Goal: Task Accomplishment & Management: Manage account settings

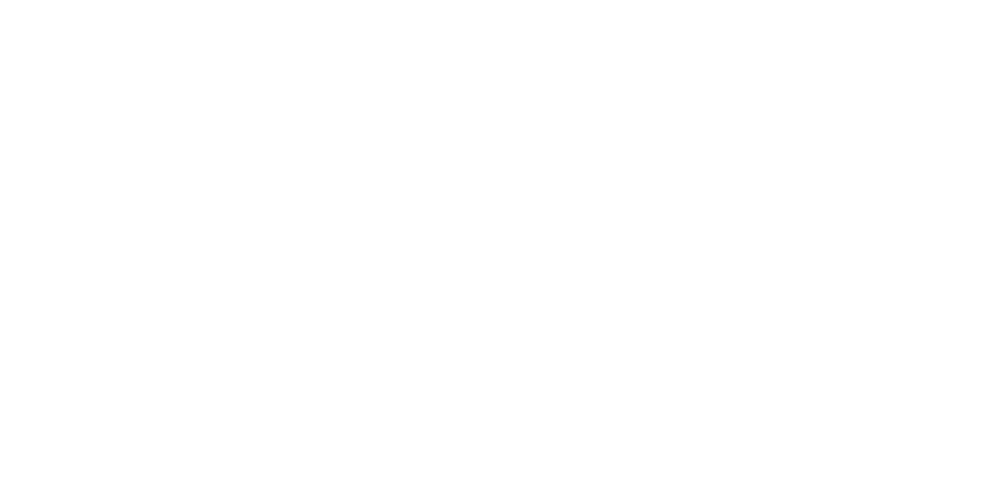
select select "*"
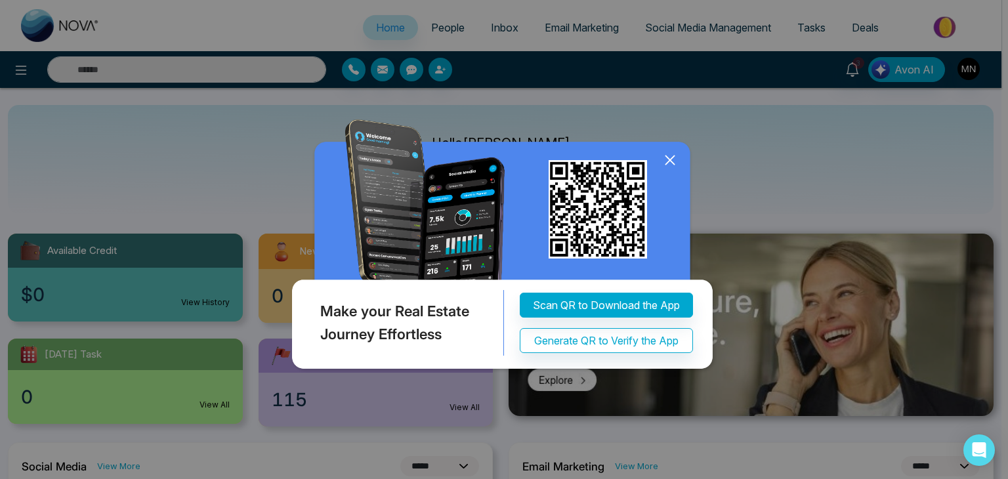
click at [670, 163] on icon at bounding box center [670, 160] width 20 height 20
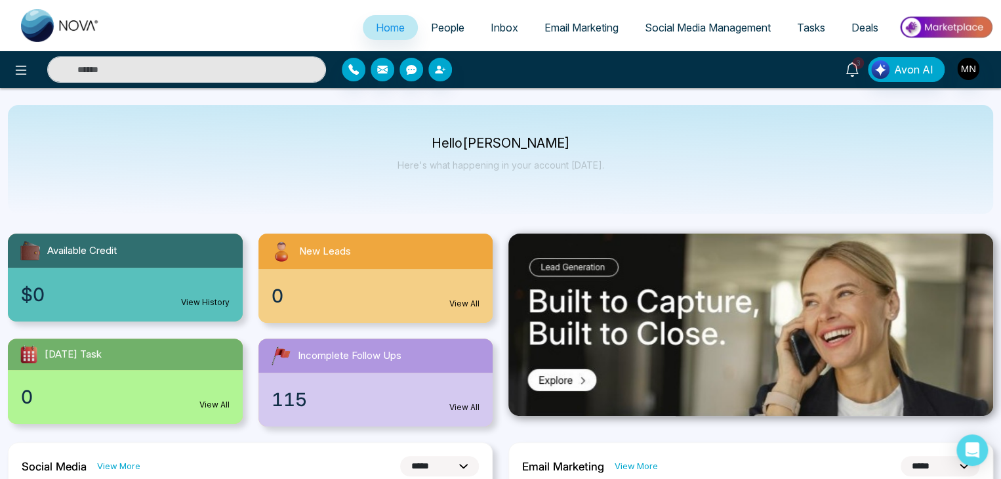
click at [855, 64] on span "3" at bounding box center [858, 63] width 12 height 12
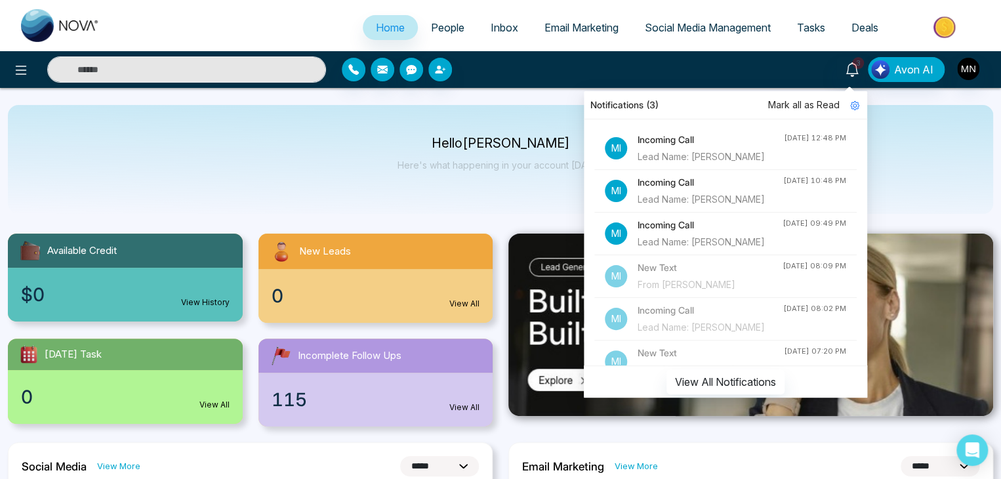
click at [711, 156] on div "Lead Name: Nick Panarese" at bounding box center [711, 157] width 146 height 14
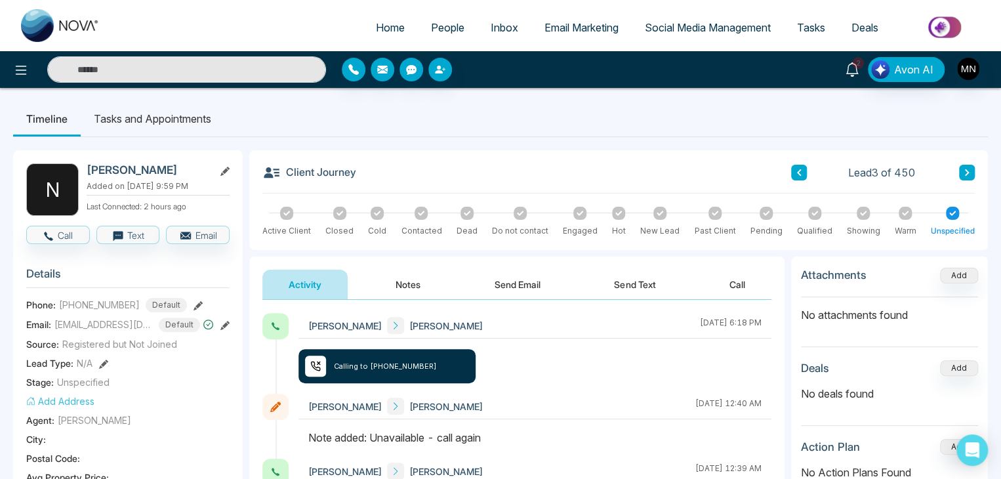
click at [856, 77] on link "2" at bounding box center [852, 68] width 31 height 23
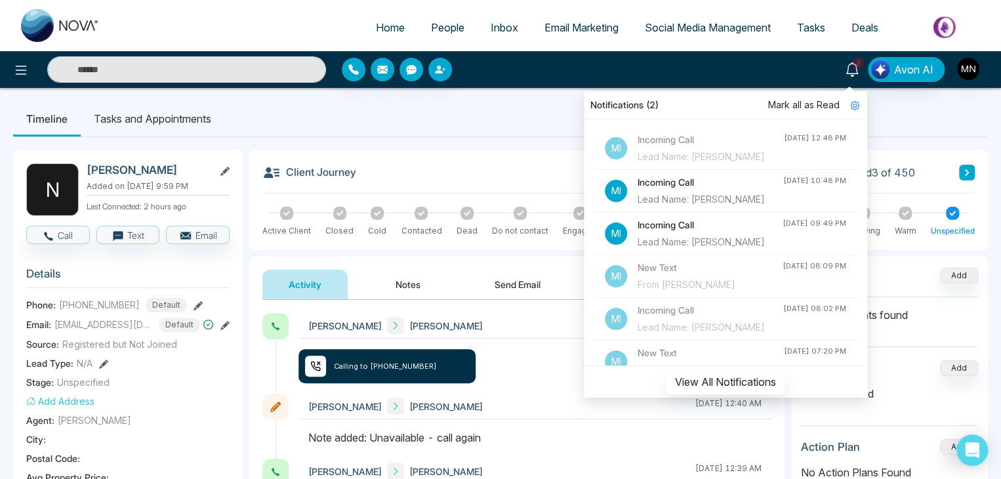
click at [734, 207] on div "Lead Name: Janak Chhabra" at bounding box center [711, 199] width 146 height 14
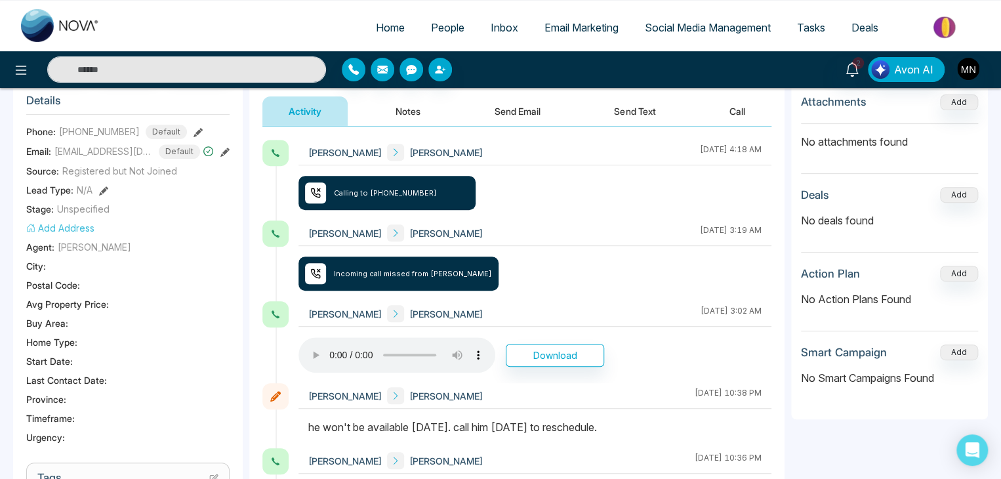
scroll to position [197, 0]
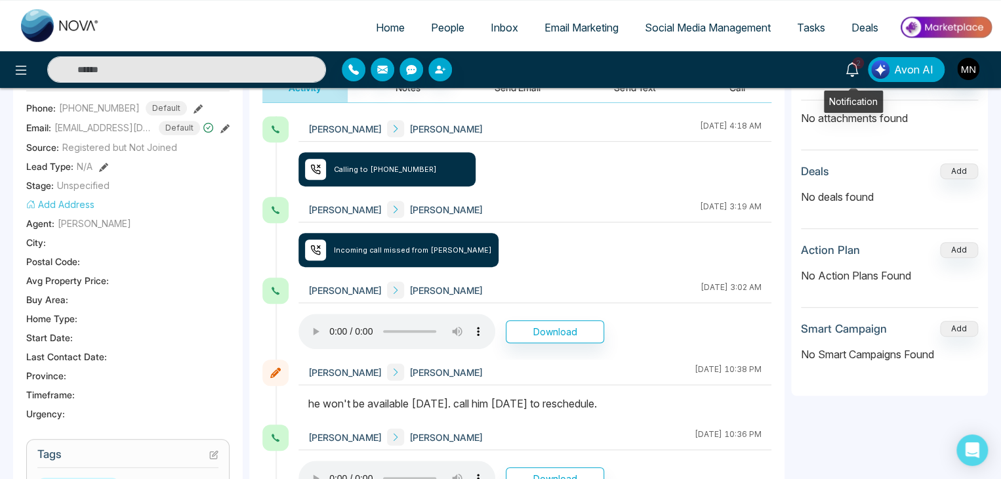
click at [848, 71] on icon at bounding box center [852, 69] width 14 height 14
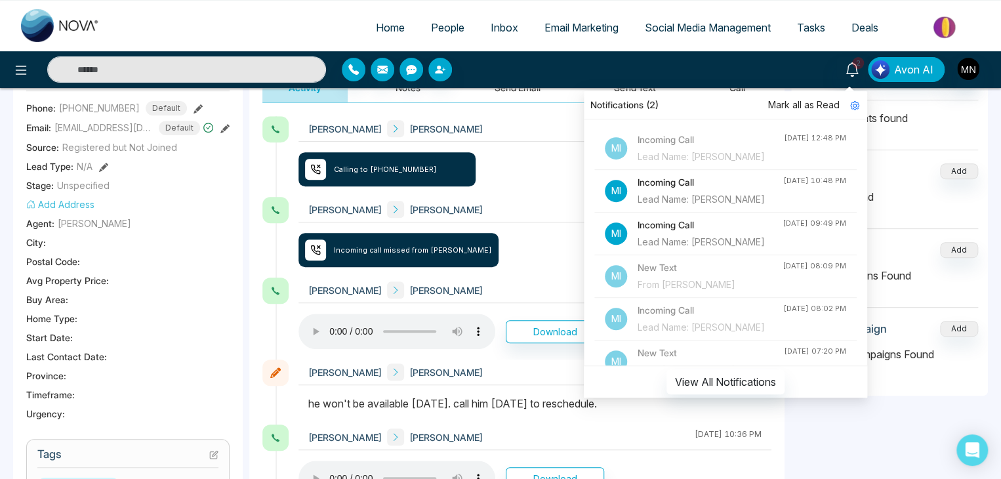
click at [696, 207] on div "Lead Name: Janak Chhabra" at bounding box center [711, 199] width 146 height 14
click at [682, 207] on div "Lead Name: Janak Chhabra" at bounding box center [711, 199] width 146 height 14
click at [823, 105] on span "Mark all as Read" at bounding box center [804, 105] width 72 height 14
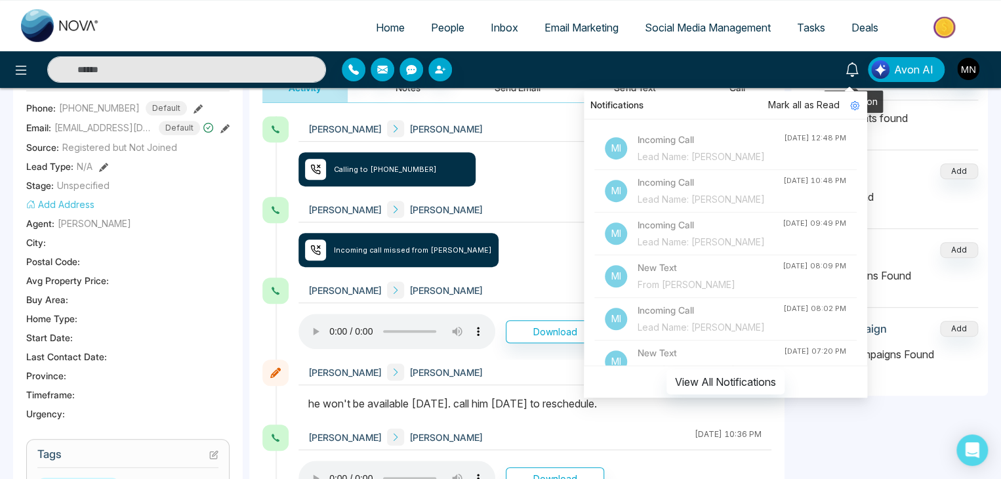
click at [850, 69] on icon at bounding box center [852, 69] width 14 height 14
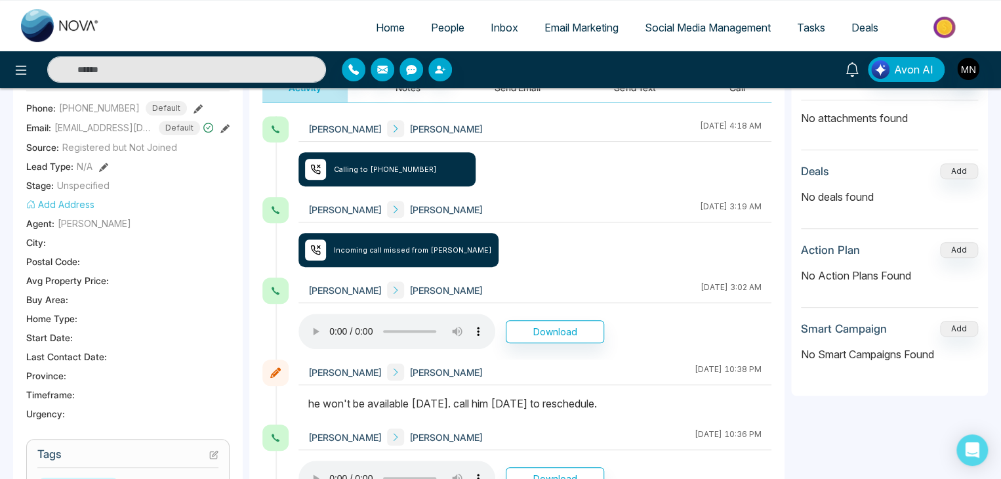
scroll to position [0, 0]
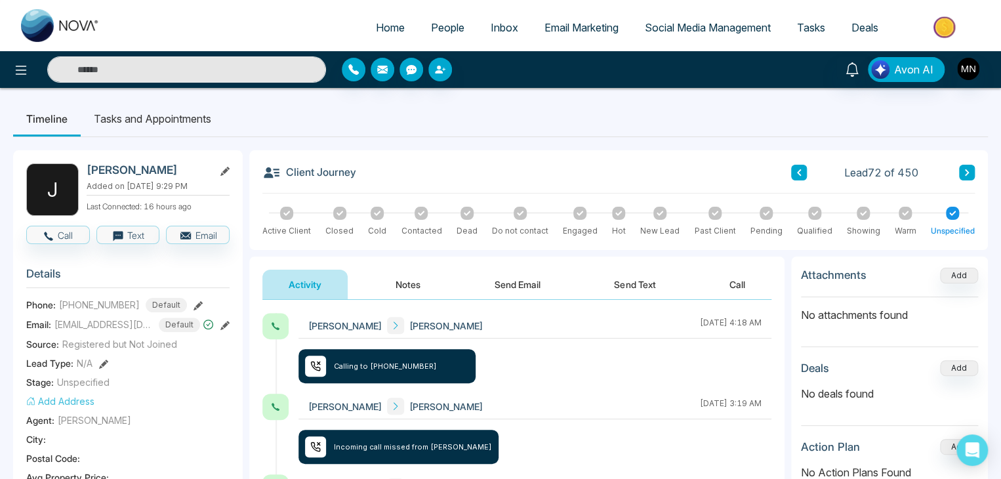
click at [119, 67] on input "text" at bounding box center [186, 69] width 279 height 26
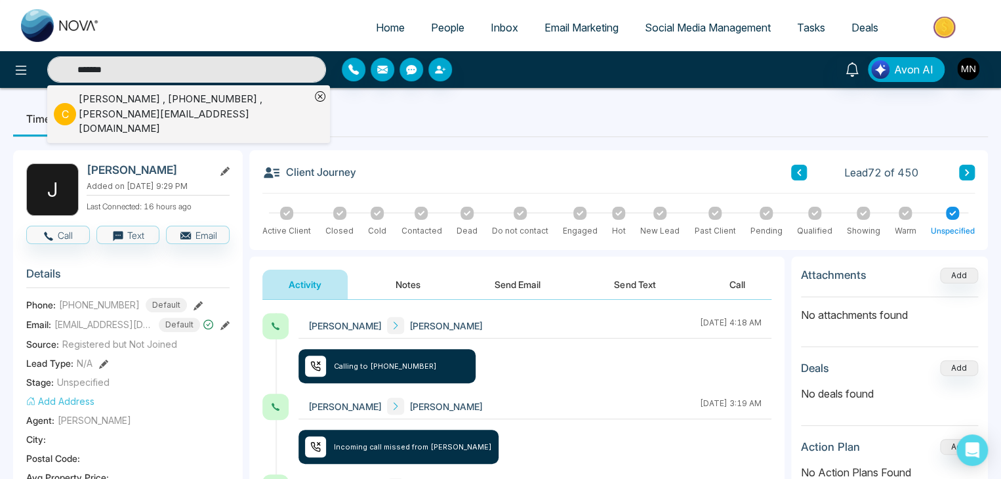
type input "*******"
click at [136, 109] on div "Clement Tsang , +16047006870 , clement@clementtsang.ca" at bounding box center [195, 114] width 232 height 45
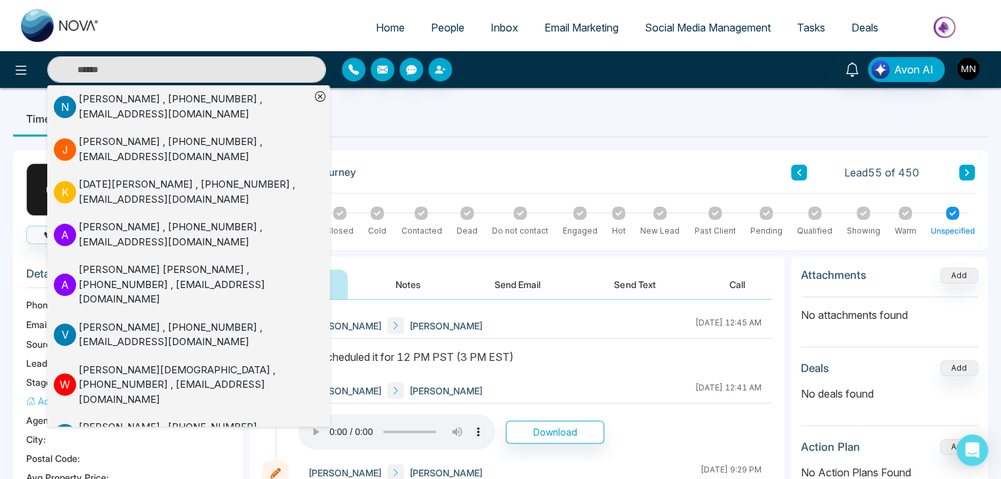
click at [524, 310] on div "Mike Nova Clement Tsang August 15 2025 | 12:45 AM Mike Nova Clement Tsang Augus…" at bounding box center [516, 419] width 535 height 238
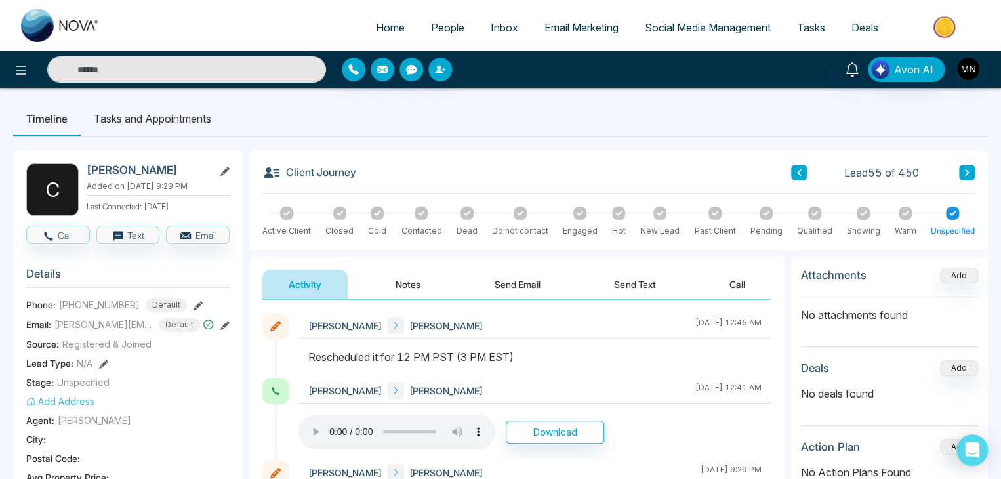
click at [201, 72] on input "text" at bounding box center [186, 69] width 279 height 26
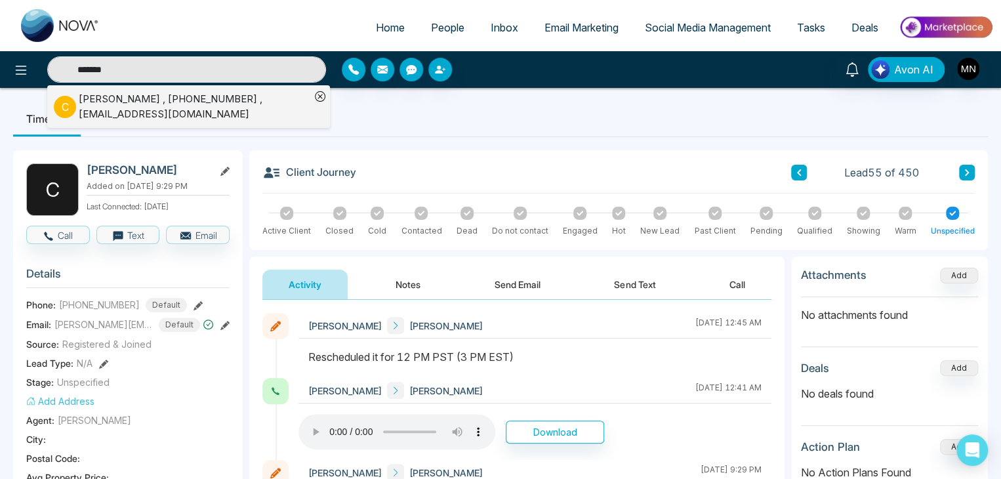
type input "*******"
click at [160, 99] on div "Chetwin Denny , +14167095527 , chetwindenny@gmail.com" at bounding box center [195, 107] width 232 height 30
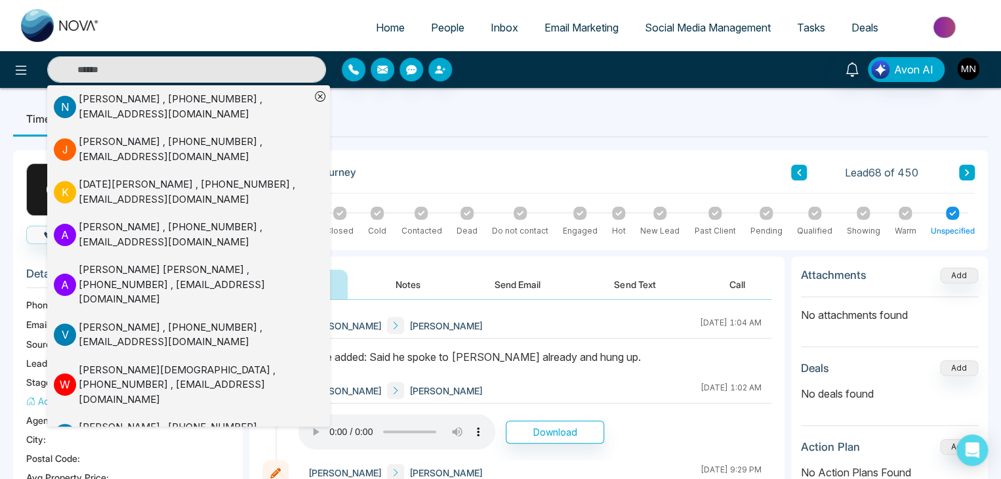
click at [348, 107] on ul "Timeline Tasks and Appointments" at bounding box center [500, 118] width 975 height 35
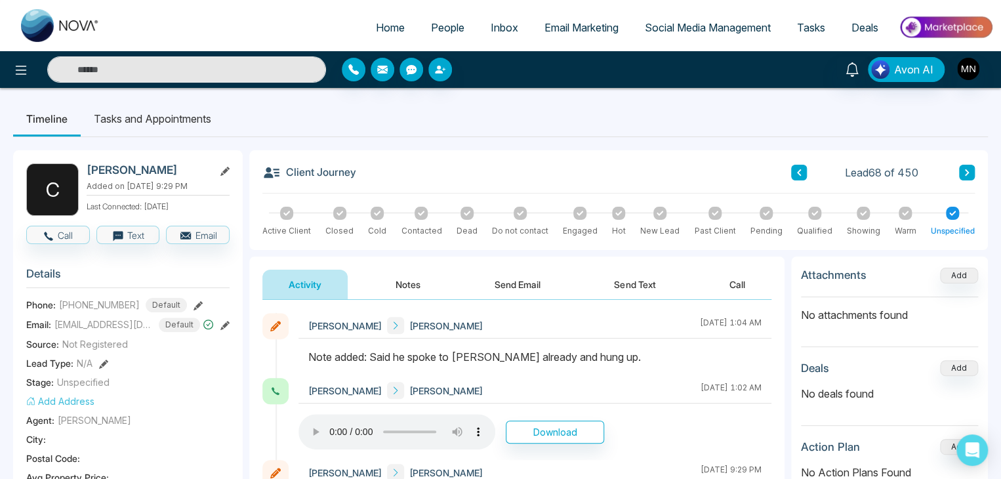
click at [249, 64] on input "text" at bounding box center [186, 69] width 279 height 26
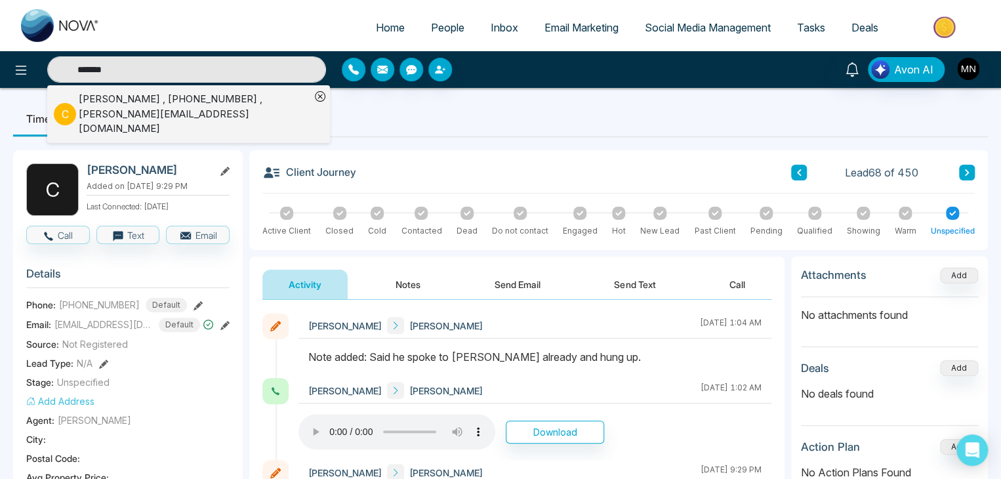
type input "*******"
click at [173, 115] on div "Clement Tsang , +16047006870 , clement@clementtsang.ca" at bounding box center [195, 114] width 232 height 45
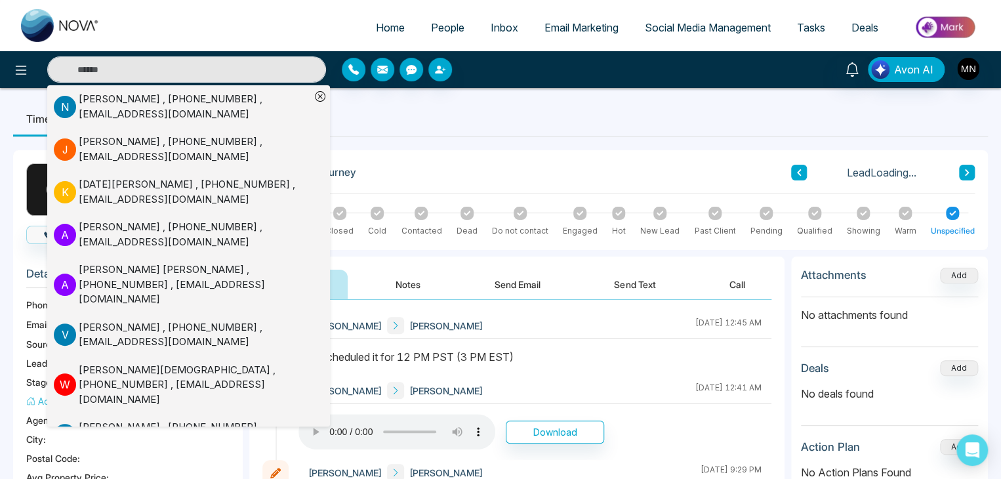
click at [549, 339] on div "Mike Nova Clement Tsang August 15 2025 | 12:45 AM" at bounding box center [535, 345] width 473 height 65
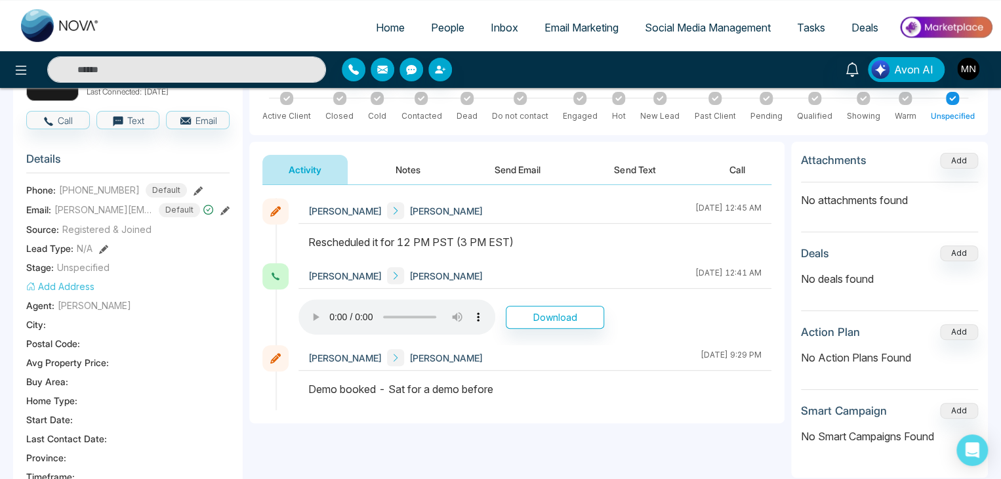
scroll to position [131, 0]
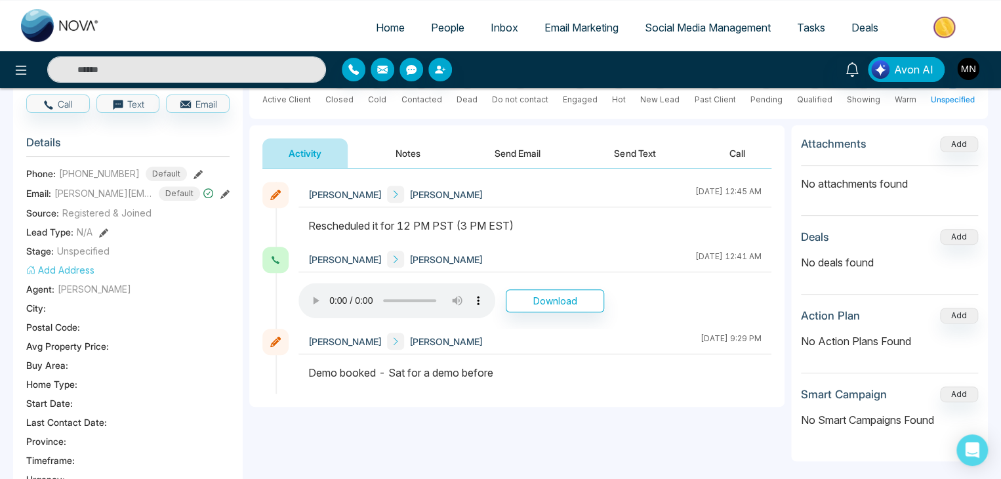
click at [598, 155] on button "Send Text" at bounding box center [635, 153] width 94 height 30
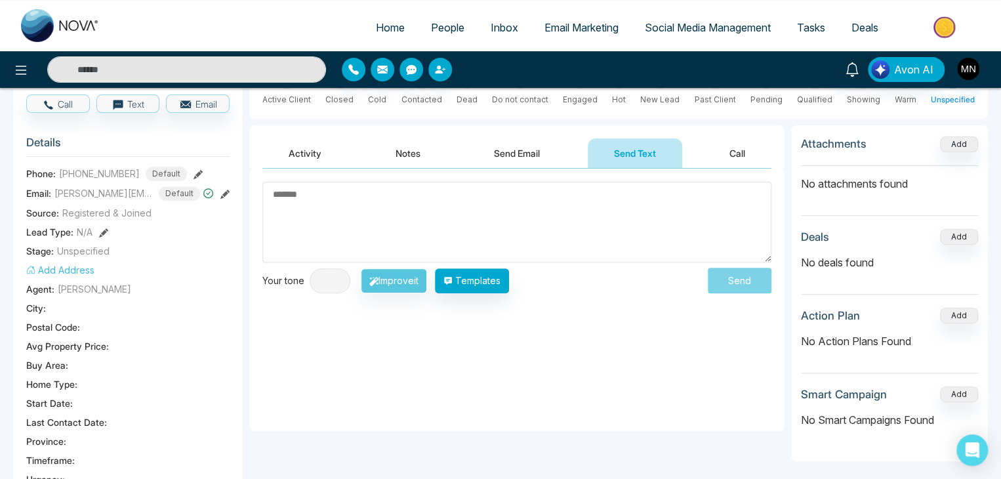
click at [291, 219] on textarea at bounding box center [516, 222] width 509 height 81
paste textarea "**********"
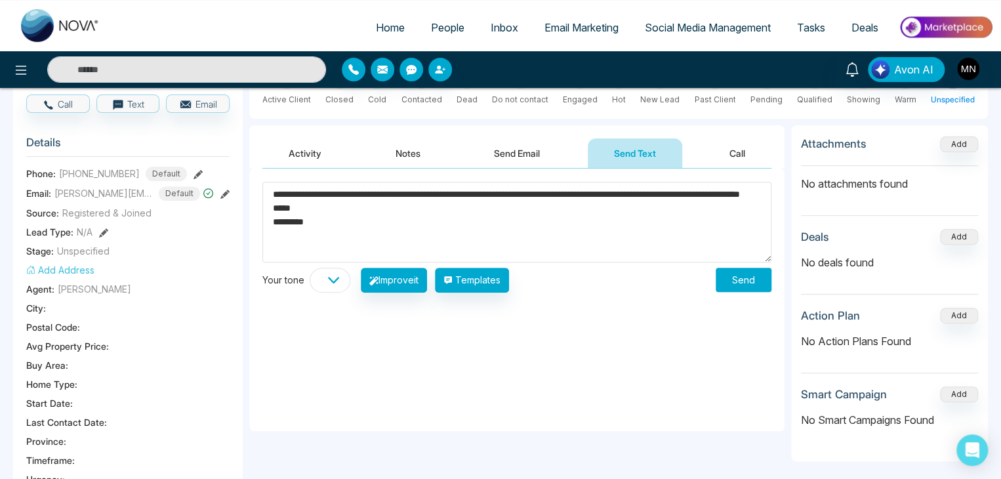
drag, startPoint x: 338, startPoint y: 192, endPoint x: 284, endPoint y: 199, distance: 54.2
click at [284, 199] on textarea "**********" at bounding box center [516, 222] width 509 height 81
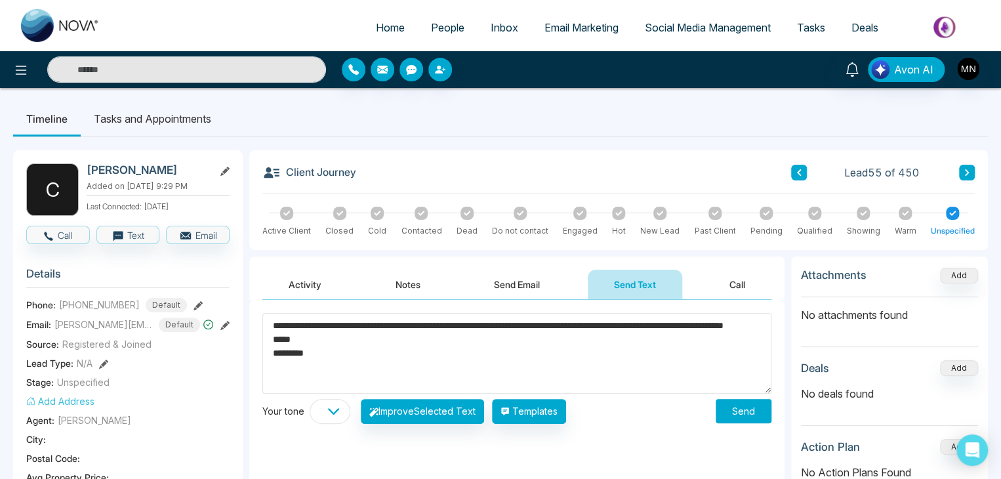
drag, startPoint x: 669, startPoint y: 325, endPoint x: 643, endPoint y: 325, distance: 26.2
click at [643, 325] on textarea "**********" at bounding box center [516, 353] width 509 height 81
type textarea "**********"
click at [762, 411] on button "Send" at bounding box center [744, 411] width 56 height 24
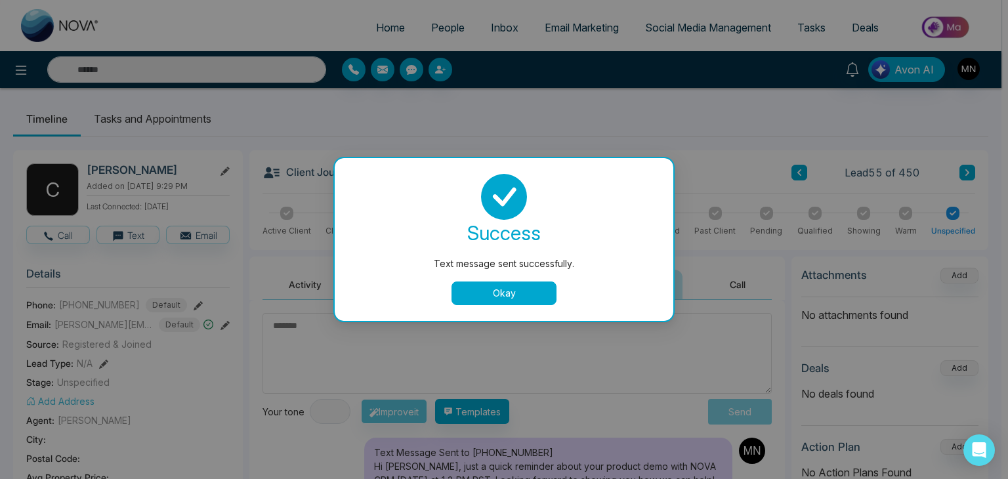
click at [509, 302] on button "Okay" at bounding box center [503, 293] width 105 height 24
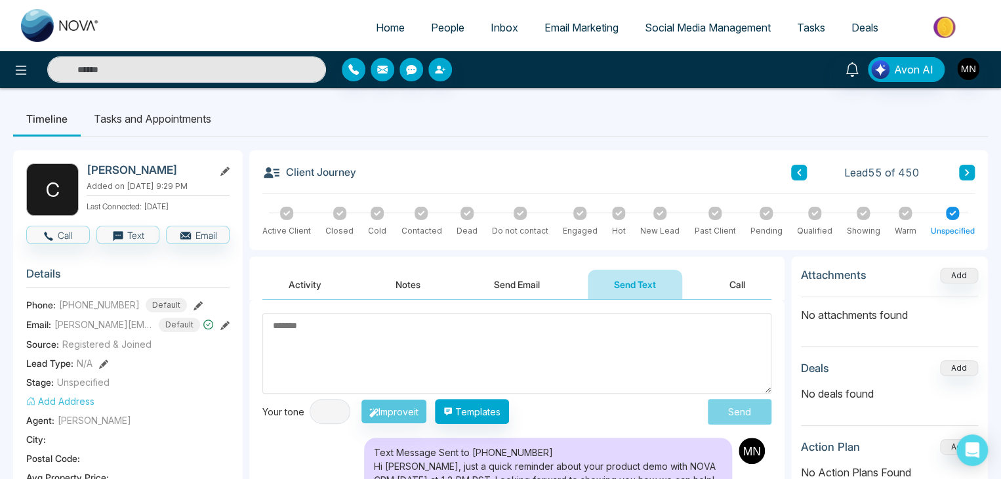
click at [180, 64] on input "text" at bounding box center [186, 69] width 279 height 26
click at [219, 375] on div "Stage: Unspecified" at bounding box center [127, 382] width 203 height 14
click at [129, 64] on input "text" at bounding box center [186, 69] width 279 height 26
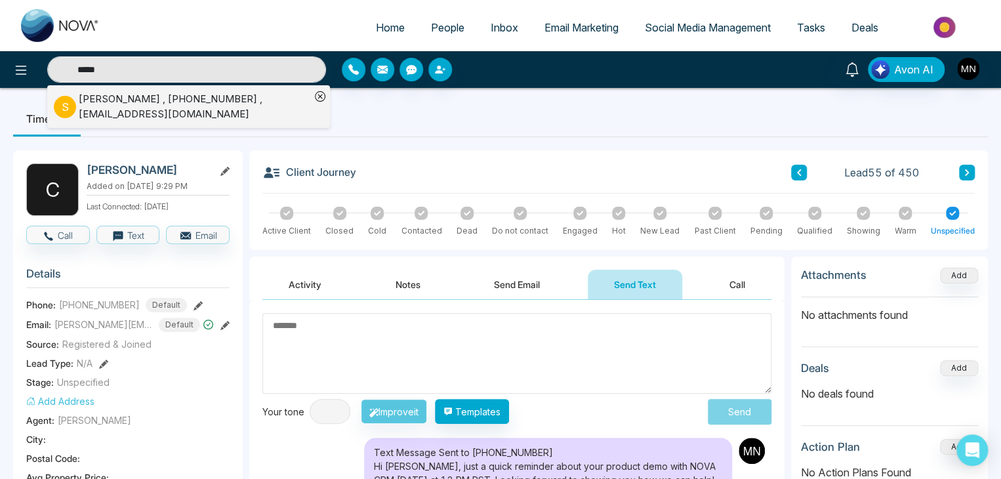
type input "*****"
click at [127, 104] on div "Sahil Kamboj , +14372995387 , sahilkambojk47@gmail.com" at bounding box center [195, 107] width 232 height 30
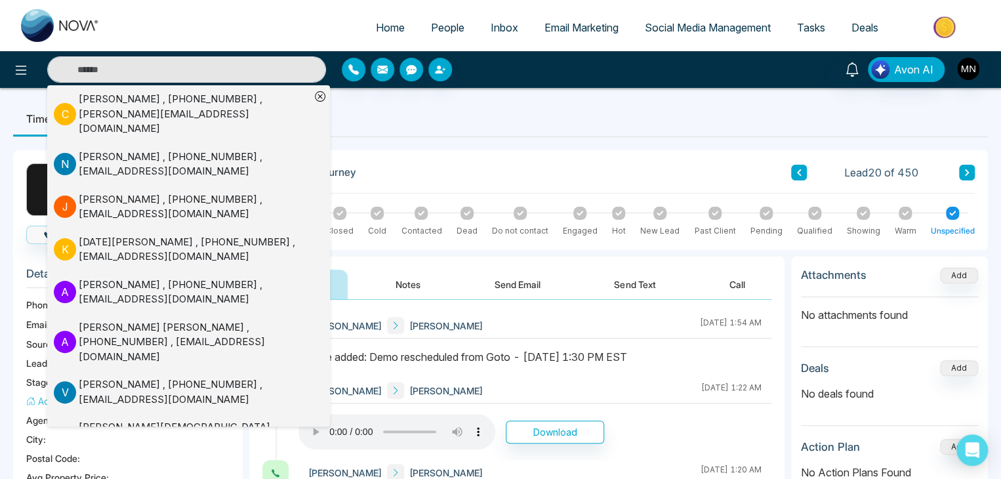
click at [402, 121] on ul "Timeline Tasks and Appointments" at bounding box center [500, 118] width 975 height 35
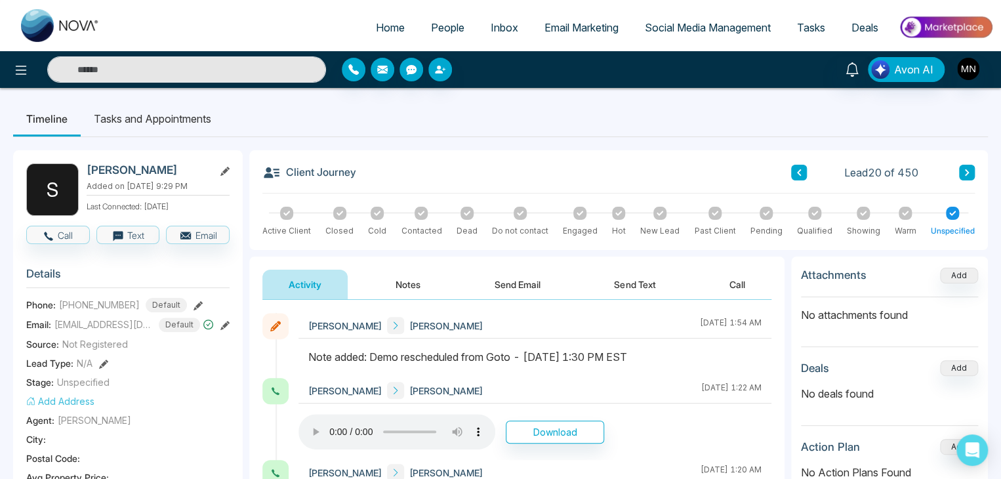
click at [637, 284] on button "Send Text" at bounding box center [635, 285] width 94 height 30
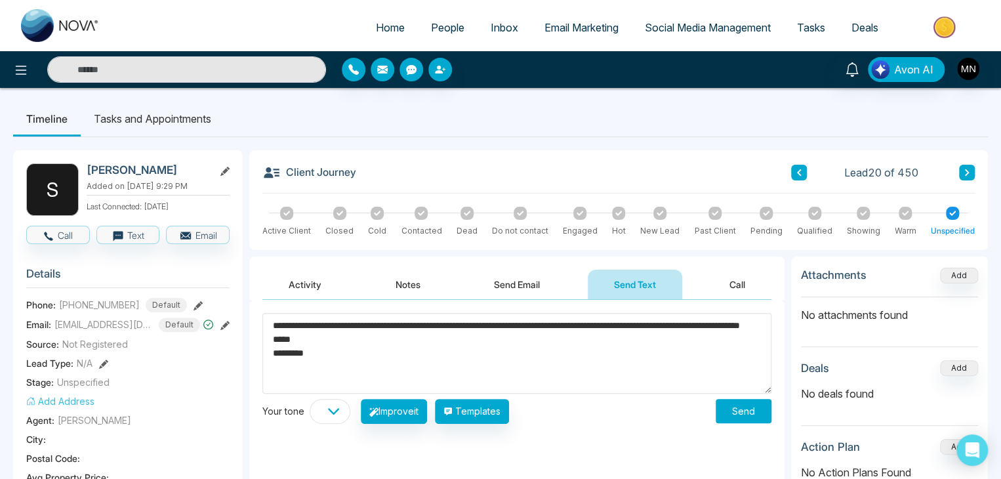
drag, startPoint x: 336, startPoint y: 325, endPoint x: 286, endPoint y: 325, distance: 49.9
click at [286, 325] on textarea "**********" at bounding box center [516, 353] width 509 height 81
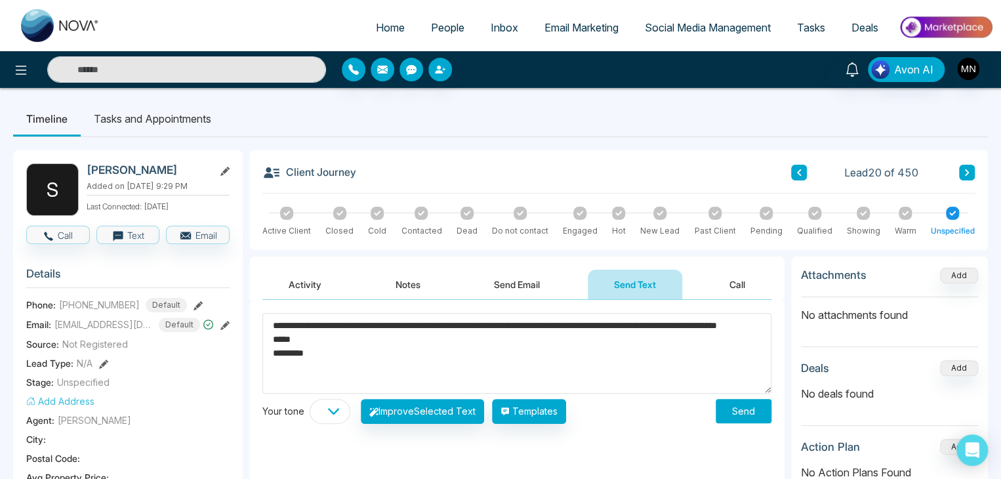
drag, startPoint x: 654, startPoint y: 323, endPoint x: 627, endPoint y: 324, distance: 27.6
click at [627, 324] on textarea "**********" at bounding box center [516, 353] width 509 height 81
type textarea "**********"
click at [744, 410] on button "Send" at bounding box center [744, 411] width 56 height 24
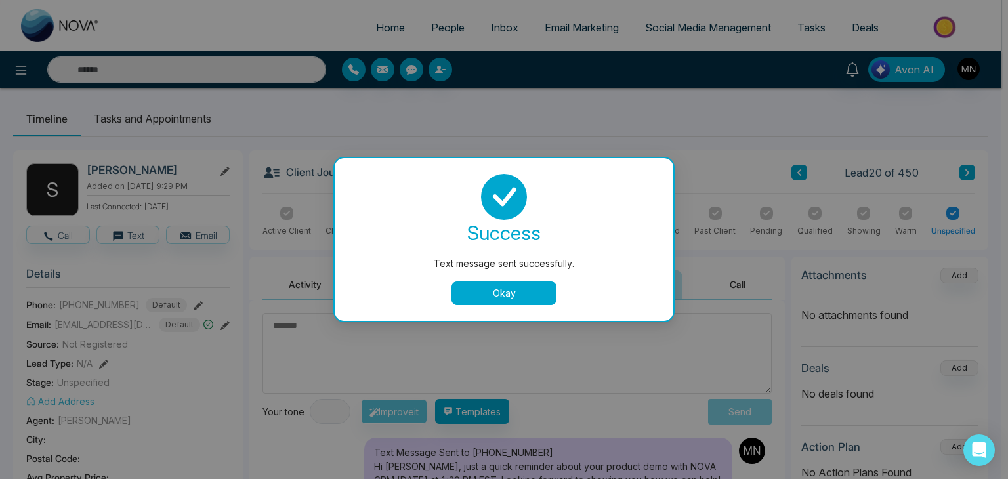
click at [484, 294] on button "Okay" at bounding box center [503, 293] width 105 height 24
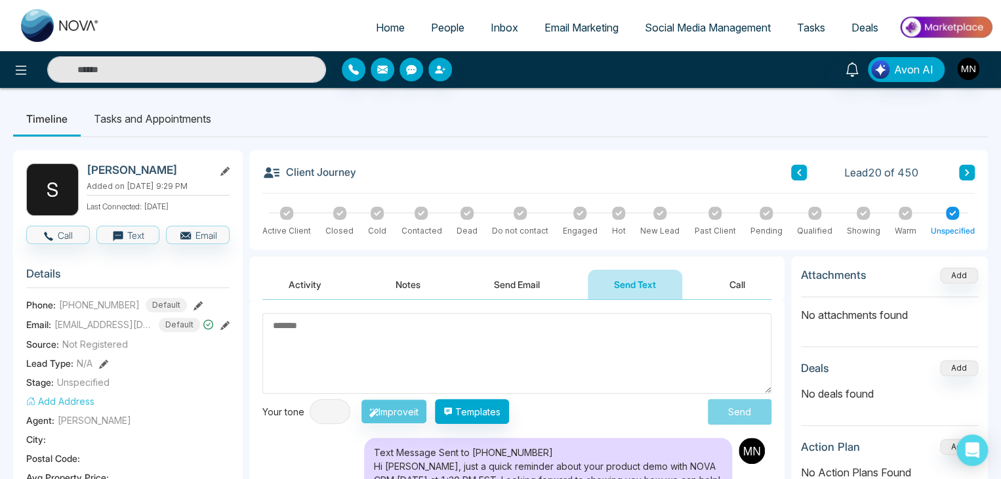
click at [130, 68] on input "text" at bounding box center [186, 69] width 279 height 26
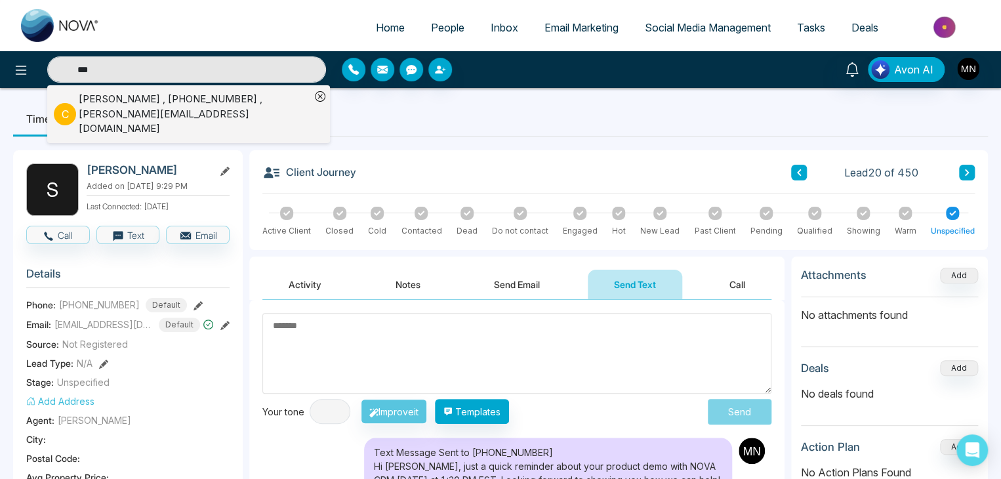
type input "***"
click at [133, 115] on div "Clement Tsang , +16047006870 , clement@clementtsang.ca" at bounding box center [195, 114] width 232 height 45
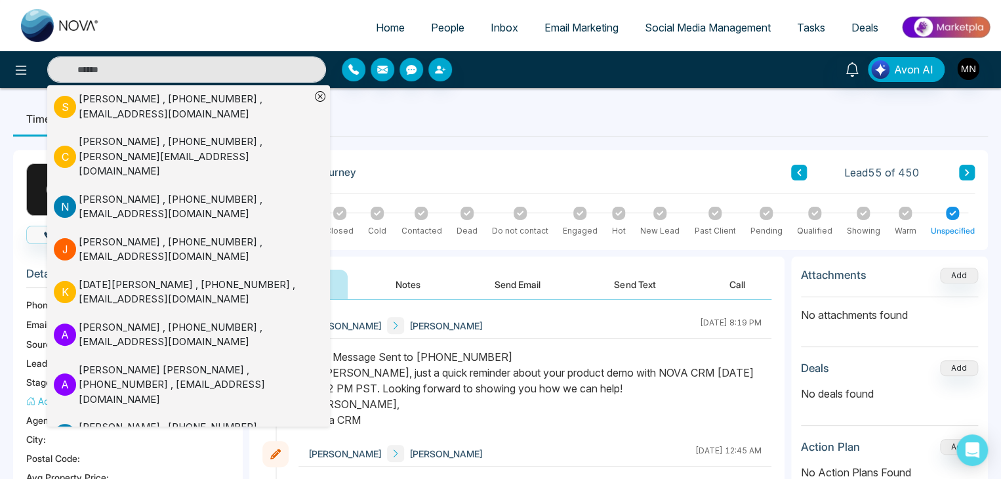
click at [566, 304] on div "Mike Nova Clement Tsang August 19 2025 | 8:19 PM Mike Nova Clement Tsang August…" at bounding box center [516, 483] width 535 height 366
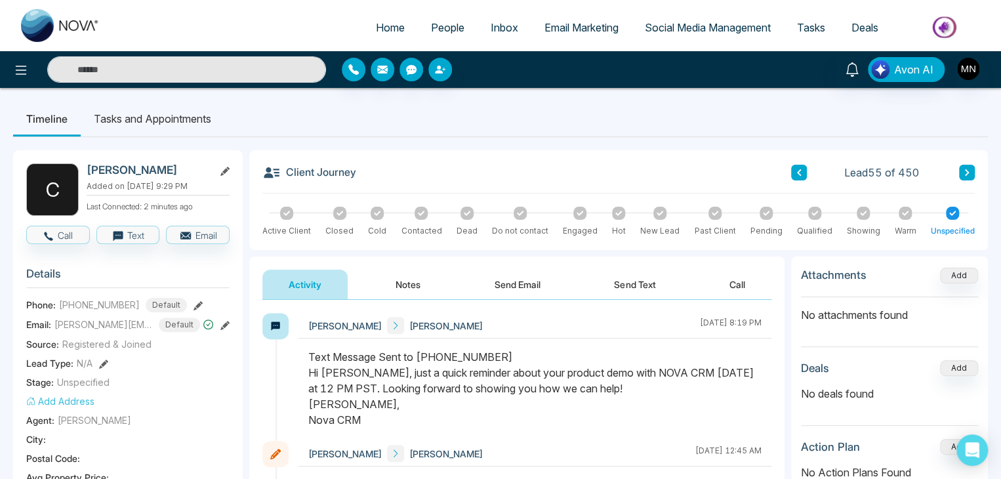
click at [205, 67] on input "text" at bounding box center [186, 69] width 279 height 26
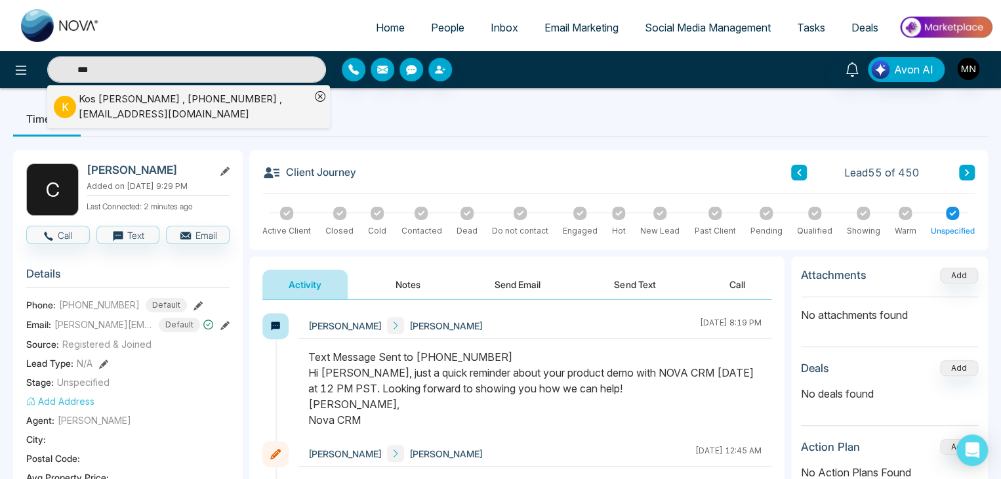
type input "***"
click at [142, 108] on div "Kos Sydor , +14165005123 , sidkoo@gmail.com" at bounding box center [195, 107] width 232 height 30
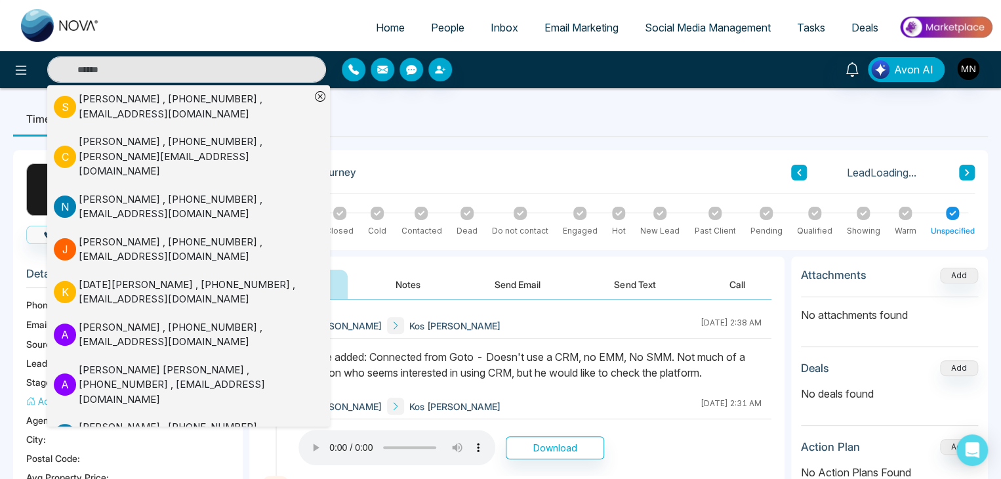
click at [574, 265] on div "Activity Notes Send Email Send Text Call" at bounding box center [516, 278] width 535 height 43
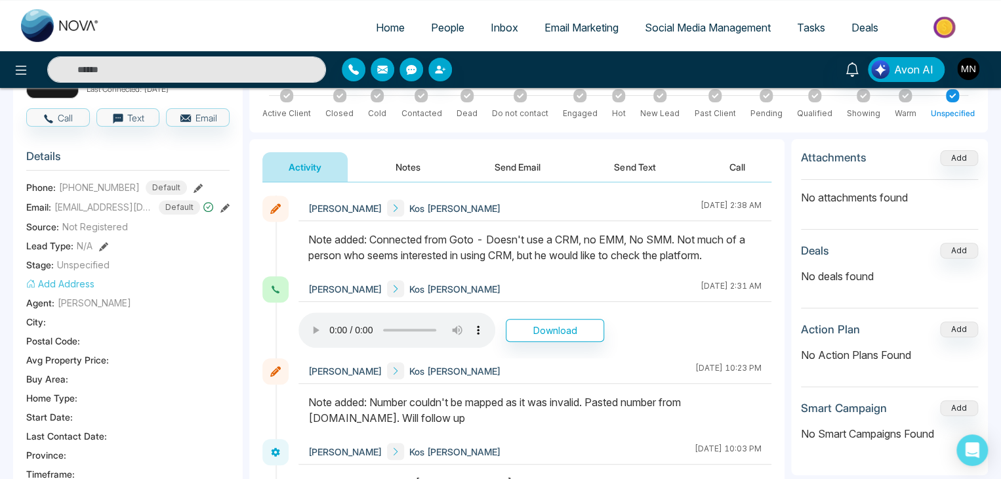
scroll to position [66, 0]
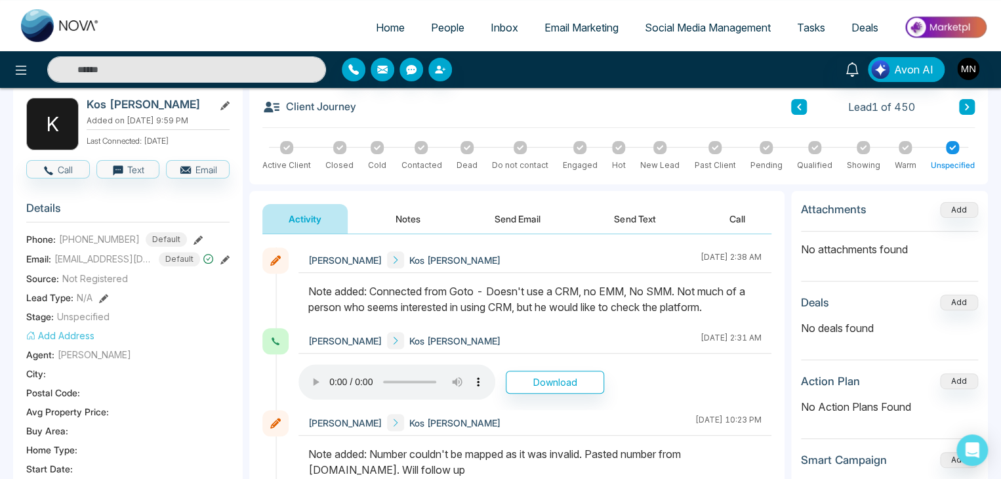
click at [620, 216] on button "Send Text" at bounding box center [635, 219] width 94 height 30
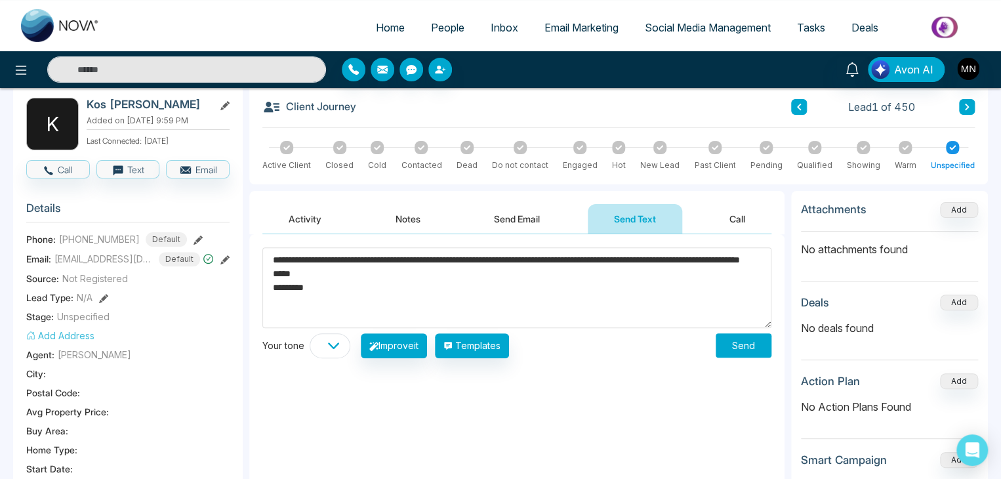
drag, startPoint x: 339, startPoint y: 258, endPoint x: 284, endPoint y: 259, distance: 54.5
click at [284, 259] on textarea "**********" at bounding box center [516, 287] width 509 height 81
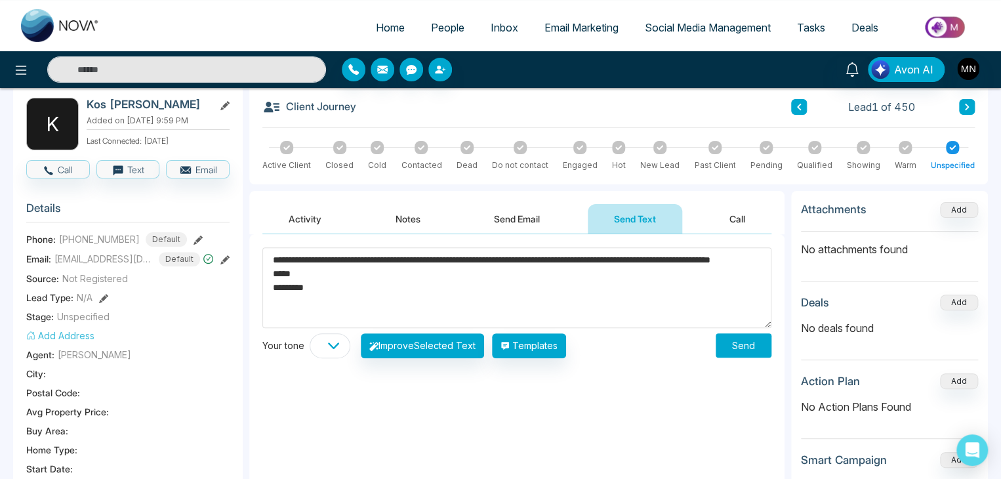
drag, startPoint x: 650, startPoint y: 258, endPoint x: 622, endPoint y: 264, distance: 28.2
click at [622, 264] on textarea "**********" at bounding box center [516, 287] width 509 height 81
type textarea "**********"
click at [740, 348] on button "Send" at bounding box center [744, 345] width 56 height 24
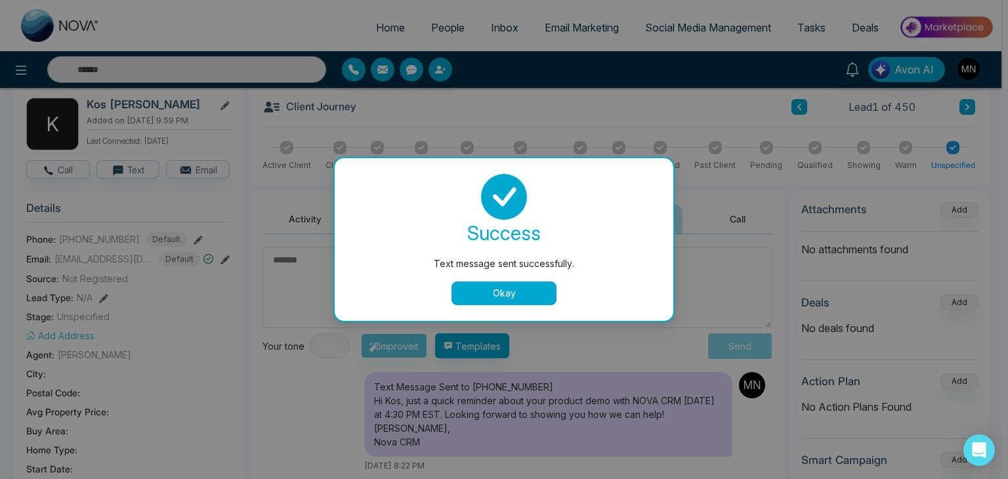
click at [528, 297] on button "Okay" at bounding box center [503, 293] width 105 height 24
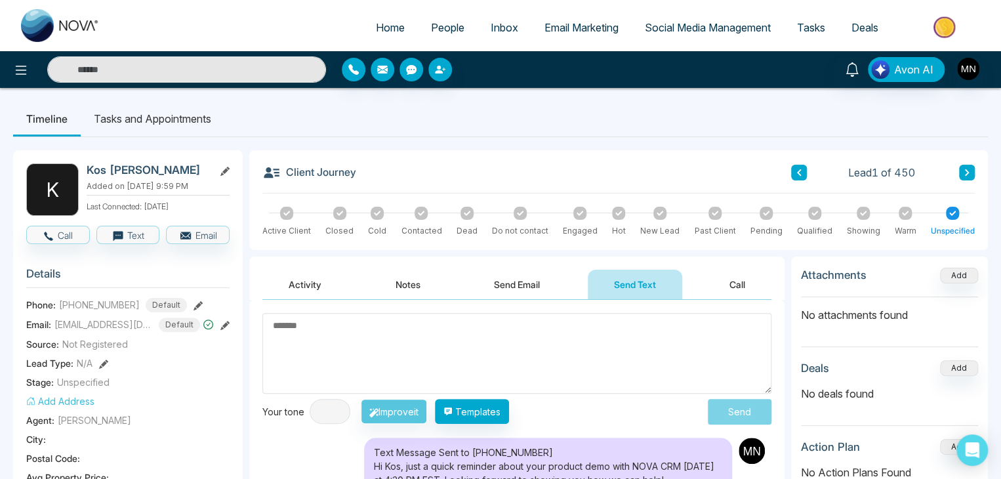
click at [292, 286] on button "Activity" at bounding box center [304, 285] width 85 height 30
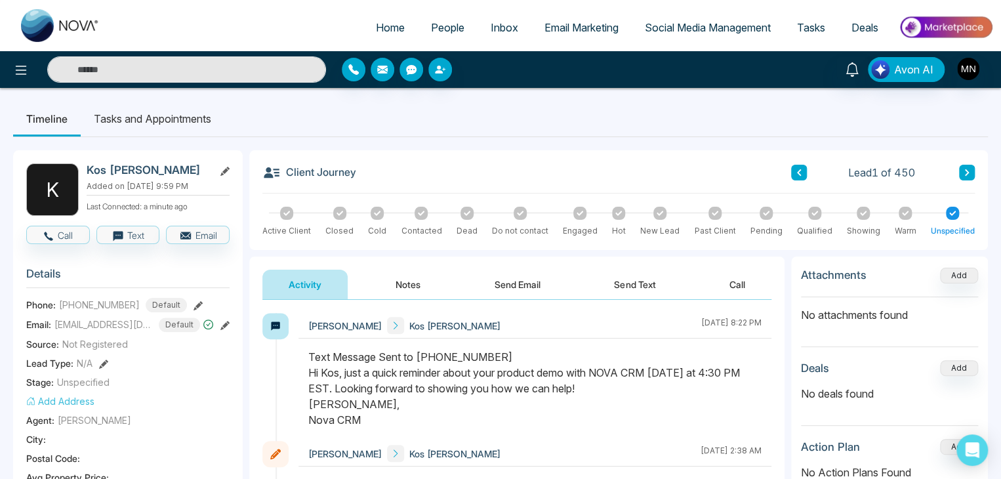
click at [197, 68] on input "text" at bounding box center [186, 69] width 279 height 26
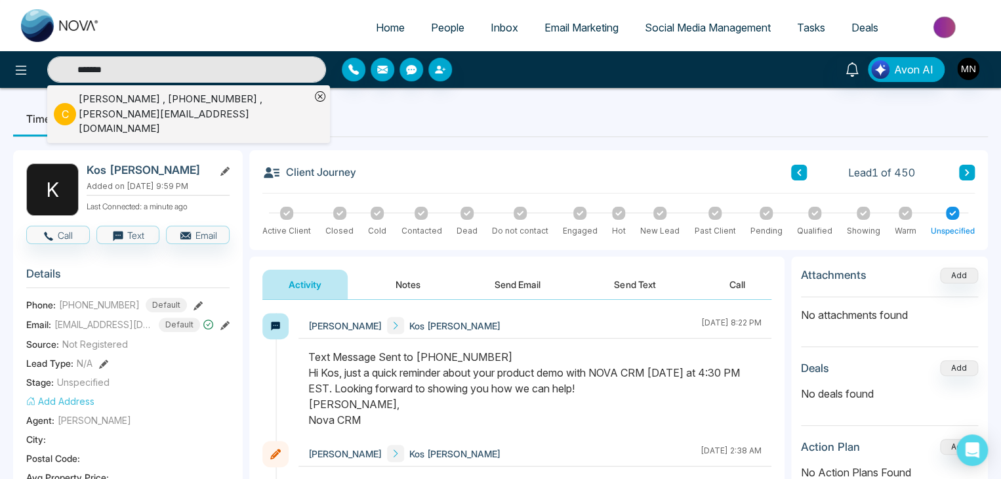
type input "*******"
click at [157, 105] on div "Clement Tsang , +16047006870 , clement@clementtsang.ca" at bounding box center [195, 114] width 232 height 45
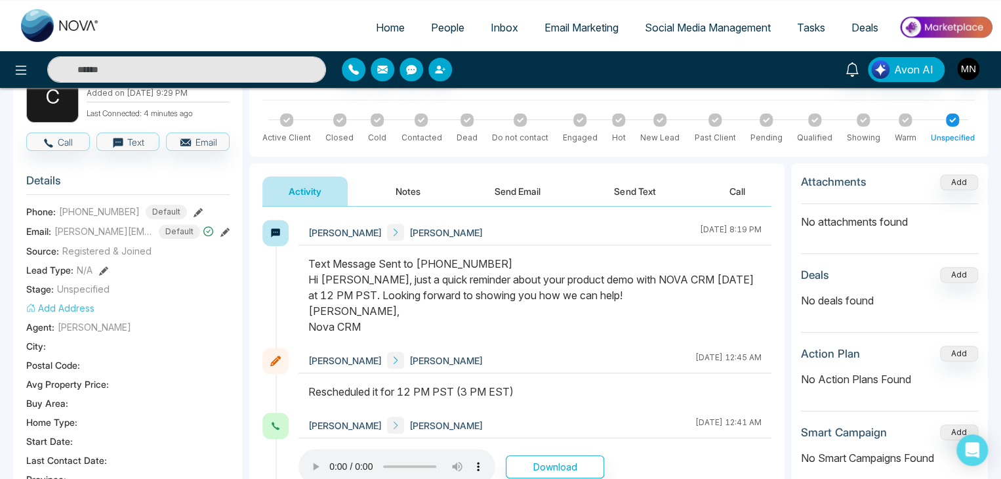
scroll to position [197, 0]
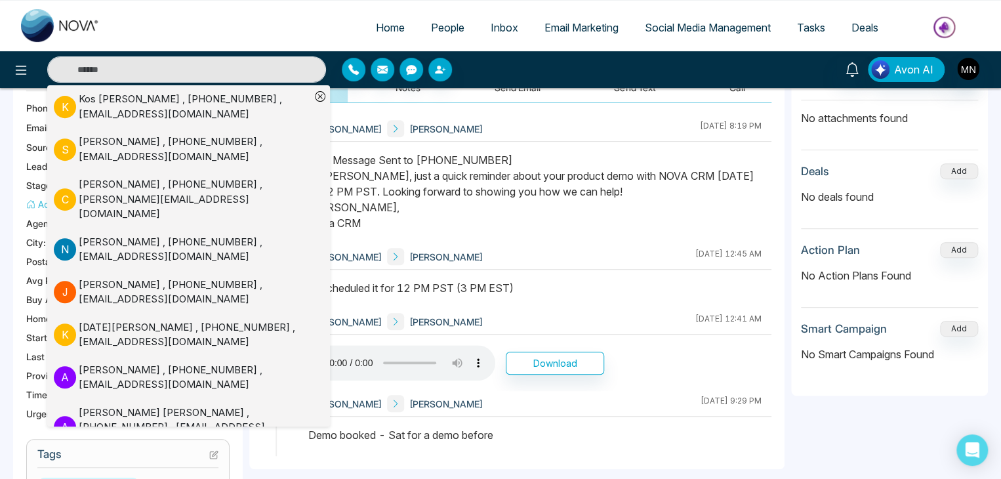
click at [609, 210] on div "Text Message Sent to +16047006870 Hi Clement, just a quick reminder about your …" at bounding box center [534, 191] width 453 height 79
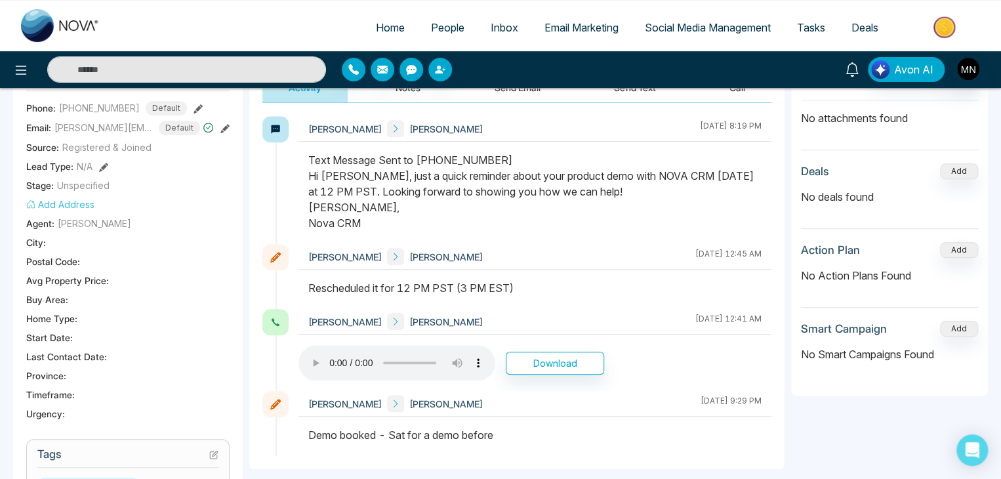
click at [844, 75] on link at bounding box center [852, 68] width 31 height 23
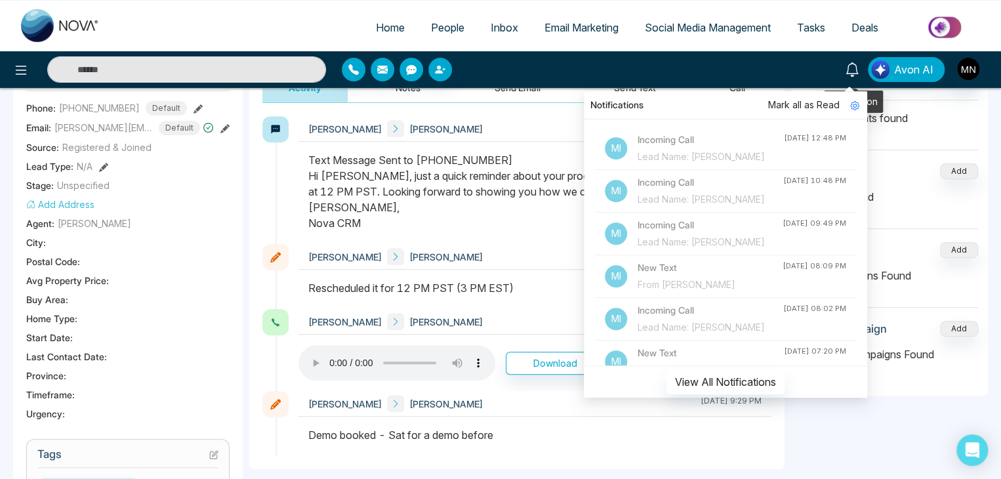
click at [844, 75] on link at bounding box center [852, 68] width 31 height 23
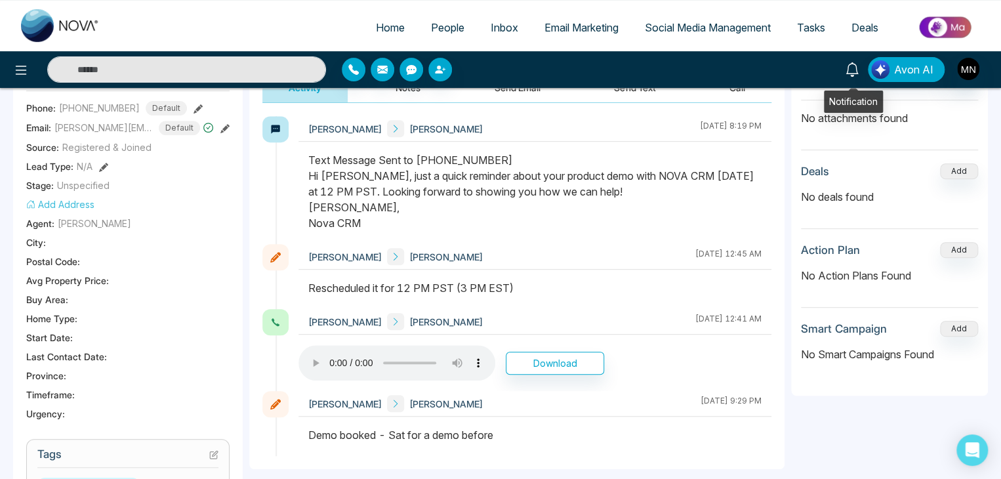
click at [844, 75] on link at bounding box center [852, 68] width 31 height 23
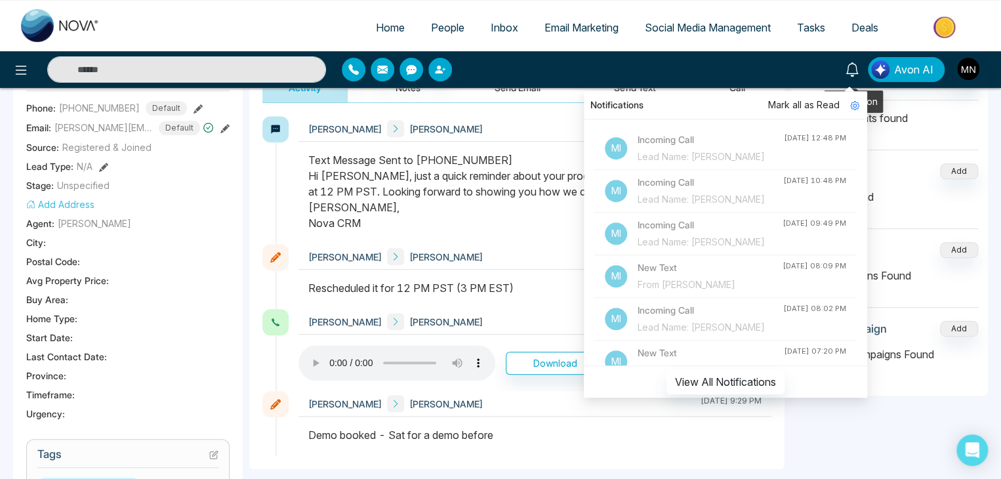
click at [844, 75] on link at bounding box center [852, 68] width 31 height 23
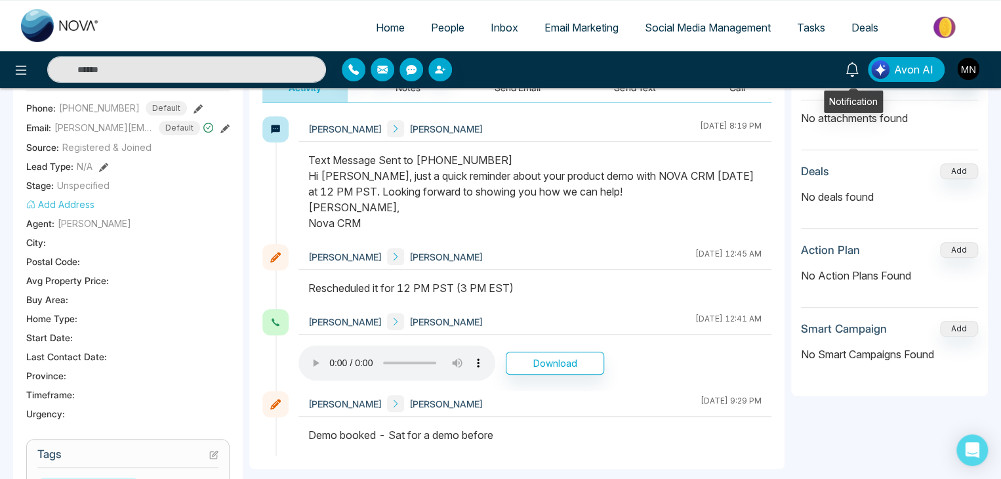
click at [844, 75] on link at bounding box center [852, 68] width 31 height 23
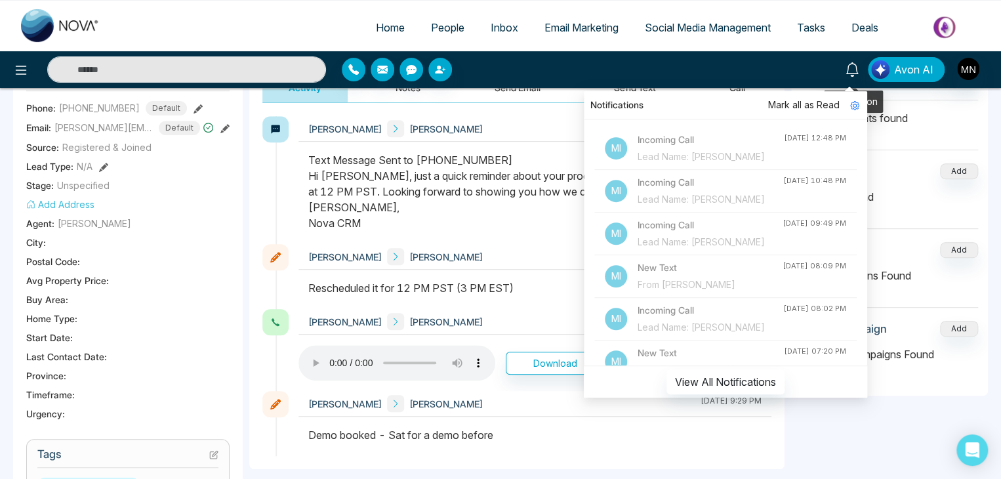
click at [844, 75] on link at bounding box center [852, 68] width 31 height 23
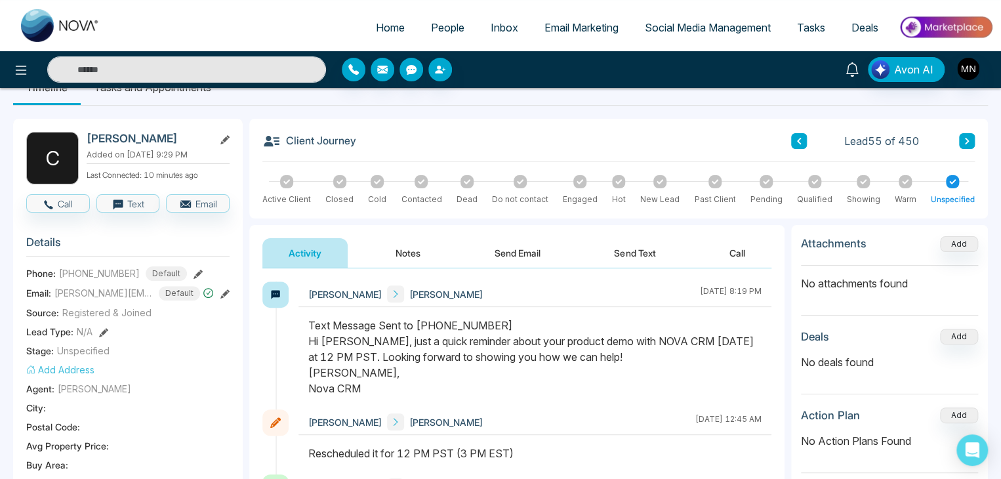
scroll to position [0, 0]
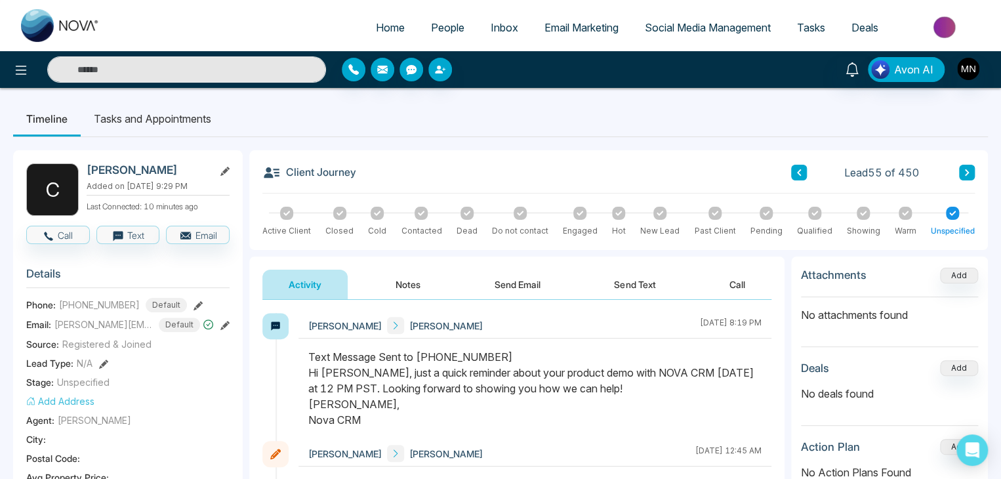
click at [198, 80] on input "text" at bounding box center [186, 69] width 279 height 26
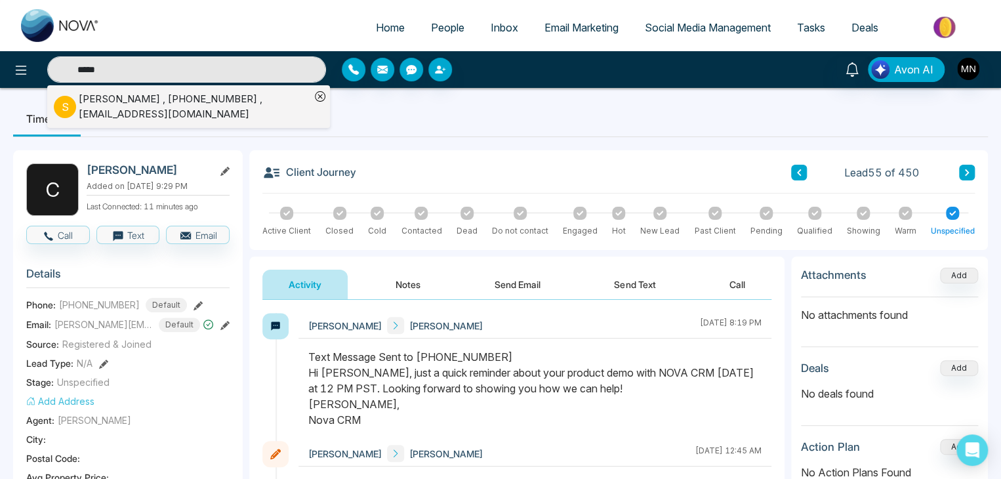
type input "*****"
click at [150, 112] on div "Sahil Kamboj , +14372995387 , sahilkambojk47@gmail.com" at bounding box center [195, 107] width 232 height 30
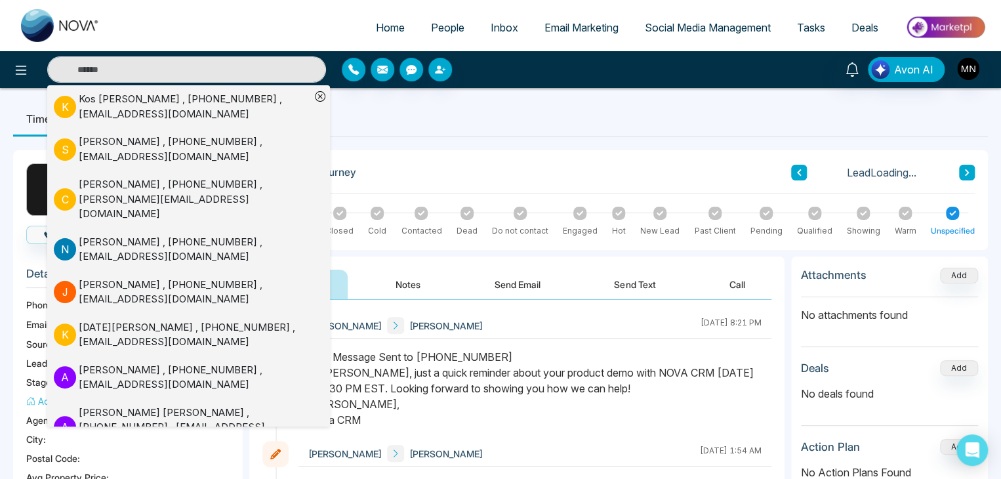
click at [657, 409] on div "Text Message Sent to +14372995387 Hi Sahil, just a quick reminder about your pr…" at bounding box center [534, 388] width 453 height 79
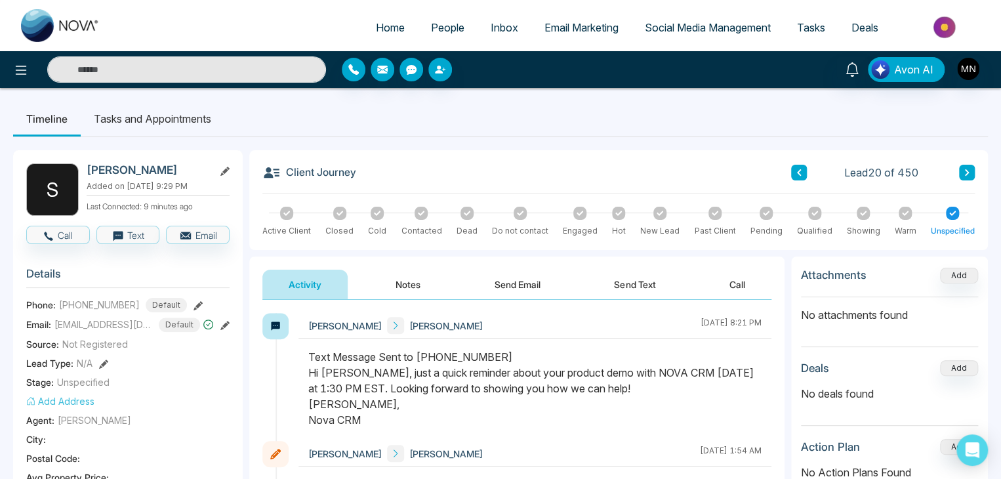
click at [162, 66] on input "text" at bounding box center [186, 69] width 279 height 26
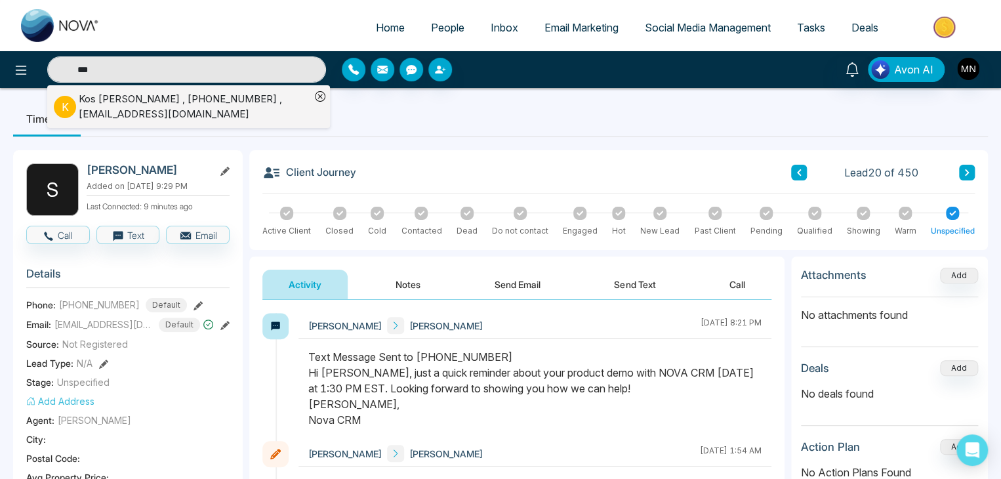
type input "***"
click at [157, 100] on div "Kos Sydor , +14165005123 , sidkoo@gmail.com" at bounding box center [195, 107] width 232 height 30
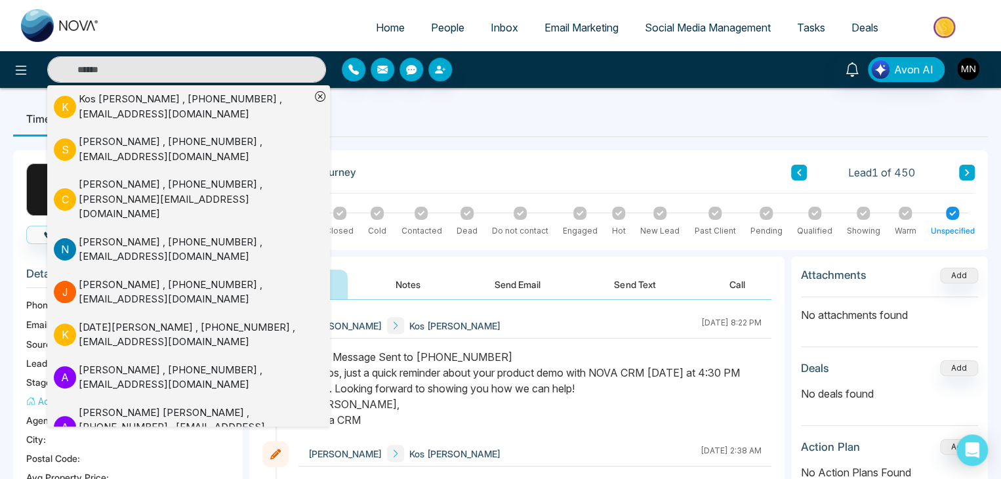
click at [496, 136] on ul "Timeline Tasks and Appointments" at bounding box center [500, 118] width 975 height 35
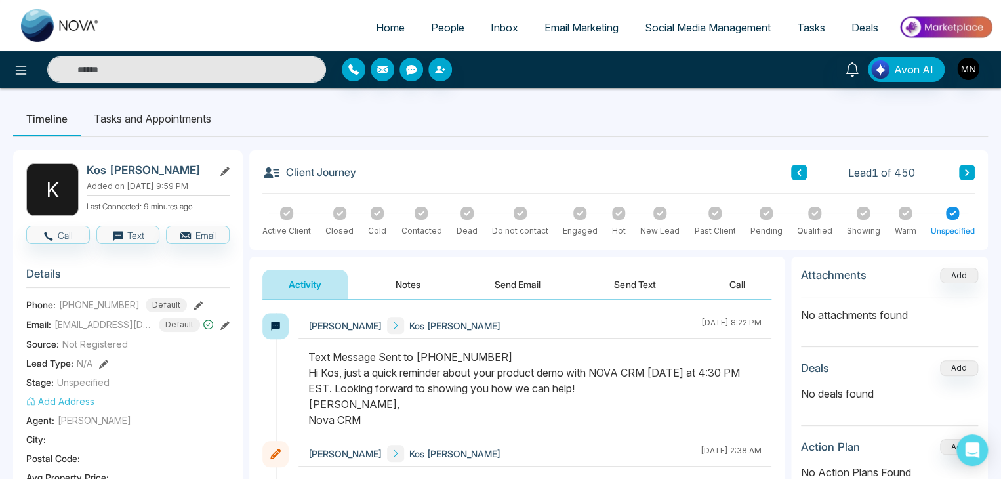
click at [189, 70] on input "text" at bounding box center [186, 69] width 279 height 26
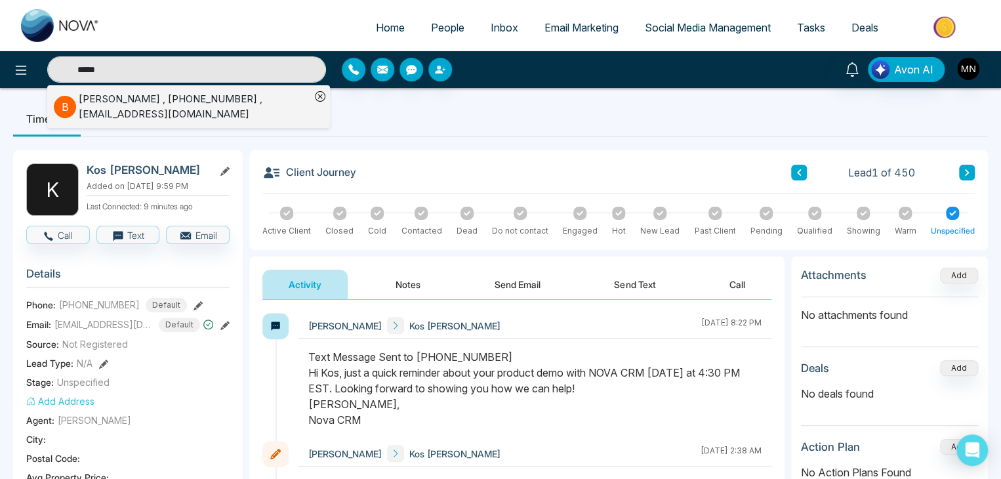
type input "*****"
click at [129, 109] on div "blake shaffer , +19053022519 , blake1@post.com" at bounding box center [195, 107] width 232 height 30
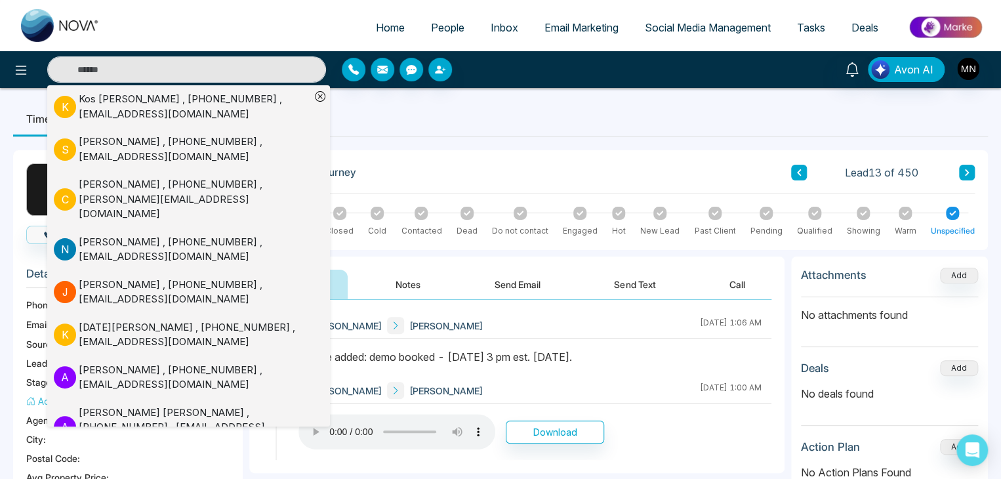
click at [404, 135] on ul "Timeline Tasks and Appointments" at bounding box center [500, 118] width 975 height 35
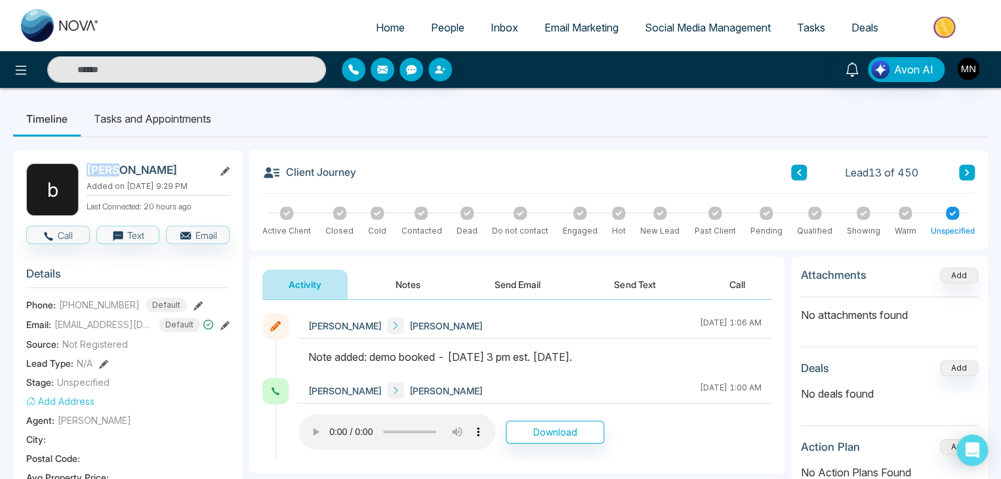
drag, startPoint x: 112, startPoint y: 170, endPoint x: 82, endPoint y: 169, distance: 30.2
click at [82, 169] on div "b blake shaffer Added on August 14 2025 | 9:29 PM Last Connected: 20 hours ago" at bounding box center [127, 189] width 203 height 52
copy div "blake"
click at [220, 325] on icon at bounding box center [224, 325] width 9 height 9
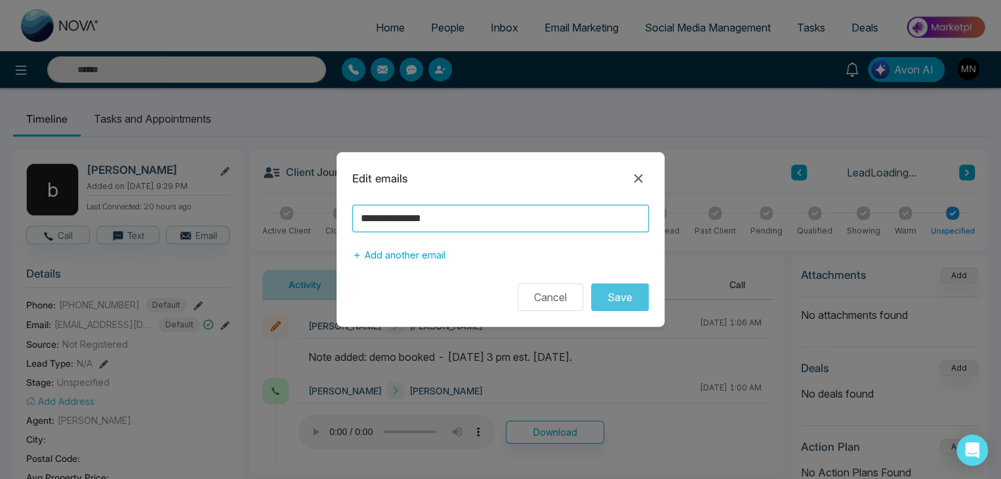
drag, startPoint x: 458, startPoint y: 218, endPoint x: 293, endPoint y: 211, distance: 164.9
click at [293, 211] on div "**********" at bounding box center [500, 239] width 1001 height 479
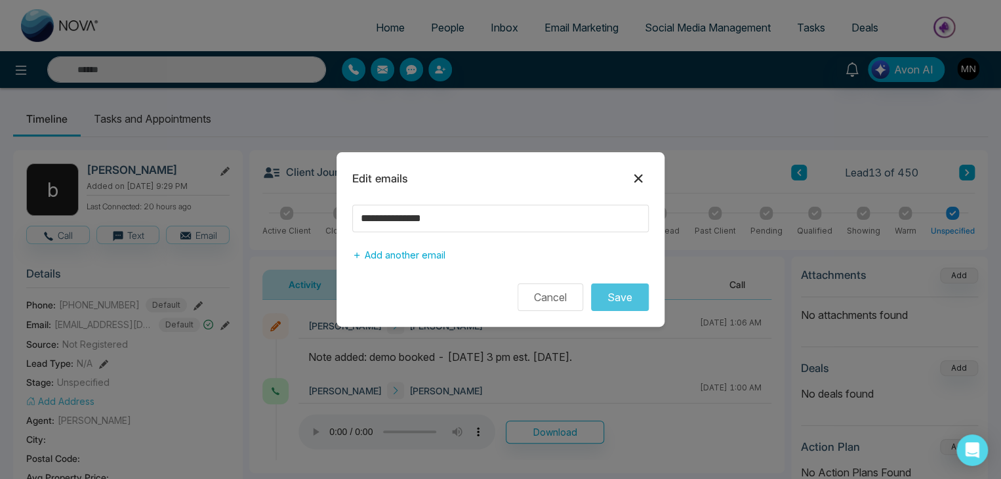
click at [640, 178] on icon at bounding box center [639, 179] width 16 height 16
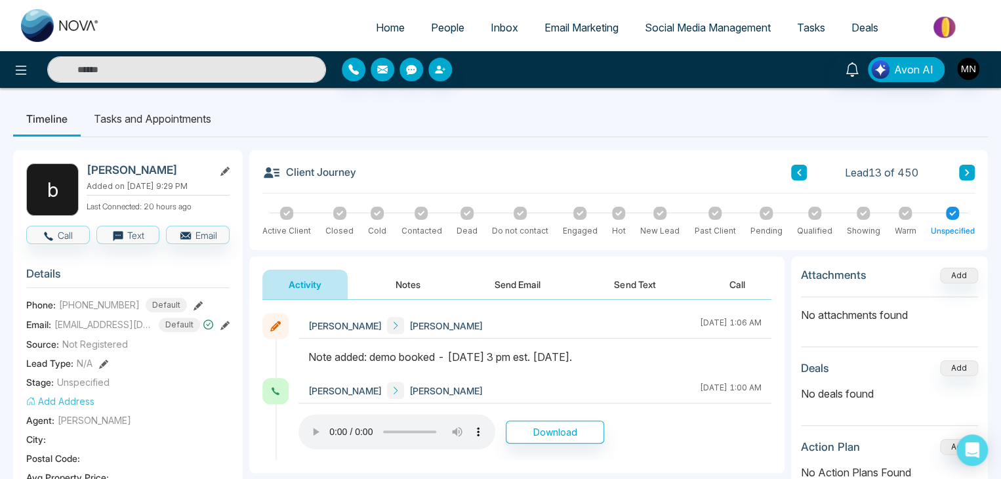
click at [206, 62] on input "text" at bounding box center [186, 69] width 279 height 26
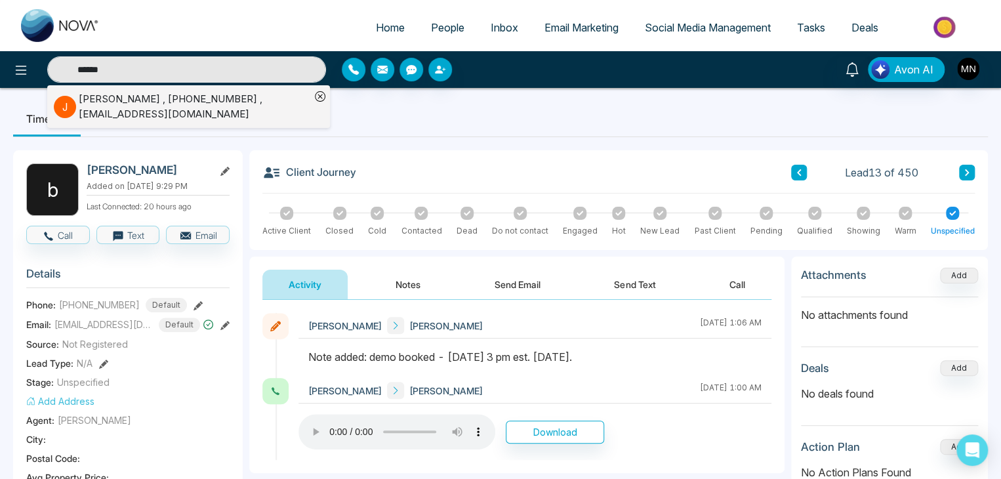
type input "******"
click at [183, 98] on div "jayesh patel , +16474634094 , jay_jbp@yahoo.ca" at bounding box center [195, 107] width 232 height 30
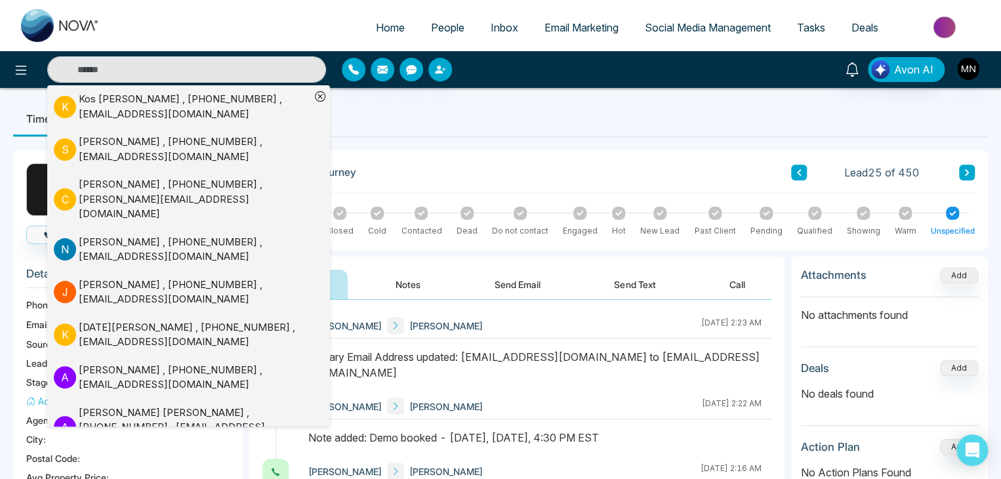
click at [386, 103] on ul "Timeline Tasks and Appointments" at bounding box center [500, 118] width 975 height 35
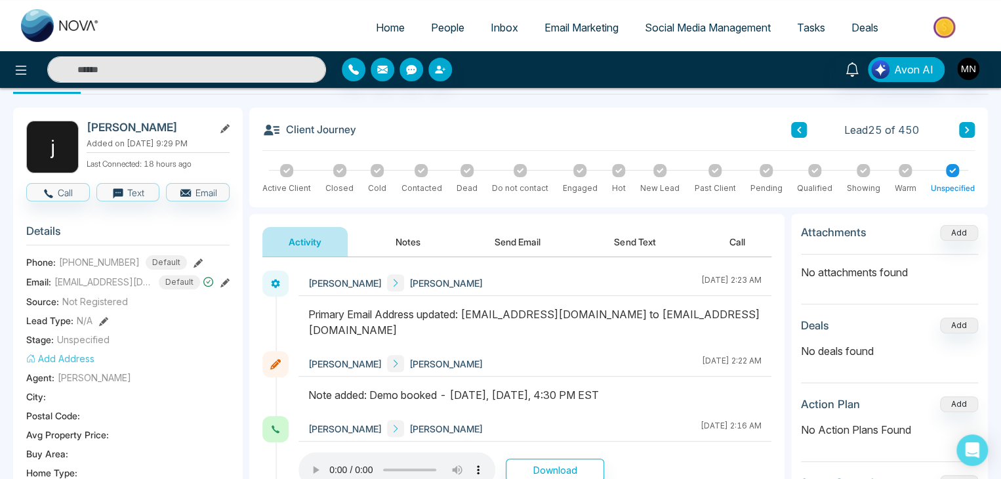
scroll to position [66, 0]
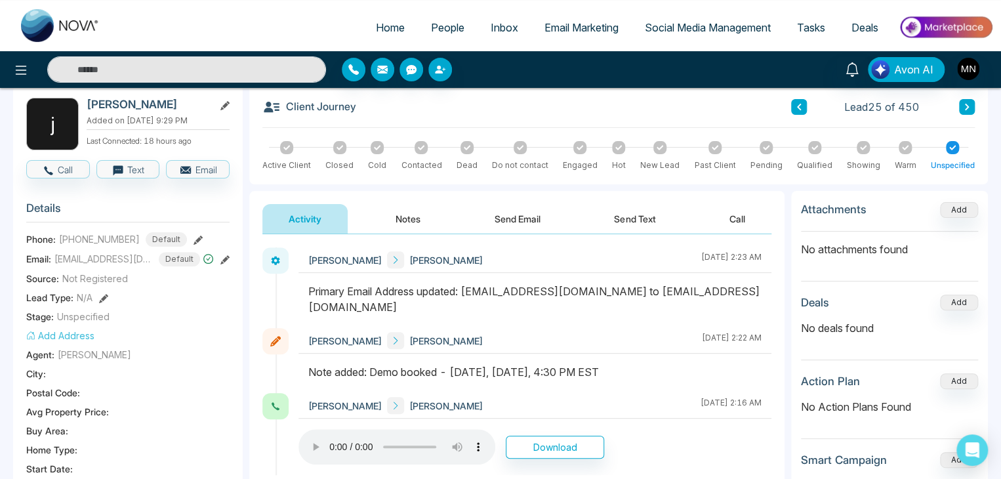
click at [220, 258] on icon at bounding box center [224, 259] width 9 height 9
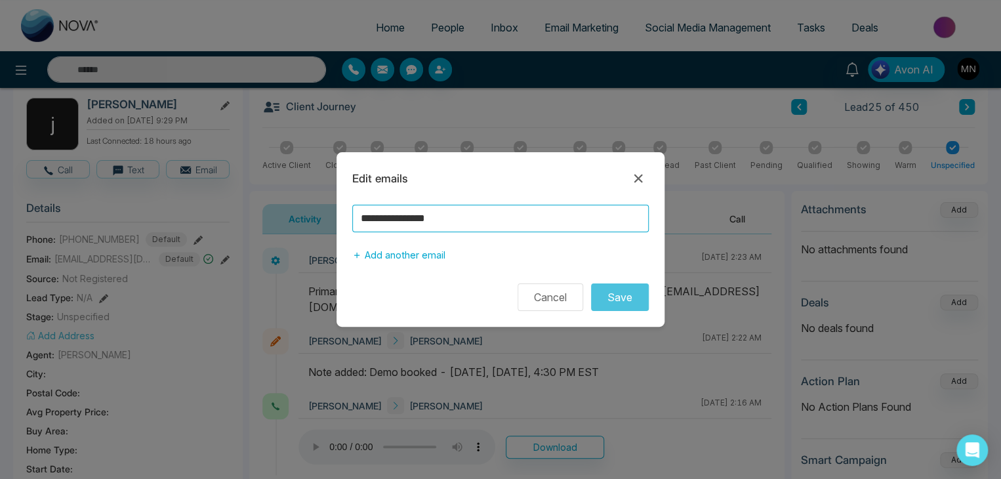
drag, startPoint x: 474, startPoint y: 224, endPoint x: 276, endPoint y: 232, distance: 198.3
click at [276, 232] on div "**********" at bounding box center [500, 239] width 1001 height 479
click at [637, 177] on icon at bounding box center [638, 179] width 9 height 9
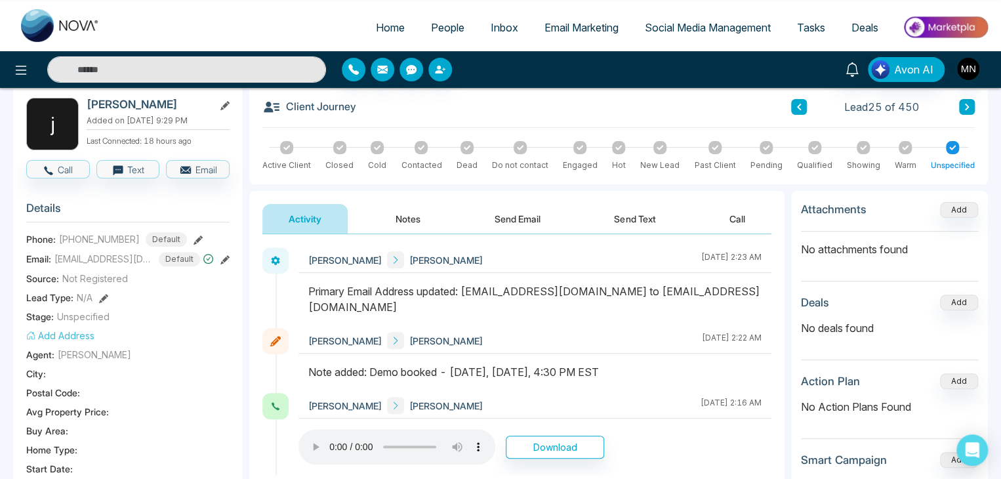
click at [174, 73] on input "text" at bounding box center [186, 69] width 279 height 26
type input "**********"
click at [174, 73] on input "**********" at bounding box center [186, 69] width 279 height 26
click at [174, 73] on input "text" at bounding box center [186, 69] width 279 height 26
type input "*******"
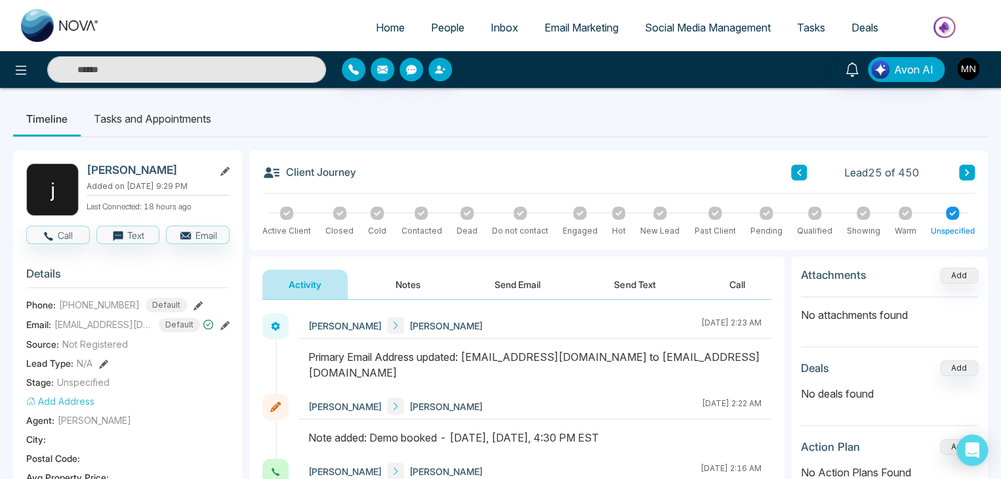
click at [151, 73] on input "text" at bounding box center [186, 69] width 279 height 26
type input "*******"
drag, startPoint x: 176, startPoint y: 68, endPoint x: 47, endPoint y: 84, distance: 129.6
click at [47, 84] on div "******* Avon AI" at bounding box center [500, 69] width 1001 height 37
type input "*****"
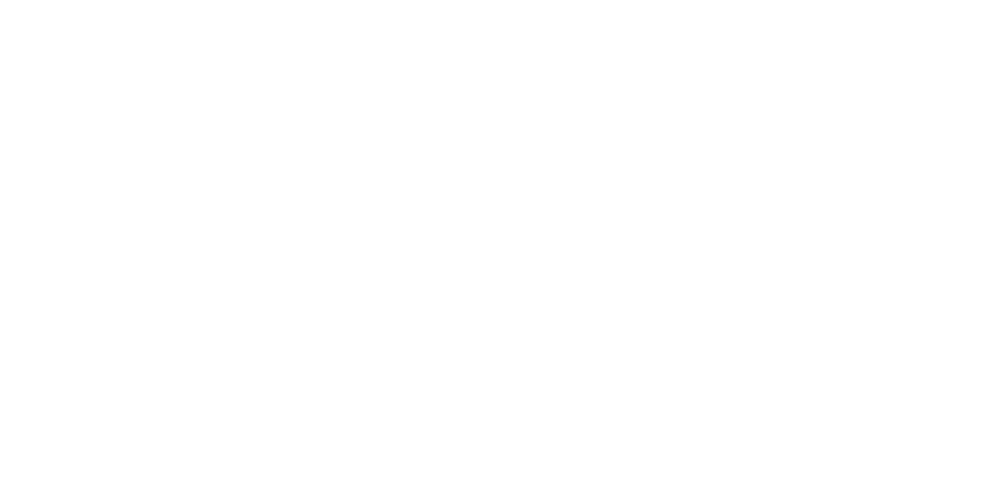
select select "*"
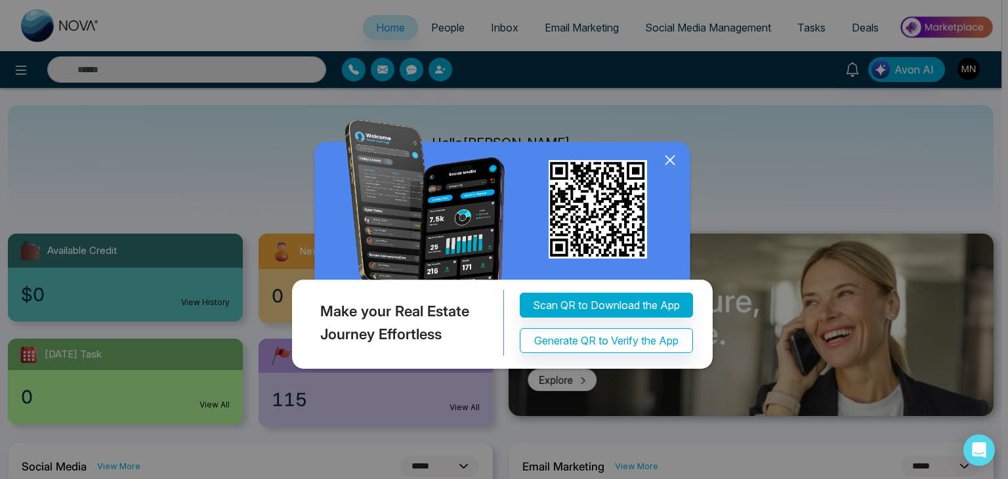
click at [667, 154] on icon at bounding box center [670, 160] width 20 height 20
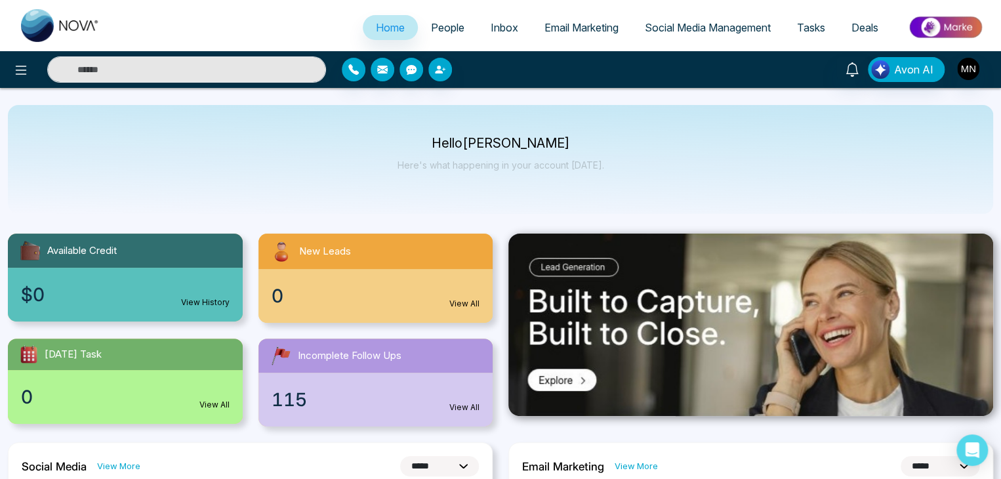
click at [81, 56] on div "Avon AI" at bounding box center [500, 69] width 1001 height 37
click at [93, 61] on input "text" at bounding box center [186, 69] width 279 height 26
type input "*******"
click at [437, 30] on span "People" at bounding box center [447, 27] width 33 height 13
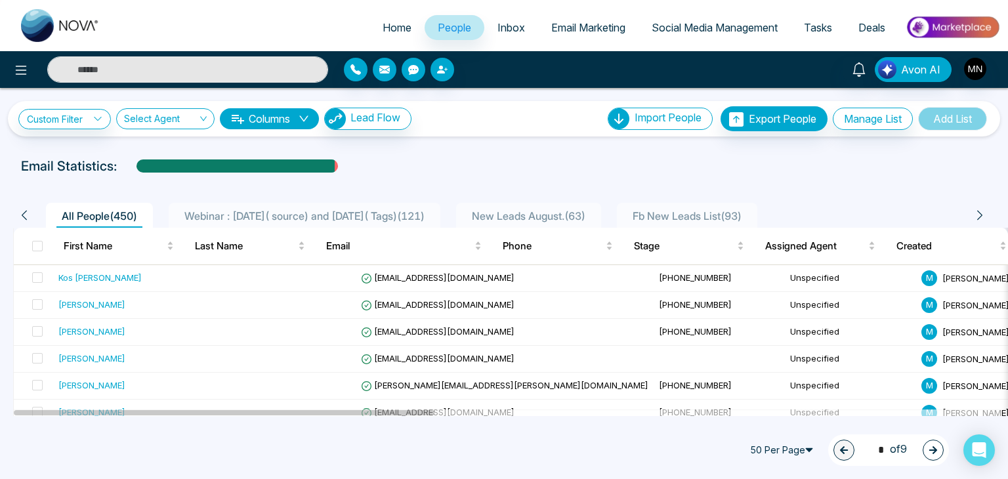
click at [181, 69] on input "text" at bounding box center [187, 69] width 281 height 26
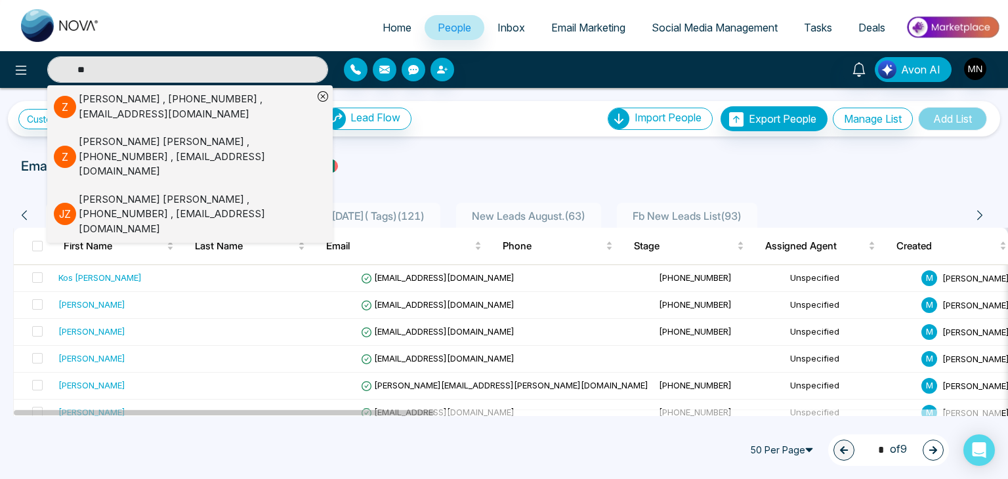
type input "**"
click at [92, 98] on div "Zachary Miner , +19023061151 , minerzachary13@gmail.com" at bounding box center [196, 107] width 234 height 30
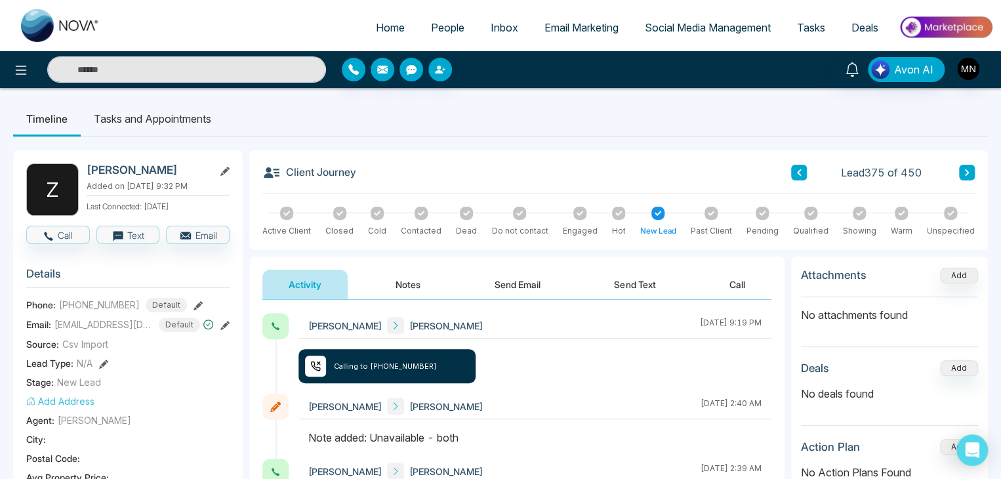
click at [194, 305] on icon at bounding box center [198, 305] width 9 height 9
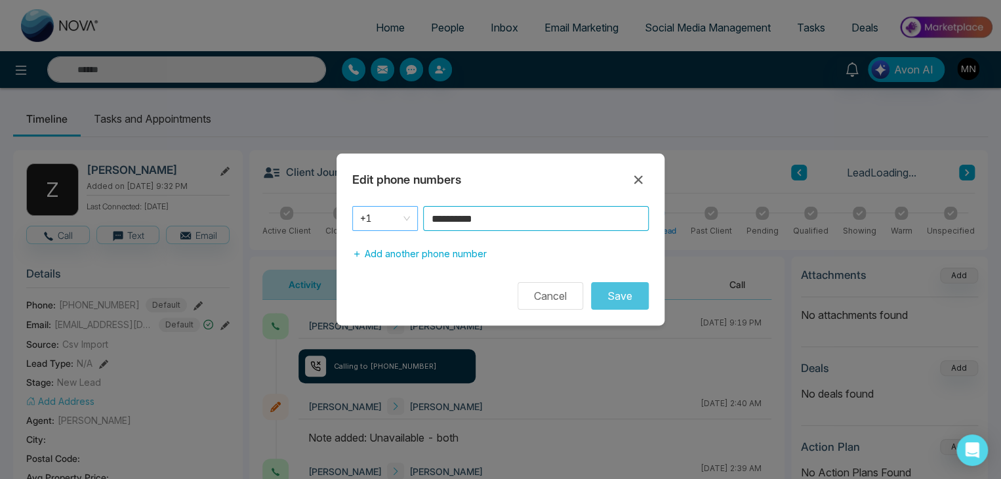
drag, startPoint x: 423, startPoint y: 219, endPoint x: 388, endPoint y: 224, distance: 35.8
click at [388, 224] on div "**********" at bounding box center [500, 218] width 297 height 25
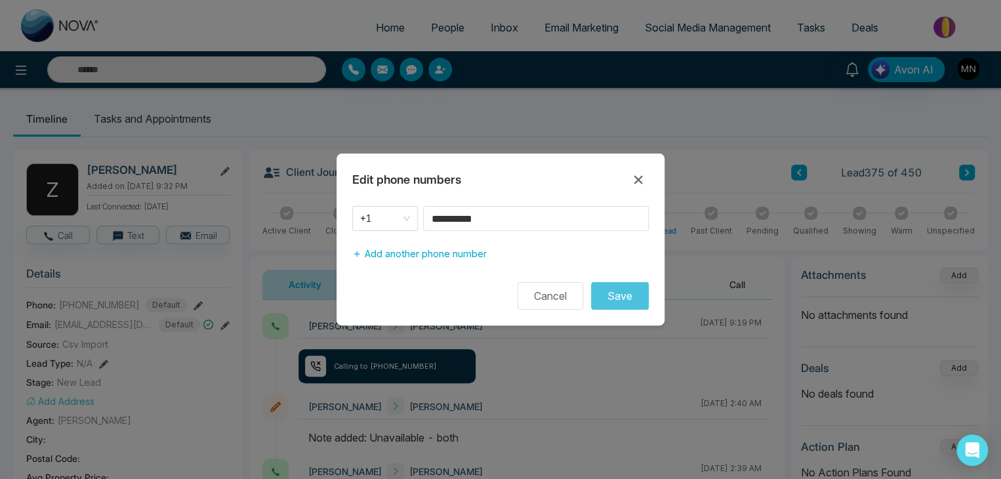
click at [601, 355] on div "**********" at bounding box center [500, 239] width 1001 height 479
click at [635, 184] on icon at bounding box center [638, 180] width 9 height 9
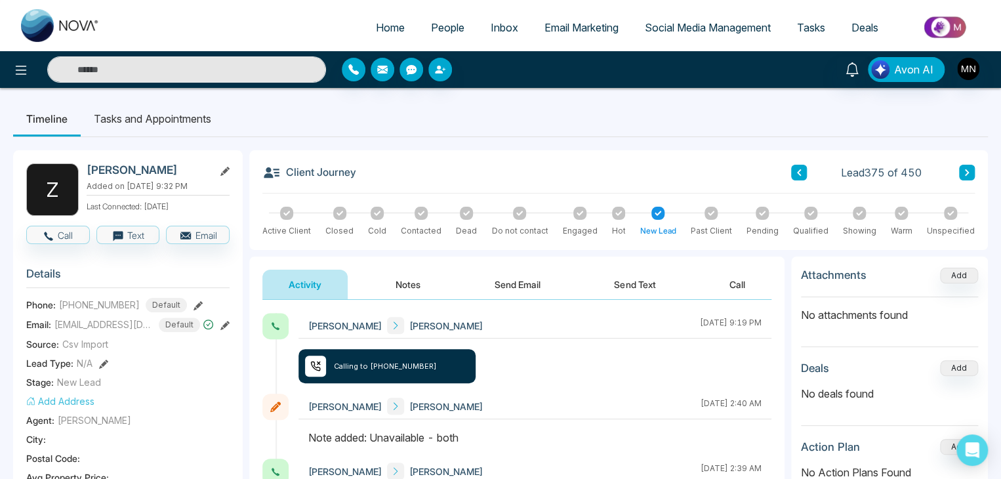
click at [172, 75] on input "text" at bounding box center [186, 69] width 279 height 26
type input "**********"
drag, startPoint x: 177, startPoint y: 66, endPoint x: 100, endPoint y: 81, distance: 77.7
click at [100, 81] on input "**********" at bounding box center [186, 69] width 279 height 26
type input "**********"
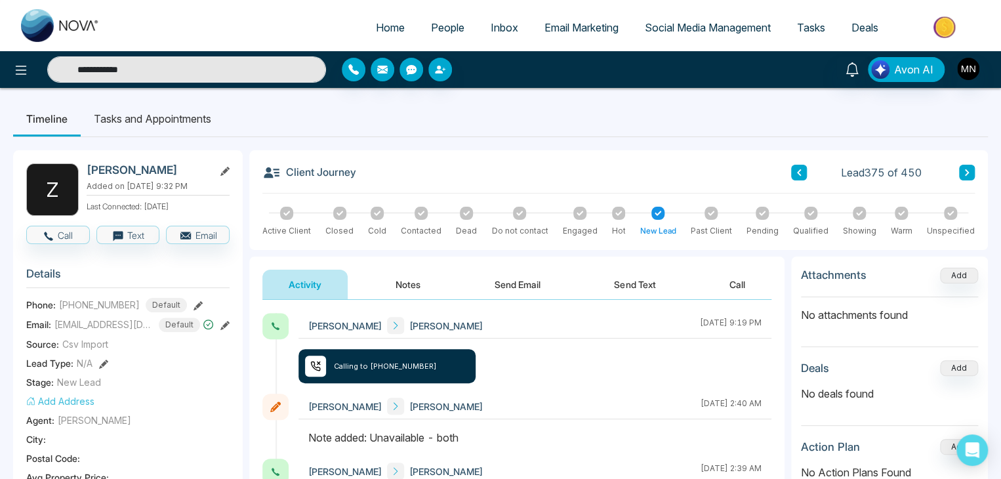
drag, startPoint x: 140, startPoint y: 69, endPoint x: 105, endPoint y: 83, distance: 38.3
click at [105, 83] on div "**********" at bounding box center [500, 69] width 1001 height 37
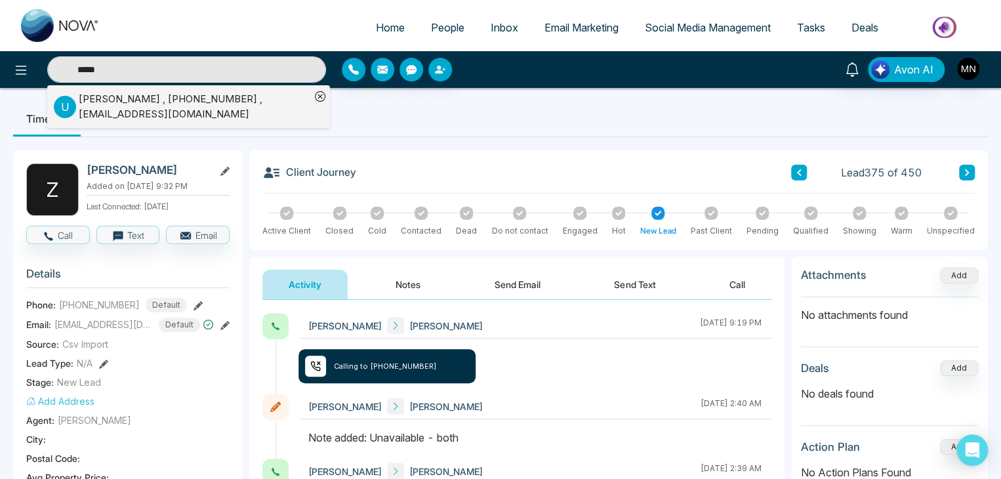
type input "*****"
click at [93, 98] on div "Uresh Patel , +14165701114 , pateluresh2003@gmail.com" at bounding box center [195, 107] width 232 height 30
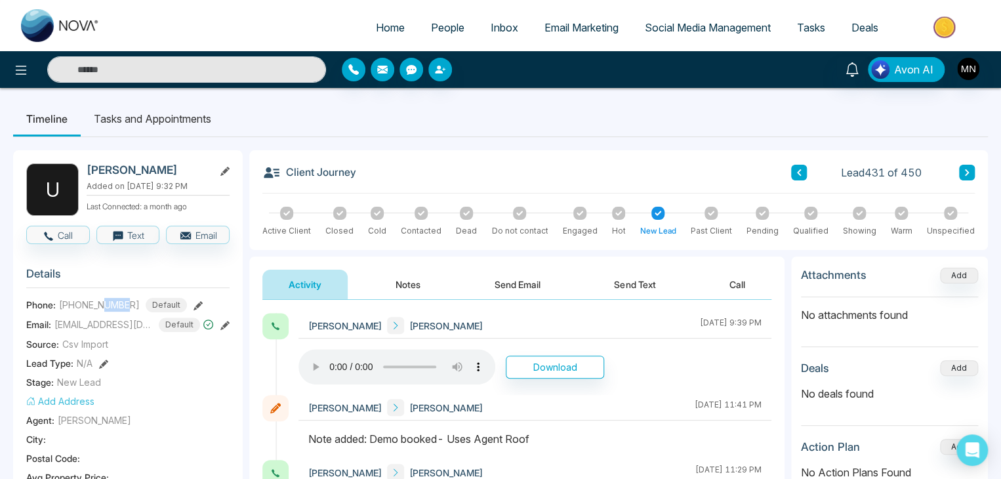
drag, startPoint x: 128, startPoint y: 299, endPoint x: 105, endPoint y: 306, distance: 24.3
click at [105, 306] on span "+14165701114" at bounding box center [99, 305] width 81 height 14
click at [194, 305] on icon at bounding box center [198, 305] width 9 height 9
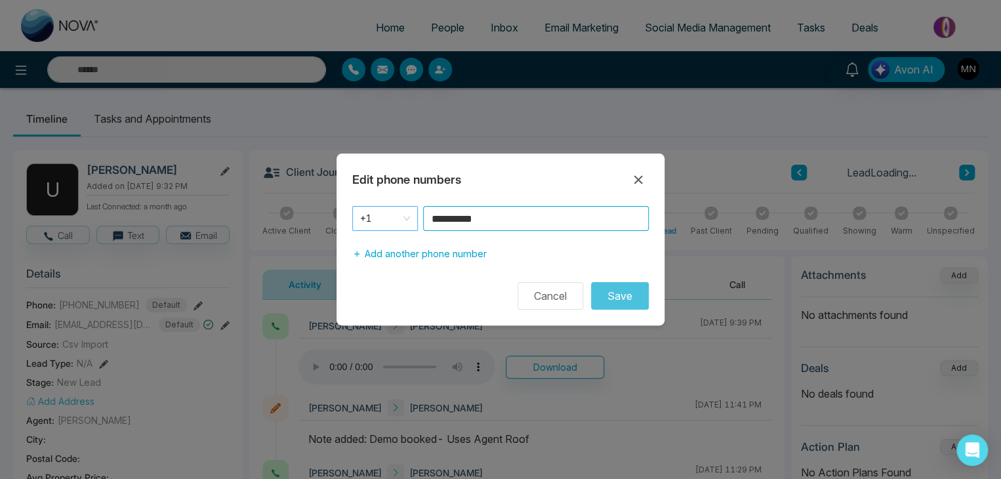
drag, startPoint x: 558, startPoint y: 225, endPoint x: 409, endPoint y: 224, distance: 148.9
click at [409, 224] on div "**********" at bounding box center [500, 218] width 297 height 25
click at [638, 181] on icon at bounding box center [639, 180] width 16 height 16
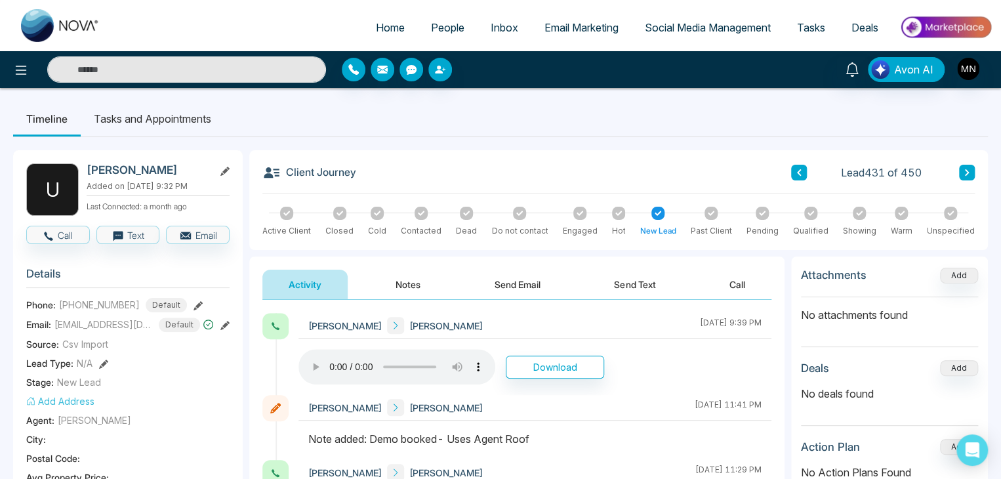
click at [162, 66] on input "text" at bounding box center [186, 69] width 279 height 26
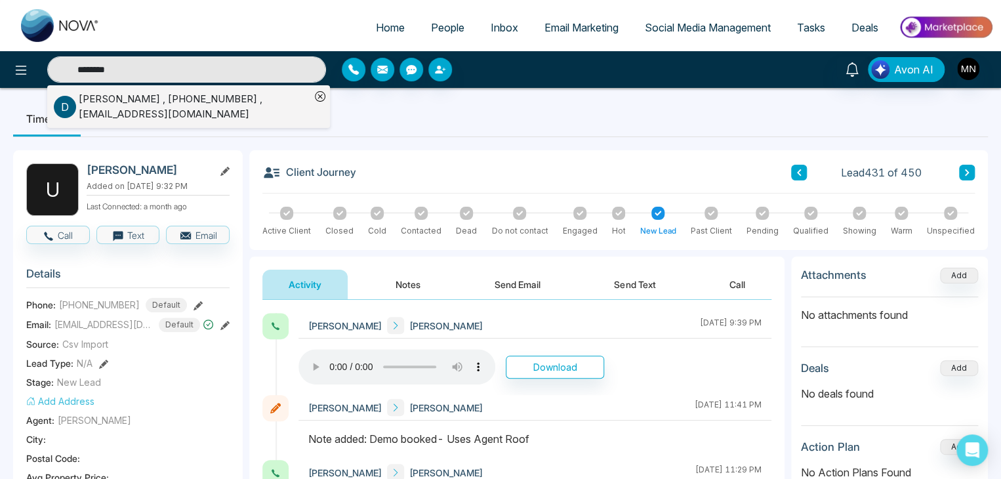
type input "********"
click at [197, 116] on div "David Sciuto , +17053099740 , davidcsciuto@gmail.com" at bounding box center [195, 107] width 232 height 30
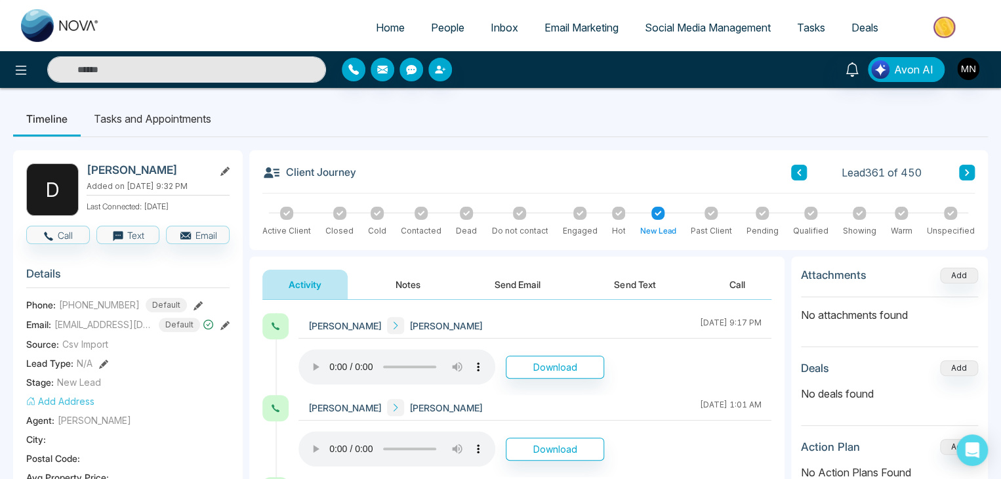
click at [194, 303] on icon at bounding box center [198, 305] width 9 height 9
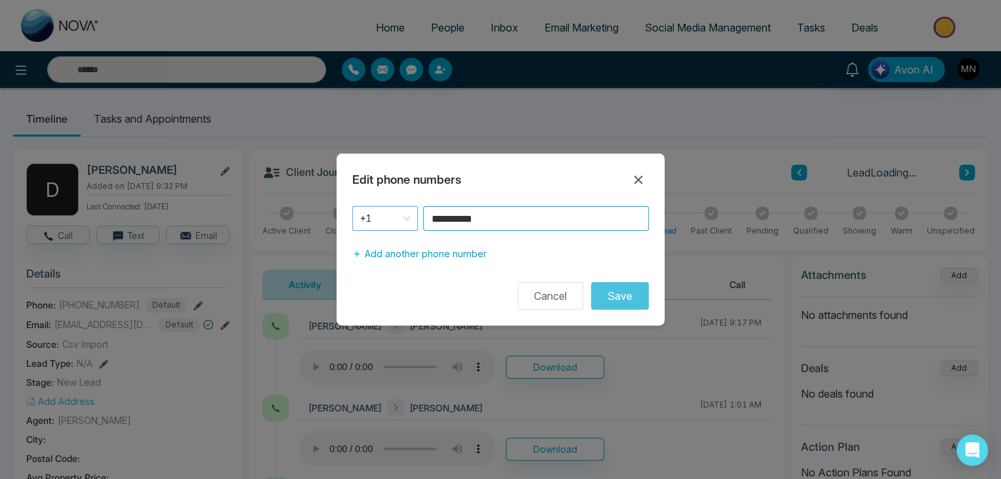
drag, startPoint x: 512, startPoint y: 220, endPoint x: 382, endPoint y: 224, distance: 130.0
click at [382, 224] on div "**********" at bounding box center [500, 218] width 297 height 25
click at [635, 178] on icon at bounding box center [639, 180] width 16 height 16
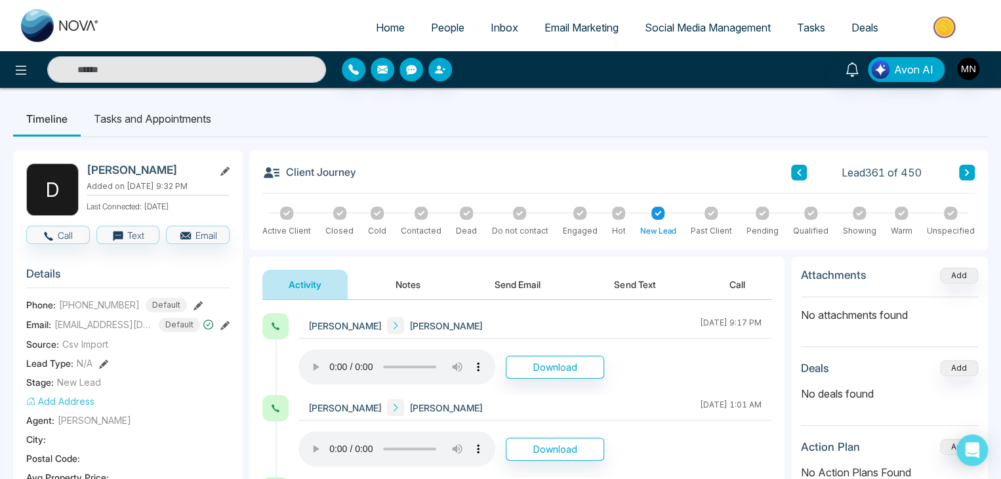
click at [238, 75] on input "text" at bounding box center [186, 69] width 279 height 26
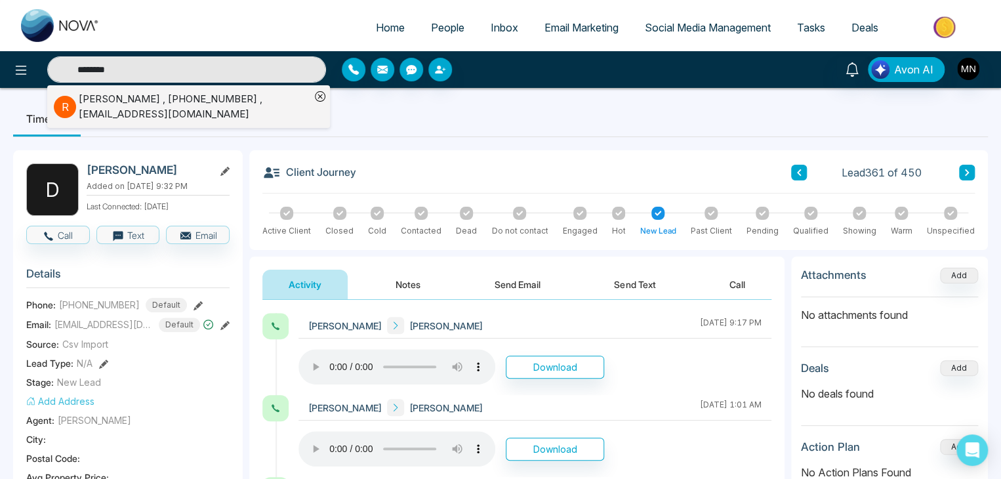
type input "********"
click at [190, 108] on div "Raseelan Selvarajah , +14165097247 , raseelanhome@gmail.com" at bounding box center [195, 107] width 232 height 30
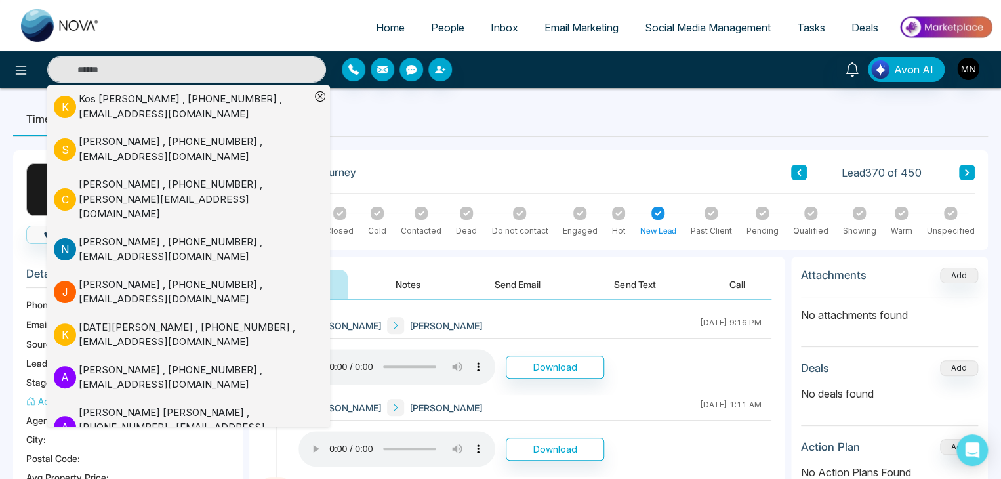
click at [476, 315] on div "Mike Nova Raseelan Selvarajah August 6 2025 | 9:16 PM" at bounding box center [535, 326] width 473 height 26
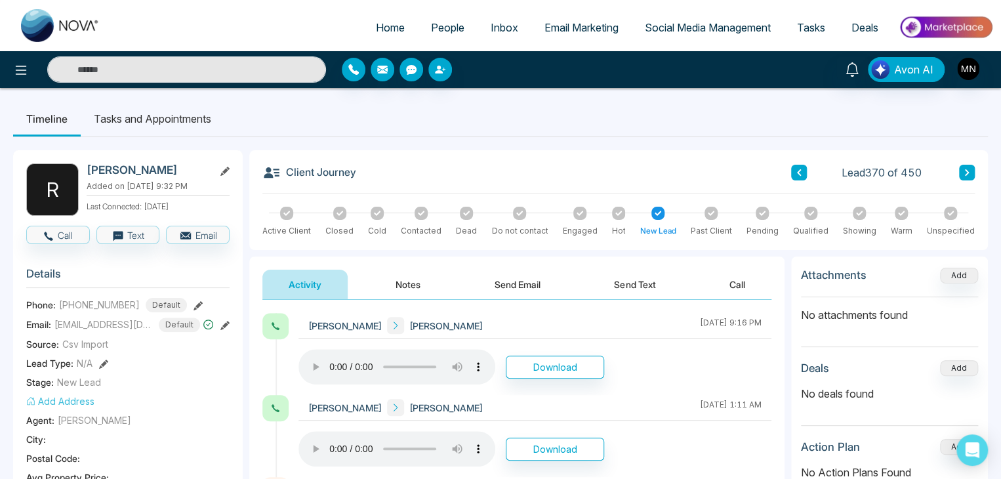
click at [194, 301] on icon at bounding box center [198, 305] width 9 height 9
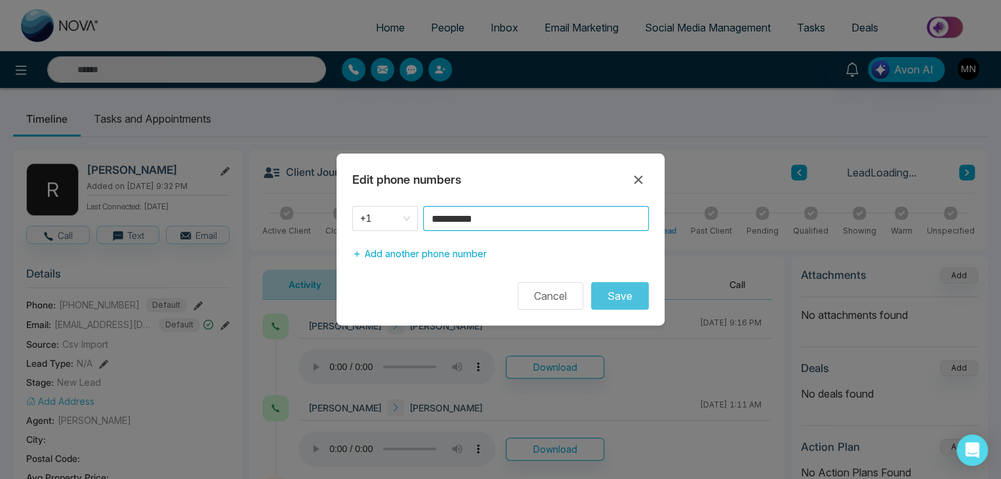
drag, startPoint x: 504, startPoint y: 219, endPoint x: 418, endPoint y: 224, distance: 86.1
click at [418, 224] on div "**********" at bounding box center [500, 218] width 297 height 25
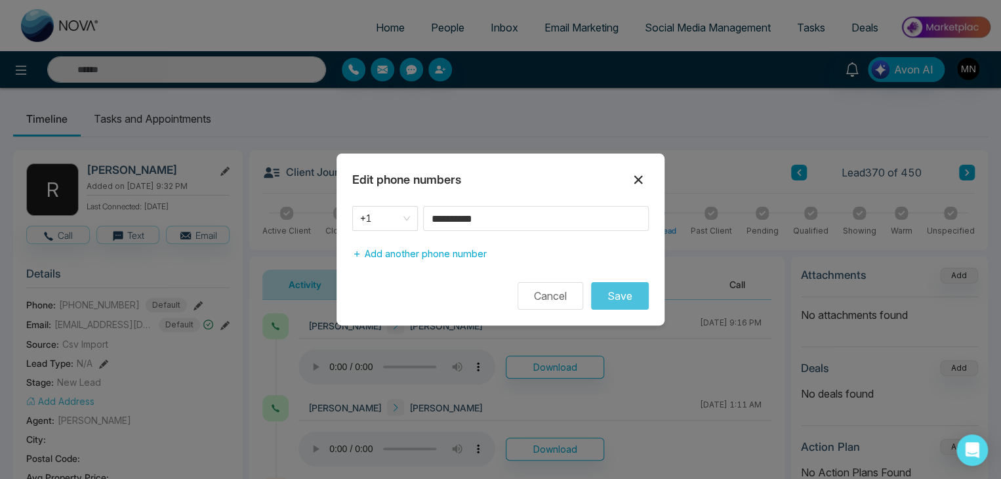
click at [638, 182] on icon at bounding box center [639, 180] width 16 height 16
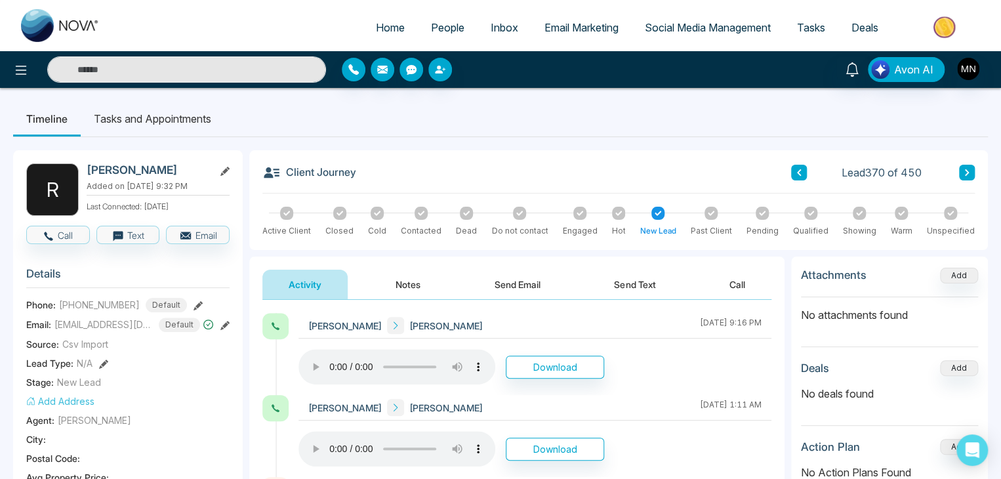
click at [277, 75] on input "text" at bounding box center [186, 69] width 279 height 26
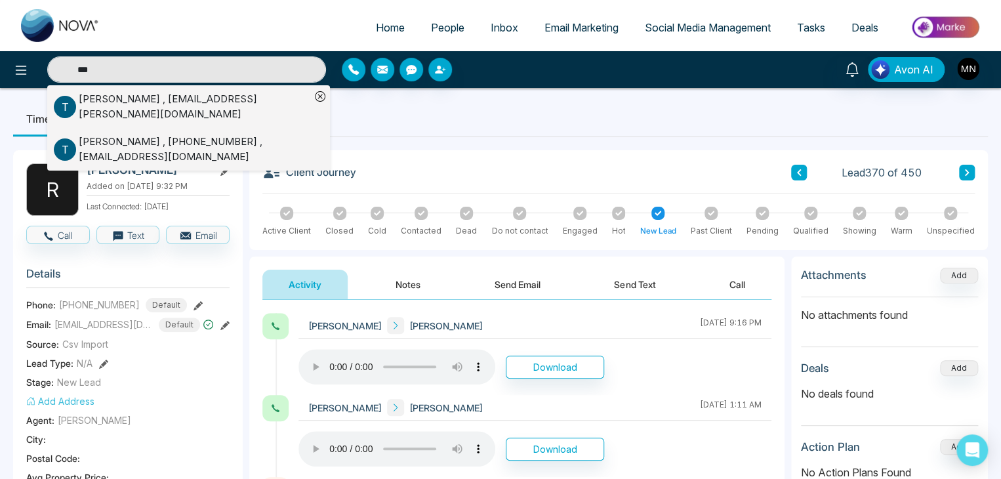
type input "***"
click at [155, 140] on div "Tej Sidhu , +19057837776 , tejendersidhu@gmail.com" at bounding box center [195, 150] width 232 height 30
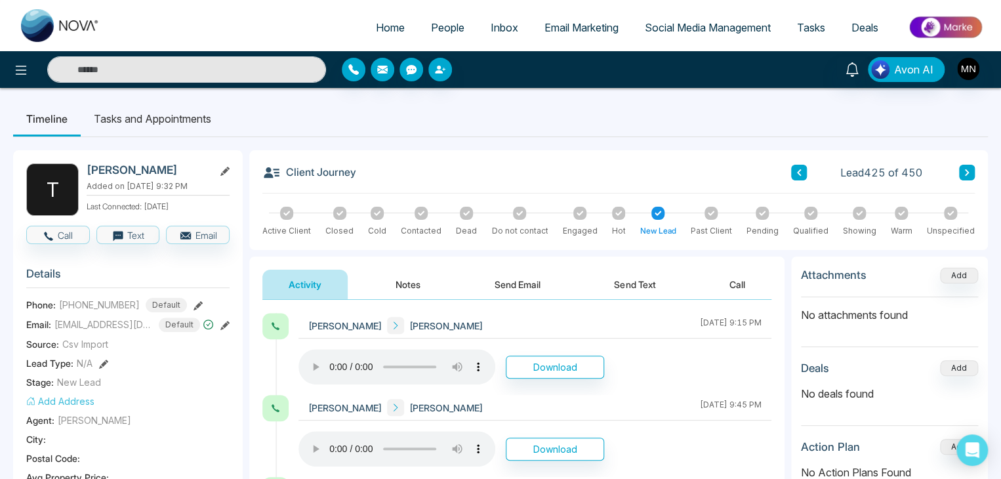
click at [225, 172] on icon at bounding box center [224, 171] width 9 height 9
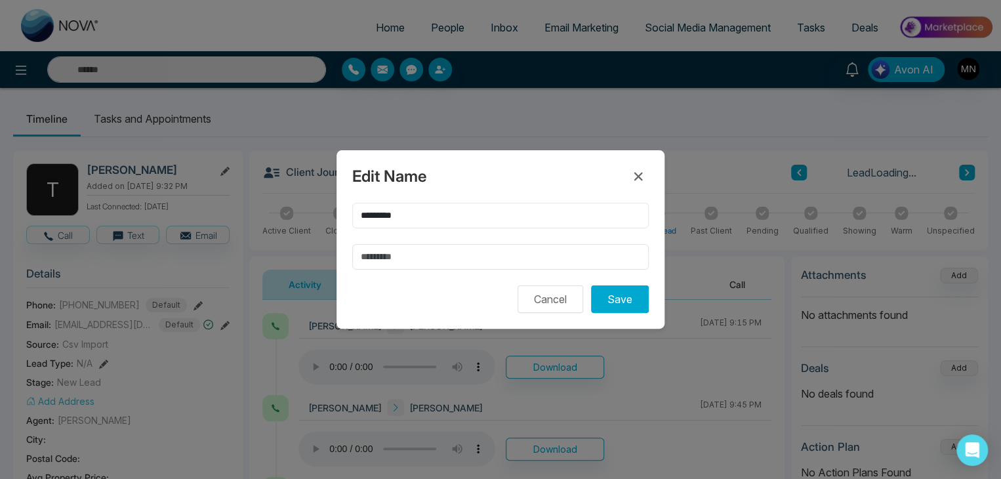
drag, startPoint x: 330, startPoint y: 224, endPoint x: 302, endPoint y: 226, distance: 28.2
click at [302, 226] on div "Edit Name ********* Cancel Save" at bounding box center [500, 239] width 1001 height 479
click at [638, 175] on icon at bounding box center [639, 177] width 16 height 16
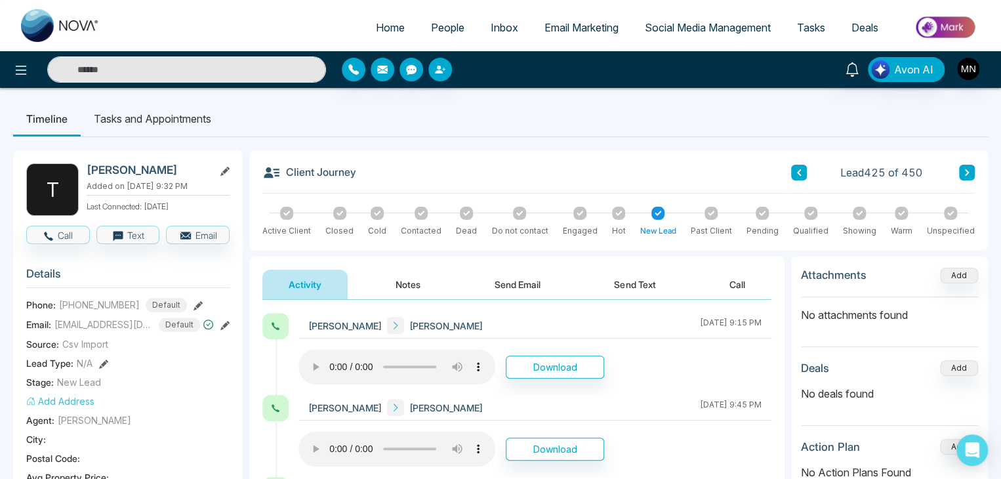
click at [194, 301] on icon at bounding box center [198, 305] width 9 height 9
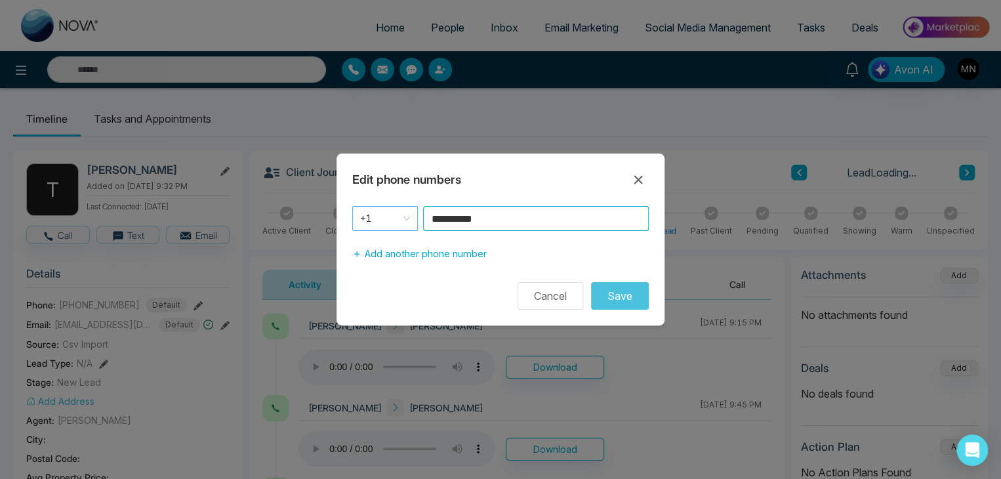
drag, startPoint x: 521, startPoint y: 219, endPoint x: 385, endPoint y: 224, distance: 135.9
click at [385, 224] on div "**********" at bounding box center [500, 218] width 297 height 25
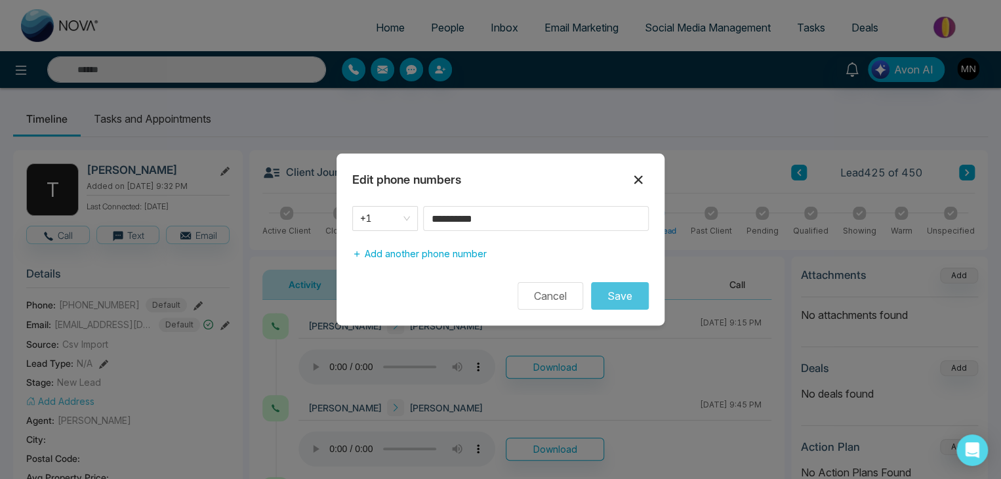
click at [642, 179] on icon at bounding box center [639, 180] width 16 height 16
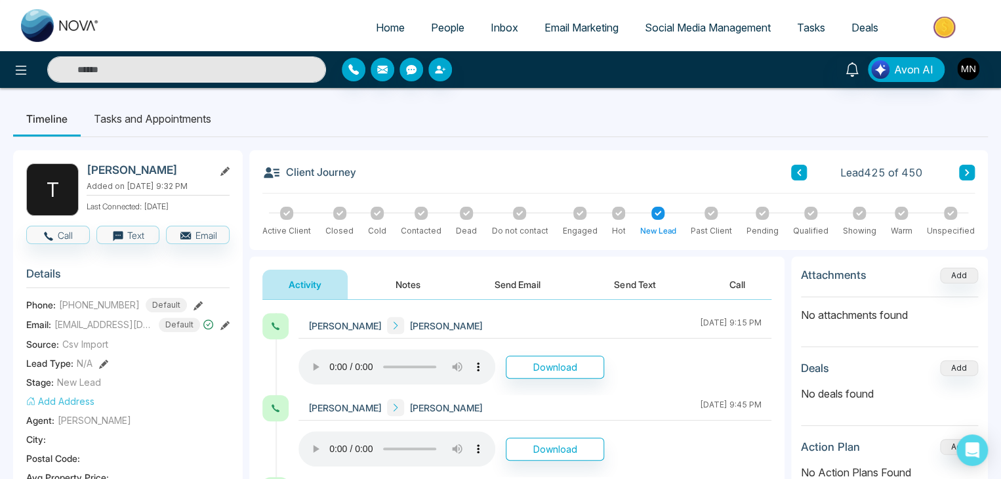
click at [130, 68] on input "text" at bounding box center [186, 69] width 279 height 26
type input "*********"
drag, startPoint x: 151, startPoint y: 73, endPoint x: 103, endPoint y: 80, distance: 48.3
click at [103, 80] on input "*********" at bounding box center [186, 69] width 279 height 26
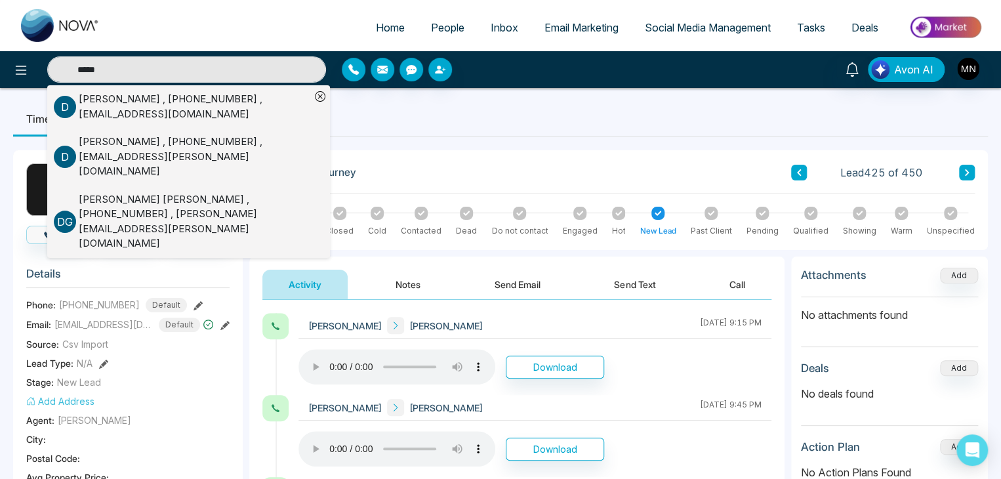
type input "*****"
click at [85, 196] on div "David Giovanniello , +15197770795 , david.giovanniello@century21.ca" at bounding box center [195, 221] width 232 height 59
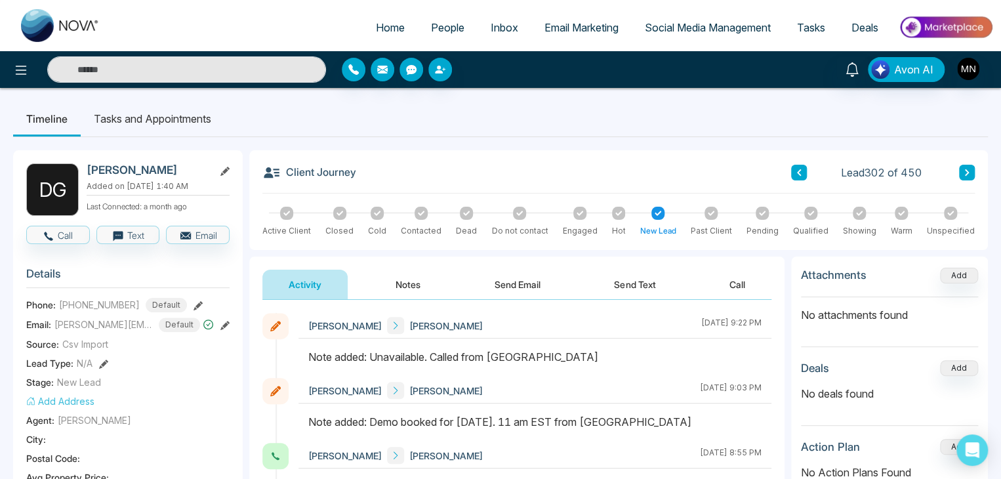
click at [194, 305] on icon at bounding box center [198, 305] width 9 height 9
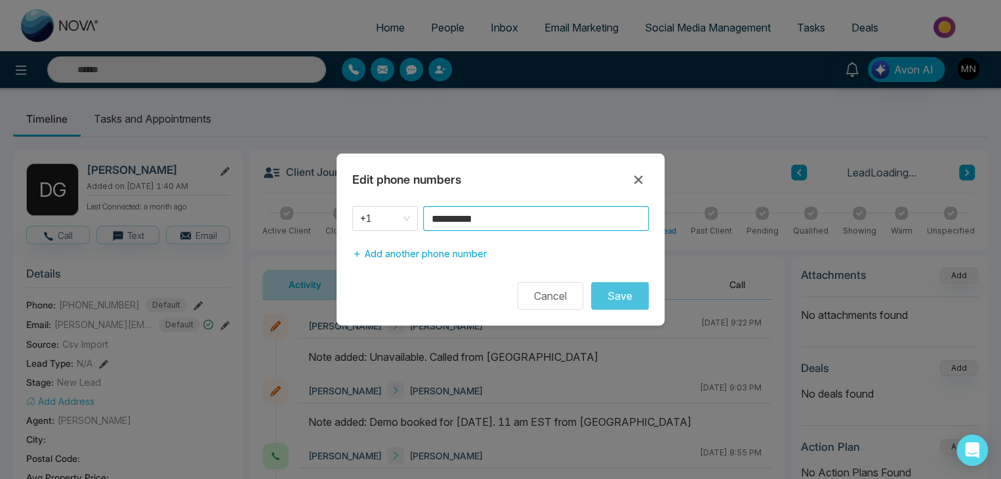
drag, startPoint x: 512, startPoint y: 216, endPoint x: 333, endPoint y: 236, distance: 180.3
click at [333, 236] on div "**********" at bounding box center [500, 239] width 1001 height 479
click at [638, 184] on icon at bounding box center [639, 180] width 16 height 16
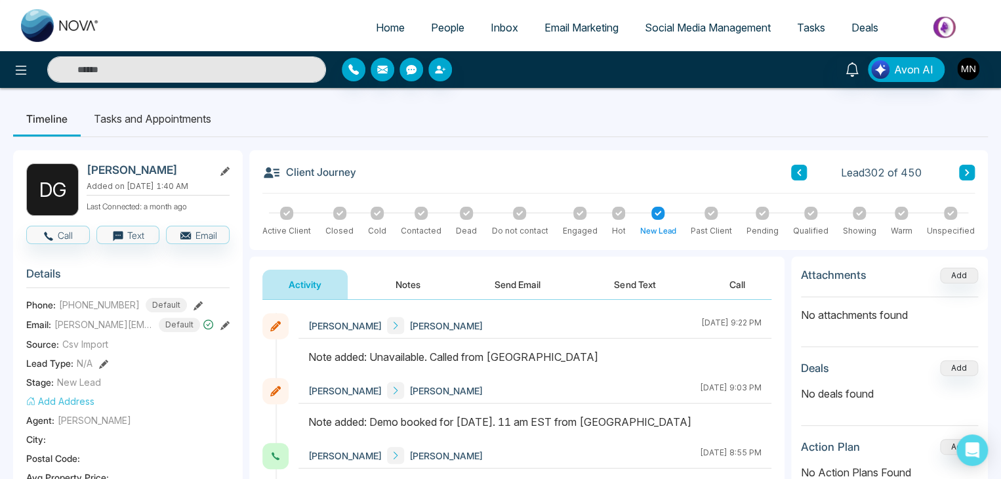
click at [240, 74] on input "text" at bounding box center [186, 69] width 279 height 26
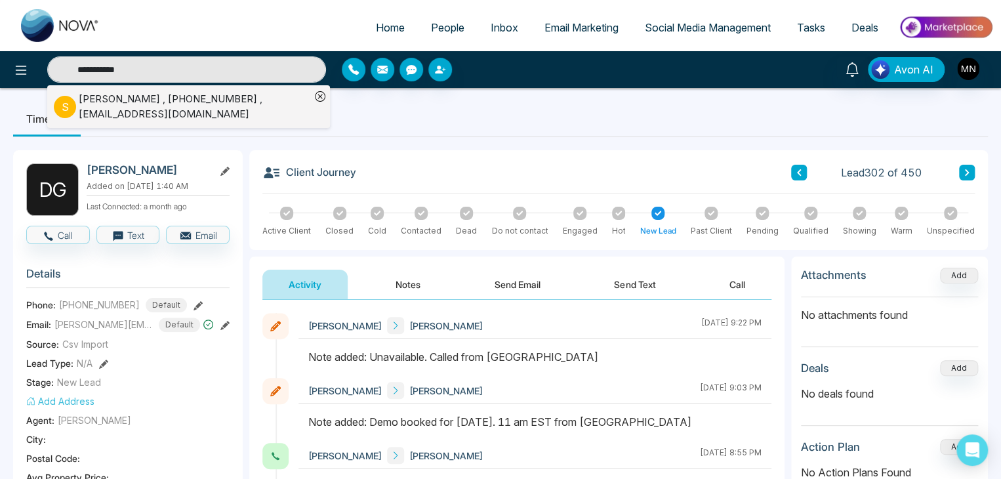
type input "**********"
click at [154, 102] on div "Sam Settino , +14169385636 , Connectwithsams@gmail.com" at bounding box center [195, 107] width 232 height 30
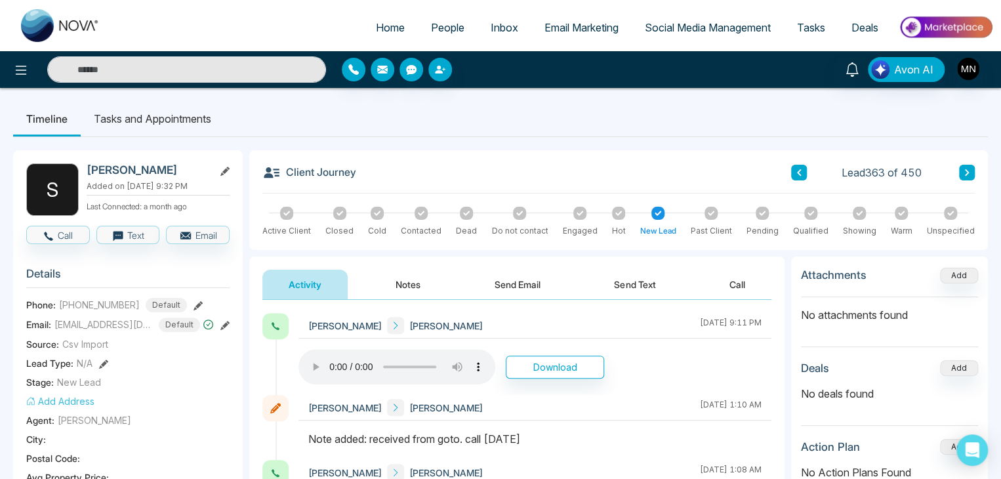
click at [194, 302] on icon at bounding box center [198, 305] width 9 height 9
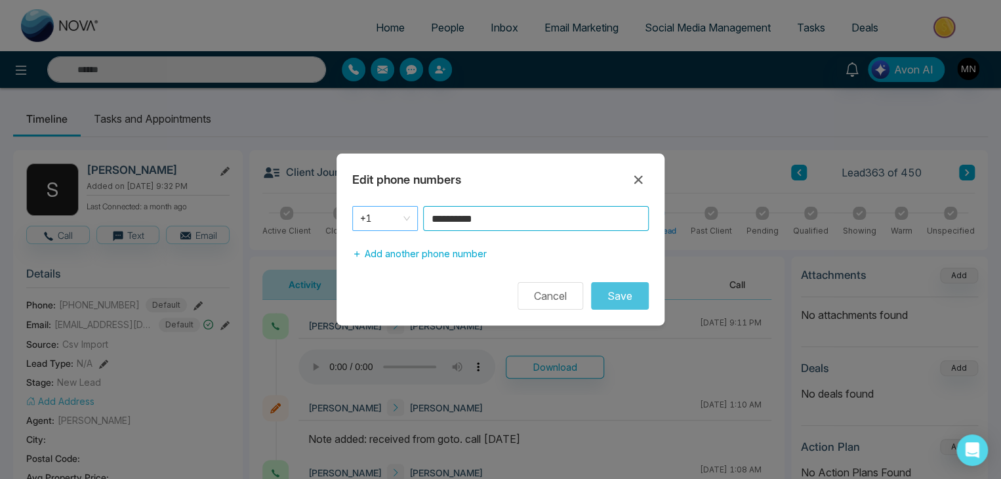
drag, startPoint x: 559, startPoint y: 218, endPoint x: 405, endPoint y: 214, distance: 154.3
click at [405, 214] on div "**********" at bounding box center [500, 218] width 297 height 25
click at [638, 182] on icon at bounding box center [639, 180] width 16 height 16
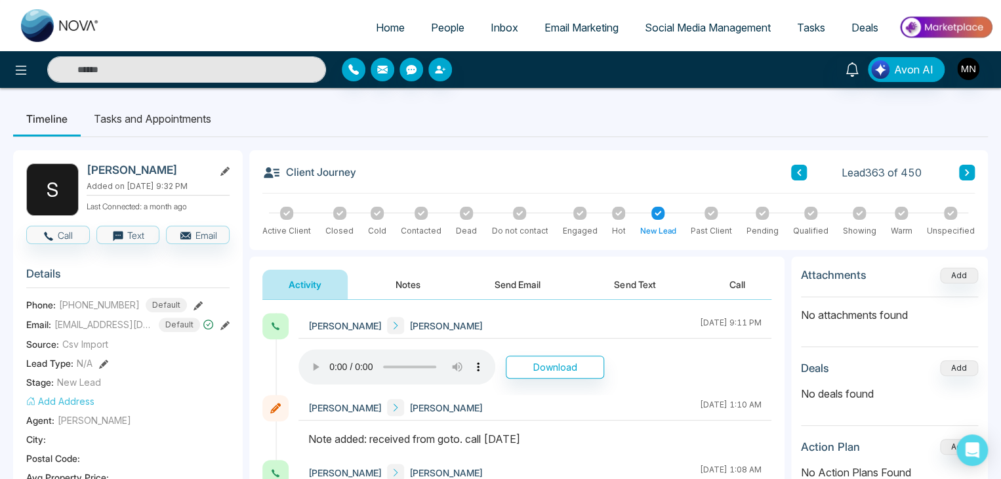
click at [157, 56] on div "Avon AI" at bounding box center [500, 69] width 1001 height 37
click at [169, 70] on input "text" at bounding box center [186, 69] width 279 height 26
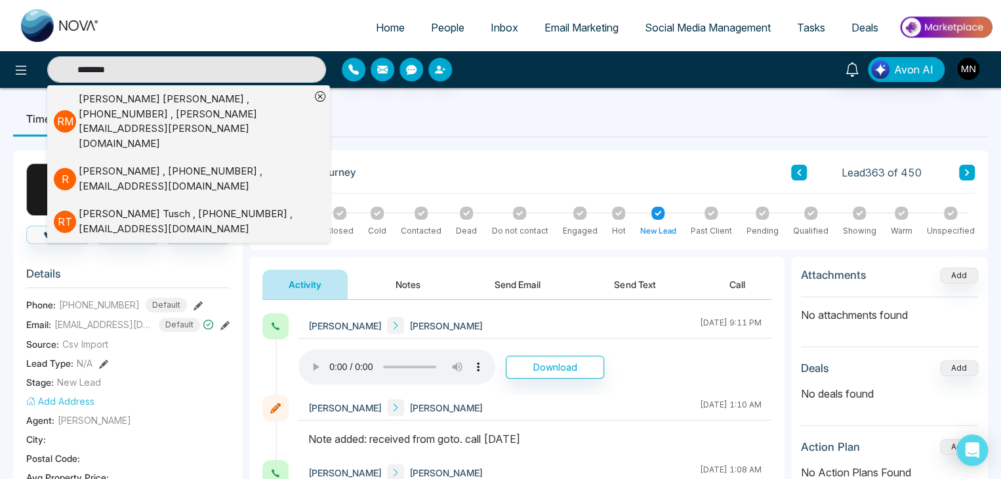
type input "*******"
click at [115, 164] on div "Richard Harris , +16479266905 , mvttoronto@gmail.com" at bounding box center [195, 179] width 232 height 30
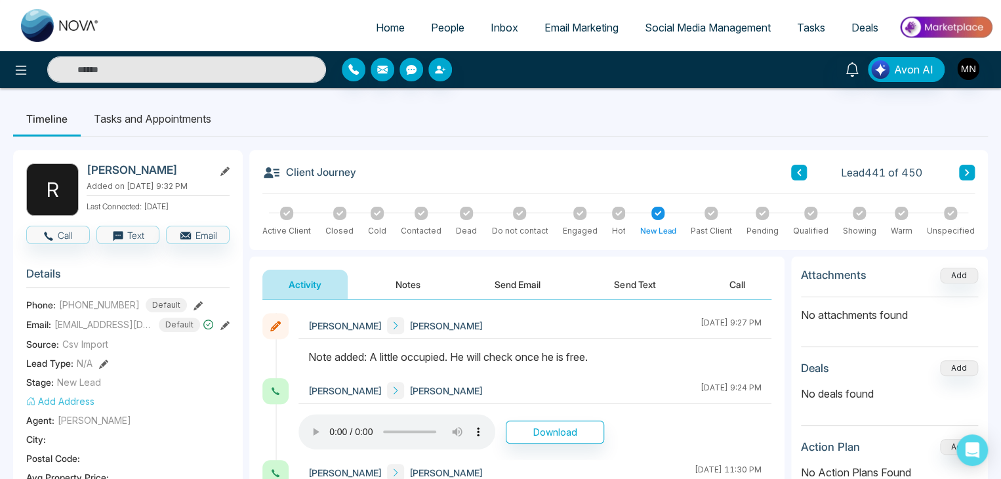
click at [194, 301] on icon at bounding box center [198, 305] width 9 height 9
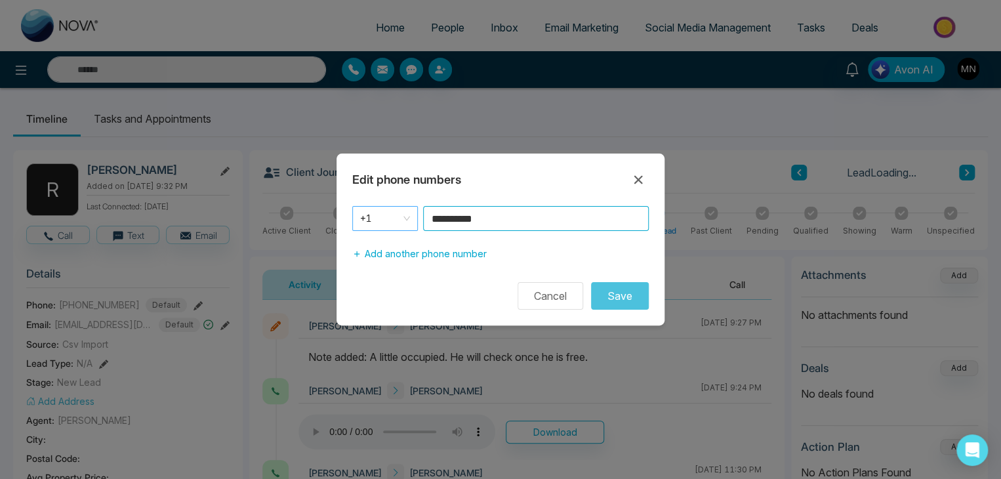
drag, startPoint x: 505, startPoint y: 218, endPoint x: 379, endPoint y: 222, distance: 126.7
click at [379, 222] on div "**********" at bounding box center [500, 218] width 297 height 25
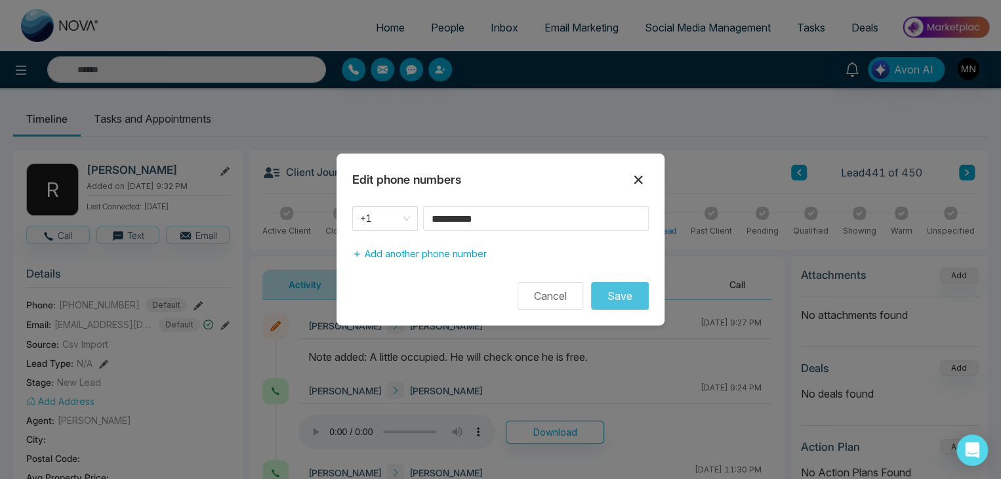
click at [635, 183] on icon at bounding box center [638, 180] width 9 height 9
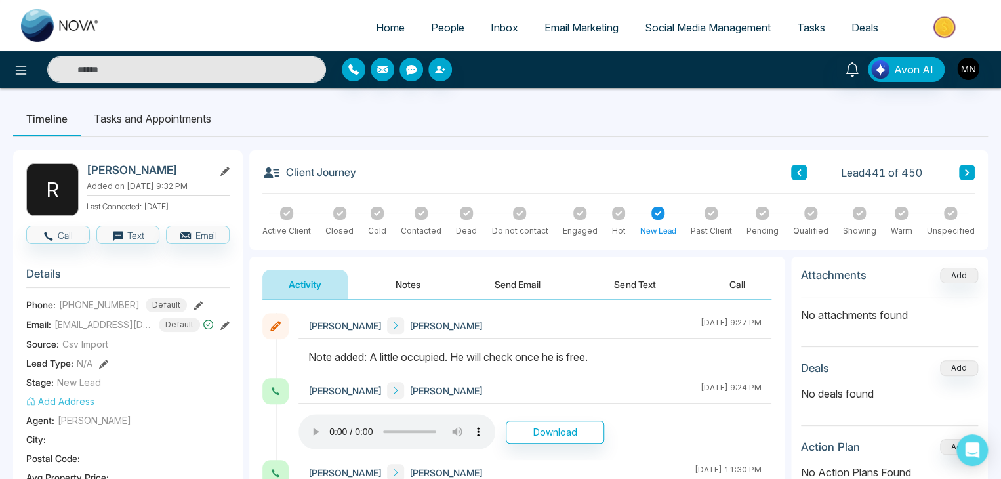
click at [179, 72] on input "text" at bounding box center [186, 69] width 279 height 26
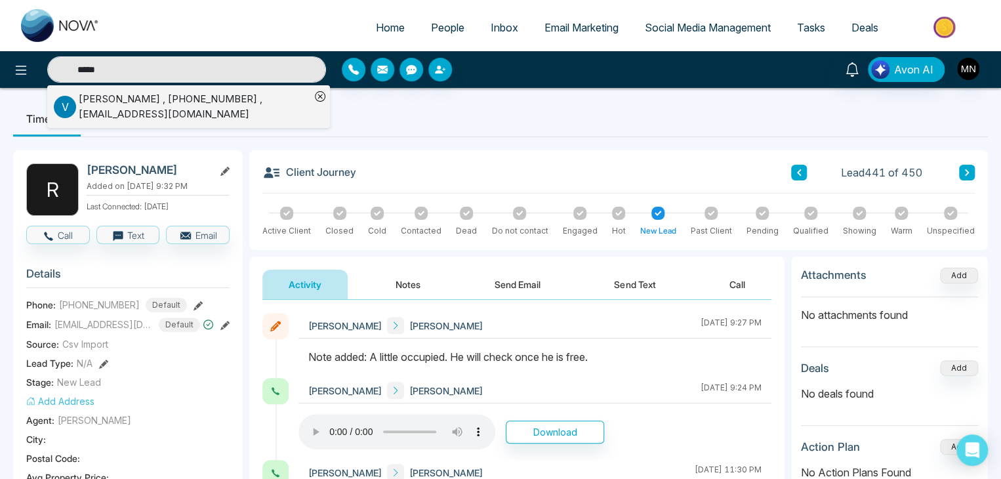
type input "*****"
click at [80, 115] on div "Vinod Sharma , +14168245897 , vinod.remax@gmail.com" at bounding box center [195, 107] width 232 height 30
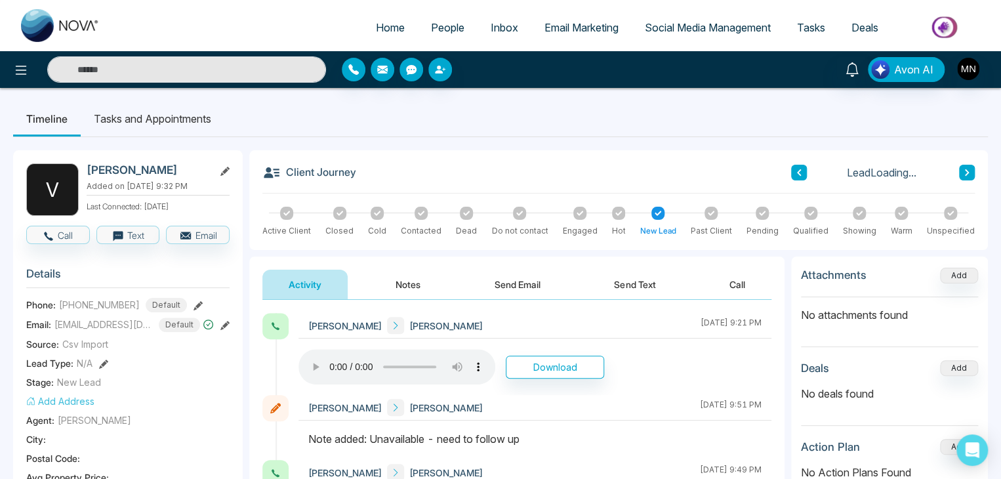
click at [194, 302] on icon at bounding box center [198, 305] width 9 height 9
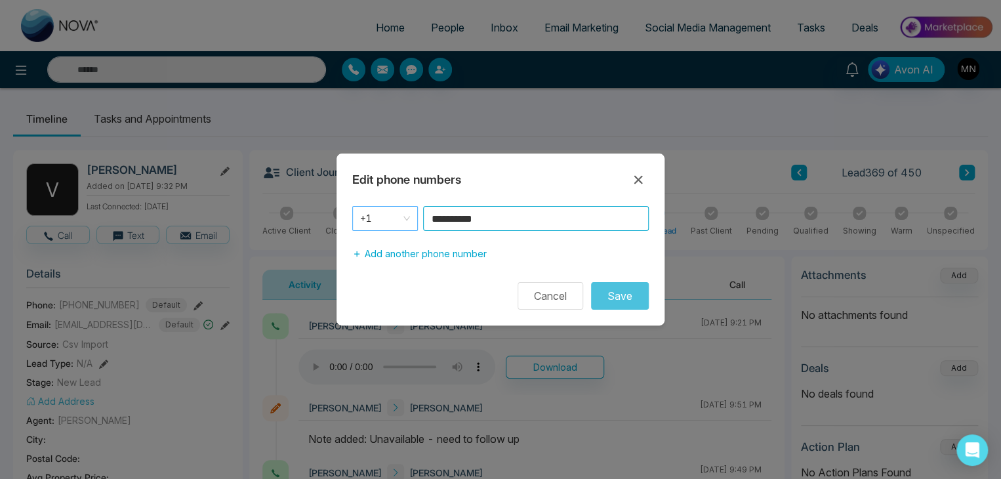
drag, startPoint x: 488, startPoint y: 223, endPoint x: 411, endPoint y: 229, distance: 77.0
click at [411, 229] on div "**********" at bounding box center [500, 218] width 297 height 25
click at [636, 184] on icon at bounding box center [639, 180] width 16 height 16
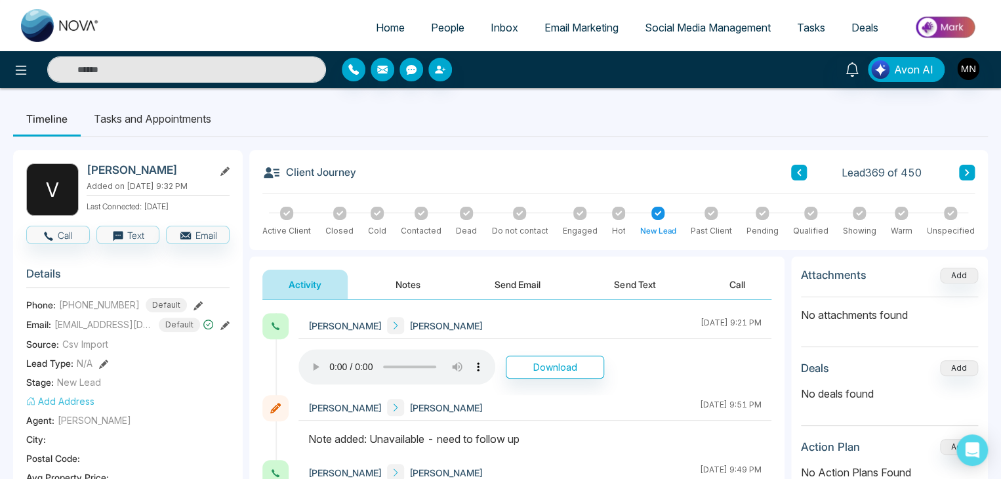
click at [260, 81] on input "text" at bounding box center [186, 69] width 279 height 26
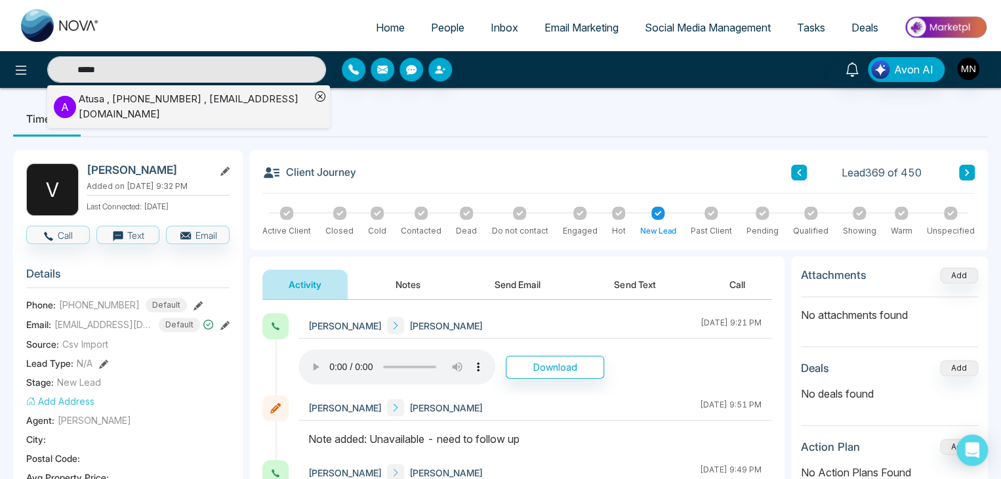
type input "*****"
click at [87, 101] on div "Atusa , +16048970797 , Atusa.nejad@gmail.com" at bounding box center [195, 107] width 232 height 30
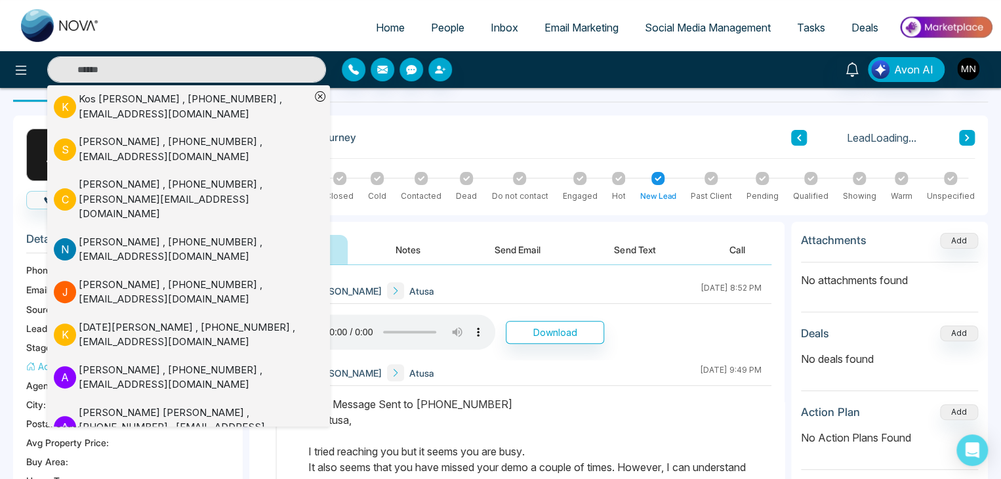
scroll to position [66, 0]
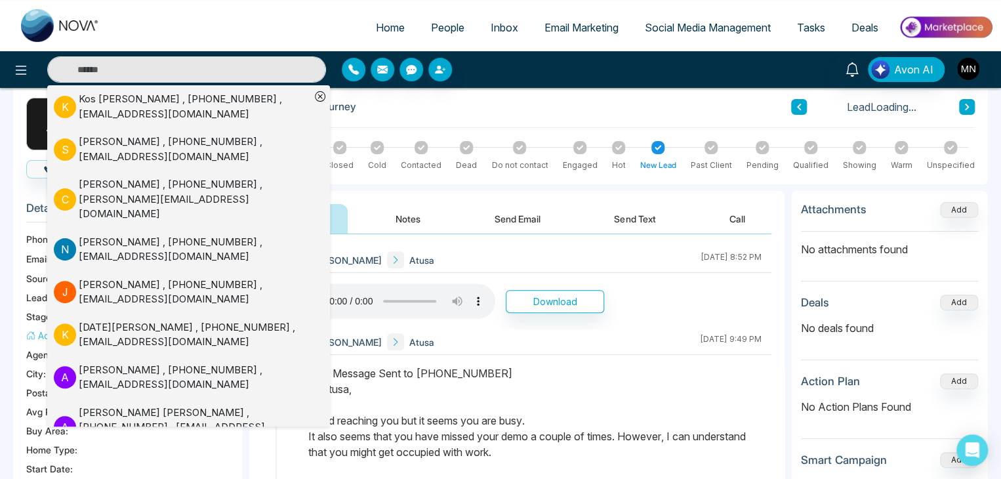
click at [583, 354] on div "Mike Nova Atusa July 29 2025 | 9:49 PM" at bounding box center [535, 456] width 473 height 254
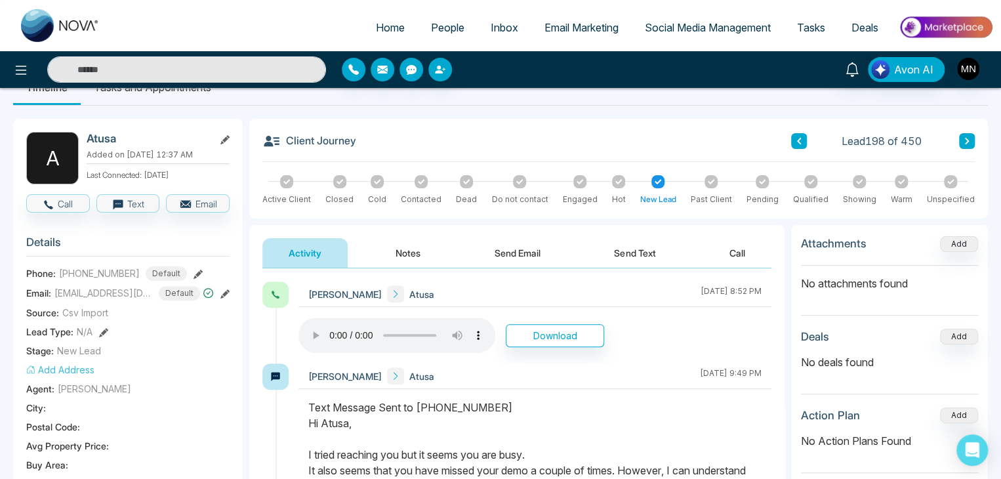
scroll to position [0, 0]
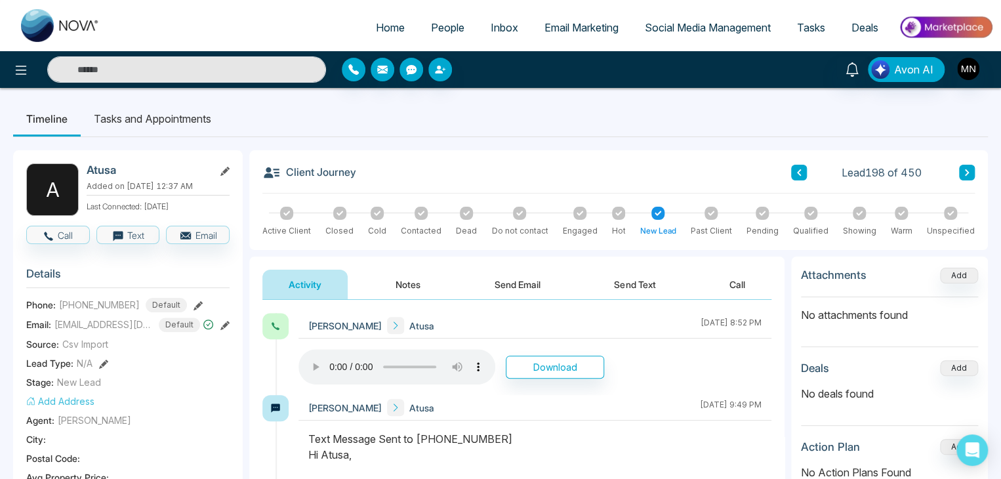
click at [194, 302] on icon at bounding box center [198, 305] width 9 height 9
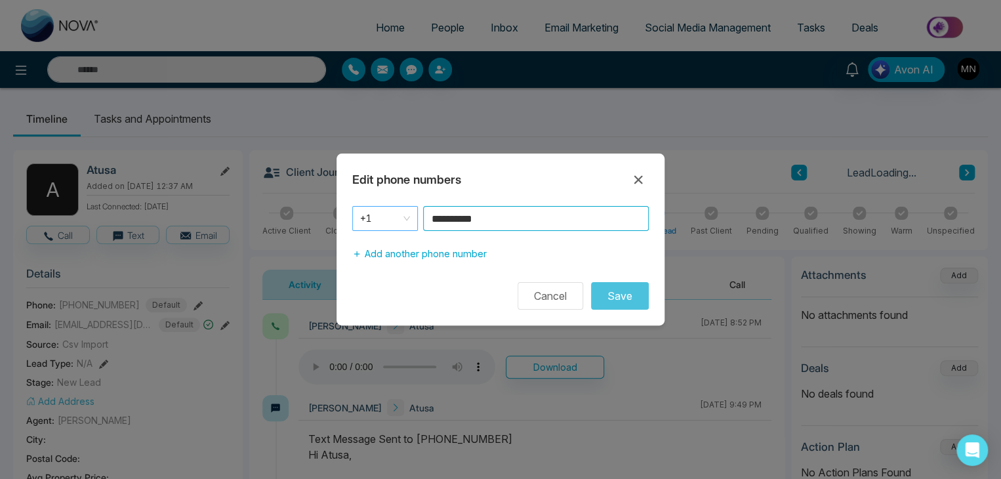
drag, startPoint x: 497, startPoint y: 215, endPoint x: 378, endPoint y: 217, distance: 119.4
click at [378, 217] on div "**********" at bounding box center [500, 218] width 297 height 25
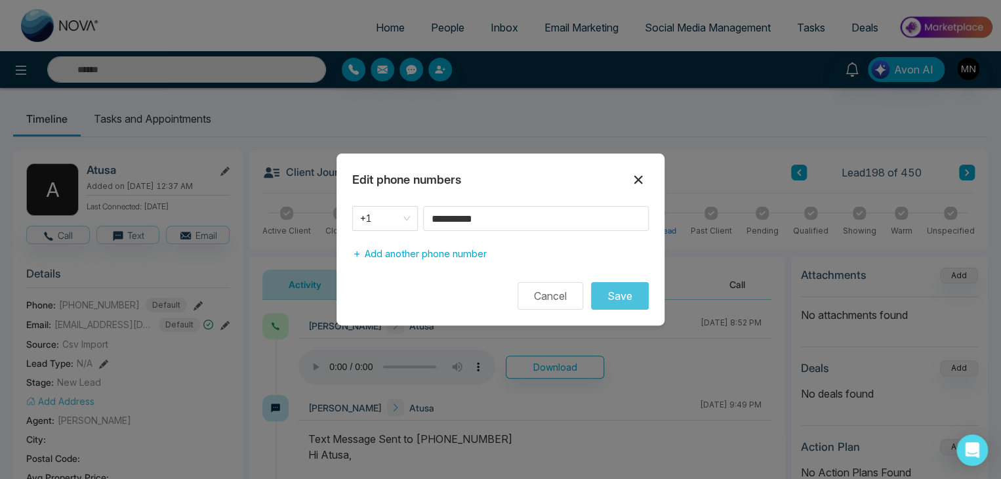
click at [637, 179] on icon at bounding box center [638, 180] width 9 height 9
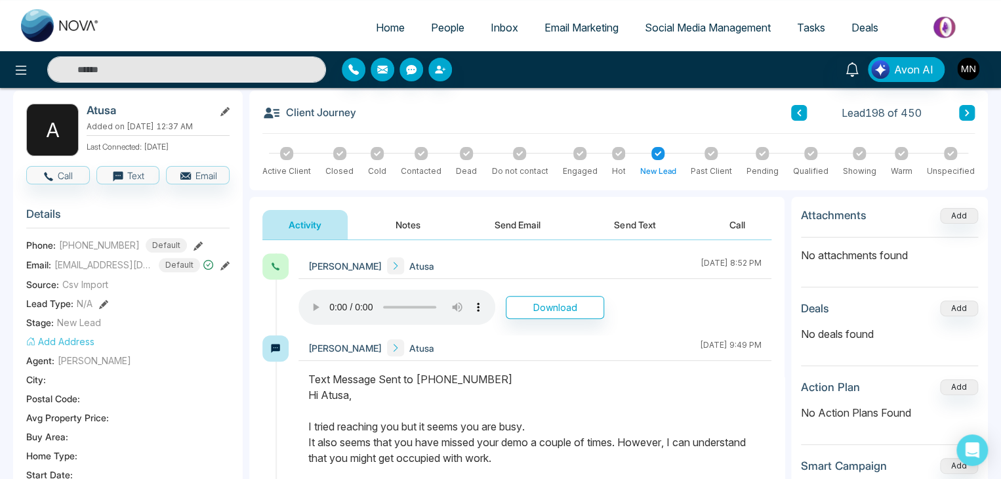
scroll to position [131, 0]
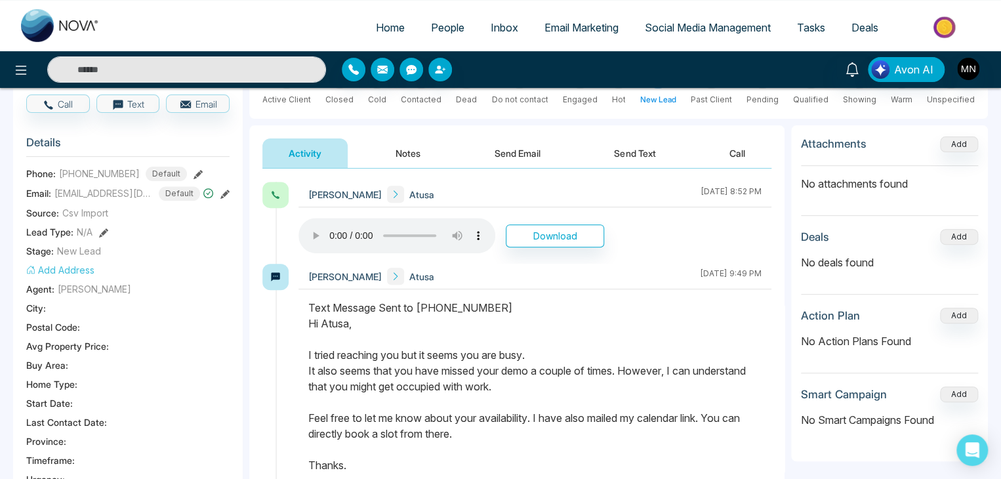
click at [393, 163] on button "Notes" at bounding box center [407, 153] width 77 height 30
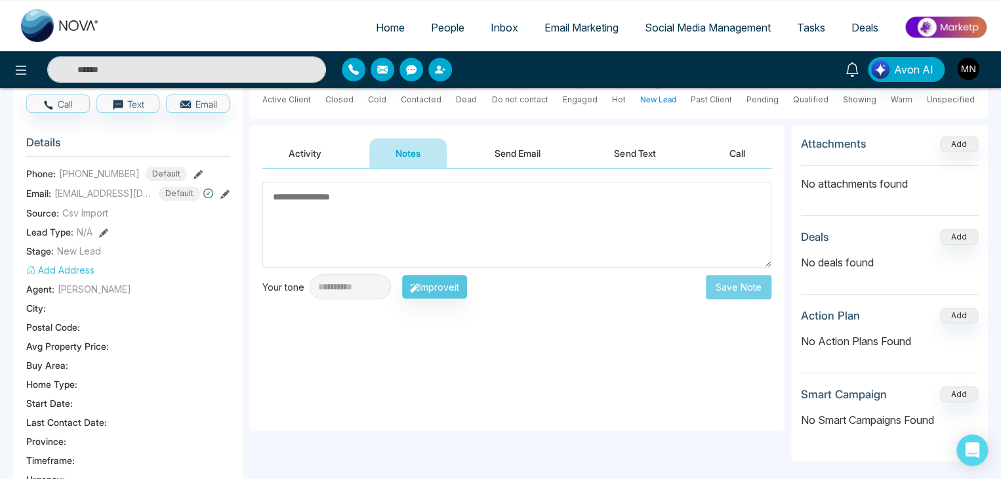
click at [425, 209] on textarea at bounding box center [516, 225] width 509 height 86
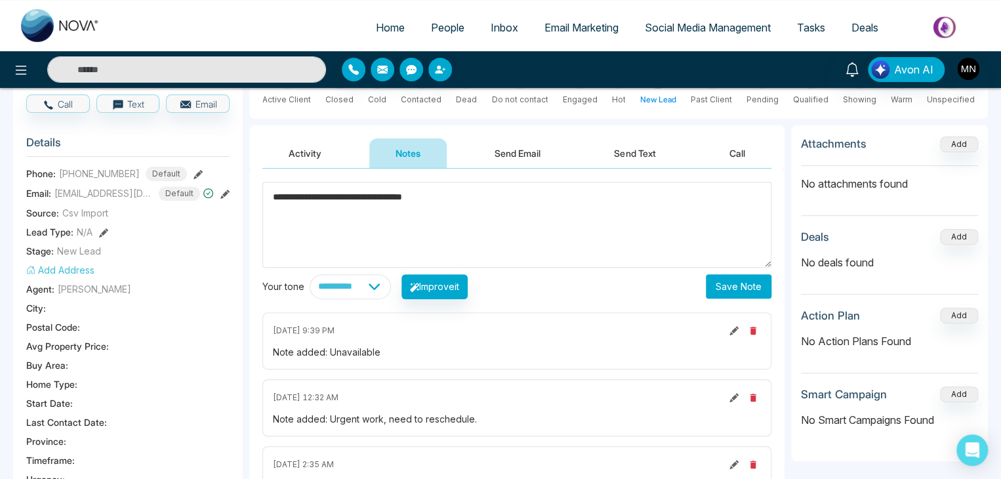
type textarea "**********"
click at [744, 281] on button "Save Note" at bounding box center [739, 286] width 66 height 24
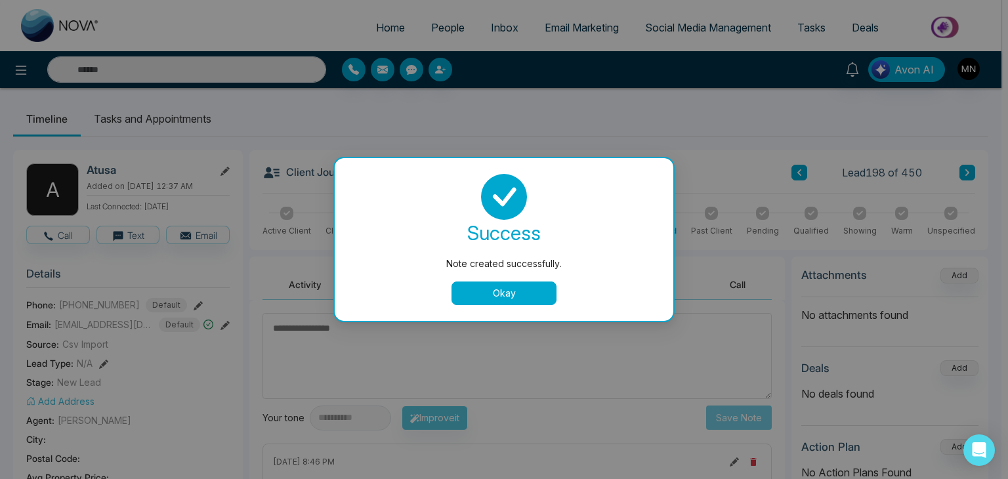
click at [509, 289] on button "Okay" at bounding box center [503, 293] width 105 height 24
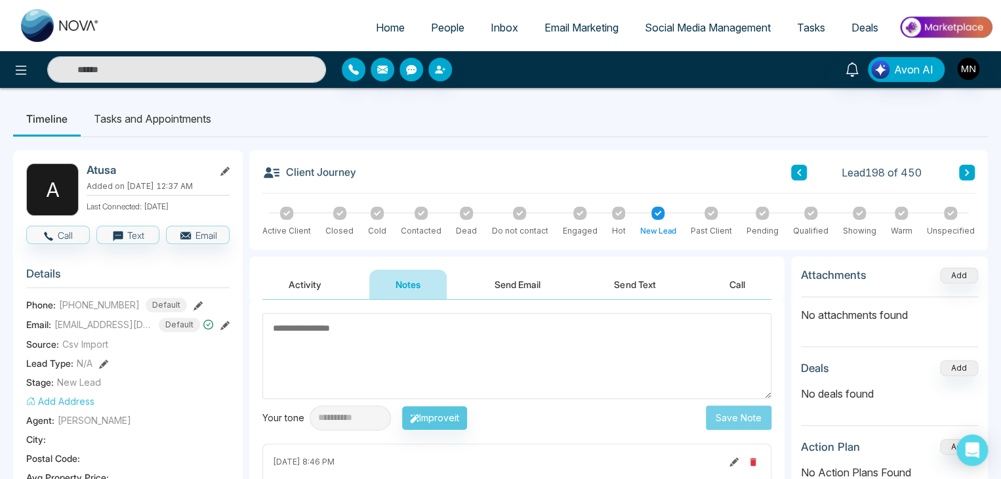
click at [619, 289] on button "Send Text" at bounding box center [635, 285] width 94 height 30
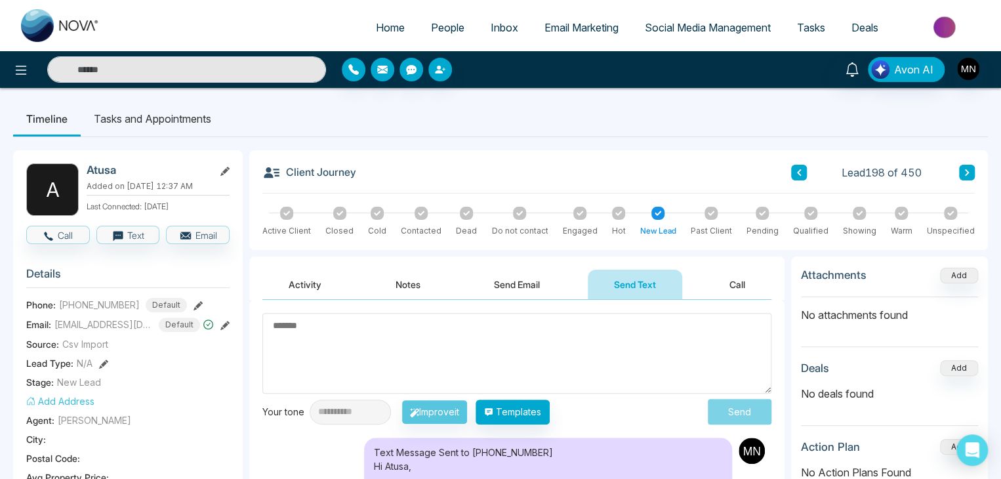
click at [508, 342] on textarea at bounding box center [516, 353] width 509 height 81
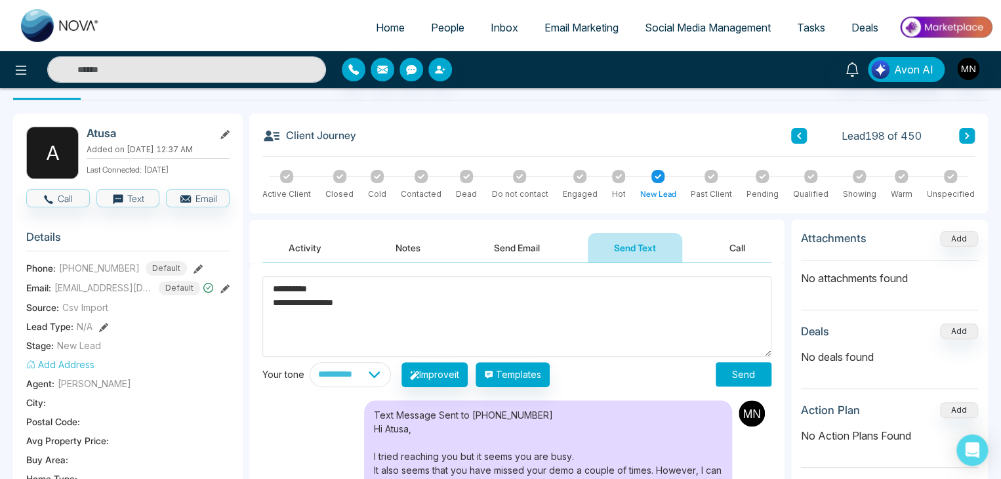
scroll to position [66, 0]
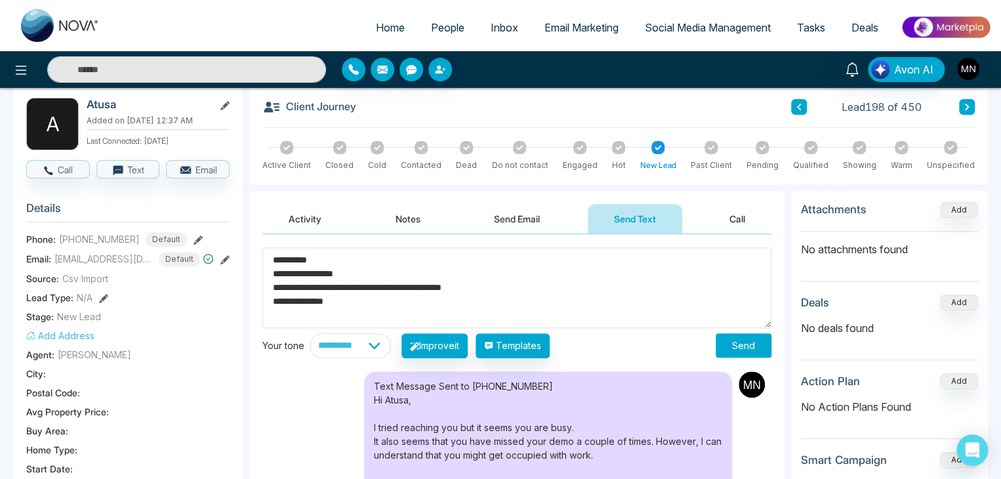
click at [501, 290] on textarea "**********" at bounding box center [516, 287] width 509 height 81
click at [377, 299] on textarea "**********" at bounding box center [516, 287] width 509 height 81
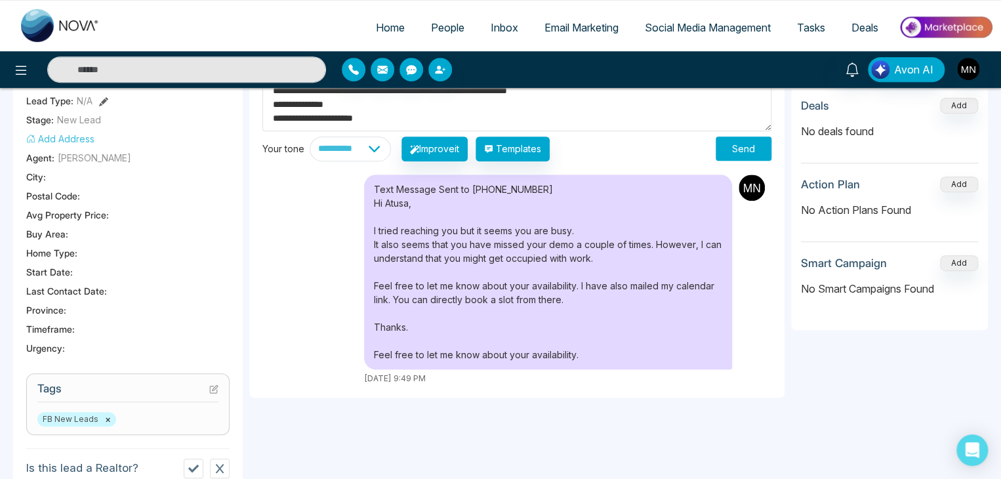
scroll to position [131, 0]
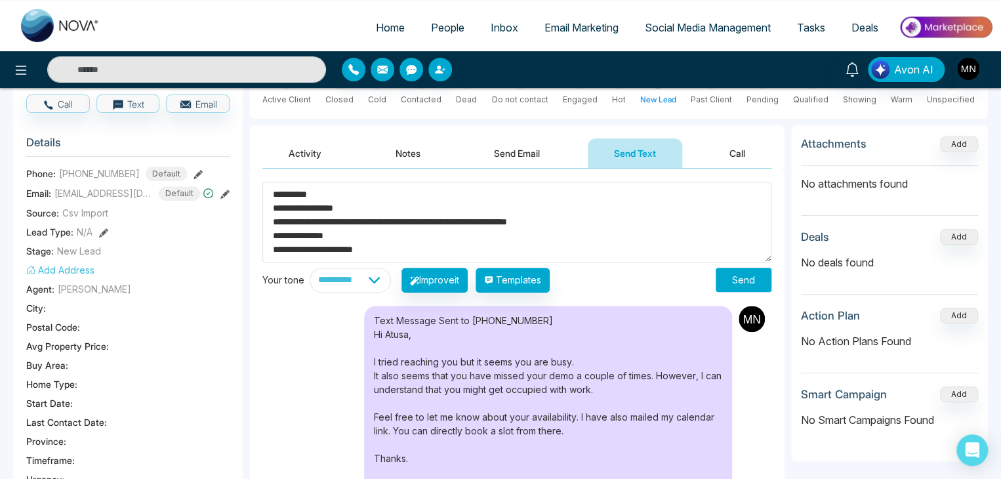
type textarea "**********"
click at [741, 276] on button "Send" at bounding box center [744, 280] width 56 height 24
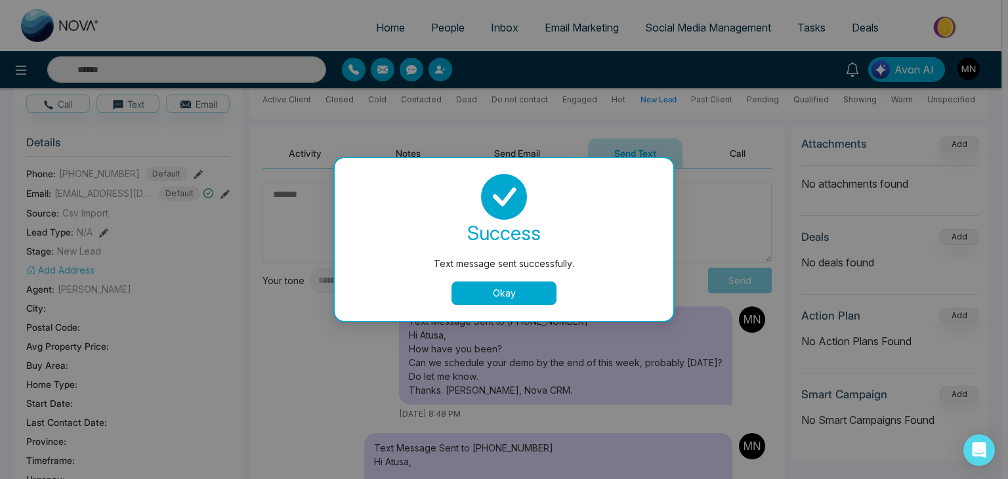
click at [537, 296] on button "Okay" at bounding box center [503, 293] width 105 height 24
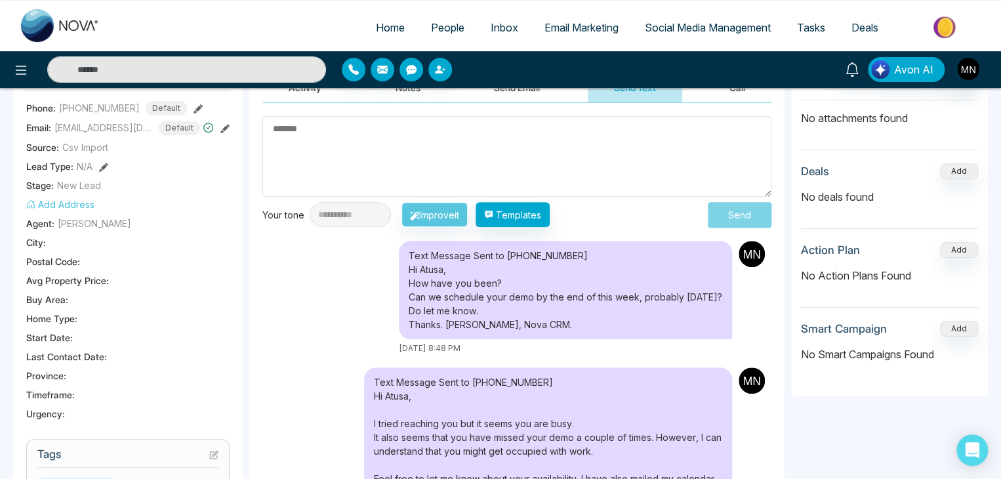
scroll to position [0, 0]
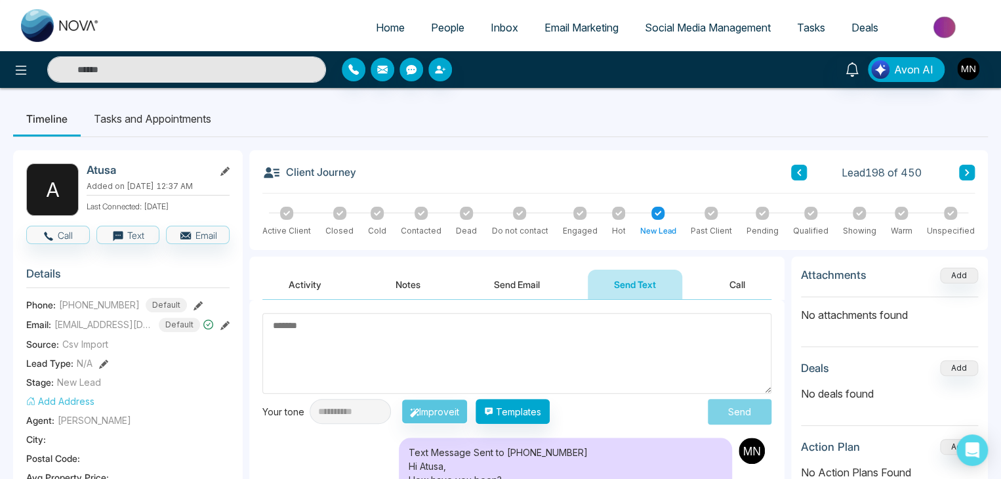
click at [295, 289] on button "Activity" at bounding box center [304, 285] width 85 height 30
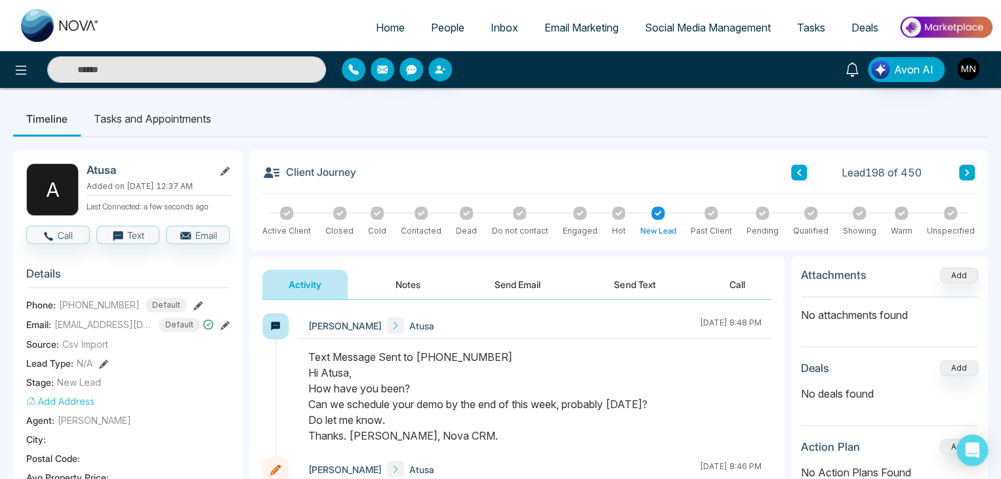
click at [858, 72] on icon at bounding box center [852, 69] width 14 height 14
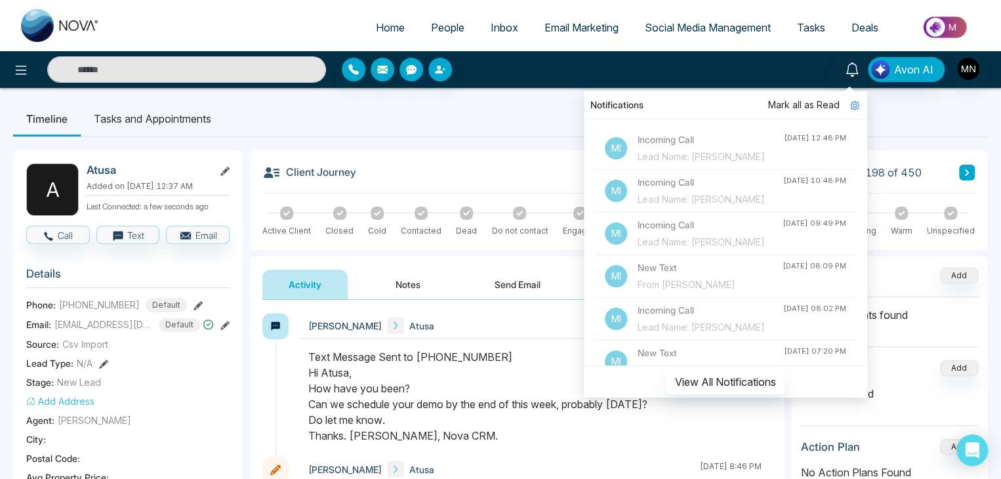
click at [692, 207] on div "Lead Name: Janak Chhabra" at bounding box center [711, 199] width 146 height 14
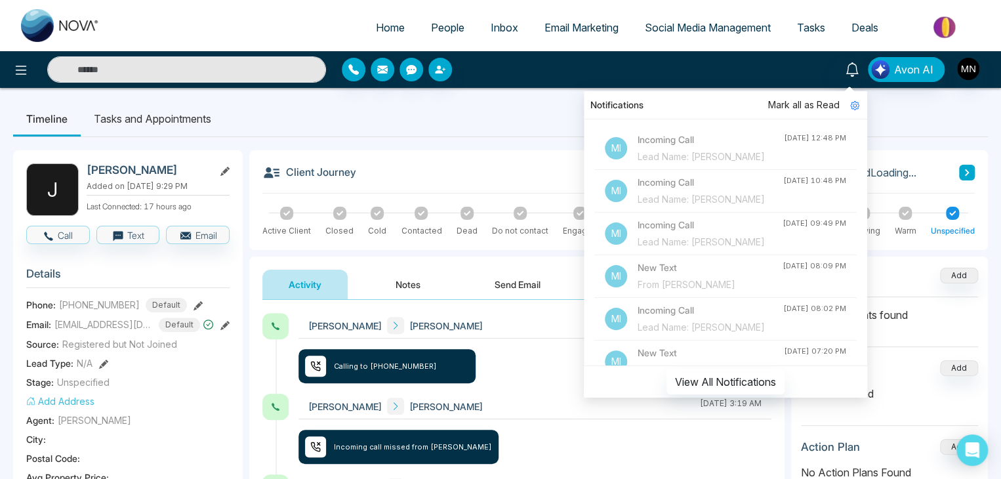
click at [257, 258] on div "Activity Notes Send Email Send Text Call" at bounding box center [516, 278] width 535 height 43
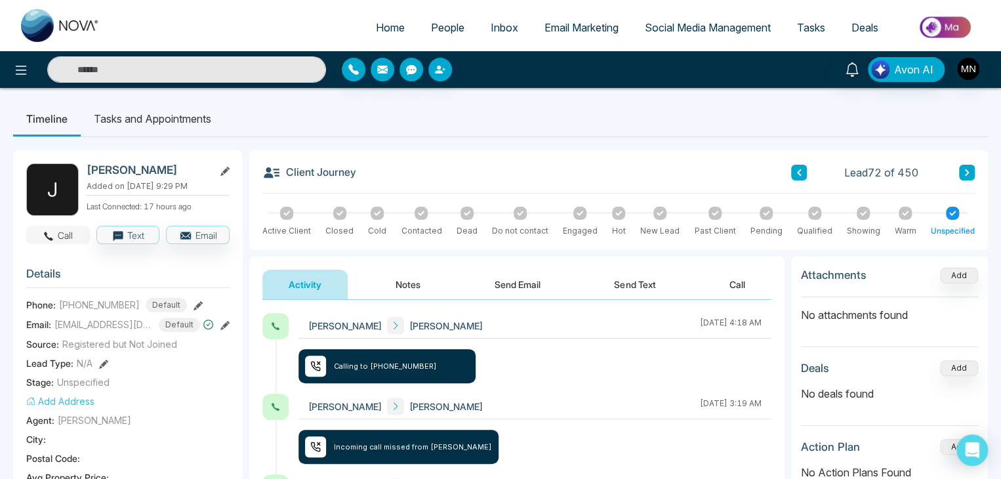
click at [58, 234] on button "Call" at bounding box center [58, 235] width 64 height 18
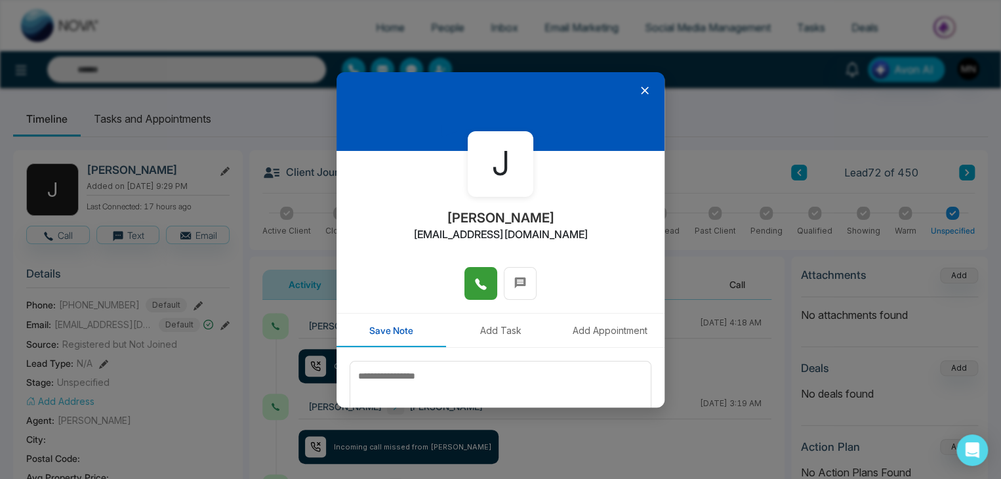
click at [481, 289] on icon at bounding box center [480, 284] width 11 height 11
click at [495, 374] on textarea at bounding box center [501, 394] width 302 height 66
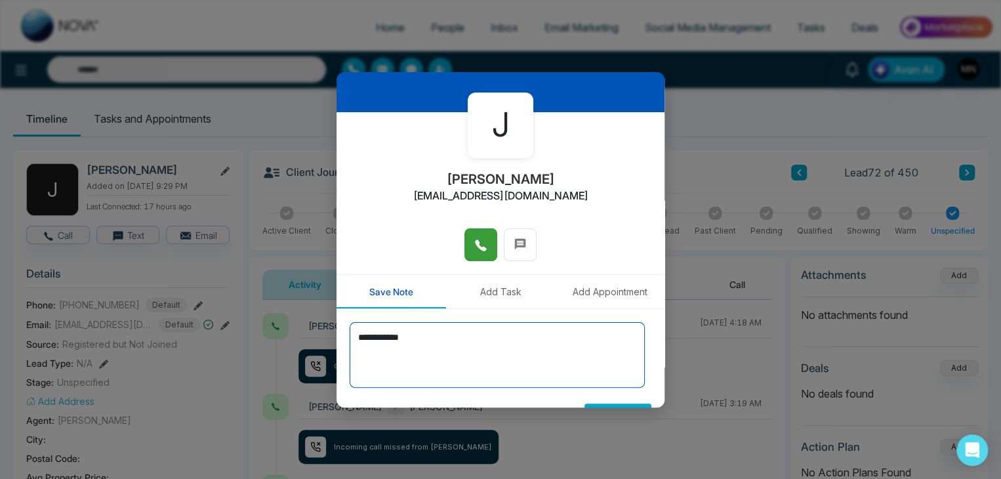
scroll to position [72, 0]
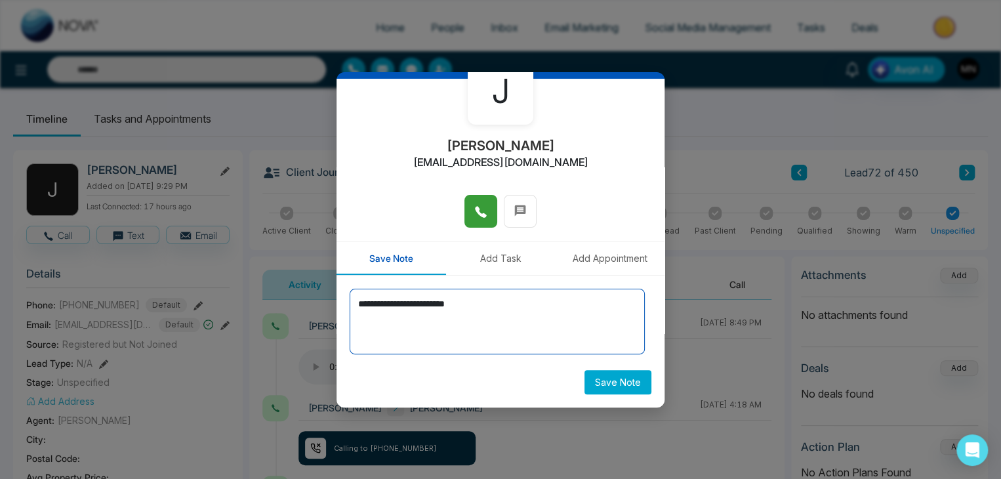
type textarea "**********"
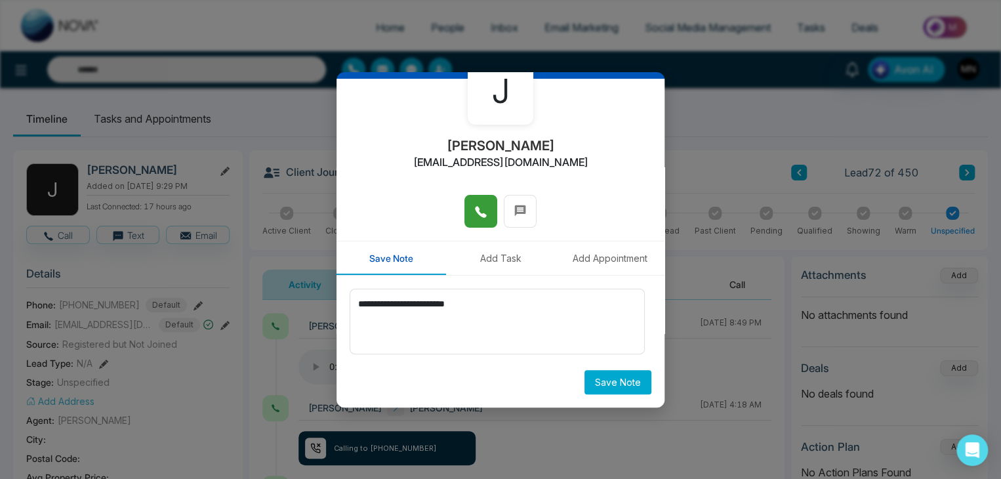
click at [612, 379] on button "Save Note" at bounding box center [618, 382] width 67 height 24
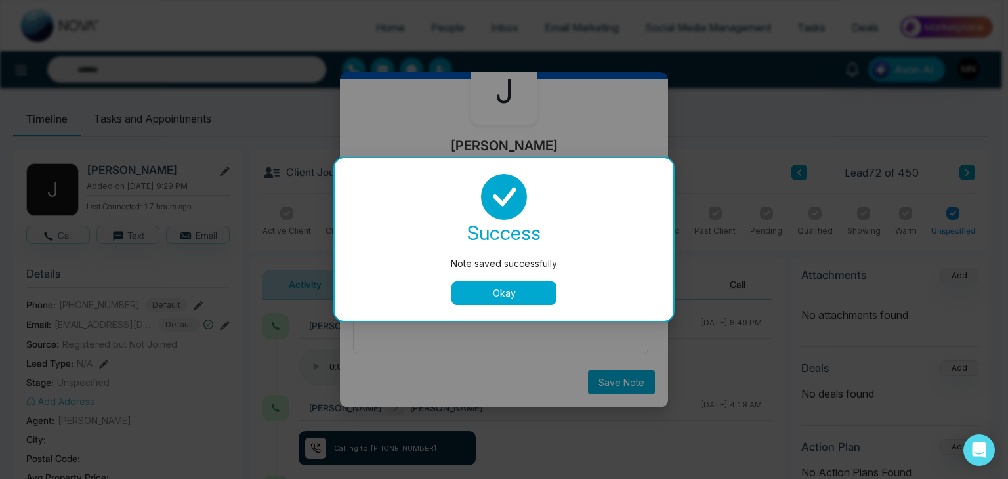
click at [512, 287] on button "Okay" at bounding box center [503, 293] width 105 height 24
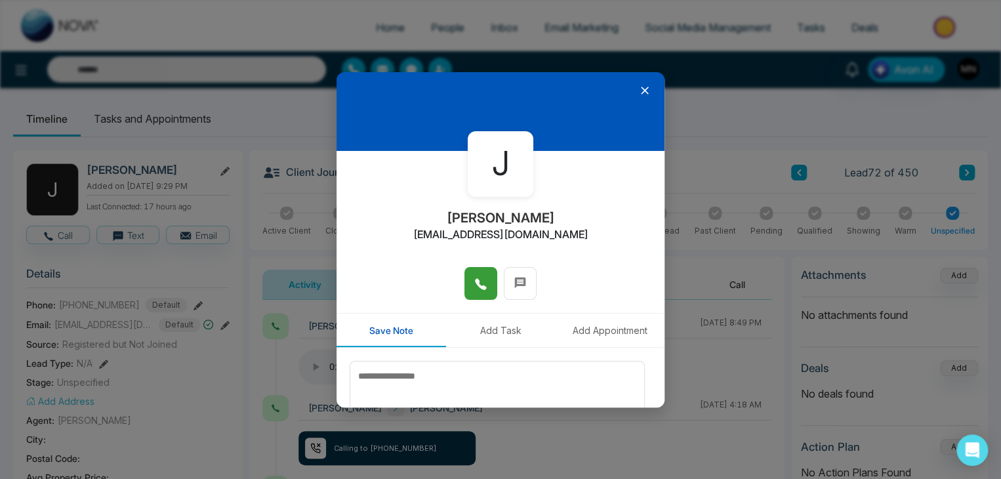
scroll to position [0, 0]
click at [638, 87] on icon at bounding box center [644, 90] width 13 height 13
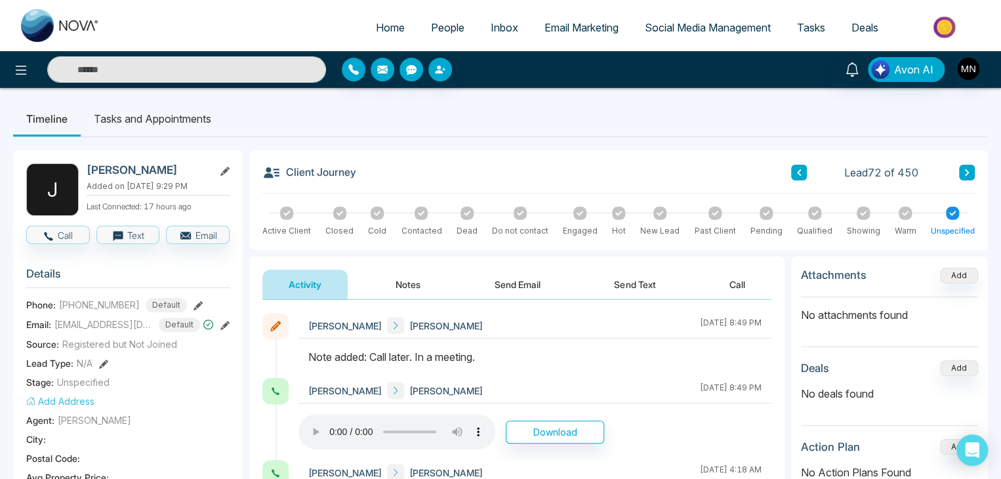
click at [446, 30] on span "People" at bounding box center [447, 27] width 33 height 13
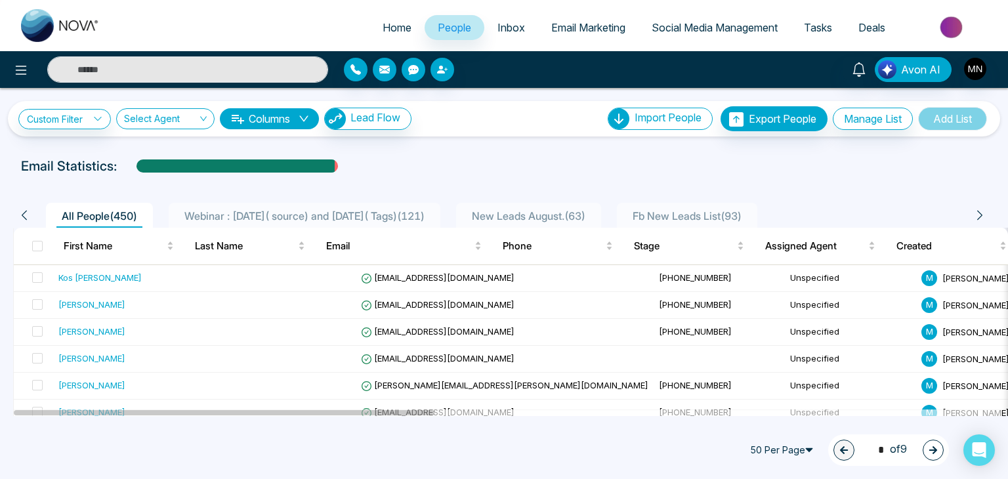
click at [323, 211] on span "Webinar : 17 July( source) and 6 August( Tags) ( 121 )" at bounding box center [304, 215] width 251 height 13
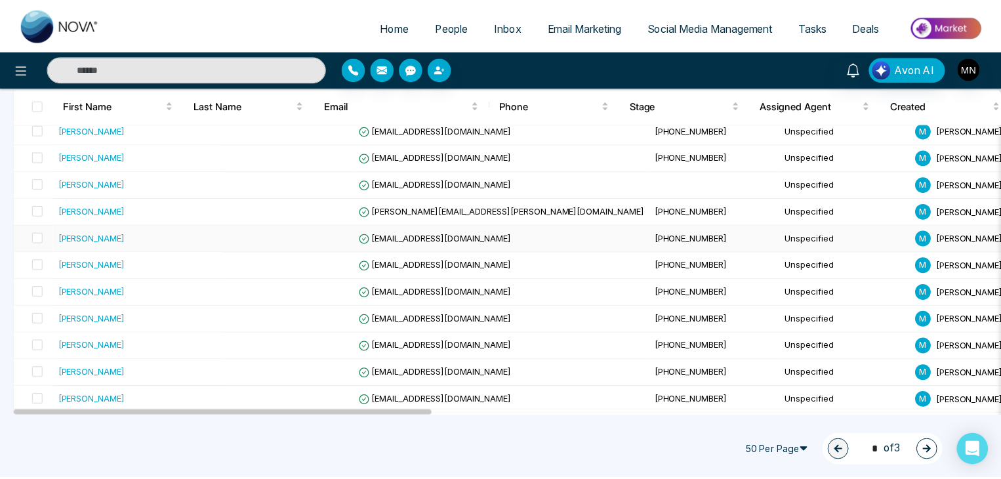
scroll to position [328, 0]
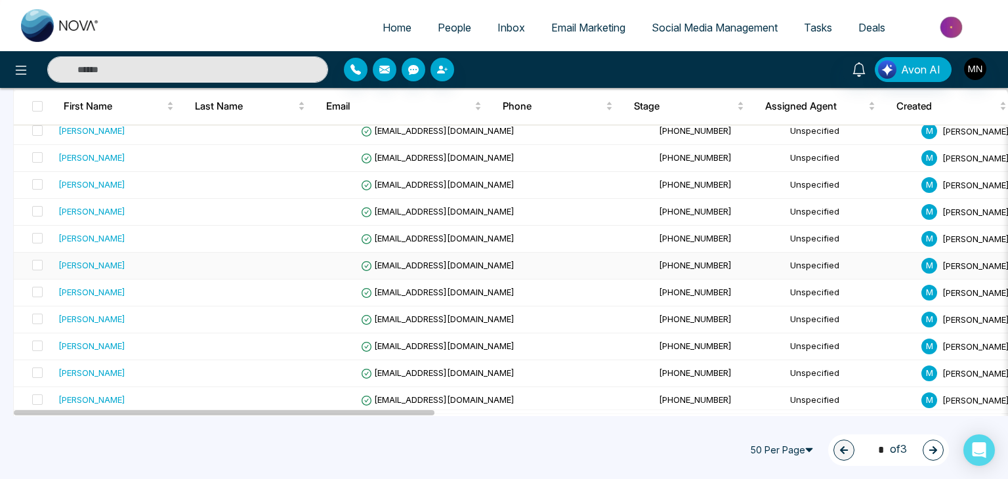
click at [158, 263] on div "Tony Hubenov" at bounding box center [138, 265] width 161 height 13
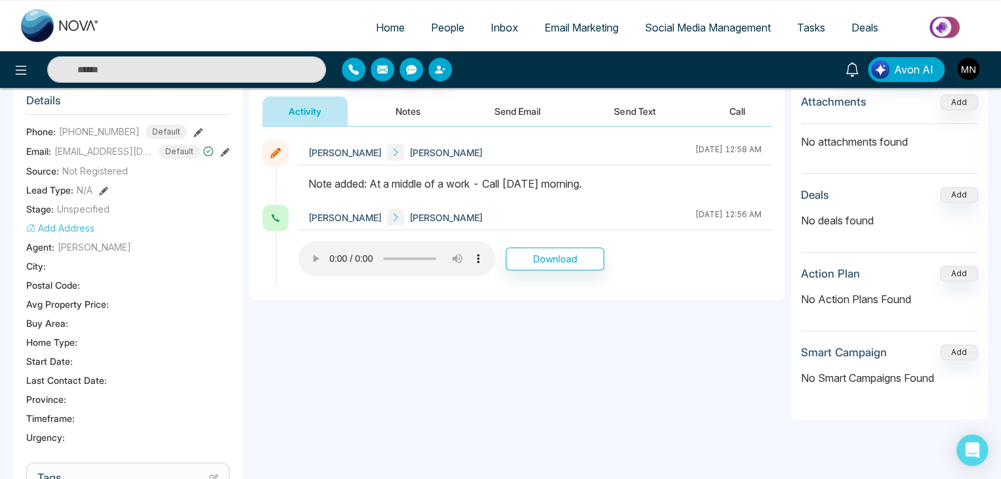
scroll to position [66, 0]
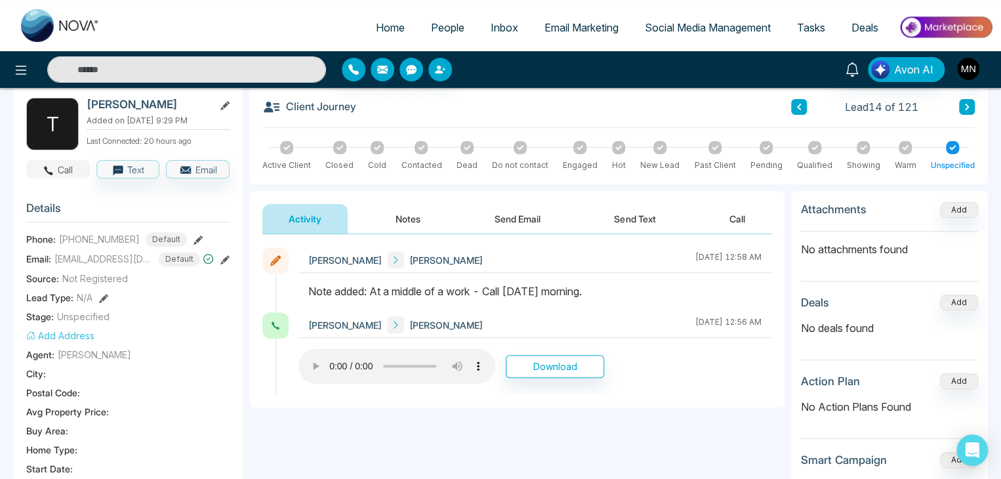
click at [64, 165] on button "Call" at bounding box center [58, 169] width 64 height 18
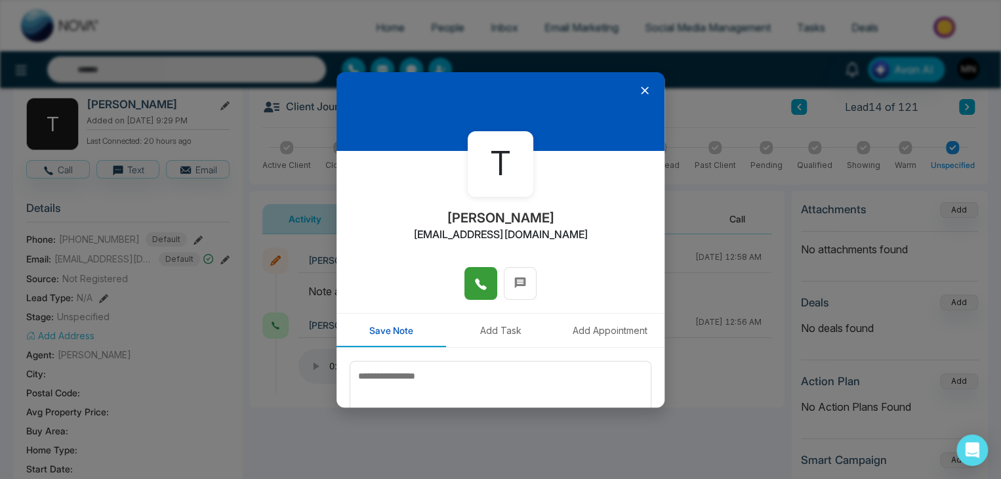
click at [468, 288] on button at bounding box center [481, 283] width 33 height 33
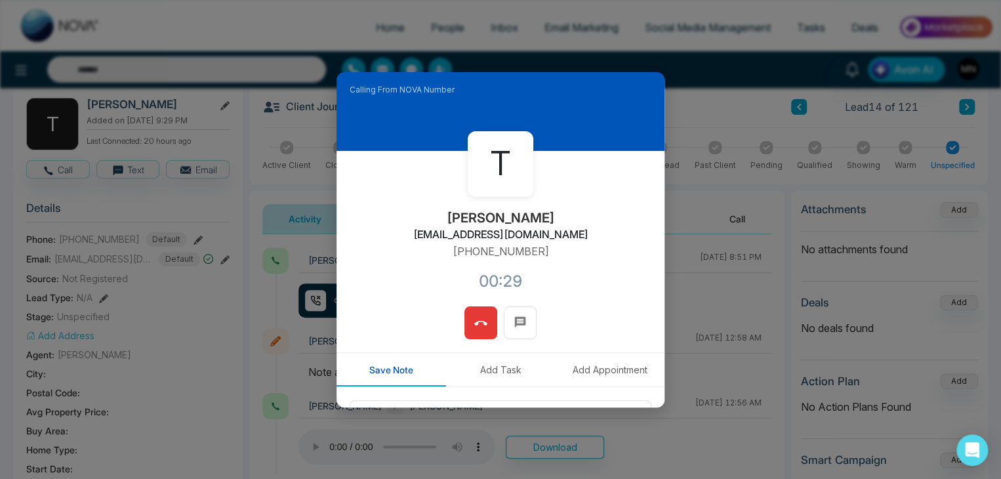
click at [486, 329] on button at bounding box center [481, 322] width 33 height 33
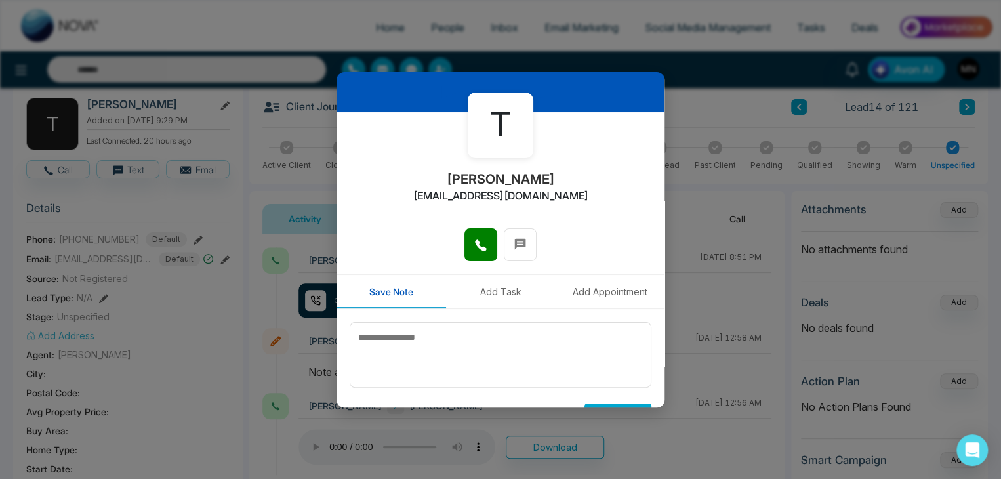
scroll to position [72, 0]
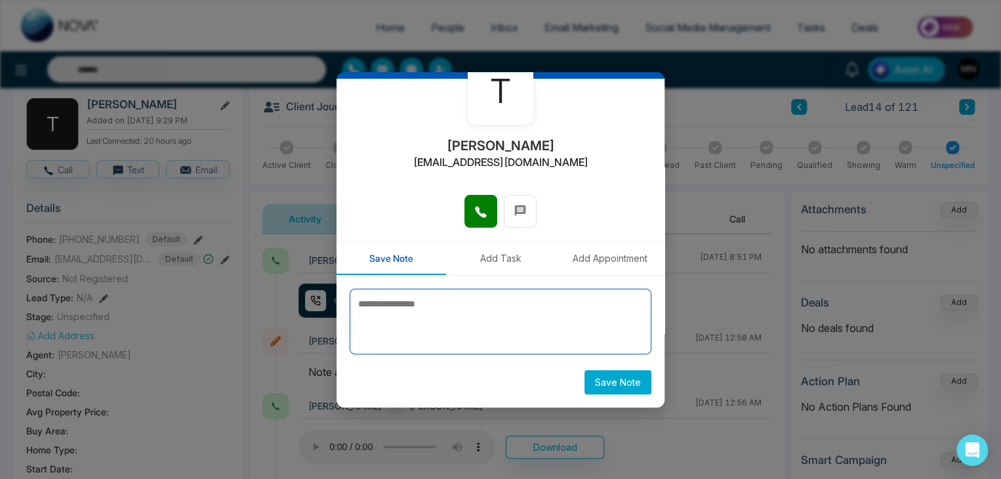
click at [526, 318] on textarea at bounding box center [501, 322] width 302 height 66
type textarea "**********"
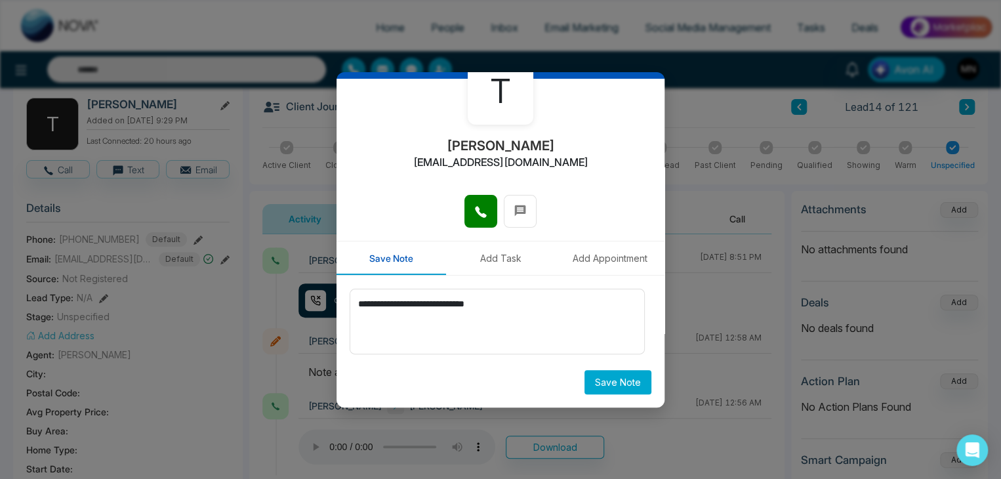
click at [610, 384] on button "Save Note" at bounding box center [618, 382] width 67 height 24
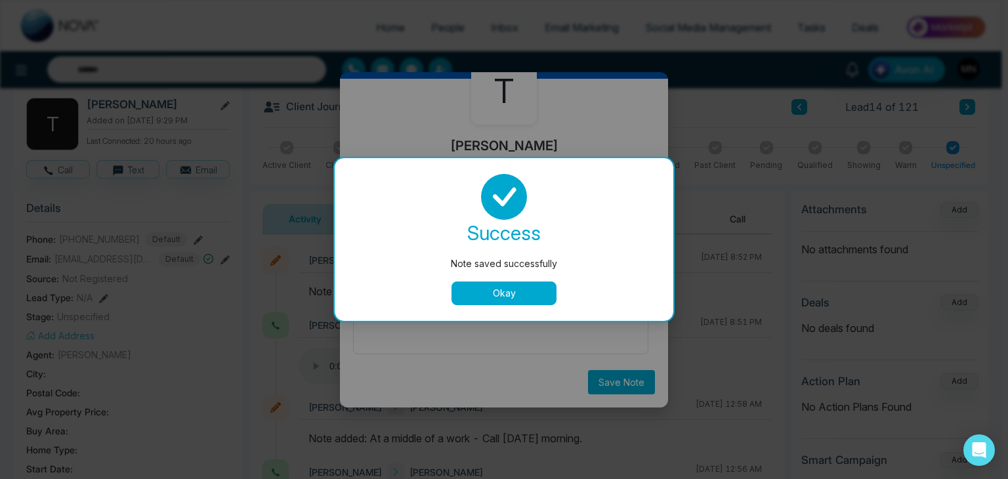
click at [524, 297] on button "Okay" at bounding box center [503, 293] width 105 height 24
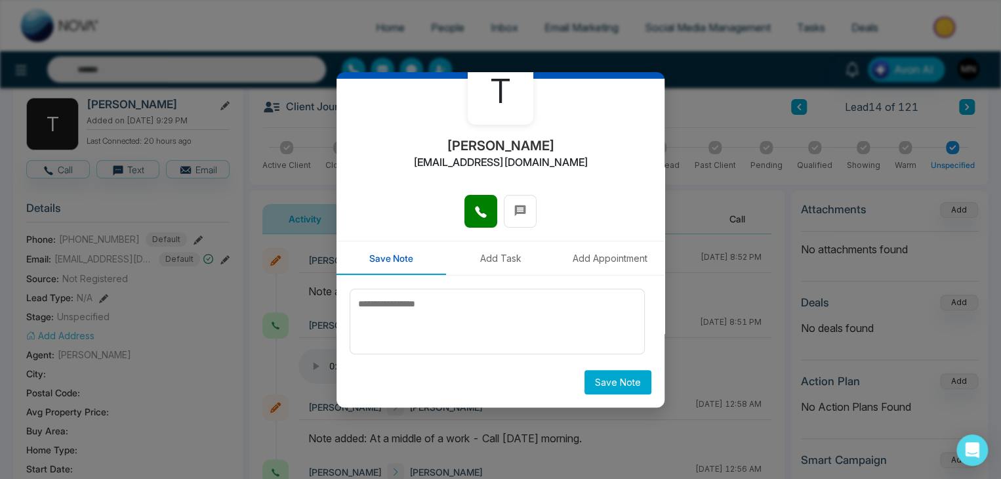
scroll to position [0, 0]
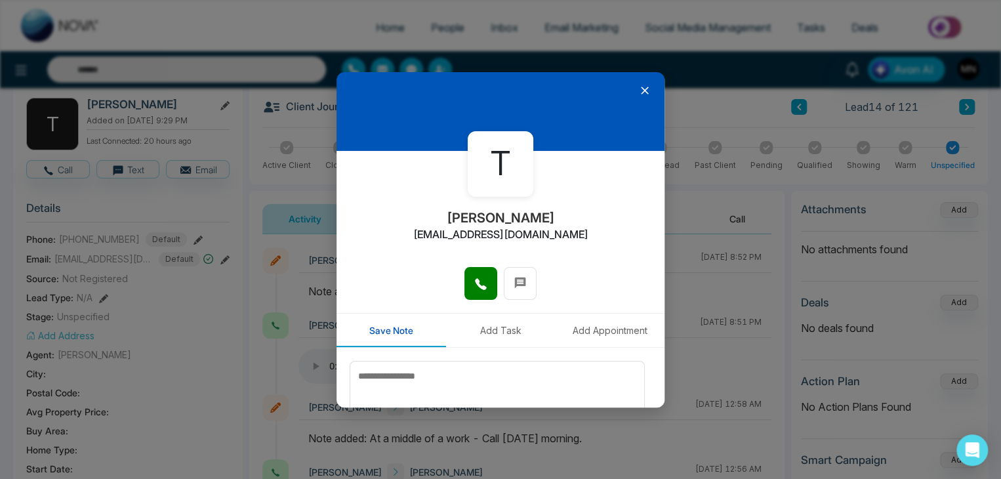
click at [640, 86] on icon at bounding box center [644, 90] width 13 height 13
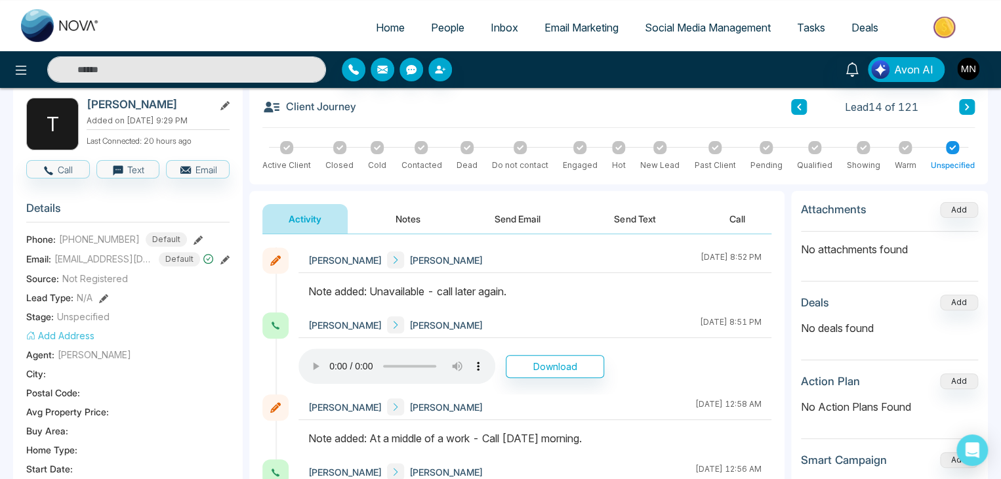
click at [441, 27] on span "People" at bounding box center [447, 27] width 33 height 13
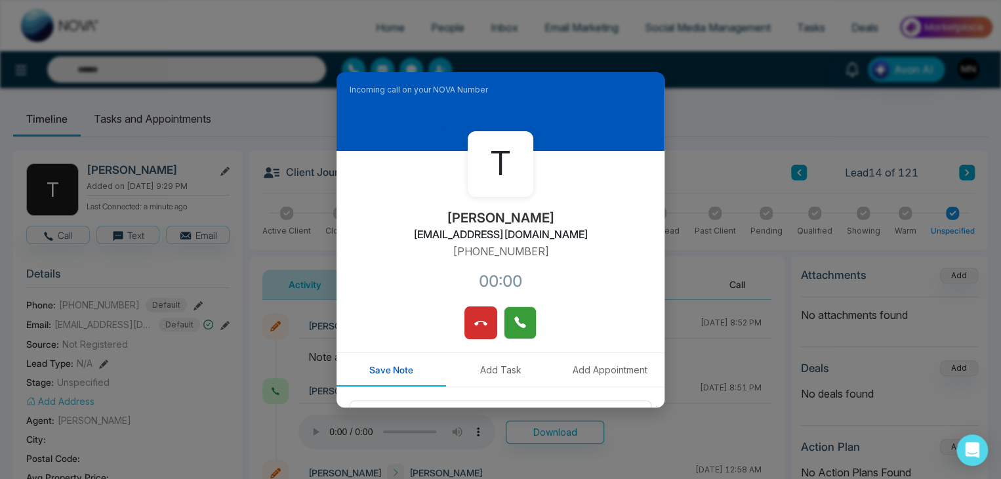
click at [518, 325] on icon at bounding box center [519, 322] width 11 height 11
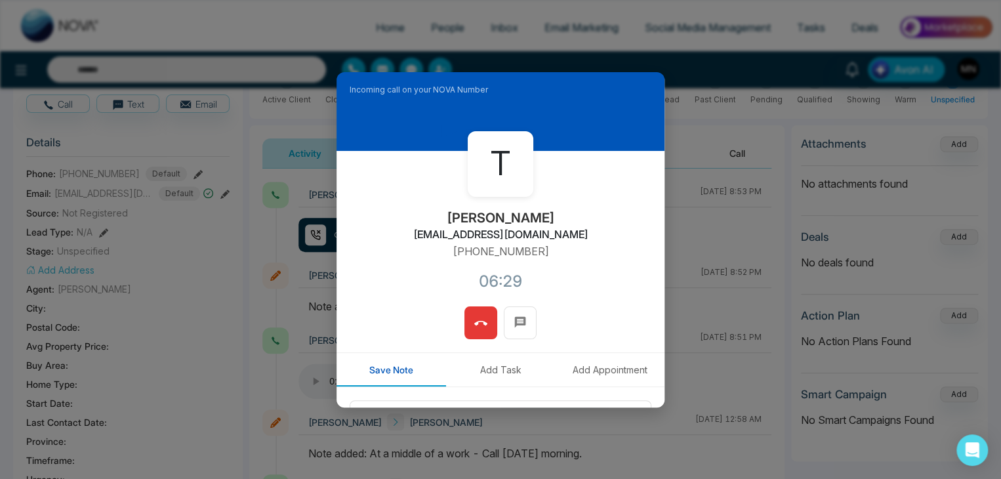
click at [484, 327] on button at bounding box center [481, 322] width 33 height 33
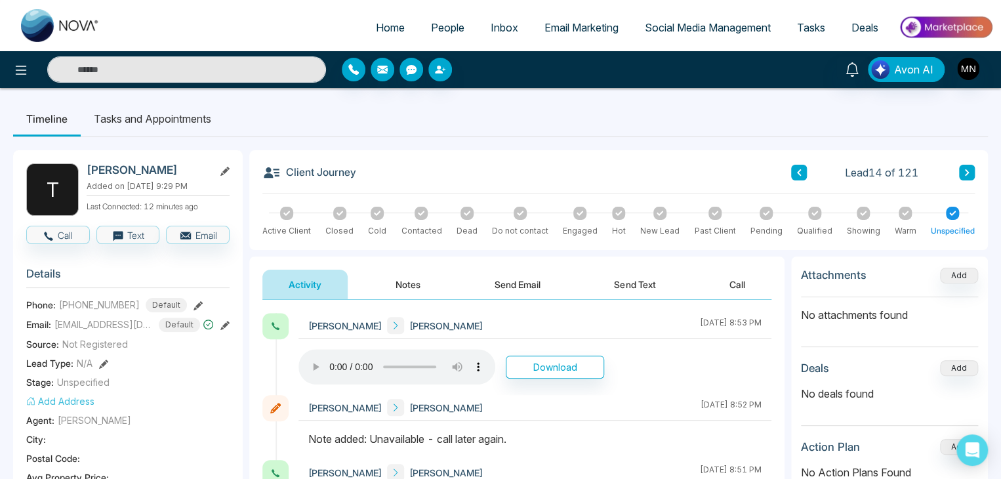
click at [197, 394] on div "Add Address" at bounding box center [127, 401] width 203 height 14
click at [402, 281] on button "Notes" at bounding box center [407, 285] width 77 height 30
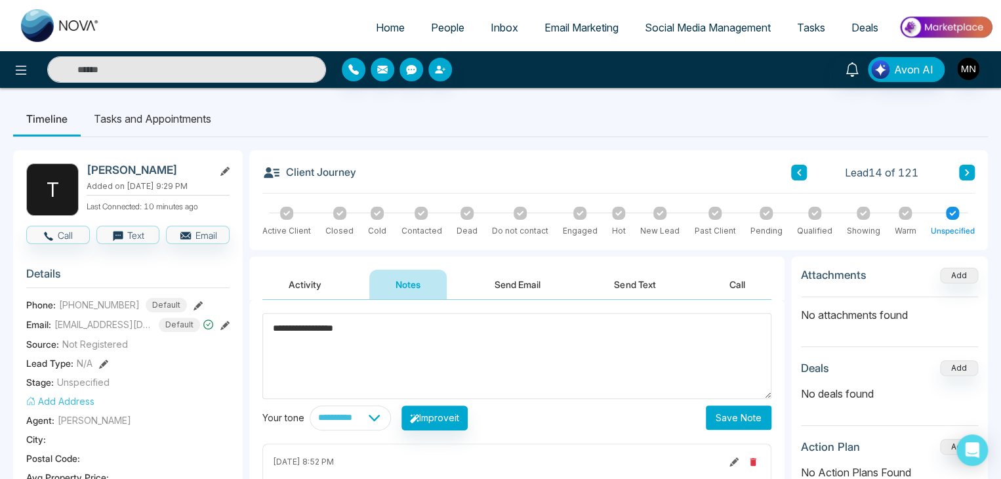
type textarea "**********"
click at [724, 420] on button "Save Note" at bounding box center [739, 417] width 66 height 24
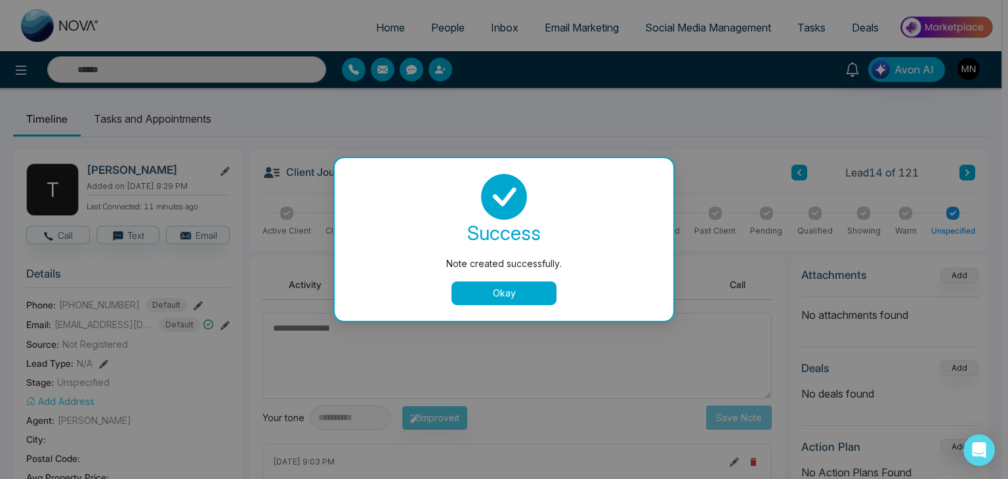
click at [524, 297] on button "Okay" at bounding box center [503, 293] width 105 height 24
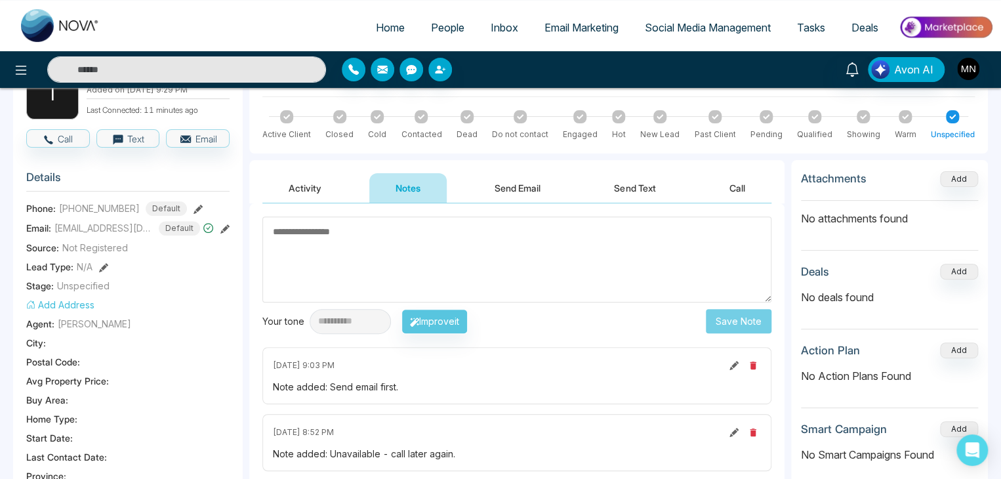
scroll to position [197, 0]
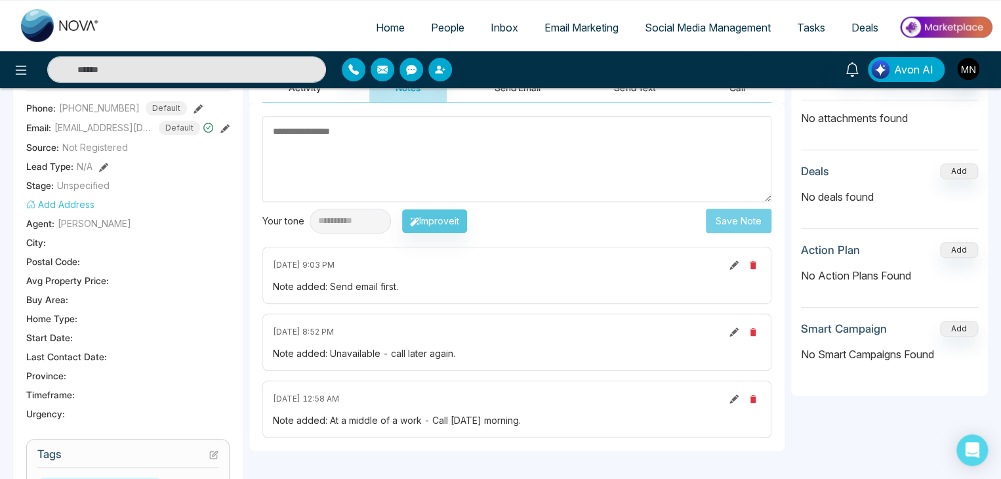
click at [735, 260] on icon at bounding box center [734, 264] width 9 height 9
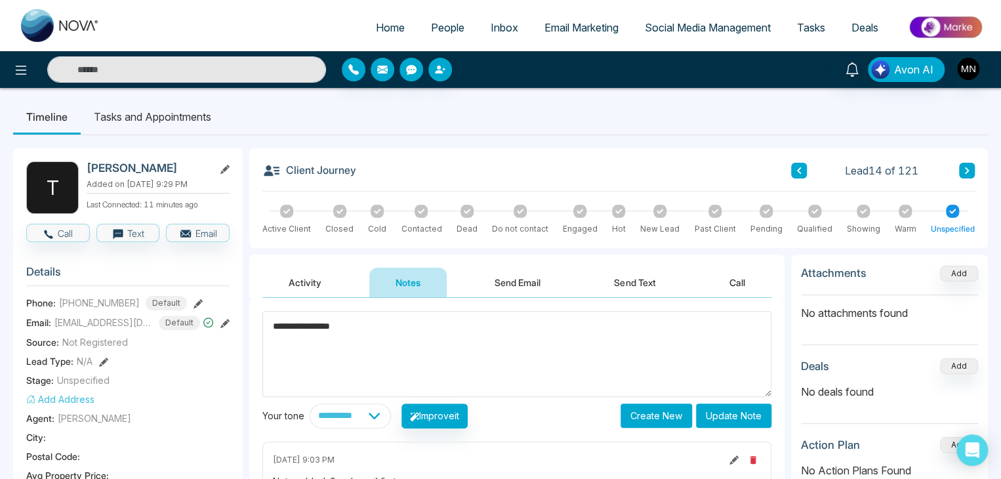
scroll to position [0, 0]
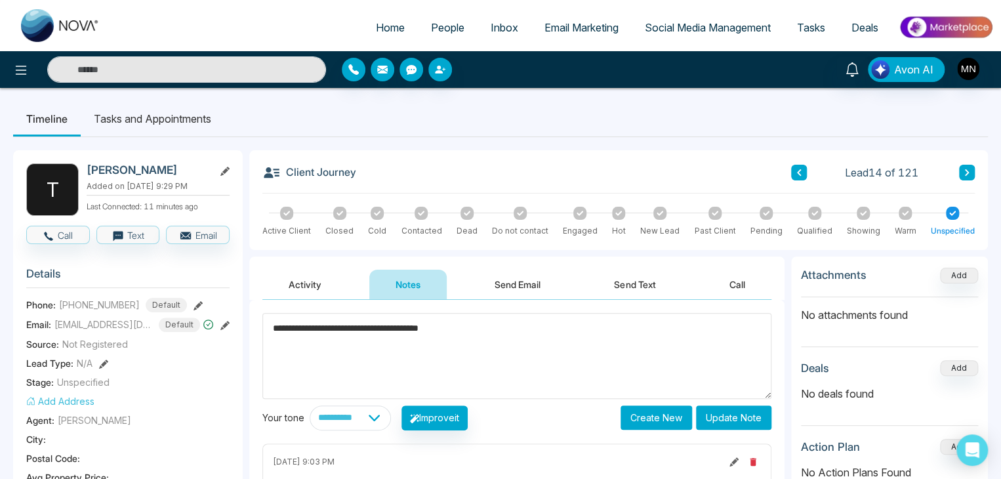
type textarea "**********"
click at [741, 419] on button "Update Note" at bounding box center [733, 417] width 75 height 24
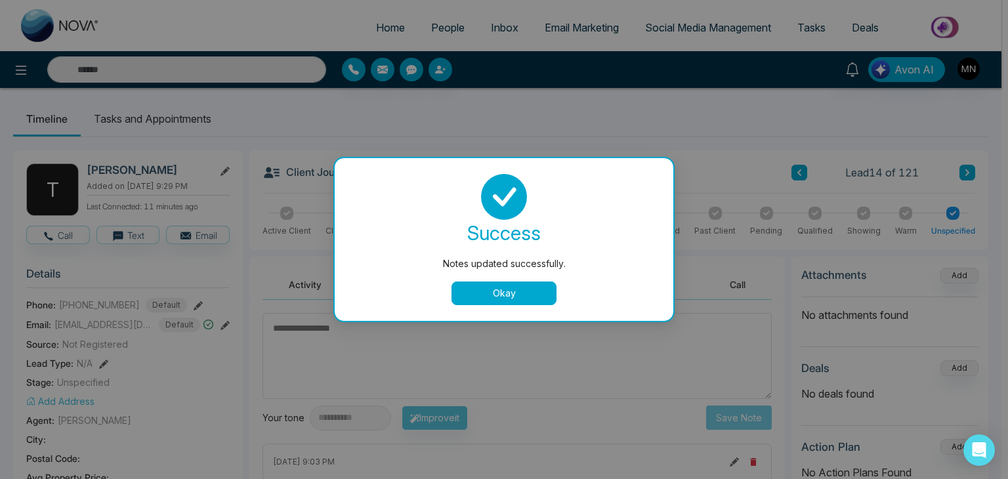
click at [530, 293] on button "Okay" at bounding box center [503, 293] width 105 height 24
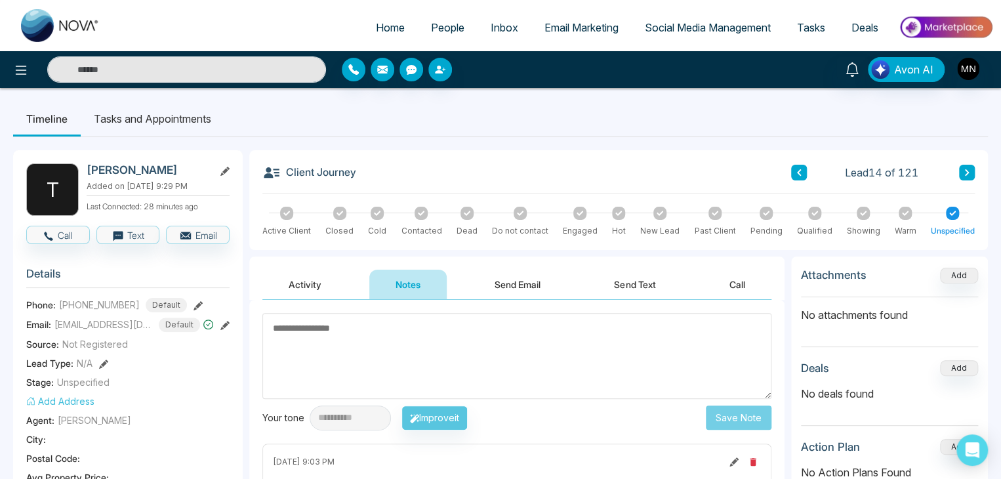
click at [431, 22] on span "People" at bounding box center [447, 27] width 33 height 13
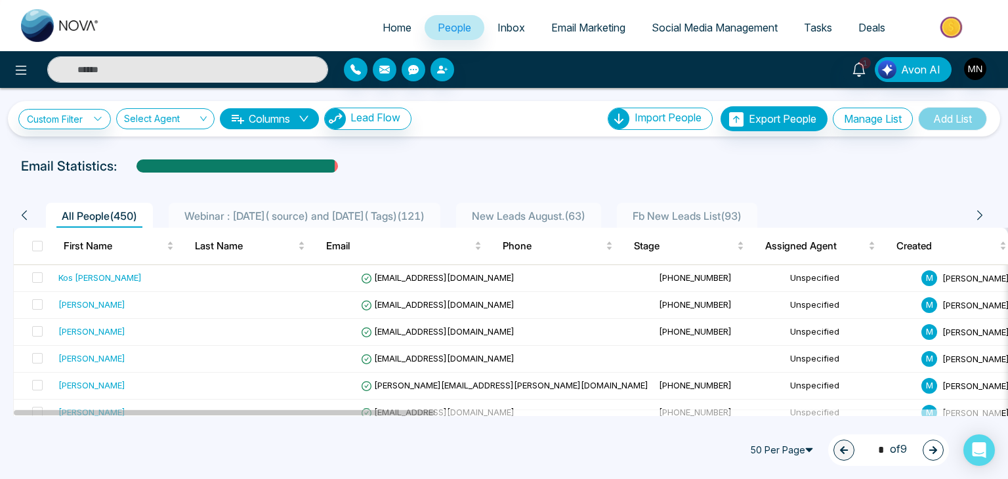
click at [287, 209] on span "Webinar : 17 July( source) and 6 August( Tags) ( 121 )" at bounding box center [304, 215] width 251 height 13
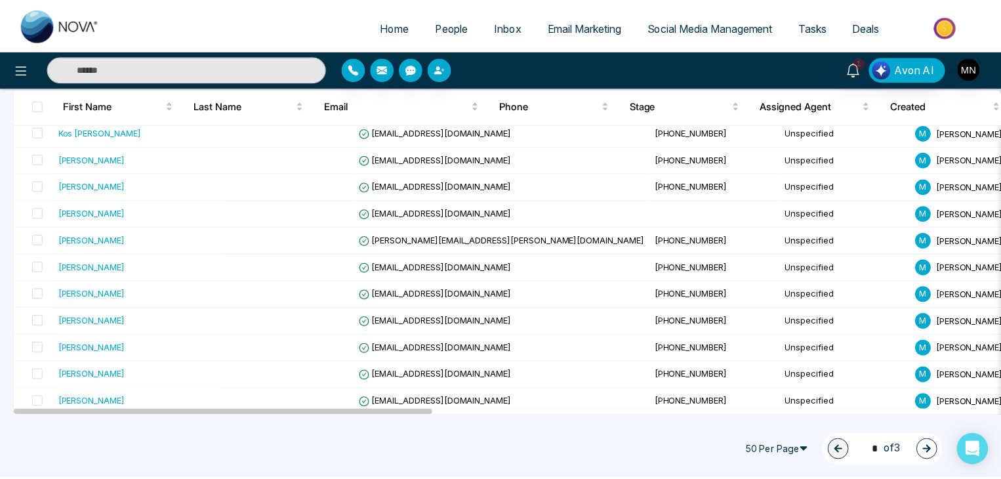
scroll to position [190, 0]
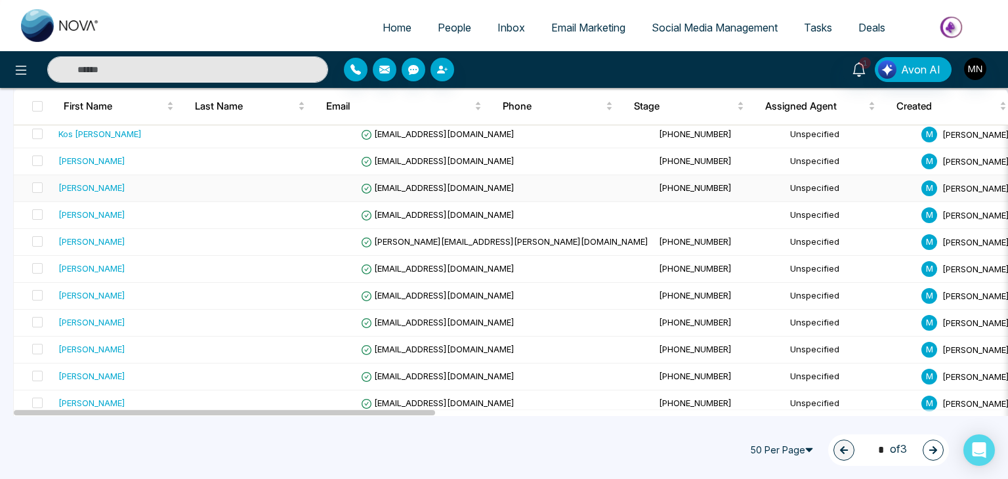
click at [118, 192] on div "Nick Panarese" at bounding box center [138, 187] width 161 height 13
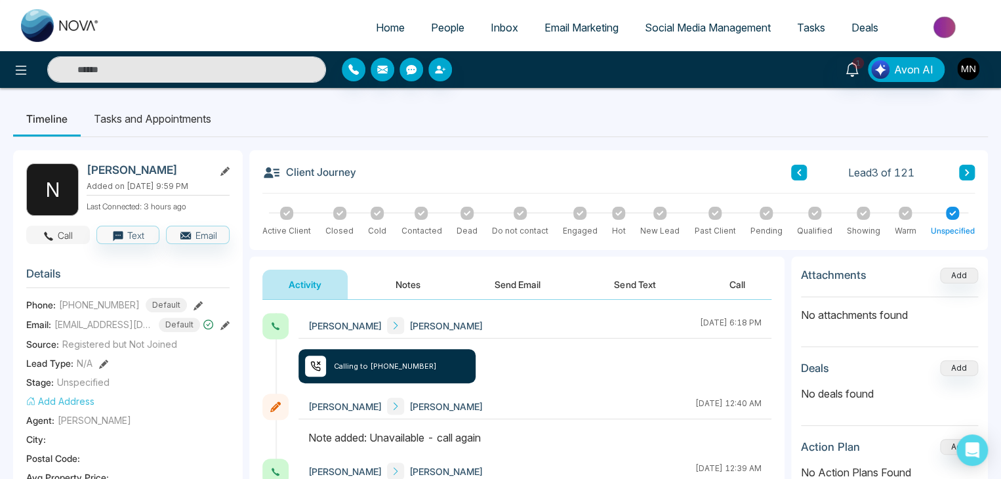
click at [52, 230] on icon "button" at bounding box center [49, 236] width 12 height 12
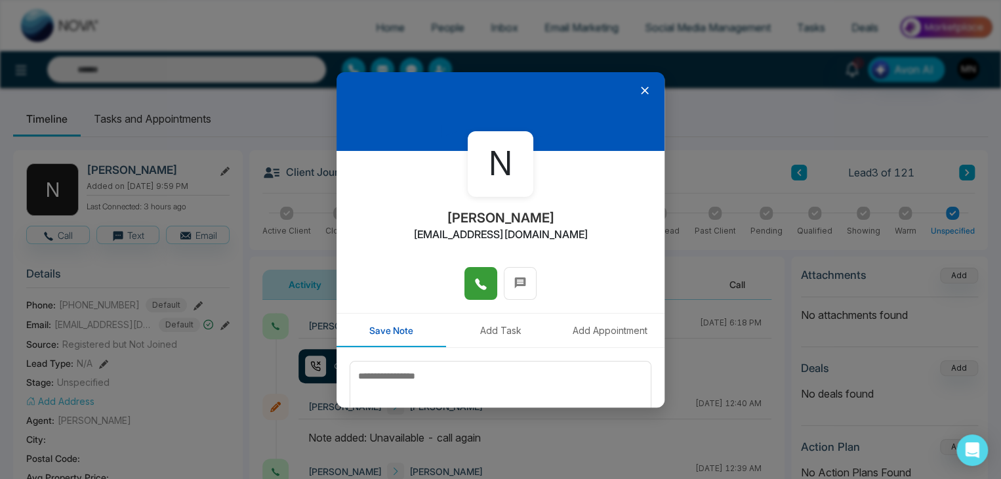
click at [467, 285] on button at bounding box center [481, 283] width 33 height 33
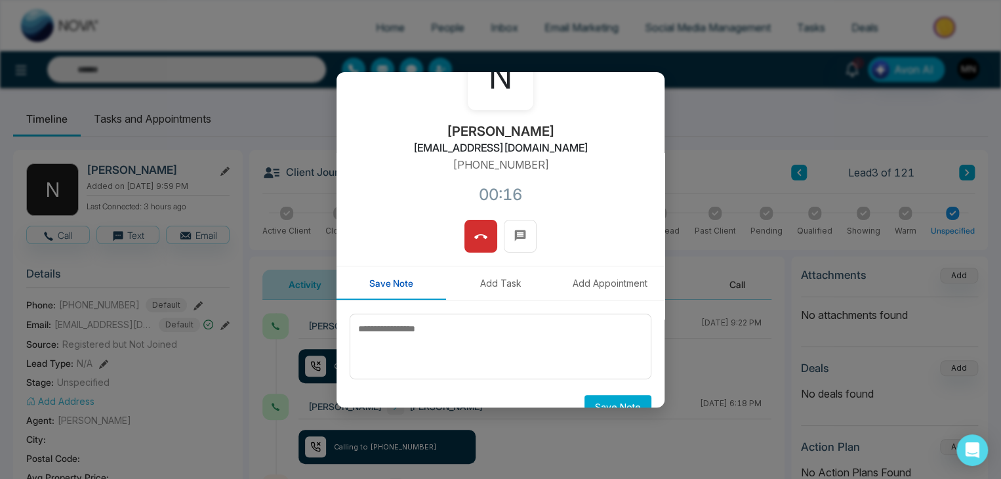
scroll to position [112, 0]
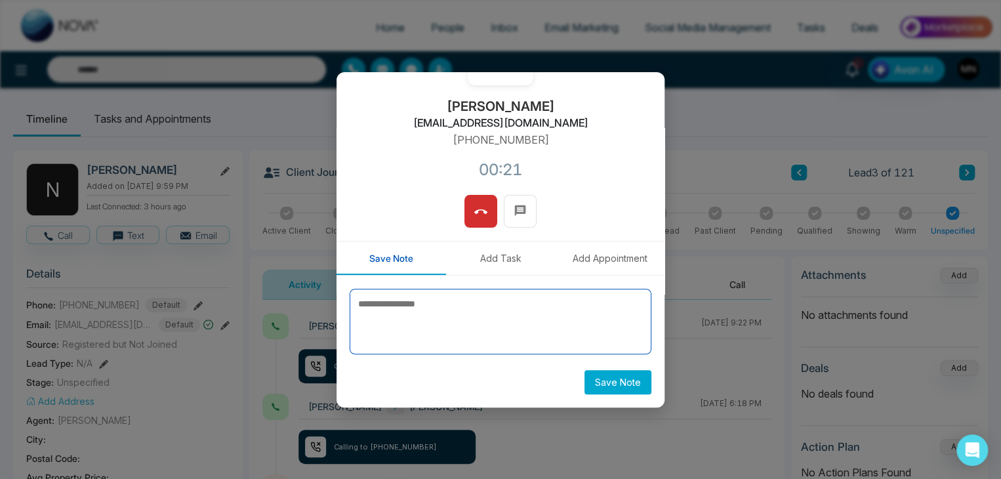
click at [552, 317] on textarea at bounding box center [501, 322] width 302 height 66
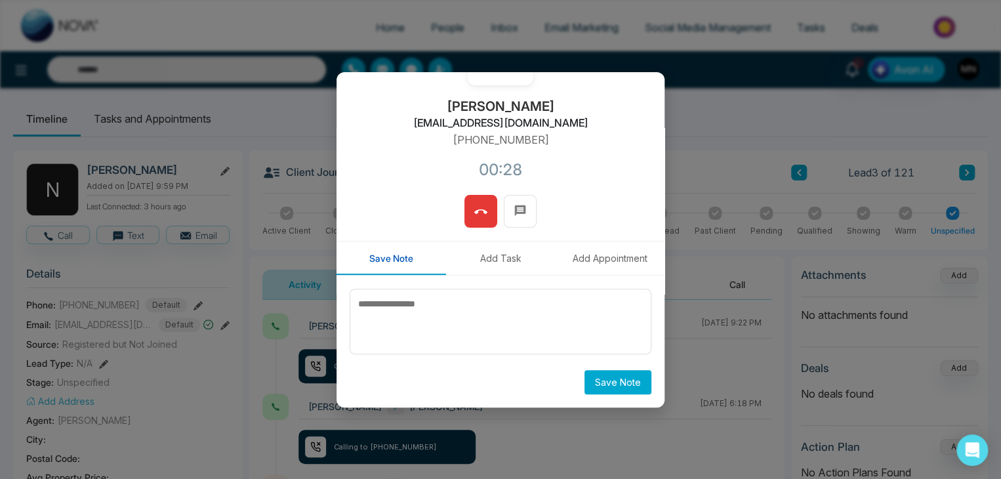
click at [474, 205] on icon at bounding box center [480, 211] width 13 height 13
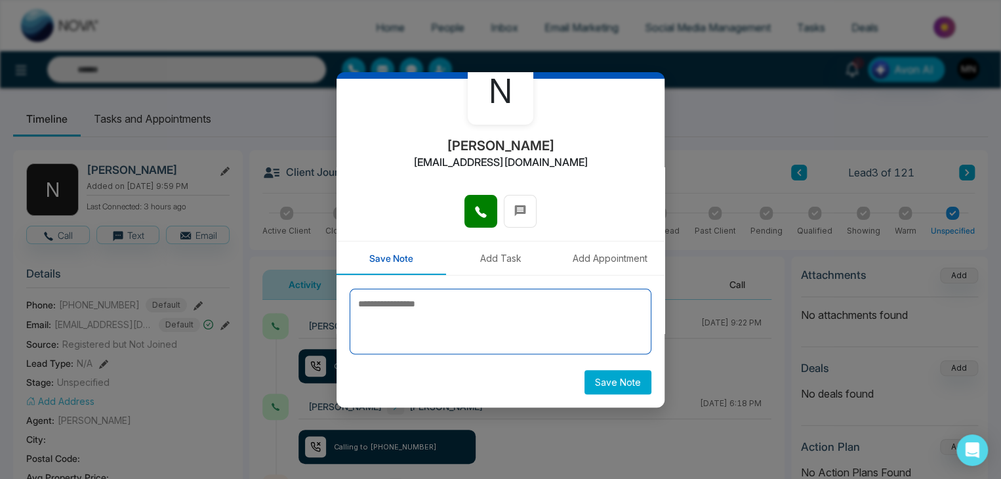
click at [513, 305] on textarea at bounding box center [501, 322] width 302 height 66
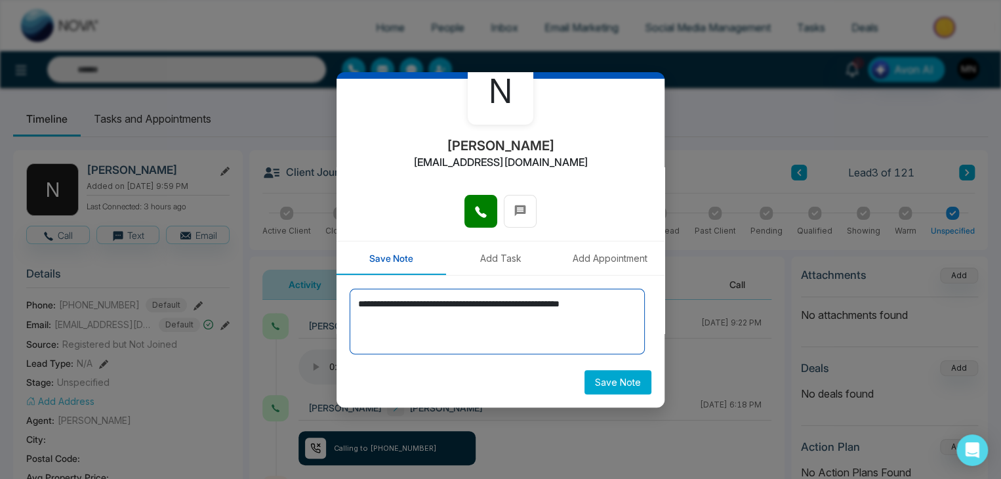
type textarea "**********"
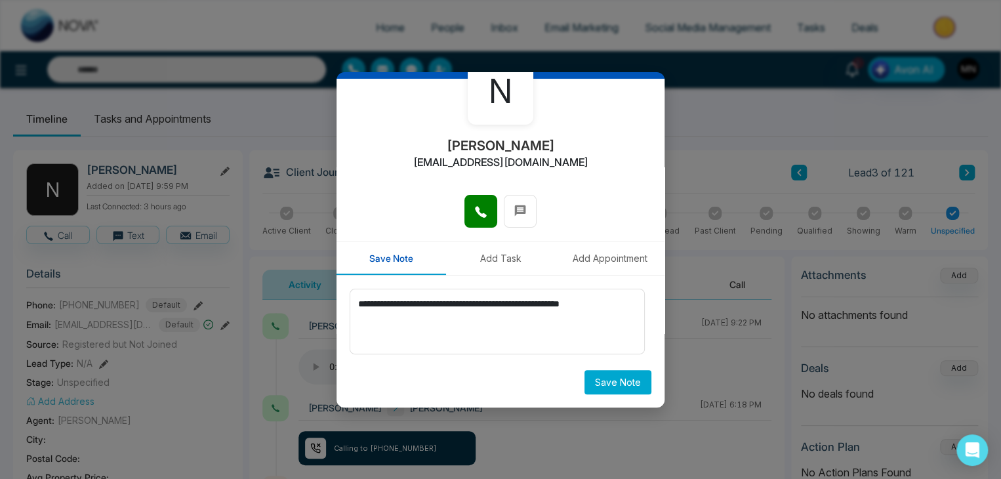
click at [631, 383] on button "Save Note" at bounding box center [618, 382] width 67 height 24
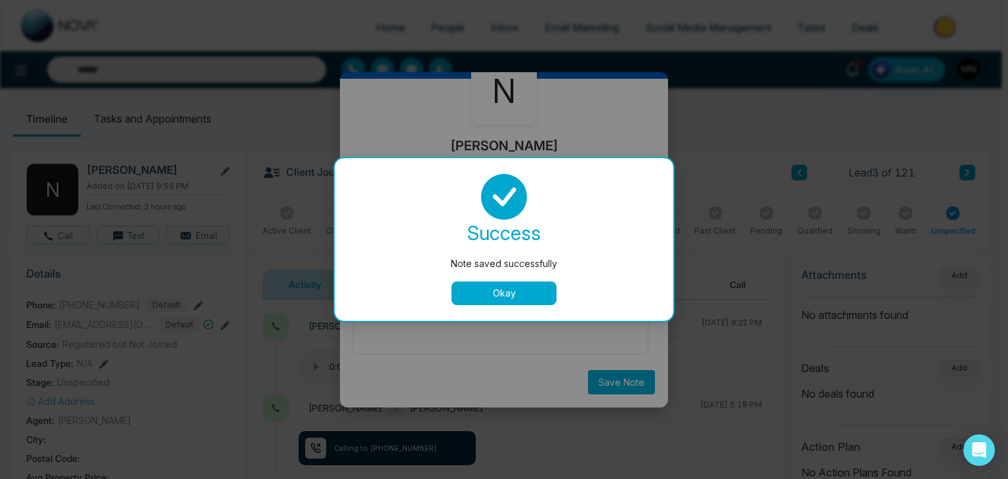
click at [504, 290] on button "Okay" at bounding box center [503, 293] width 105 height 24
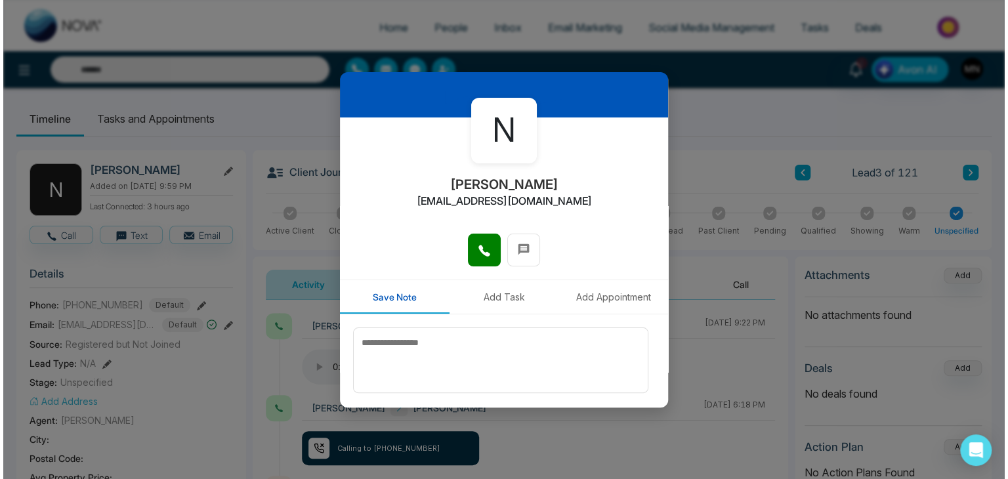
scroll to position [0, 0]
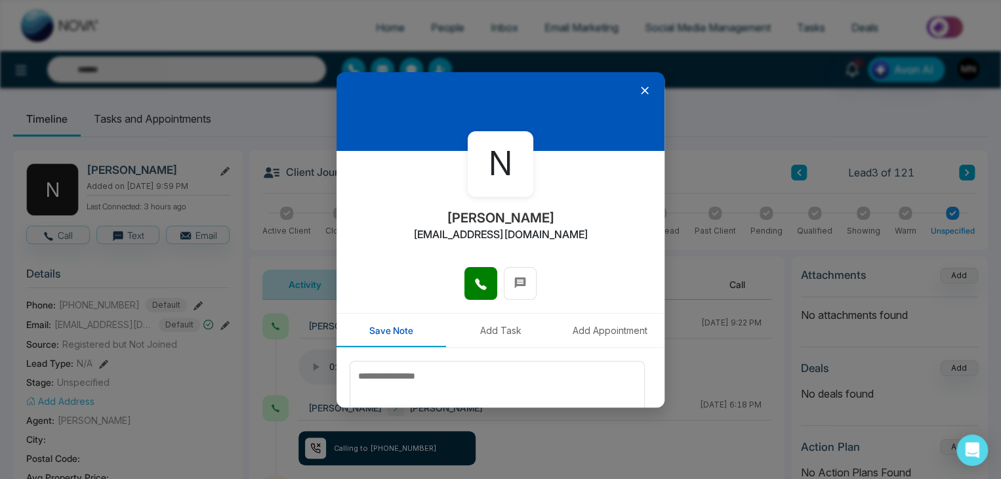
click at [638, 86] on icon at bounding box center [644, 90] width 13 height 13
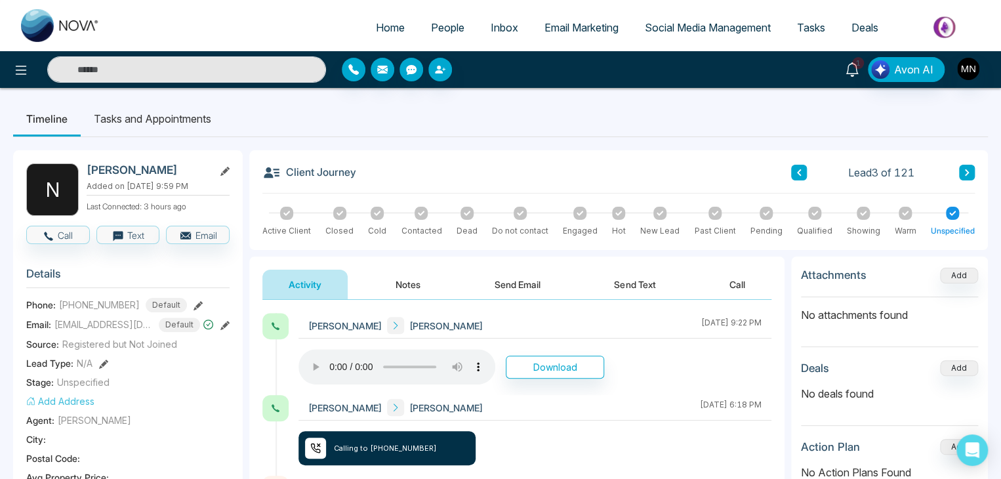
click at [850, 67] on icon at bounding box center [852, 69] width 14 height 14
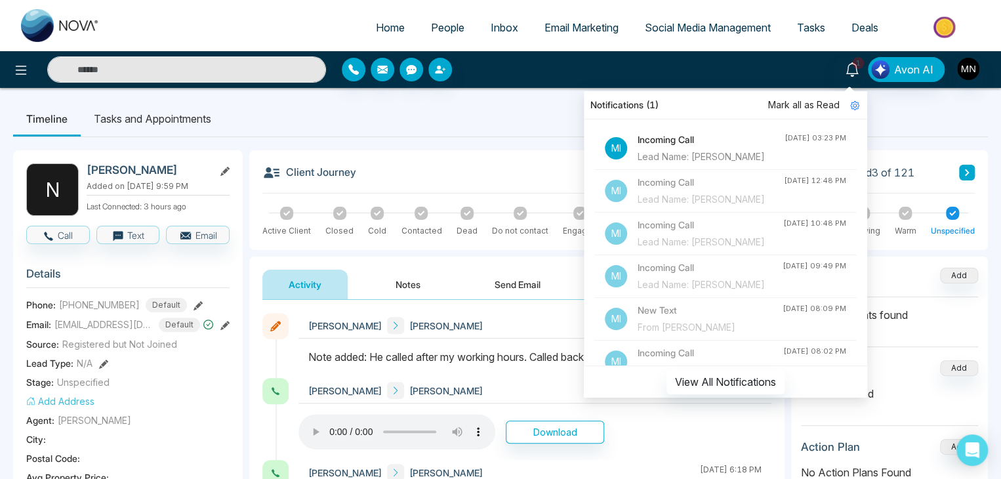
click at [790, 116] on div "Notifications (1)" at bounding box center [725, 105] width 283 height 28
click at [793, 106] on span "Mark all as Read" at bounding box center [804, 105] width 72 height 14
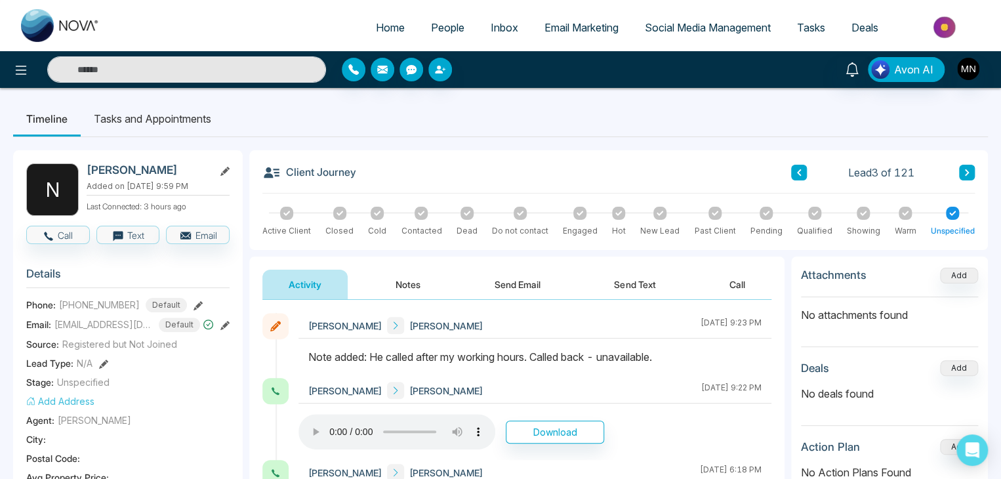
click at [440, 27] on span "People" at bounding box center [447, 27] width 33 height 13
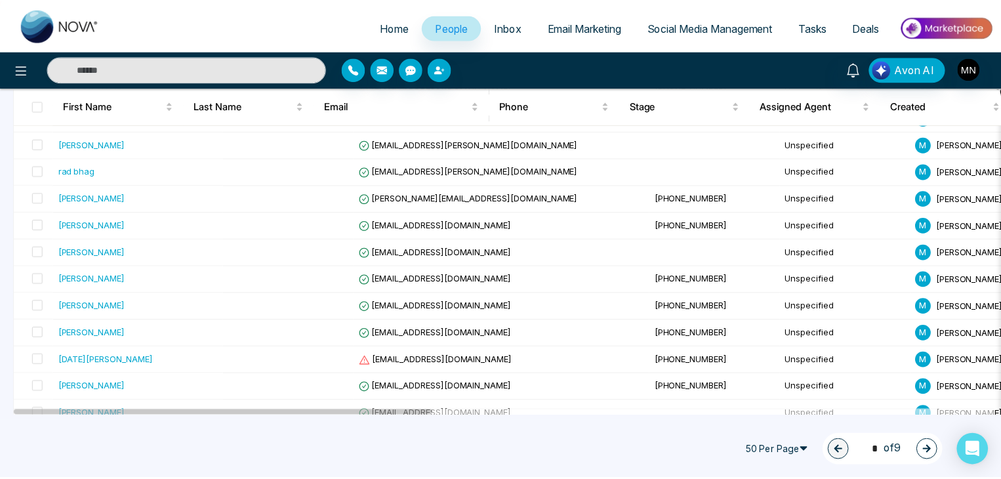
scroll to position [1194, 0]
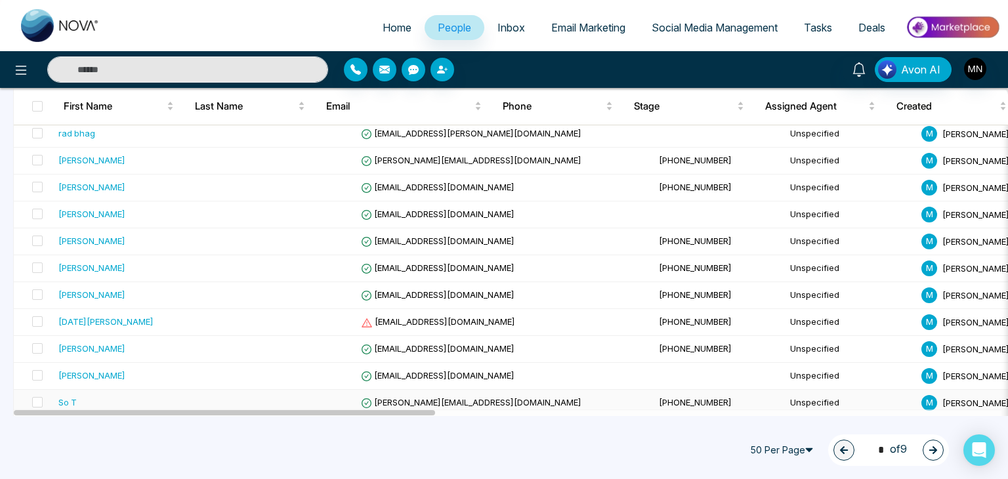
click at [100, 396] on div "So T" at bounding box center [138, 402] width 161 height 13
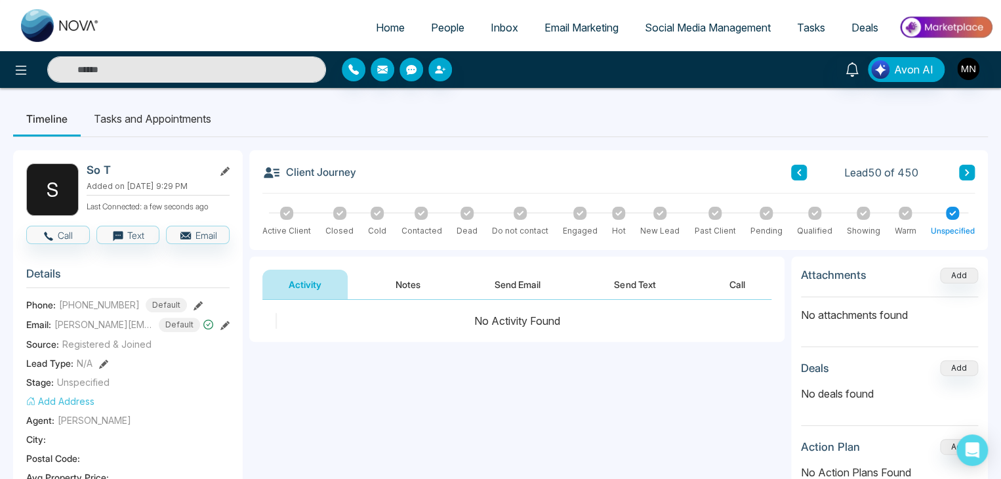
click at [192, 66] on input "text" at bounding box center [186, 69] width 279 height 26
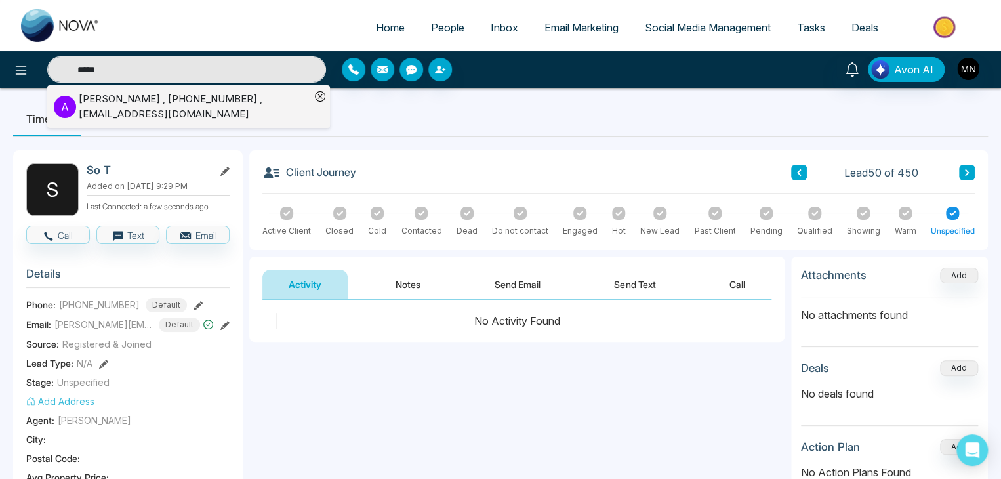
type input "*****"
click at [65, 112] on p "A" at bounding box center [65, 107] width 22 height 22
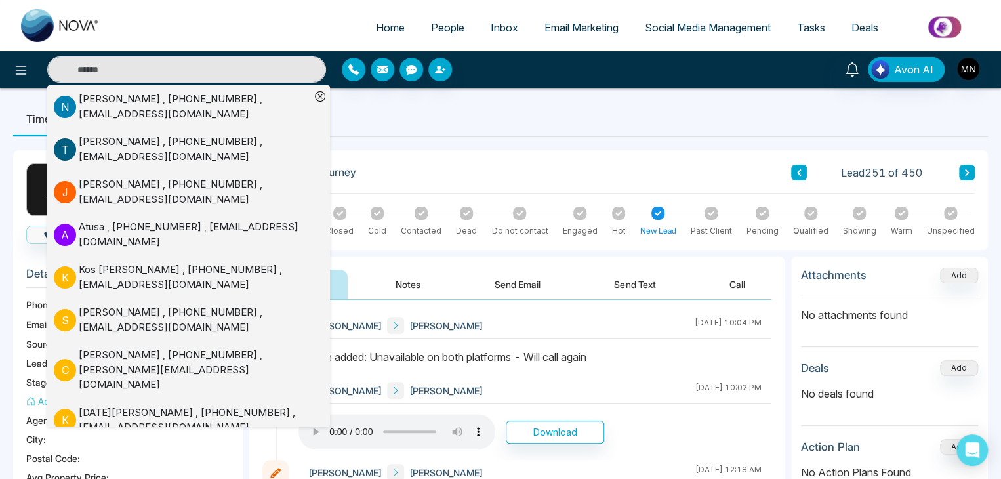
click at [448, 105] on ul "Timeline Tasks and Appointments" at bounding box center [500, 118] width 975 height 35
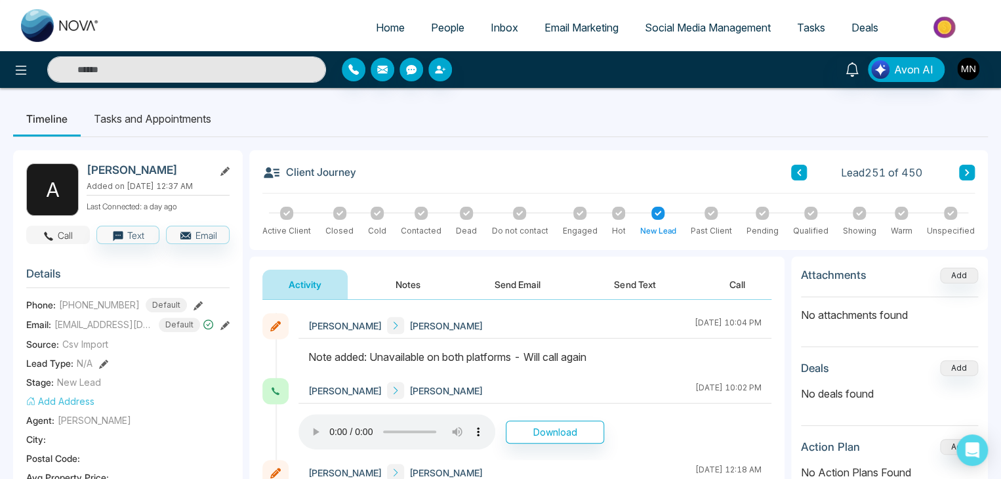
click at [75, 233] on button "Call" at bounding box center [58, 235] width 64 height 18
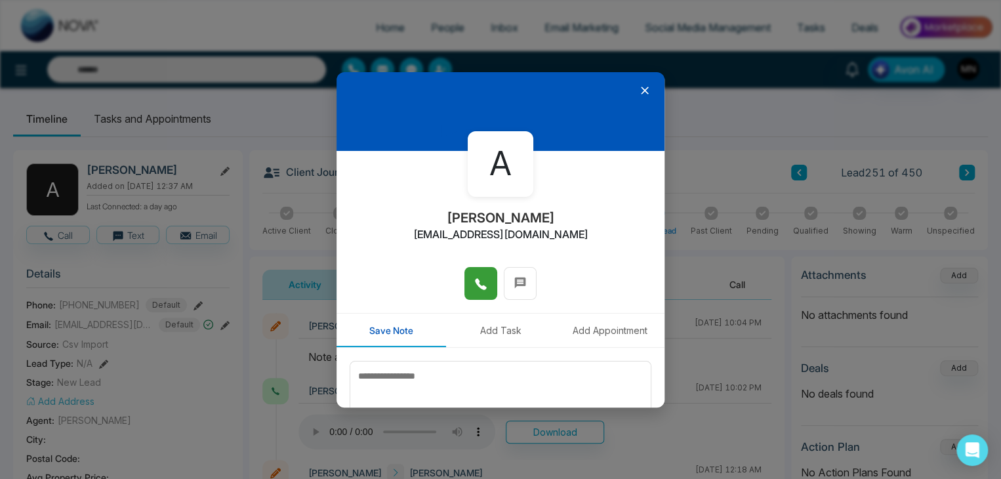
click at [487, 284] on button at bounding box center [481, 283] width 33 height 33
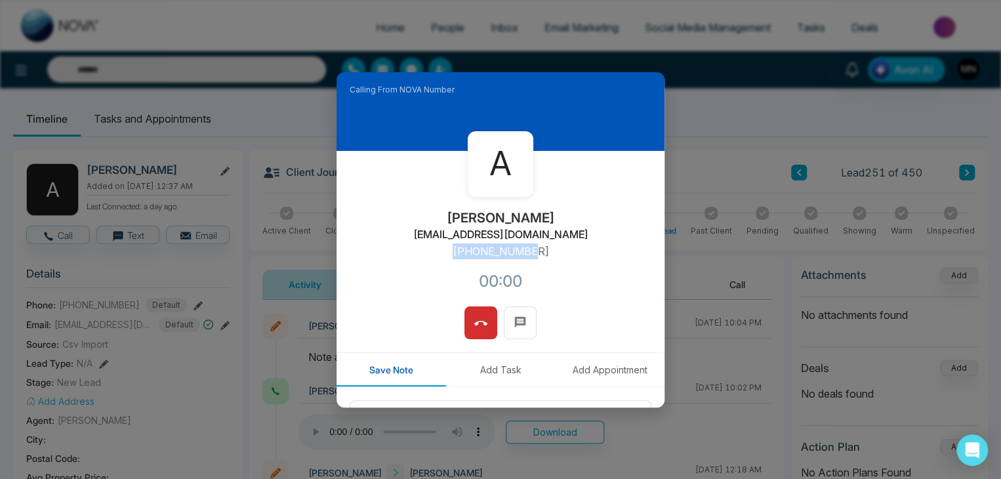
drag, startPoint x: 517, startPoint y: 252, endPoint x: 441, endPoint y: 256, distance: 76.2
click at [441, 256] on div "A Anson Tharsious ansonkajan@hotmail.com +14168190631 00:00" at bounding box center [501, 229] width 328 height 156
copy p "+14168190631"
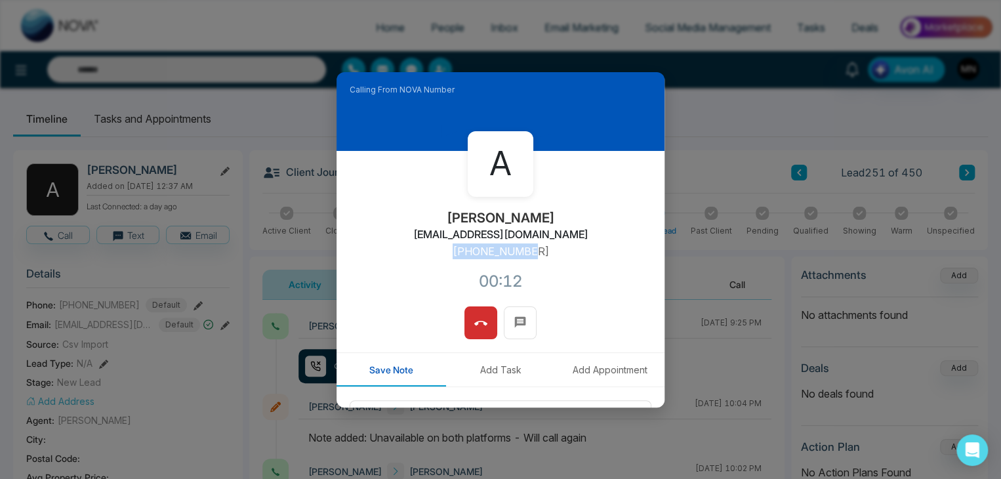
copy p "+14168190631"
click at [465, 325] on button at bounding box center [481, 322] width 33 height 33
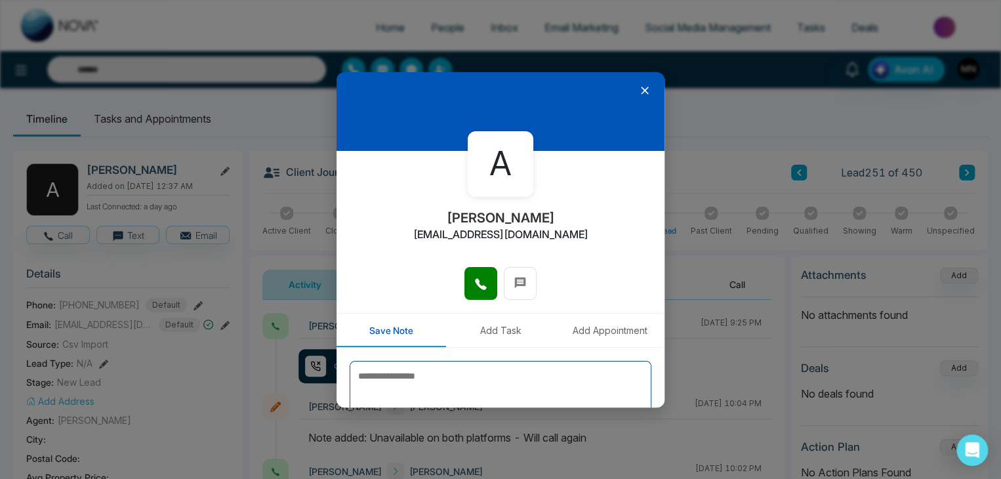
click at [490, 370] on textarea at bounding box center [501, 394] width 302 height 66
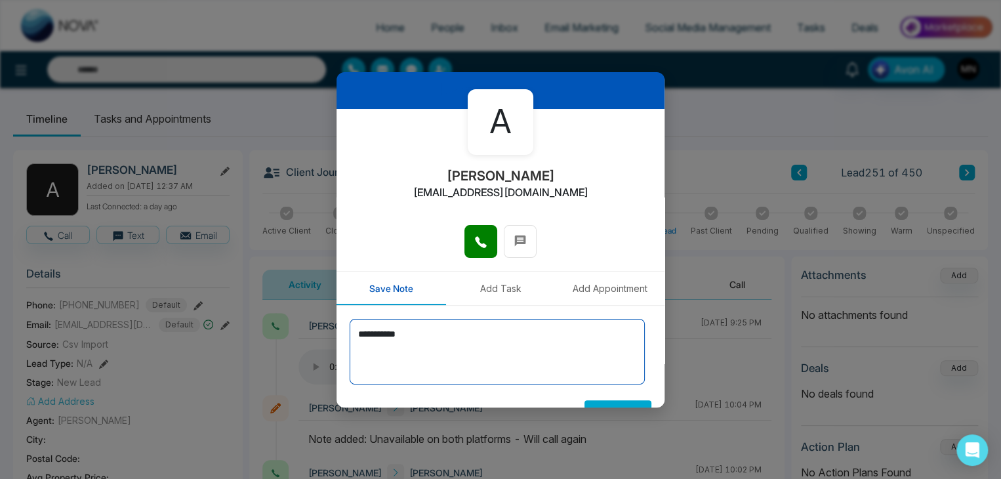
scroll to position [72, 0]
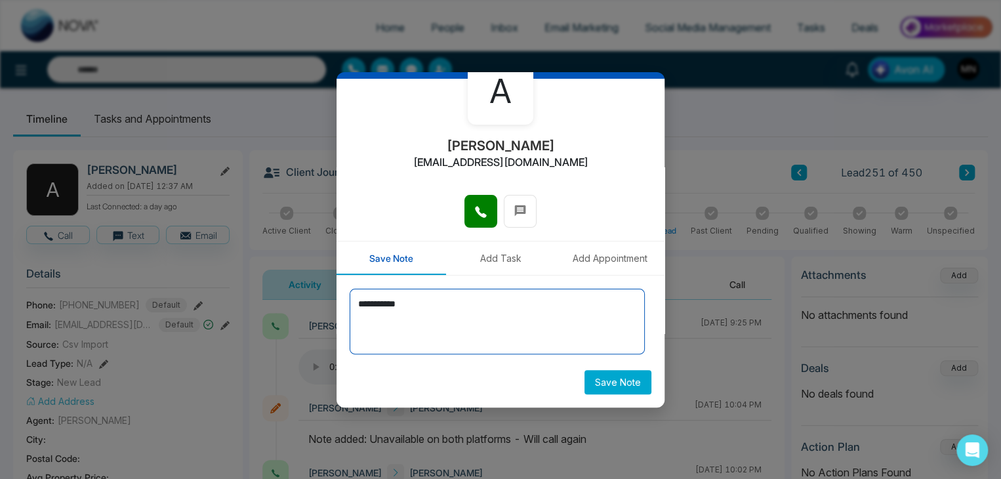
type textarea "**********"
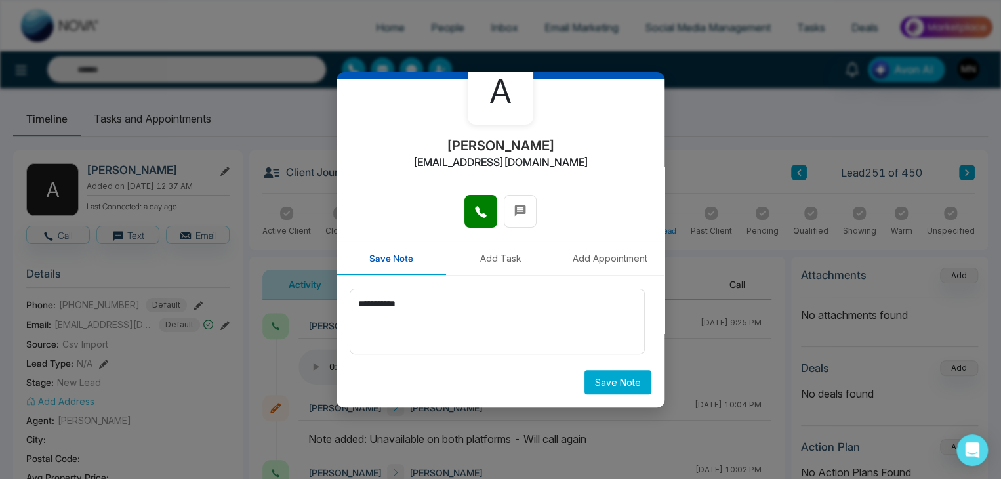
click at [609, 381] on button "Save Note" at bounding box center [618, 382] width 67 height 24
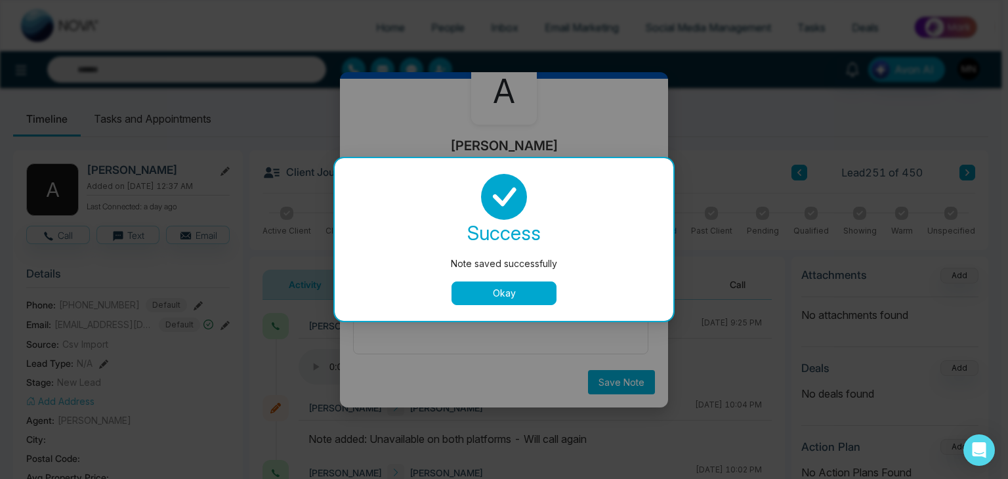
click at [517, 289] on button "Okay" at bounding box center [503, 293] width 105 height 24
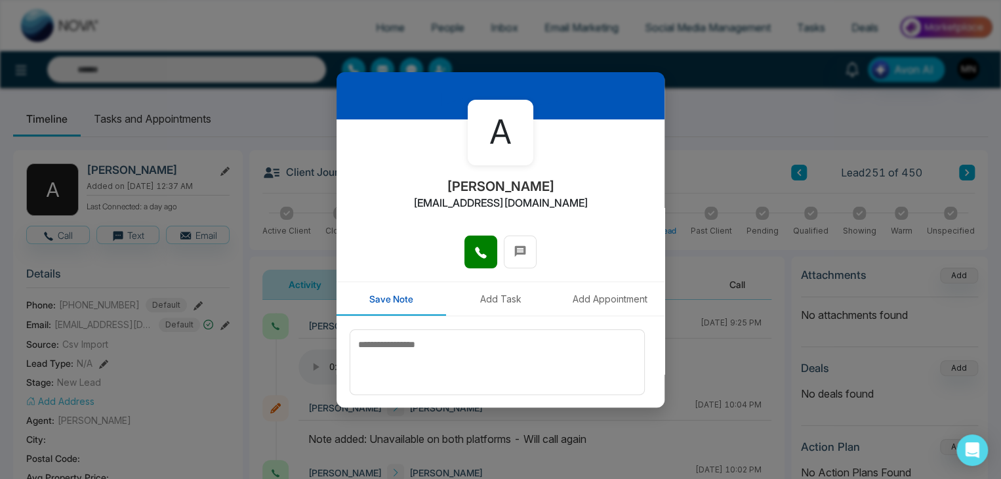
scroll to position [0, 0]
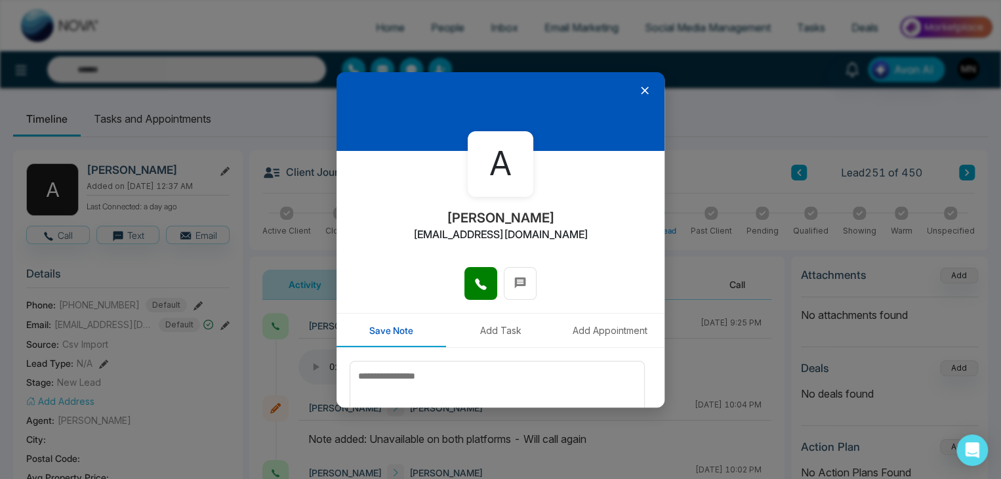
click at [641, 88] on icon at bounding box center [645, 91] width 8 height 8
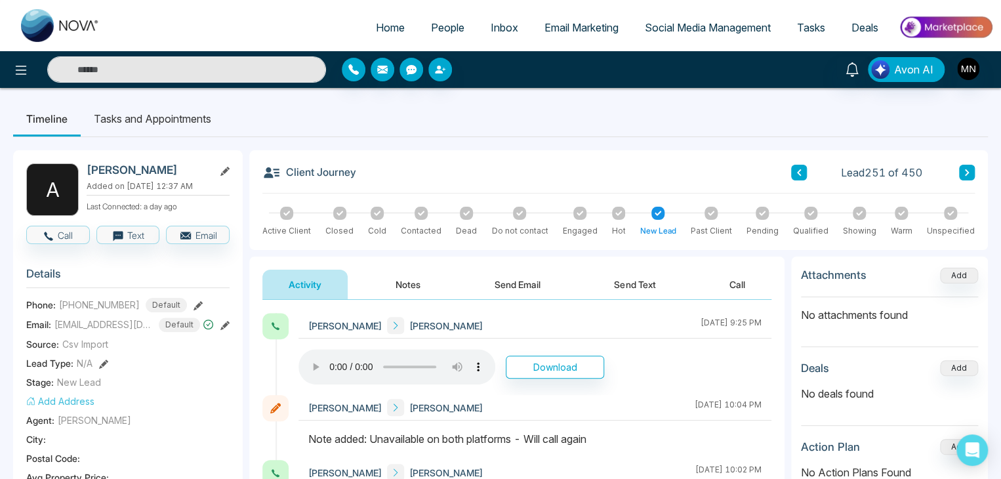
click at [152, 69] on input "text" at bounding box center [186, 69] width 279 height 26
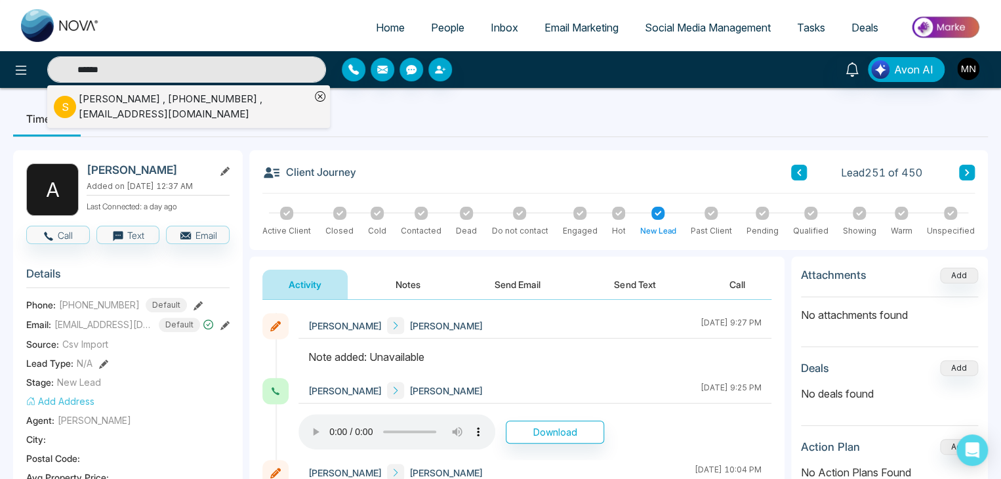
type input "******"
click at [147, 104] on div "Sohaib Azeem , +16479210322 , Sohaib.Azeem@hotmail.com" at bounding box center [195, 107] width 232 height 30
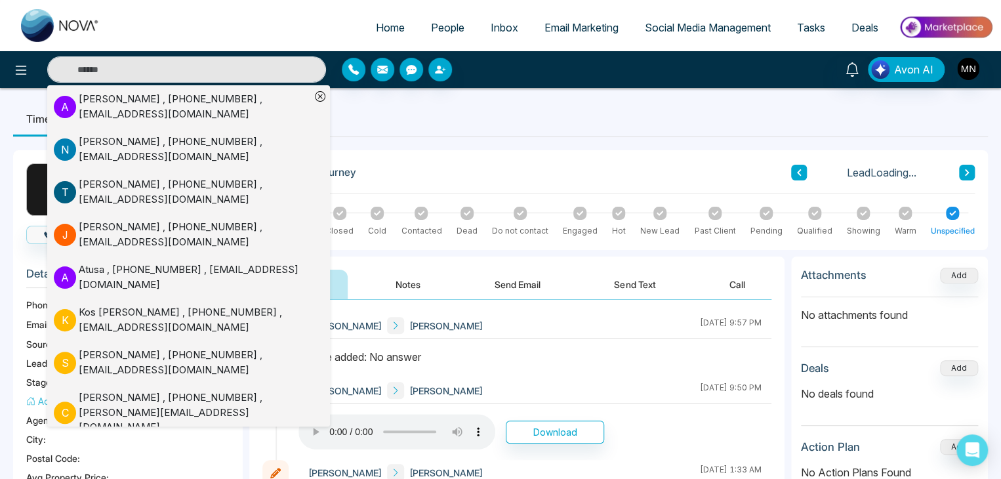
click at [480, 334] on div "Mike Nova Sohaib Azeem August 18 2025 | 9:57 PM" at bounding box center [535, 326] width 473 height 26
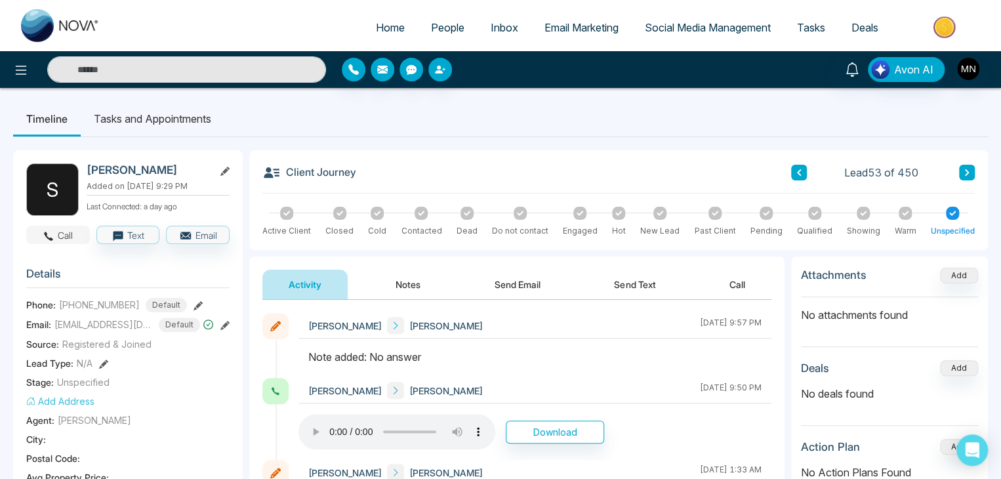
click at [45, 232] on icon "button" at bounding box center [49, 236] width 9 height 9
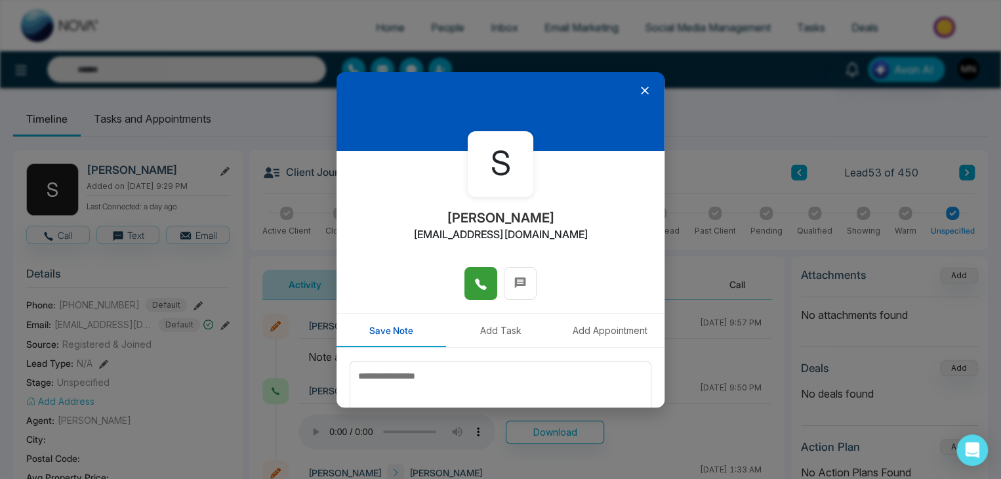
click at [475, 284] on icon at bounding box center [480, 284] width 11 height 11
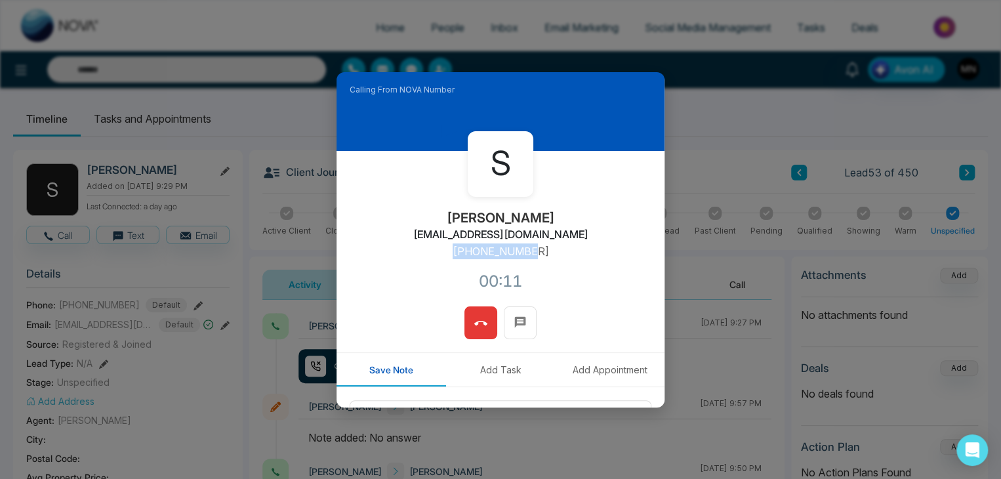
drag, startPoint x: 543, startPoint y: 250, endPoint x: 446, endPoint y: 264, distance: 98.1
click at [446, 264] on div "S Sohaib Azeem Sohaib.Azeem@hotmail.com +16479210322 00:11" at bounding box center [501, 229] width 328 height 156
copy p "+16479210322"
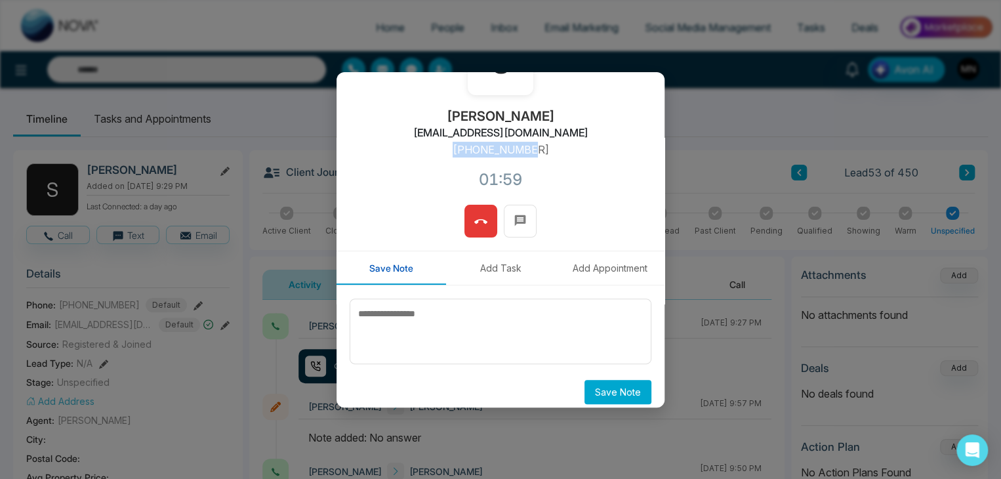
scroll to position [112, 0]
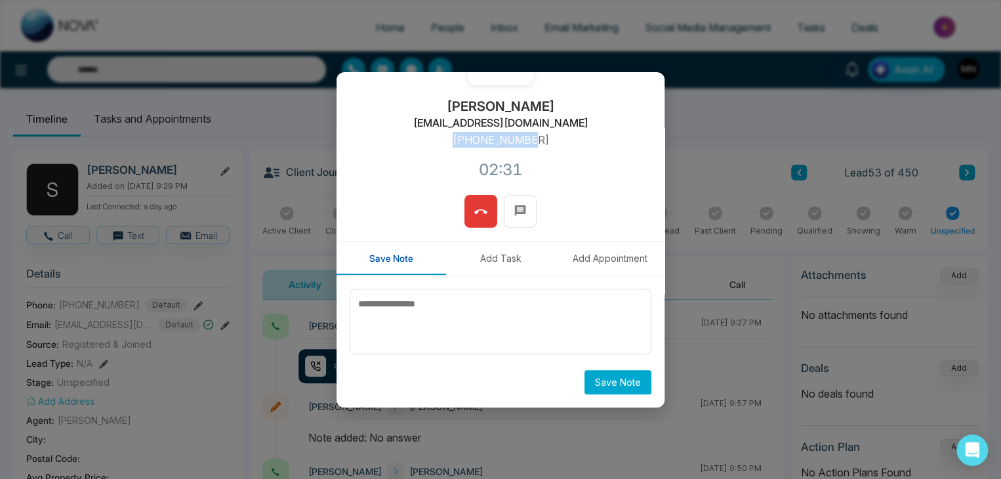
click at [482, 213] on icon at bounding box center [480, 211] width 13 height 5
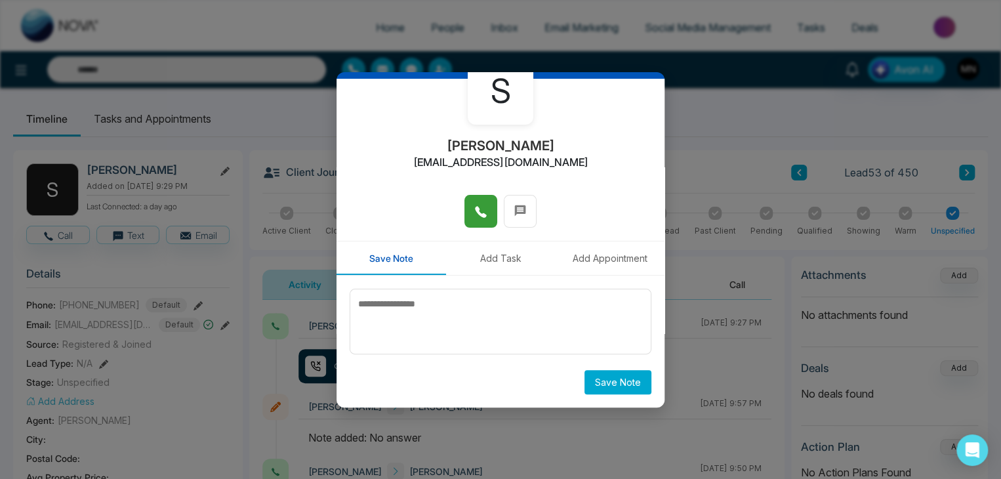
scroll to position [72, 0]
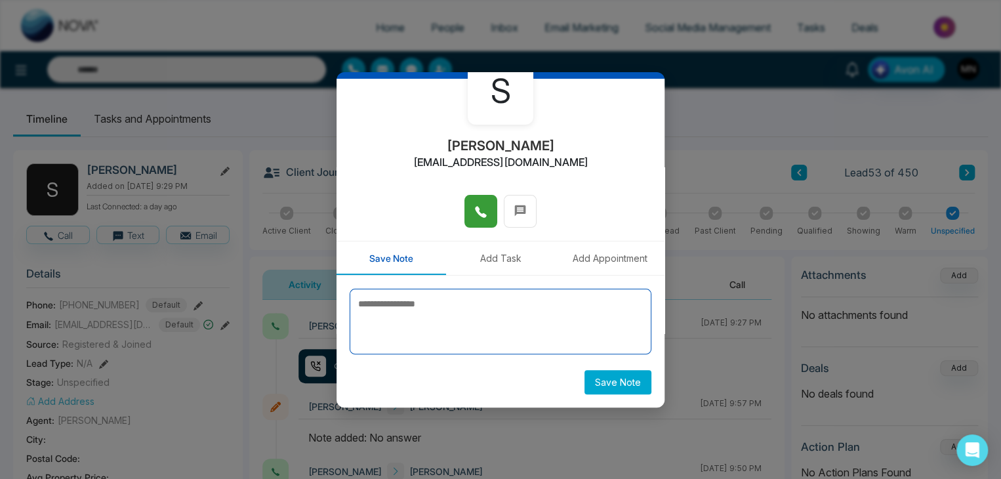
click at [551, 336] on textarea at bounding box center [501, 322] width 302 height 66
type textarea "**********"
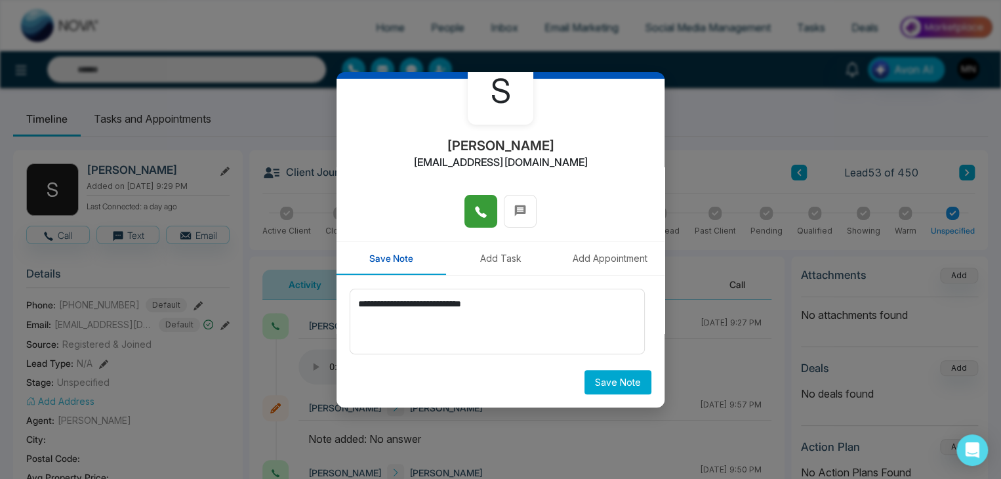
click at [616, 379] on button "Save Note" at bounding box center [618, 382] width 67 height 24
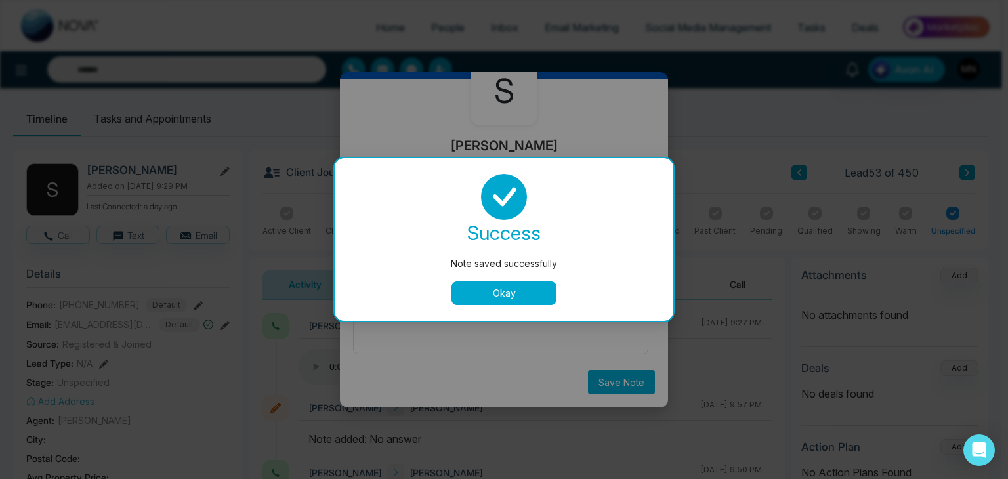
click at [518, 294] on button "Okay" at bounding box center [503, 293] width 105 height 24
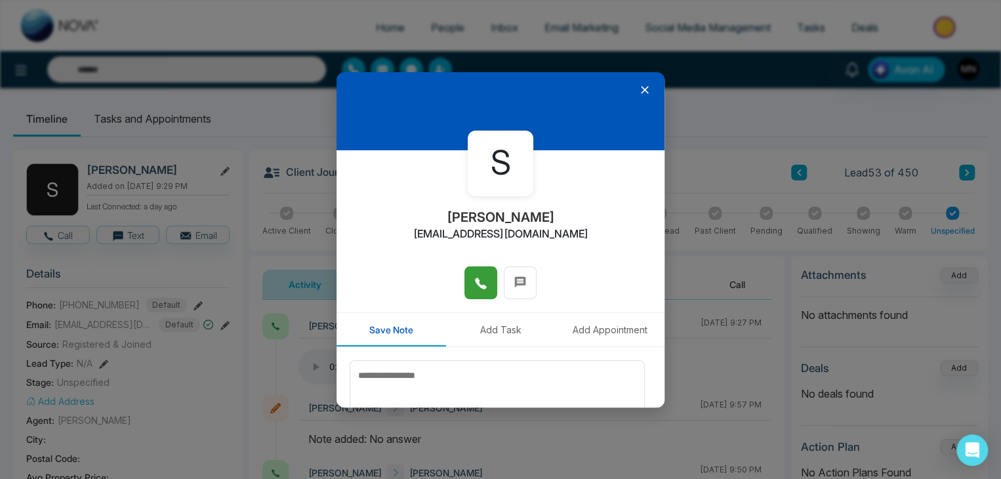
scroll to position [0, 0]
click at [638, 83] on div at bounding box center [501, 111] width 328 height 79
click at [638, 90] on icon at bounding box center [644, 90] width 13 height 13
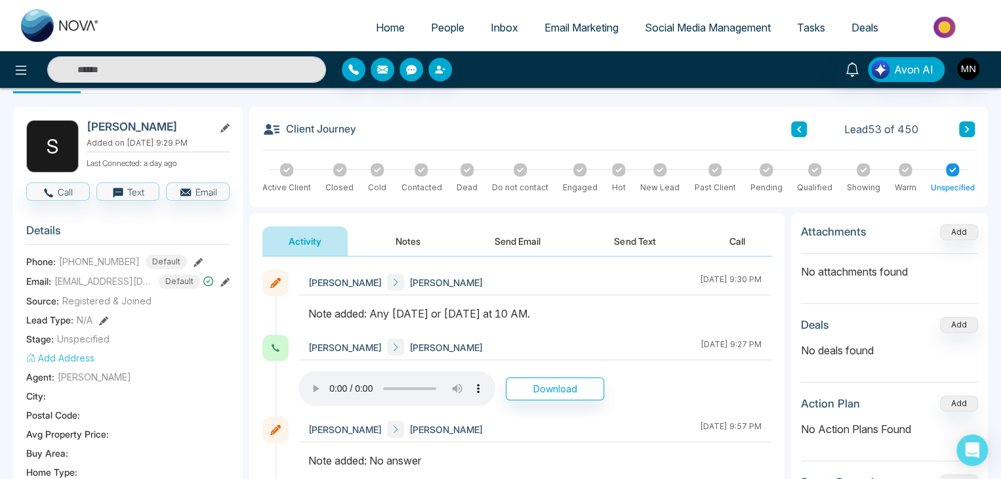
scroll to position [66, 0]
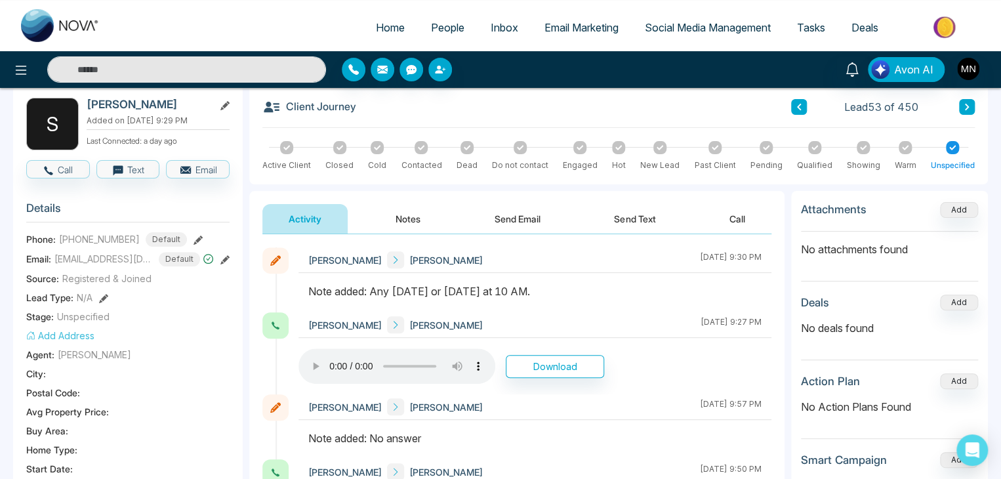
click at [168, 70] on input "text" at bounding box center [186, 69] width 279 height 26
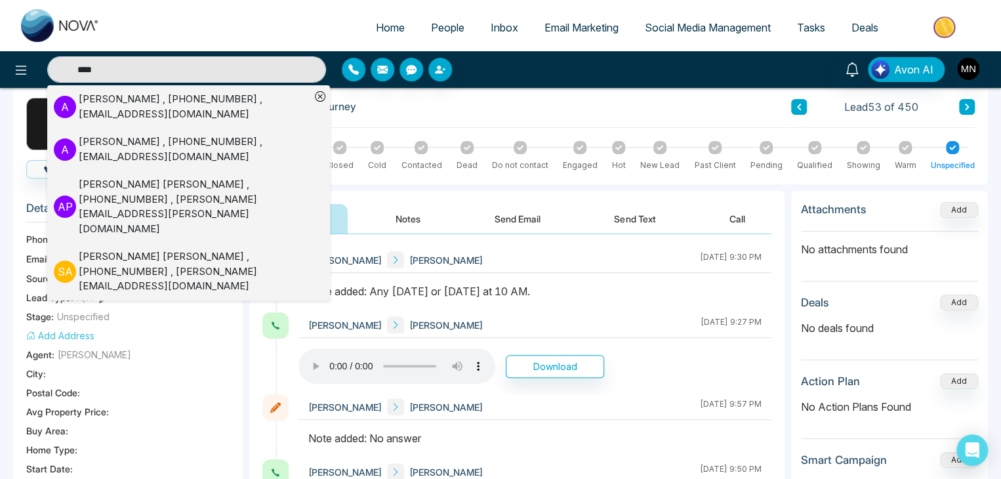
type input "****"
click at [129, 146] on div "Adam Ronchin , +12898942003 , Adamronchin@hotmail.com" at bounding box center [195, 150] width 232 height 30
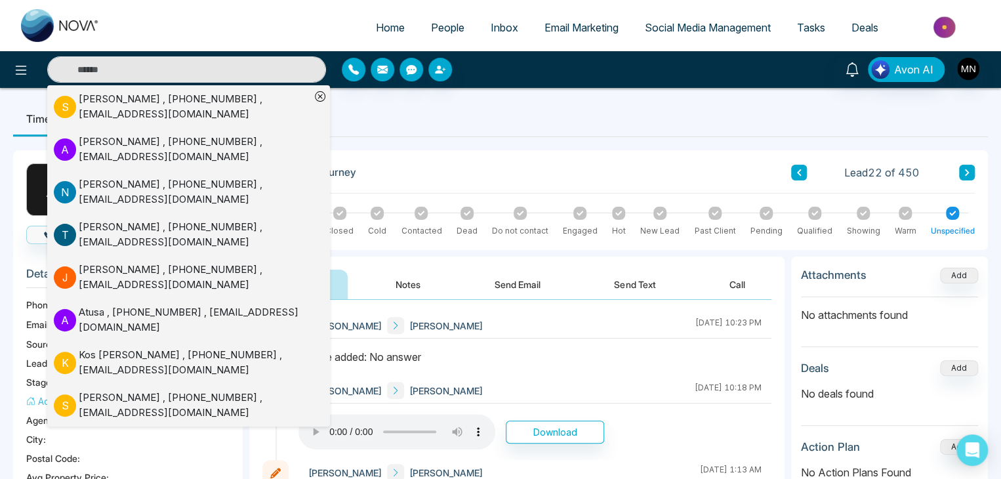
click at [509, 247] on div "Client Journey Lead 22 of 450 Active Client Closed Cold Contacted Dead Do not c…" at bounding box center [618, 200] width 739 height 100
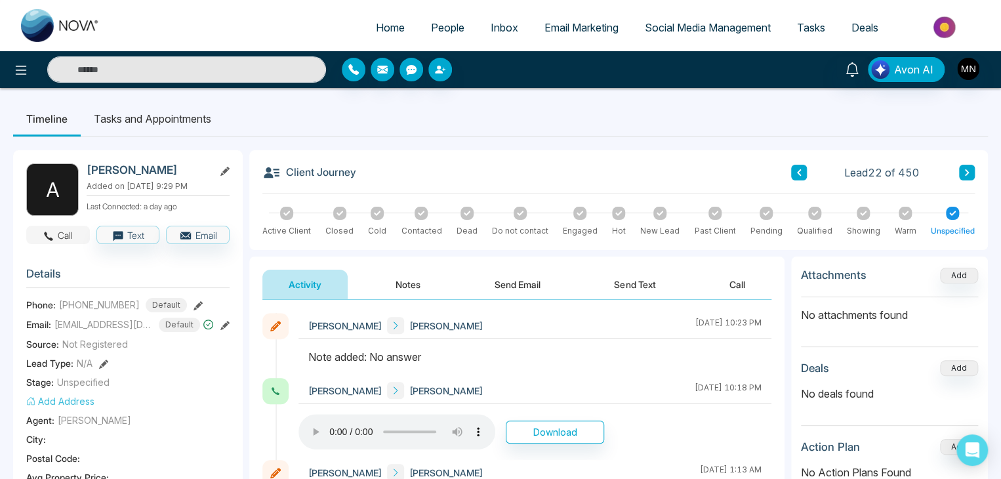
click at [65, 234] on button "Call" at bounding box center [58, 235] width 64 height 18
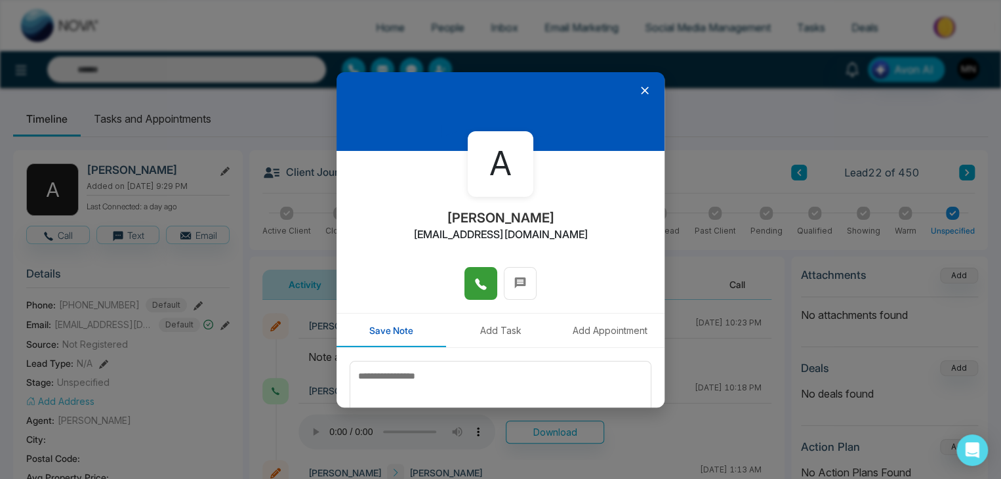
click at [478, 289] on icon at bounding box center [480, 284] width 13 height 13
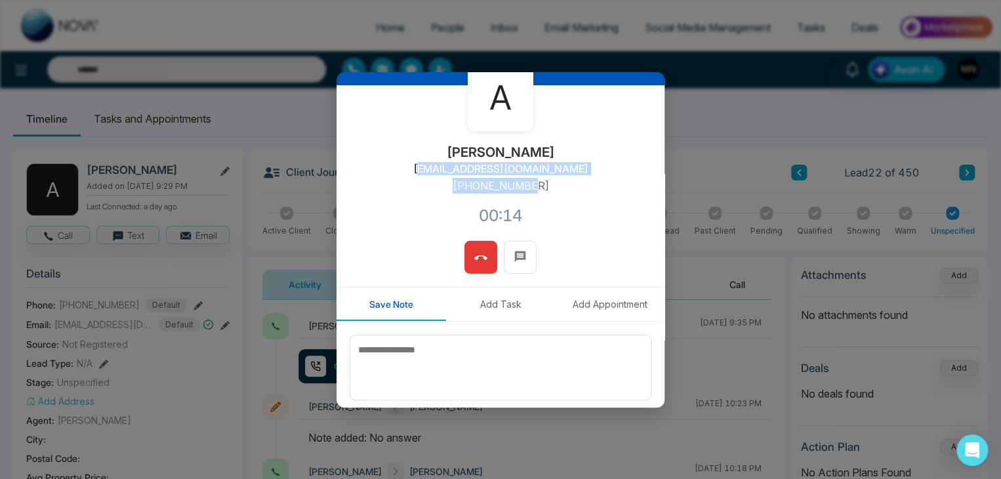
drag, startPoint x: 535, startPoint y: 188, endPoint x: 438, endPoint y: 189, distance: 96.5
click at [438, 189] on div "A Adam Ronchin Adamronchin@hotmail.com +12898942003 00:14" at bounding box center [501, 163] width 328 height 156
click at [555, 205] on div "A Adam Ronchin Adamronchin@hotmail.com +12898942003 00:15" at bounding box center [501, 163] width 328 height 156
drag, startPoint x: 539, startPoint y: 191, endPoint x: 458, endPoint y: 190, distance: 81.4
click at [458, 190] on div "A Adam Ronchin Adamronchin@hotmail.com +12898942003 00:17" at bounding box center [501, 163] width 328 height 156
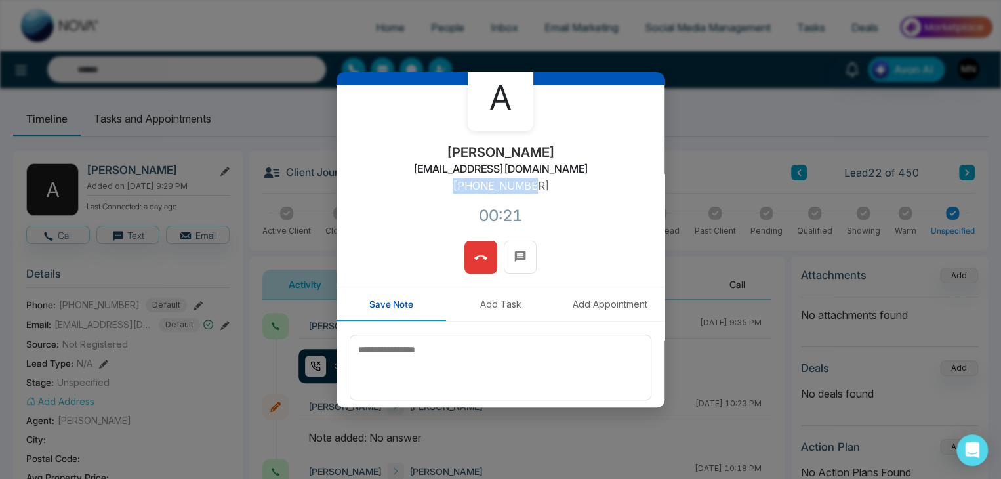
click at [474, 251] on icon at bounding box center [480, 257] width 13 height 13
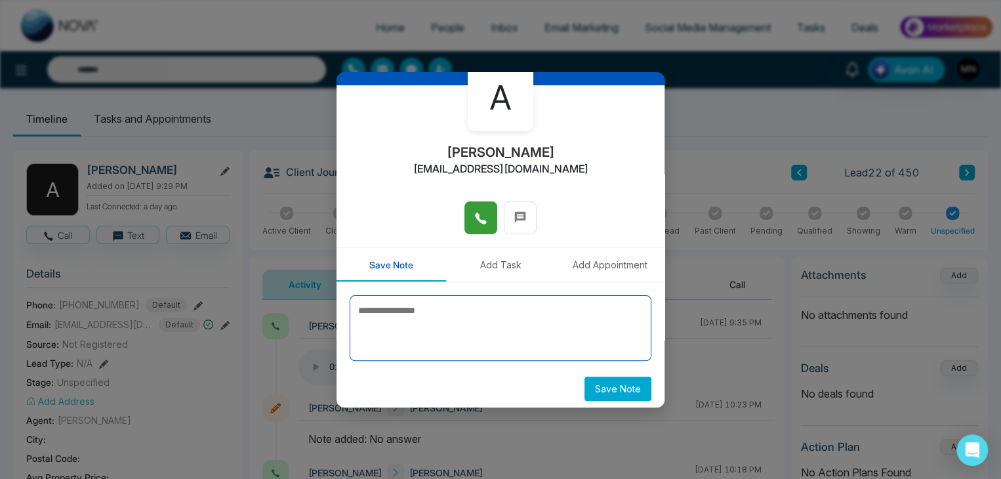
click at [375, 331] on textarea at bounding box center [501, 328] width 302 height 66
type textarea "**********"
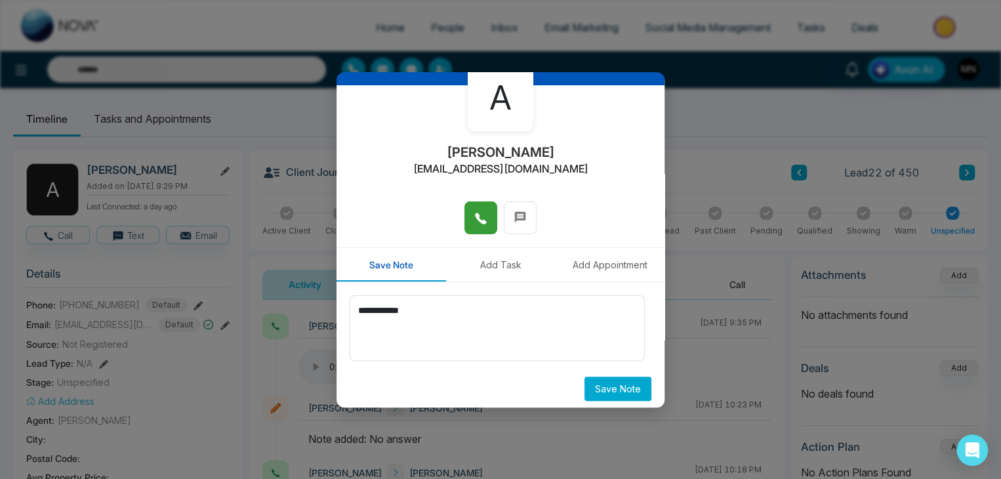
click at [618, 382] on button "Save Note" at bounding box center [618, 389] width 67 height 24
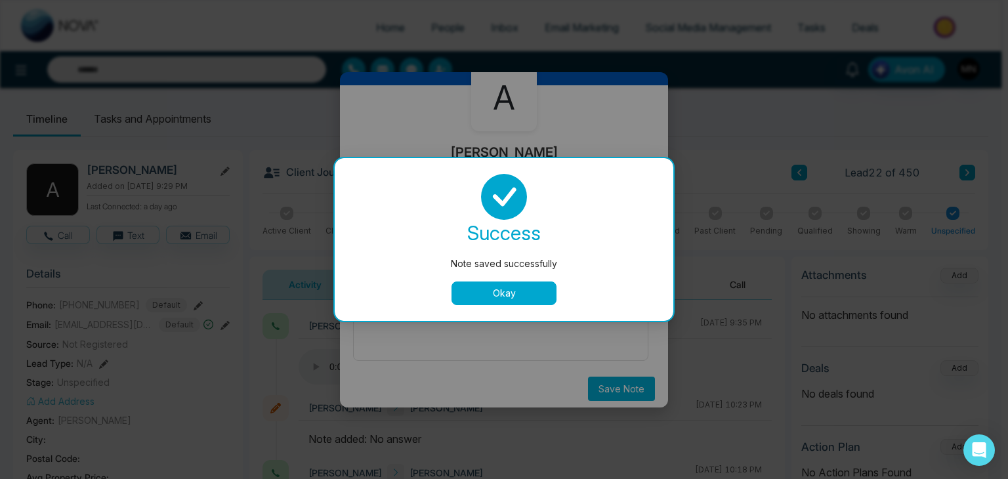
drag, startPoint x: 528, startPoint y: 294, endPoint x: 537, endPoint y: 309, distance: 18.0
click at [528, 292] on button "Okay" at bounding box center [503, 293] width 105 height 24
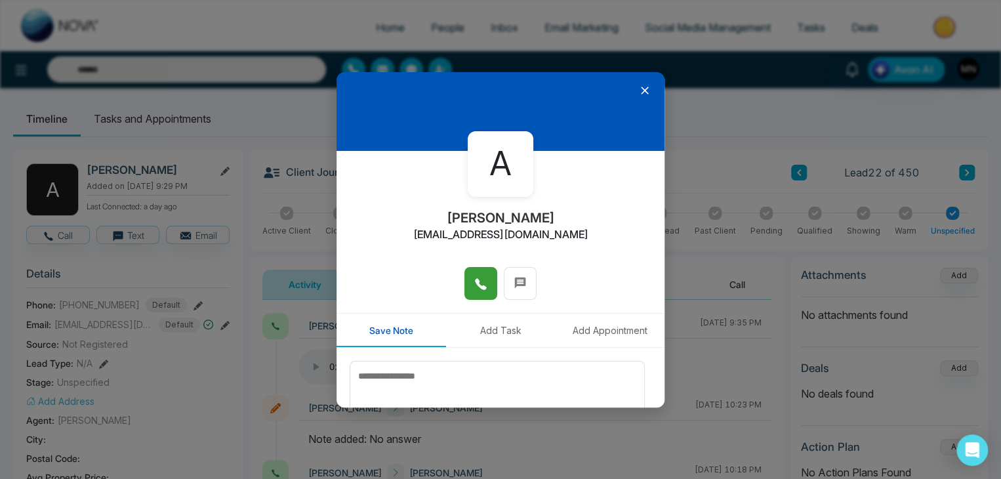
click at [638, 89] on icon at bounding box center [644, 90] width 13 height 13
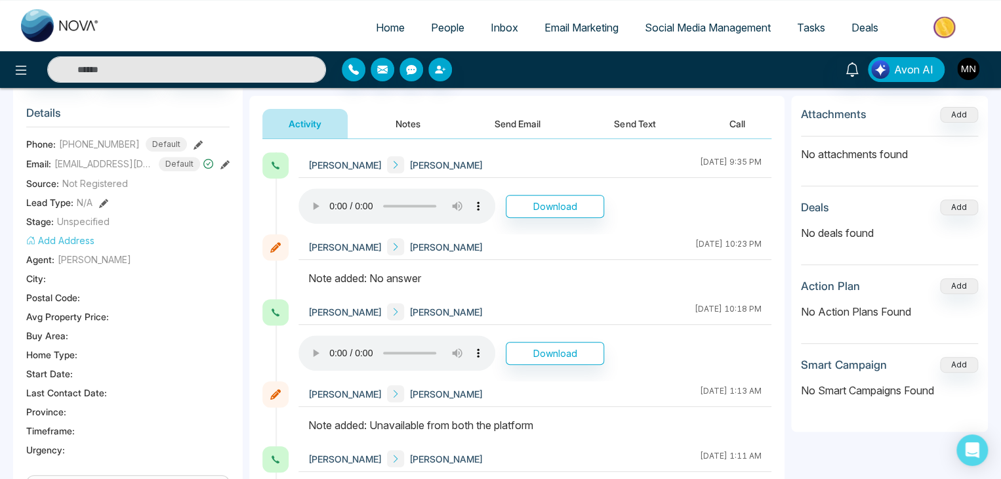
scroll to position [16, 0]
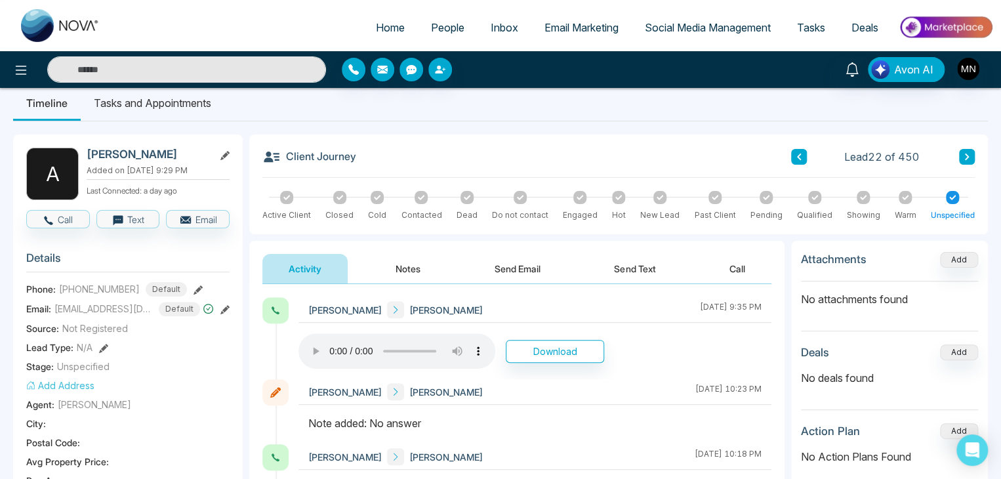
click at [257, 69] on input "text" at bounding box center [186, 69] width 279 height 26
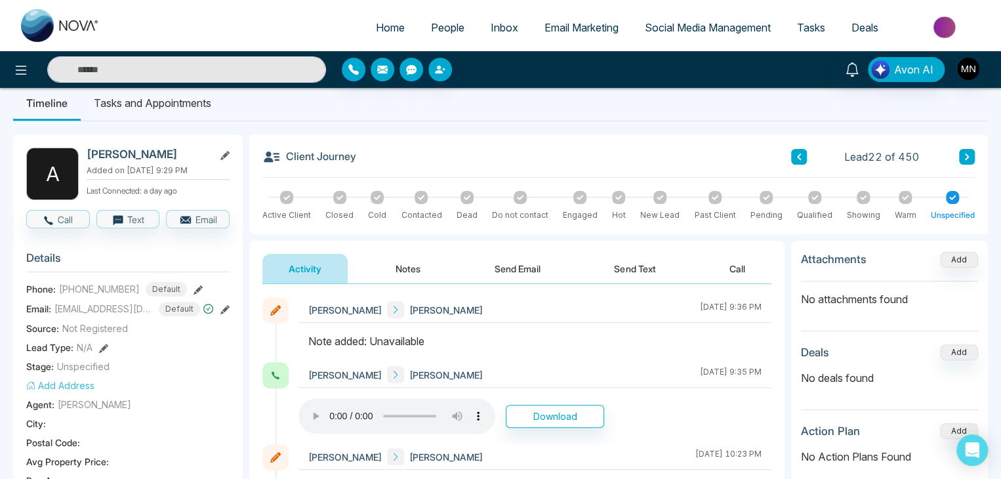
click at [393, 260] on button "Notes" at bounding box center [407, 269] width 77 height 30
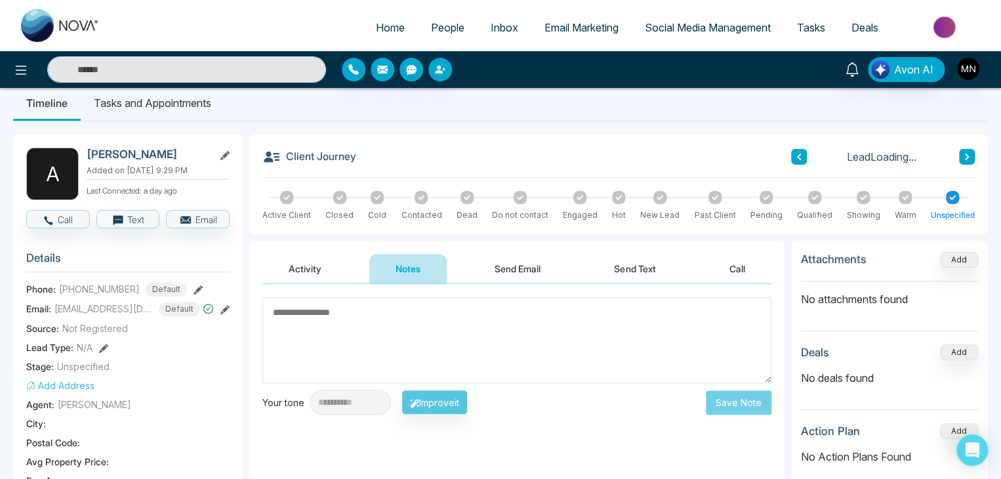
click at [319, 268] on button "Activity" at bounding box center [304, 269] width 85 height 30
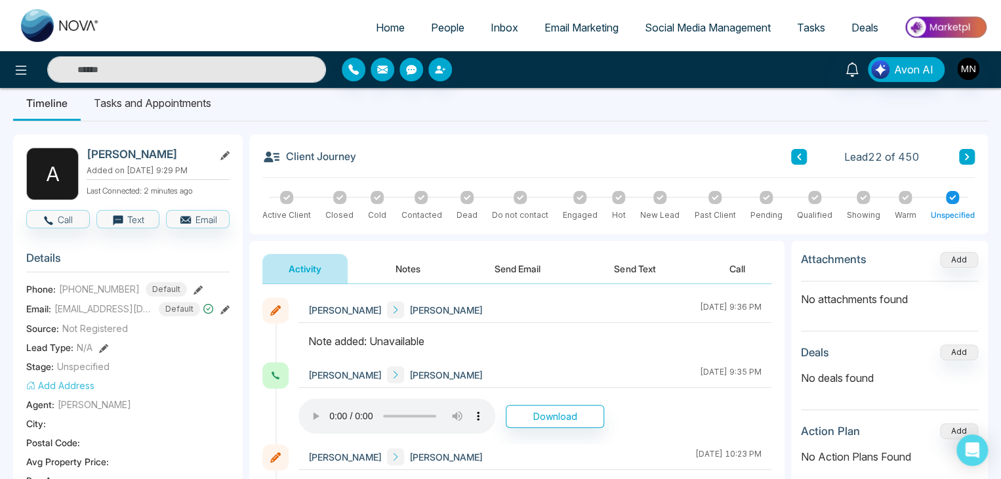
click at [121, 69] on input "text" at bounding box center [186, 69] width 279 height 26
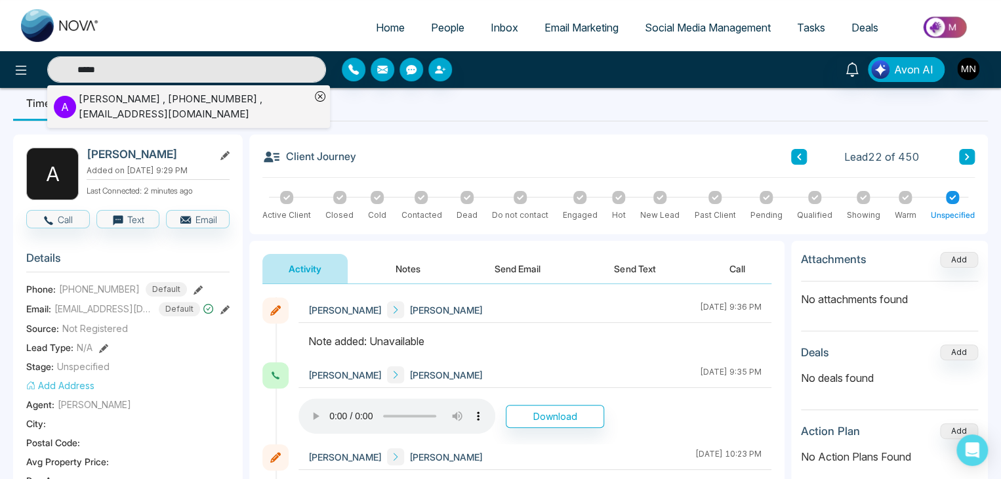
type input "*****"
click at [80, 122] on li "A Anson Tharsious , +14168190631 , ansonkajan@hotmail.com" at bounding box center [182, 106] width 257 height 43
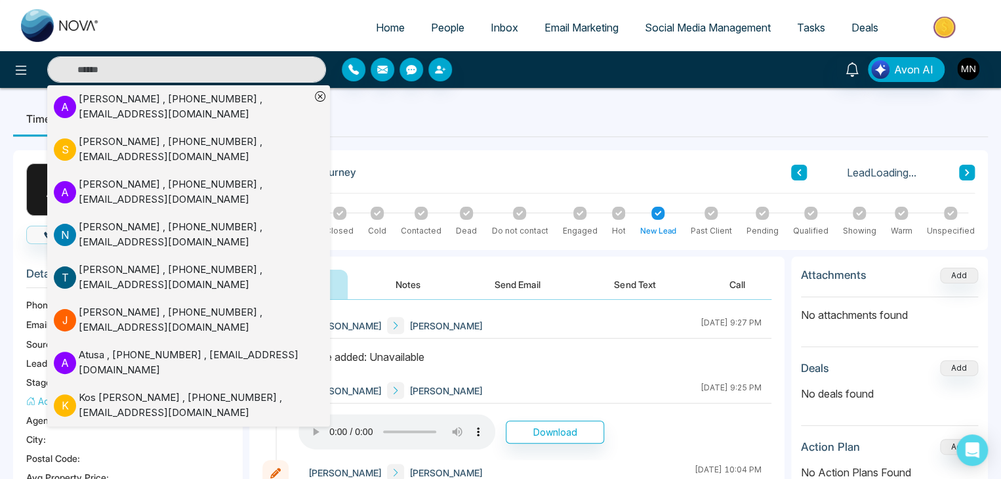
click at [454, 320] on div "Mike Nova Anson Tharsious August 19 2025 | 9:27 PM" at bounding box center [535, 326] width 473 height 26
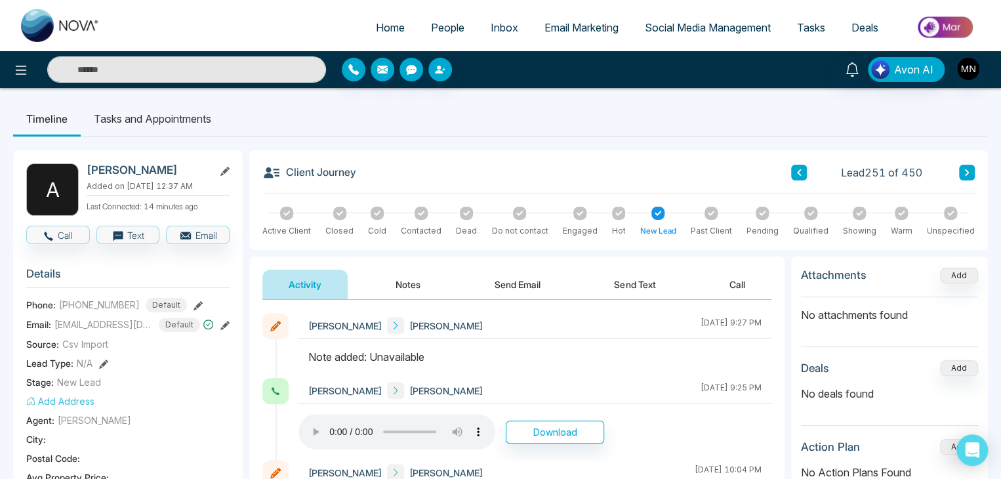
click at [215, 58] on input "text" at bounding box center [186, 69] width 279 height 26
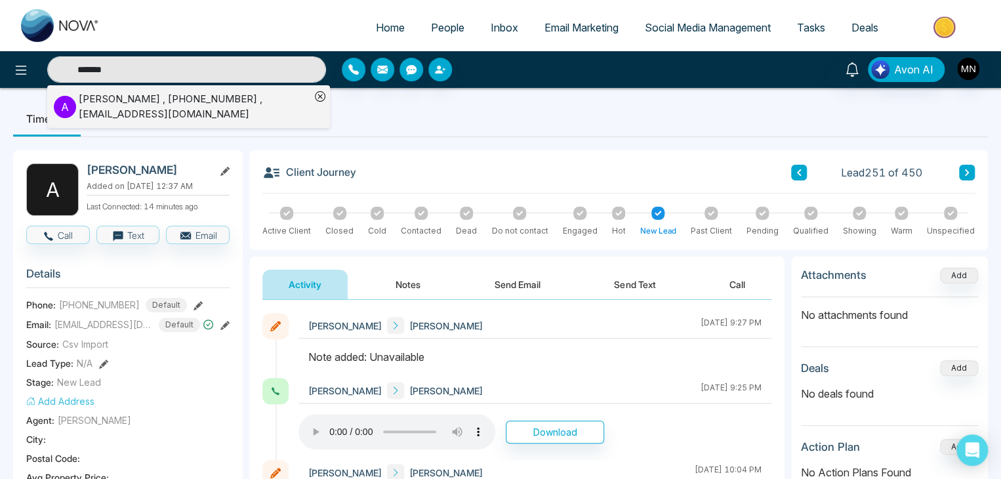
type input "*******"
click at [79, 105] on div "Abhinav Makol , +16475130000 , connect@9amrealtor.ca" at bounding box center [195, 107] width 232 height 30
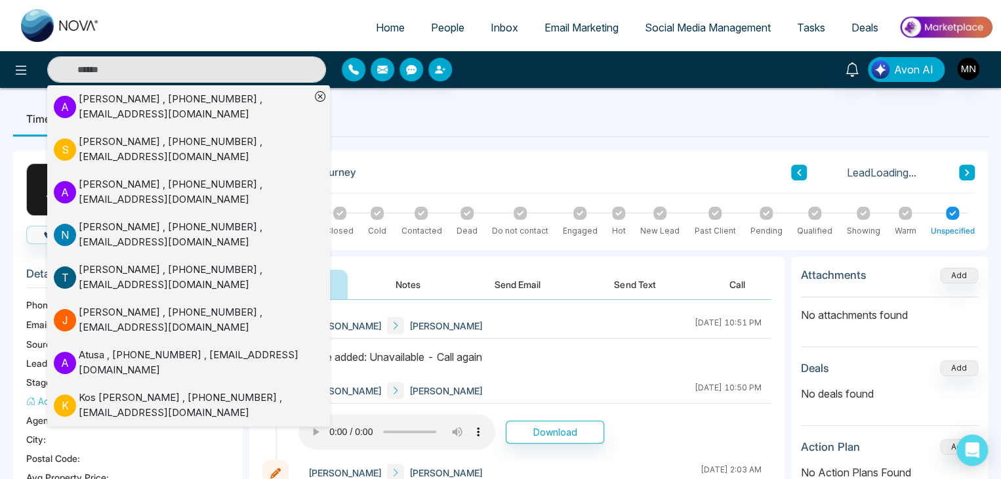
click at [570, 292] on div "Activity Notes Send Email Send Text Call" at bounding box center [516, 285] width 509 height 30
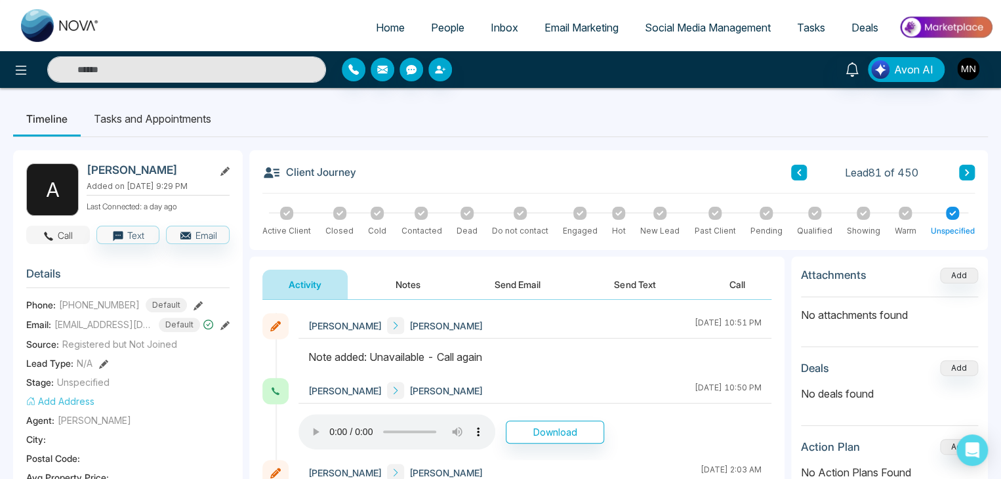
click at [60, 227] on button "Call" at bounding box center [58, 235] width 64 height 18
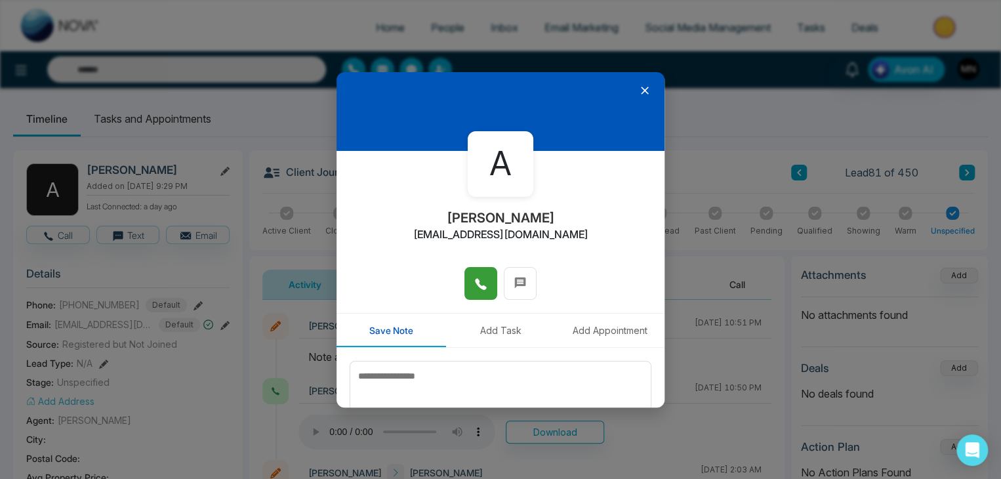
click at [479, 289] on icon at bounding box center [480, 284] width 13 height 13
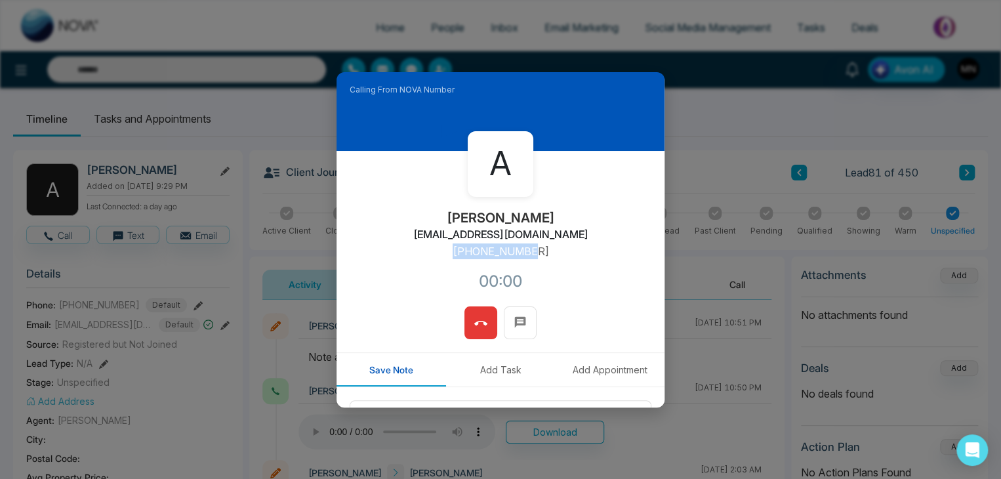
drag, startPoint x: 539, startPoint y: 249, endPoint x: 451, endPoint y: 253, distance: 88.0
click at [451, 253] on div "A Abhinav Makol connect@9amrealtor.ca +16475130000 00:00" at bounding box center [501, 229] width 328 height 156
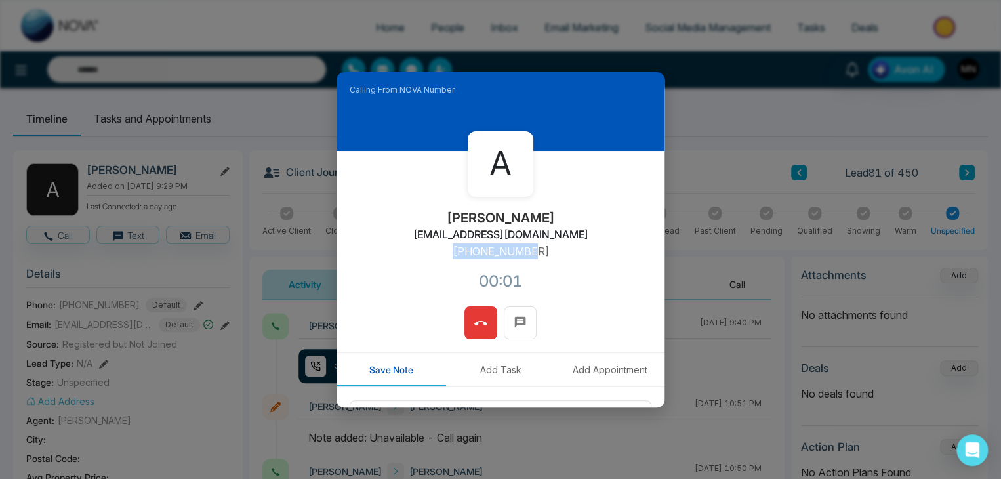
copy p "+16475130000"
click at [482, 325] on icon at bounding box center [480, 323] width 13 height 13
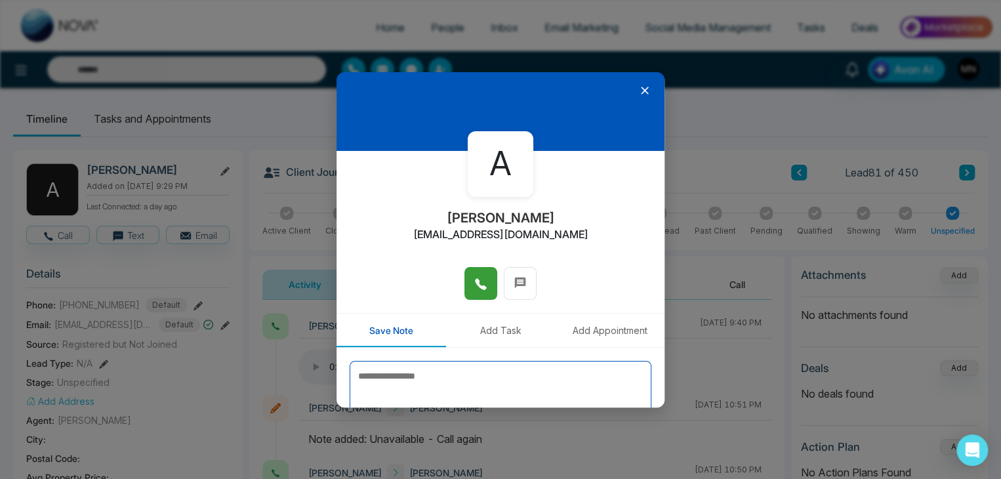
click at [449, 382] on textarea at bounding box center [501, 394] width 302 height 66
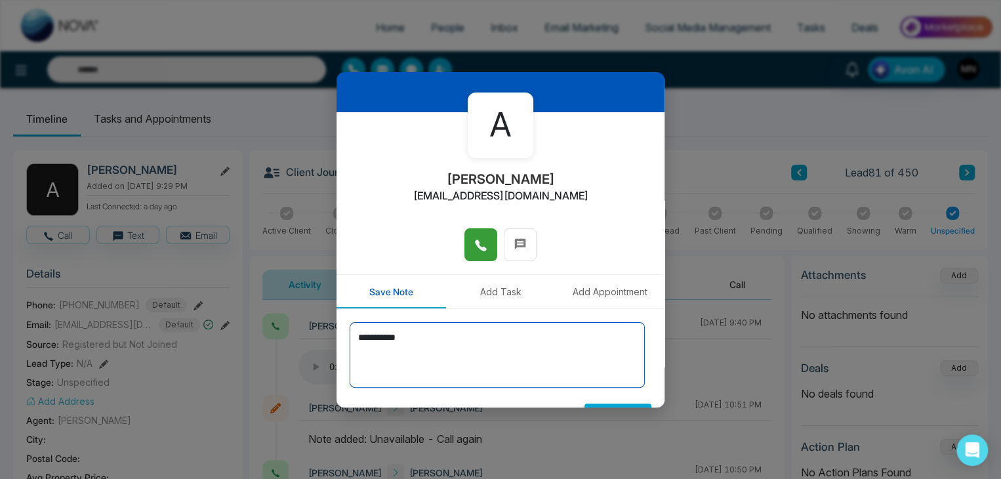
scroll to position [72, 0]
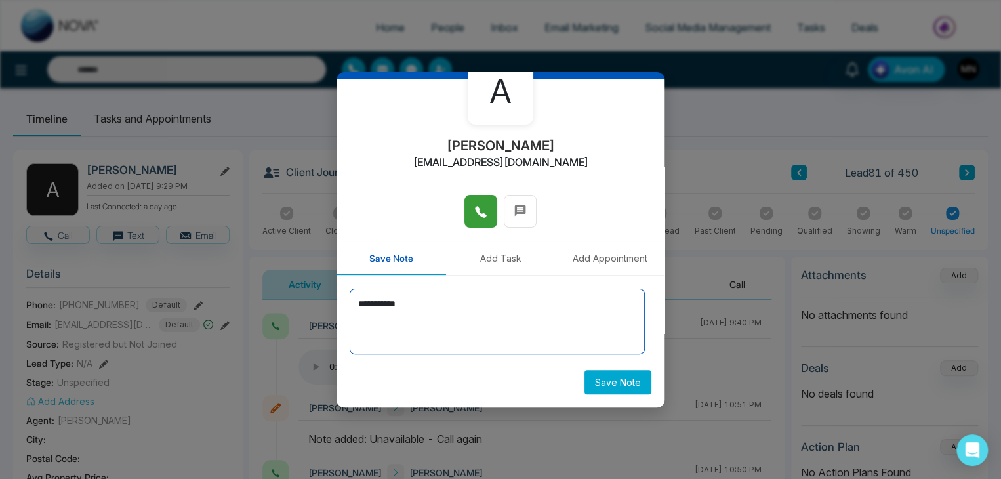
type textarea "**********"
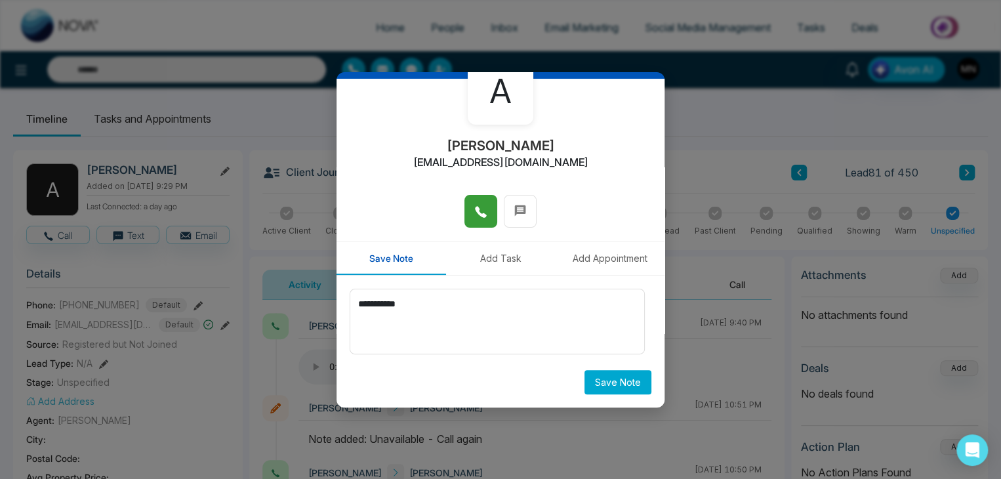
click at [651, 389] on div "**********" at bounding box center [501, 342] width 328 height 132
click at [629, 376] on button "Save Note" at bounding box center [618, 382] width 67 height 24
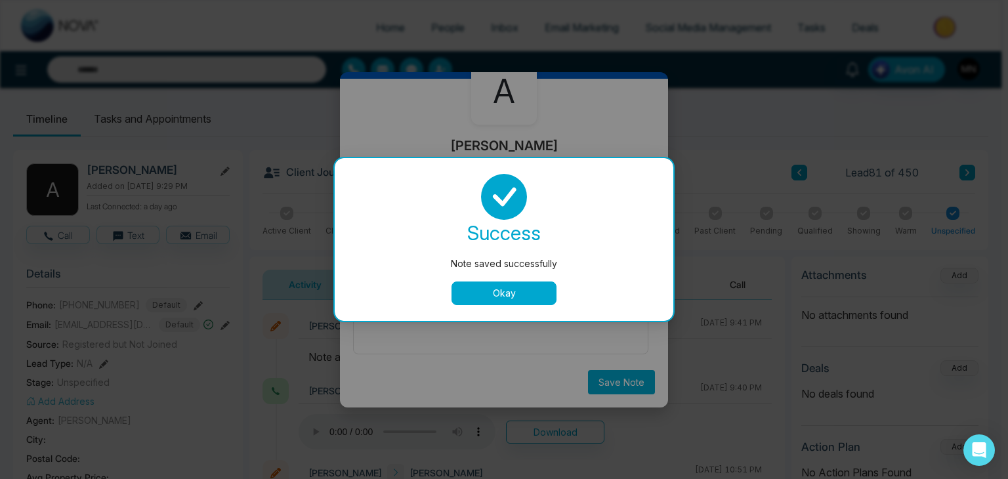
click at [527, 295] on button "Okay" at bounding box center [503, 293] width 105 height 24
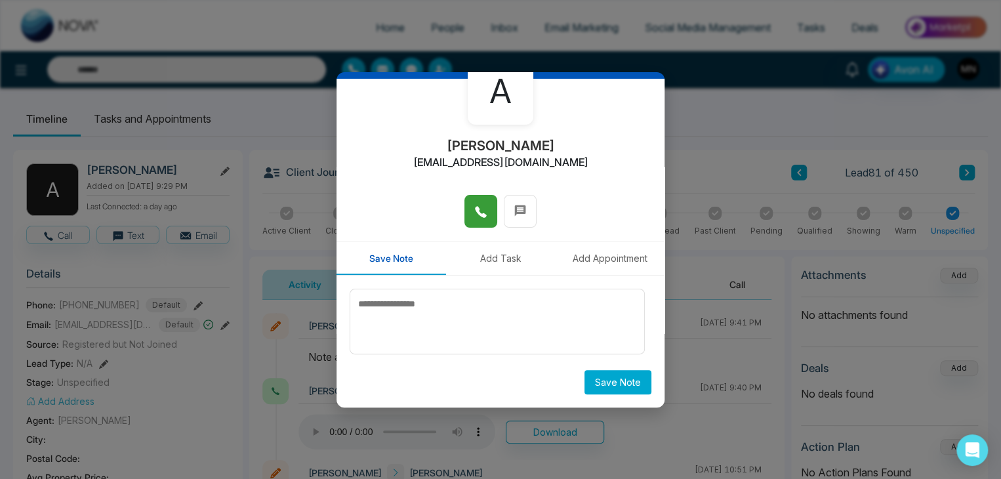
scroll to position [0, 0]
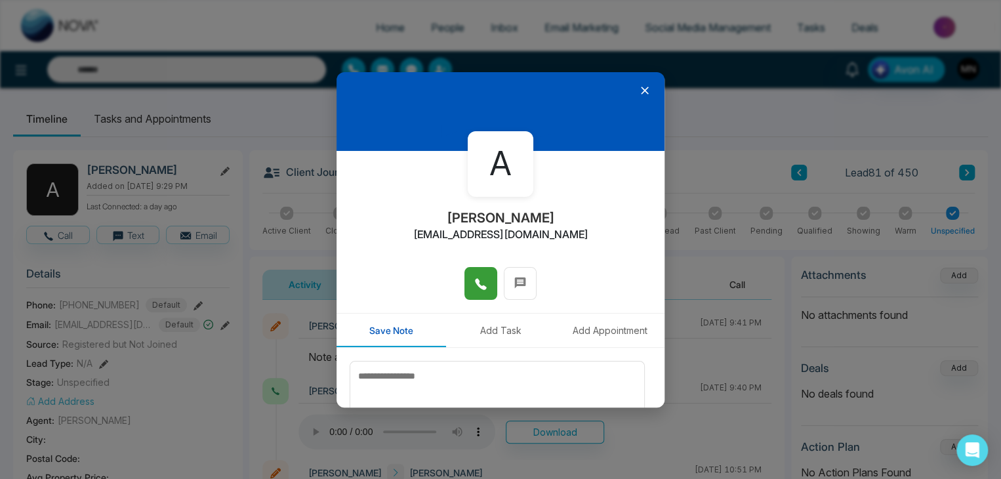
click at [641, 89] on icon at bounding box center [645, 91] width 8 height 8
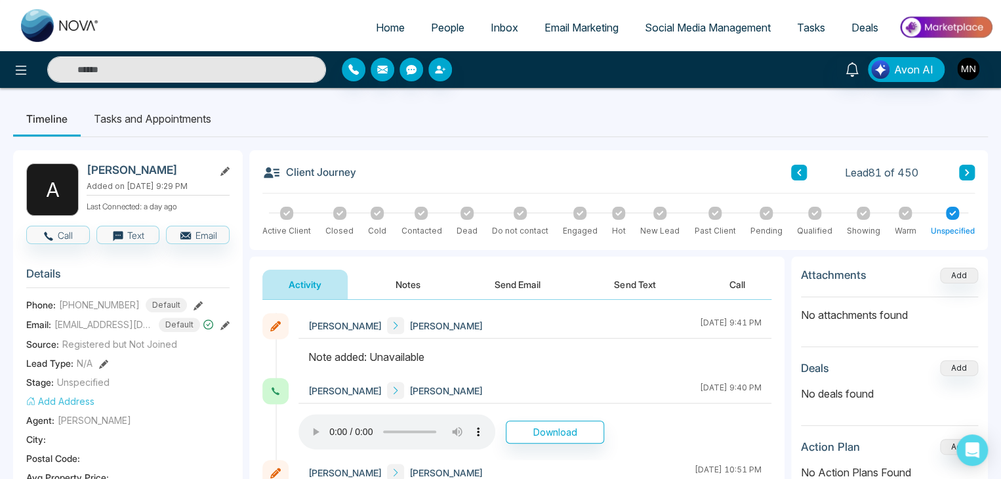
click at [156, 76] on input "text" at bounding box center [186, 69] width 279 height 26
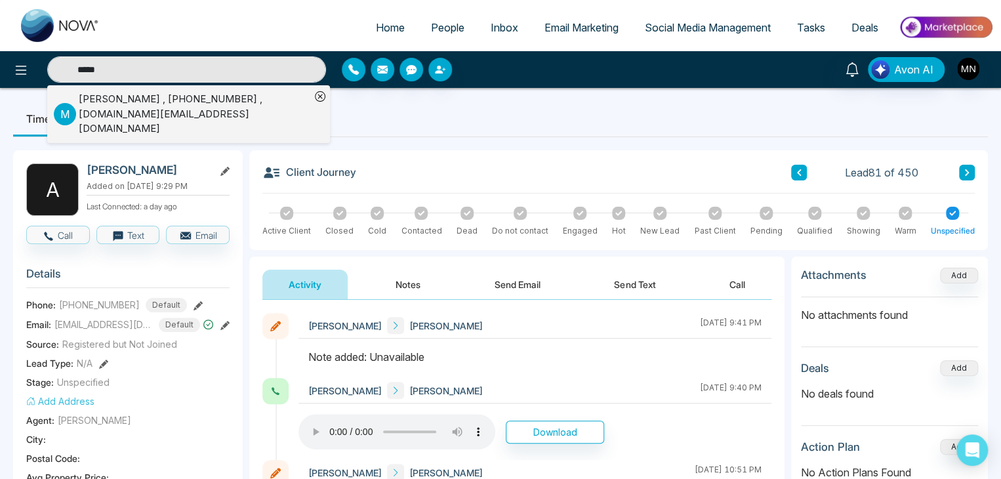
type input "*****"
click at [157, 104] on div "Mehul Patel , +14166706577 , mehulpatel.realtor@gmail.com" at bounding box center [195, 114] width 232 height 45
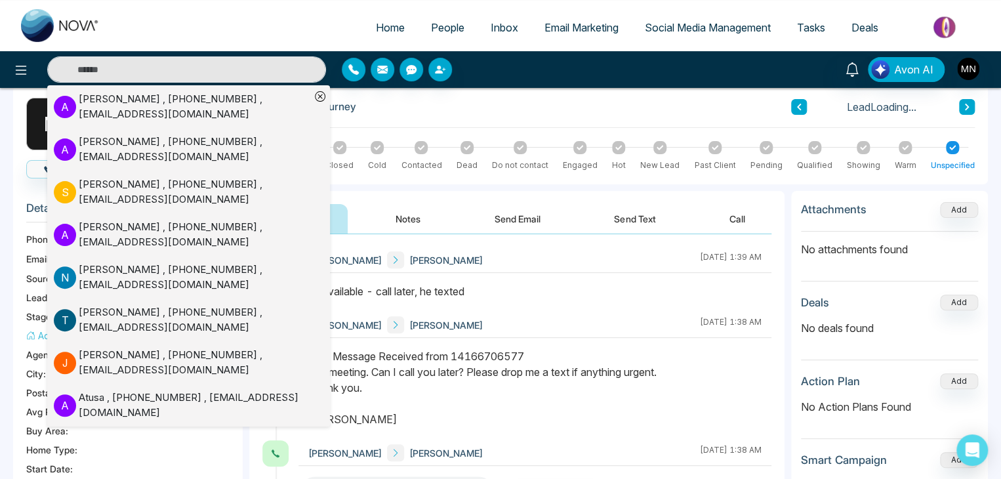
click at [598, 323] on div "Mehul Patel Mike Nova August 19 2025 | 1:38 AM" at bounding box center [535, 325] width 473 height 26
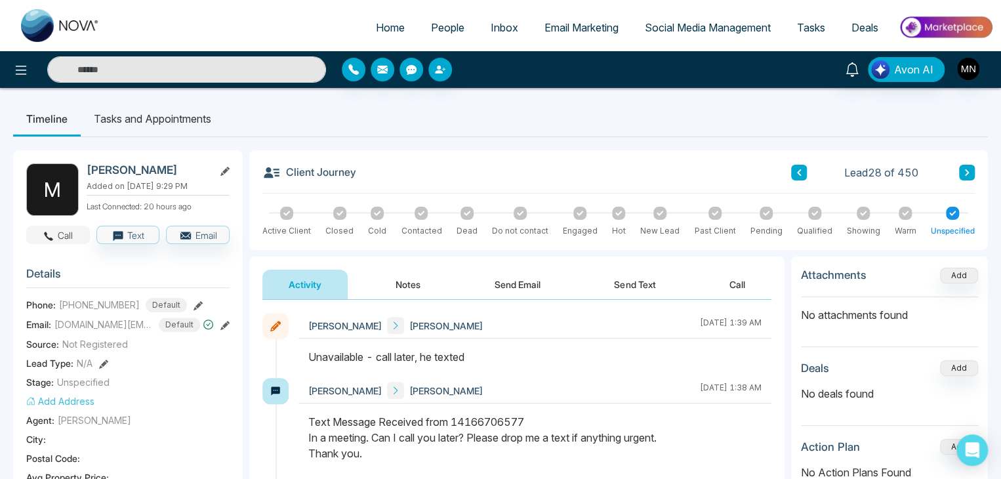
click at [45, 241] on button "Call" at bounding box center [58, 235] width 64 height 18
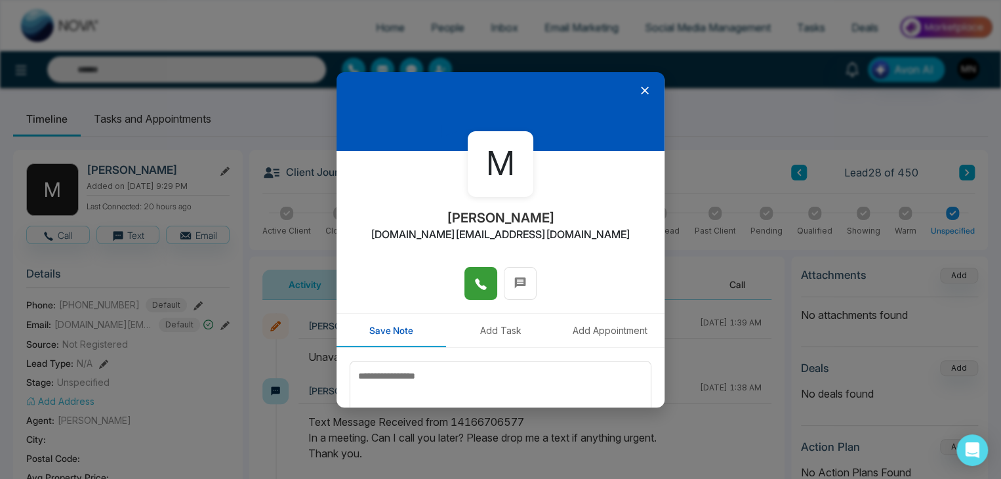
click at [470, 279] on button at bounding box center [481, 283] width 33 height 33
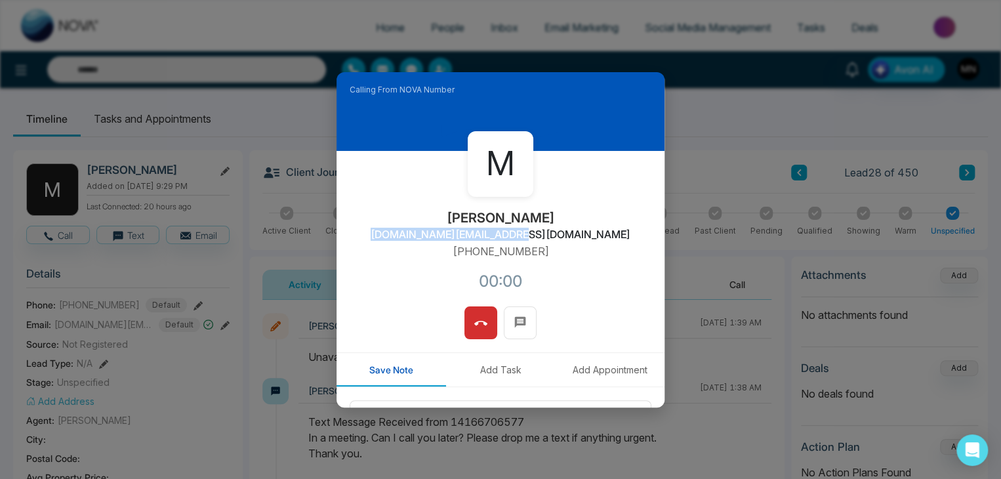
drag, startPoint x: 543, startPoint y: 248, endPoint x: 419, endPoint y: 251, distance: 124.7
click at [419, 251] on div "M Mehul Patel mehulpatel.realtor@gmail.com +14166706577 00:00" at bounding box center [501, 229] width 328 height 156
click at [538, 262] on div "M Mehul Patel mehulpatel.realtor@gmail.com +14166706577 00:00" at bounding box center [501, 229] width 328 height 156
drag, startPoint x: 541, startPoint y: 253, endPoint x: 444, endPoint y: 254, distance: 97.1
click at [444, 254] on div "M Mehul Patel mehulpatel.realtor@gmail.com +14166706577 00:00" at bounding box center [501, 229] width 328 height 156
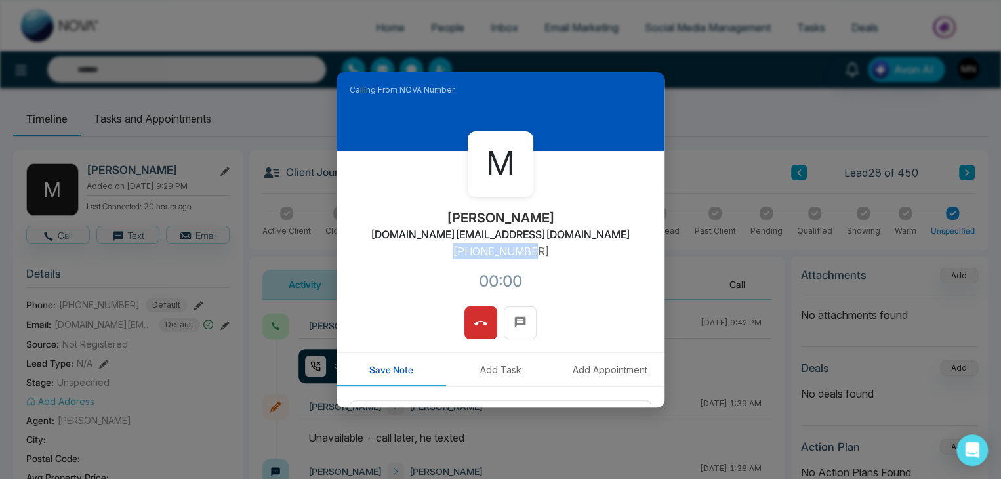
copy p "+14166706577"
click at [480, 312] on button at bounding box center [481, 322] width 33 height 33
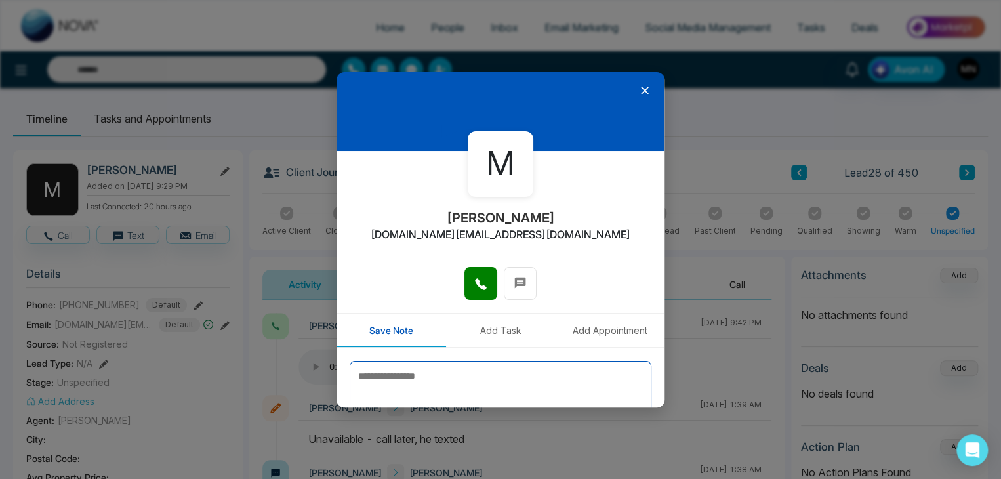
click at [383, 373] on textarea at bounding box center [501, 394] width 302 height 66
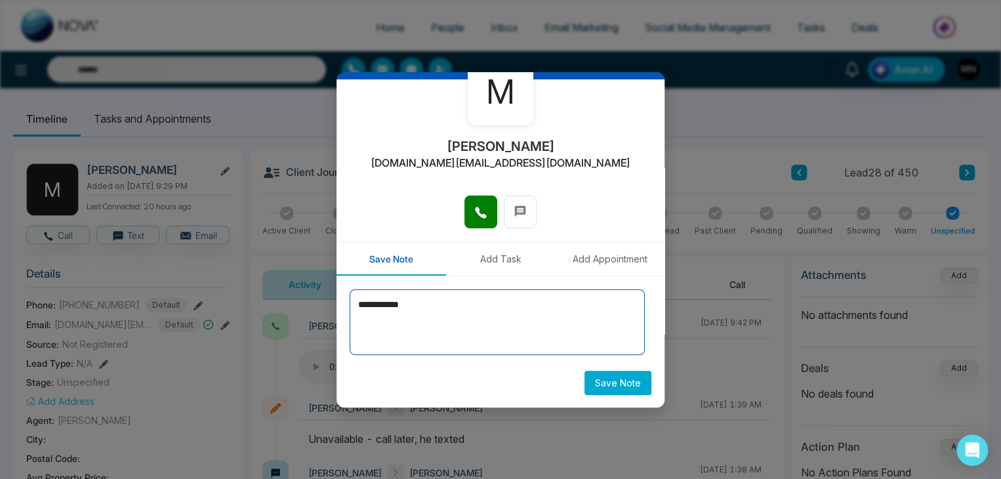
scroll to position [72, 0]
type textarea "**********"
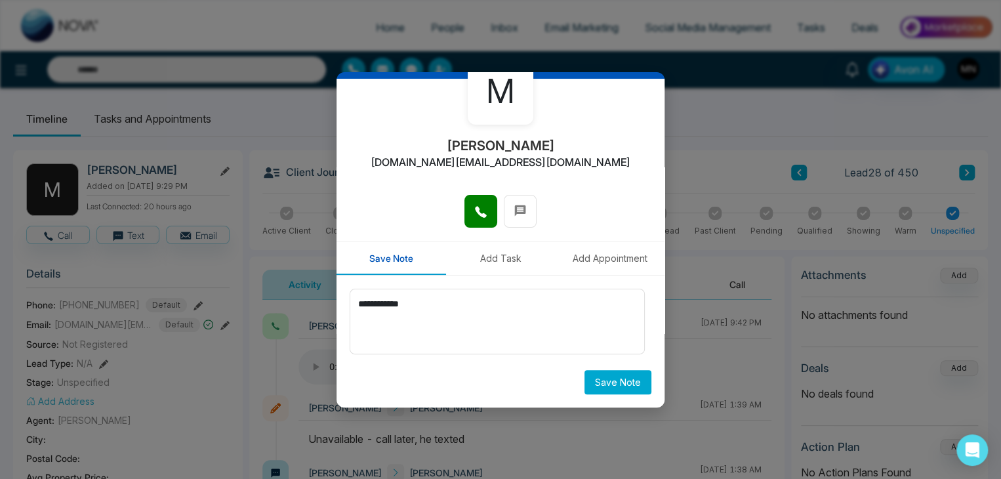
click at [610, 384] on button "Save Note" at bounding box center [618, 382] width 67 height 24
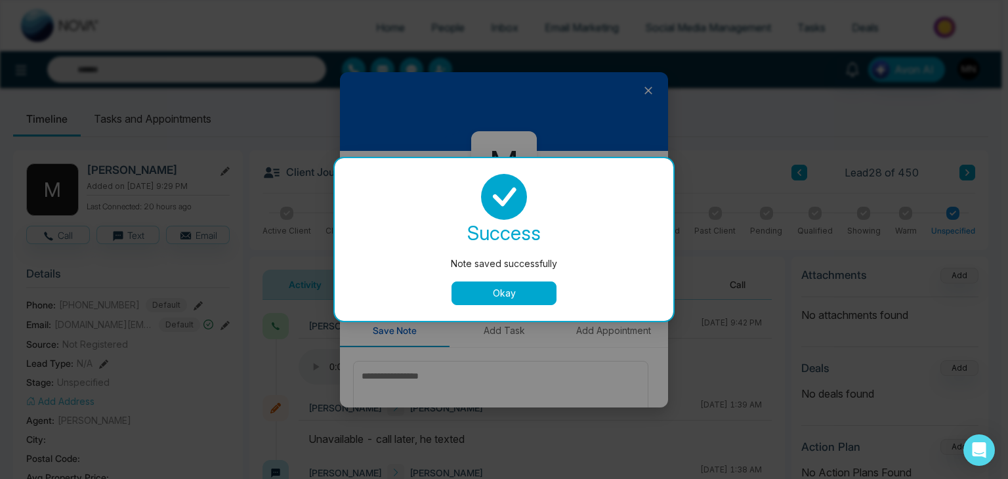
click at [541, 292] on button "Okay" at bounding box center [503, 293] width 105 height 24
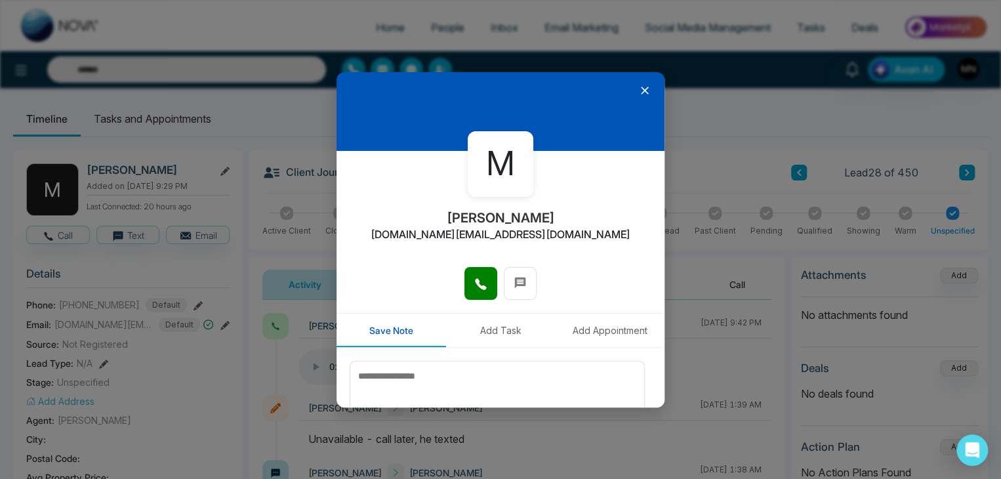
click at [638, 83] on div at bounding box center [501, 111] width 328 height 79
click at [638, 85] on icon at bounding box center [644, 90] width 13 height 13
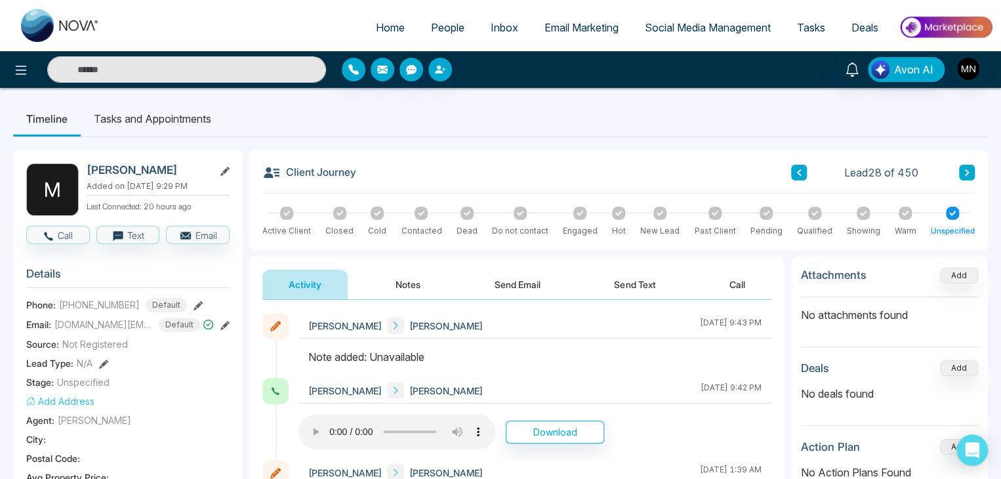
click at [442, 31] on span "People" at bounding box center [447, 27] width 33 height 13
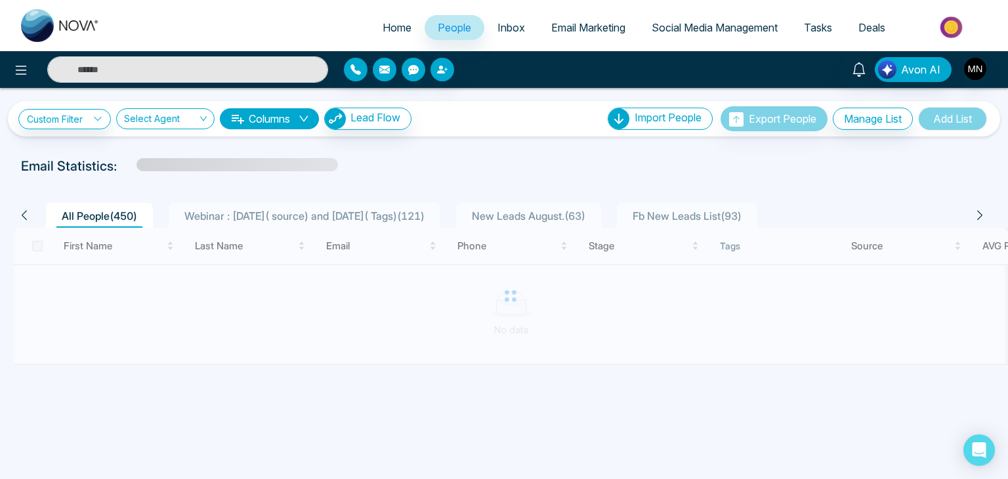
click at [231, 216] on span "Webinar : 17 July( source) and 6 August( Tags) ( 121 )" at bounding box center [304, 215] width 251 height 13
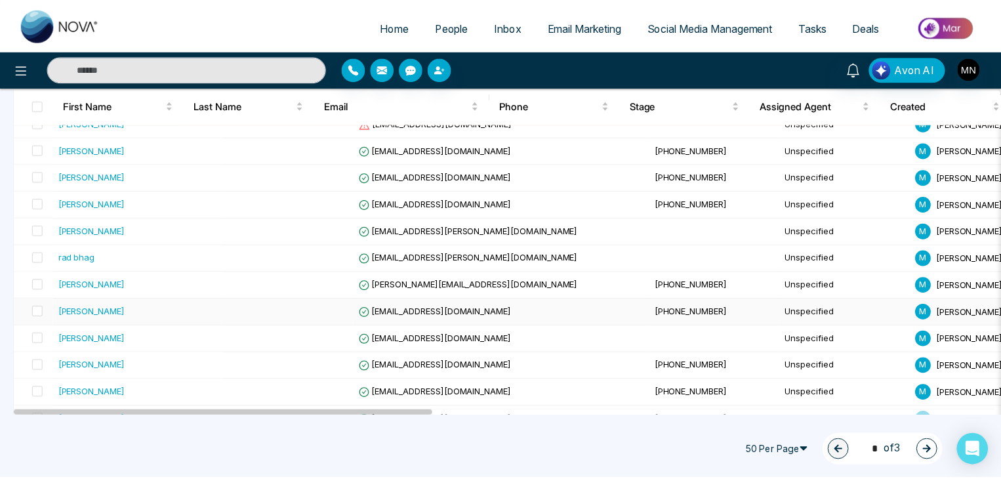
scroll to position [1240, 0]
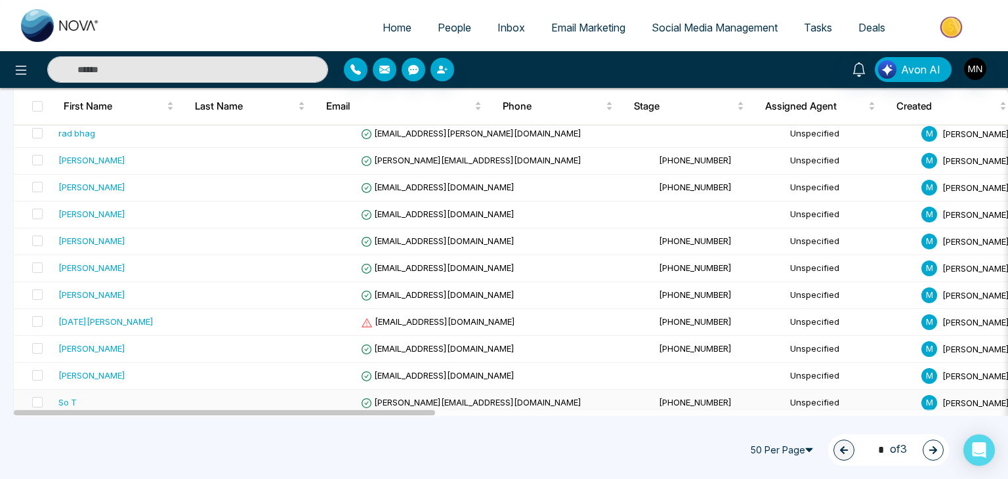
click at [79, 396] on div "So T" at bounding box center [138, 402] width 161 height 13
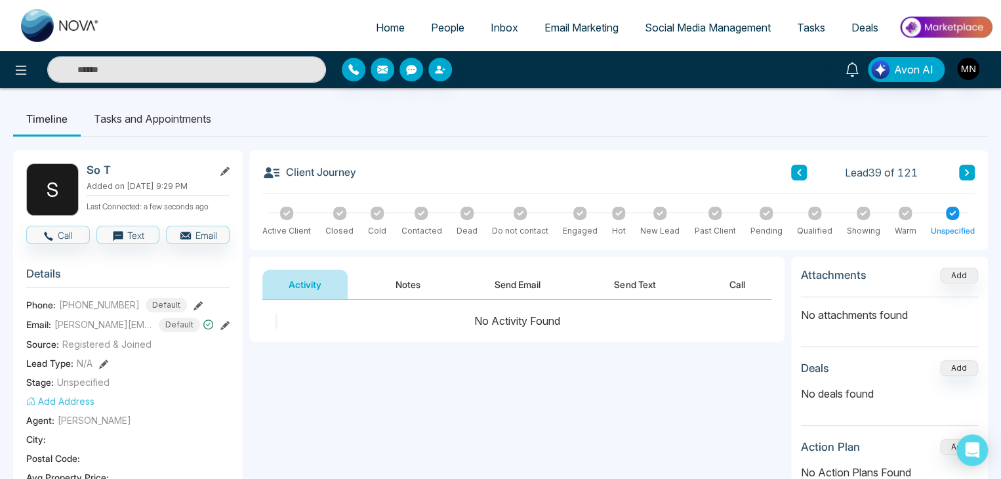
scroll to position [66, 0]
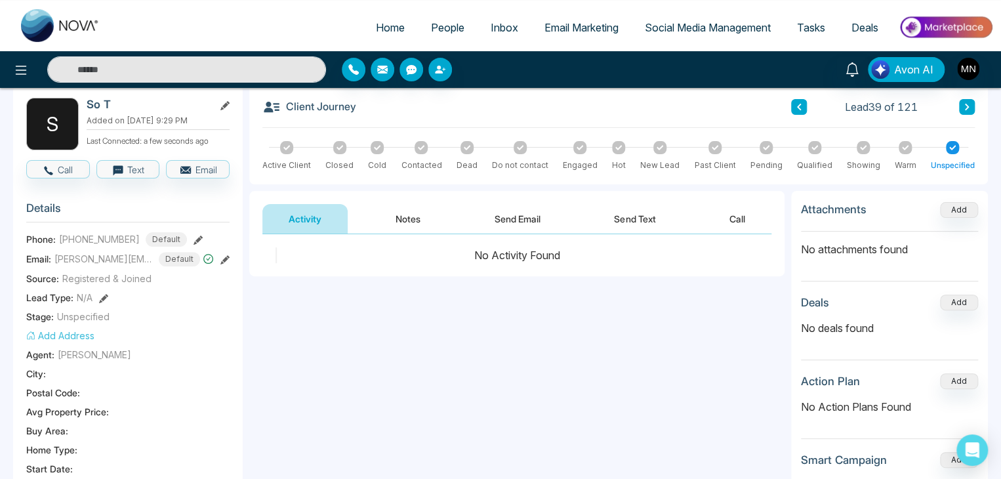
click at [800, 106] on icon at bounding box center [799, 107] width 7 height 8
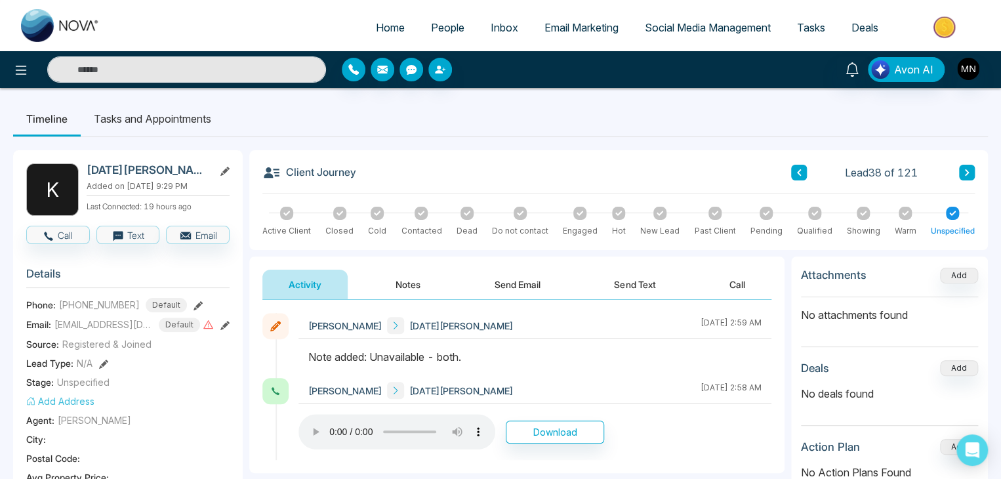
click at [971, 173] on button at bounding box center [967, 173] width 16 height 16
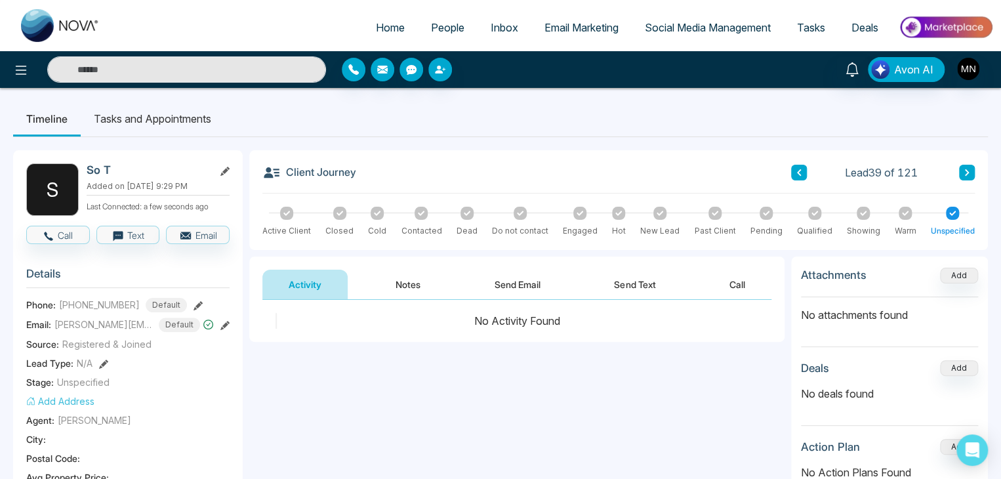
click at [194, 302] on icon at bounding box center [198, 305] width 9 height 9
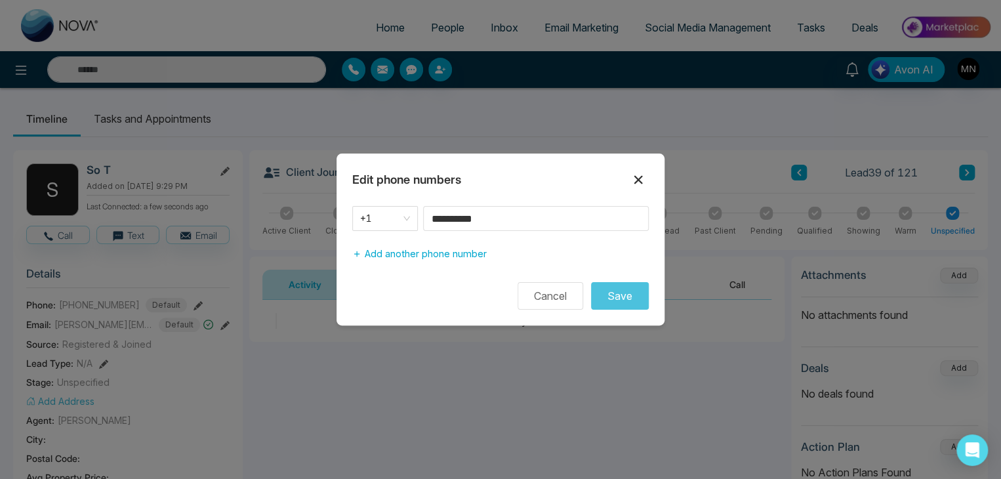
click at [639, 179] on icon at bounding box center [638, 180] width 9 height 9
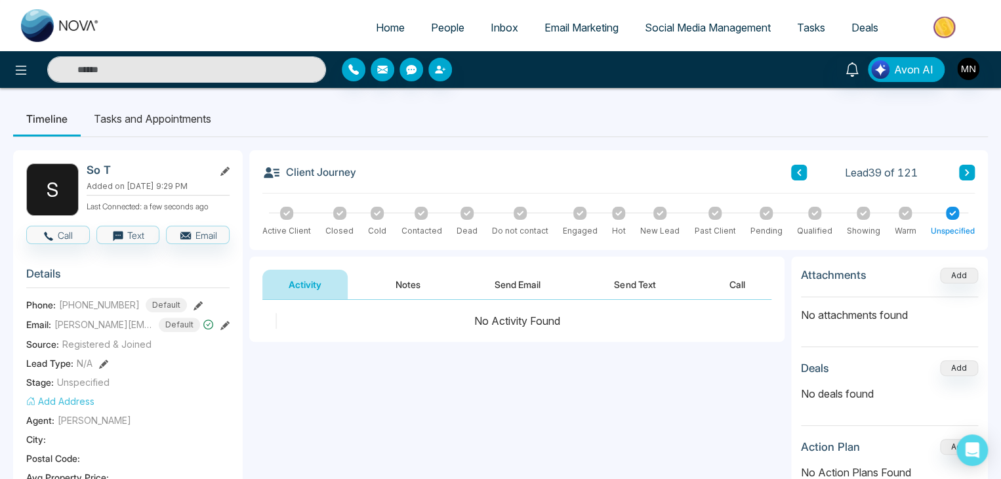
click at [72, 230] on button "Call" at bounding box center [58, 235] width 64 height 18
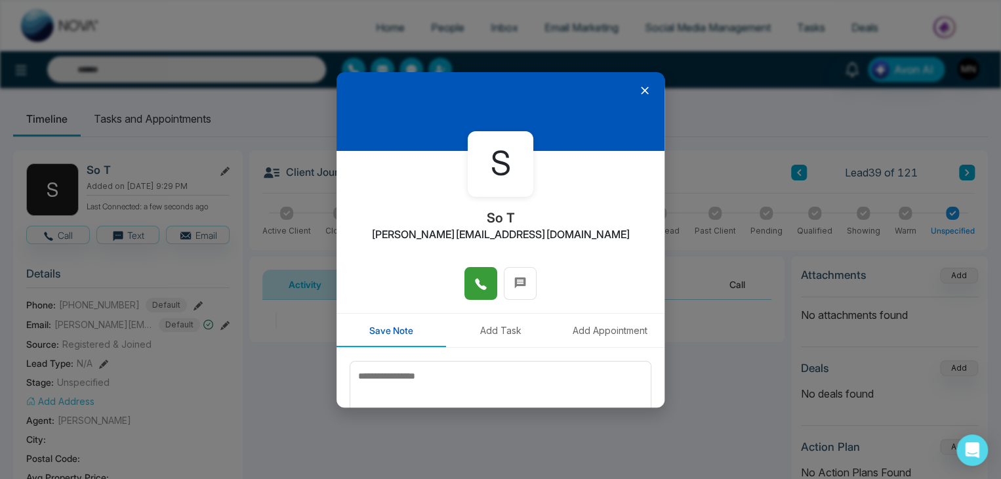
click at [468, 280] on button at bounding box center [481, 283] width 33 height 33
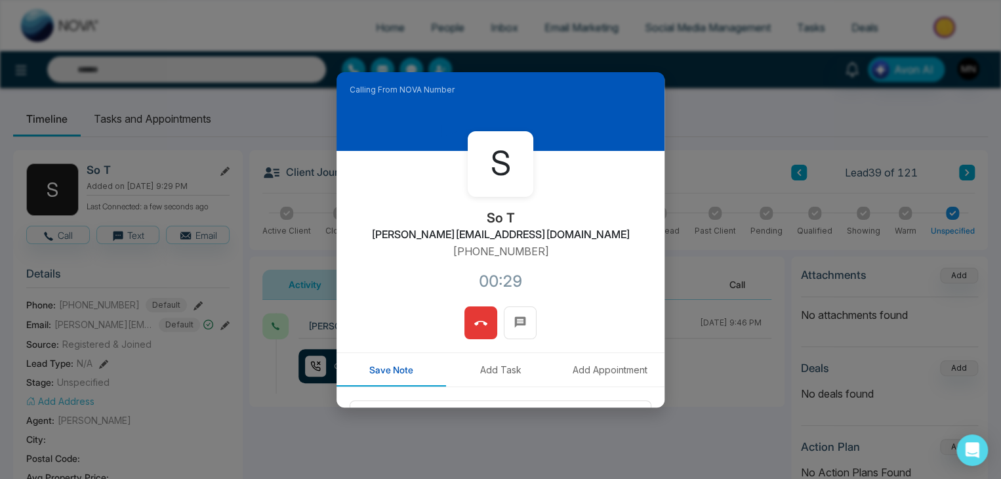
click at [480, 327] on icon at bounding box center [480, 323] width 13 height 13
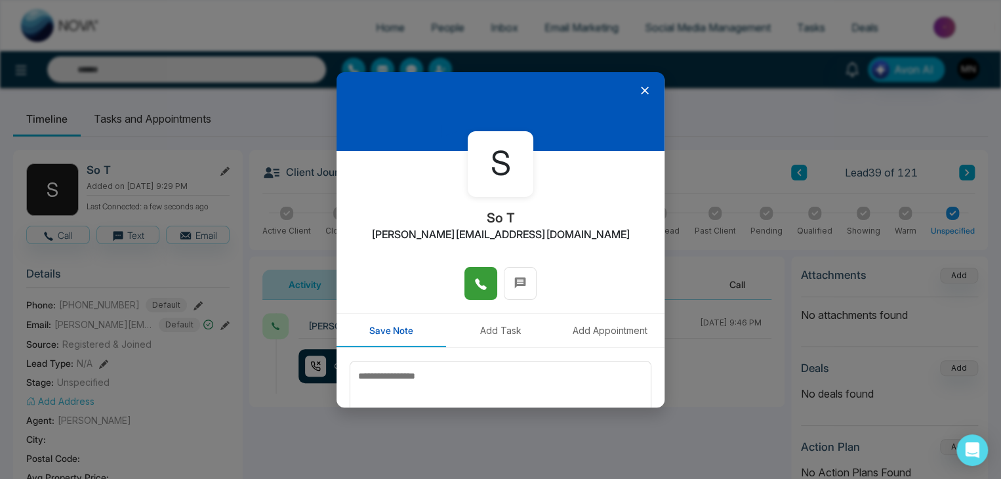
click at [638, 88] on icon at bounding box center [644, 90] width 13 height 13
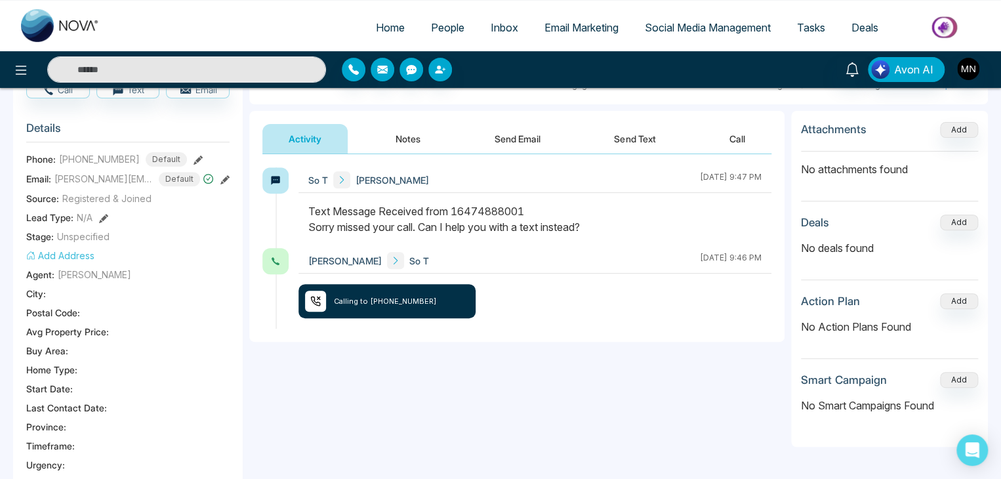
scroll to position [66, 0]
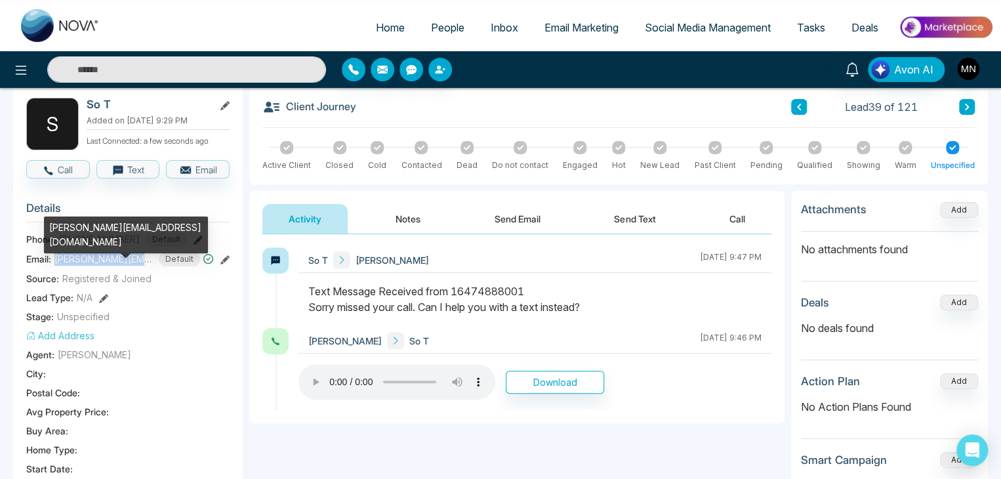
drag, startPoint x: 53, startPoint y: 258, endPoint x: 140, endPoint y: 260, distance: 86.7
click at [140, 260] on div "Email: teejay_soin@hotmail.com Default" at bounding box center [127, 259] width 203 height 14
click at [168, 284] on section "Details Phone: +16474888001 Default Email: teejay_soin@hotmail.com Default Sour…" at bounding box center [127, 374] width 203 height 365
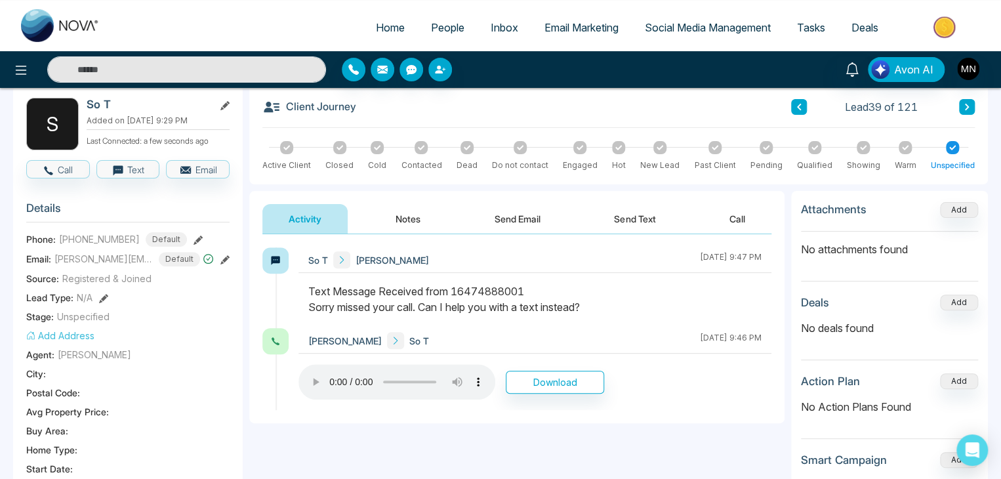
click at [226, 258] on icon at bounding box center [224, 259] width 9 height 9
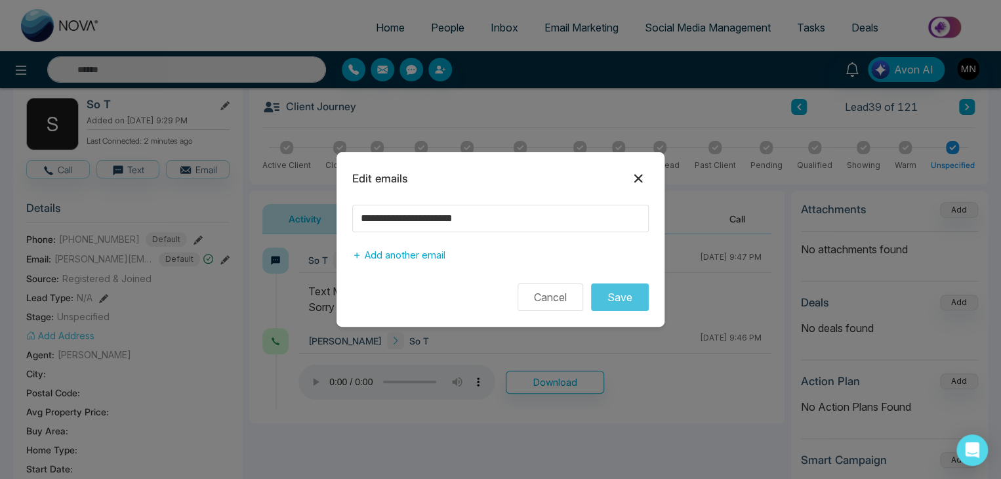
click at [641, 175] on icon at bounding box center [638, 179] width 9 height 9
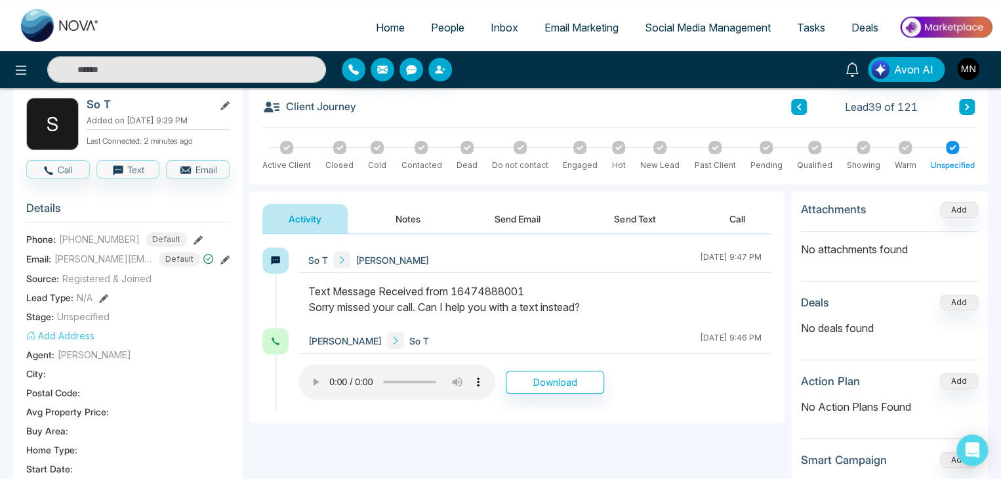
click at [227, 106] on icon at bounding box center [224, 105] width 9 height 9
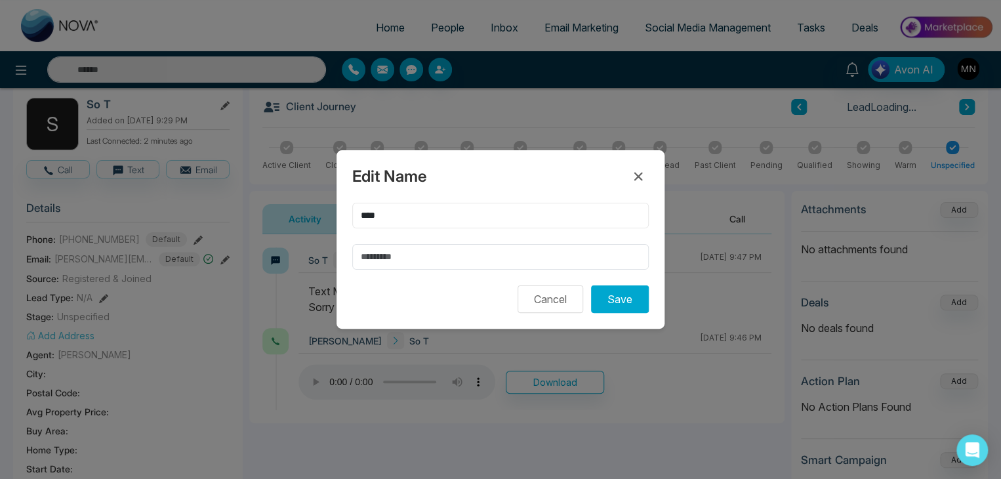
click at [425, 216] on input "****" at bounding box center [500, 216] width 297 height 26
type input "****"
click at [418, 250] on input "text" at bounding box center [500, 257] width 297 height 26
type input "**********"
click at [430, 214] on input "****" at bounding box center [500, 216] width 297 height 26
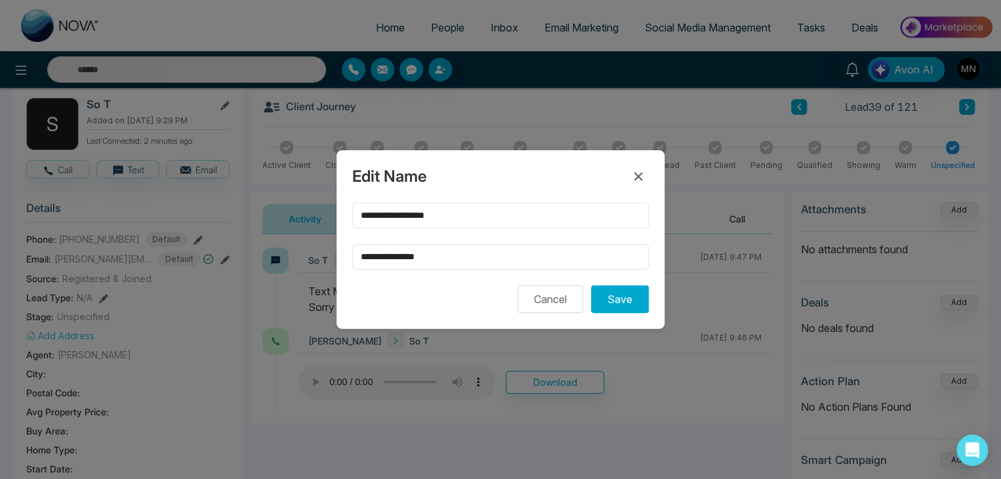
type input "**********"
click at [451, 251] on input "**********" at bounding box center [500, 257] width 297 height 26
click at [616, 293] on button "Save" at bounding box center [620, 299] width 58 height 28
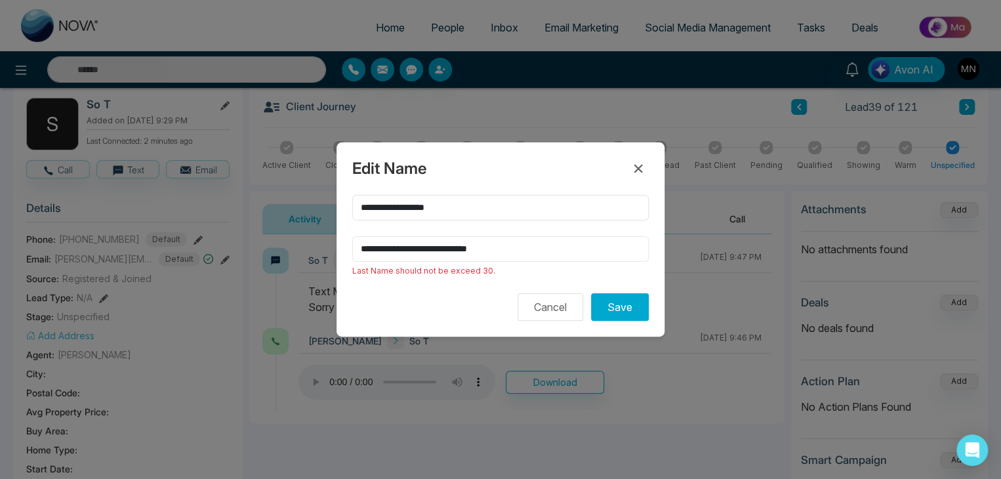
click at [431, 247] on input "**********" at bounding box center [500, 249] width 297 height 26
drag, startPoint x: 457, startPoint y: 249, endPoint x: 436, endPoint y: 249, distance: 21.0
click at [436, 249] on input "**********" at bounding box center [500, 249] width 297 height 26
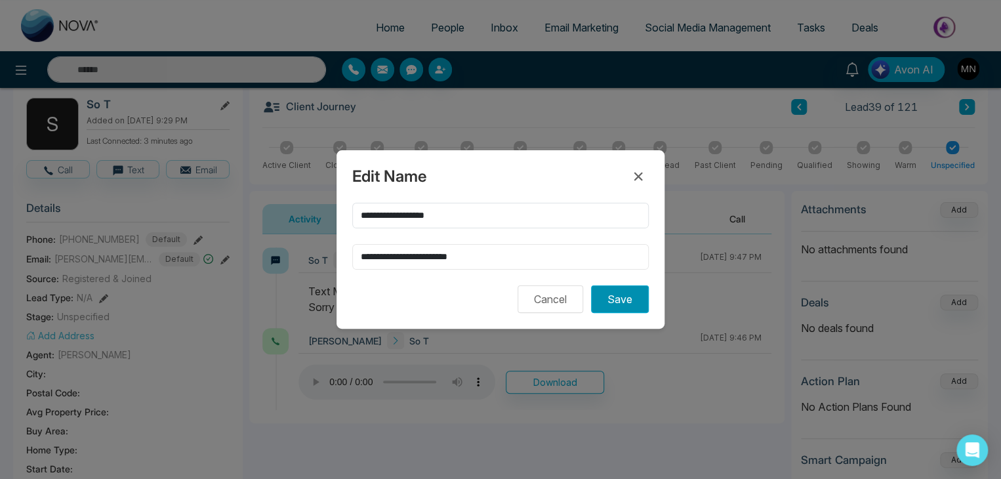
type input "**********"
click at [614, 304] on button "Save" at bounding box center [620, 299] width 58 height 28
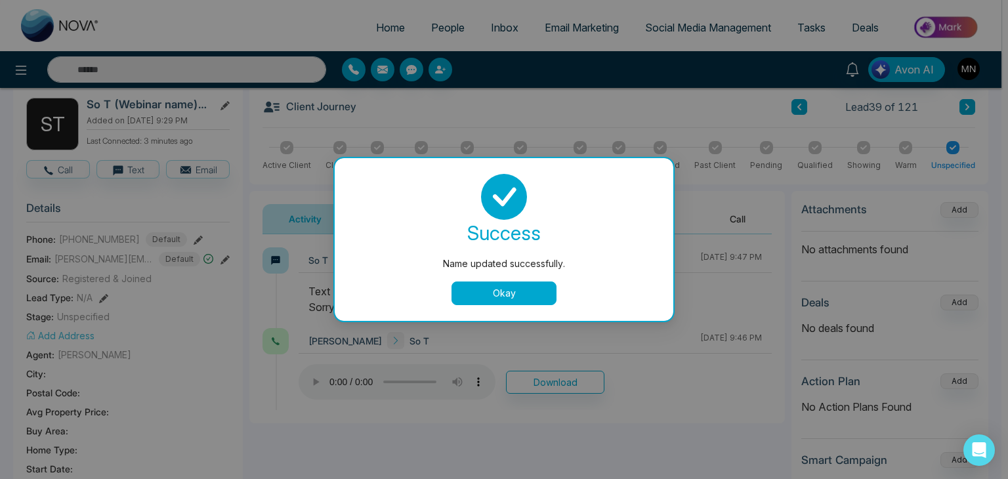
click at [520, 293] on button "Okay" at bounding box center [503, 293] width 105 height 24
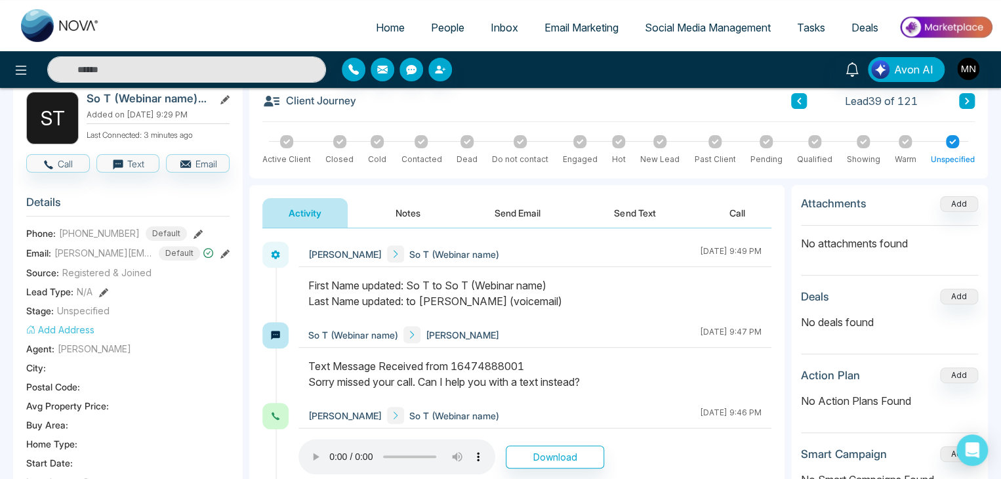
scroll to position [0, 0]
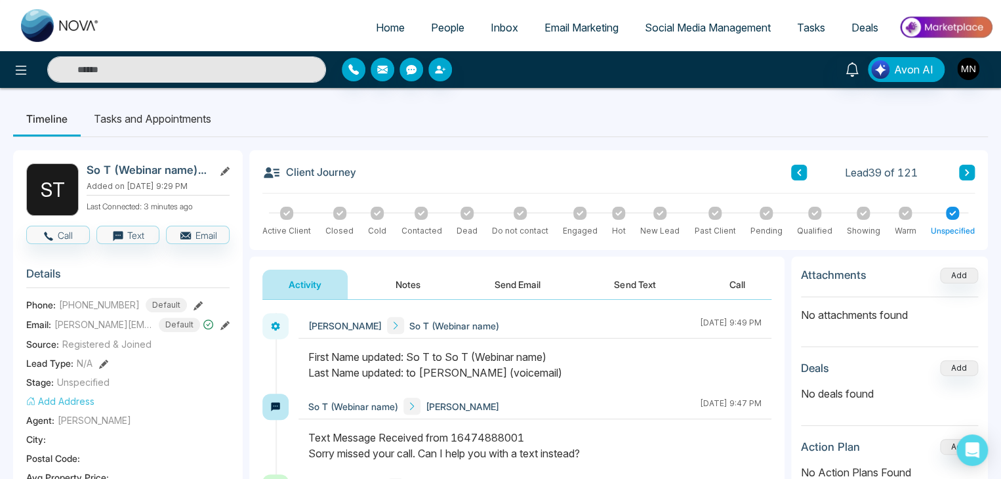
click at [419, 297] on button "Notes" at bounding box center [407, 285] width 77 height 30
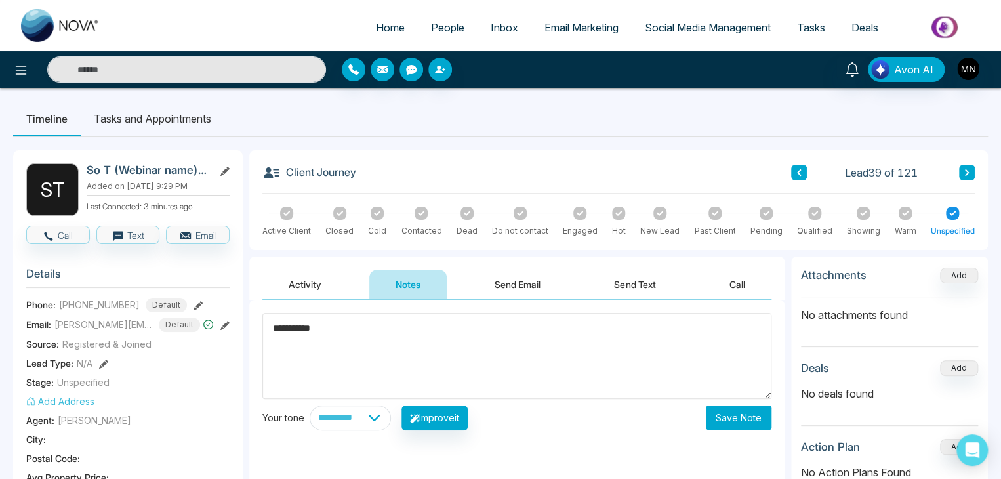
type textarea "**********"
click at [748, 415] on button "Save Note" at bounding box center [739, 417] width 66 height 24
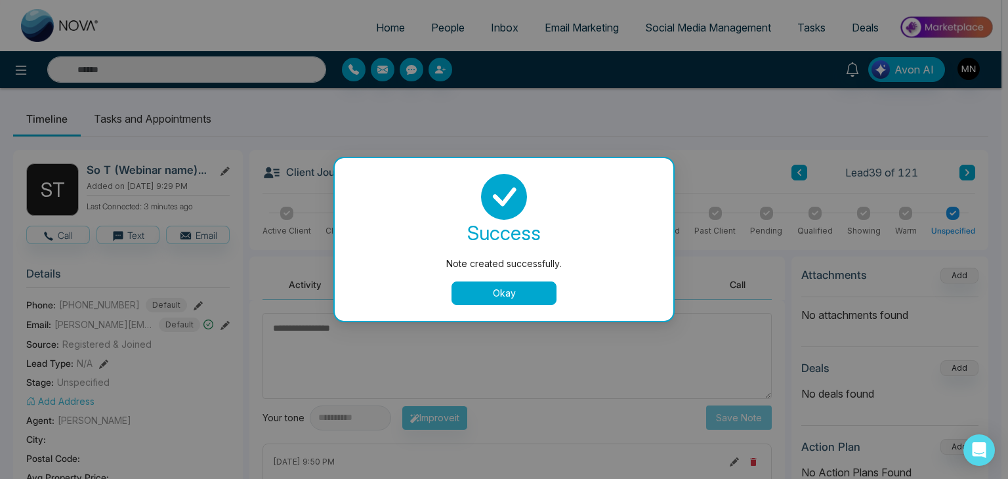
click at [537, 295] on button "Okay" at bounding box center [503, 293] width 105 height 24
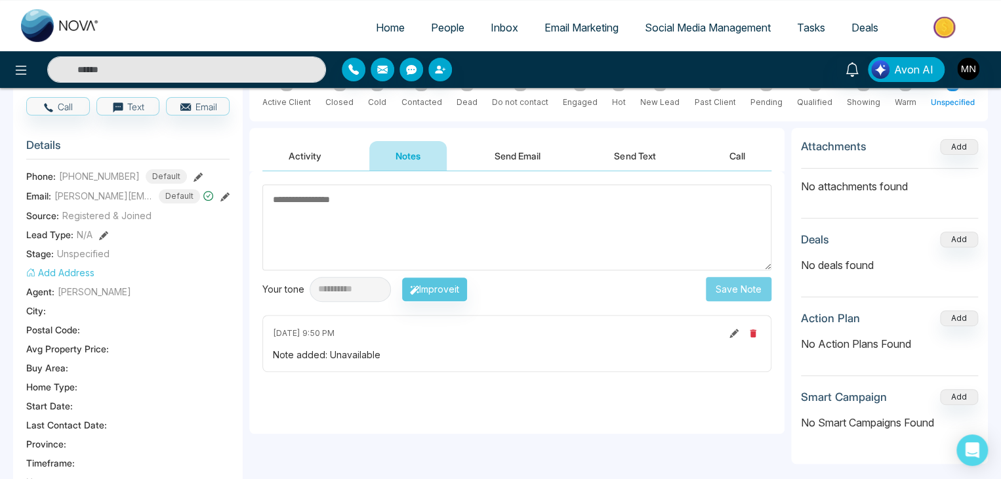
scroll to position [66, 0]
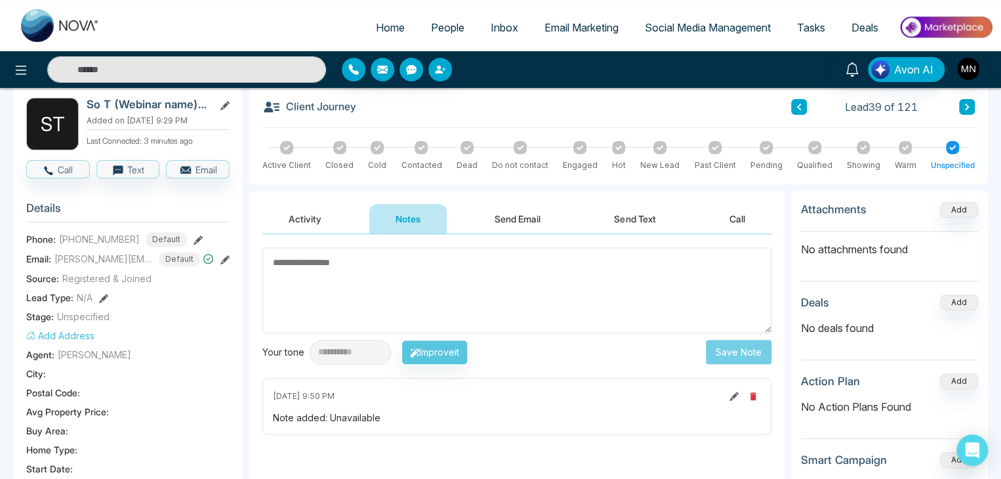
click at [302, 203] on div "Activity Notes Send Email Send Text Call" at bounding box center [516, 212] width 535 height 43
click at [302, 211] on button "Activity" at bounding box center [304, 219] width 85 height 30
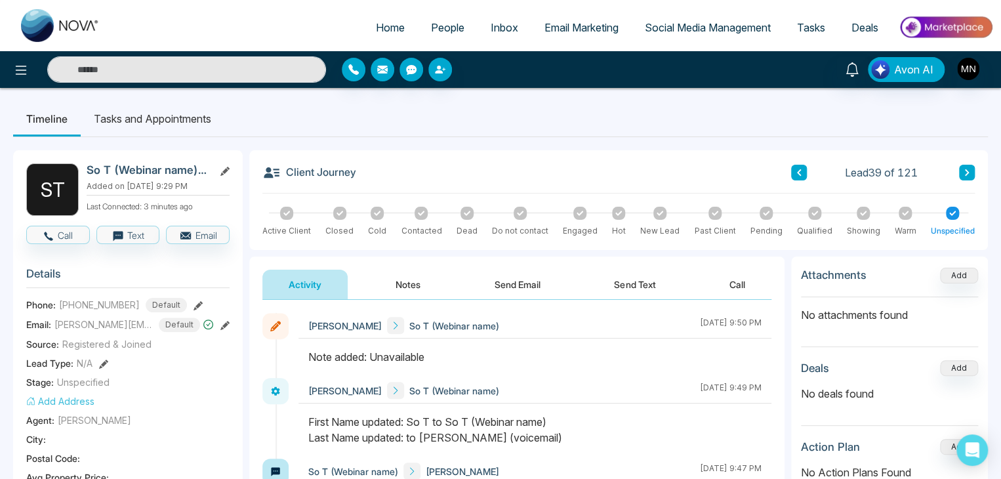
click at [971, 173] on button at bounding box center [967, 173] width 16 height 16
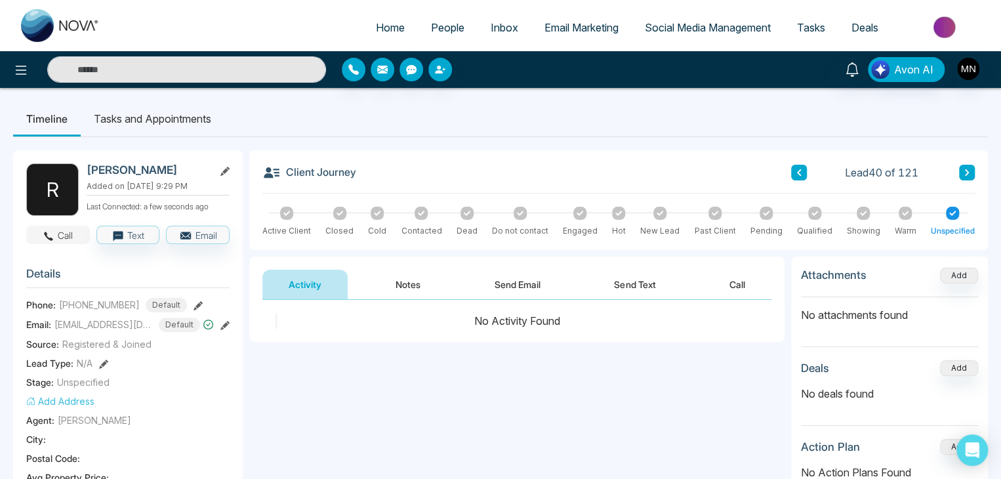
click at [74, 232] on button "Call" at bounding box center [58, 235] width 64 height 18
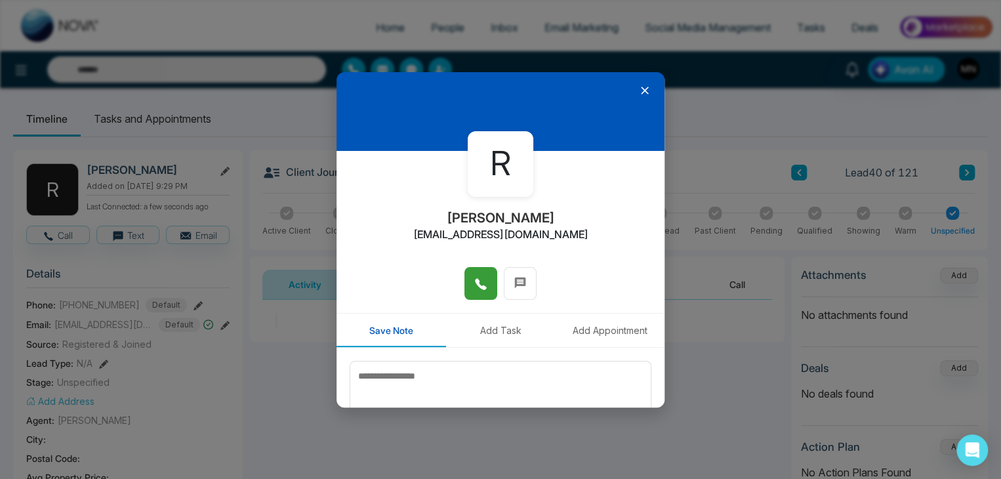
click at [468, 284] on button at bounding box center [481, 283] width 33 height 33
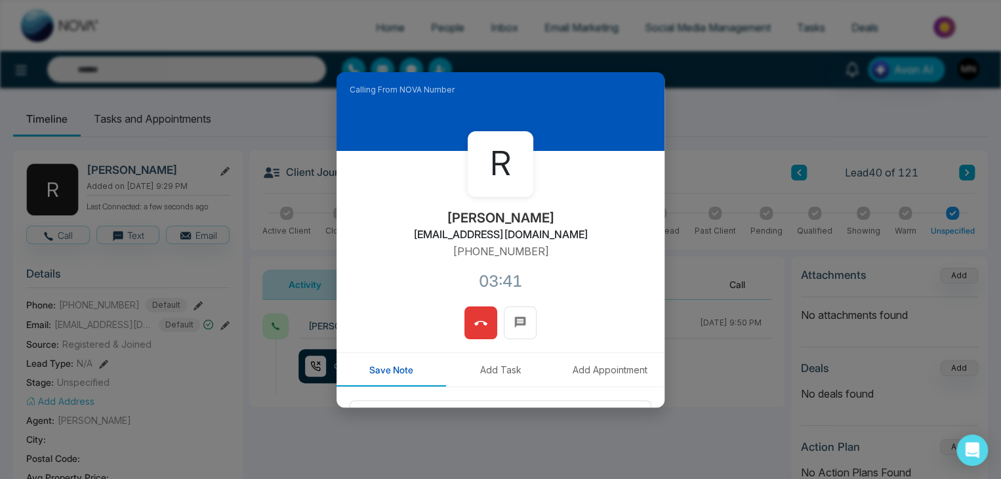
click at [478, 316] on span at bounding box center [480, 323] width 13 height 20
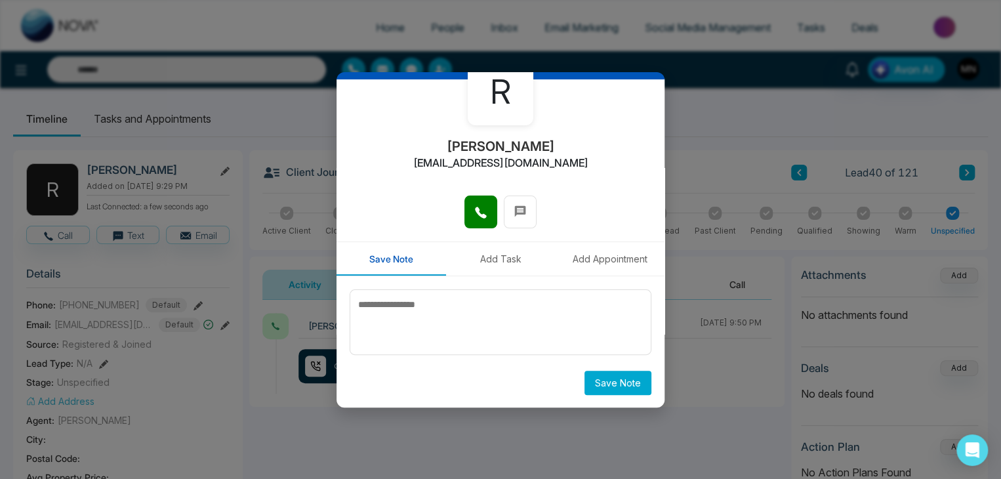
scroll to position [72, 0]
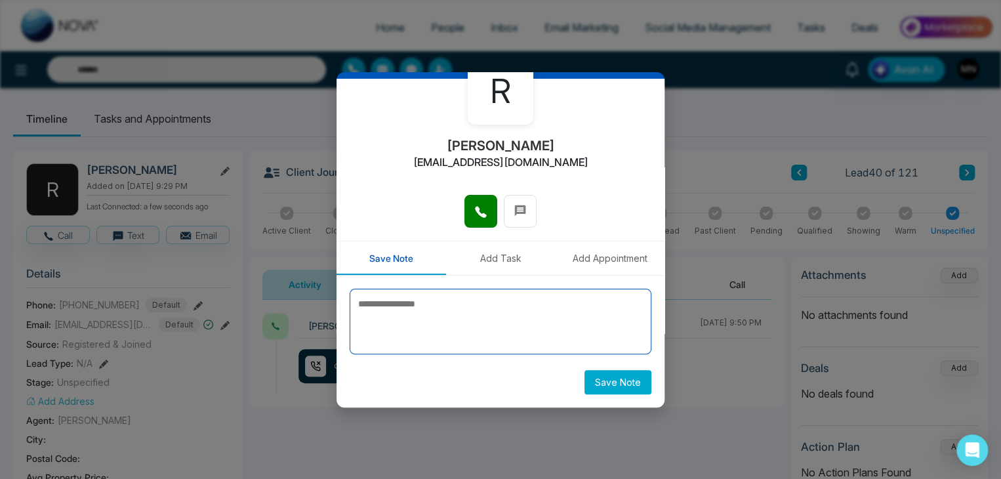
click at [549, 310] on textarea at bounding box center [501, 322] width 302 height 66
type textarea "**********"
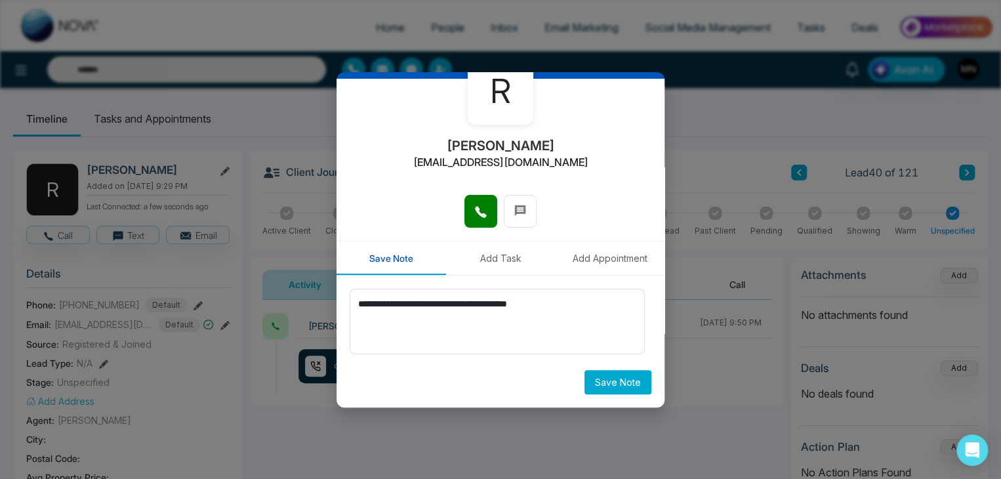
click at [592, 381] on button "Save Note" at bounding box center [618, 382] width 67 height 24
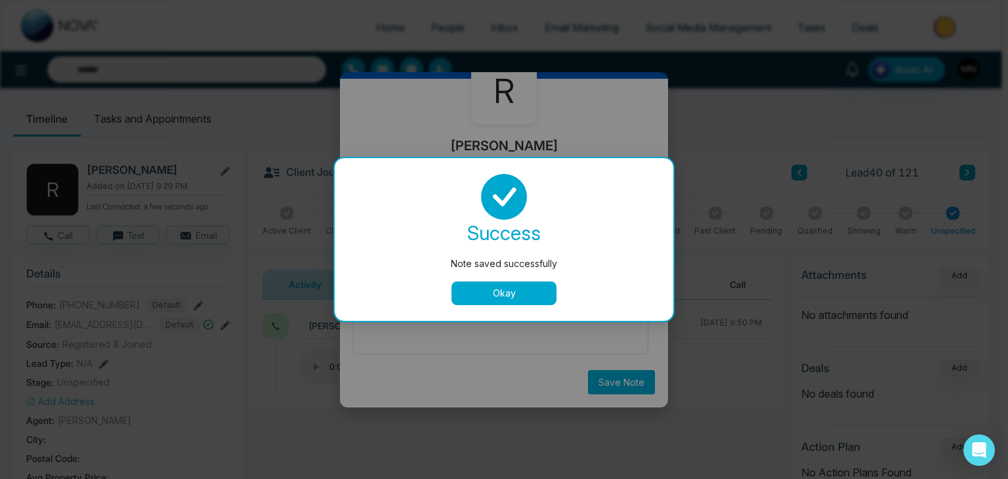
click at [545, 301] on button "Okay" at bounding box center [503, 293] width 105 height 24
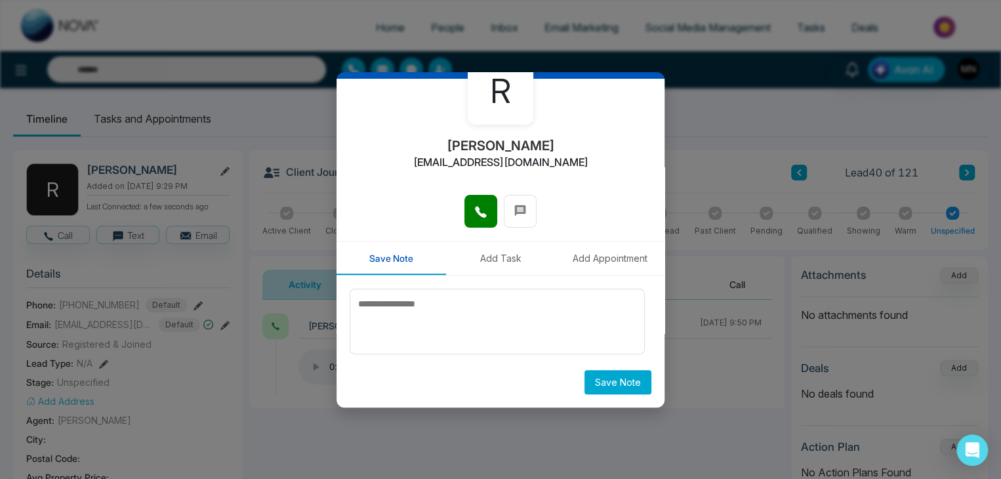
scroll to position [0, 0]
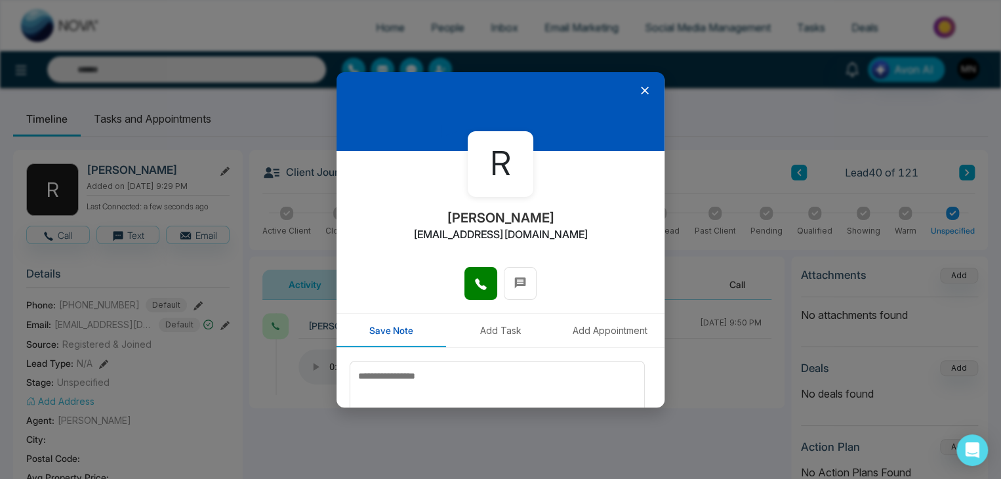
click at [638, 93] on icon at bounding box center [644, 90] width 13 height 13
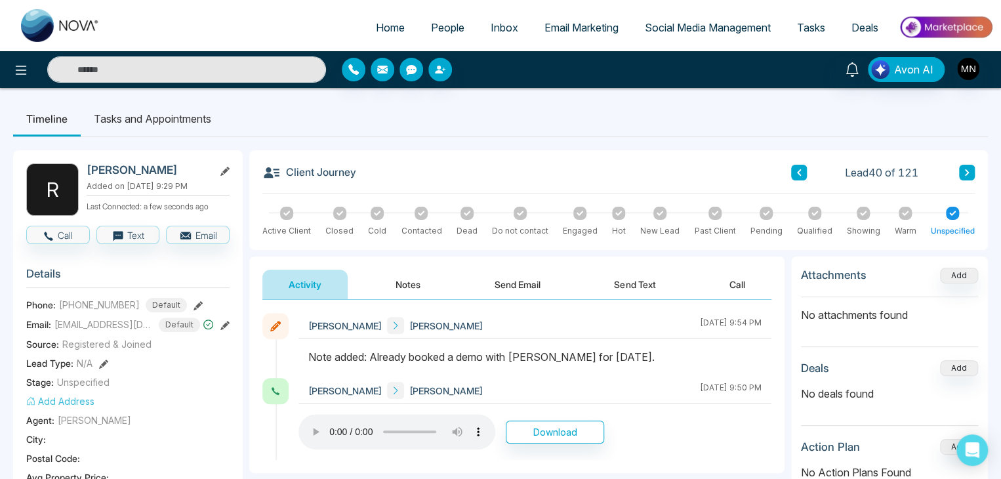
click at [964, 171] on icon at bounding box center [967, 173] width 7 height 8
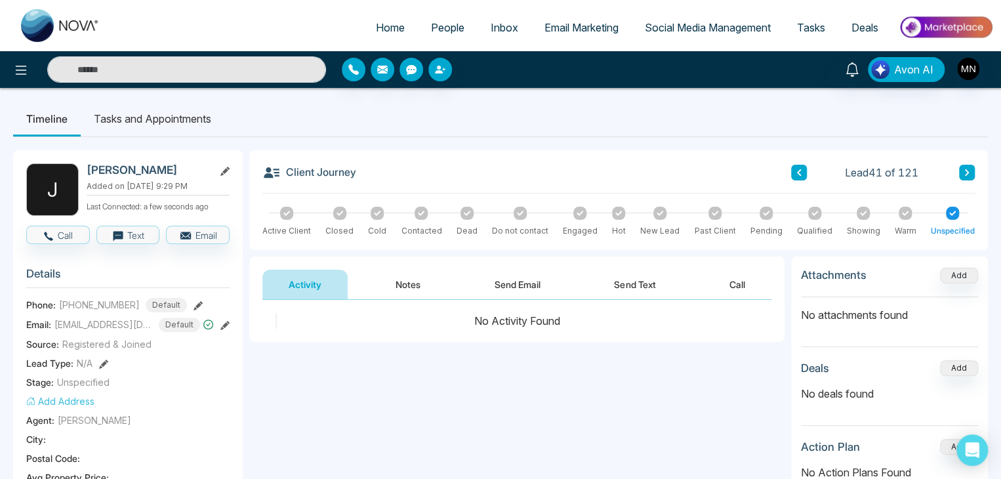
click at [804, 173] on button at bounding box center [799, 173] width 16 height 16
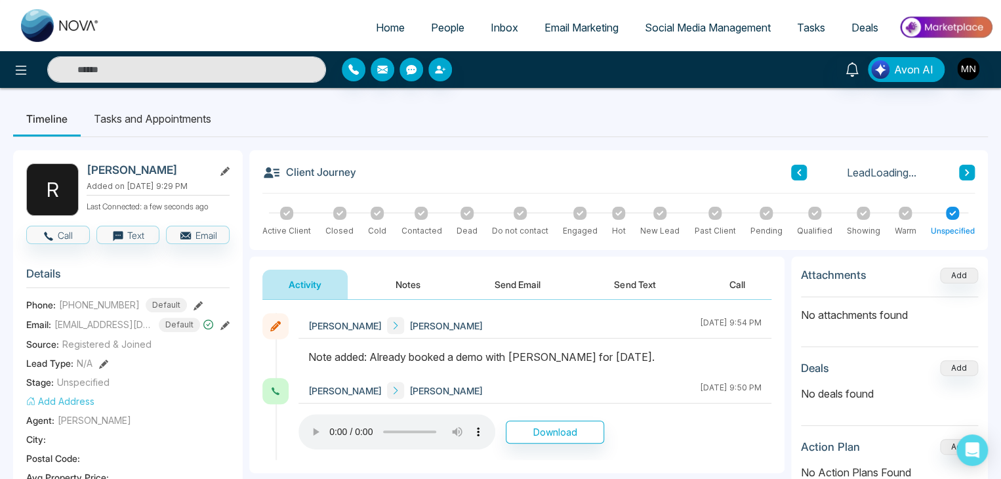
click at [968, 178] on button at bounding box center [967, 173] width 16 height 16
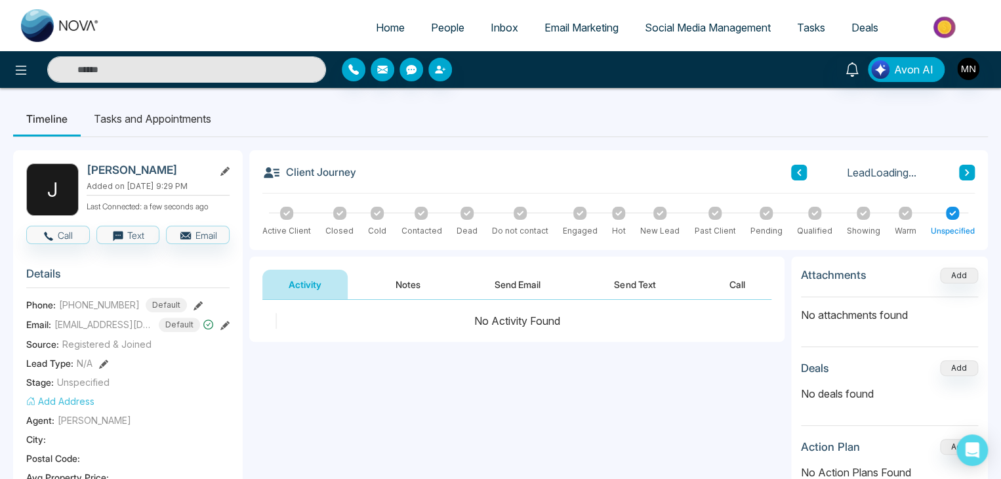
click at [234, 66] on input "text" at bounding box center [186, 69] width 279 height 26
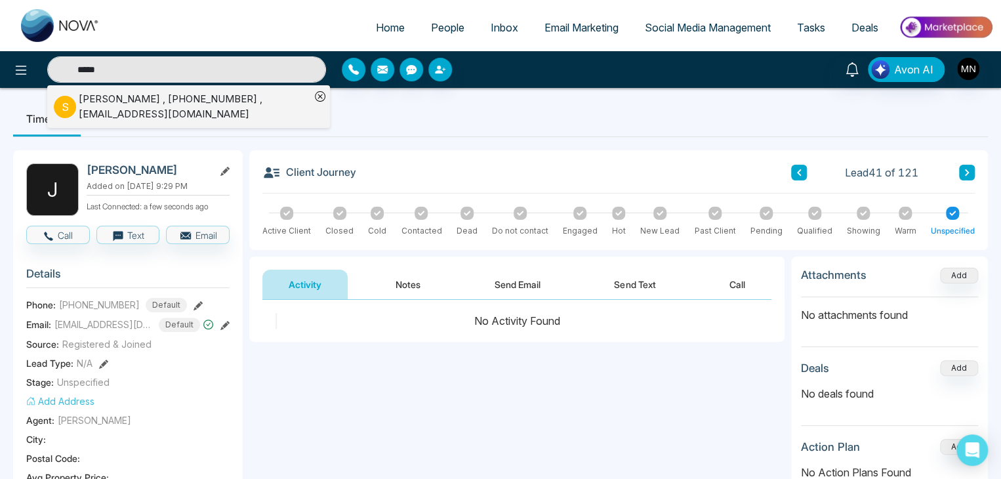
type input "*****"
click at [162, 101] on div "Sahil Kamboj , +14372995387 , sahilkambojk47@gmail.com" at bounding box center [195, 107] width 232 height 30
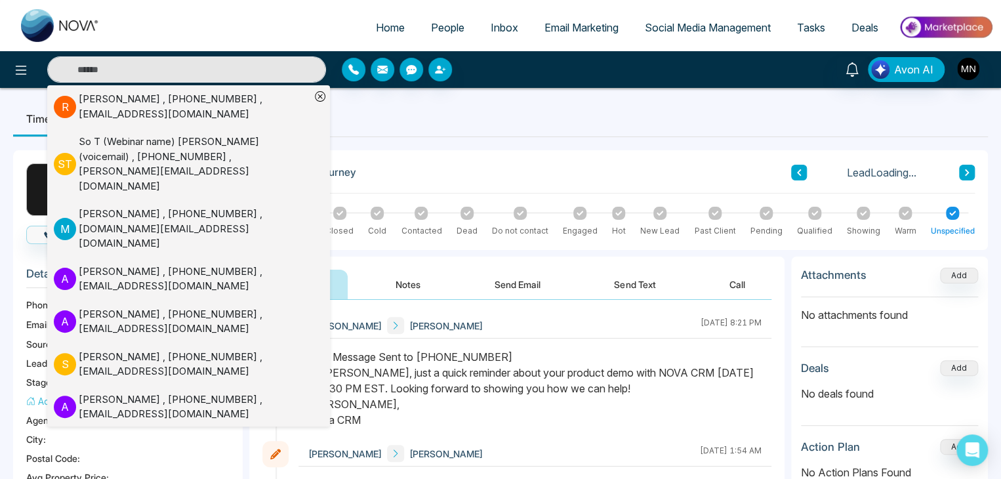
click at [555, 330] on div "Mike Nova Sahil Kamboj August 19 2025 | 8:21 PM" at bounding box center [535, 326] width 473 height 26
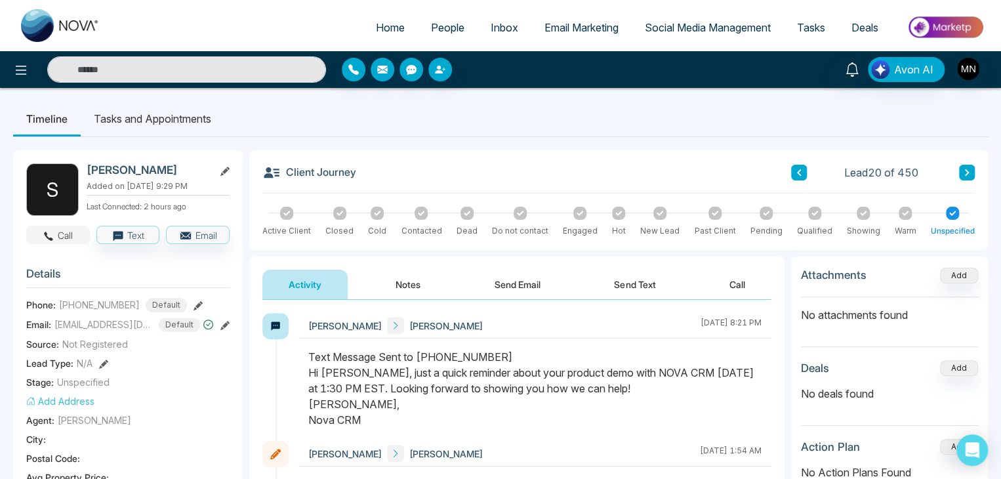
click at [68, 231] on button "Call" at bounding box center [58, 235] width 64 height 18
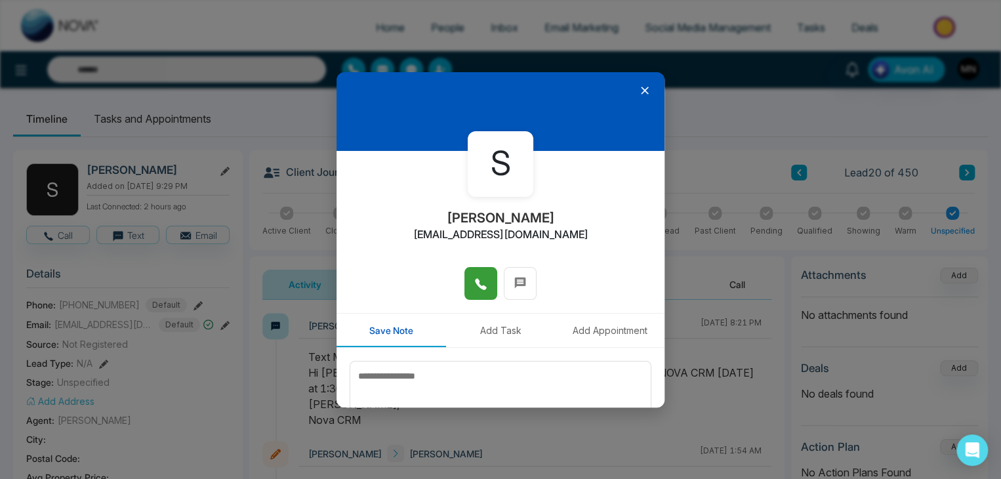
click at [467, 290] on button at bounding box center [481, 283] width 33 height 33
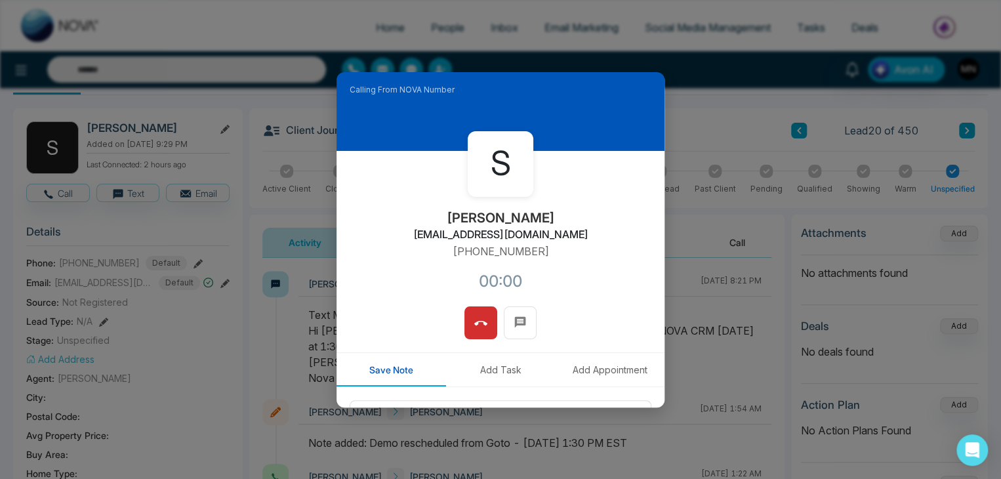
scroll to position [66, 0]
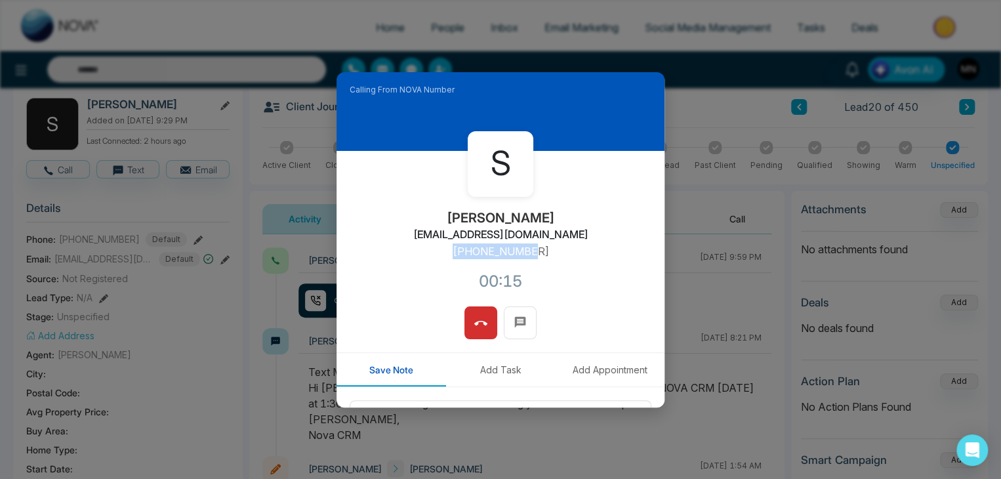
drag, startPoint x: 537, startPoint y: 253, endPoint x: 453, endPoint y: 252, distance: 84.6
click at [453, 252] on div "S Sahil Kamboj sahilkambojk47@gmail.com +14372995387 00:15" at bounding box center [501, 229] width 328 height 156
copy p "+14372995387"
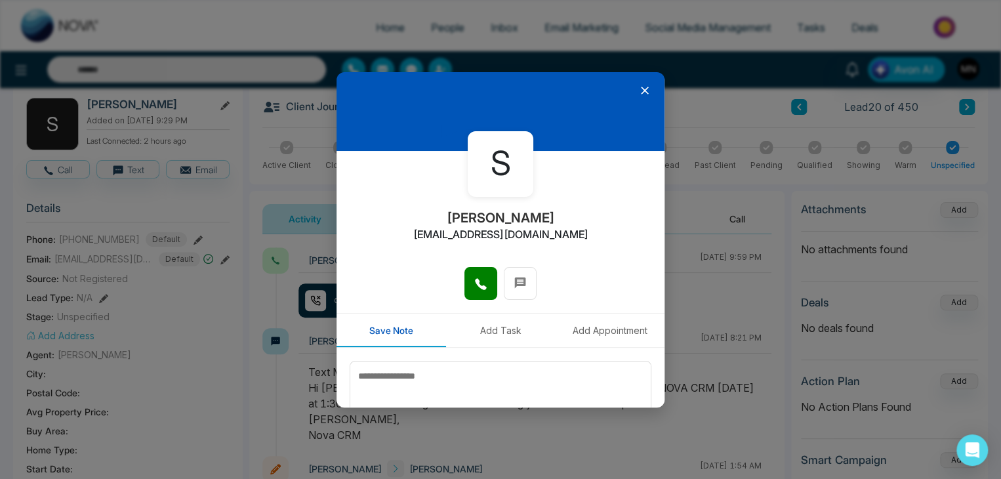
click at [638, 85] on icon at bounding box center [644, 90] width 13 height 13
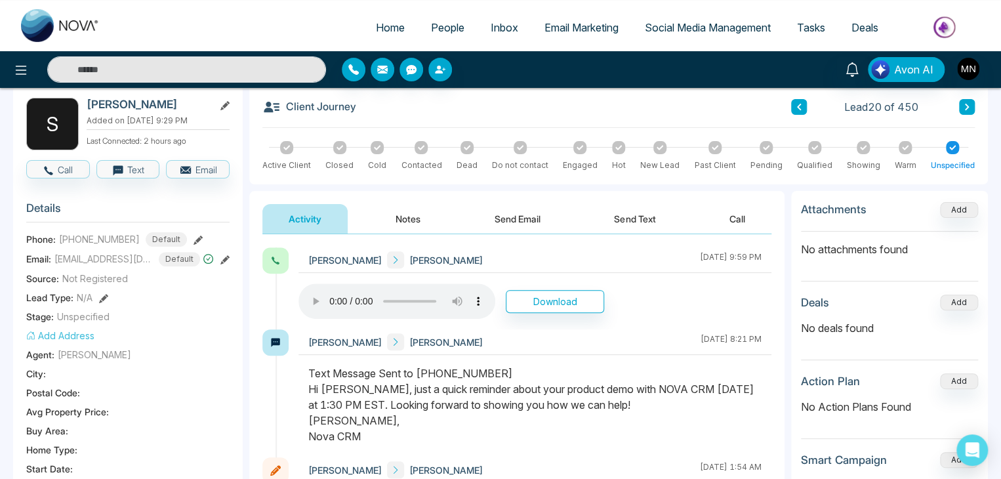
scroll to position [0, 0]
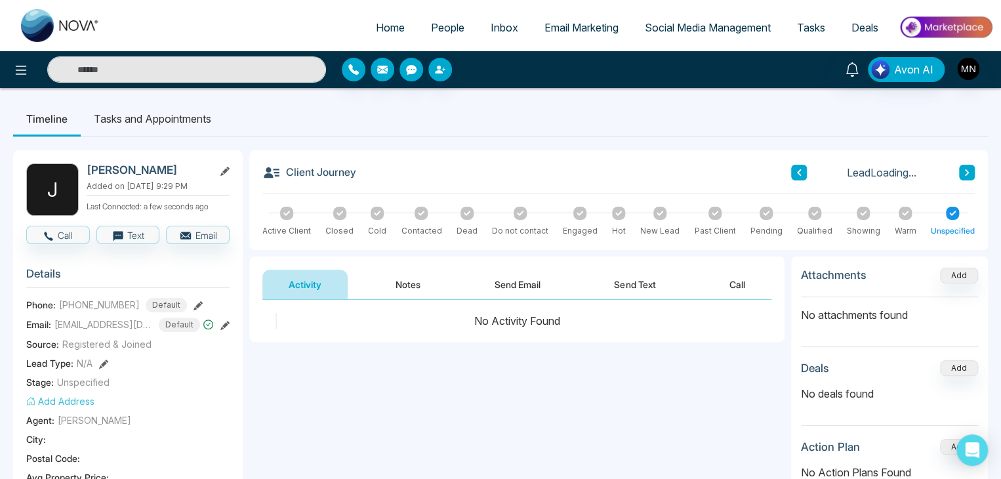
click at [798, 169] on icon at bounding box center [799, 173] width 7 height 8
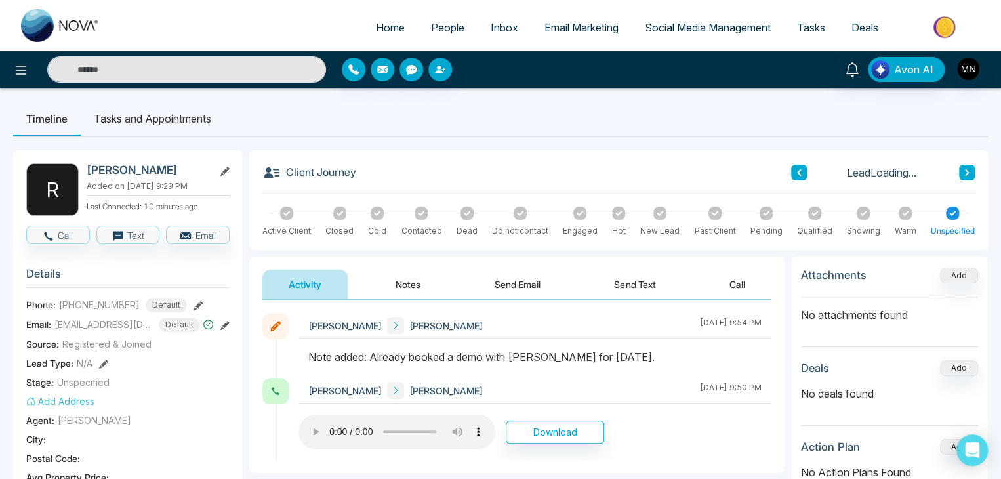
click at [443, 35] on link "People" at bounding box center [448, 27] width 60 height 25
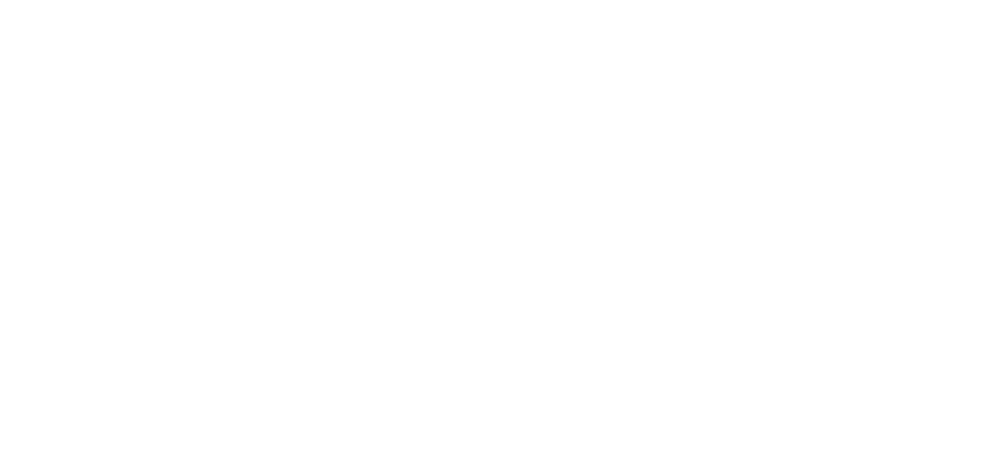
select select "*"
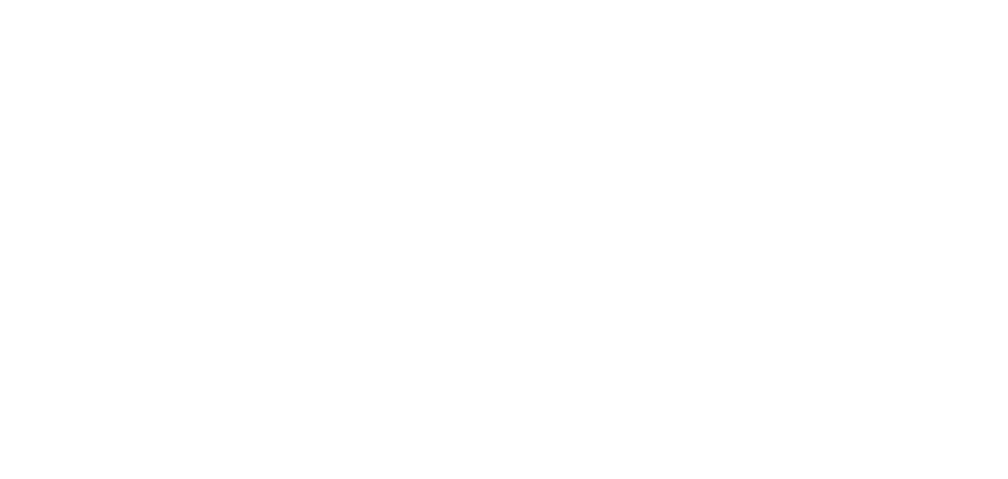
select select "*"
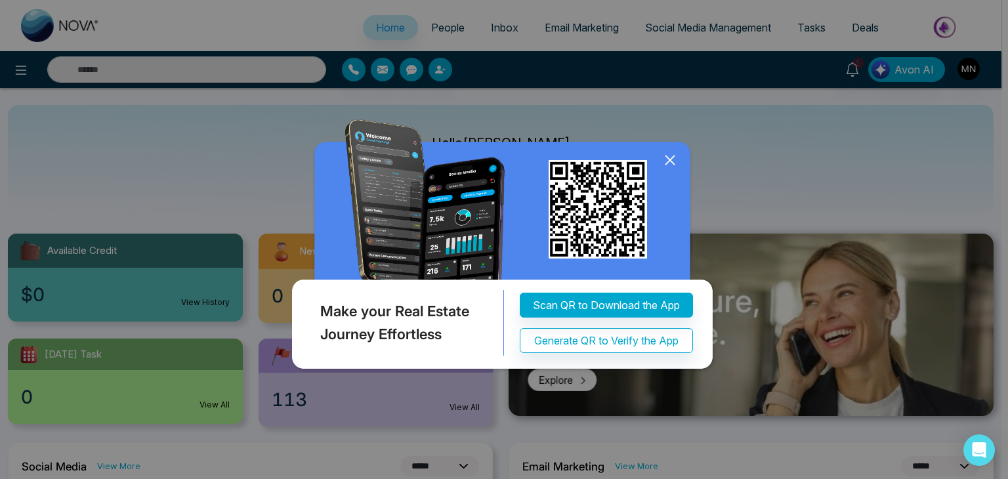
click at [668, 158] on icon at bounding box center [669, 160] width 9 height 9
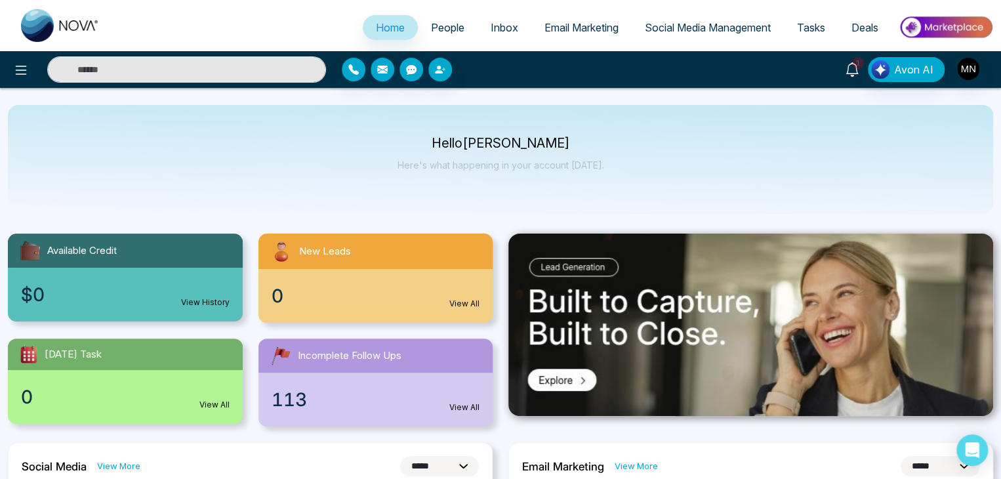
click at [857, 74] on icon at bounding box center [852, 69] width 14 height 14
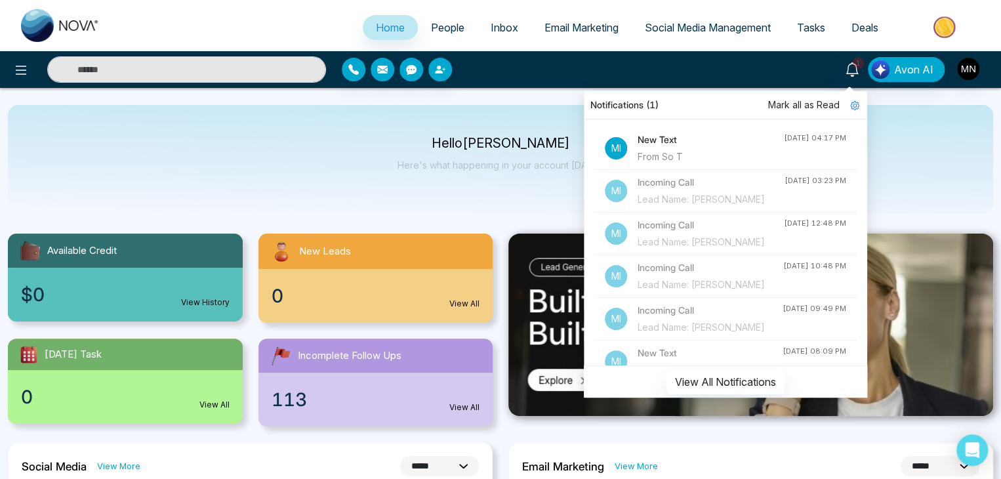
click at [698, 142] on h4 "New Text" at bounding box center [711, 140] width 146 height 14
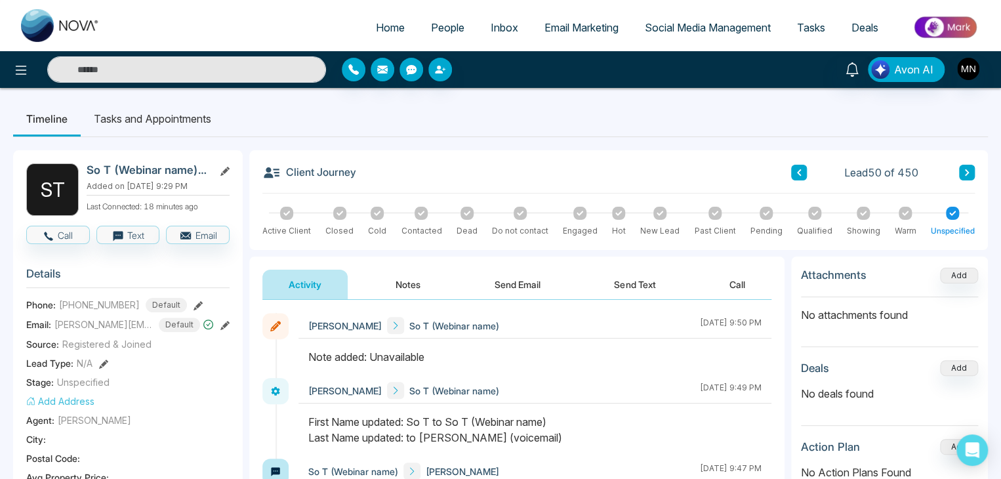
click at [432, 35] on link "People" at bounding box center [448, 27] width 60 height 25
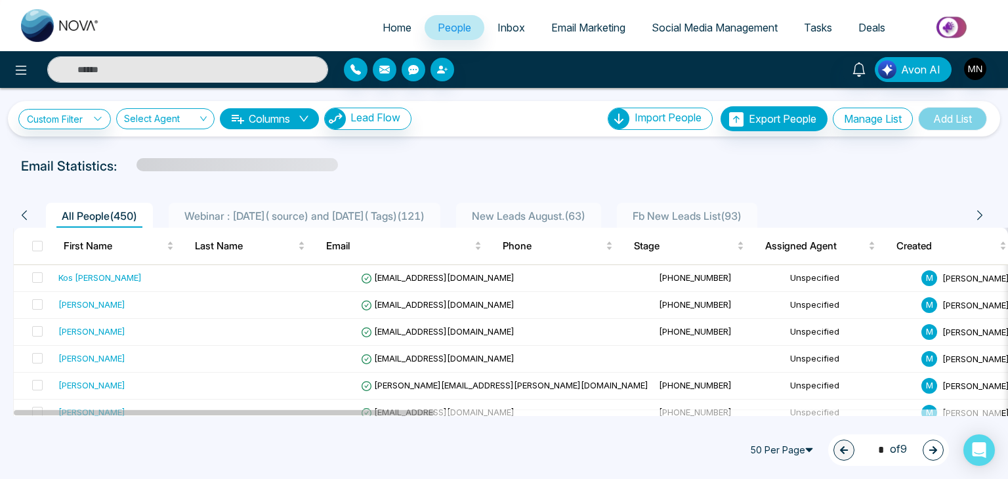
click at [222, 224] on li "Webinar : 17 July( source) and 6 August( Tags) ( 121 )" at bounding box center [305, 215] width 272 height 25
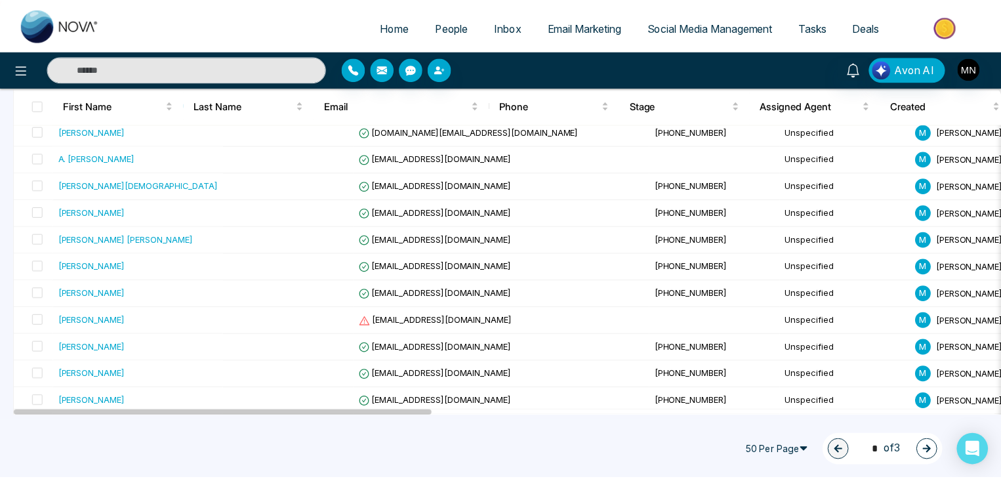
scroll to position [1050, 0]
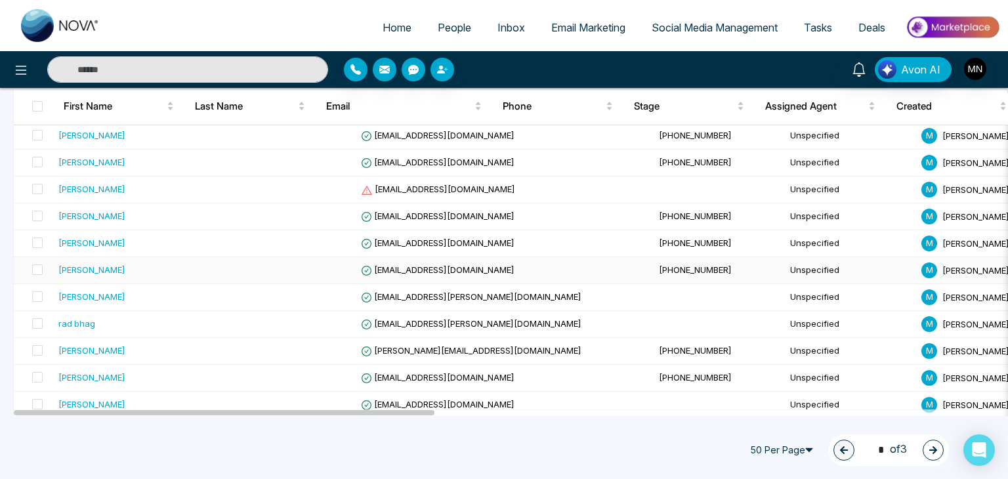
click at [139, 265] on div "Ravi R" at bounding box center [138, 269] width 161 height 13
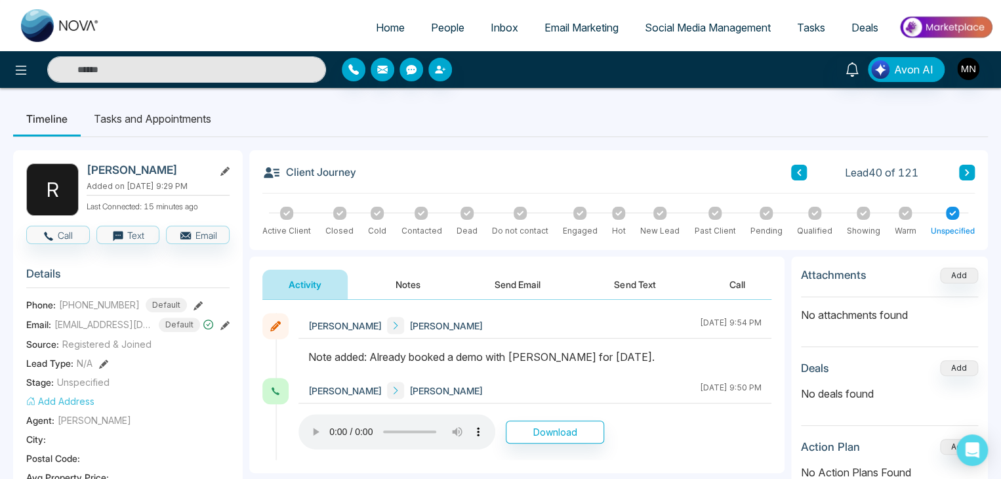
click at [964, 173] on icon at bounding box center [967, 173] width 7 height 8
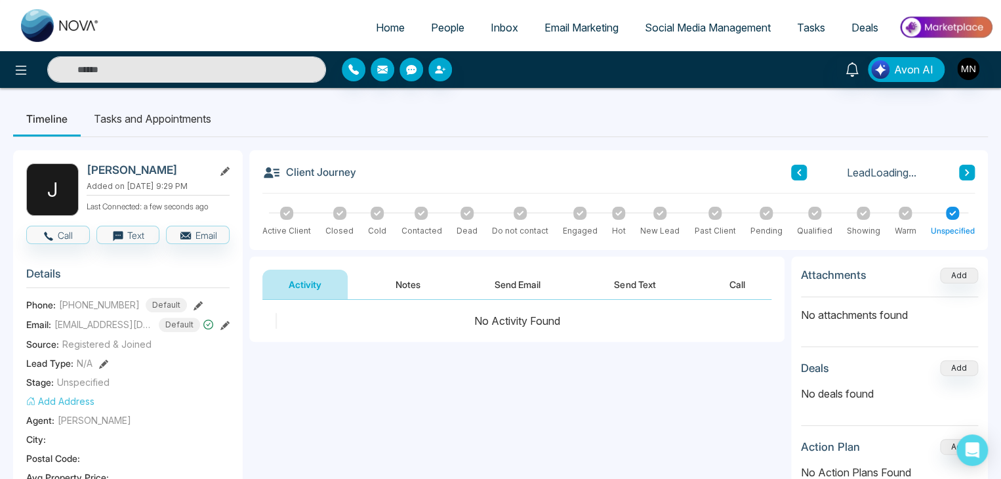
click at [797, 169] on icon at bounding box center [799, 173] width 7 height 8
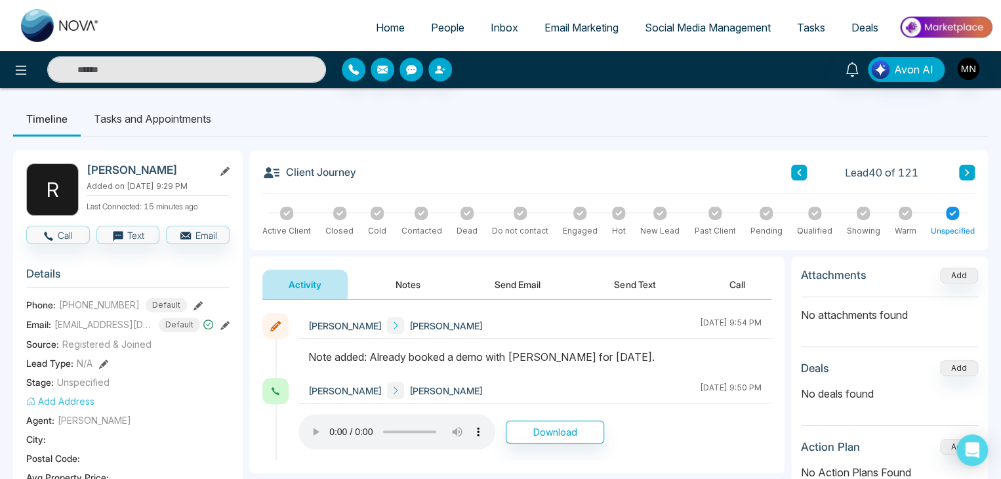
click at [965, 173] on icon at bounding box center [967, 173] width 7 height 8
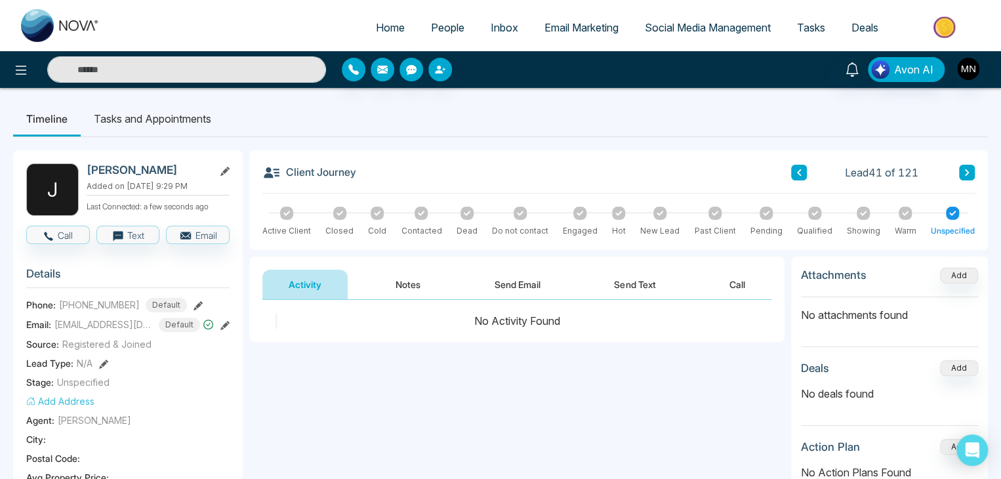
click at [409, 281] on button "Notes" at bounding box center [407, 285] width 77 height 30
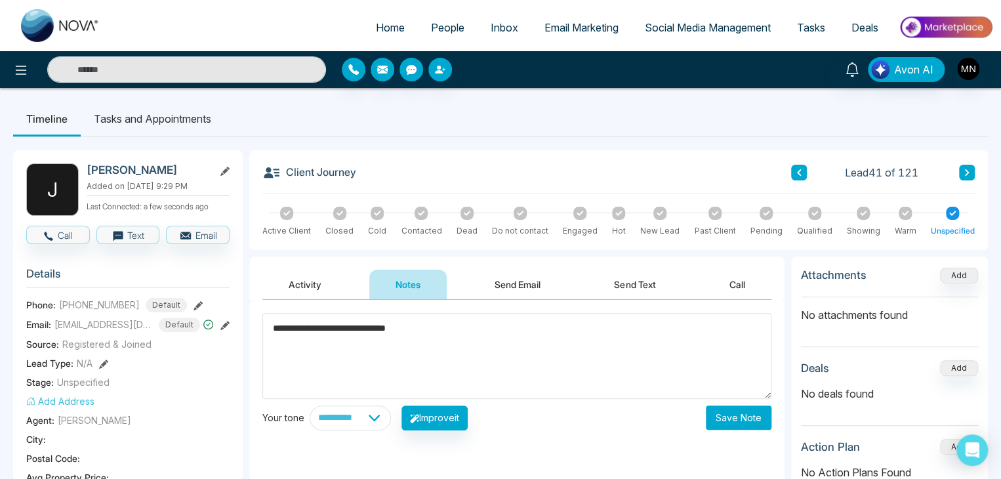
type textarea "**********"
click at [765, 425] on button "Save Note" at bounding box center [739, 417] width 66 height 24
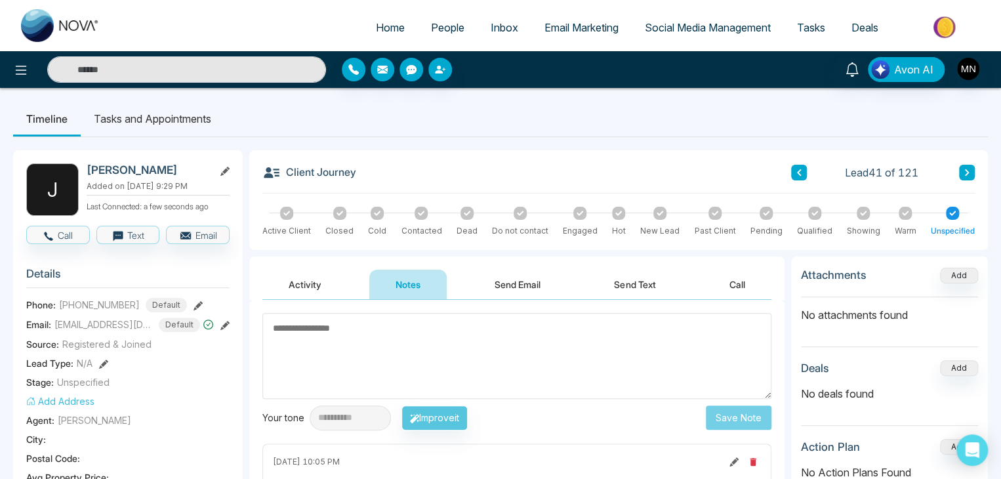
click at [968, 174] on icon at bounding box center [967, 173] width 7 height 8
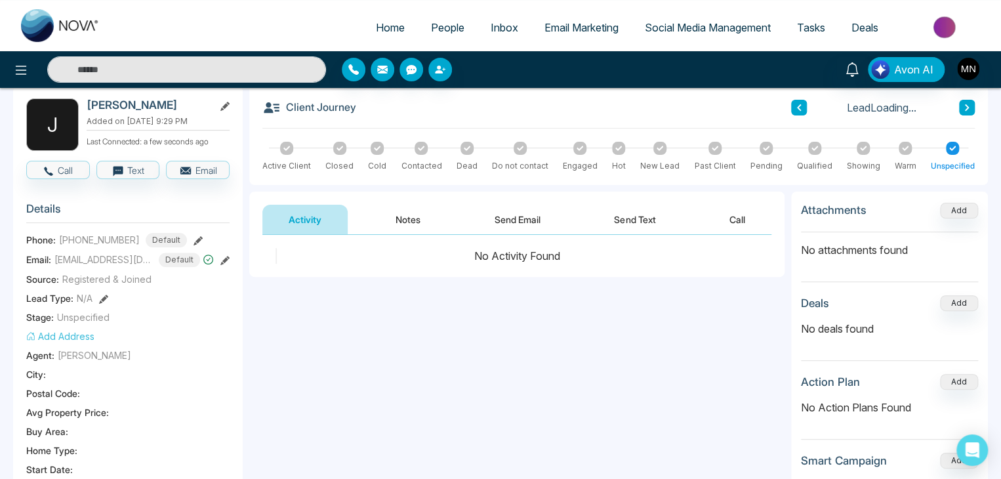
scroll to position [66, 0]
click at [799, 103] on icon at bounding box center [799, 107] width 7 height 8
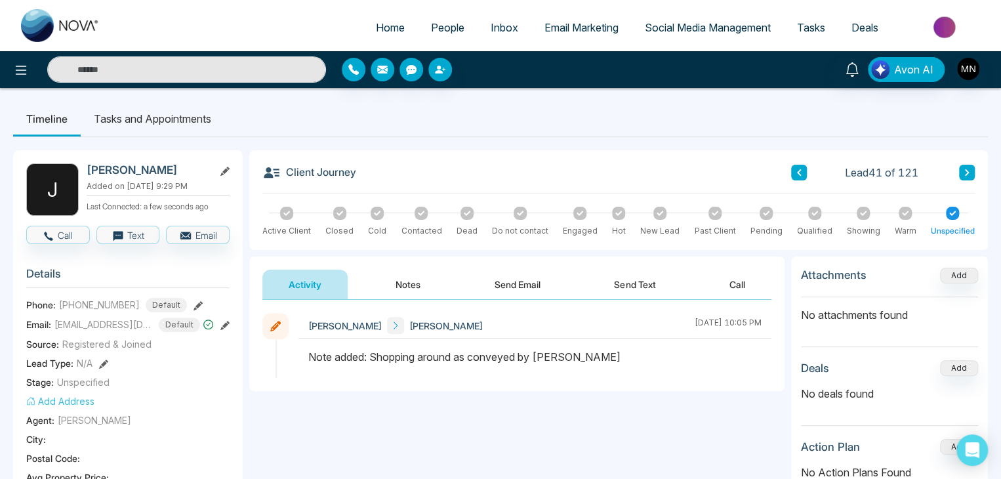
click at [234, 63] on input "text" at bounding box center [186, 69] width 279 height 26
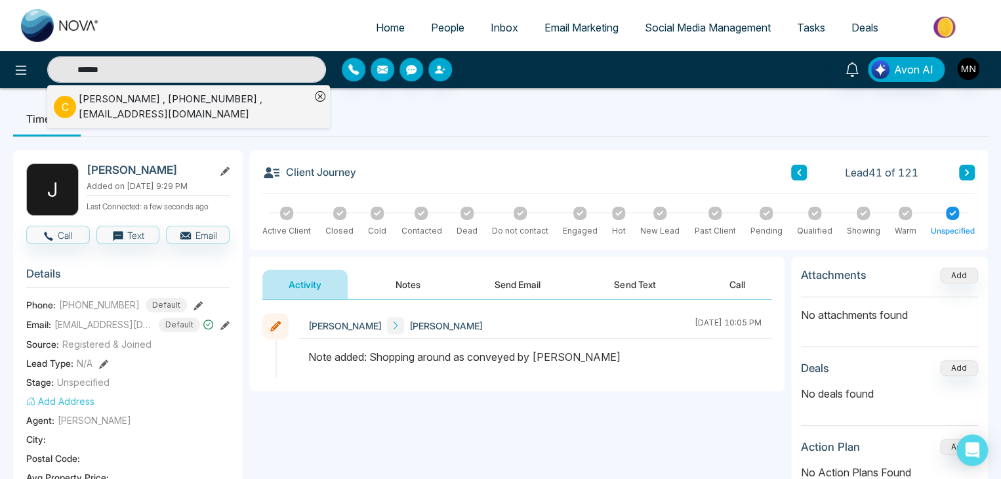
type input "******"
click at [147, 104] on div "celina cai , +16478868807 , celinacai.properties@gmail.com" at bounding box center [195, 107] width 232 height 30
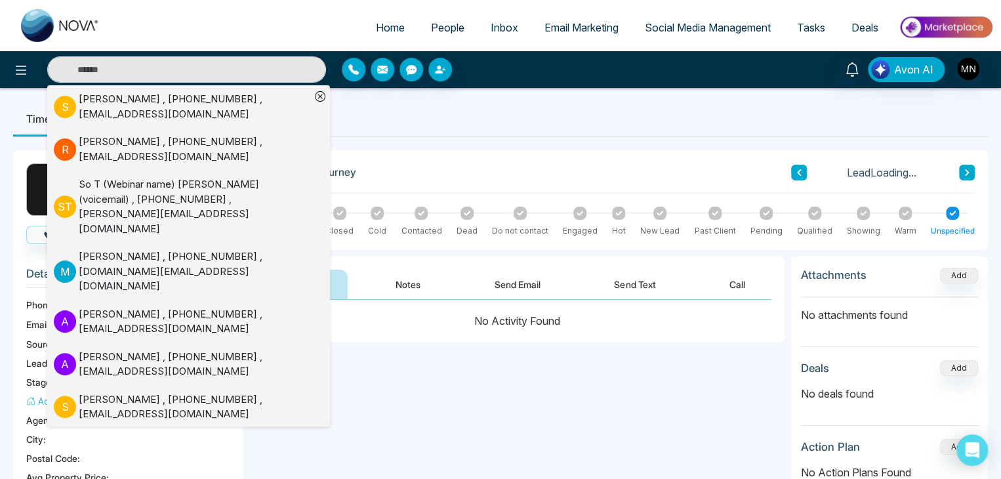
click at [584, 171] on div "Client Journey Lead Loading..." at bounding box center [618, 178] width 713 height 30
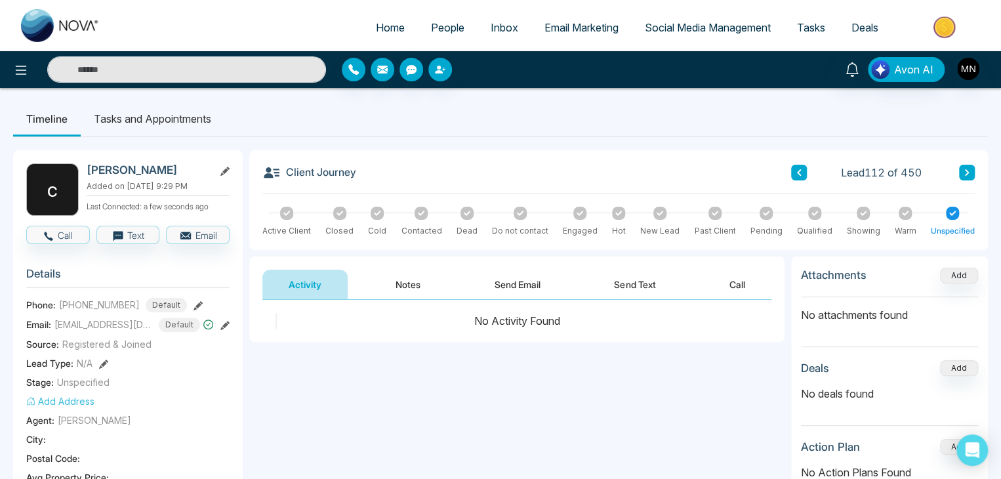
scroll to position [66, 0]
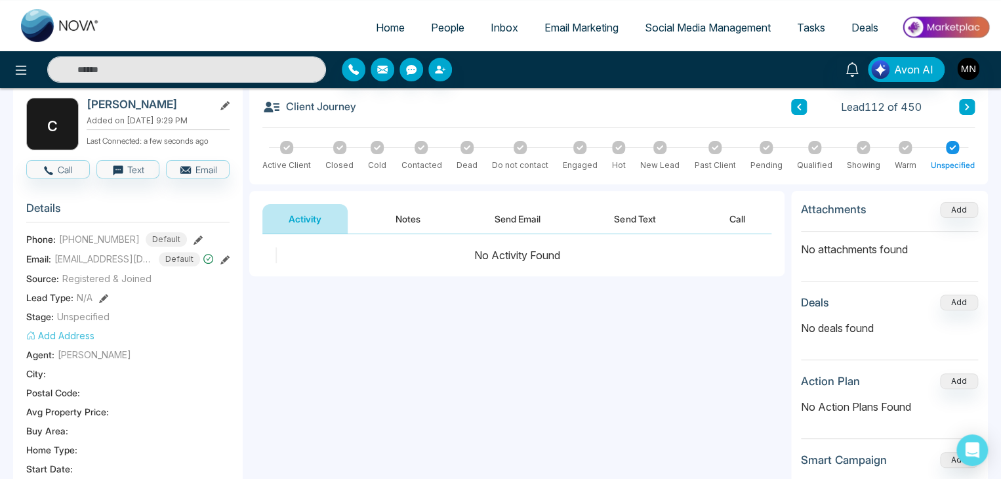
click at [396, 226] on button "Notes" at bounding box center [407, 219] width 77 height 30
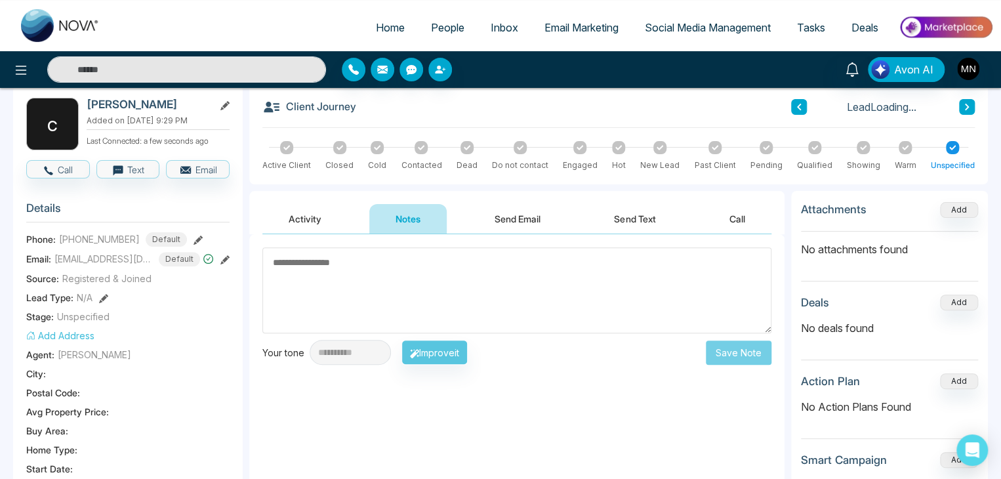
click at [397, 287] on textarea at bounding box center [516, 290] width 509 height 86
type textarea "*"
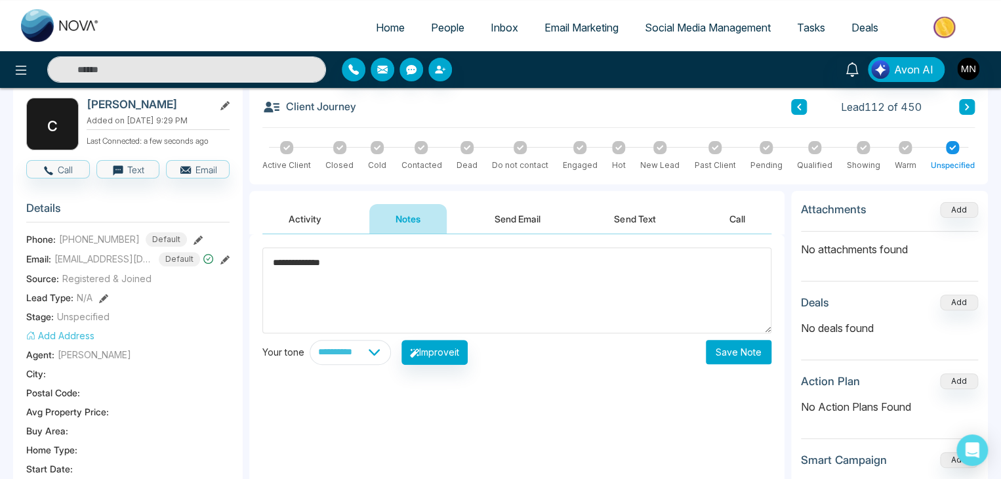
type textarea "**********"
click at [745, 357] on button "Save Note" at bounding box center [739, 352] width 66 height 24
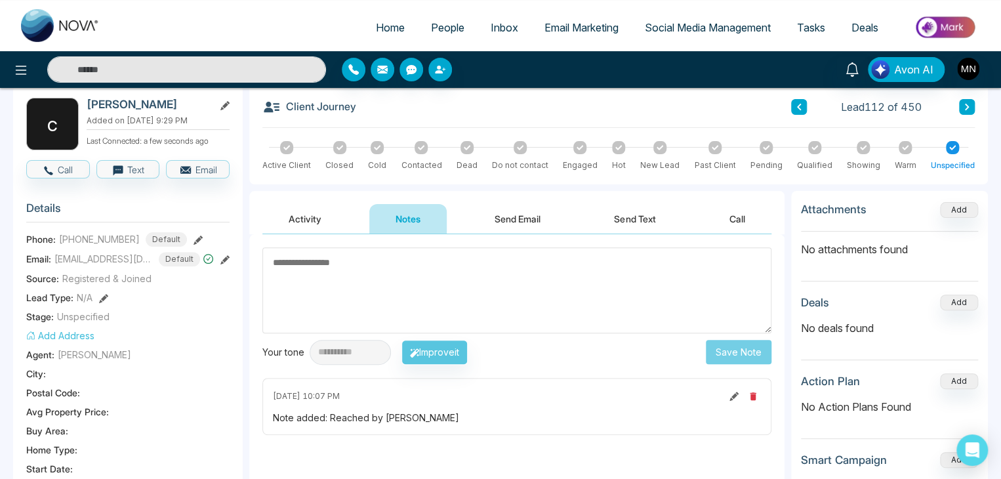
click at [196, 66] on input "text" at bounding box center [186, 69] width 279 height 26
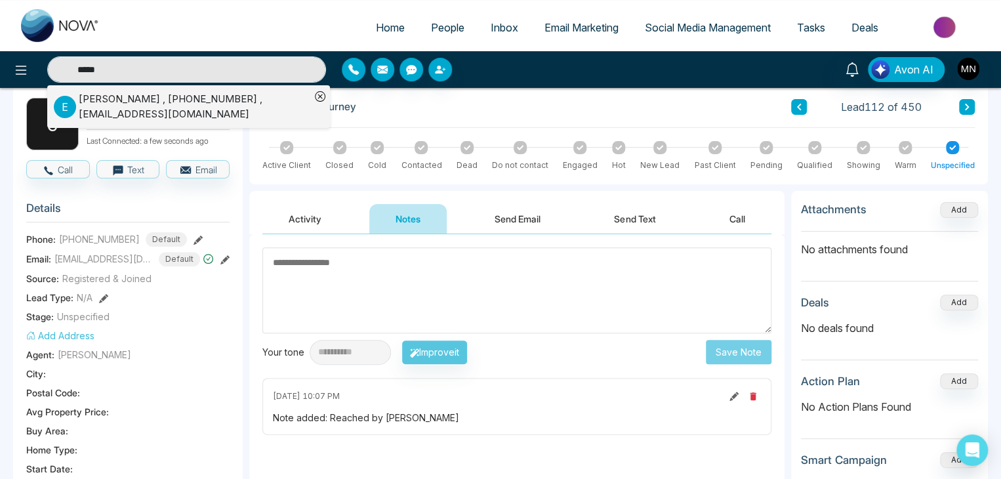
type input "*****"
click at [178, 102] on div "Elena Shoikhedbrod , +16477678842 , Elenasrealtor.613@gmail.com" at bounding box center [195, 107] width 232 height 30
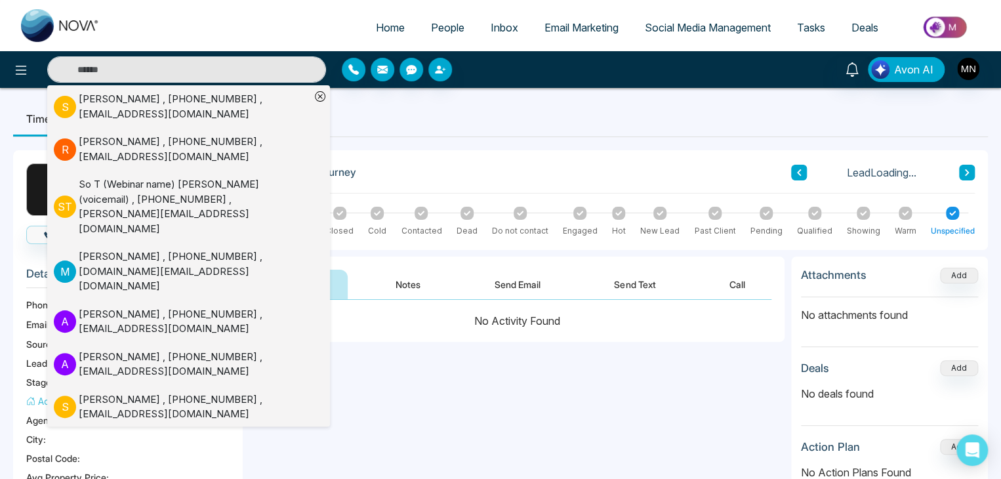
click at [560, 360] on div "**********" at bounding box center [516, 431] width 535 height 262
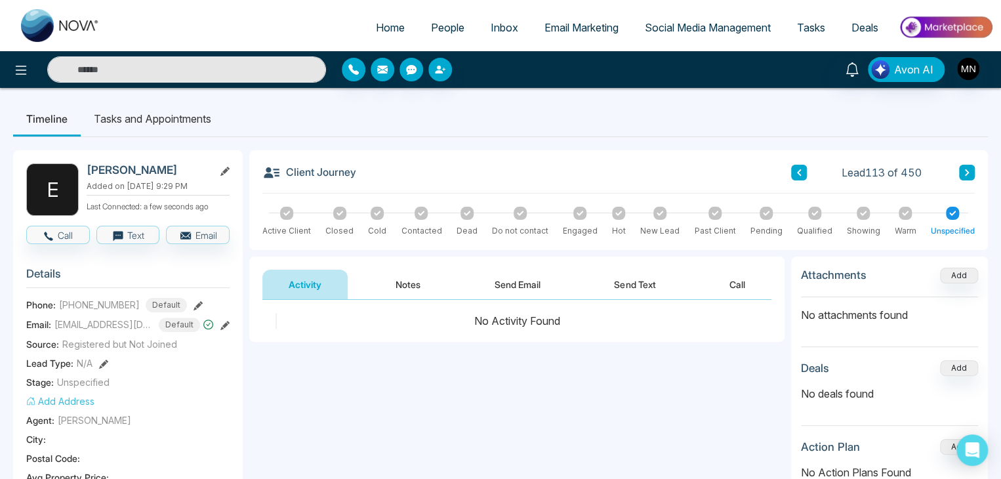
click at [409, 277] on button "Notes" at bounding box center [407, 285] width 77 height 30
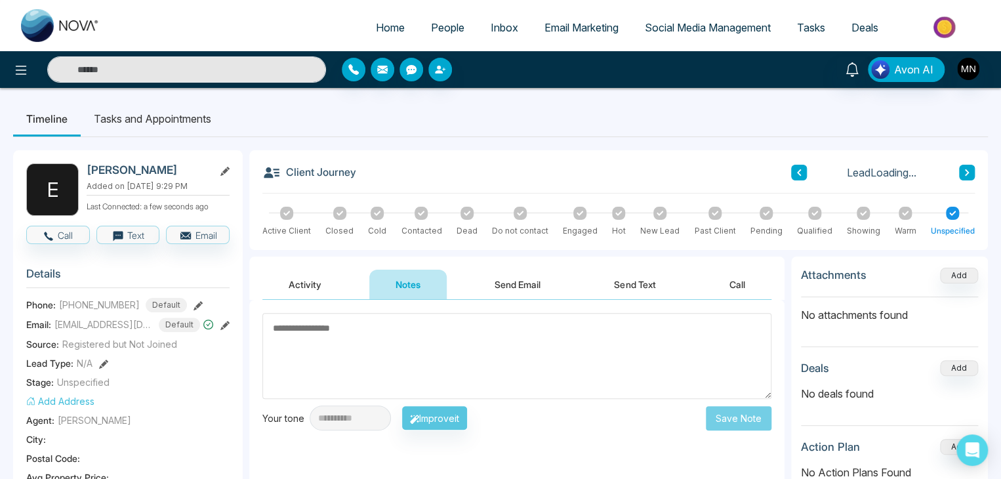
click at [428, 329] on textarea at bounding box center [516, 356] width 509 height 86
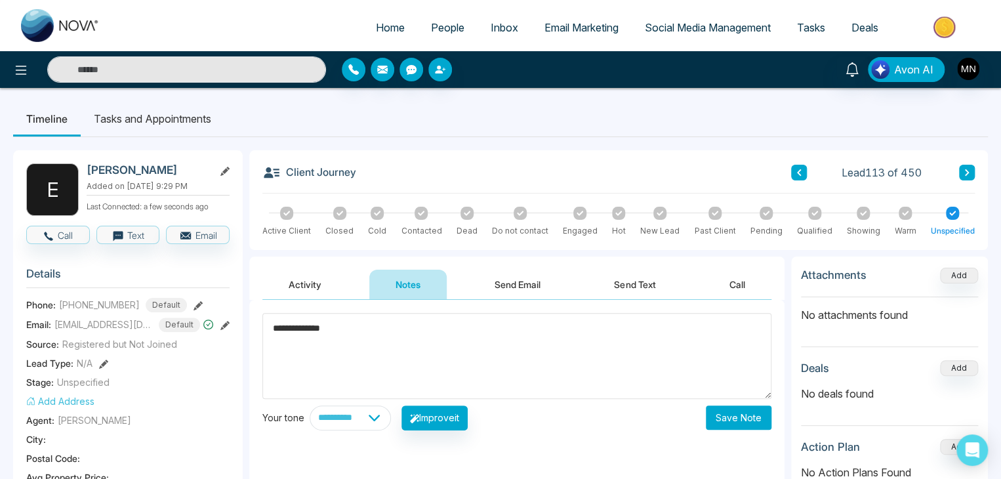
type textarea "**********"
click at [730, 418] on button "Save Note" at bounding box center [739, 417] width 66 height 24
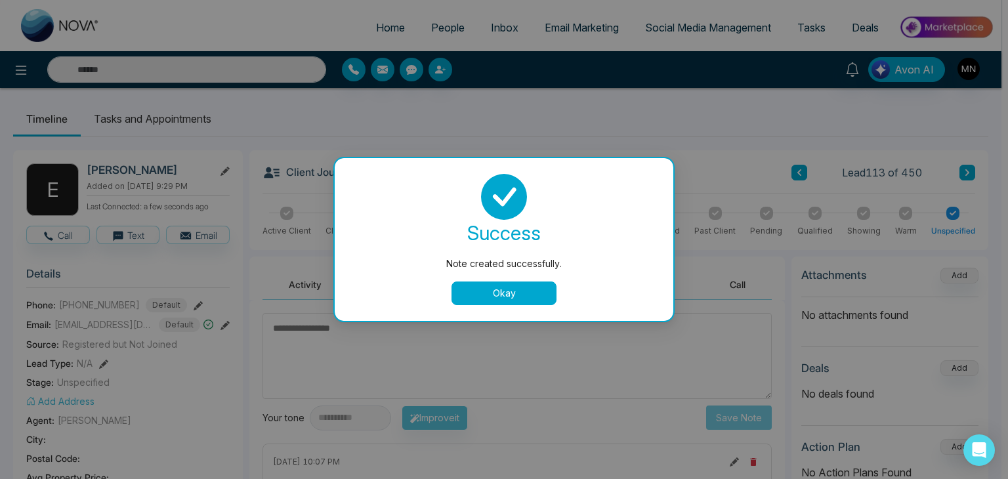
click at [515, 288] on button "Okay" at bounding box center [503, 293] width 105 height 24
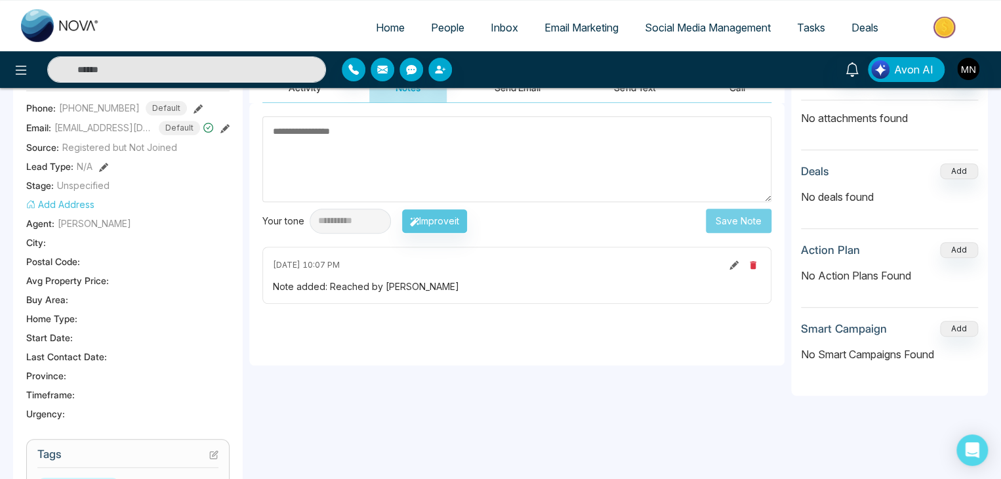
scroll to position [66, 0]
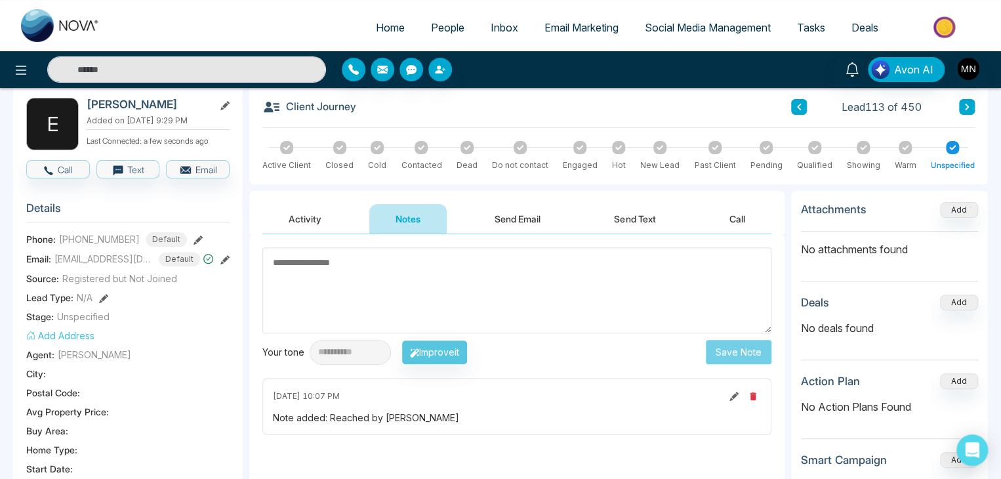
click at [211, 70] on input "text" at bounding box center [186, 69] width 279 height 26
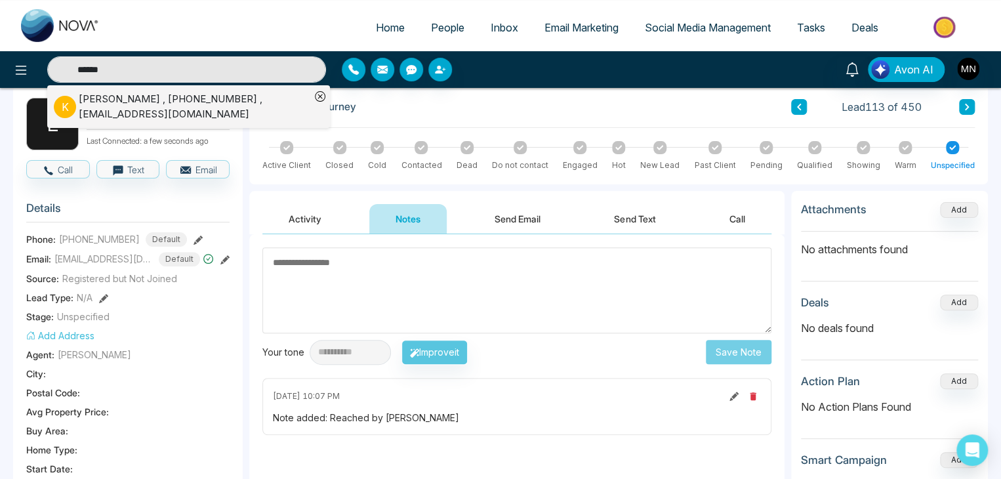
type input "******"
click at [192, 111] on div "Krunal Mavani , +14168469039 , Krunalmavani5@gmail.com" at bounding box center [195, 107] width 232 height 30
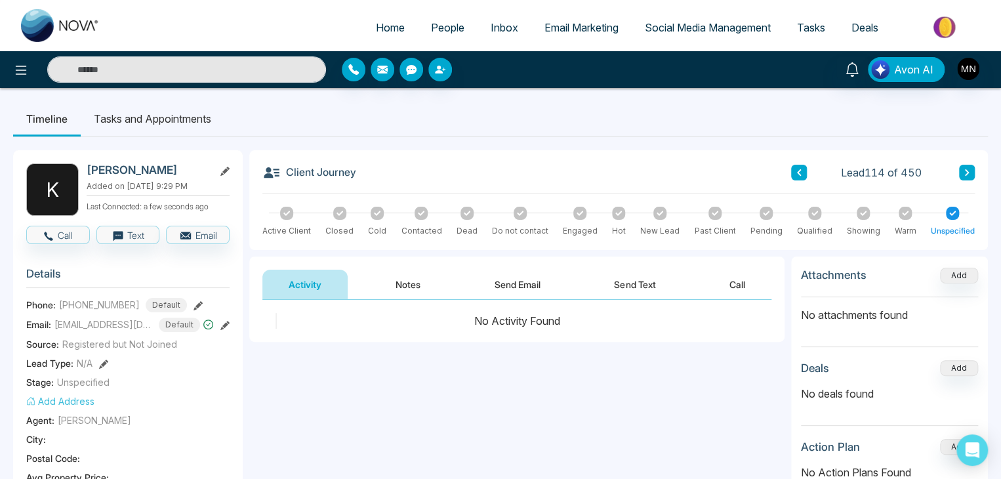
click at [401, 278] on button "Notes" at bounding box center [407, 285] width 77 height 30
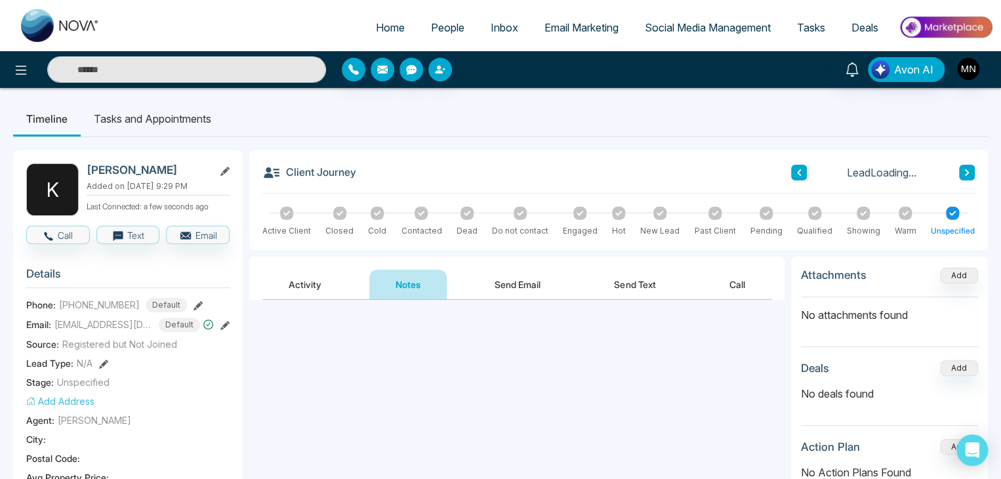
click at [449, 330] on textarea at bounding box center [516, 356] width 509 height 86
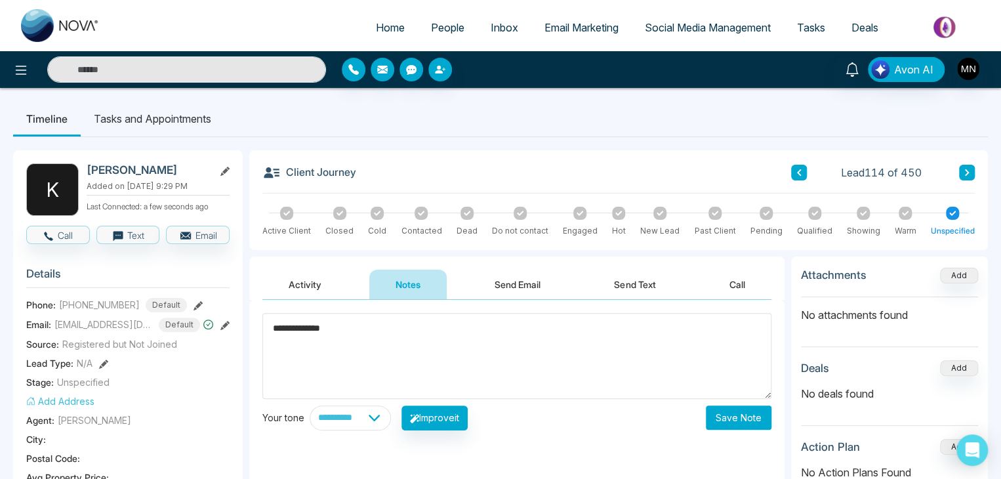
type textarea "**********"
click at [729, 417] on button "Save Note" at bounding box center [739, 417] width 66 height 24
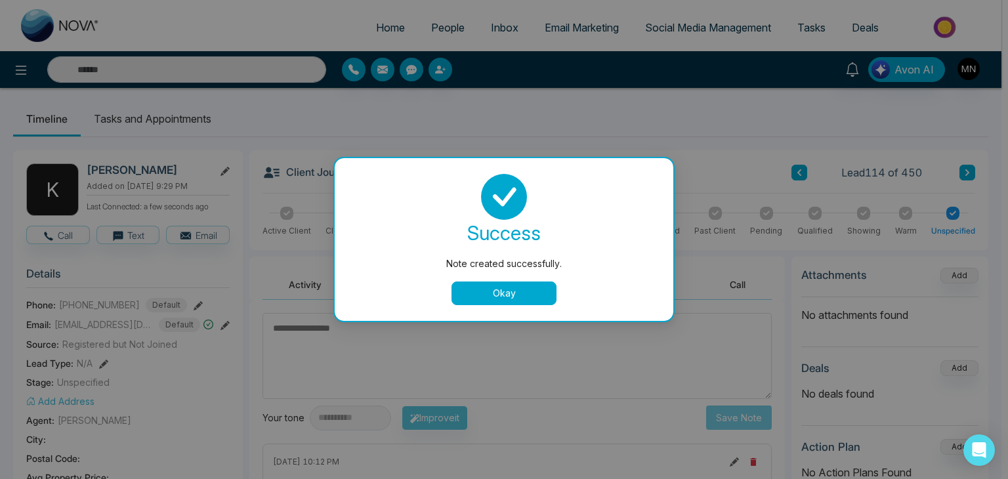
click at [521, 292] on button "Okay" at bounding box center [503, 293] width 105 height 24
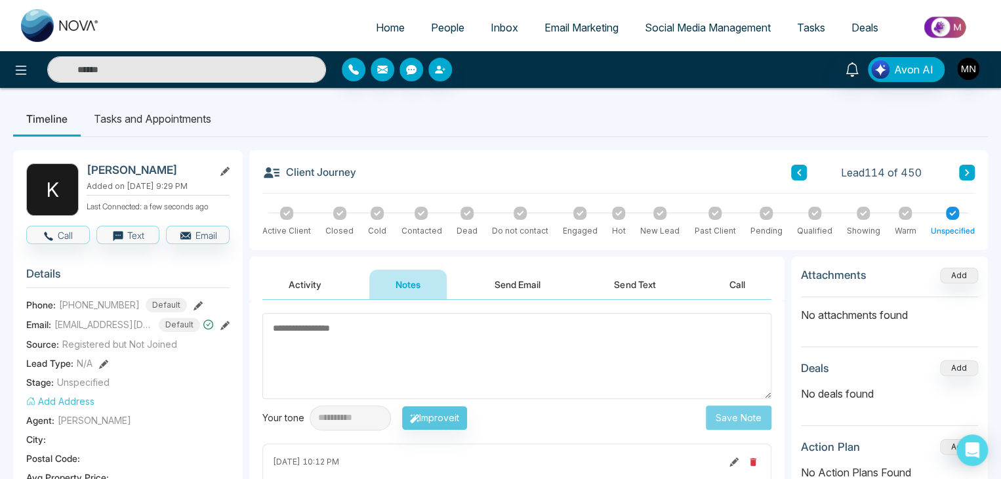
click at [189, 75] on input "text" at bounding box center [186, 69] width 279 height 26
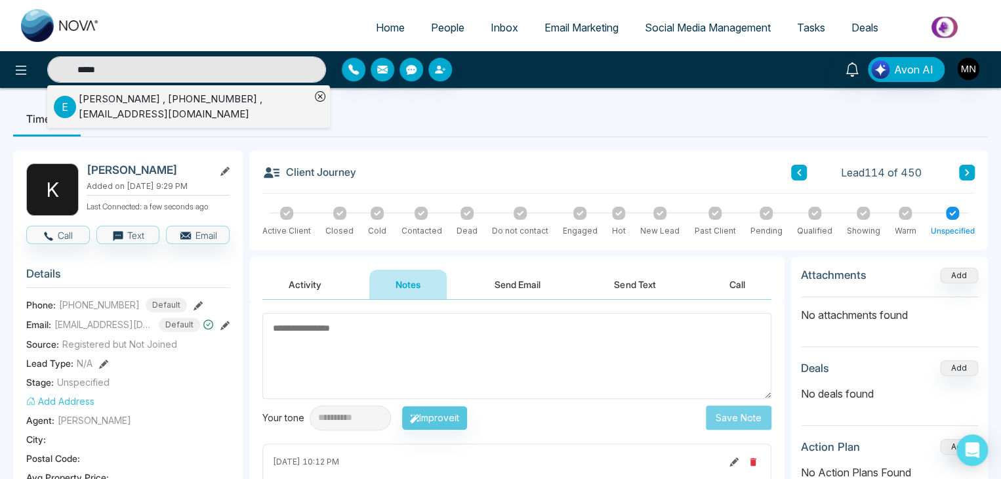
type input "*****"
click at [171, 112] on div "Elena Shoikhedbrod , +16477678842 , Elenasrealtor.613@gmail.com" at bounding box center [195, 107] width 232 height 30
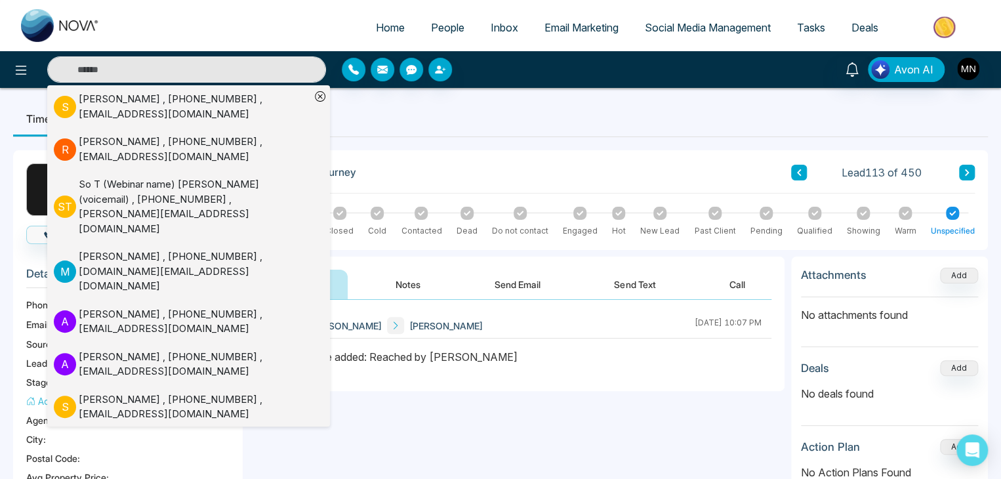
click at [185, 61] on input "text" at bounding box center [186, 69] width 279 height 26
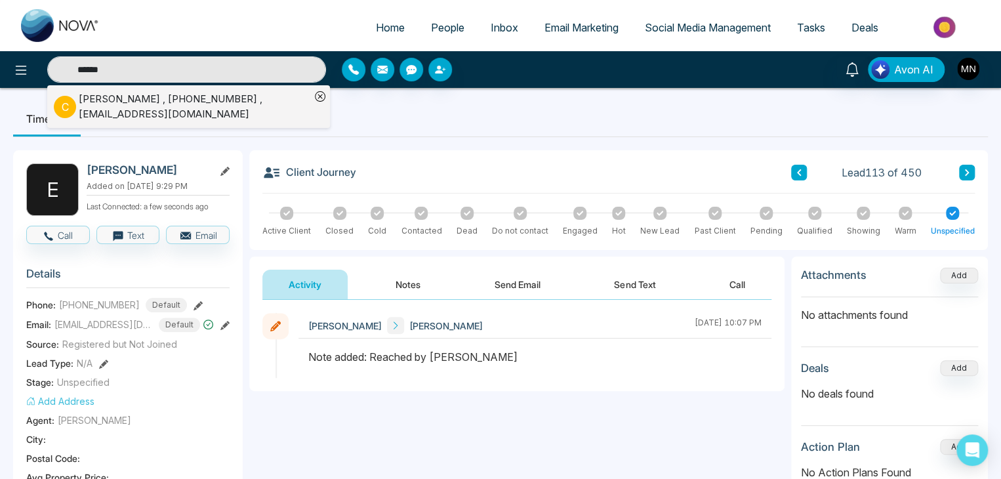
type input "******"
click at [136, 106] on div "celina cai , +16478868807 , celinacai.properties@gmail.com" at bounding box center [195, 107] width 232 height 30
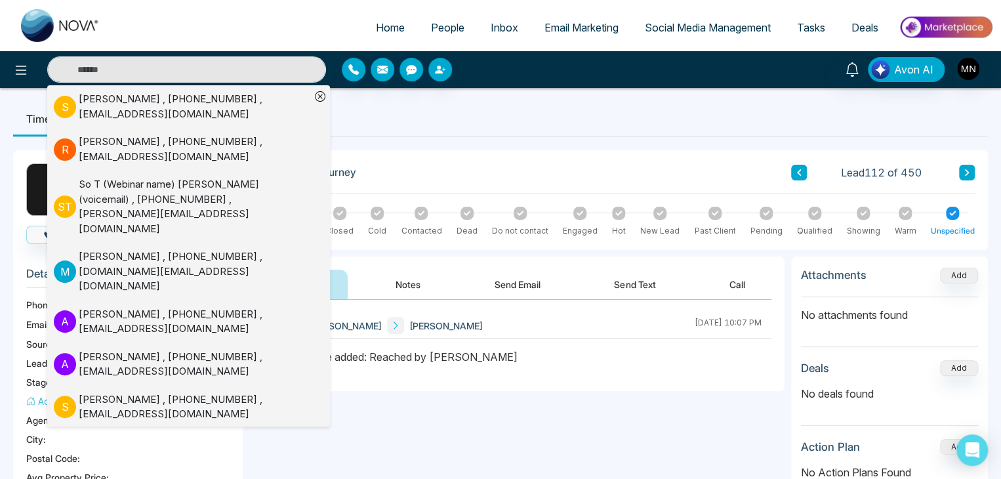
click at [252, 75] on input "text" at bounding box center [186, 69] width 279 height 26
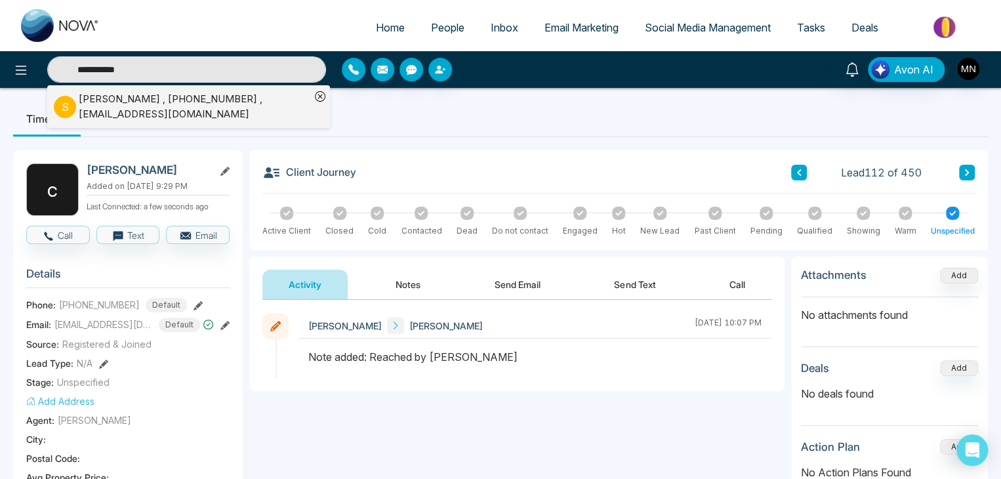
type input "**********"
click at [207, 99] on div "sunil saini , +14163719252 , 3719252@gmail.com" at bounding box center [195, 107] width 232 height 30
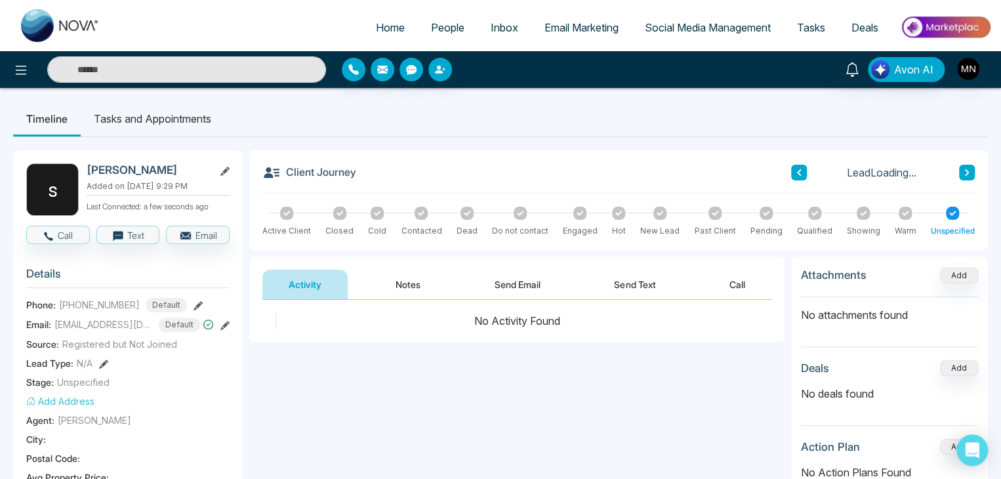
click at [411, 288] on button "Notes" at bounding box center [407, 285] width 77 height 30
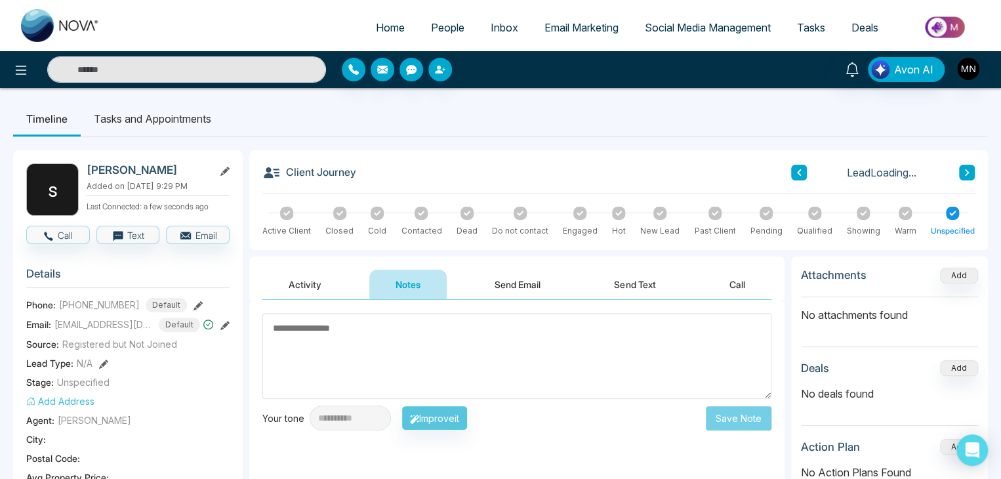
click at [446, 358] on textarea at bounding box center [516, 356] width 509 height 86
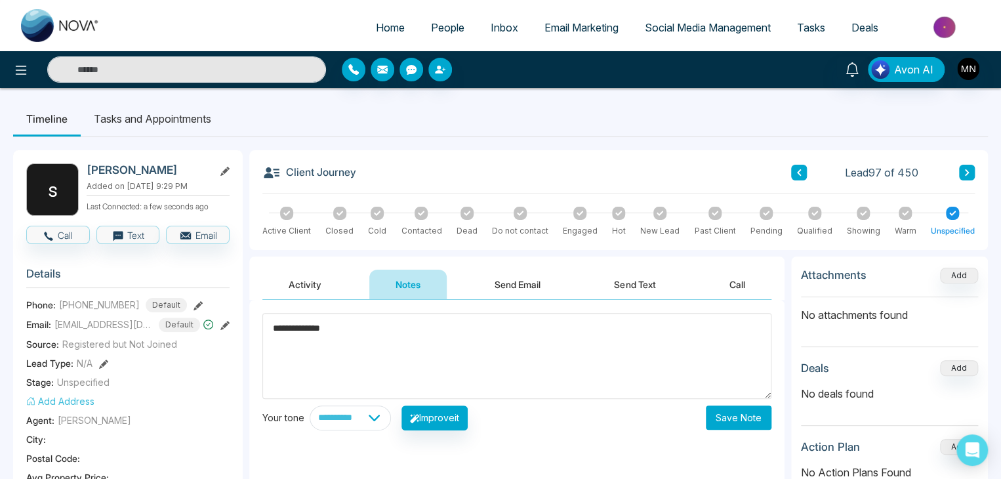
type textarea "**********"
click at [743, 418] on button "Save Note" at bounding box center [739, 417] width 66 height 24
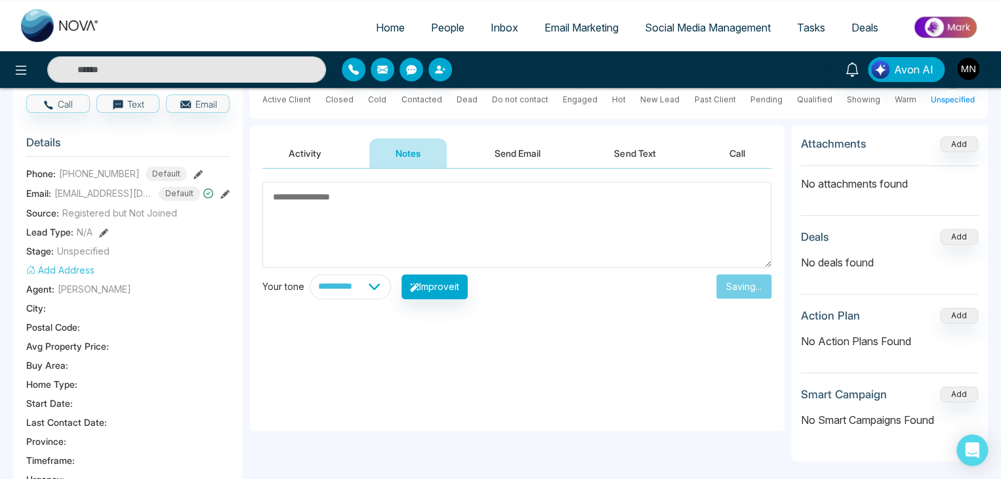
scroll to position [66, 0]
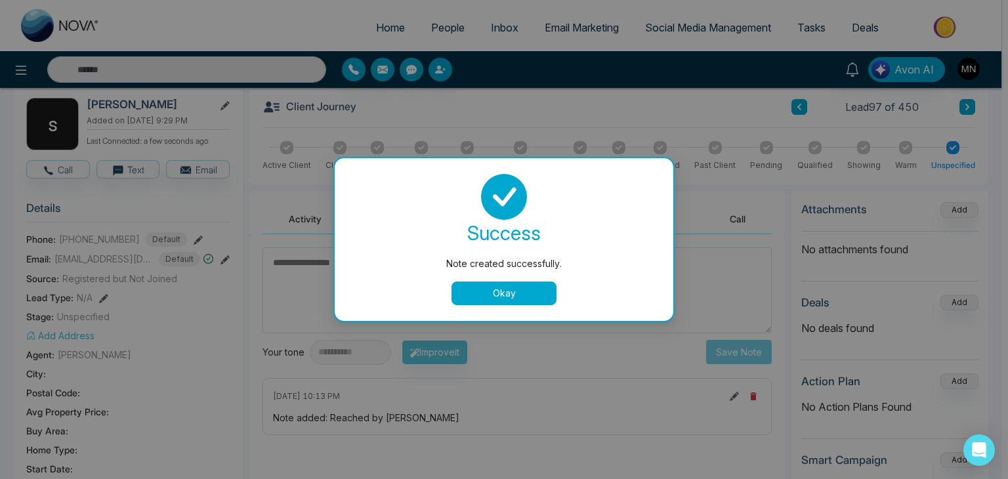
click at [484, 284] on button "Okay" at bounding box center [503, 293] width 105 height 24
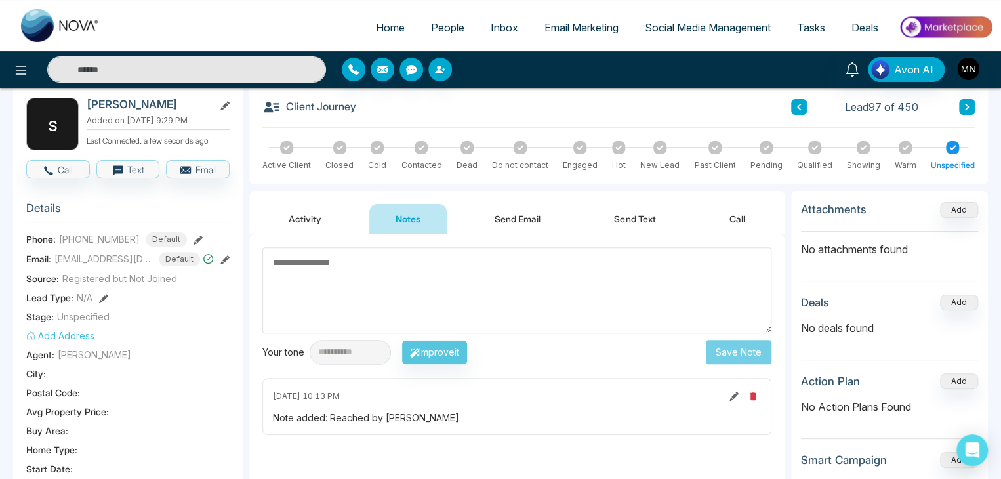
click at [289, 75] on input "text" at bounding box center [186, 69] width 279 height 26
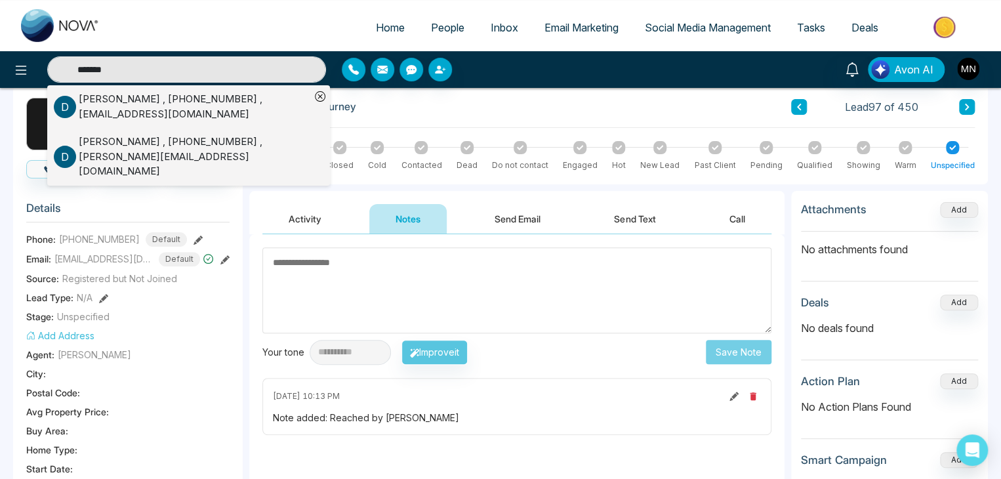
type input "*******"
click at [168, 101] on div "Dolores Singh , +14169368343 , dolsingh21@gmail.com" at bounding box center [195, 107] width 232 height 30
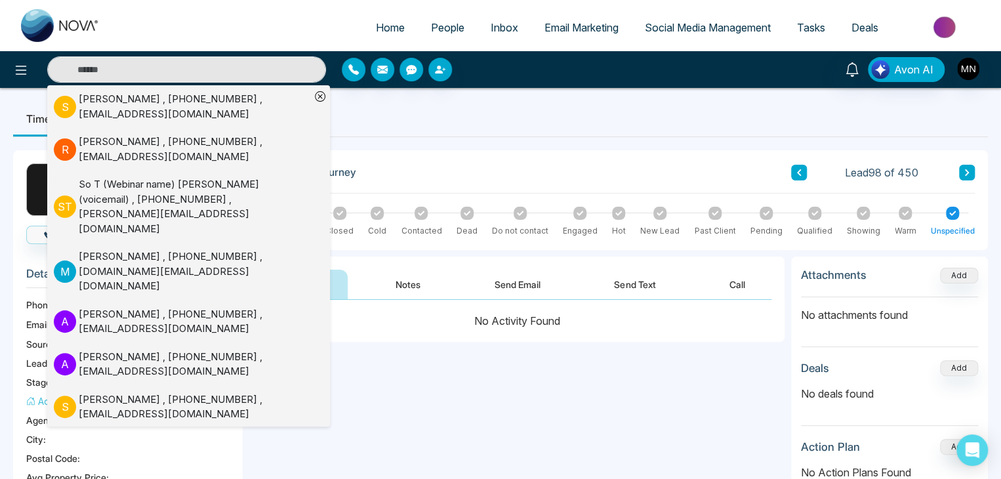
click at [417, 272] on button "Notes" at bounding box center [407, 285] width 77 height 30
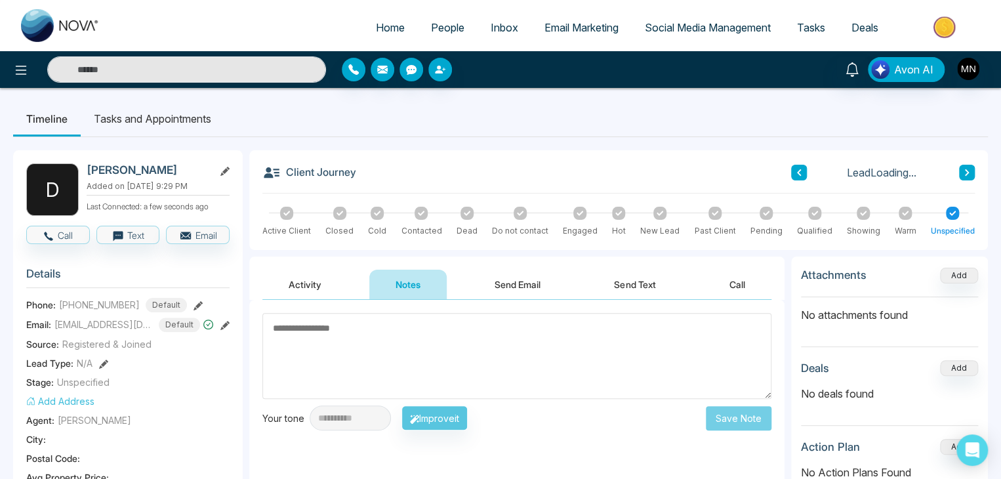
click at [424, 348] on textarea at bounding box center [516, 356] width 509 height 86
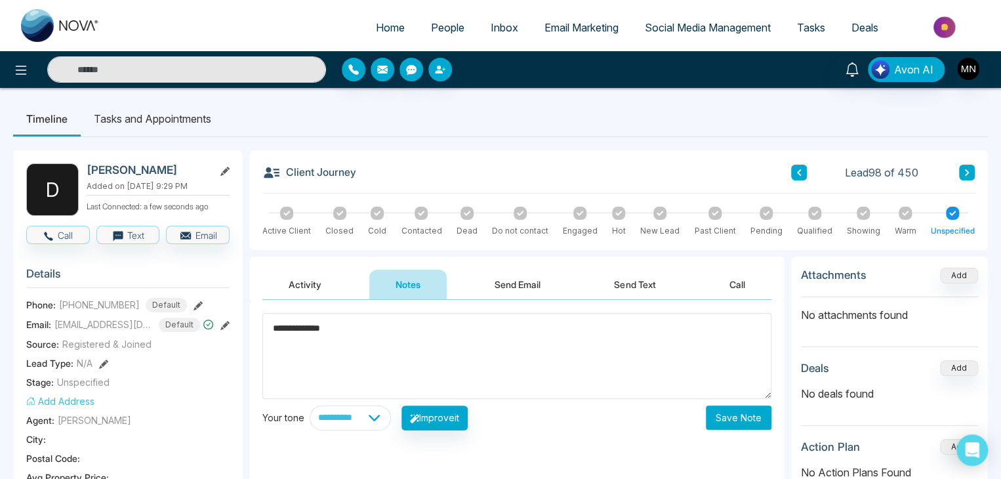
type textarea "**********"
click at [730, 422] on button "Save Note" at bounding box center [739, 417] width 66 height 24
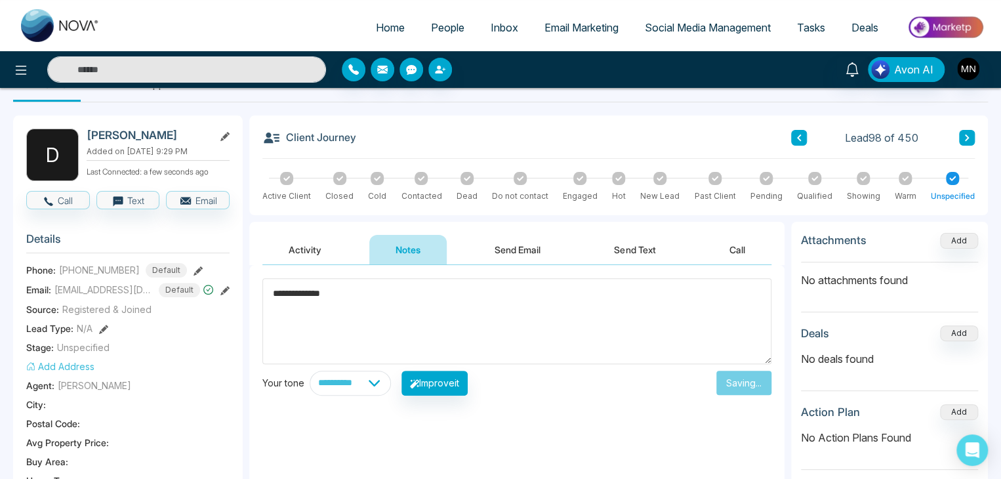
scroll to position [66, 0]
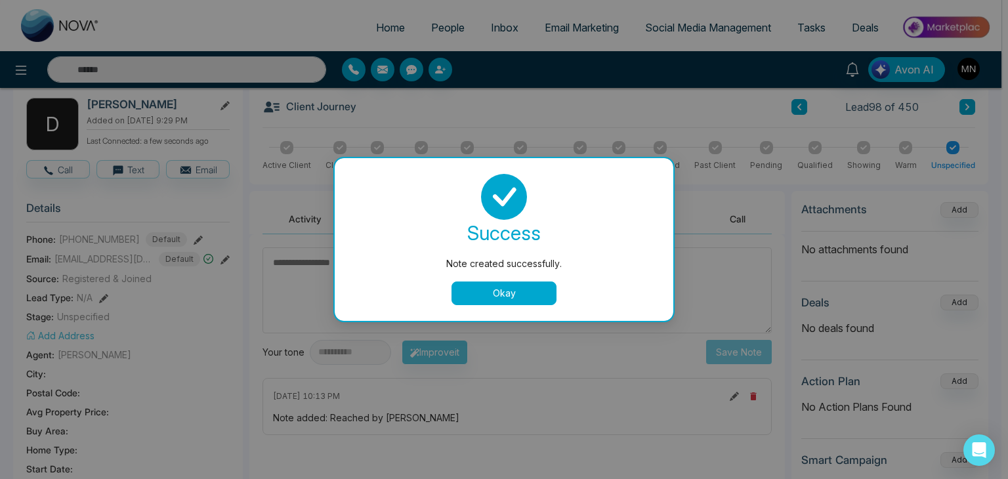
click at [472, 284] on button "Okay" at bounding box center [503, 293] width 105 height 24
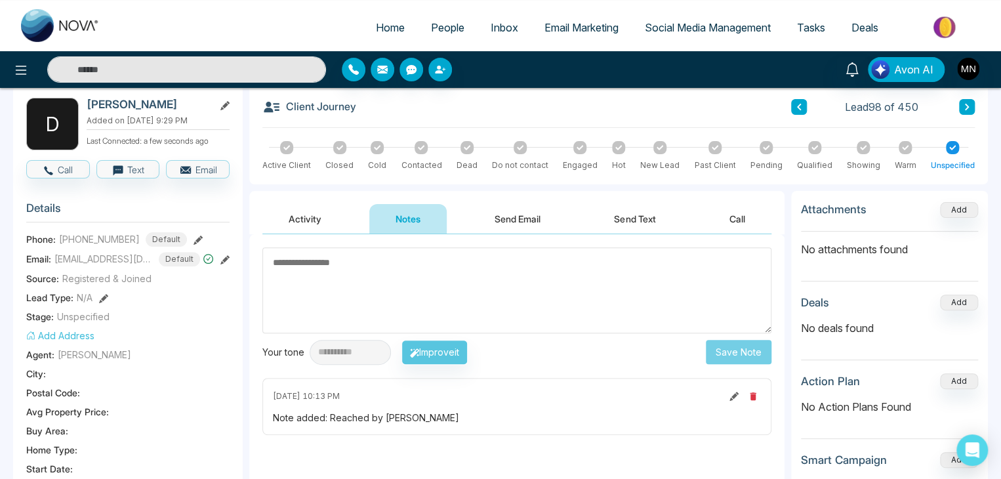
click at [170, 74] on input "text" at bounding box center [186, 69] width 279 height 26
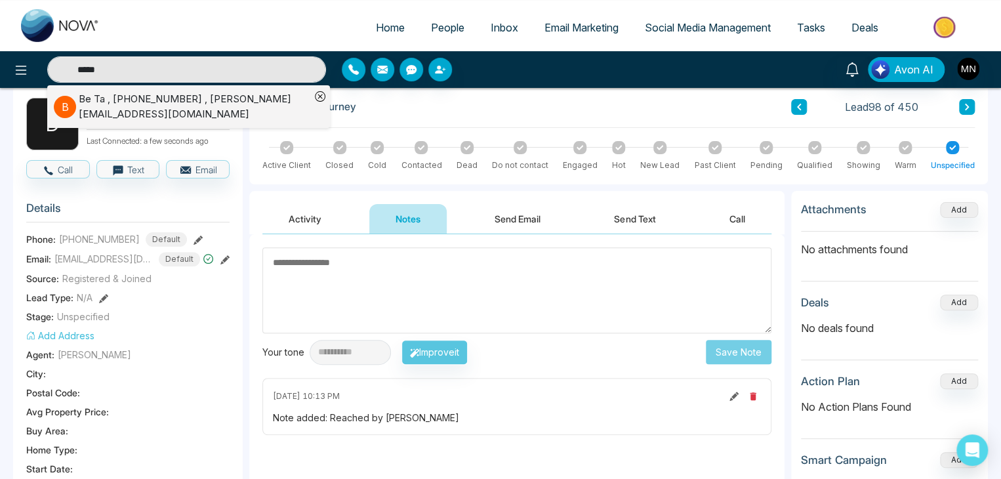
type input "*****"
click at [145, 103] on div "Be Ta , +16474351375 , behrooz@royallepage.ca" at bounding box center [195, 107] width 232 height 30
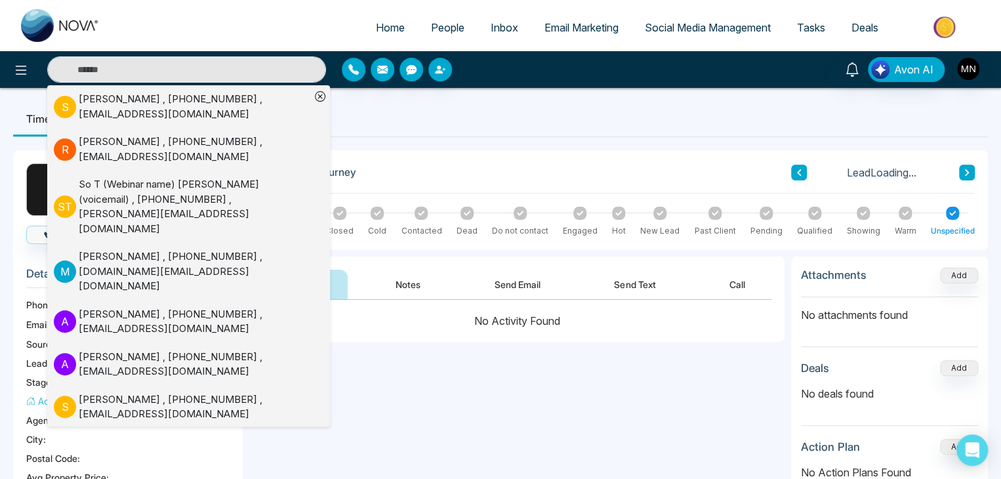
click at [411, 280] on button "Notes" at bounding box center [407, 285] width 77 height 30
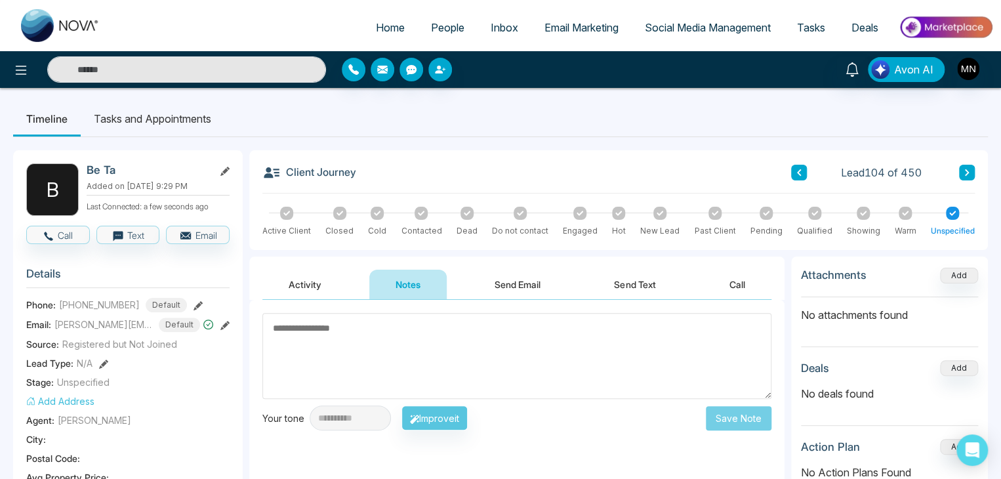
click at [501, 359] on textarea at bounding box center [516, 356] width 509 height 86
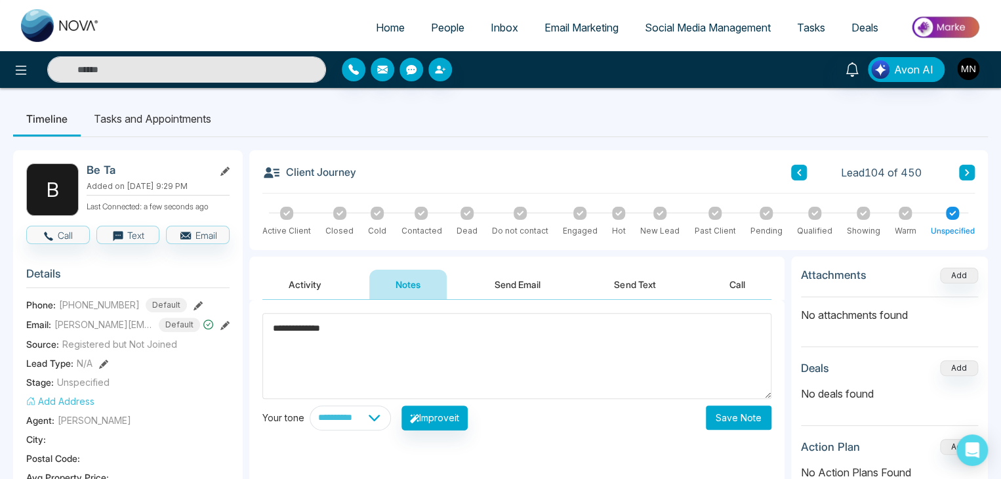
type textarea "**********"
click at [726, 413] on button "Save Note" at bounding box center [739, 417] width 66 height 24
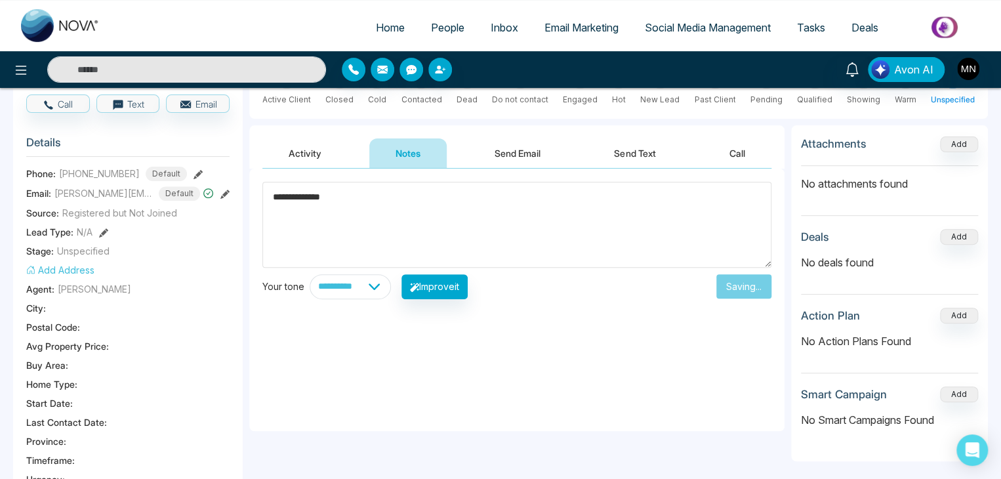
scroll to position [66, 0]
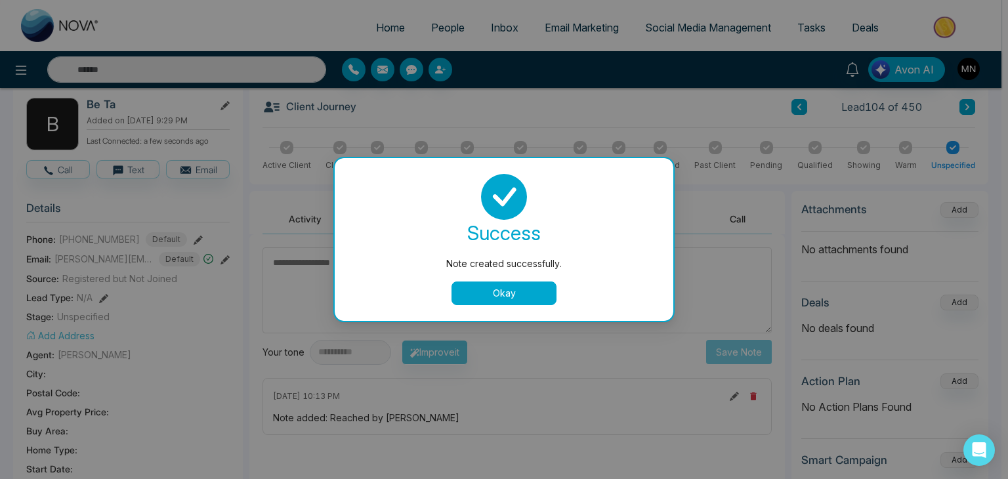
drag, startPoint x: 521, startPoint y: 288, endPoint x: 521, endPoint y: 264, distance: 24.3
click at [521, 287] on button "Okay" at bounding box center [503, 293] width 105 height 24
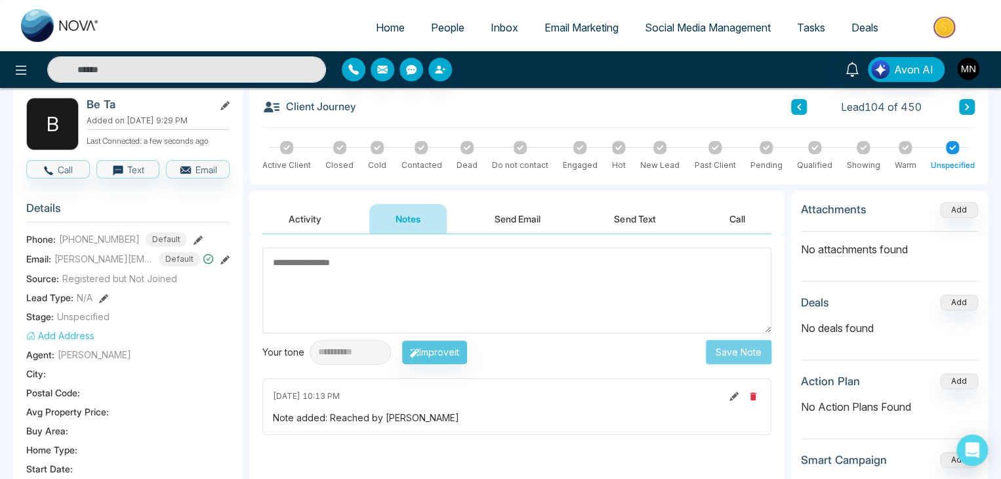
click at [188, 70] on input "text" at bounding box center [186, 69] width 279 height 26
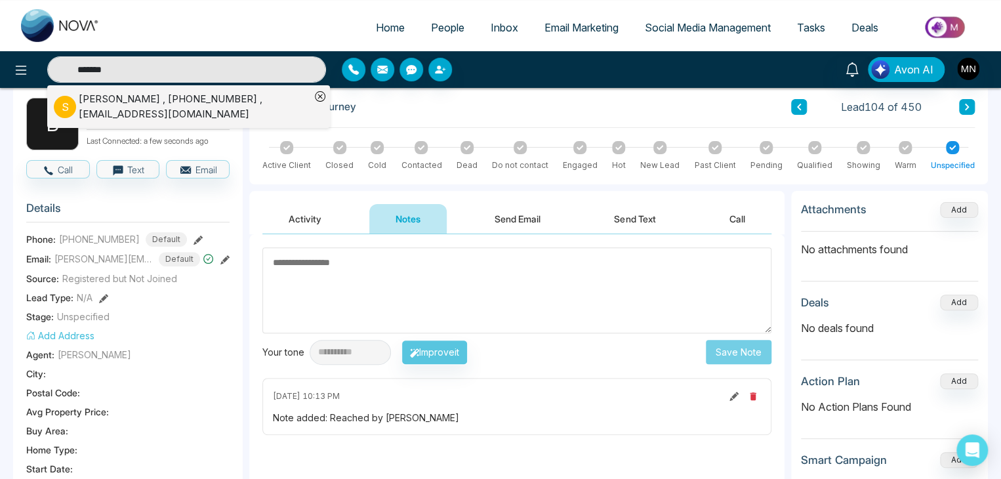
type input "*******"
click at [169, 103] on div "Sameera Patel , +16478387728 , sameerafpatel@gmail.com" at bounding box center [195, 107] width 232 height 30
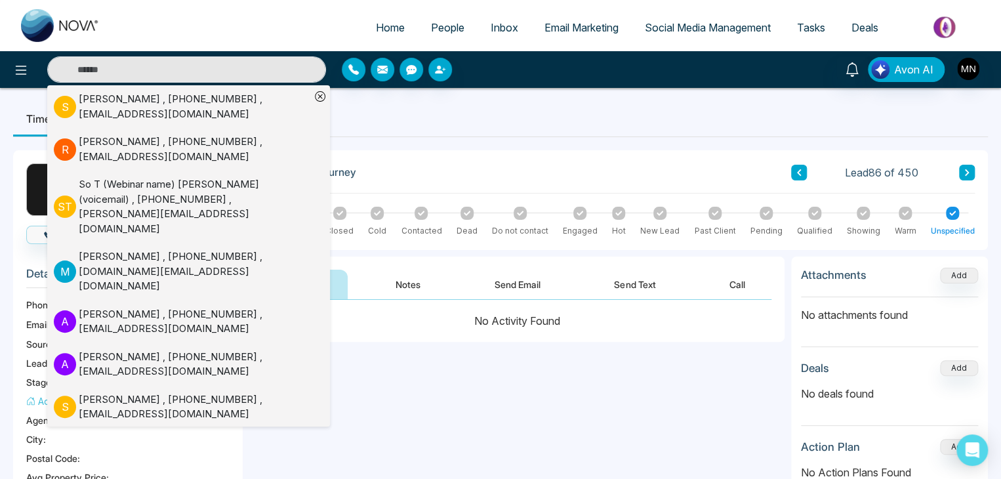
click at [432, 260] on div "Activity Notes Send Email Send Text Call" at bounding box center [516, 278] width 535 height 43
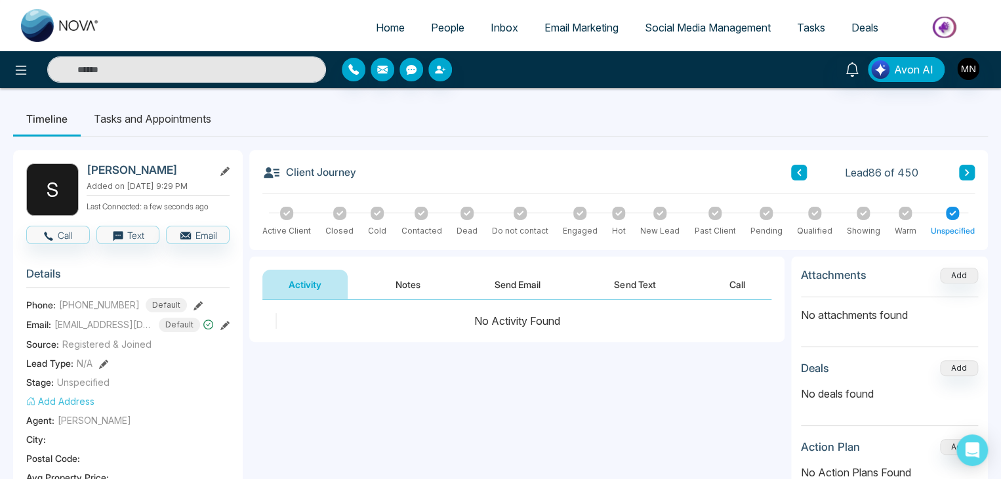
click at [397, 278] on button "Notes" at bounding box center [407, 285] width 77 height 30
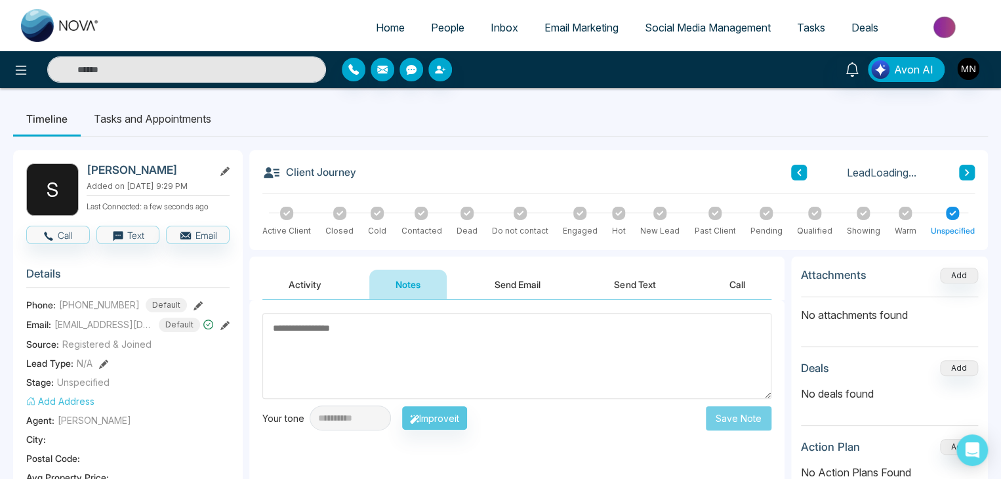
click at [407, 346] on textarea at bounding box center [516, 356] width 509 height 86
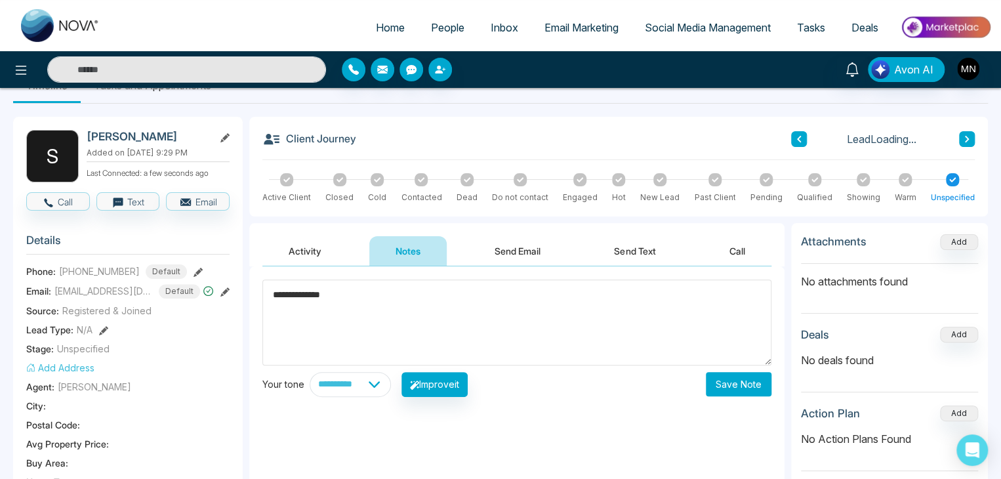
scroll to position [66, 0]
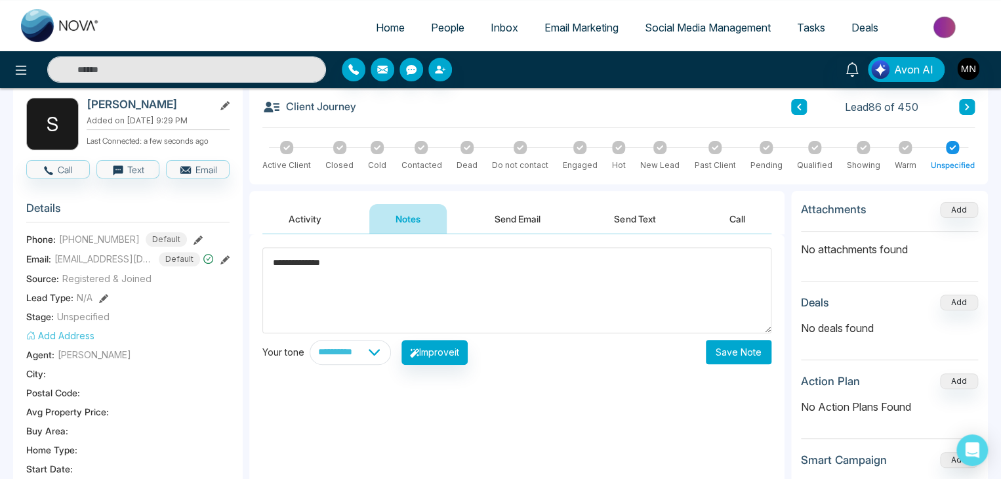
type textarea "**********"
click at [732, 358] on button "Save Note" at bounding box center [739, 352] width 66 height 24
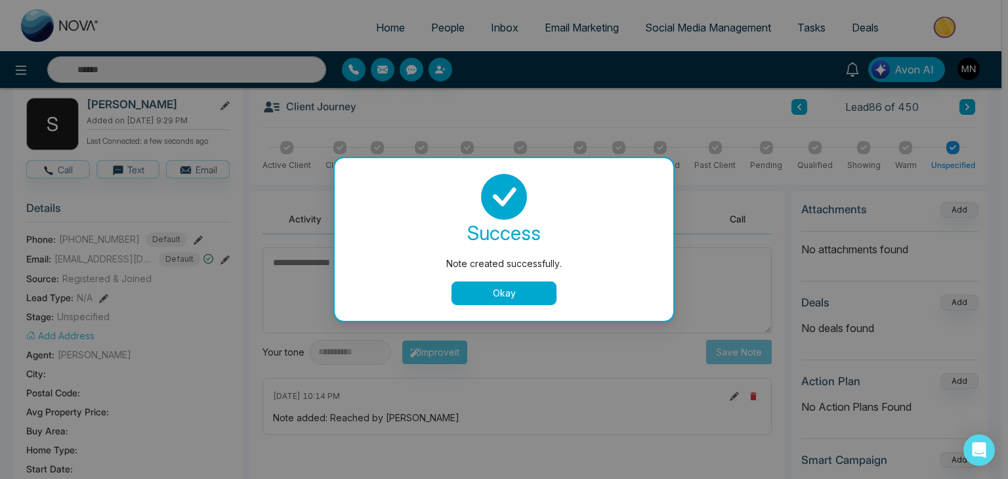
click at [497, 292] on button "Okay" at bounding box center [503, 293] width 105 height 24
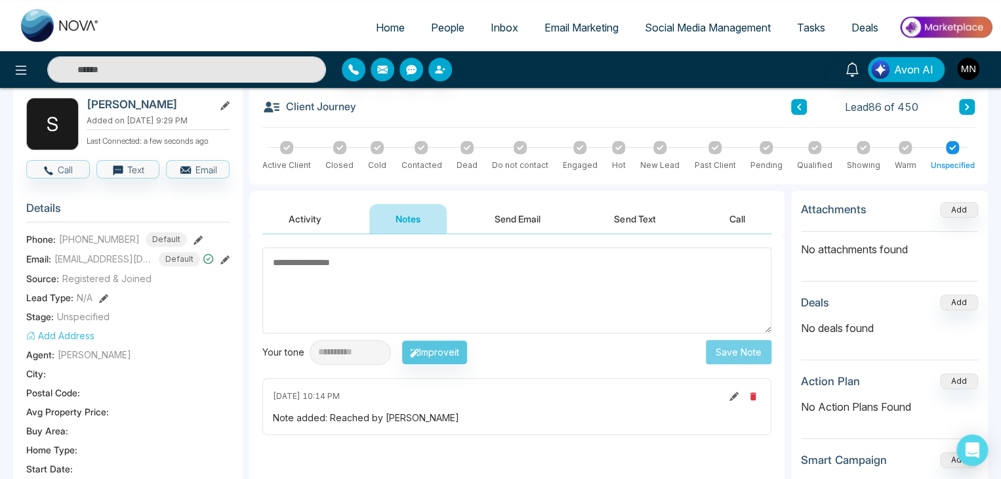
click at [962, 110] on button at bounding box center [967, 107] width 16 height 16
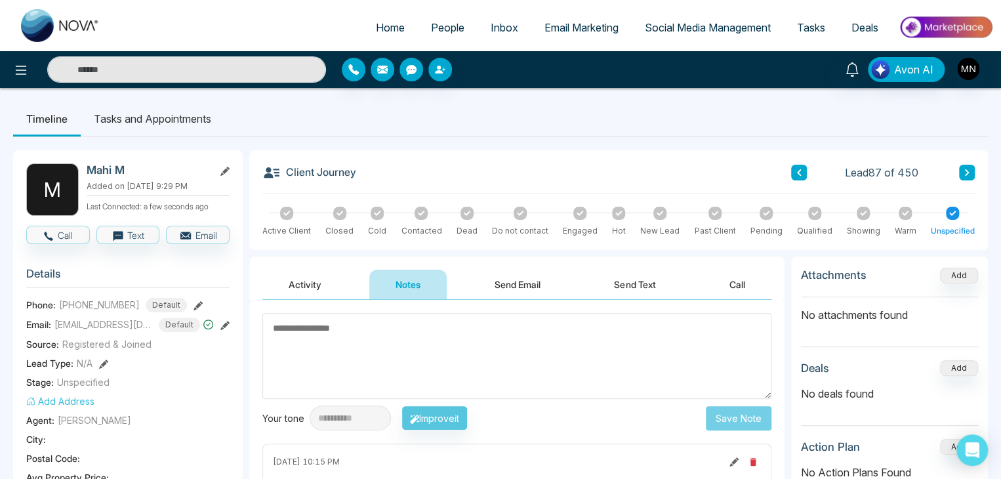
click at [180, 79] on input "text" at bounding box center [186, 69] width 279 height 26
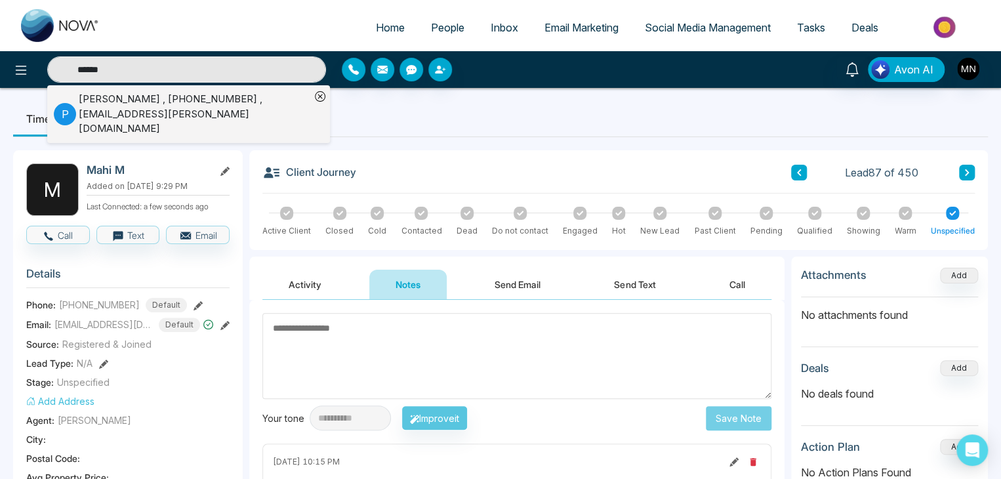
type input "******"
click at [156, 116] on div "[PERSON_NAME] , [PHONE_NUMBER] , [EMAIL_ADDRESS][PERSON_NAME][DOMAIN_NAME]" at bounding box center [195, 114] width 232 height 45
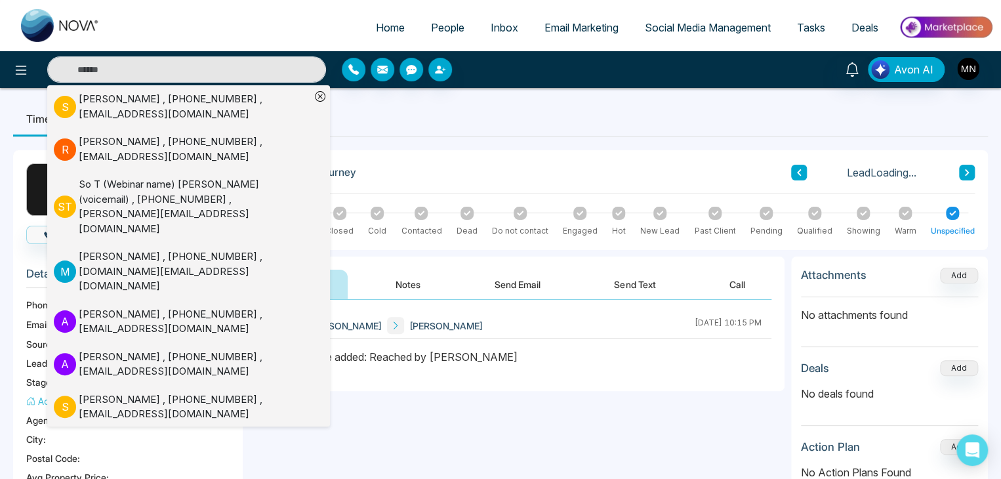
scroll to position [66, 0]
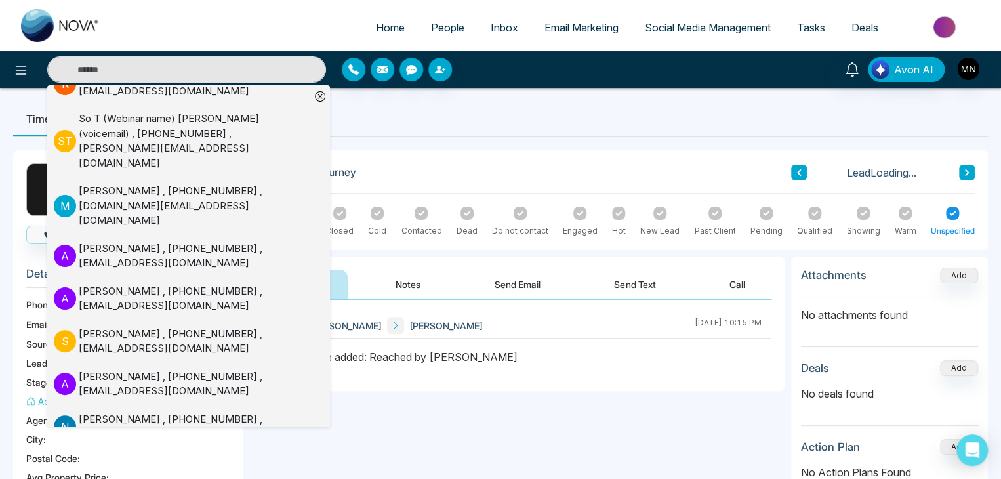
click at [354, 443] on div "**********" at bounding box center [516, 431] width 535 height 262
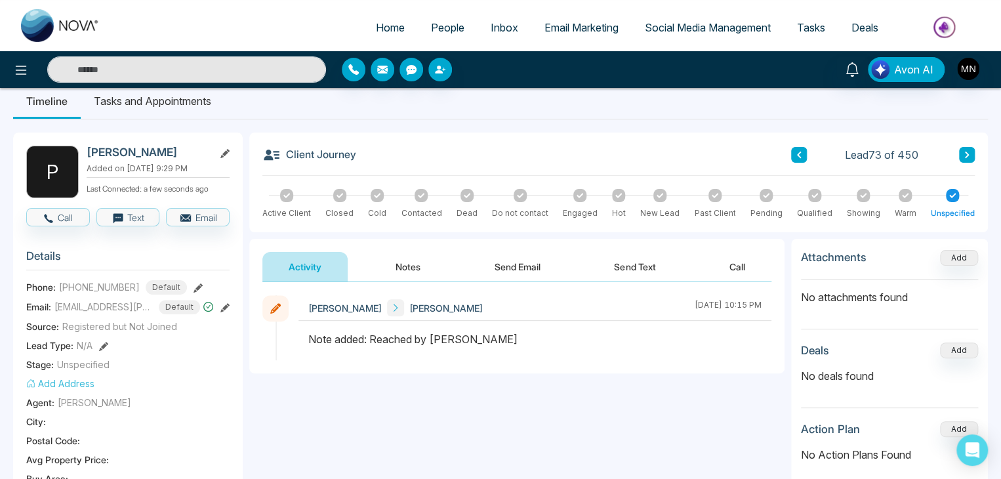
scroll to position [0, 0]
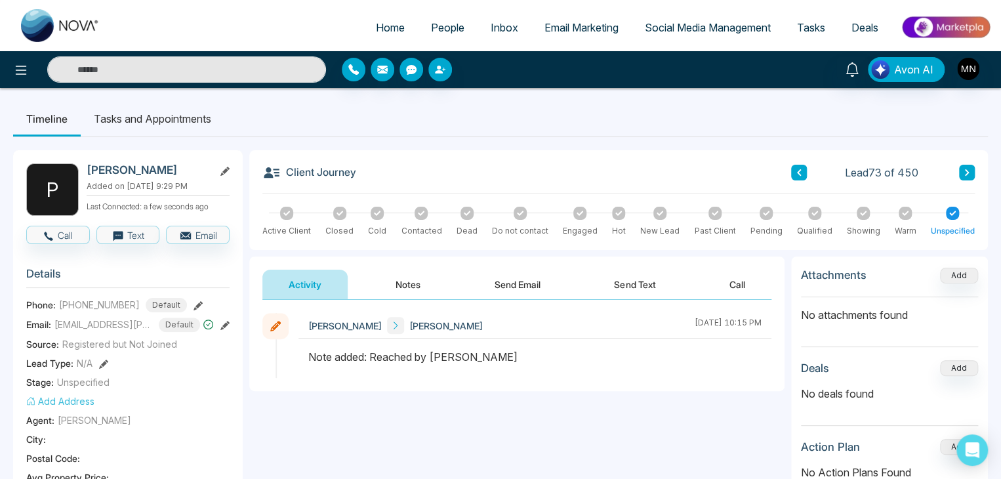
click at [213, 61] on input "text" at bounding box center [186, 69] width 279 height 26
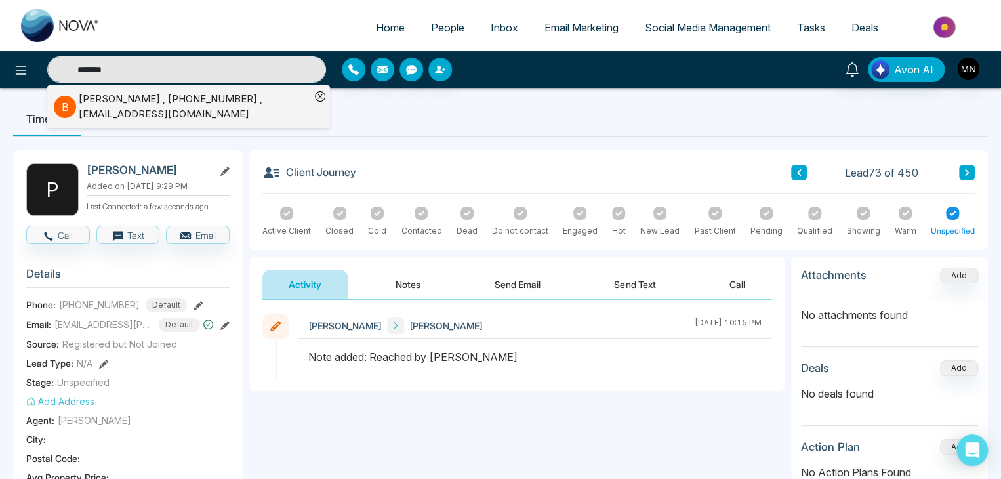
type input "*******"
click at [179, 98] on div "[PERSON_NAME] , [PHONE_NUMBER] , [EMAIL_ADDRESS][DOMAIN_NAME]" at bounding box center [195, 107] width 232 height 30
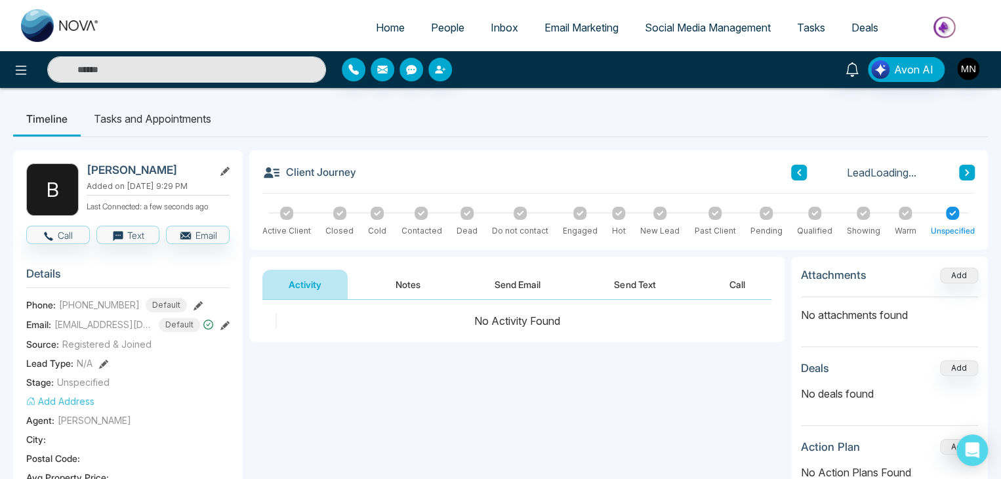
click at [394, 282] on button "Notes" at bounding box center [407, 285] width 77 height 30
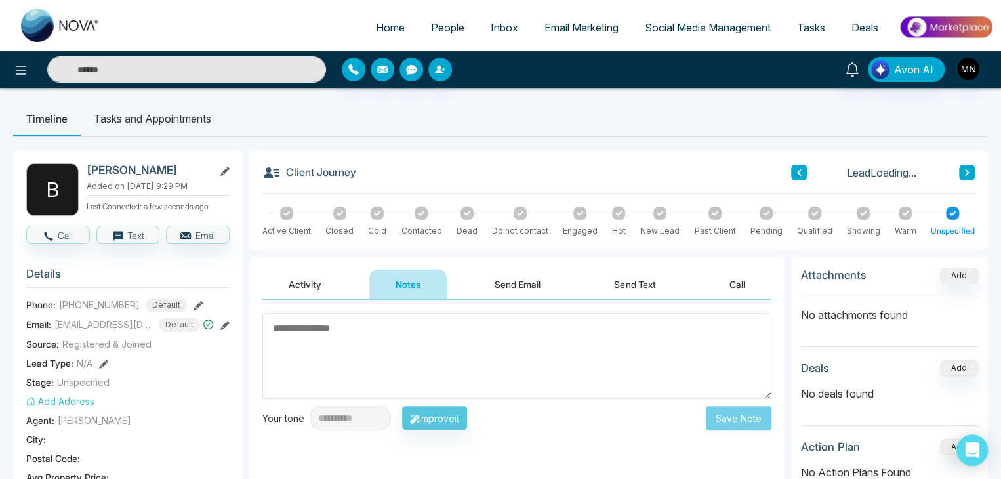
click at [445, 353] on textarea at bounding box center [516, 356] width 509 height 86
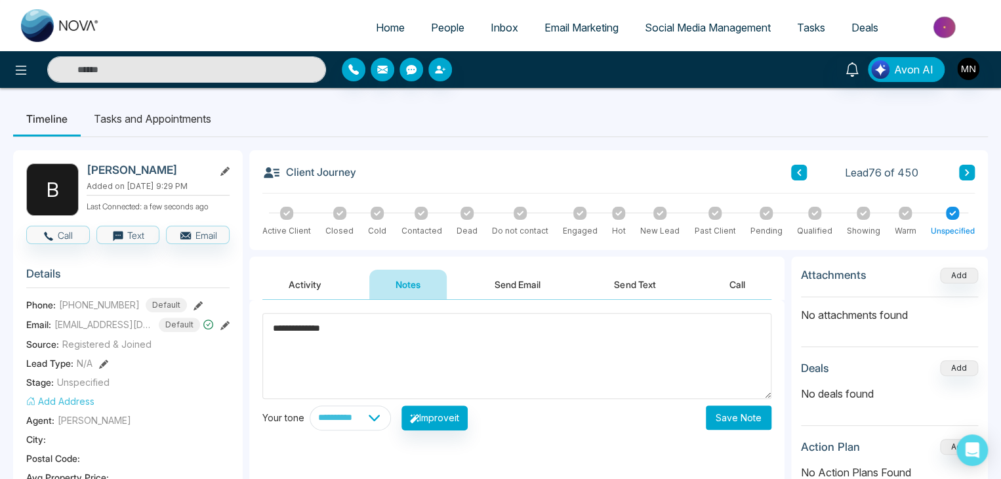
type textarea "**********"
click at [726, 415] on button "Save Note" at bounding box center [739, 417] width 66 height 24
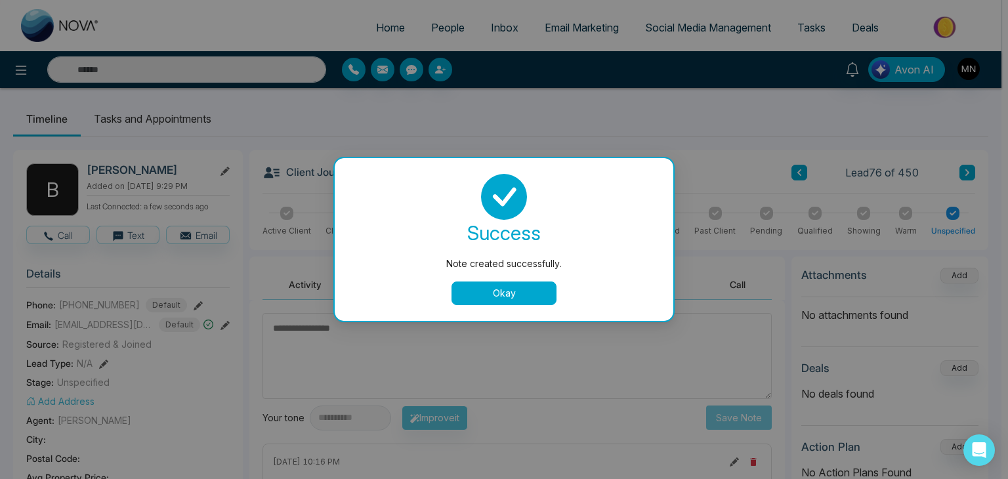
click at [493, 291] on button "Okay" at bounding box center [503, 293] width 105 height 24
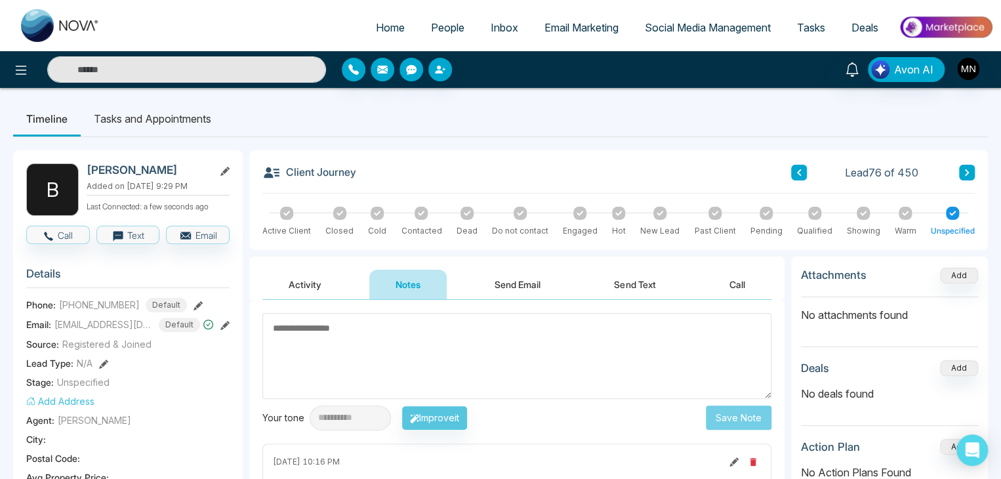
click at [192, 68] on input "text" at bounding box center [186, 69] width 279 height 26
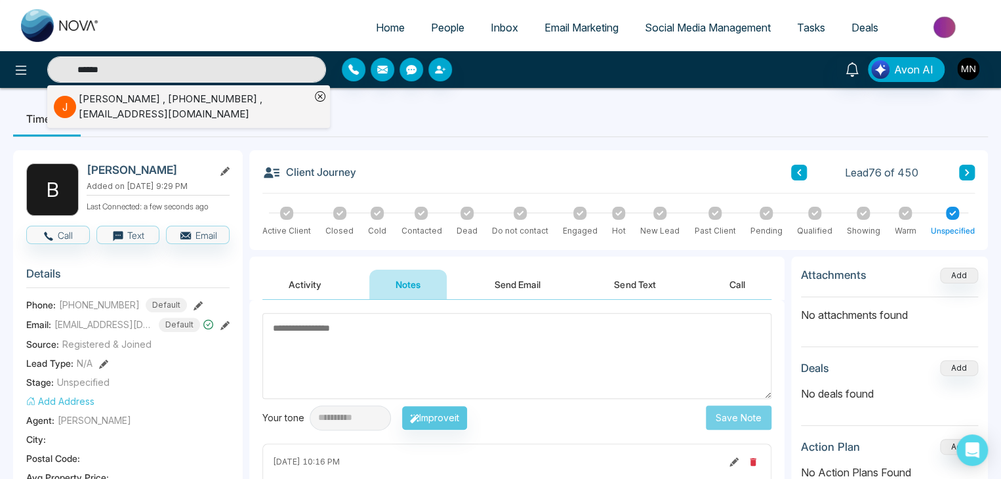
type input "******"
click at [168, 100] on div "Jagtar Dhillon , +16473810005 , Dhillonremax@gmail.com" at bounding box center [195, 107] width 232 height 30
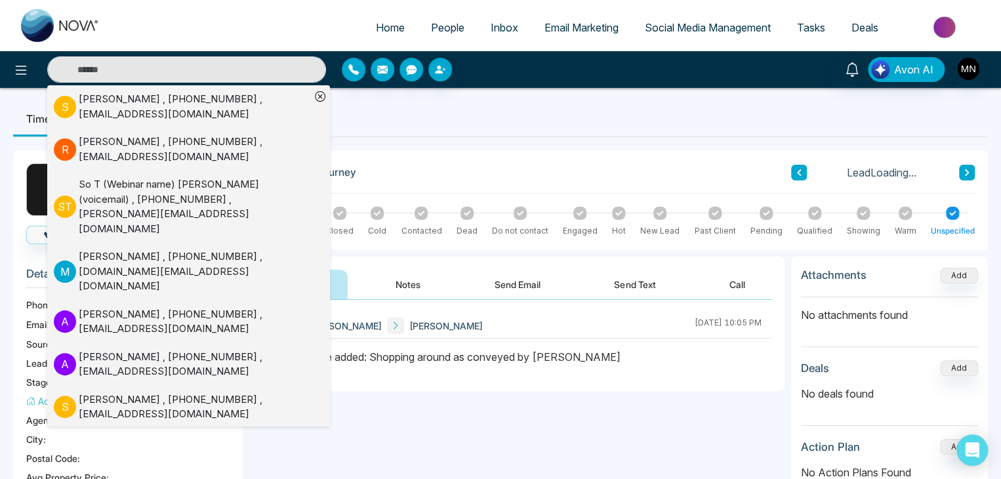
click at [446, 373] on div at bounding box center [535, 363] width 473 height 29
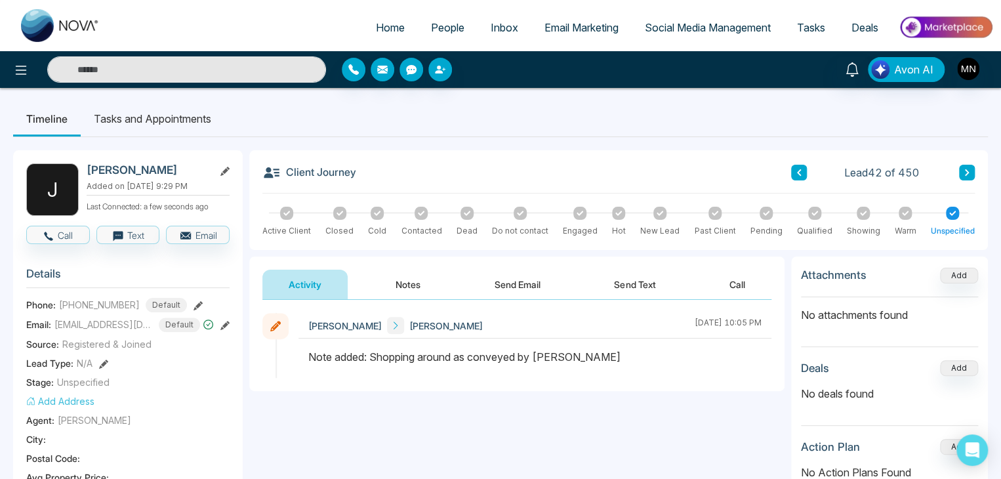
click at [211, 70] on input "text" at bounding box center [186, 69] width 279 height 26
type input "*"
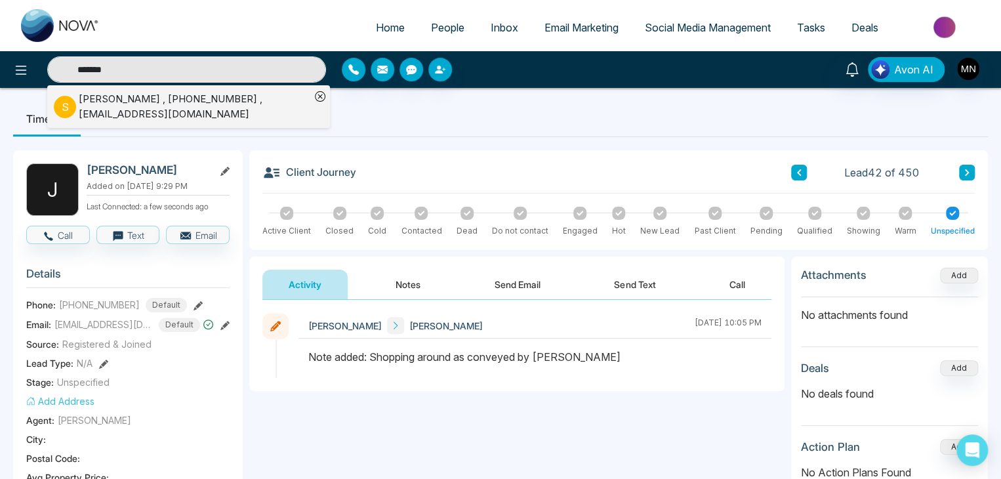
type input "*******"
click at [181, 94] on div "Subhash Sutar , +14167865672 , subhashsutar@hotmail.com" at bounding box center [195, 107] width 232 height 30
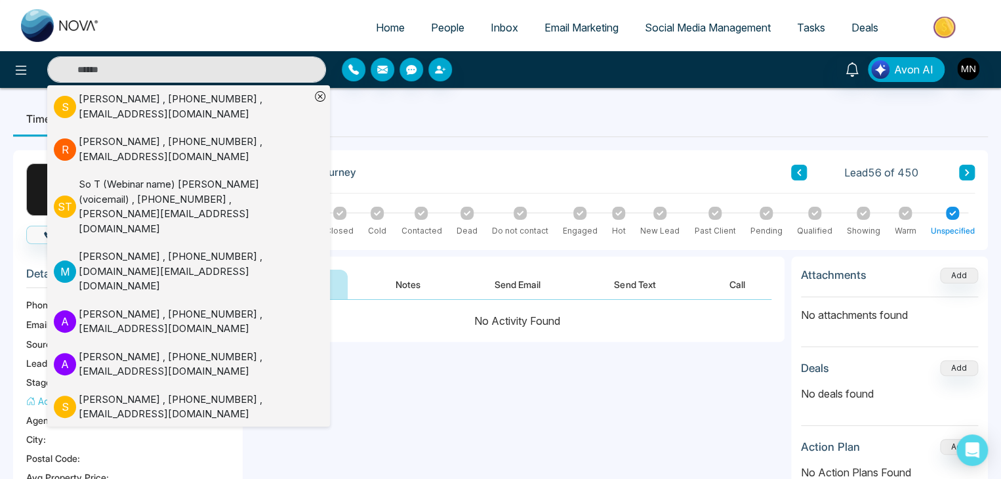
click at [495, 154] on div "Client Journey Lead 56 of 450 Active Client Closed Cold Contacted Dead Do not c…" at bounding box center [618, 200] width 739 height 100
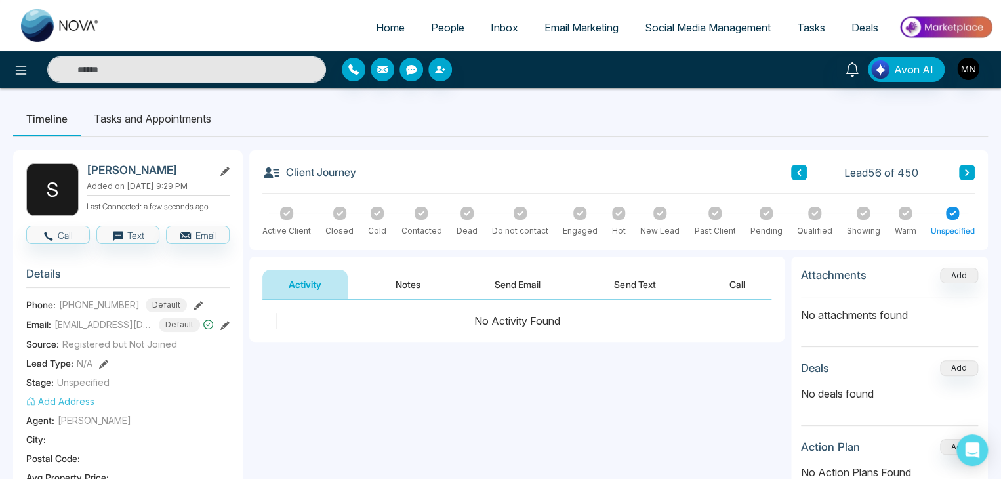
click at [411, 279] on button "Notes" at bounding box center [407, 285] width 77 height 30
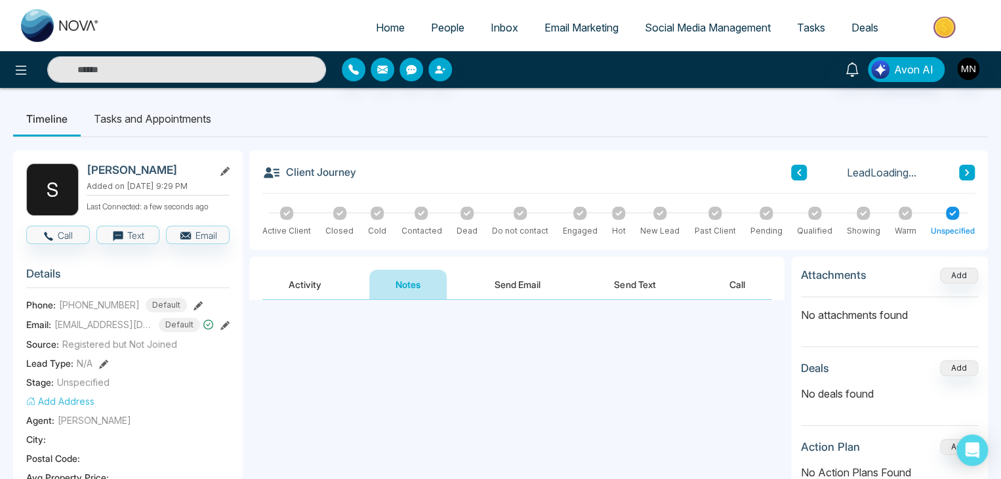
click at [335, 338] on textarea at bounding box center [516, 357] width 509 height 86
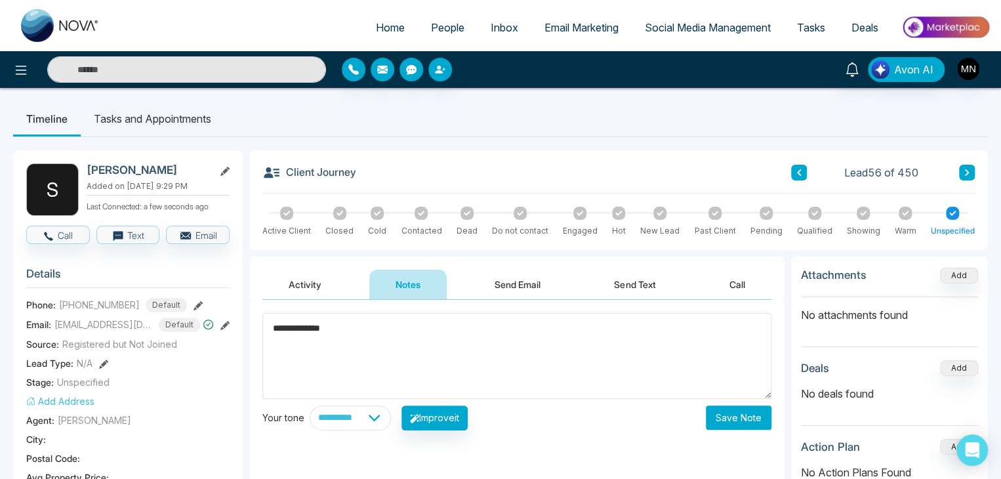
type textarea "**********"
click at [740, 415] on button "Save Note" at bounding box center [739, 417] width 66 height 24
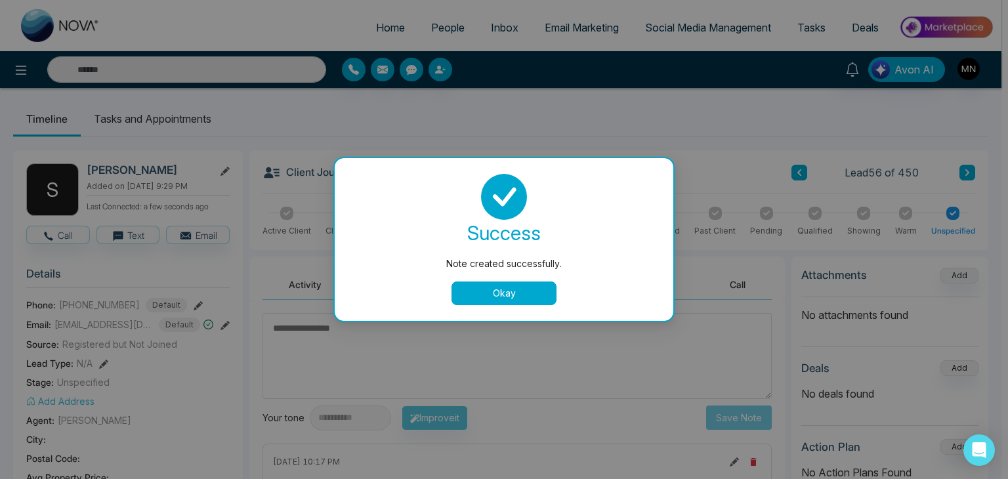
click at [517, 299] on button "Okay" at bounding box center [503, 293] width 105 height 24
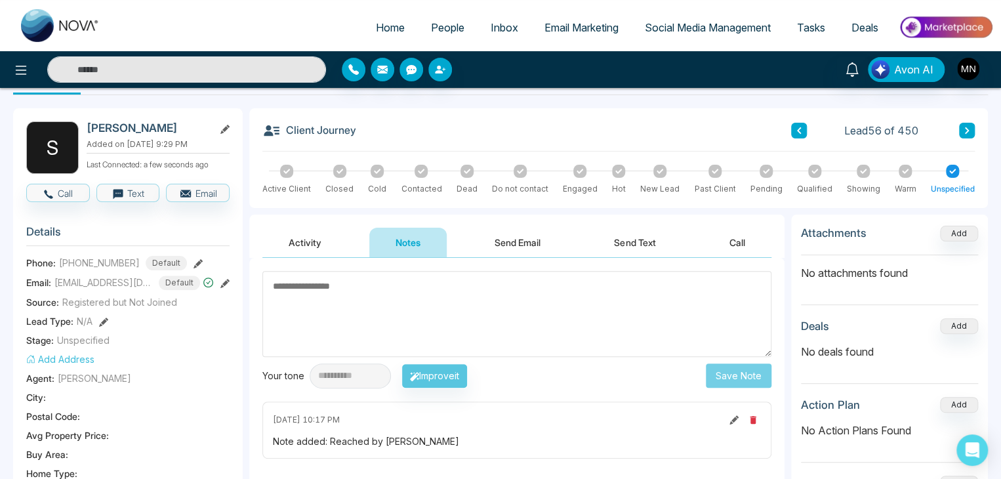
scroll to position [66, 0]
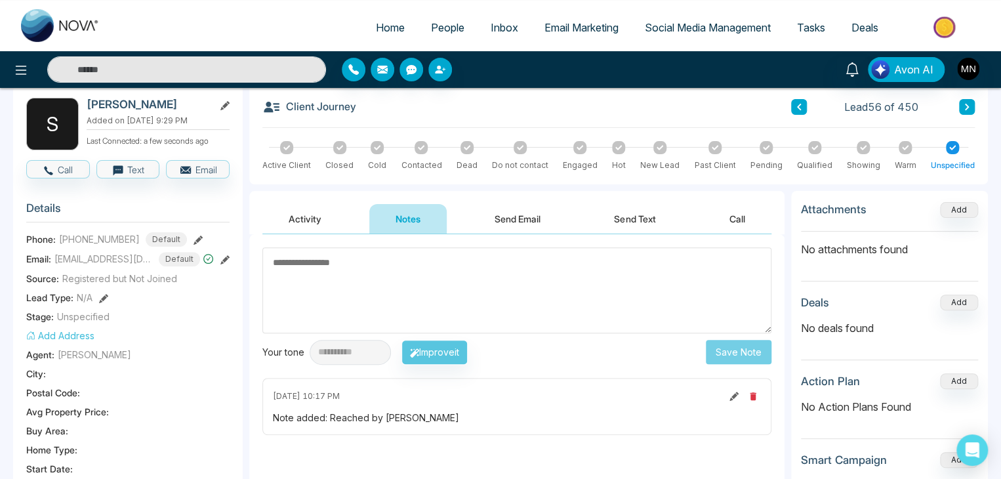
click at [255, 70] on input "text" at bounding box center [186, 69] width 279 height 26
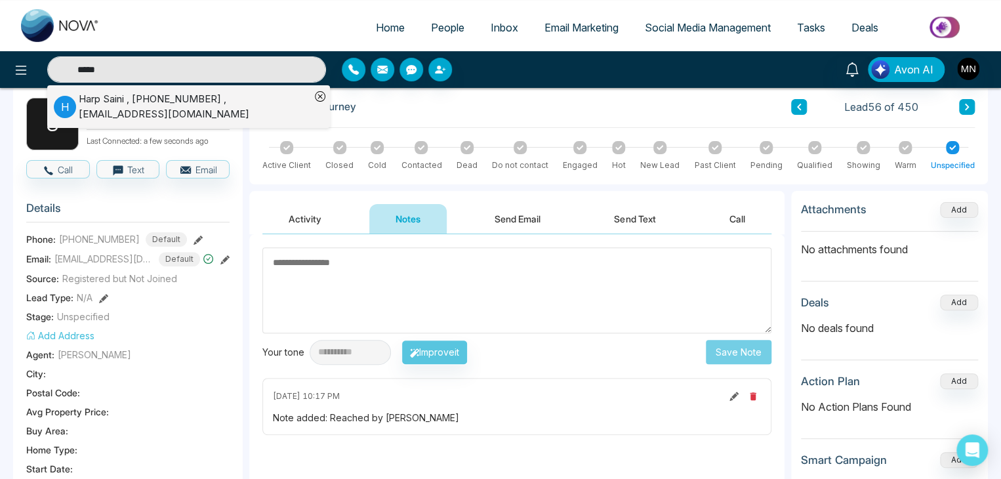
type input "****"
click at [211, 106] on div "Harp Saini , +16477456409 , harprealtor@outlook.com" at bounding box center [195, 107] width 232 height 30
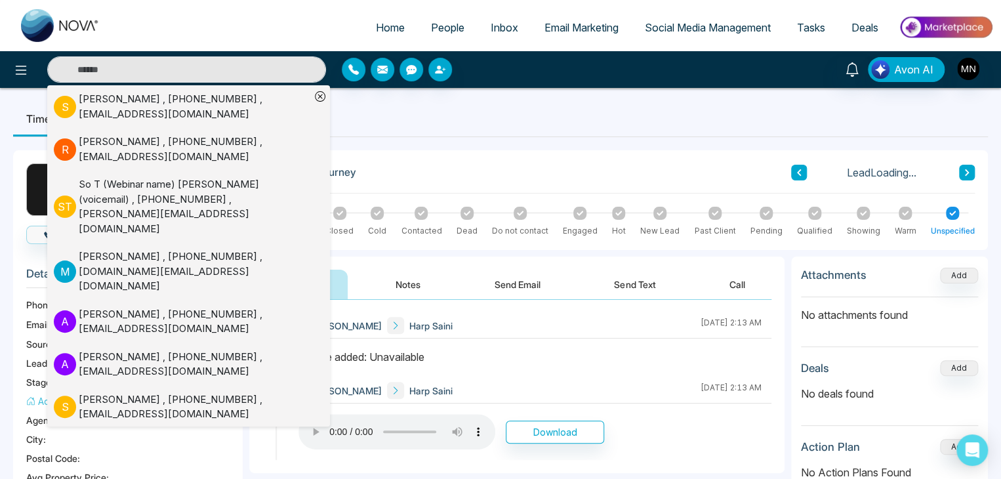
click at [492, 328] on div "Mike Nova Harp Saini August 19 2025 | 2:13 AM" at bounding box center [535, 326] width 473 height 26
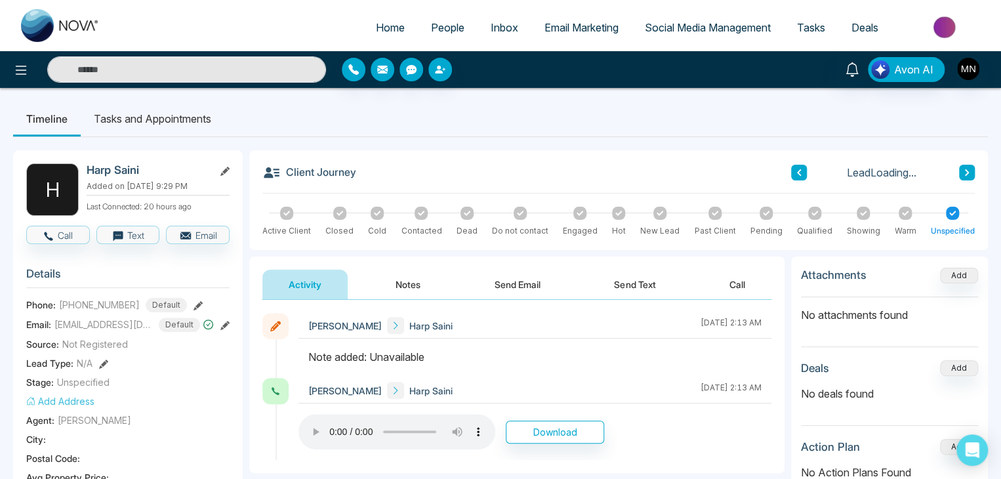
click at [417, 287] on button "Notes" at bounding box center [407, 285] width 77 height 30
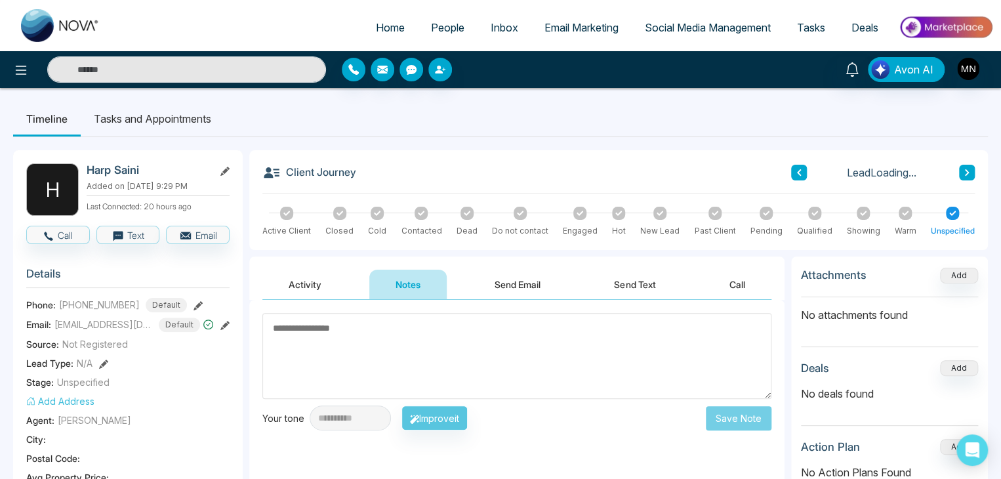
click at [449, 336] on textarea at bounding box center [516, 356] width 509 height 86
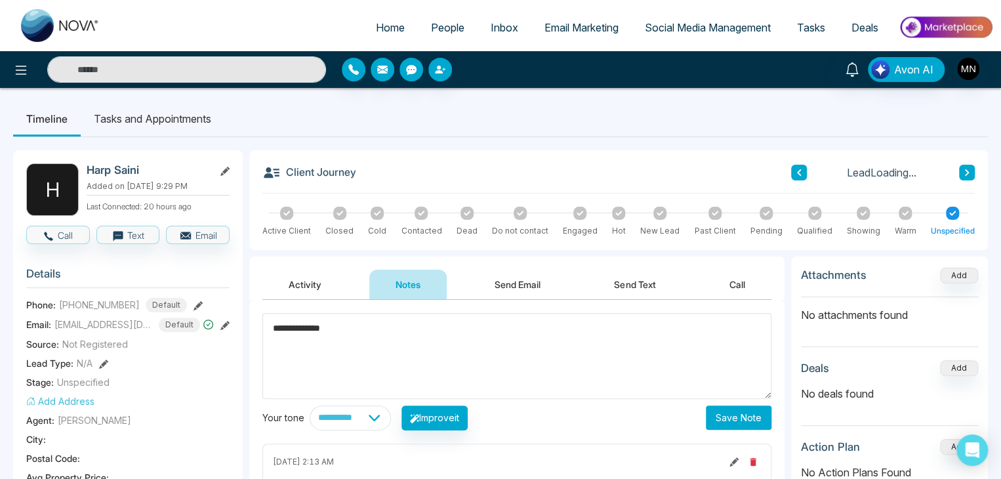
type textarea "**********"
click at [722, 415] on button "Save Note" at bounding box center [739, 417] width 66 height 24
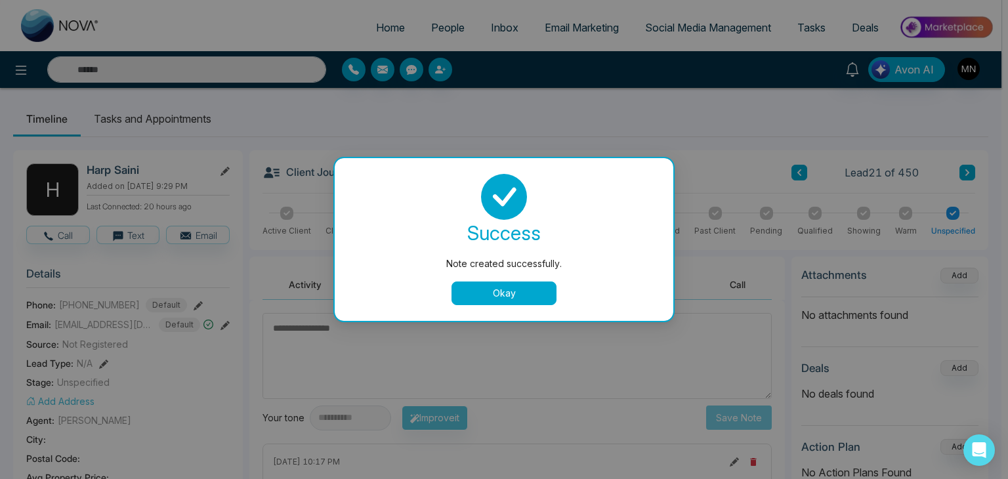
click at [532, 290] on button "Okay" at bounding box center [503, 293] width 105 height 24
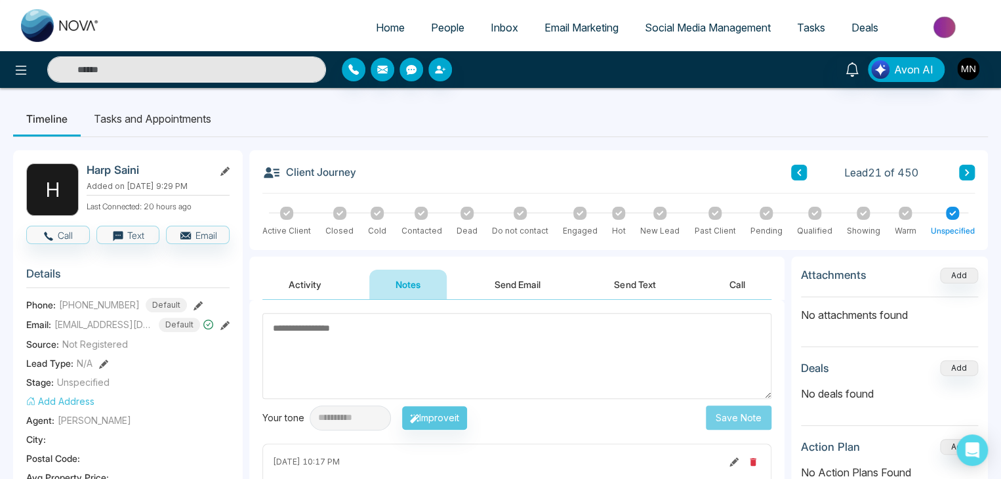
click at [238, 66] on input "text" at bounding box center [186, 69] width 279 height 26
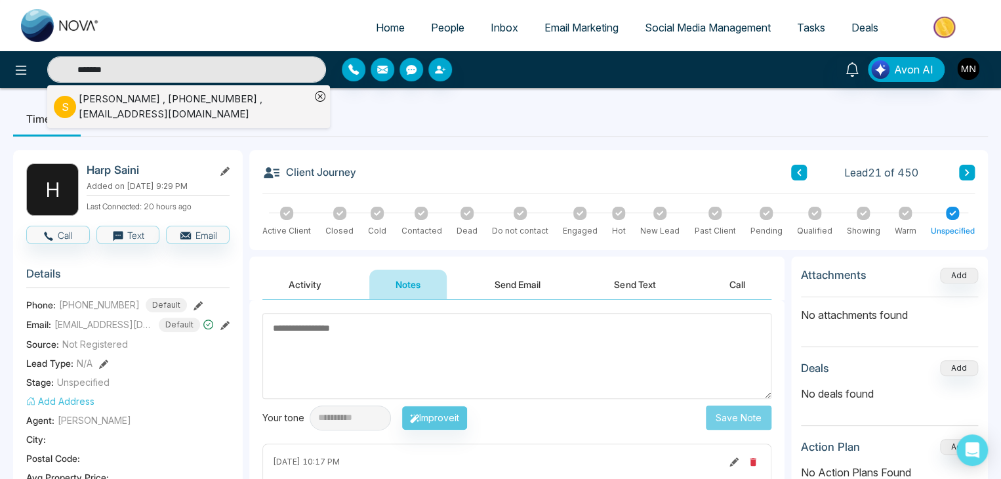
type input "*******"
click at [186, 104] on div "Subhash Sutar , +14167865672 , subhashsutar@hotmail.com" at bounding box center [195, 107] width 232 height 30
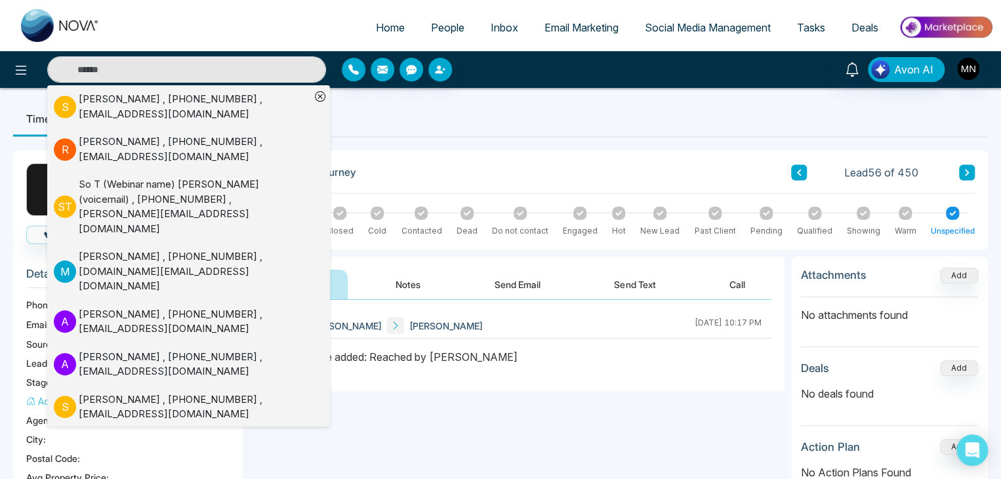
click at [181, 56] on input "text" at bounding box center [186, 69] width 279 height 26
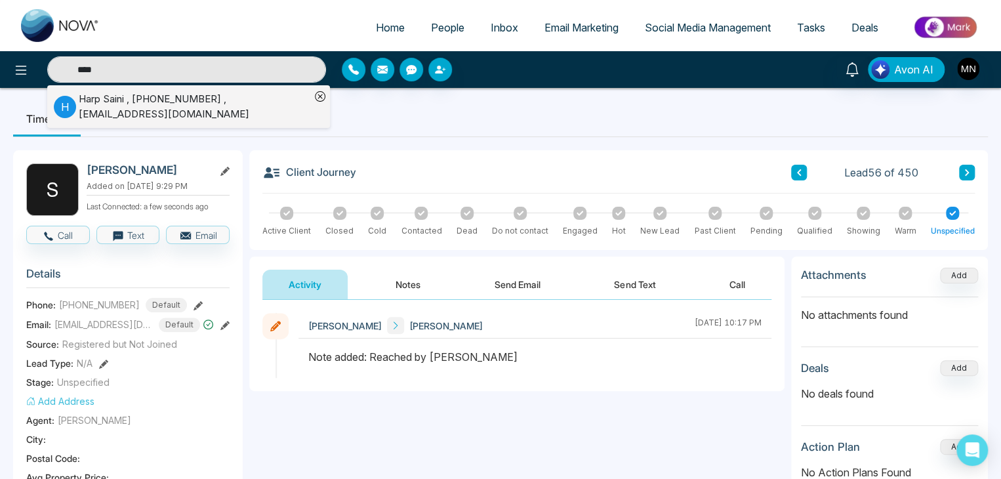
type input "****"
click at [108, 102] on div "Harp Saini , +16477456409 , harprealtor@outlook.com" at bounding box center [195, 107] width 232 height 30
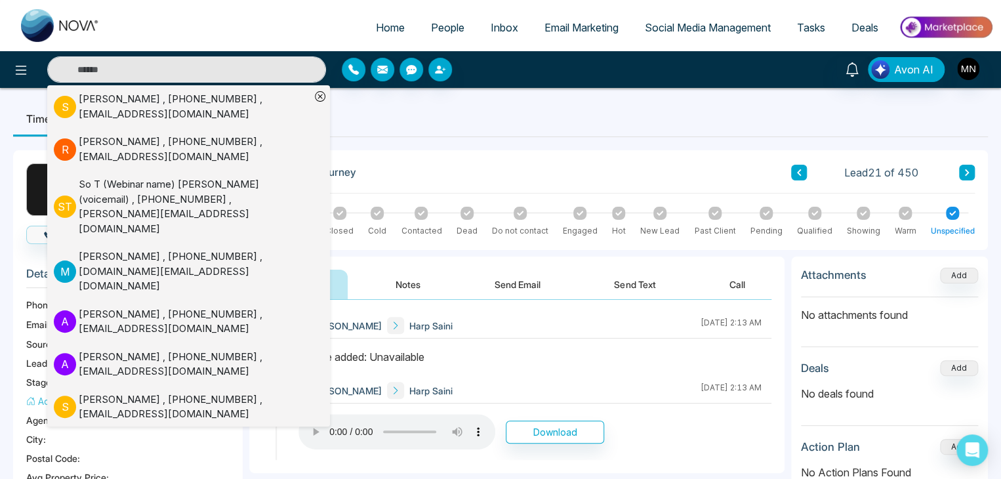
click at [404, 277] on button "Notes" at bounding box center [407, 285] width 77 height 30
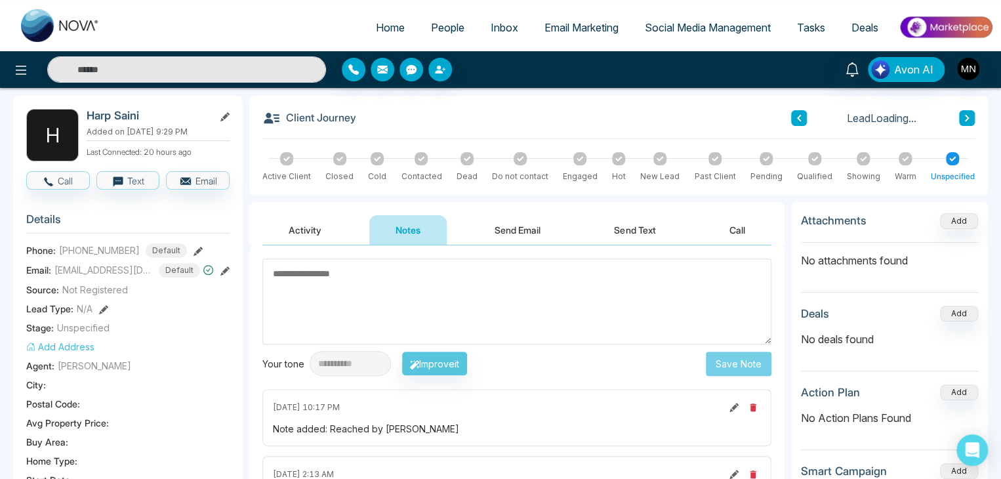
scroll to position [131, 0]
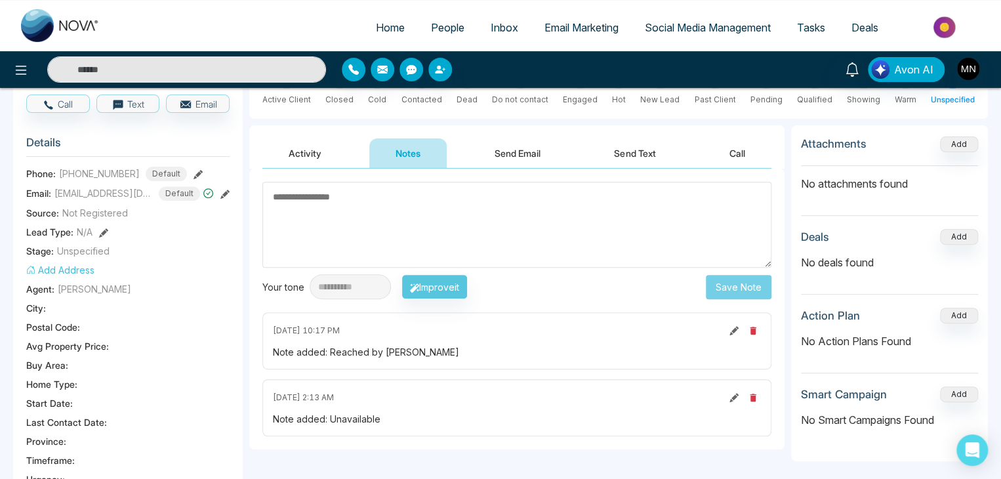
click at [313, 160] on button "Activity" at bounding box center [304, 153] width 85 height 30
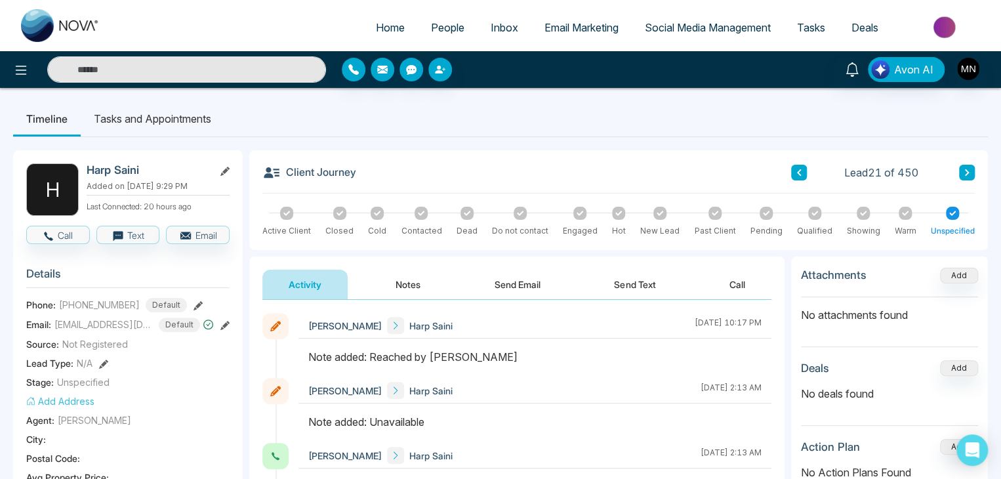
click at [207, 62] on input "text" at bounding box center [186, 69] width 279 height 26
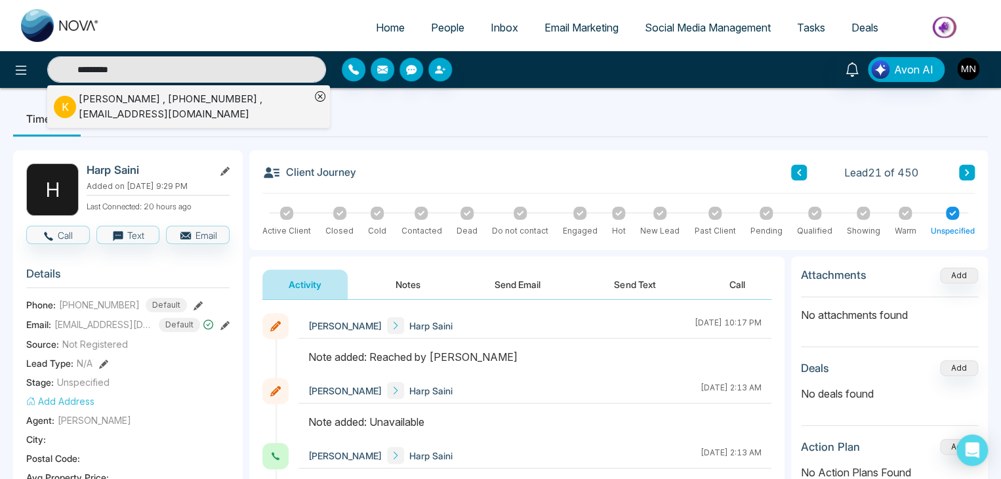
type input "*********"
click at [169, 98] on div "Kiran Vir Sahota , +16479391264 , kiranvirsingh@hotmail.com" at bounding box center [195, 107] width 232 height 30
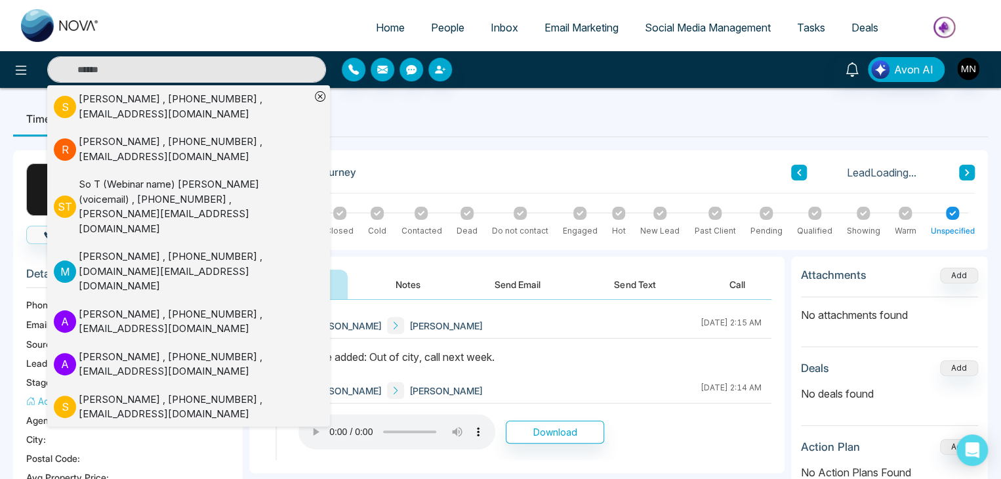
click at [404, 284] on button "Notes" at bounding box center [407, 285] width 77 height 30
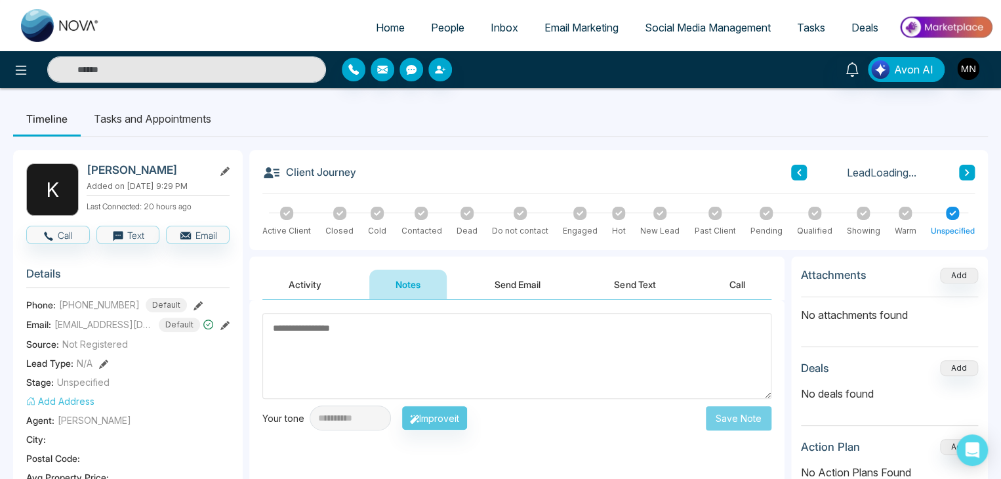
click at [425, 344] on textarea at bounding box center [516, 356] width 509 height 86
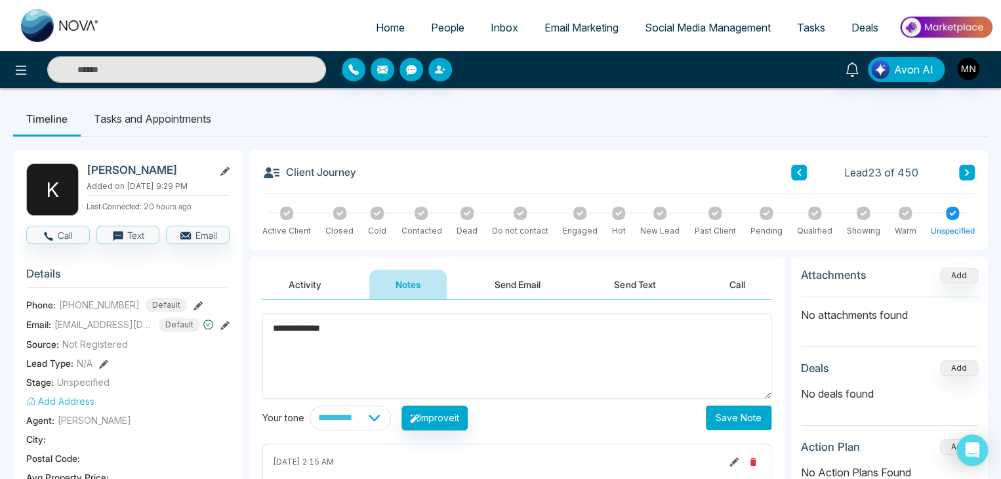
type textarea "**********"
click at [732, 419] on button "Save Note" at bounding box center [739, 417] width 66 height 24
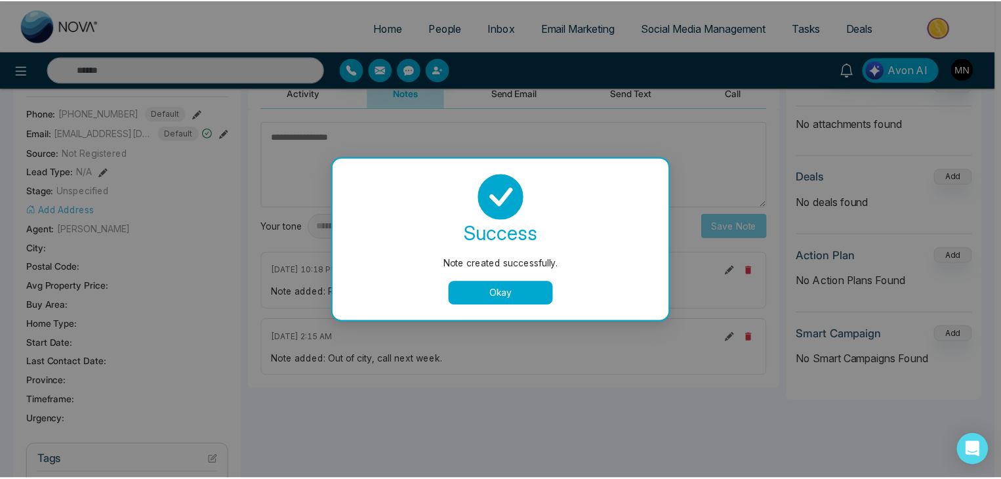
scroll to position [197, 0]
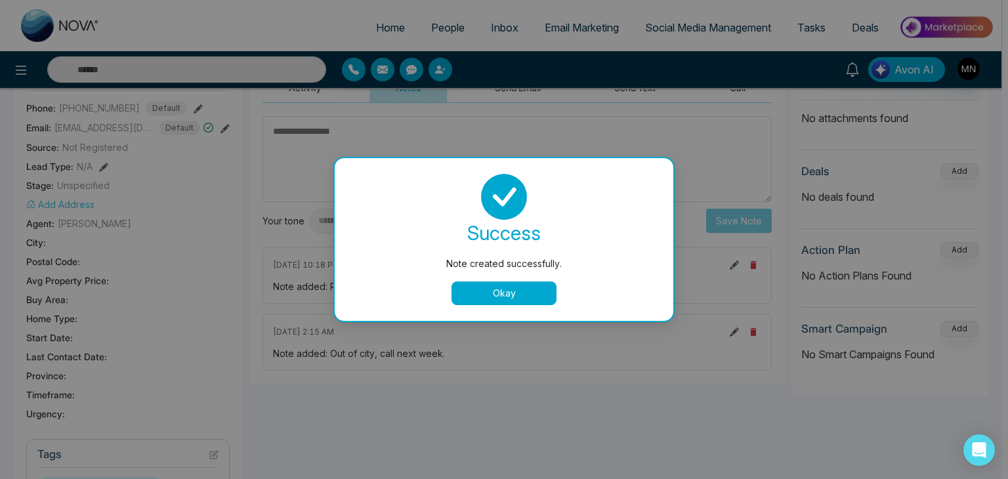
click at [512, 297] on button "Okay" at bounding box center [503, 293] width 105 height 24
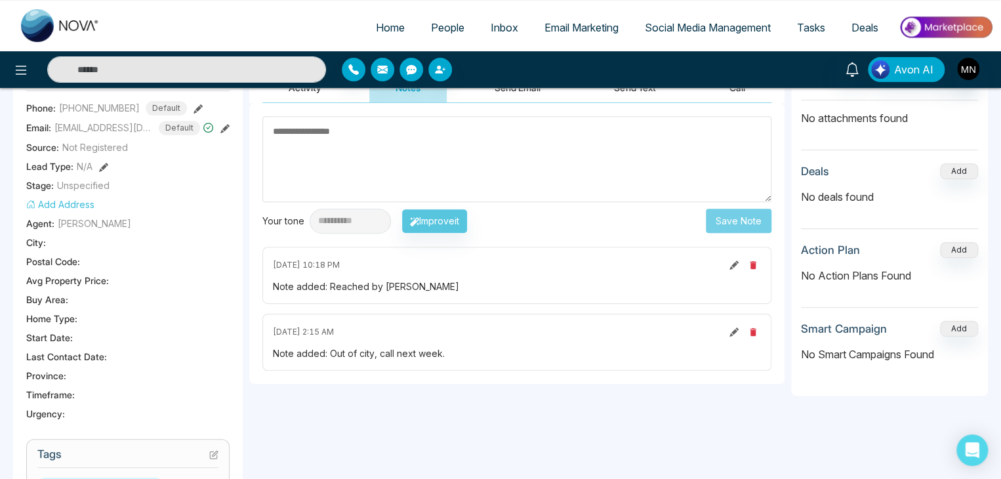
scroll to position [0, 0]
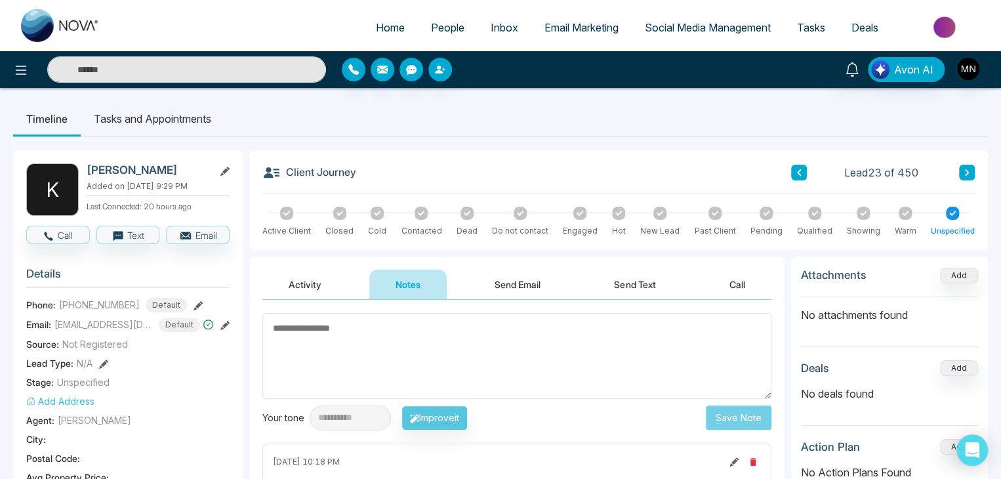
click at [317, 276] on button "Activity" at bounding box center [304, 285] width 85 height 30
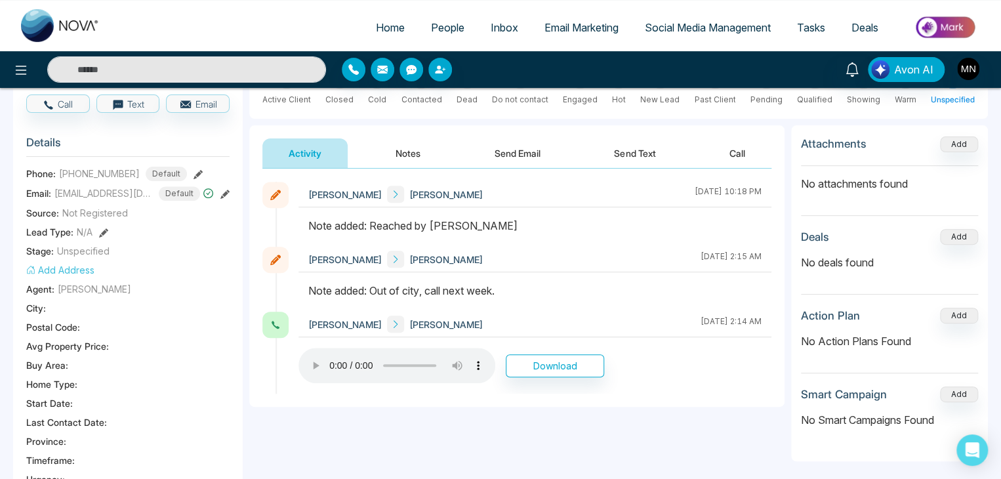
scroll to position [66, 0]
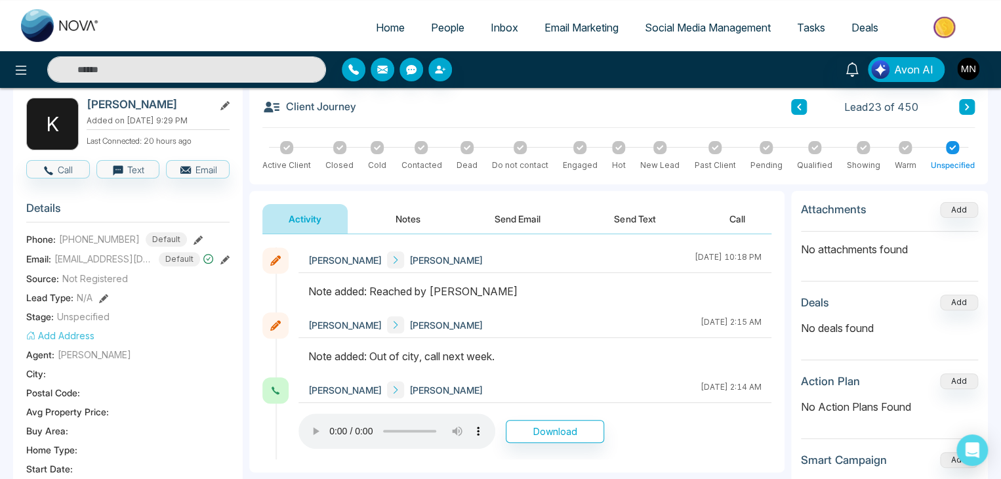
click at [268, 68] on input "text" at bounding box center [186, 69] width 279 height 26
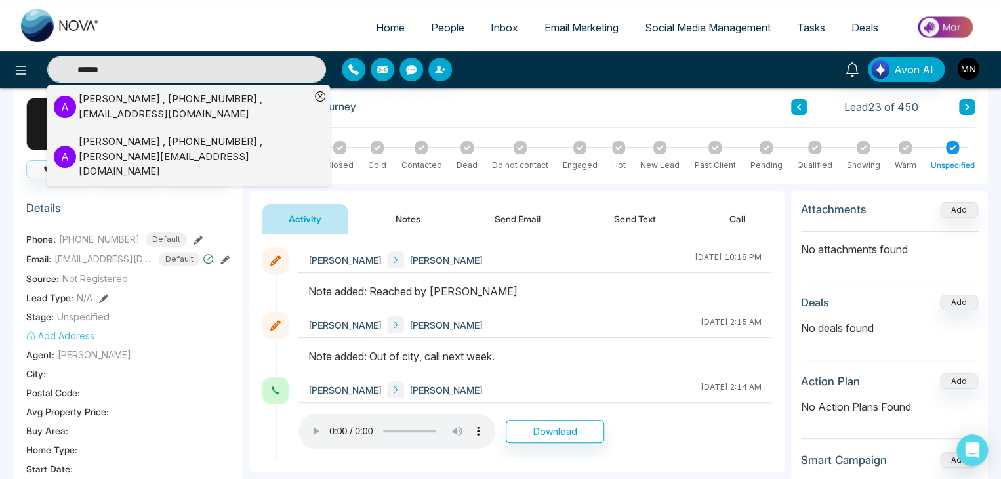
type input "******"
click at [185, 98] on div "ANDREW HUDSON , +16047733940 , social@hudsonhometeam.com" at bounding box center [195, 107] width 232 height 30
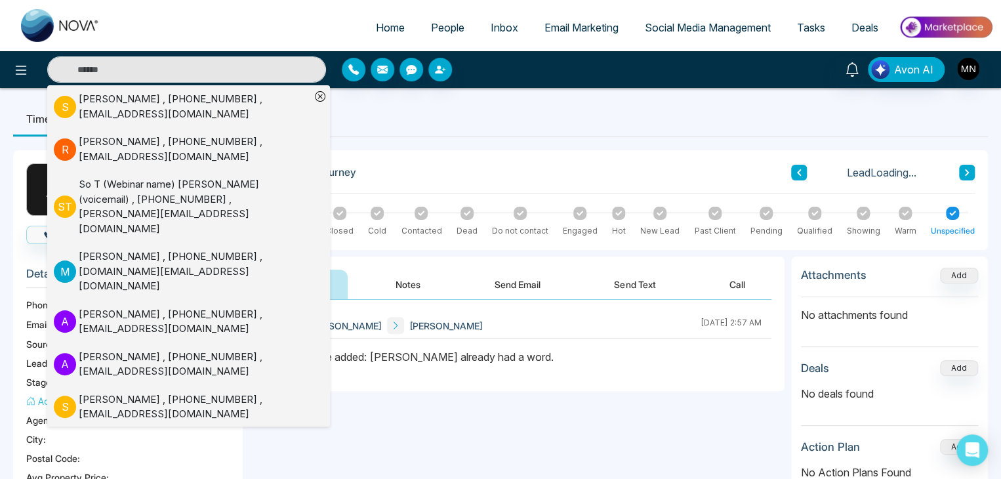
click at [601, 357] on div "Note added: Sam already had a word." at bounding box center [534, 357] width 453 height 16
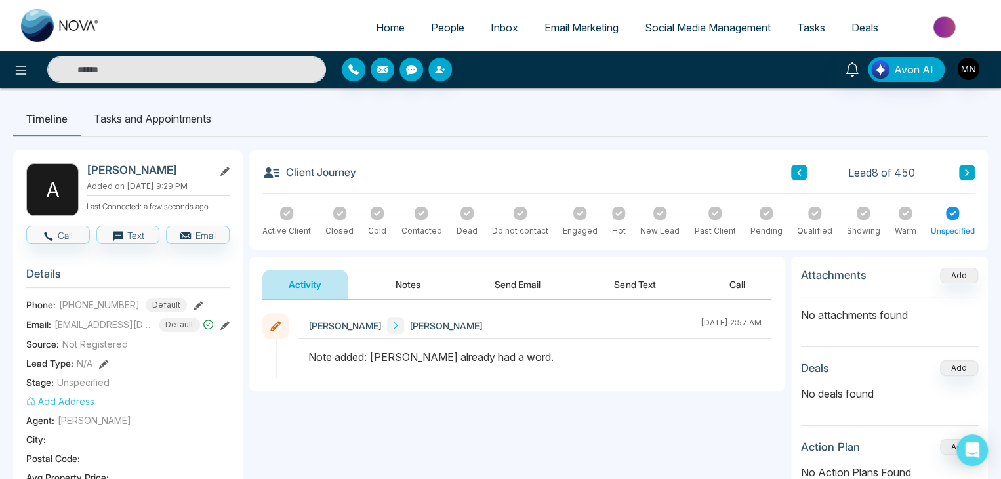
click at [236, 70] on input "text" at bounding box center [186, 69] width 279 height 26
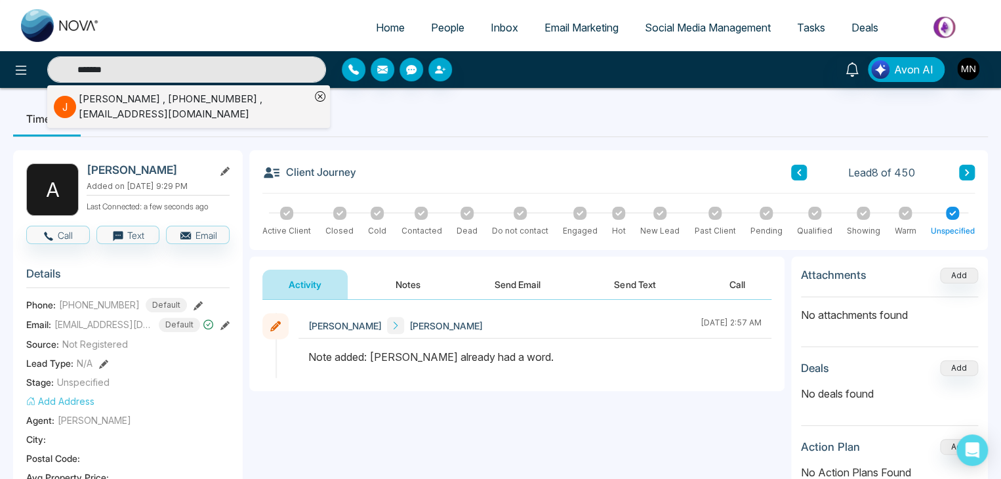
type input "******"
click at [199, 95] on div "jayesh patel , +16474634094 , jay_jbp@yahoo.ca" at bounding box center [195, 107] width 232 height 30
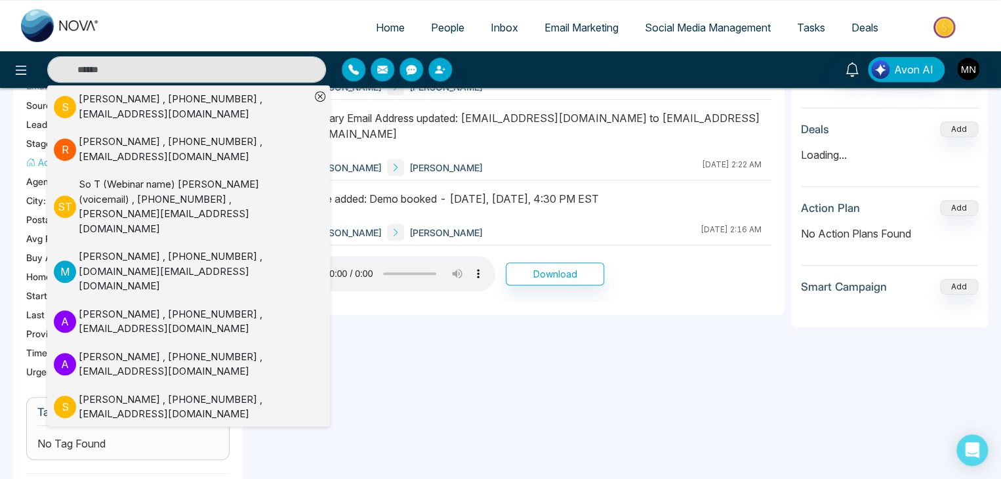
scroll to position [262, 0]
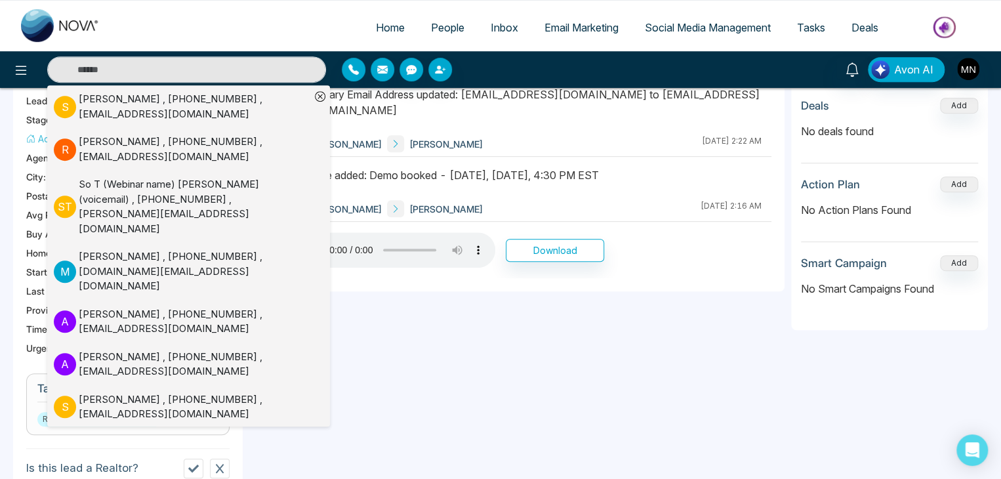
click at [527, 318] on div "**********" at bounding box center [516, 395] width 535 height 803
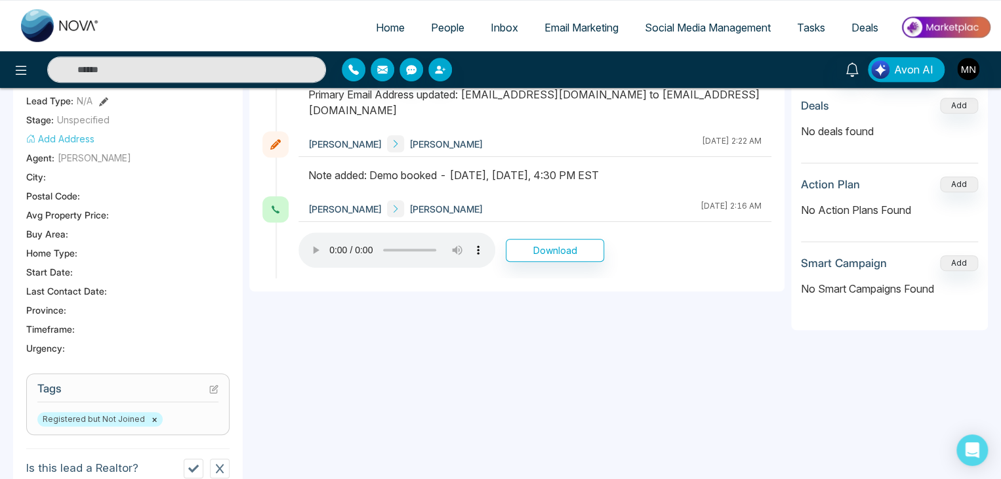
scroll to position [131, 0]
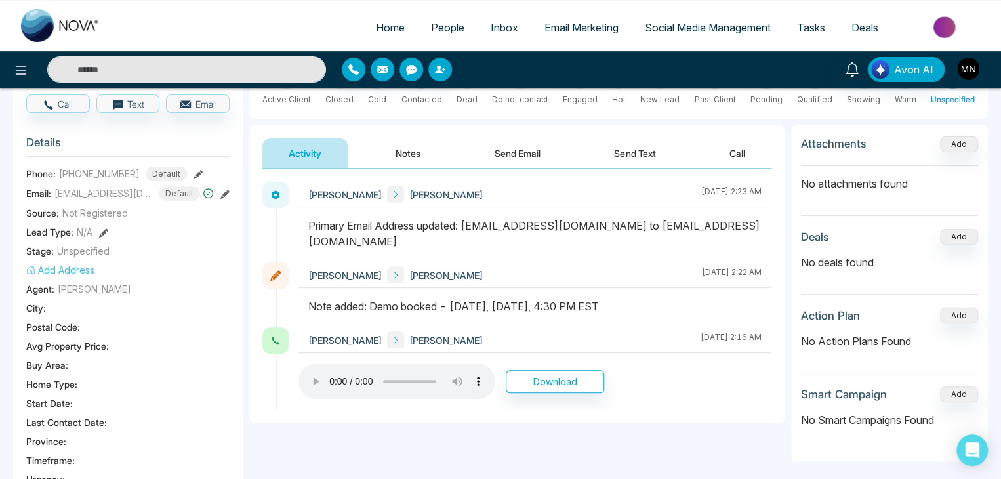
click at [180, 77] on input "text" at bounding box center [186, 69] width 279 height 26
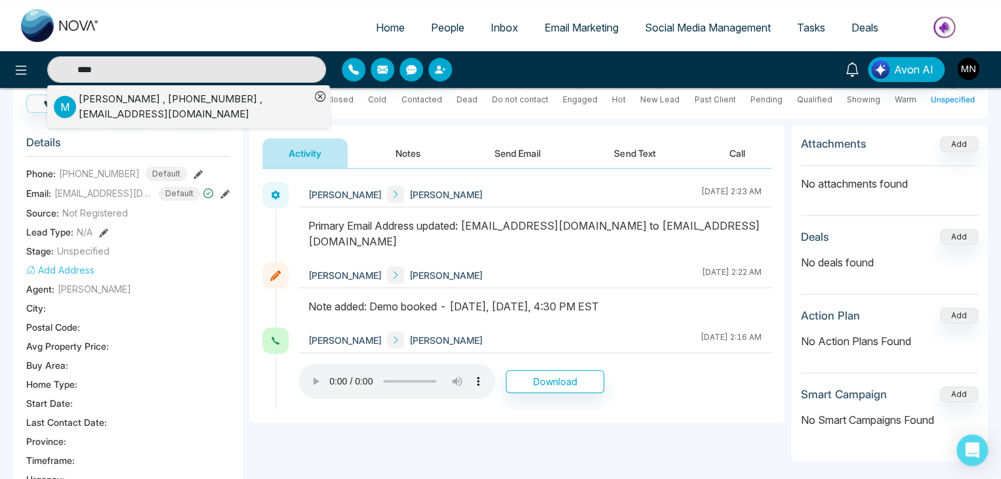
type input "****"
click at [165, 104] on div "Manu Narulw , +16476486202 , Manunarularealty@gmail.com" at bounding box center [195, 107] width 232 height 30
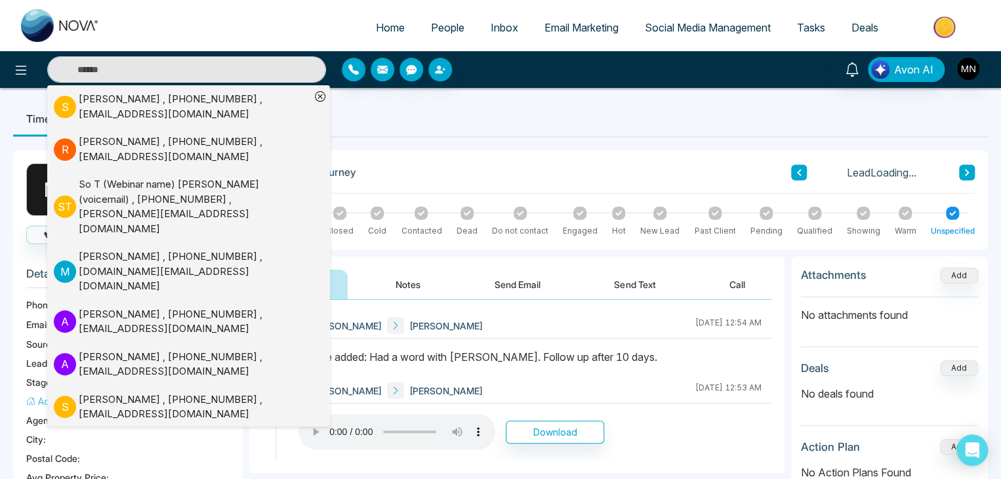
click at [560, 383] on div "Mike Nova Manu Narulw August 19 2025 | 12:53 AM" at bounding box center [535, 391] width 473 height 26
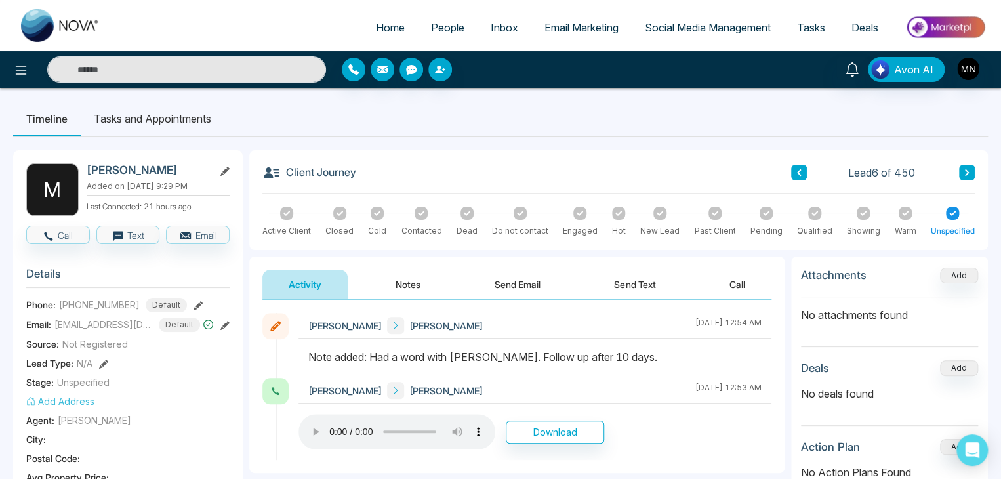
click at [441, 30] on span "People" at bounding box center [447, 27] width 33 height 13
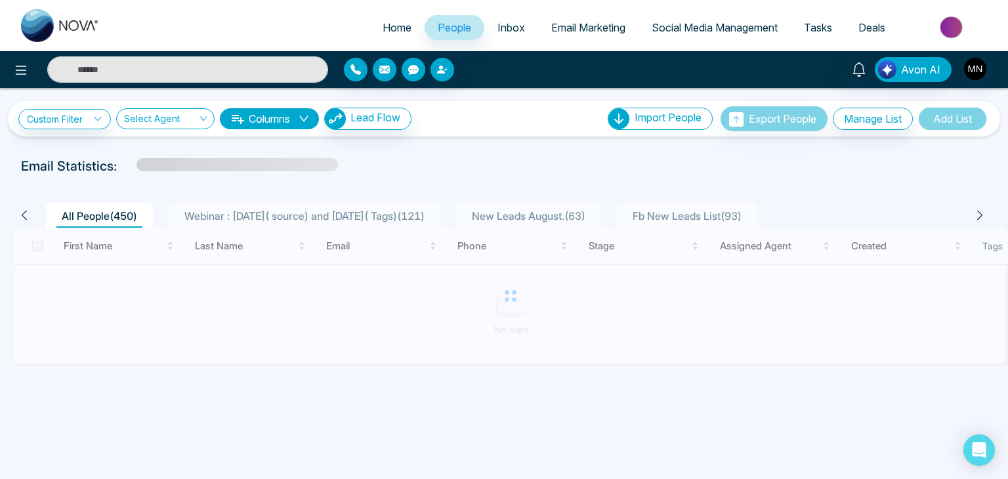
click at [327, 208] on div "Webinar : [DATE]( source) and [DATE]( Tags) ( 121 )" at bounding box center [304, 216] width 251 height 16
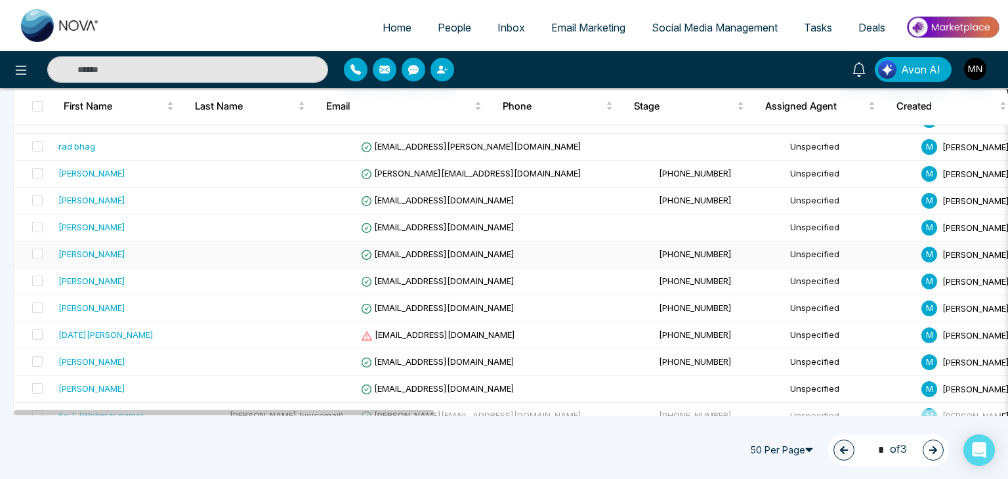
scroll to position [1240, 0]
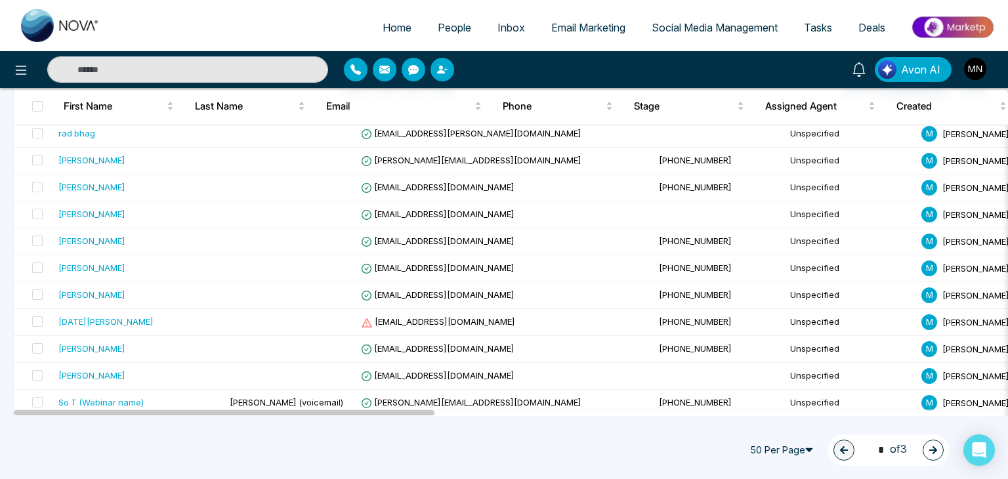
click at [938, 455] on button "button" at bounding box center [933, 450] width 21 height 21
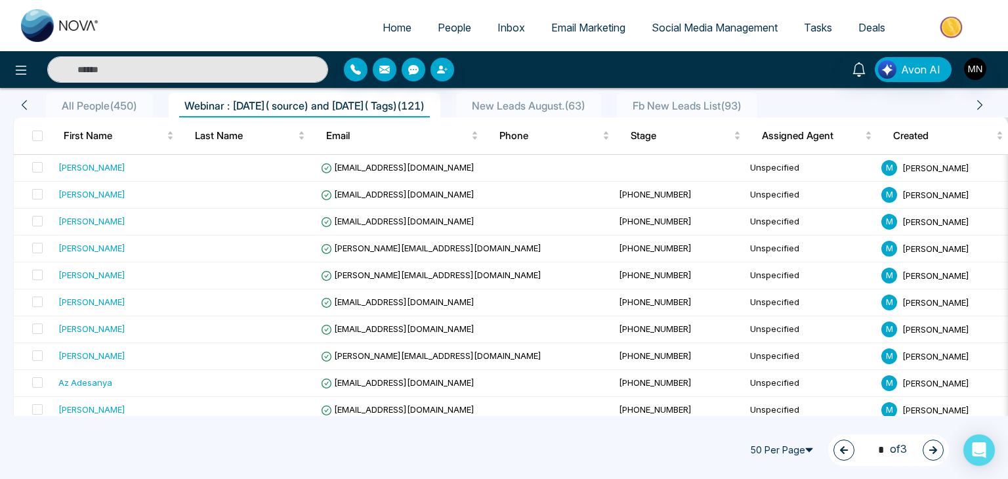
scroll to position [0, 0]
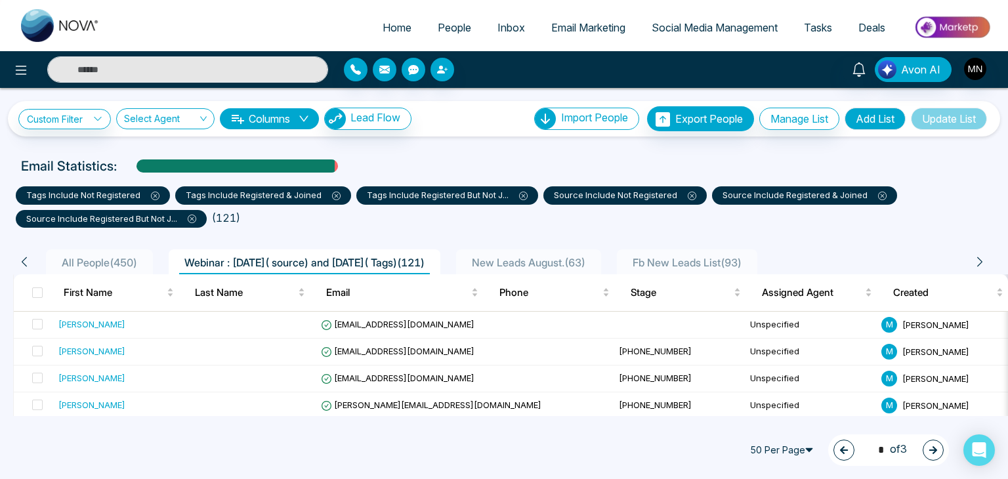
click at [844, 450] on button "button" at bounding box center [843, 450] width 21 height 21
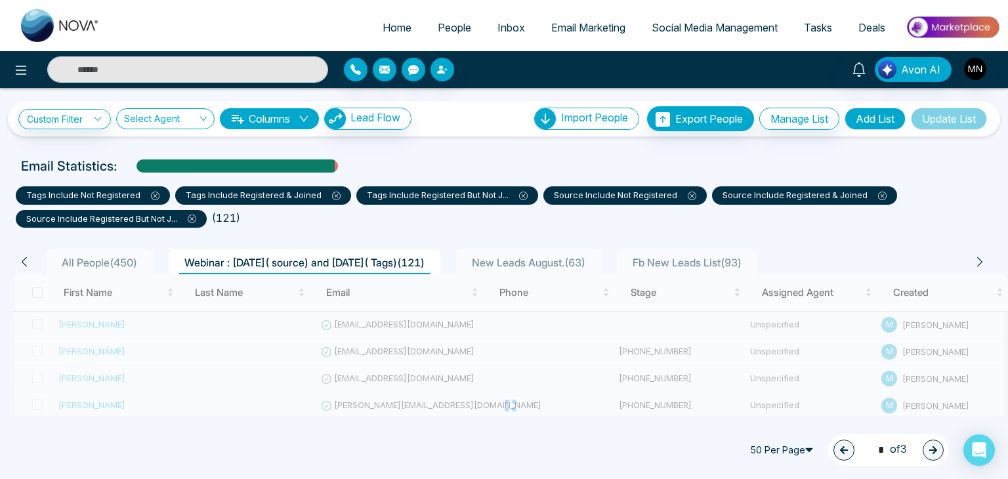
type input "*"
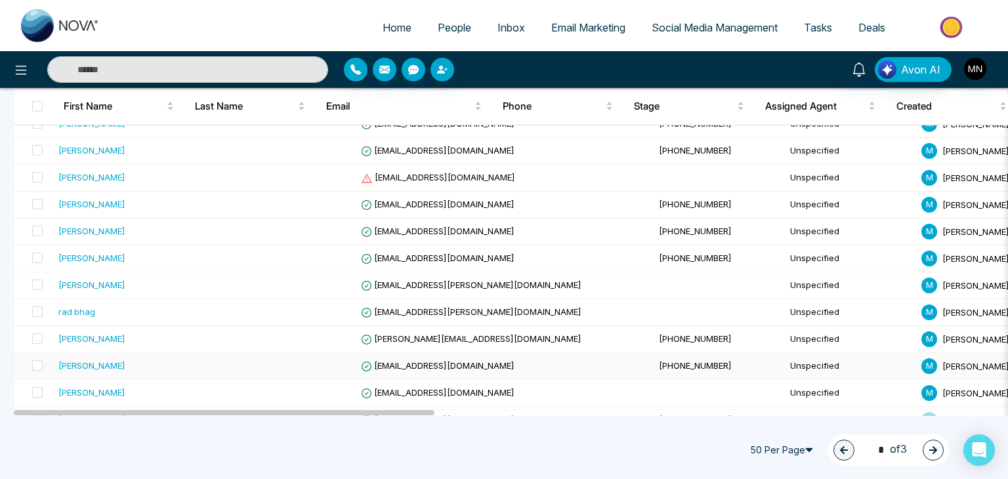
scroll to position [1043, 0]
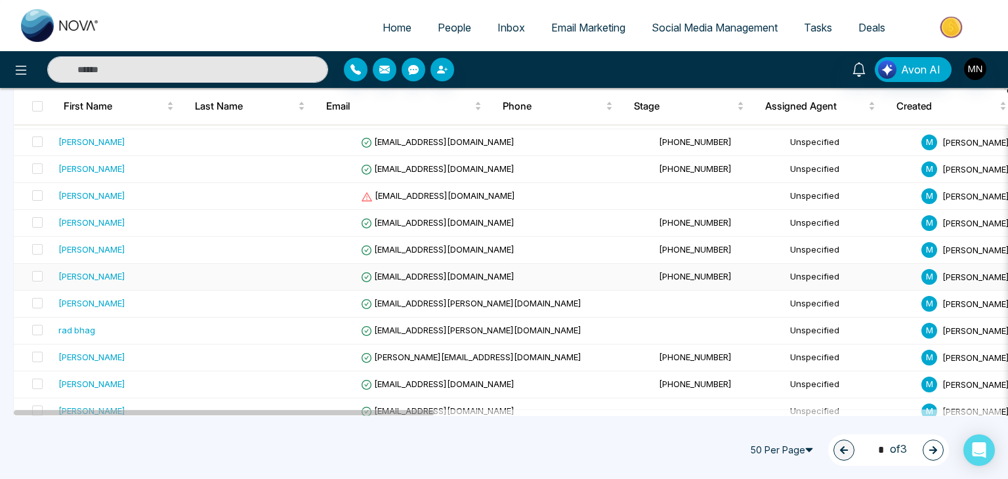
click at [97, 271] on div "[PERSON_NAME]" at bounding box center [138, 276] width 161 height 13
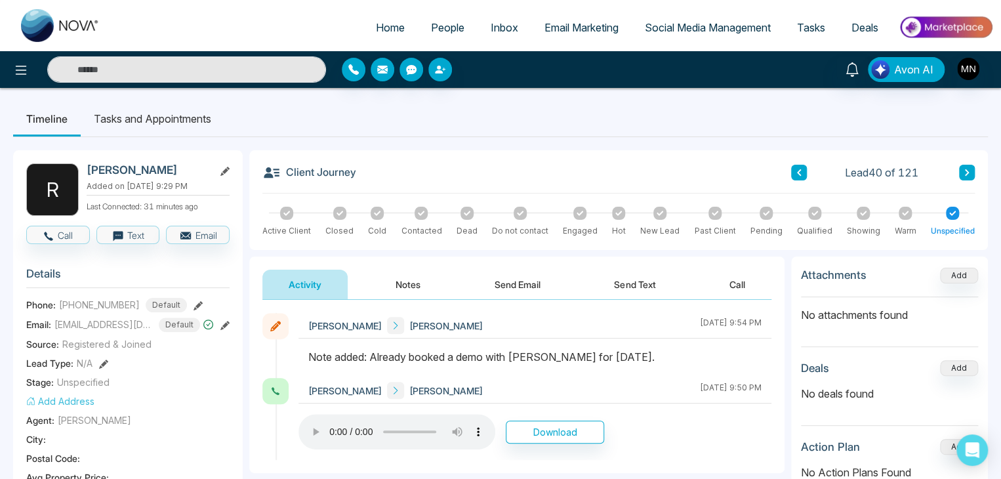
click at [966, 169] on icon at bounding box center [967, 173] width 7 height 8
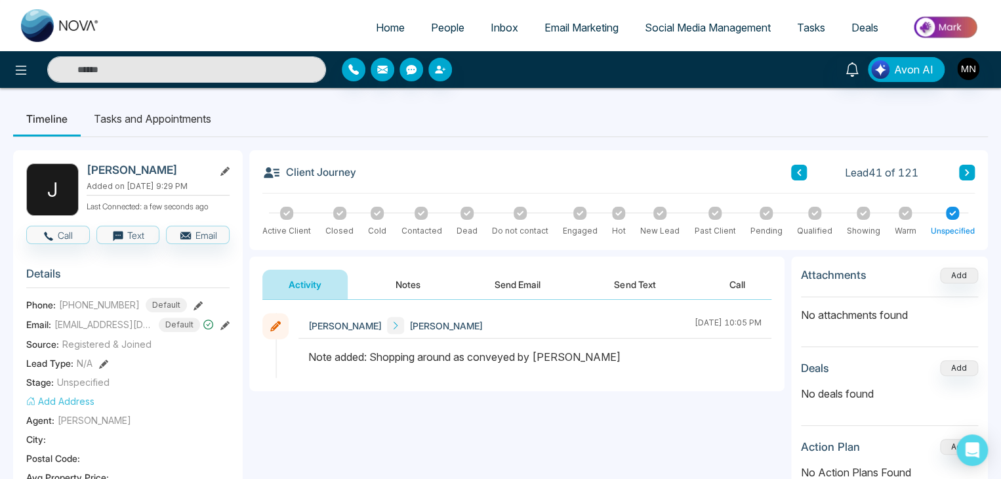
click at [465, 28] on link "People" at bounding box center [448, 27] width 60 height 25
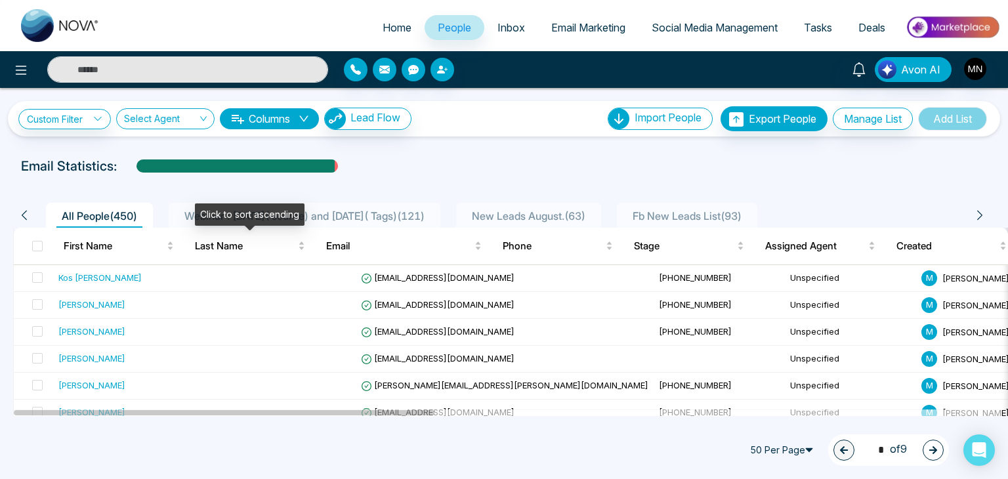
click at [280, 213] on div "Click to sort ascending" at bounding box center [250, 214] width 110 height 22
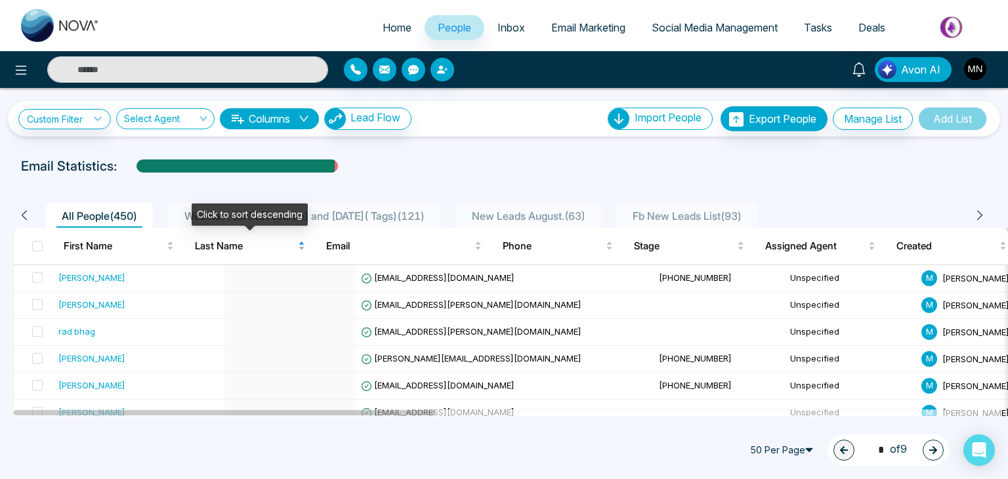
click at [268, 240] on span "Last Name" at bounding box center [245, 246] width 100 height 16
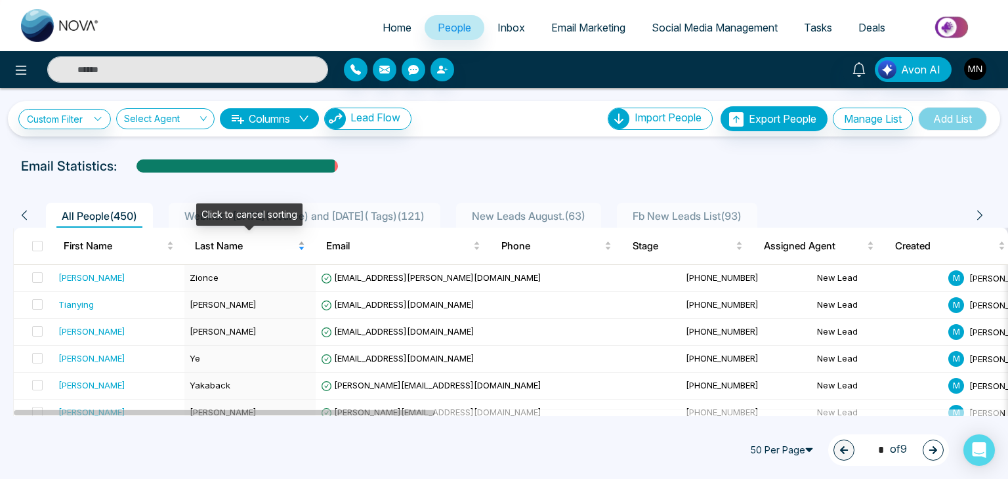
click at [260, 241] on span "Last Name" at bounding box center [245, 246] width 100 height 16
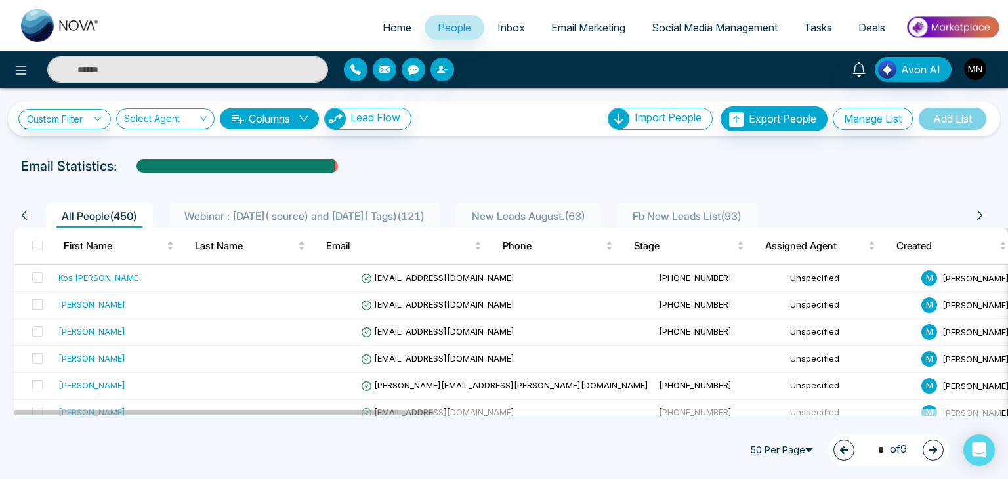
click at [345, 211] on span "Webinar : [DATE]( source) and [DATE]( Tags) ( 121 )" at bounding box center [304, 215] width 251 height 13
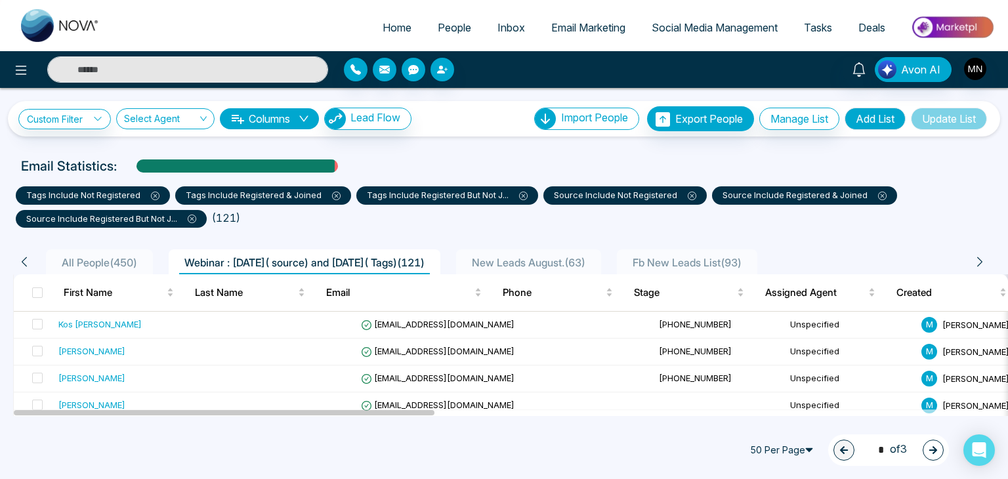
drag, startPoint x: 401, startPoint y: 29, endPoint x: 393, endPoint y: 26, distance: 8.3
click at [401, 29] on span "Home" at bounding box center [397, 27] width 29 height 13
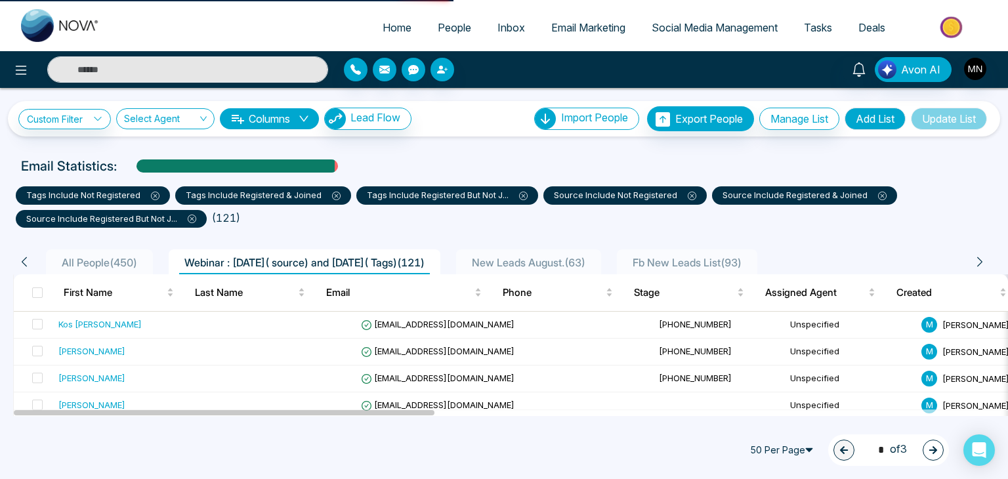
select select "*"
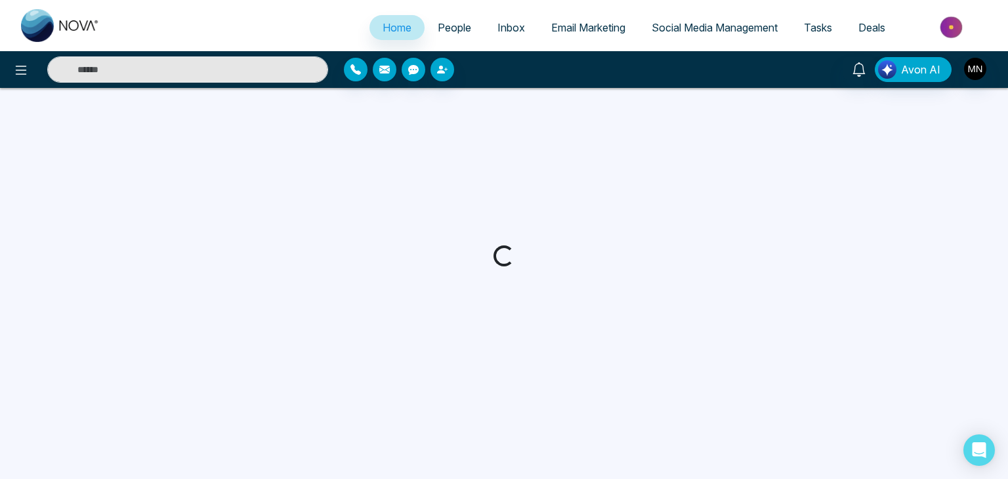
select select "*"
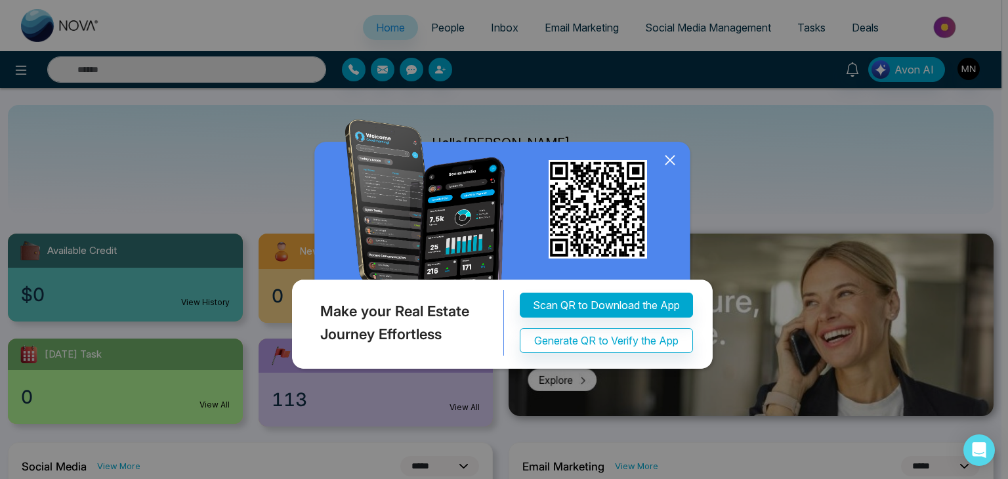
click at [41, 179] on div "Make your Real Estate Journey Effortless Scan QR to Download the App Generate Q…" at bounding box center [504, 239] width 1008 height 479
click at [677, 161] on icon at bounding box center [670, 160] width 20 height 20
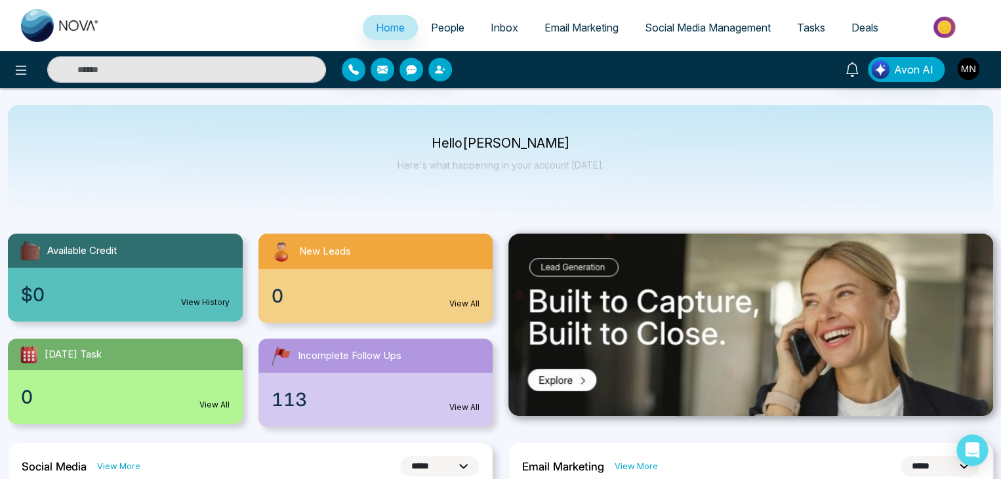
click at [445, 27] on span "People" at bounding box center [447, 27] width 33 height 13
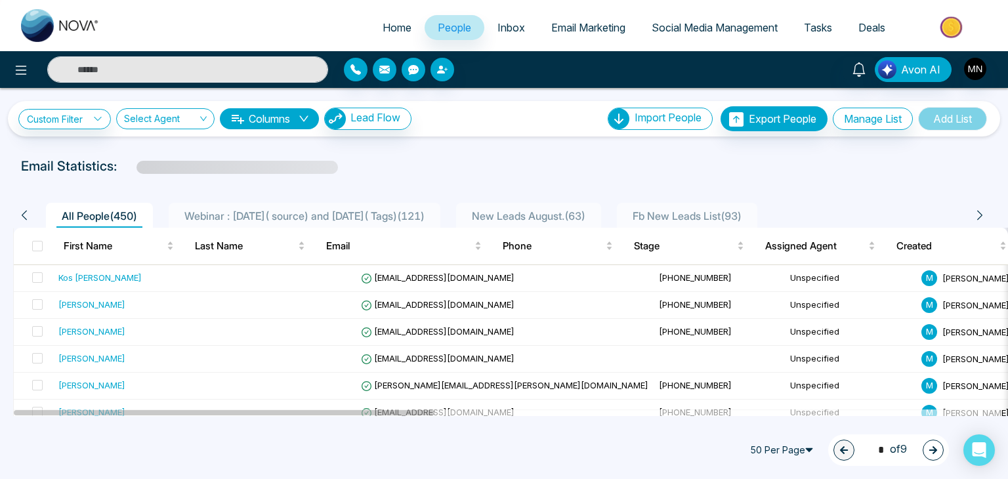
click at [305, 218] on span "Webinar : [DATE]( source) and [DATE]( Tags) ( 121 )" at bounding box center [304, 215] width 251 height 13
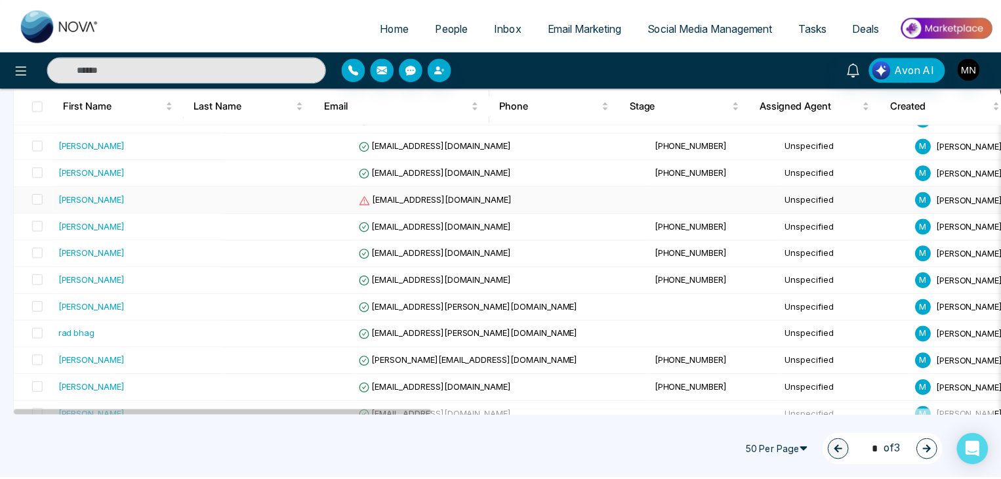
scroll to position [1050, 0]
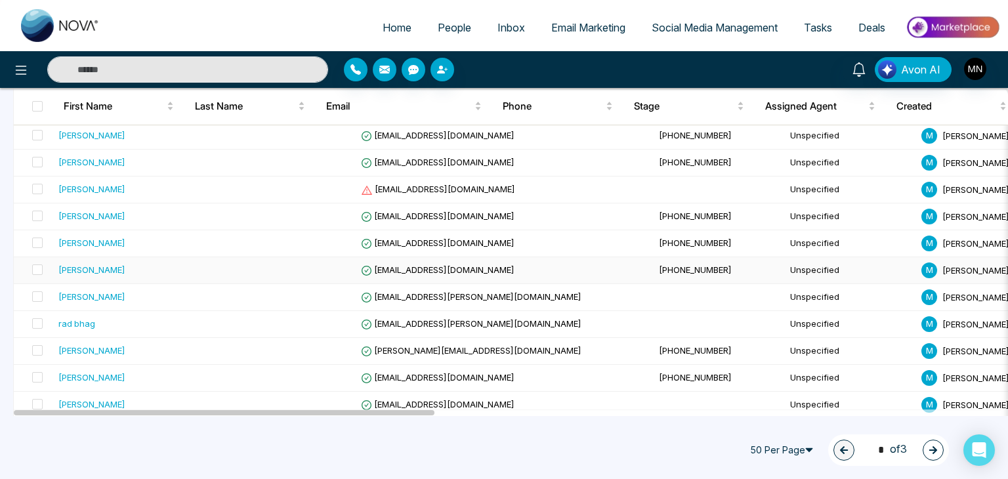
click at [110, 266] on div "[PERSON_NAME]" at bounding box center [138, 269] width 161 height 13
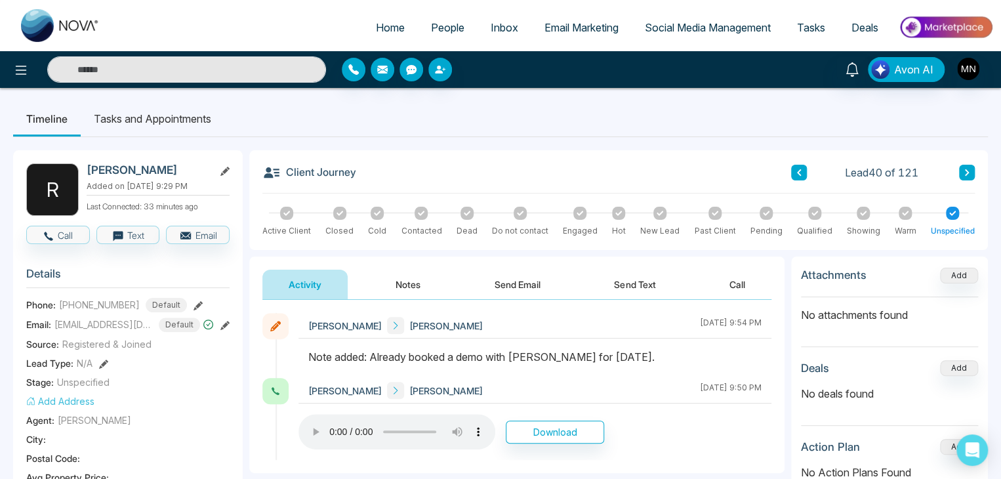
click at [795, 166] on button at bounding box center [799, 173] width 16 height 16
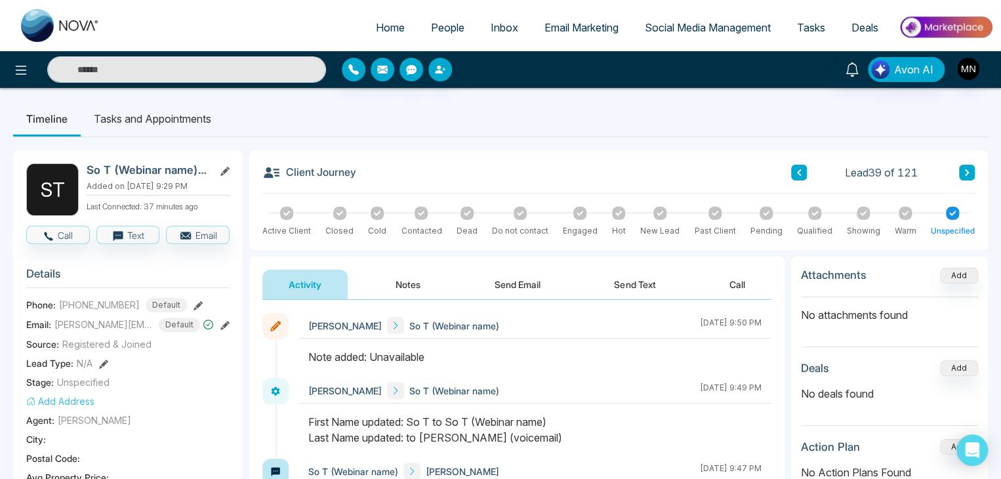
click at [804, 174] on button at bounding box center [799, 173] width 16 height 16
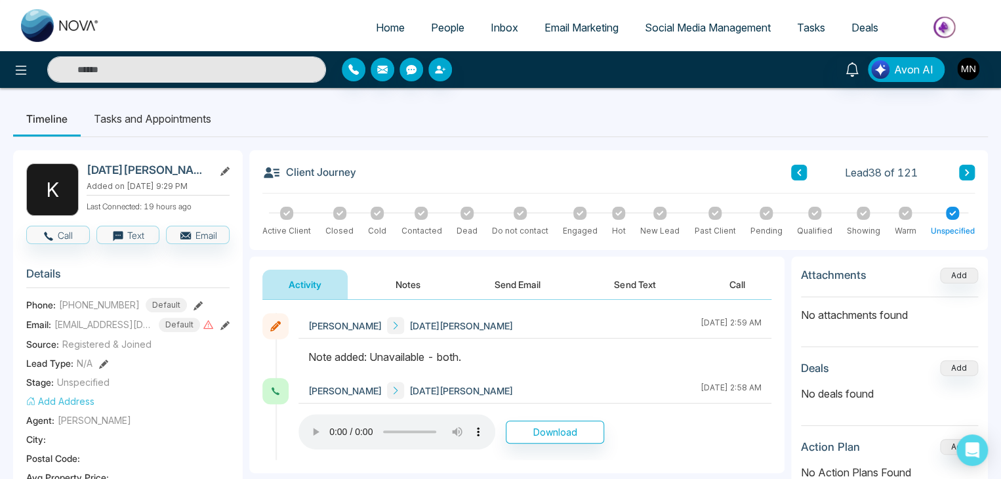
click at [969, 171] on icon at bounding box center [967, 173] width 7 height 8
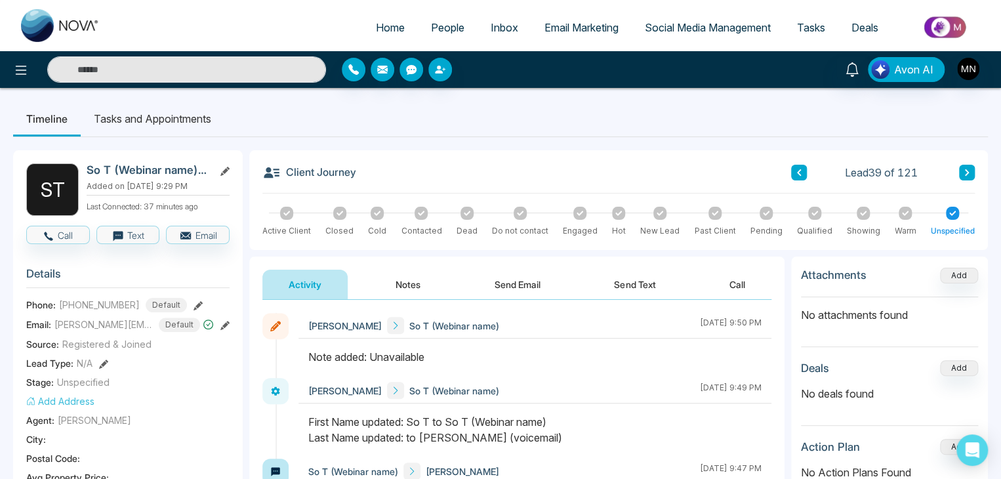
click at [968, 172] on icon at bounding box center [967, 172] width 4 height 7
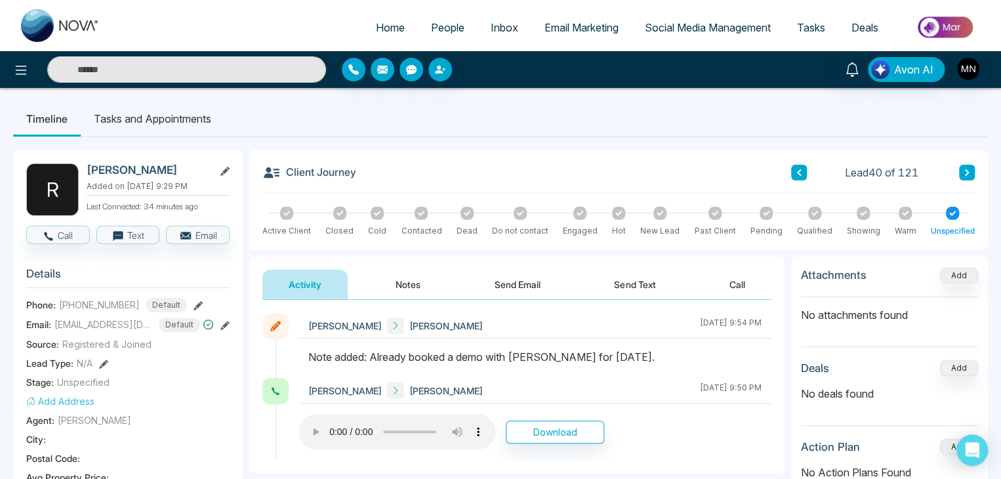
click at [968, 172] on icon at bounding box center [967, 172] width 4 height 7
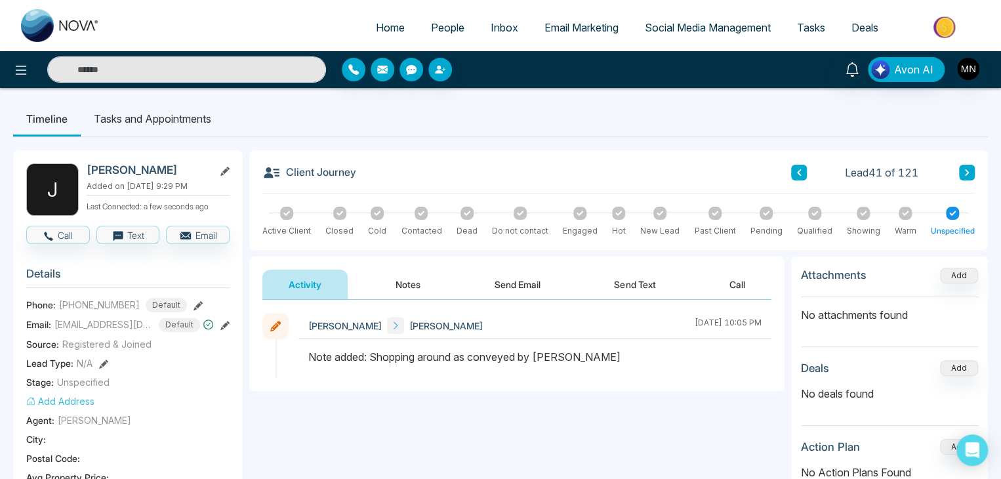
click at [968, 172] on icon at bounding box center [967, 172] width 4 height 7
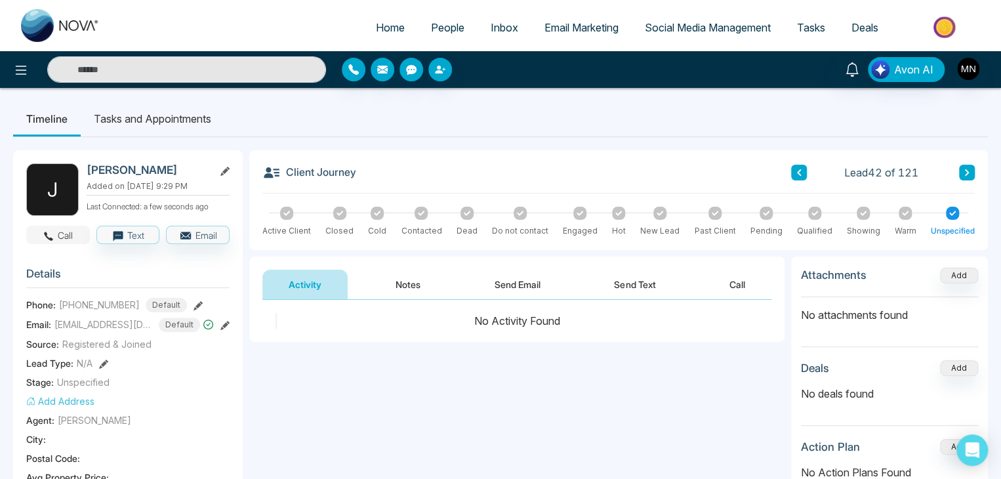
click at [70, 232] on button "Call" at bounding box center [58, 235] width 64 height 18
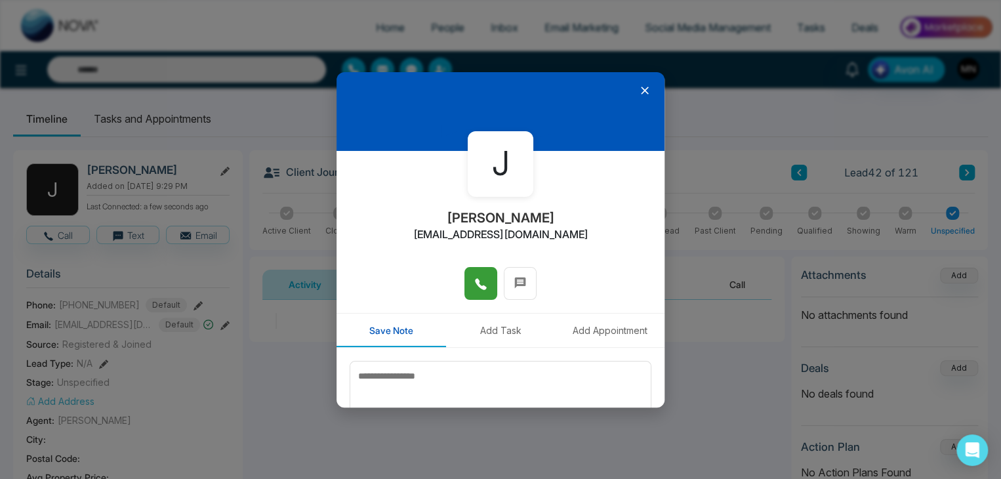
click at [486, 288] on button at bounding box center [481, 283] width 33 height 33
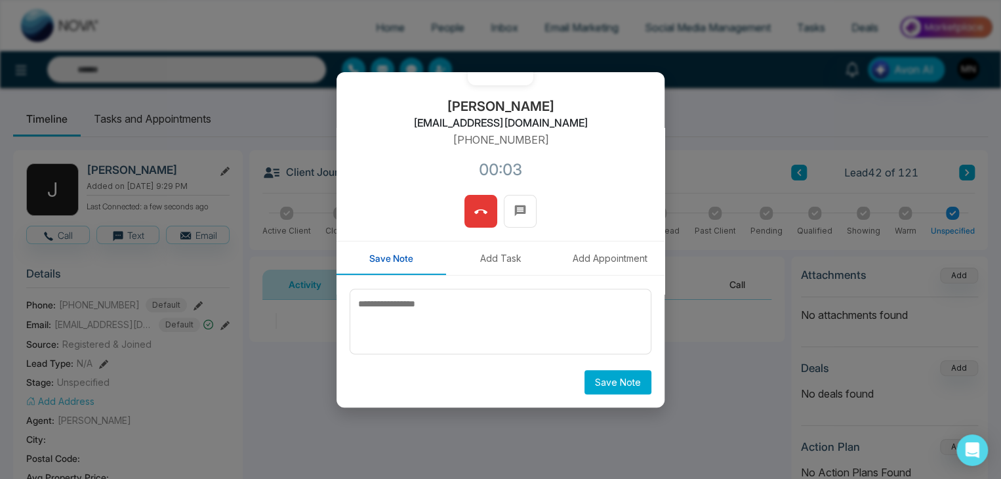
click at [478, 220] on span at bounding box center [480, 211] width 13 height 20
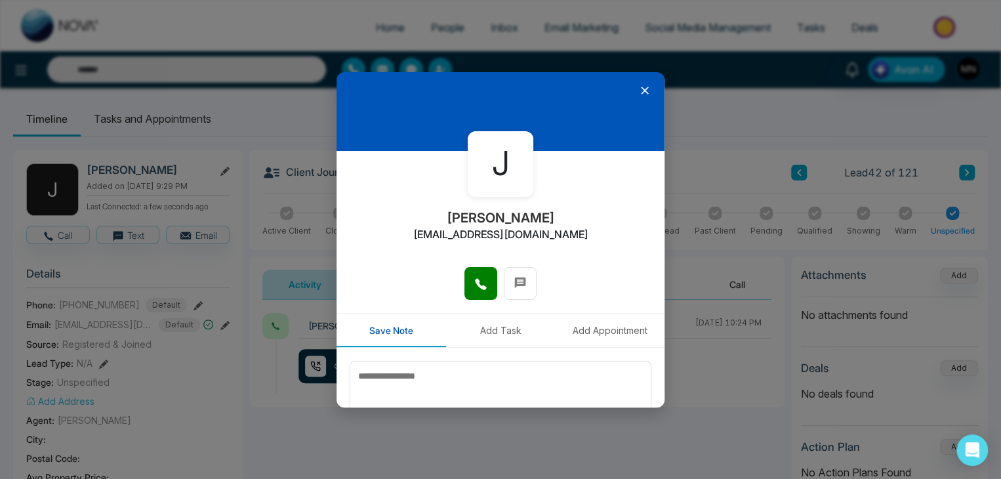
click at [641, 88] on icon at bounding box center [645, 91] width 8 height 8
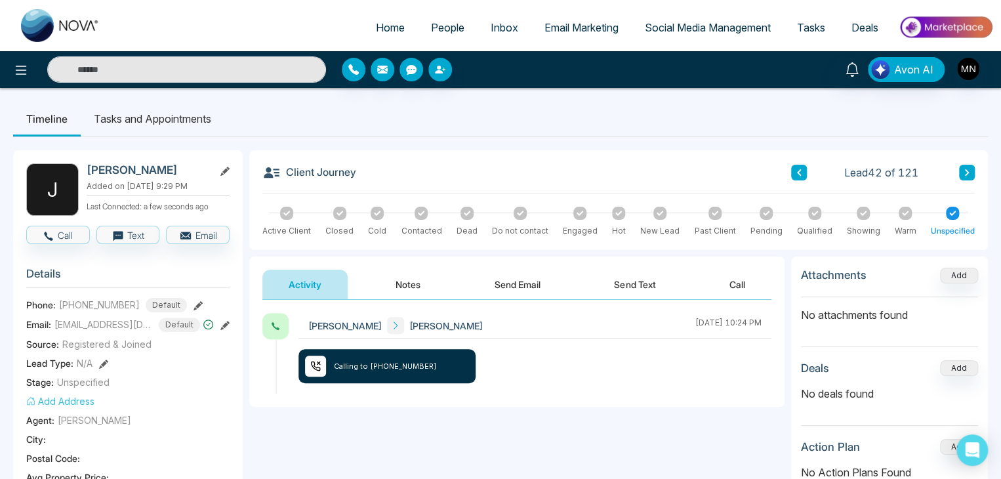
click at [194, 303] on icon at bounding box center [198, 305] width 9 height 9
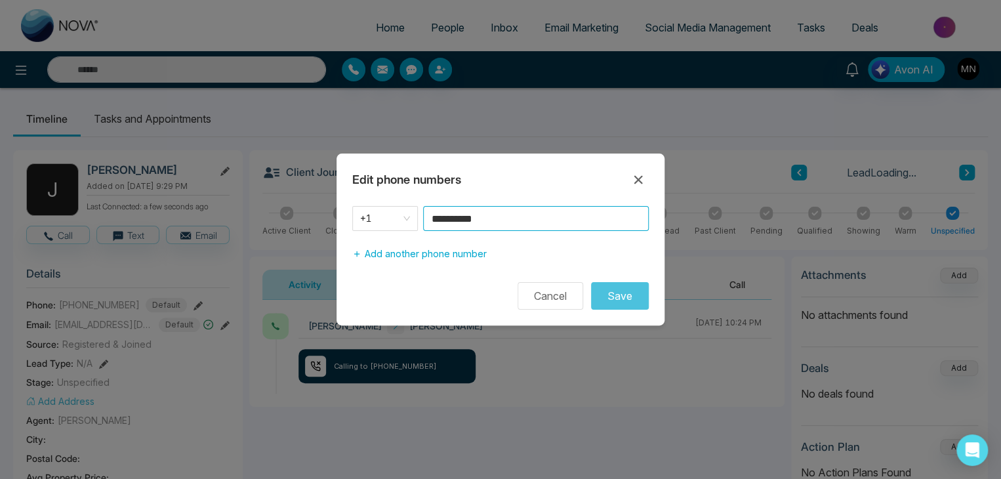
drag, startPoint x: 513, startPoint y: 215, endPoint x: 352, endPoint y: 236, distance: 162.1
click at [352, 236] on div "**********" at bounding box center [501, 236] width 328 height 60
click at [638, 184] on icon at bounding box center [639, 180] width 16 height 16
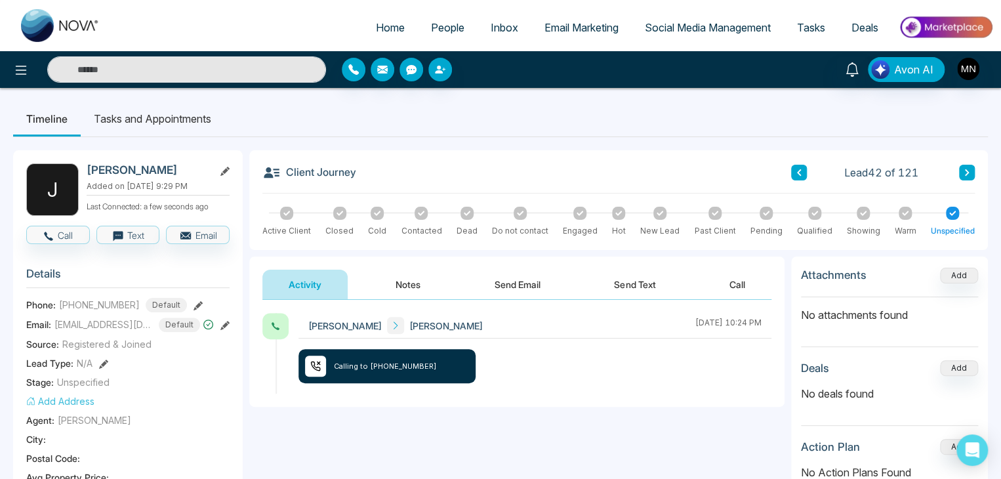
click at [414, 271] on button "Notes" at bounding box center [407, 285] width 77 height 30
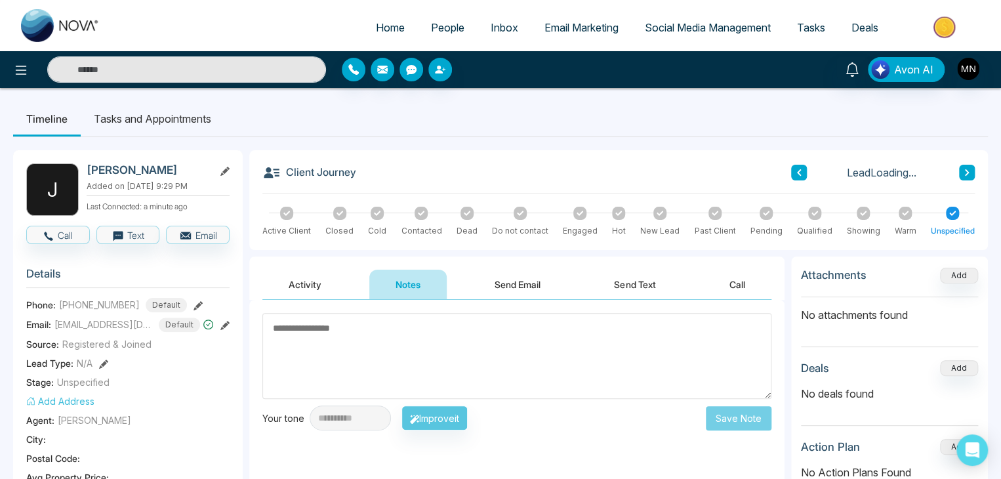
click at [486, 339] on textarea at bounding box center [516, 356] width 509 height 86
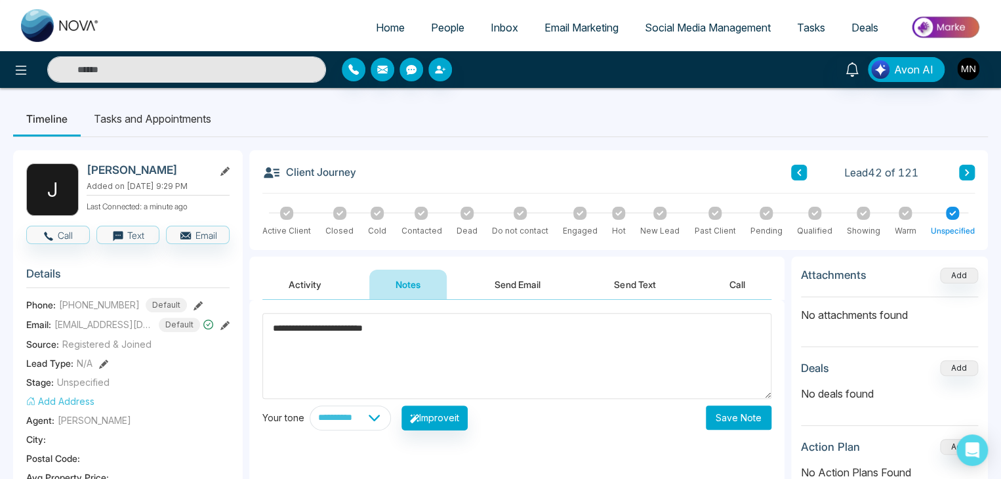
type textarea "**********"
click at [723, 418] on button "Save Note" at bounding box center [739, 417] width 66 height 24
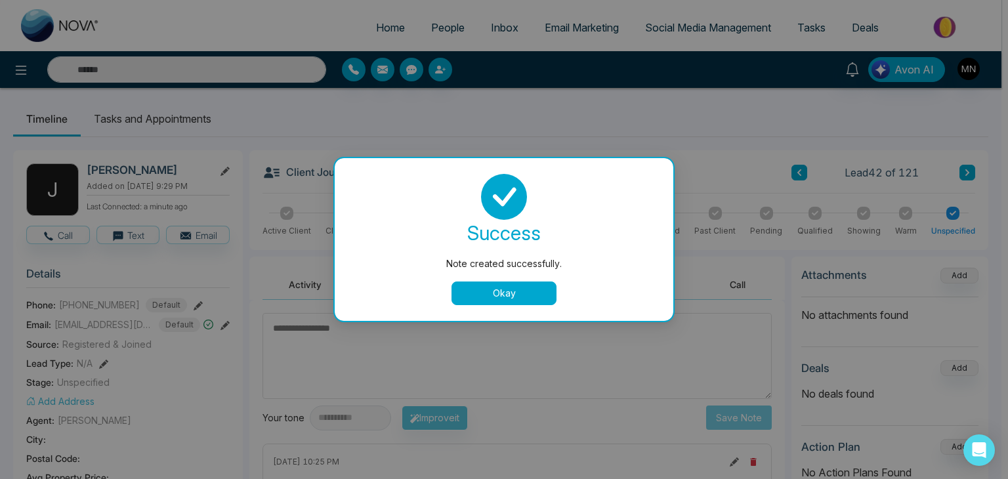
drag, startPoint x: 185, startPoint y: 169, endPoint x: 109, endPoint y: 174, distance: 76.3
click at [109, 174] on div "Note created successfully. success Note created successfully. Okay" at bounding box center [504, 239] width 1008 height 479
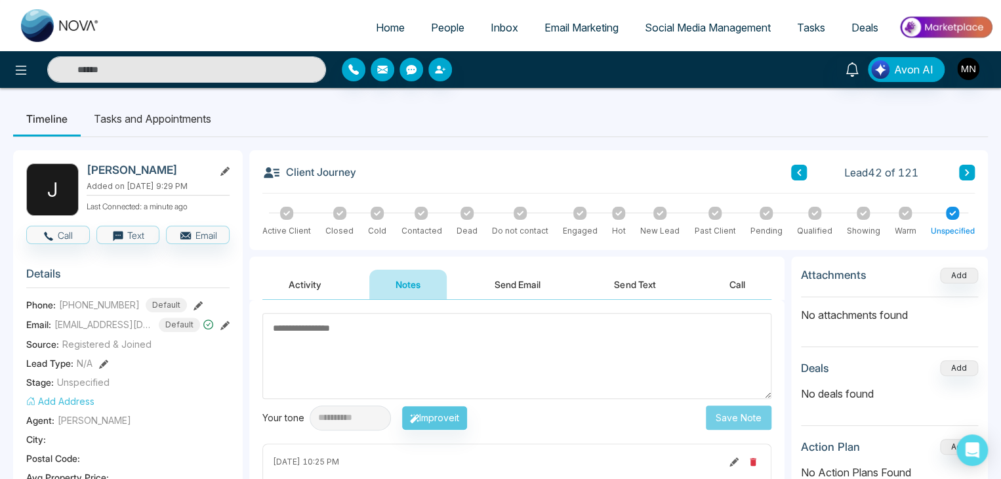
drag, startPoint x: 192, startPoint y: 167, endPoint x: 89, endPoint y: 171, distance: 102.4
click at [89, 171] on h2 "[PERSON_NAME]" at bounding box center [148, 169] width 122 height 13
click at [182, 172] on h2 "[PERSON_NAME]" at bounding box center [148, 169] width 122 height 13
drag, startPoint x: 155, startPoint y: 175, endPoint x: 88, endPoint y: 175, distance: 66.9
click at [88, 175] on h2 "[PERSON_NAME]" at bounding box center [148, 169] width 122 height 13
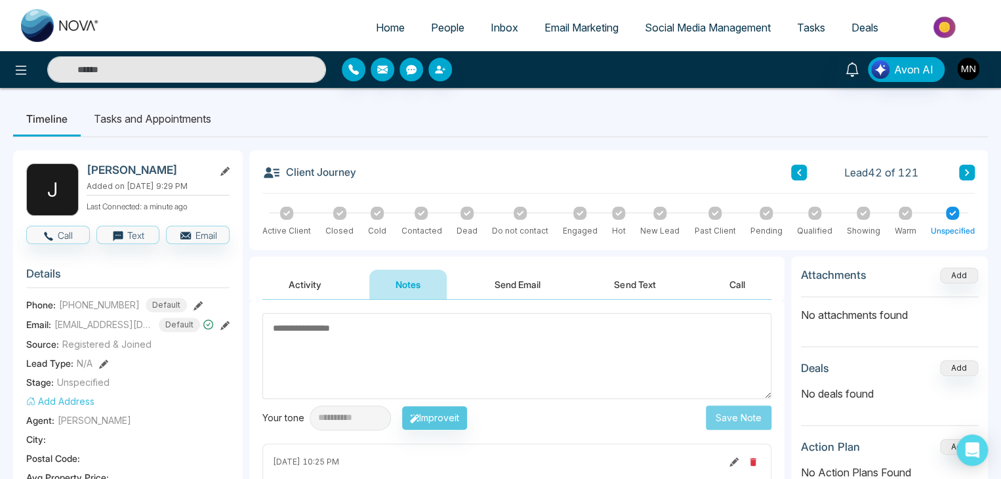
copy h2 "[PERSON_NAME]"
click at [194, 304] on icon at bounding box center [198, 305] width 9 height 9
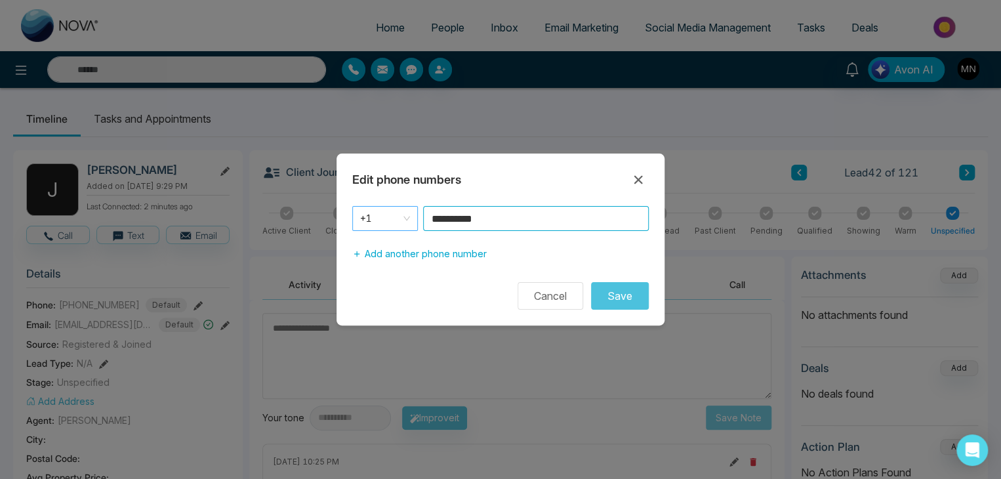
drag, startPoint x: 522, startPoint y: 225, endPoint x: 405, endPoint y: 230, distance: 116.3
click at [405, 230] on div "**********" at bounding box center [500, 218] width 297 height 25
paste input
type input "**********"
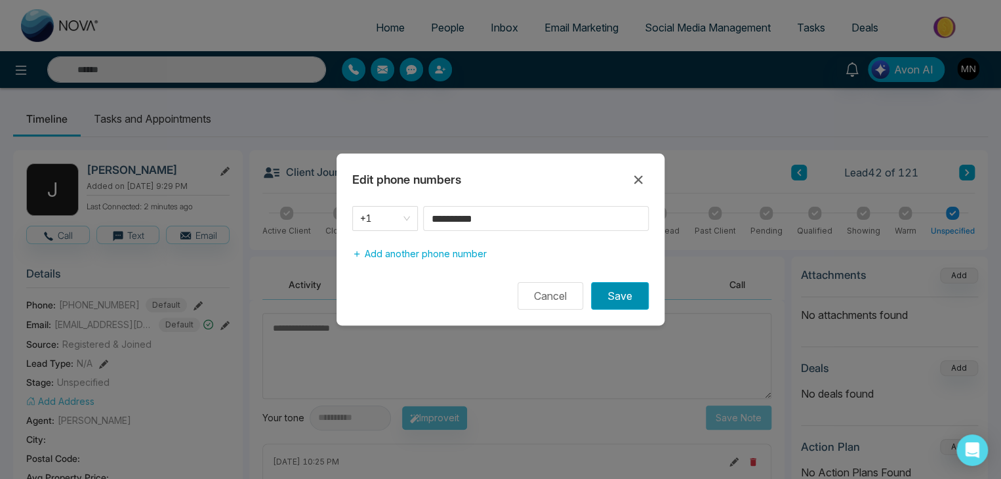
click at [627, 295] on button "Save" at bounding box center [620, 296] width 58 height 28
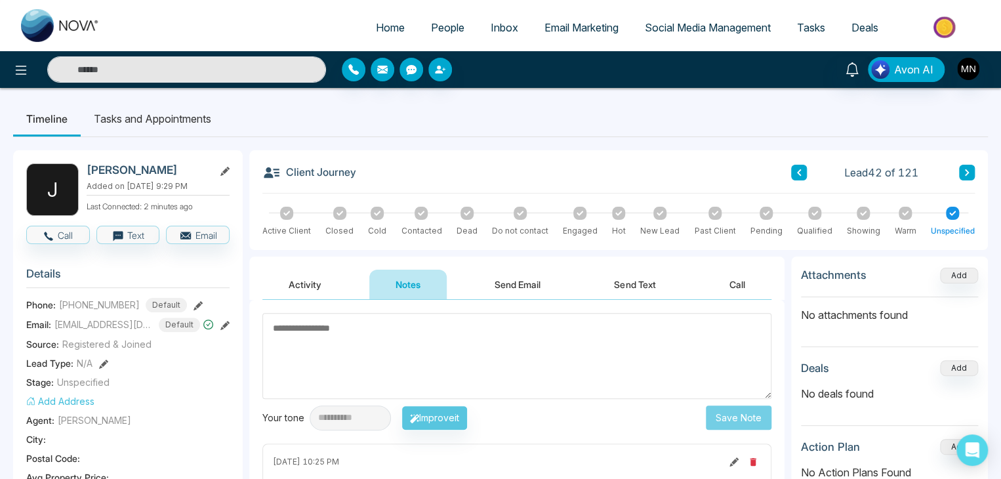
click at [317, 289] on button "Activity" at bounding box center [304, 285] width 85 height 30
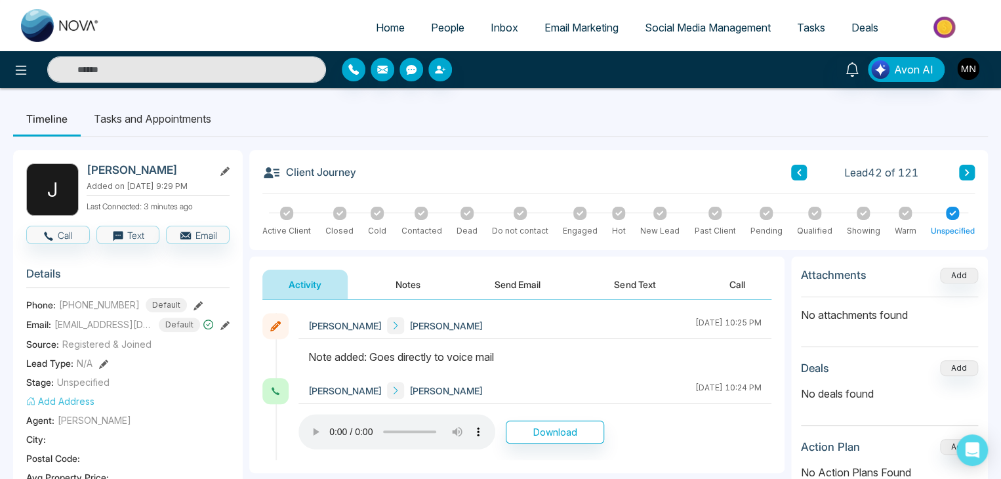
click at [399, 287] on button "Notes" at bounding box center [407, 285] width 77 height 30
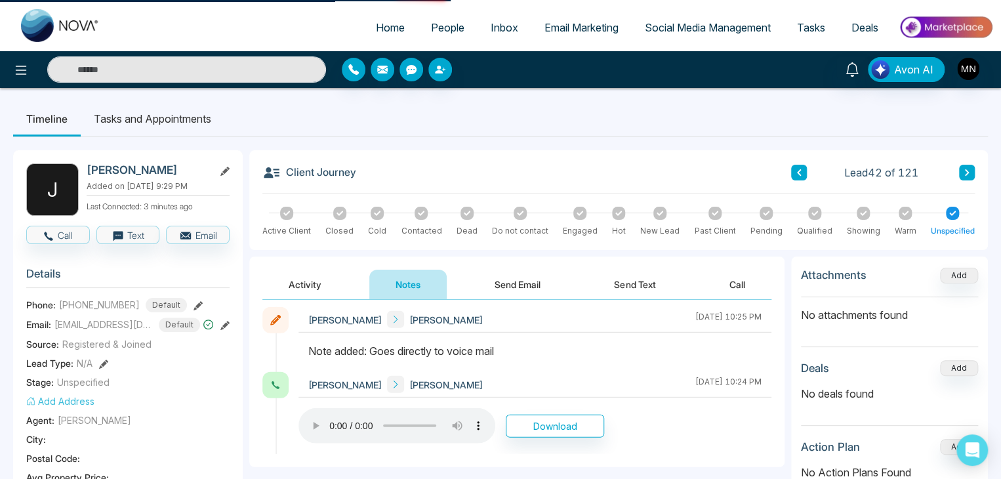
click at [309, 284] on button "Activity" at bounding box center [304, 285] width 85 height 30
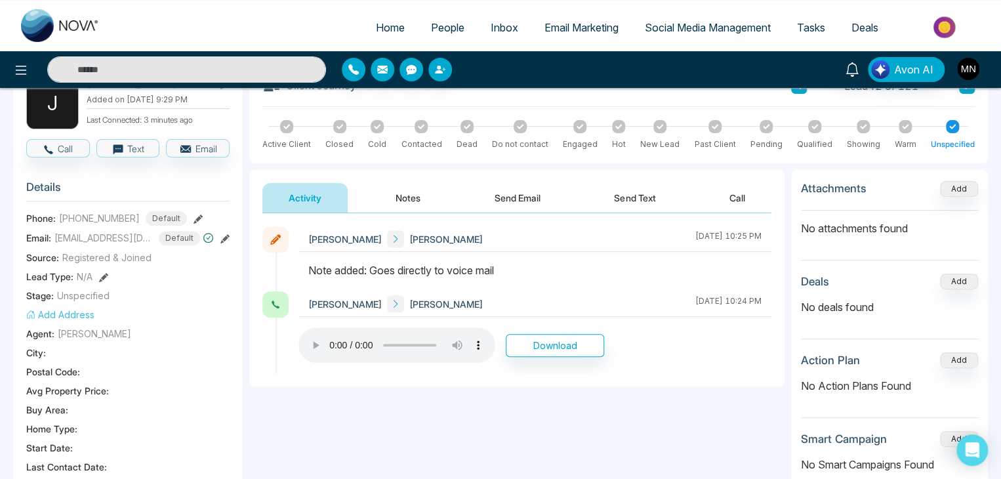
scroll to position [66, 0]
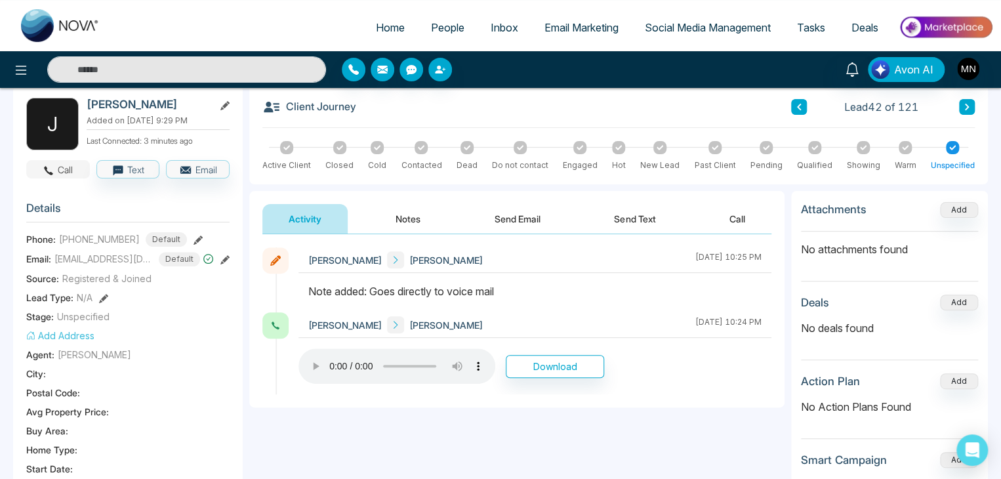
click at [72, 167] on button "Call" at bounding box center [58, 169] width 64 height 18
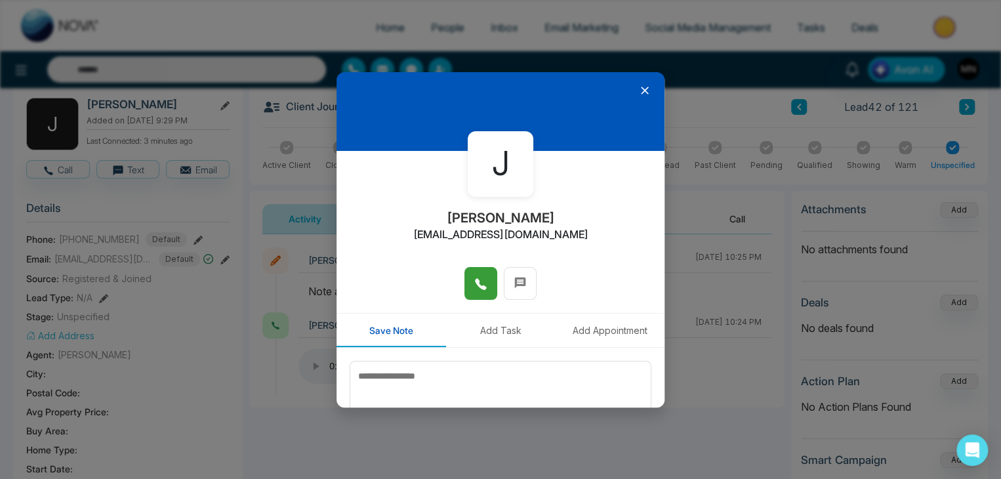
click at [488, 291] on button at bounding box center [481, 283] width 33 height 33
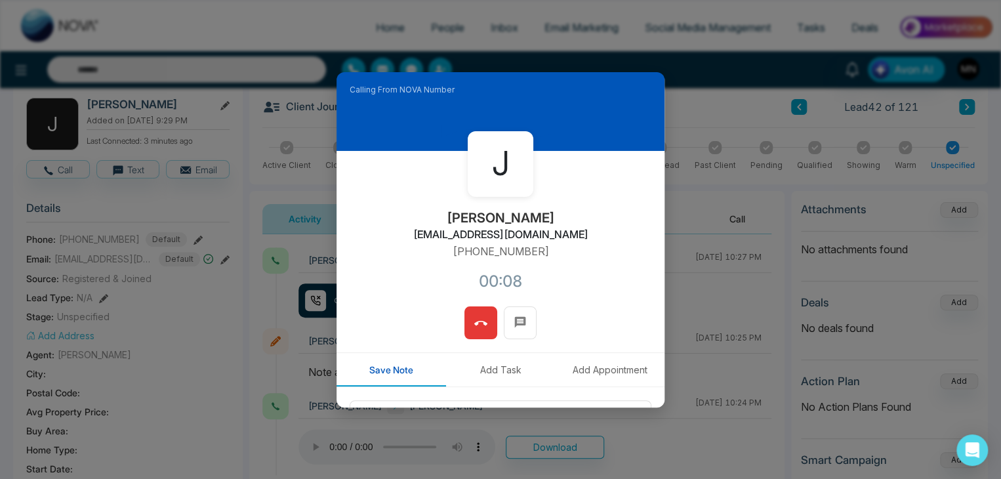
click at [485, 318] on button at bounding box center [481, 322] width 33 height 33
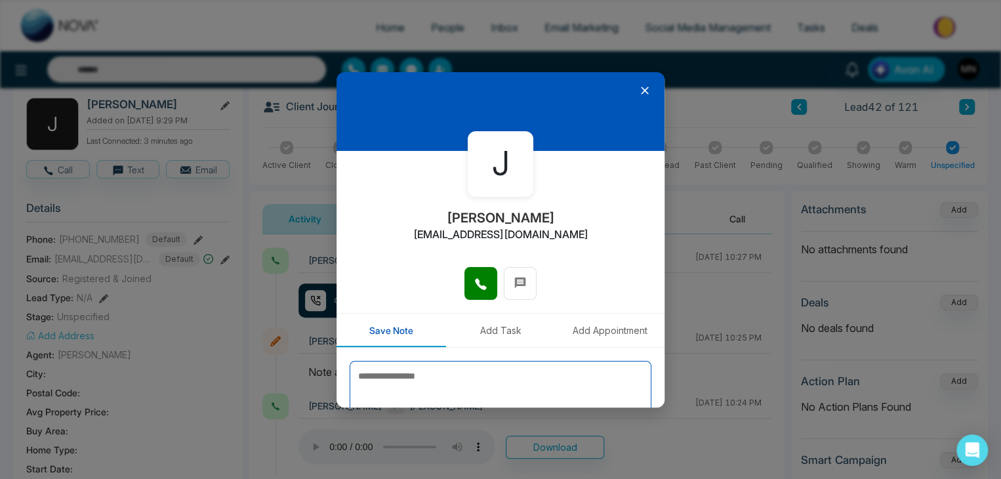
drag, startPoint x: 490, startPoint y: 375, endPoint x: 478, endPoint y: 375, distance: 12.5
click at [478, 375] on textarea at bounding box center [501, 394] width 302 height 66
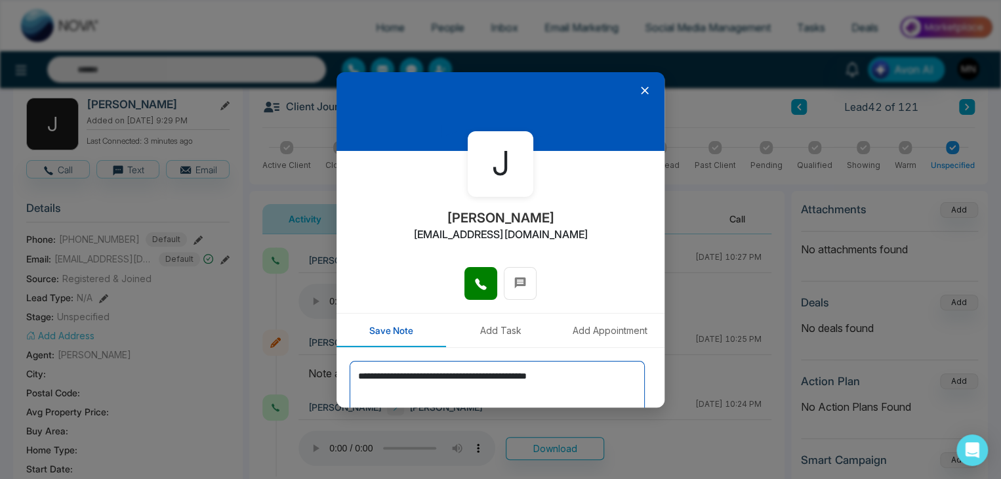
scroll to position [72, 0]
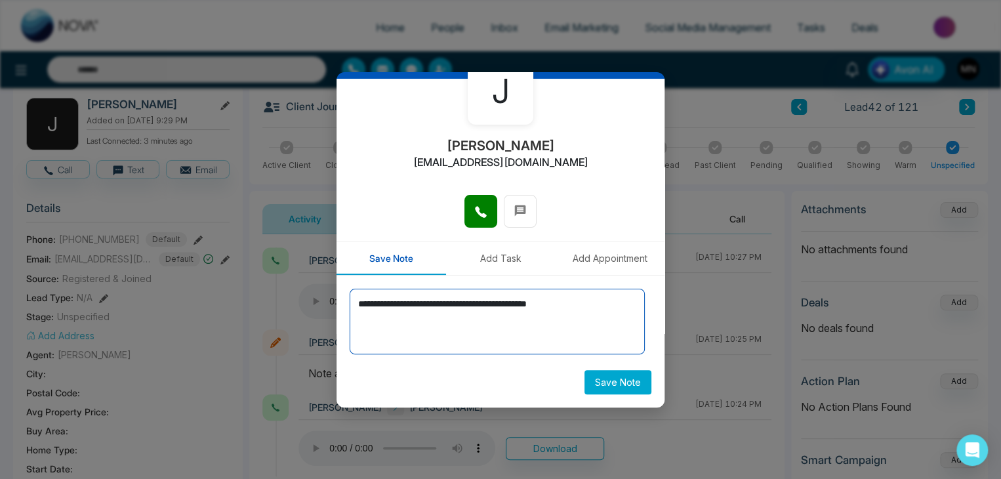
type textarea "**********"
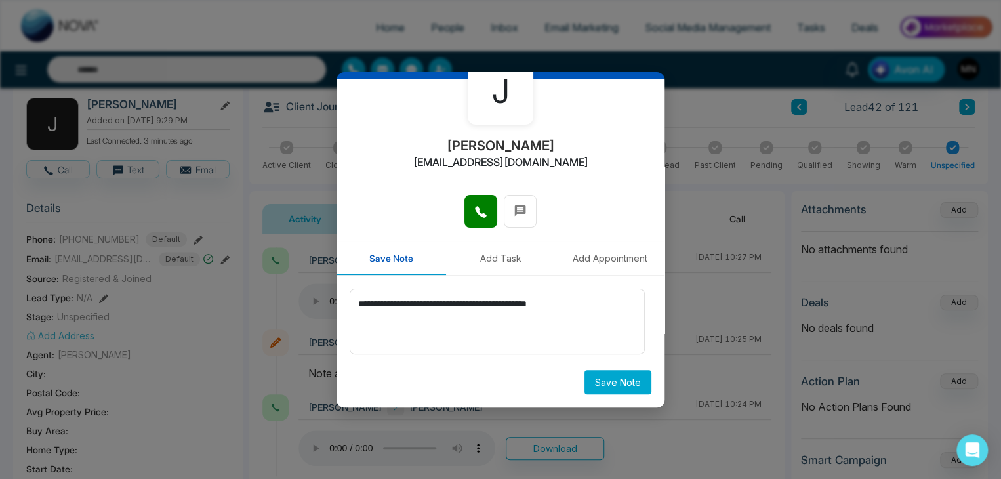
click at [596, 379] on button "Save Note" at bounding box center [618, 382] width 67 height 24
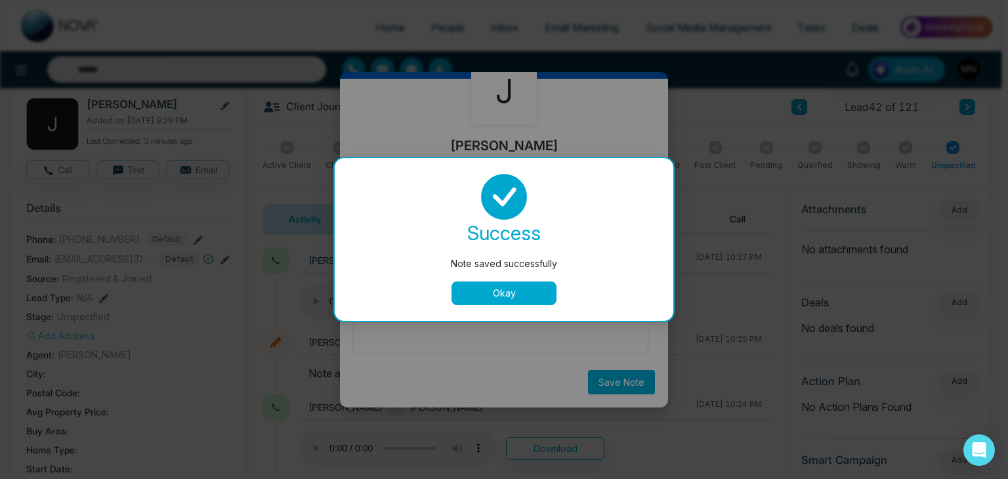
click at [484, 282] on button "Okay" at bounding box center [503, 293] width 105 height 24
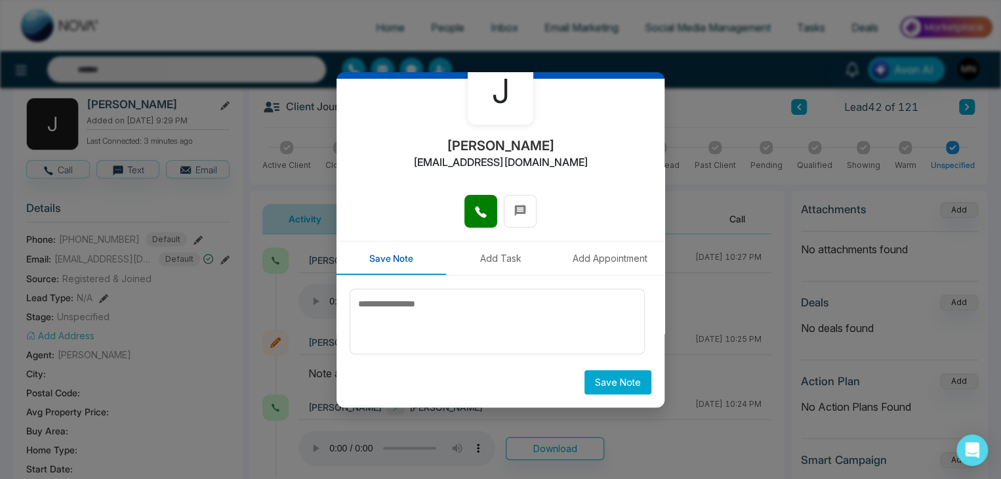
scroll to position [0, 0]
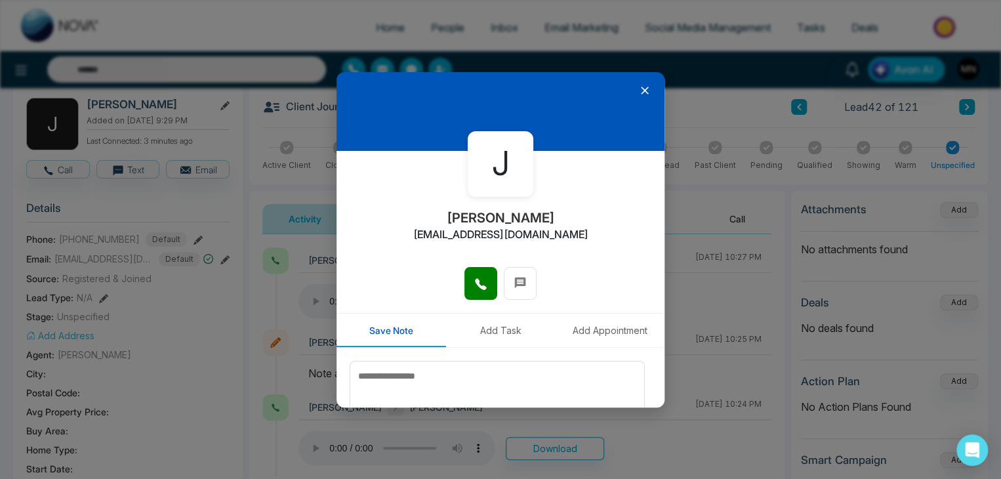
click at [640, 85] on icon at bounding box center [644, 90] width 13 height 13
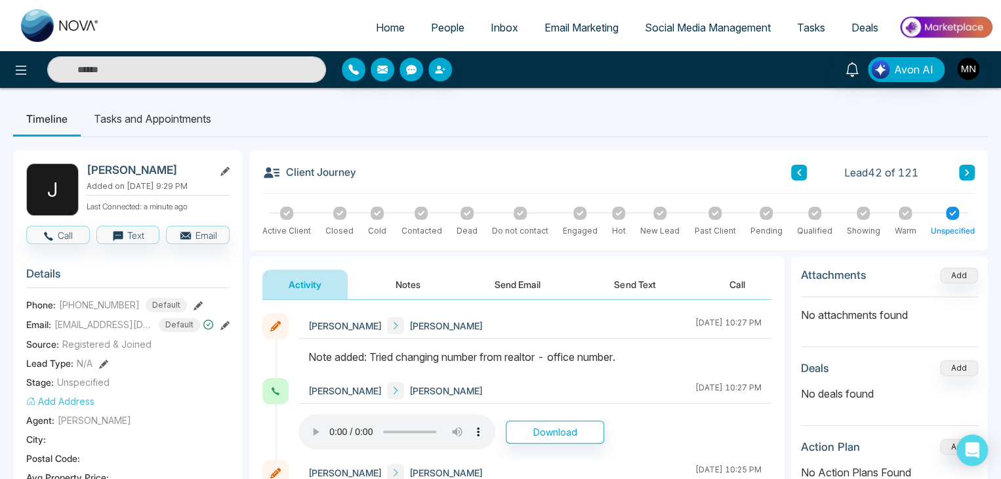
click at [194, 301] on icon at bounding box center [198, 305] width 9 height 9
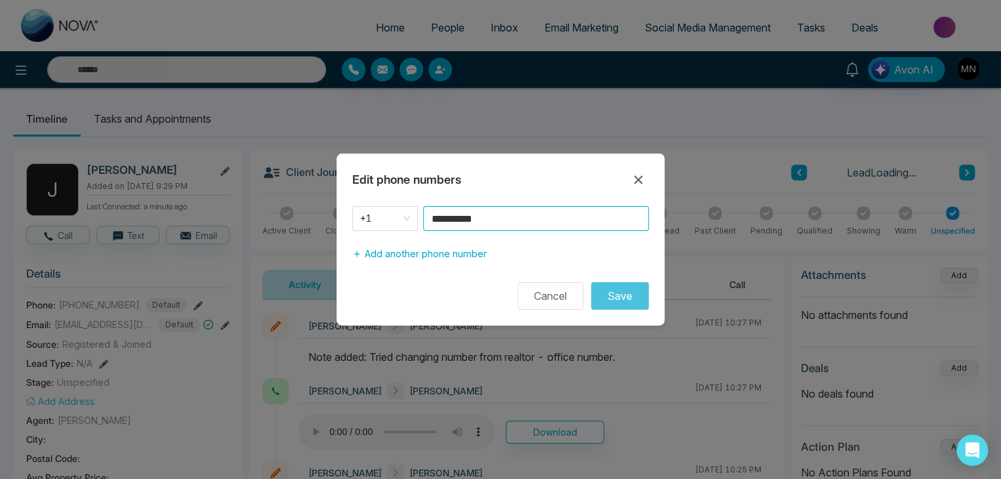
drag, startPoint x: 501, startPoint y: 216, endPoint x: 457, endPoint y: 218, distance: 44.7
click at [457, 218] on input "**********" at bounding box center [536, 218] width 226 height 25
type input "*"
paste input "**********"
type input "**********"
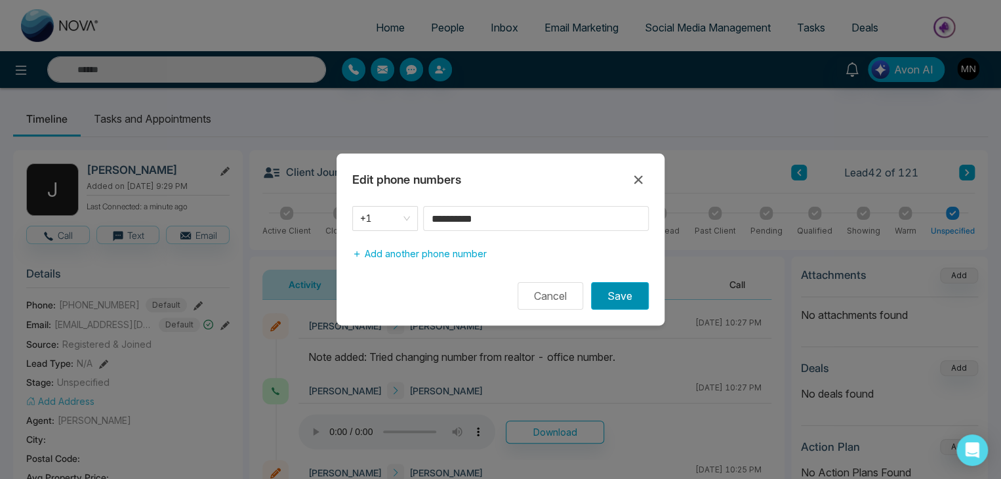
click at [627, 294] on button "Save" at bounding box center [620, 296] width 58 height 28
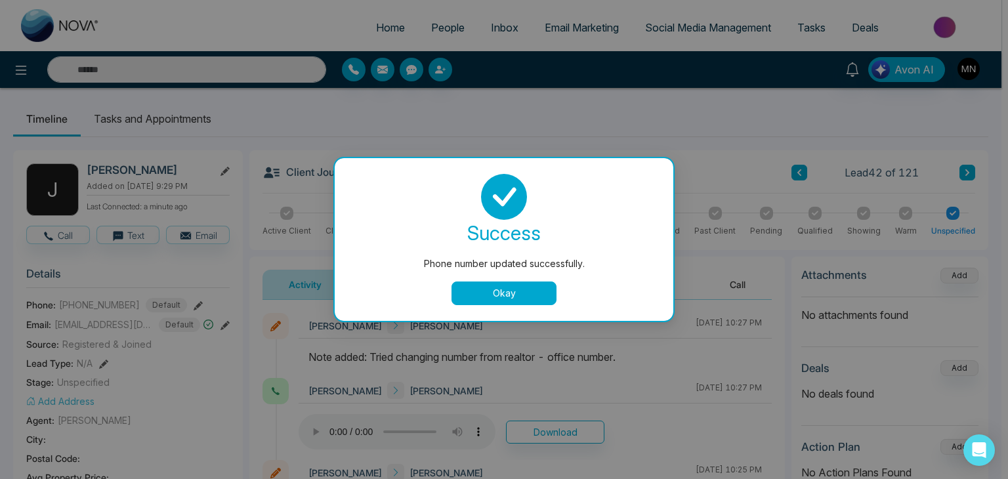
click at [520, 287] on button "Okay" at bounding box center [503, 293] width 105 height 24
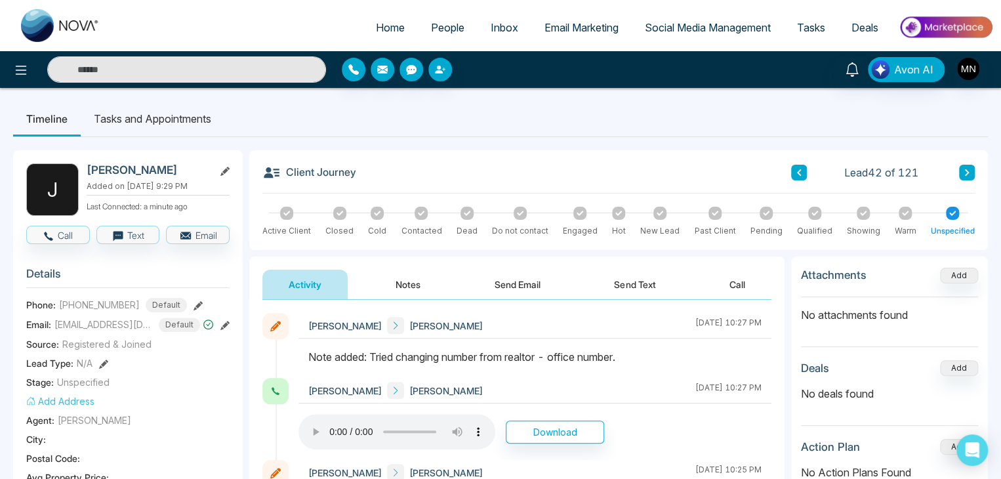
click at [411, 284] on button "Notes" at bounding box center [407, 285] width 77 height 30
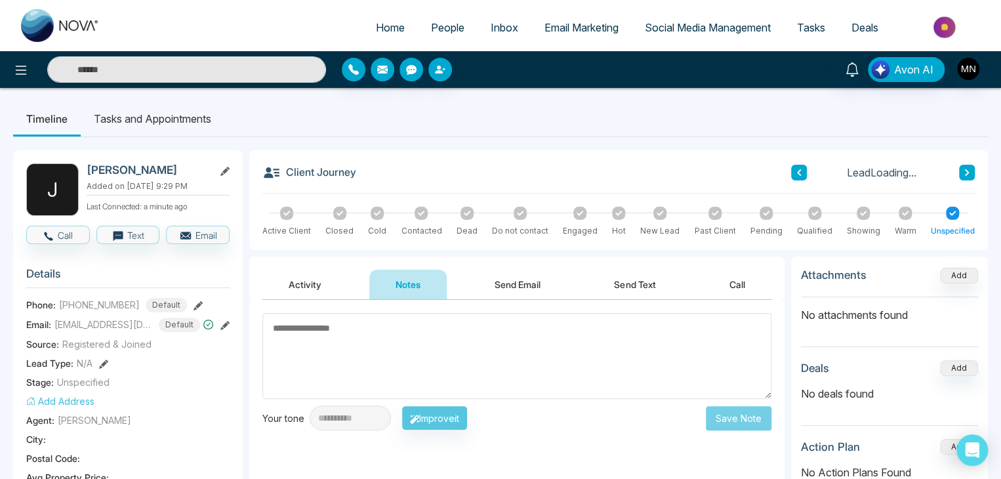
click at [417, 329] on textarea at bounding box center [516, 356] width 509 height 86
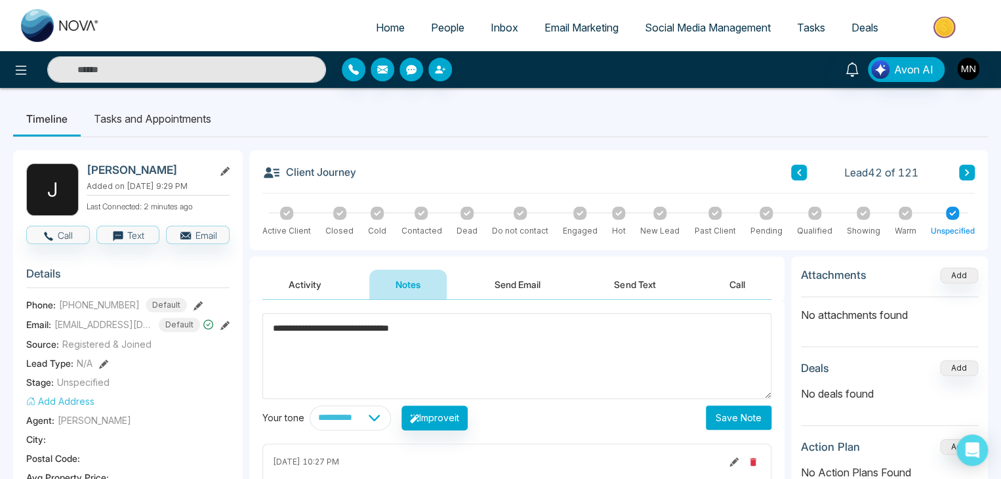
scroll to position [131, 0]
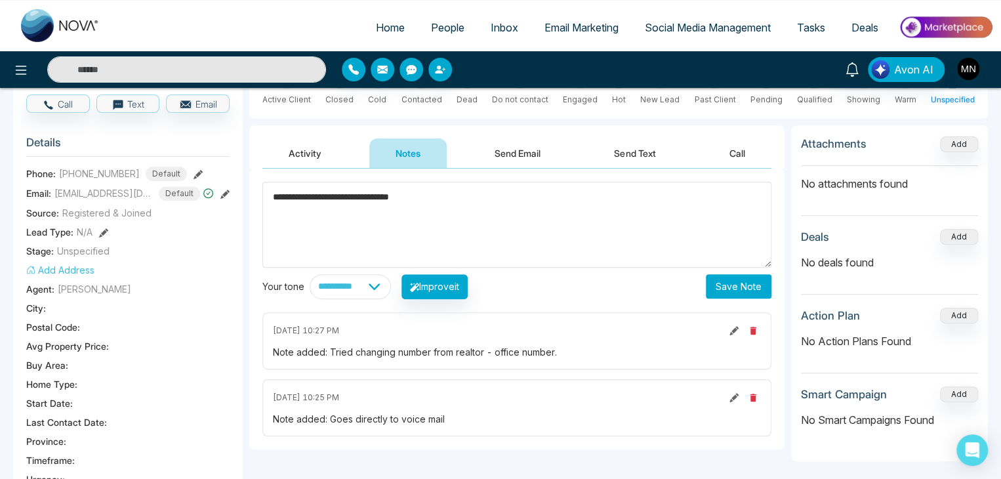
type textarea "**********"
click at [758, 282] on button "Save Note" at bounding box center [739, 286] width 66 height 24
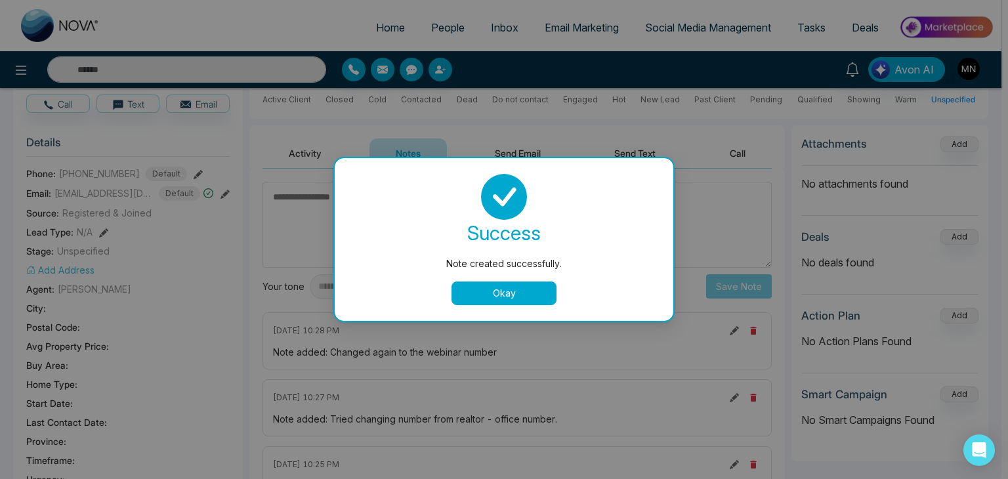
click at [487, 301] on button "Okay" at bounding box center [503, 293] width 105 height 24
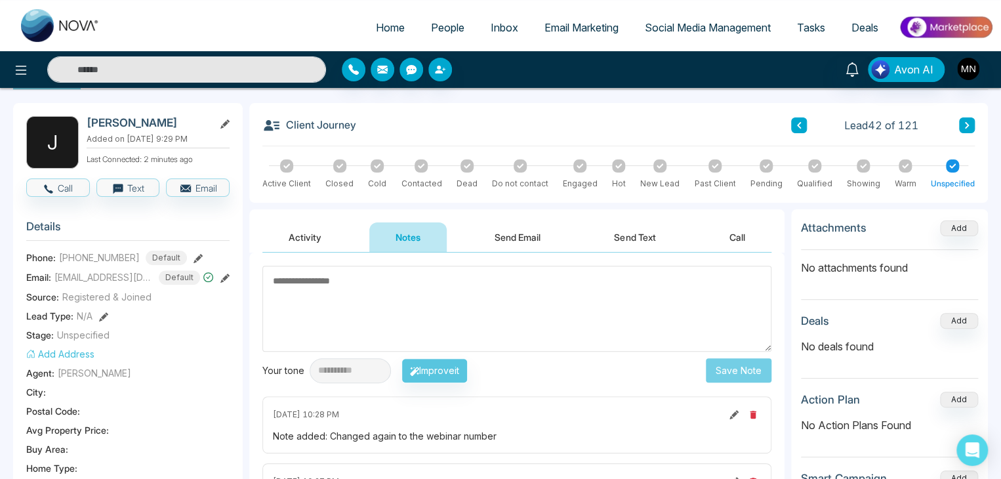
scroll to position [0, 0]
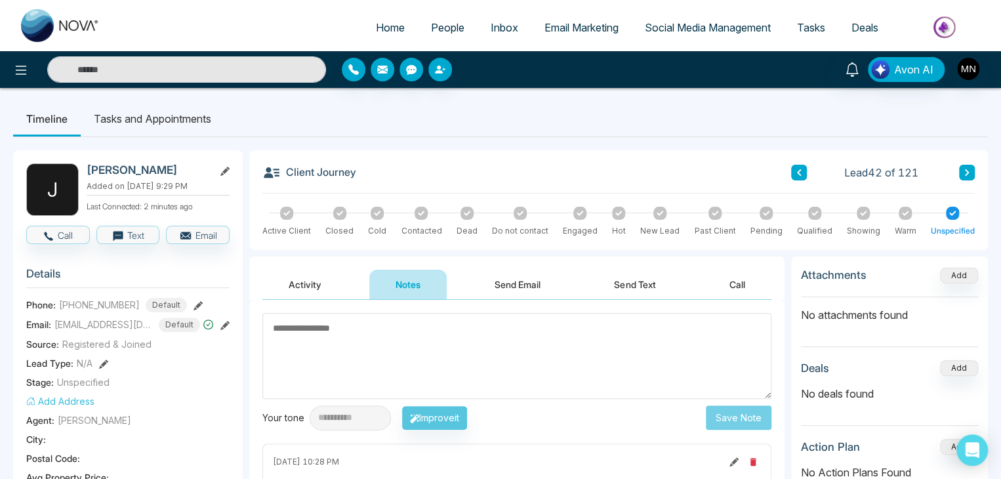
click at [310, 297] on button "Activity" at bounding box center [304, 285] width 85 height 30
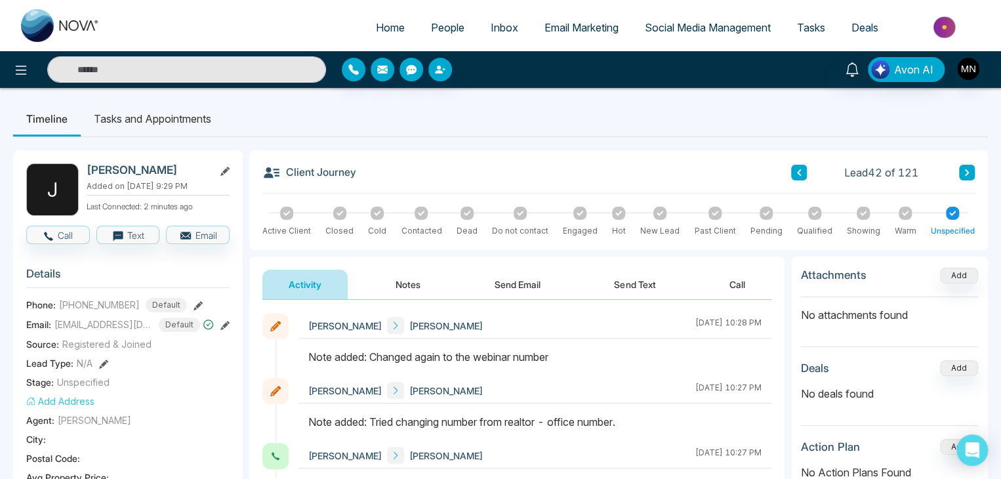
click at [961, 177] on button at bounding box center [967, 173] width 16 height 16
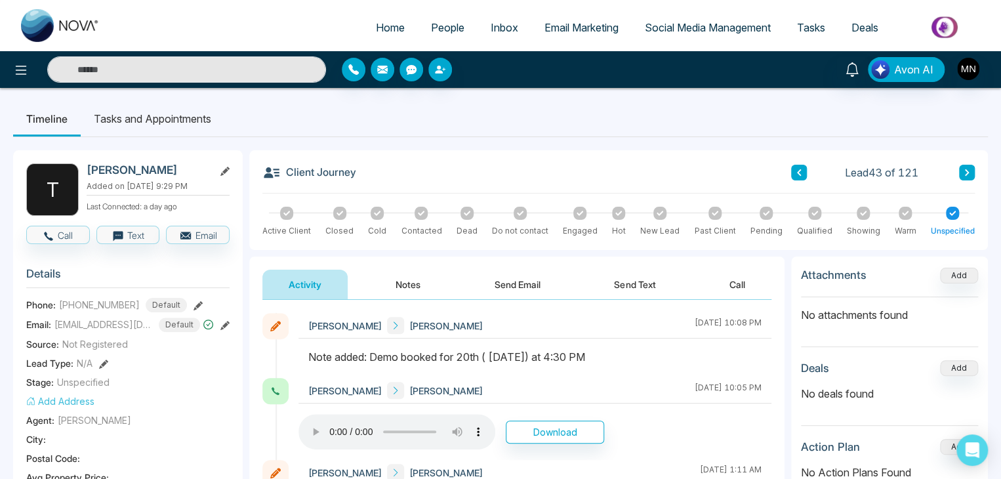
click at [800, 177] on button at bounding box center [799, 173] width 16 height 16
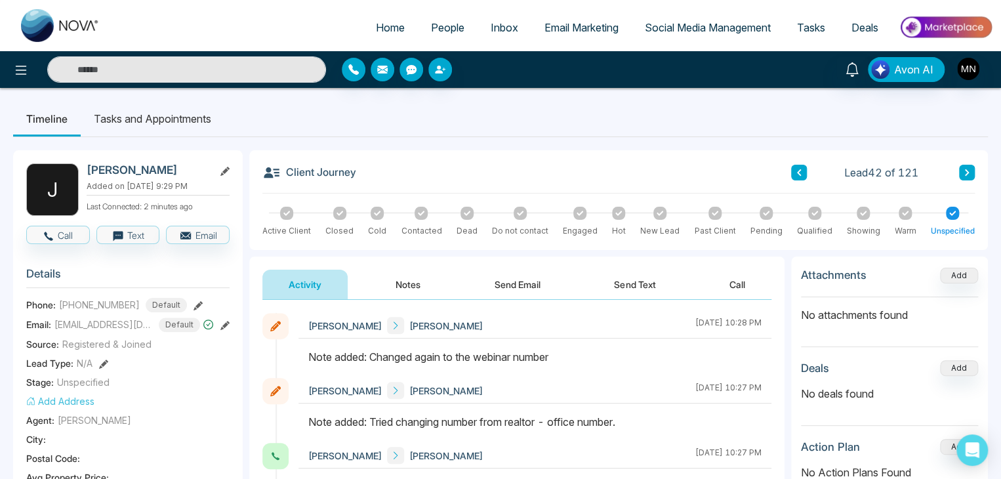
click at [966, 173] on icon at bounding box center [967, 172] width 4 height 7
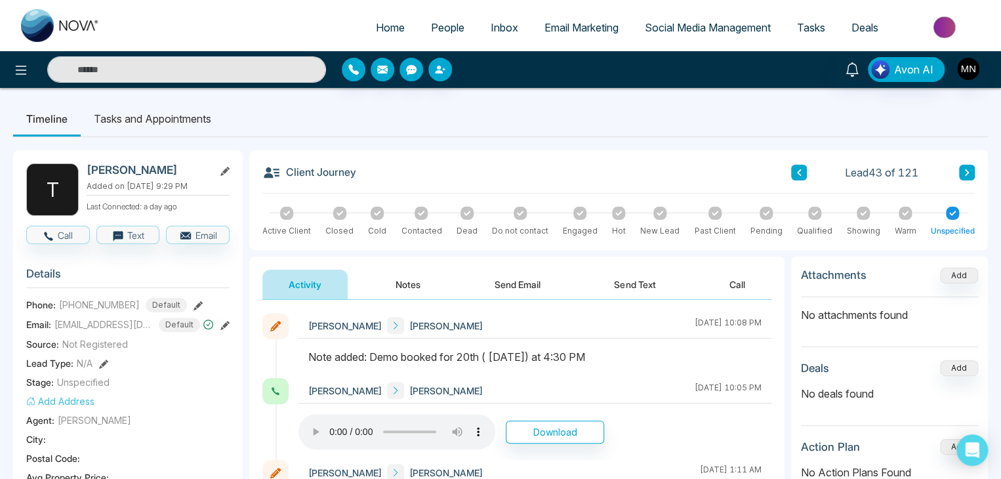
click at [966, 173] on icon at bounding box center [967, 172] width 4 height 7
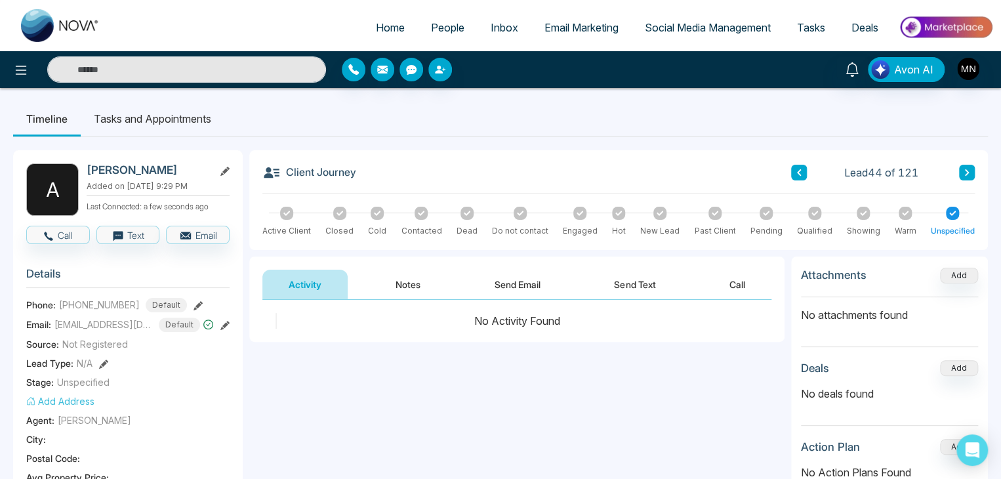
click at [438, 34] on link "People" at bounding box center [448, 27] width 60 height 25
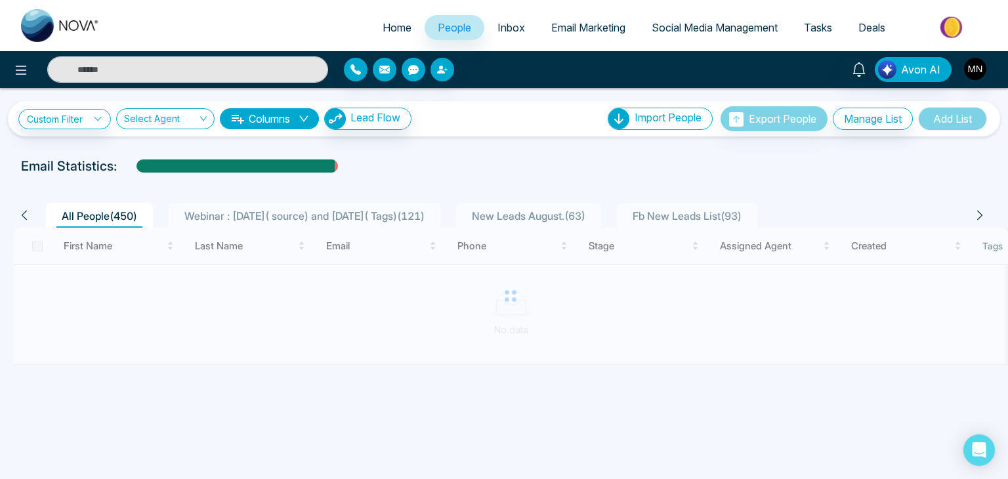
click at [272, 213] on span "Webinar : [DATE]( source) and [DATE]( Tags) ( 121 )" at bounding box center [304, 215] width 251 height 13
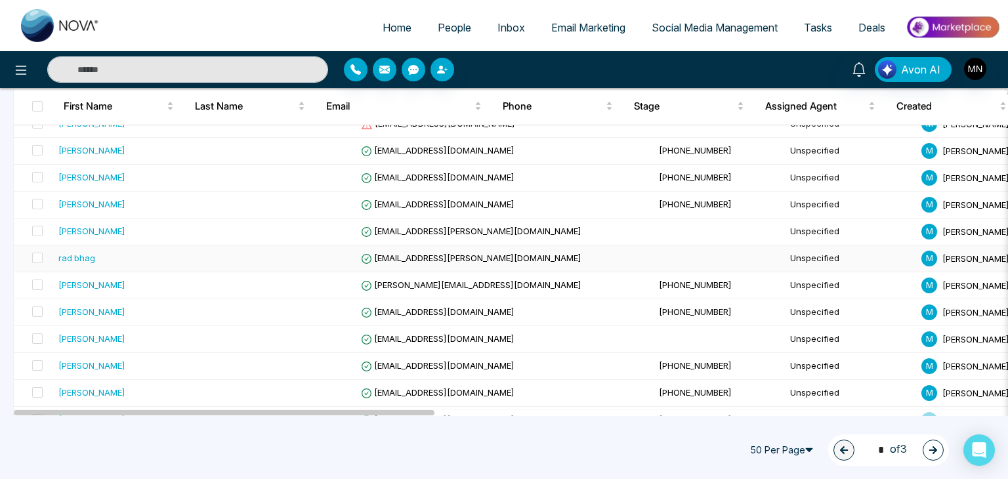
scroll to position [1181, 0]
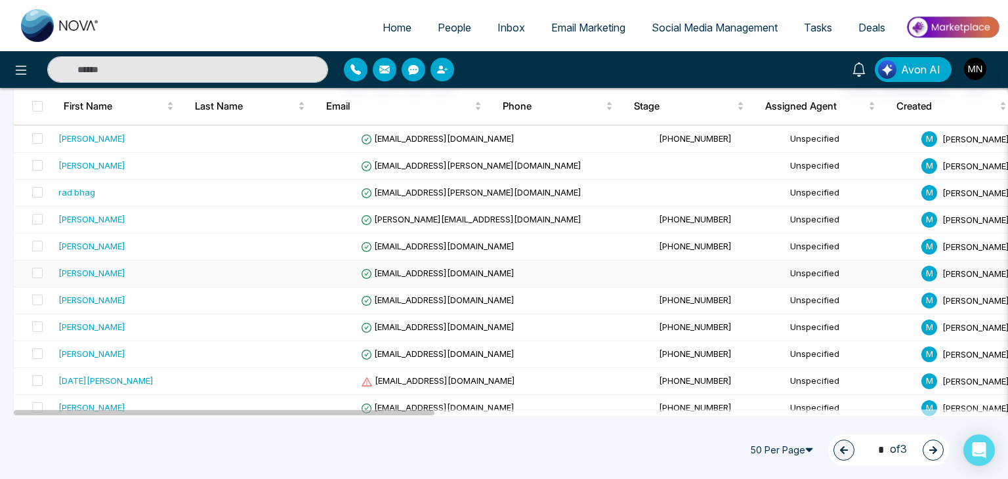
click at [105, 268] on div "[PERSON_NAME]" at bounding box center [138, 272] width 161 height 13
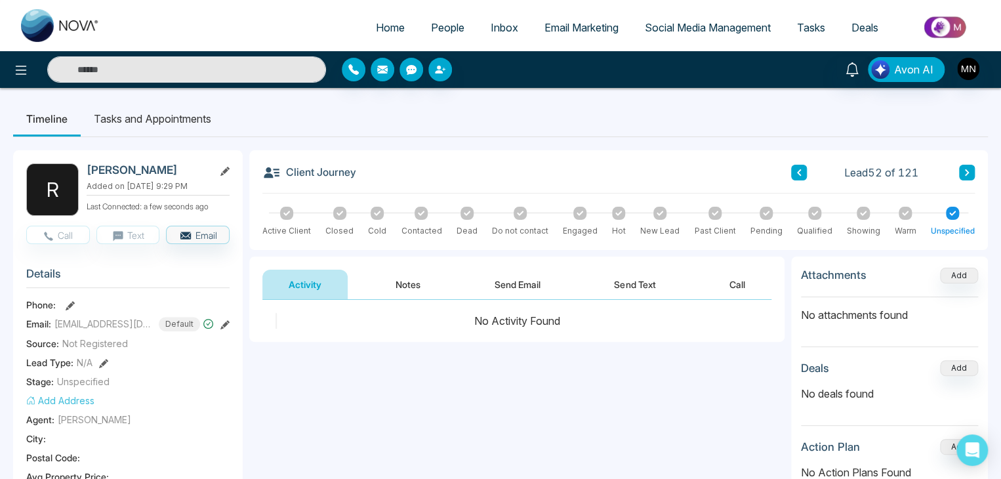
click at [799, 172] on icon at bounding box center [799, 173] width 7 height 8
click at [425, 16] on link "People" at bounding box center [448, 27] width 60 height 25
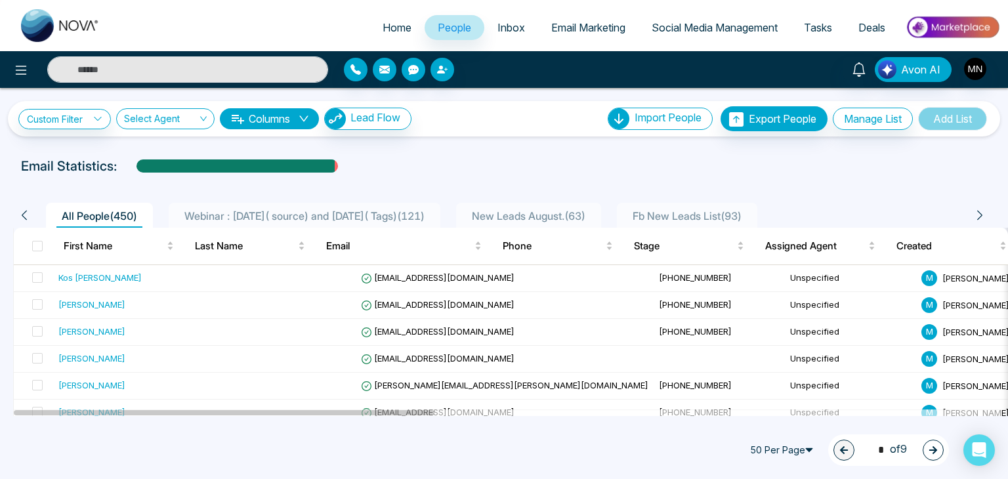
click at [290, 214] on span "Webinar : [DATE]( source) and [DATE]( Tags) ( 121 )" at bounding box center [304, 215] width 251 height 13
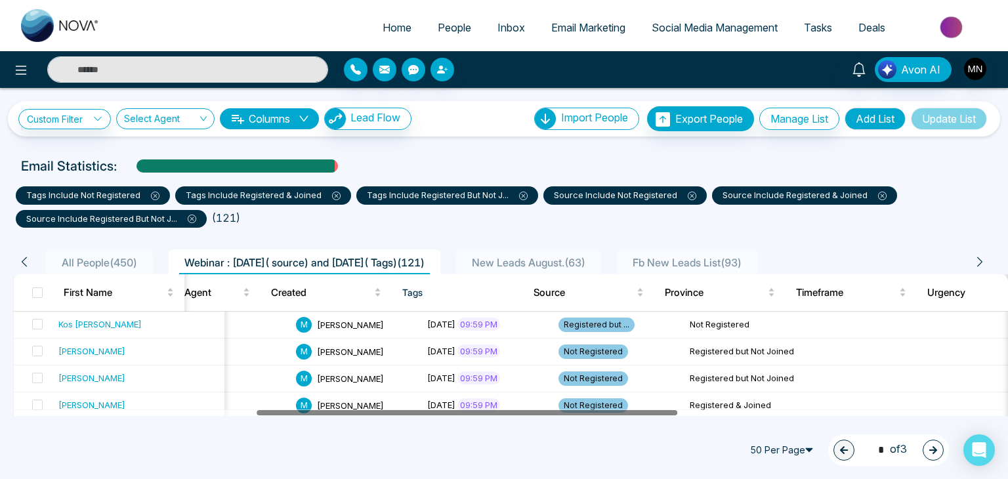
scroll to position [0, 680]
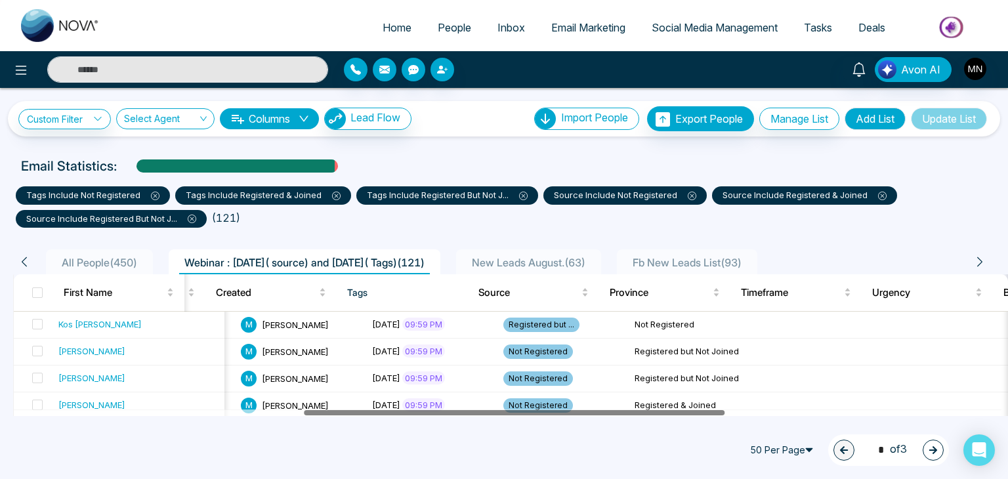
drag, startPoint x: 426, startPoint y: 411, endPoint x: 717, endPoint y: 413, distance: 290.0
click at [717, 413] on div at bounding box center [514, 413] width 421 height 5
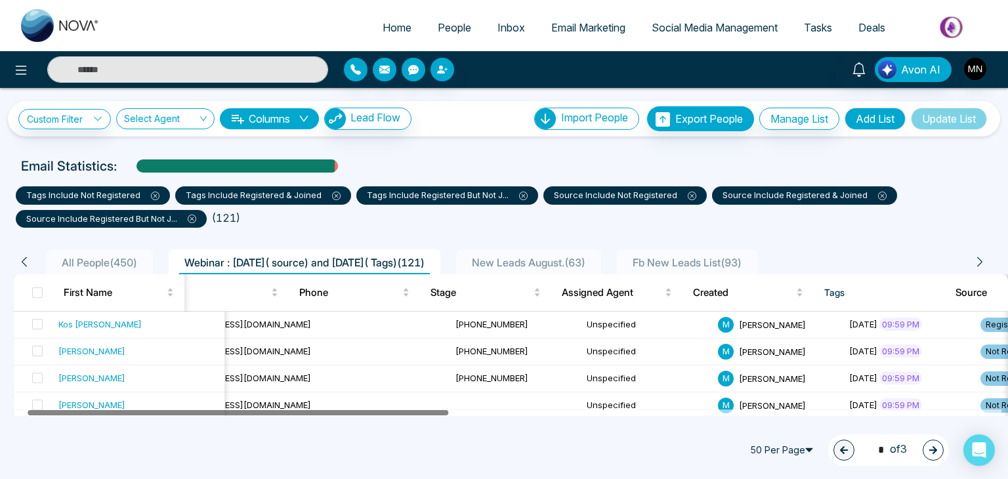
scroll to position [0, 0]
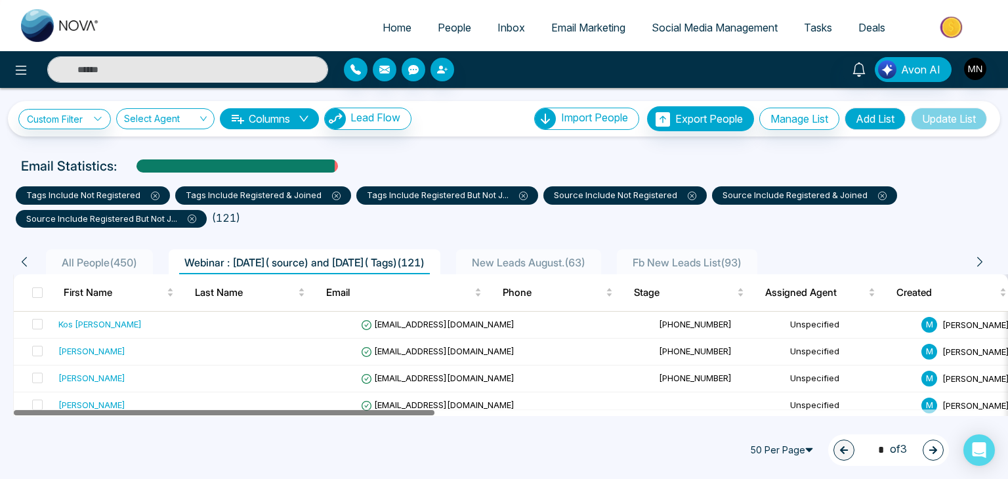
drag, startPoint x: 565, startPoint y: 413, endPoint x: 0, endPoint y: 420, distance: 565.0
click at [0, 420] on div "**********" at bounding box center [504, 239] width 1008 height 479
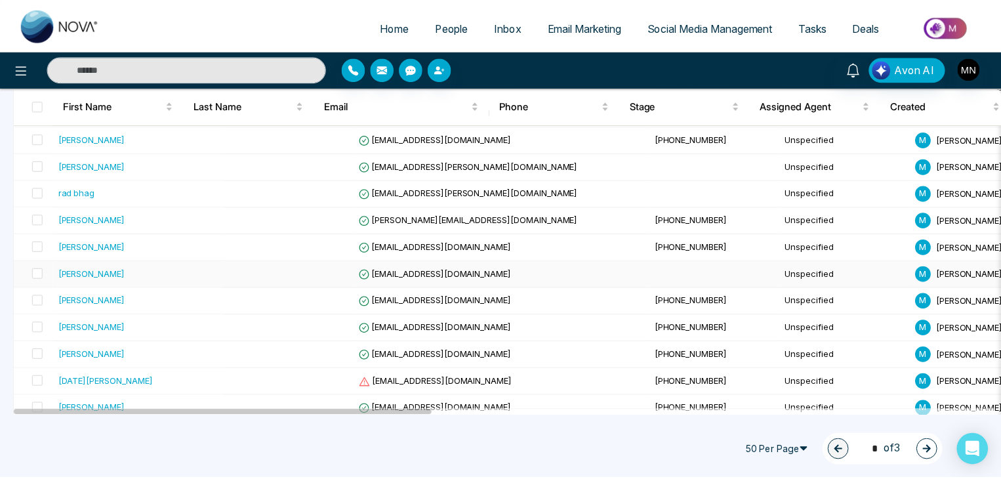
scroll to position [1181, 0]
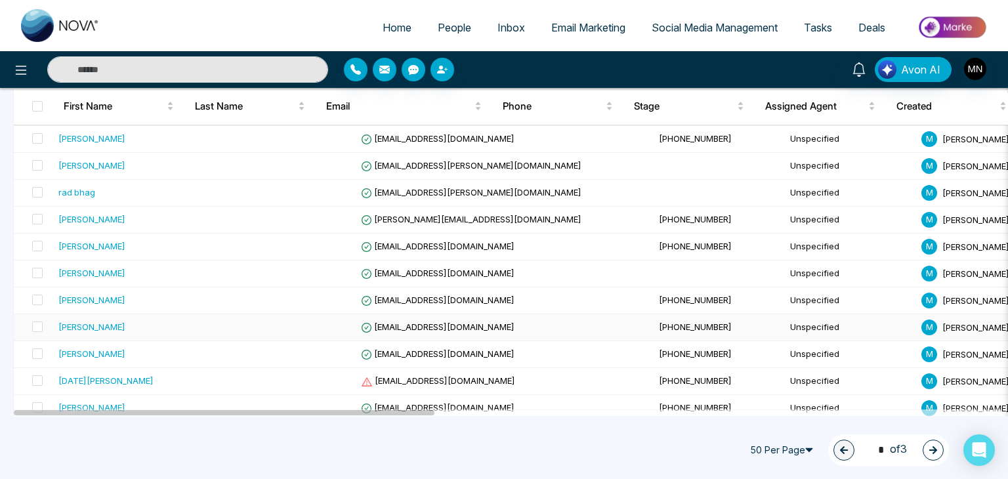
click at [108, 314] on td "[PERSON_NAME]" at bounding box center [138, 327] width 171 height 27
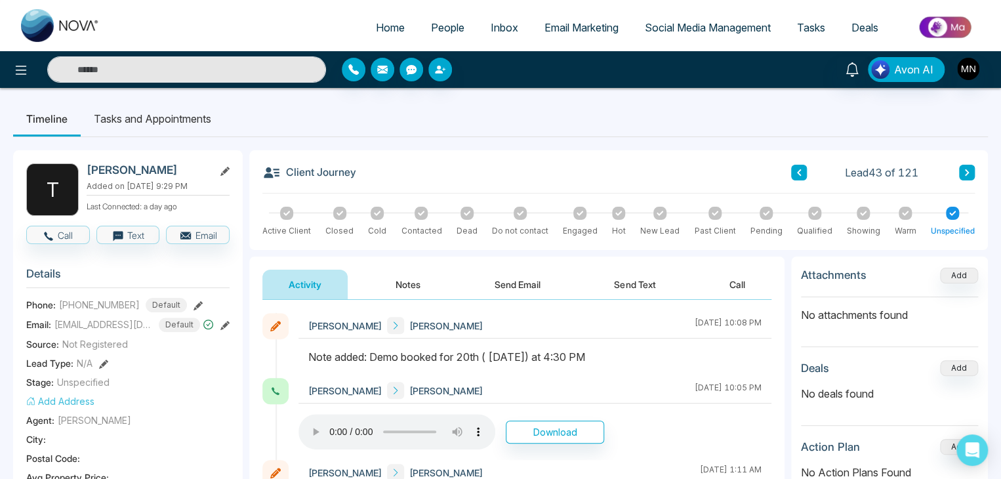
click at [969, 173] on icon at bounding box center [967, 173] width 7 height 8
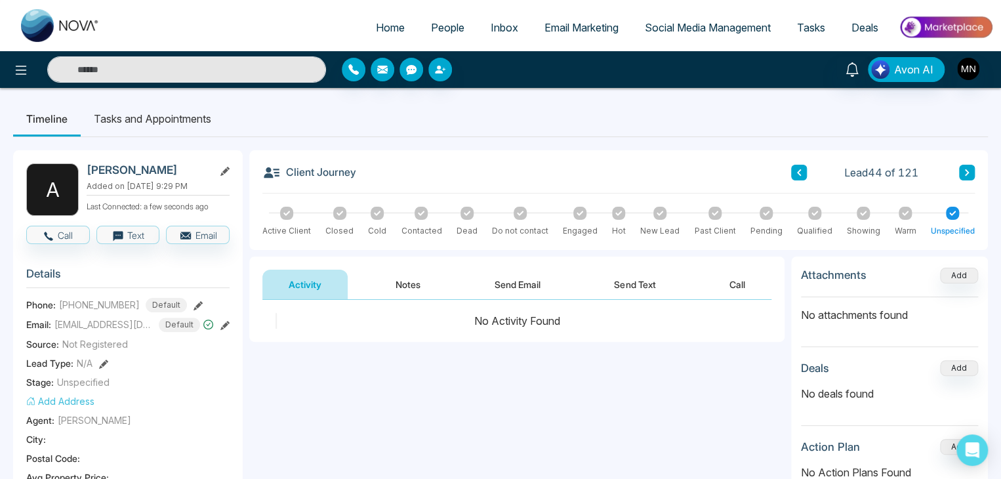
click at [799, 175] on icon at bounding box center [799, 173] width 7 height 8
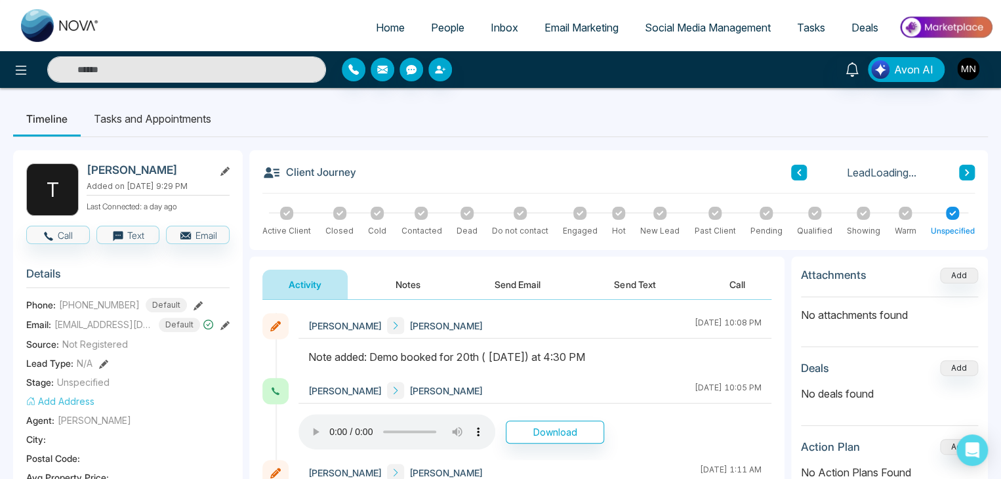
click at [222, 67] on input "text" at bounding box center [186, 69] width 279 height 26
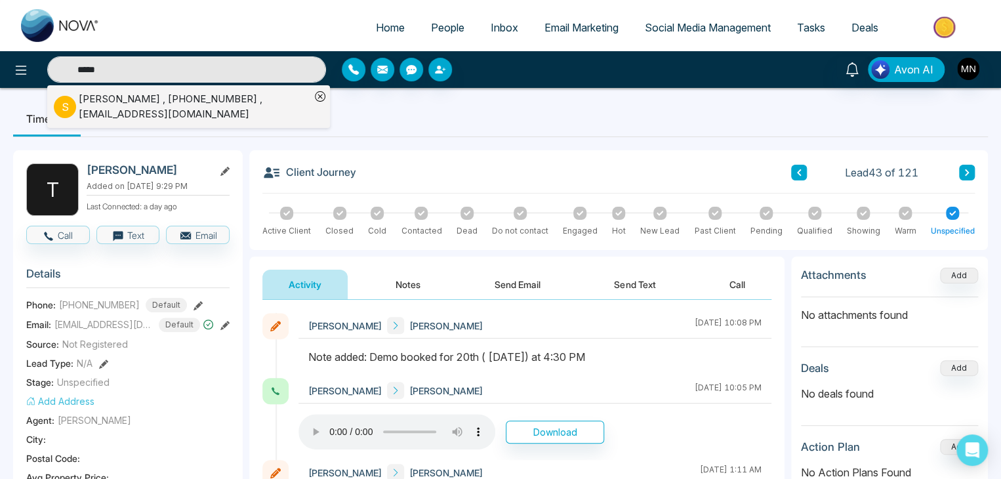
type input "*****"
click at [81, 108] on div "Sahil Kamboj , +14372995387 , sahilkambojk47@gmail.com" at bounding box center [195, 107] width 232 height 30
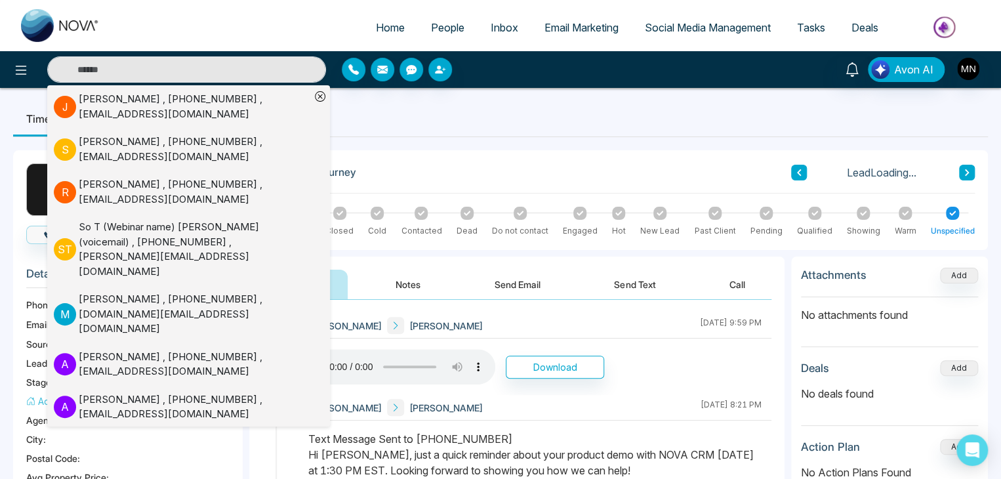
click at [471, 327] on div "Mike Nova Sahil Kamboj August 19 2025 | 9:59 PM" at bounding box center [535, 326] width 473 height 26
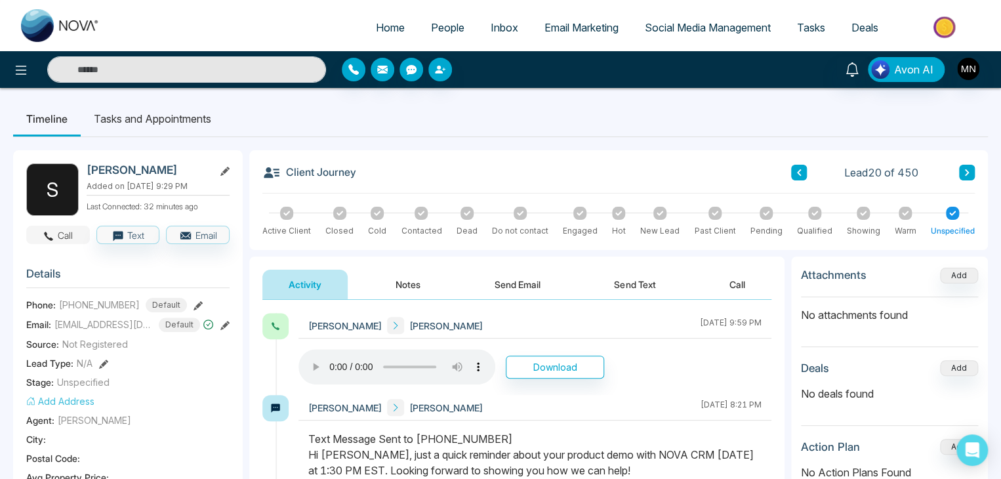
click at [67, 243] on button "Call" at bounding box center [58, 235] width 64 height 18
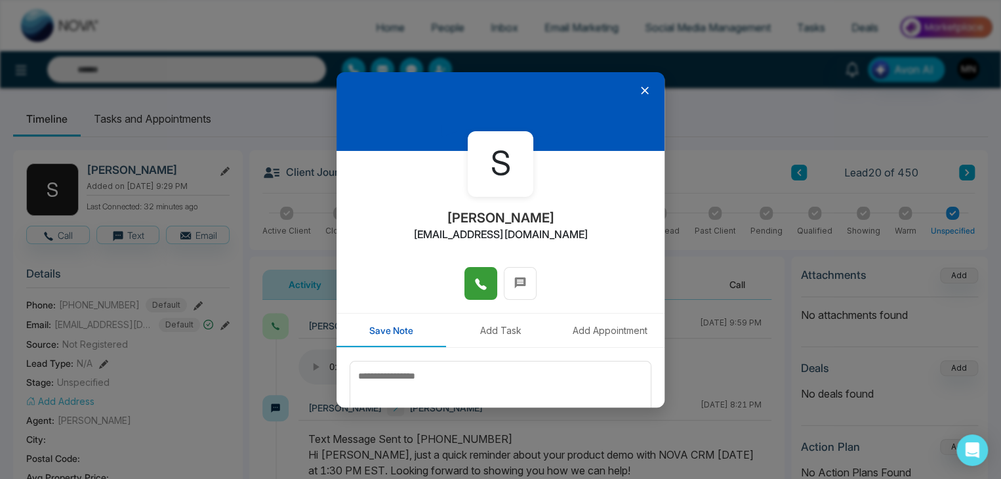
click at [474, 287] on icon at bounding box center [480, 284] width 13 height 13
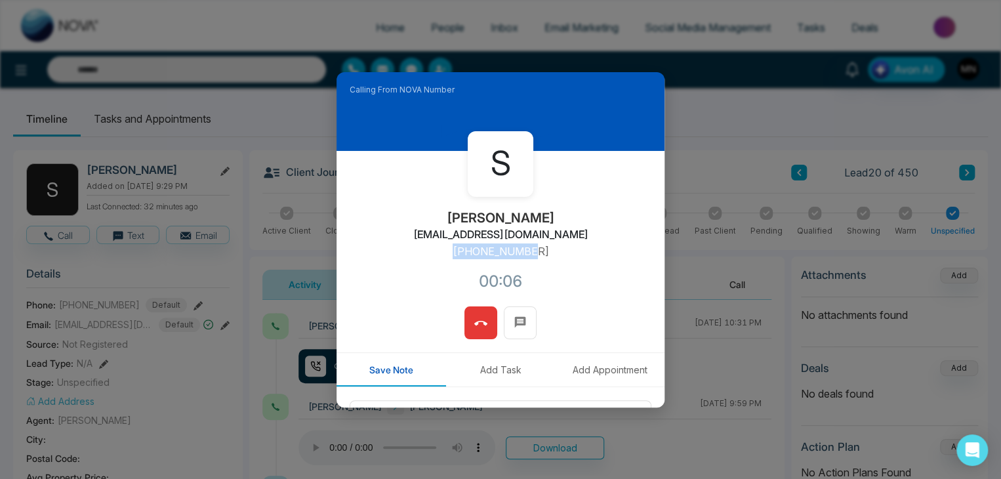
drag, startPoint x: 543, startPoint y: 253, endPoint x: 438, endPoint y: 260, distance: 104.6
click at [438, 260] on div "S Sahil Kamboj sahilkambojk47@gmail.com +14372995387 00:06" at bounding box center [501, 229] width 328 height 156
copy p "+14372995387"
click at [474, 317] on icon at bounding box center [480, 323] width 13 height 13
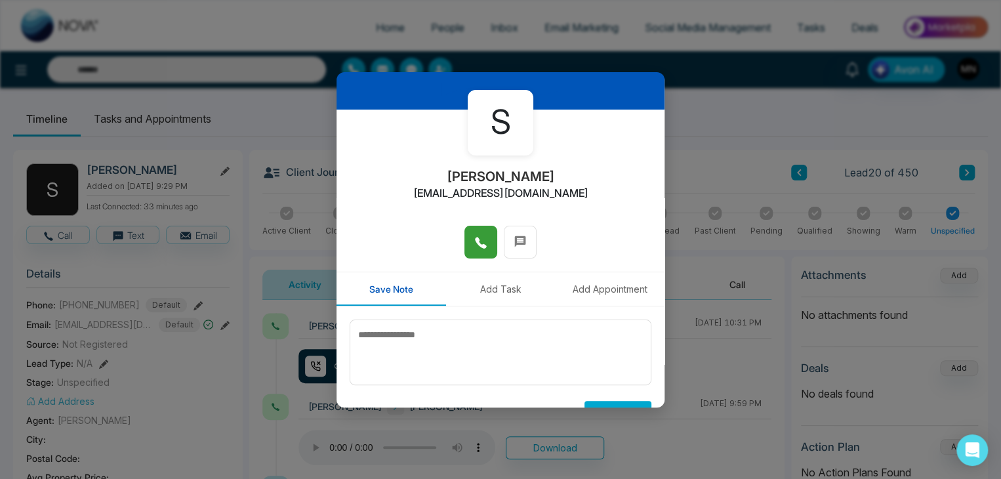
scroll to position [72, 0]
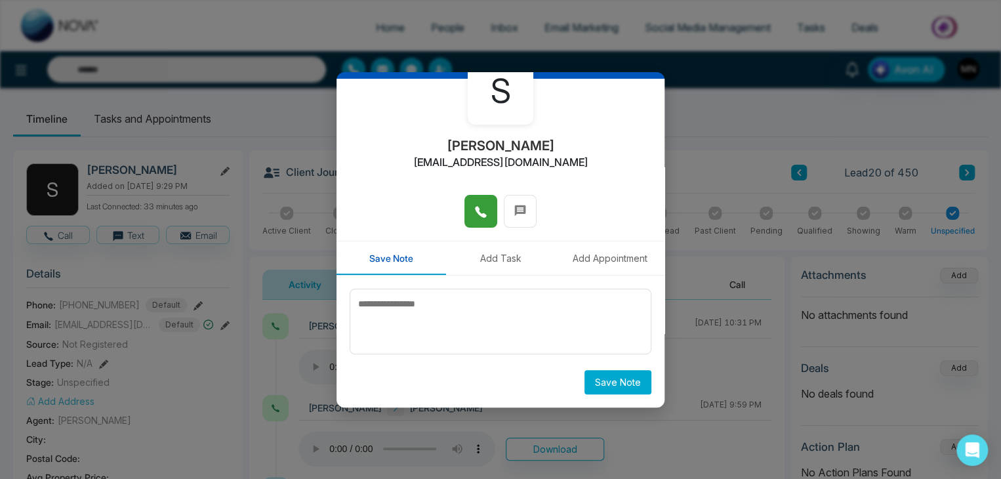
click at [163, 418] on div "S Sahil Kamboj sahilkambojk47@gmail.com Save Note Add Task Add Appointment Save…" at bounding box center [500, 239] width 1001 height 479
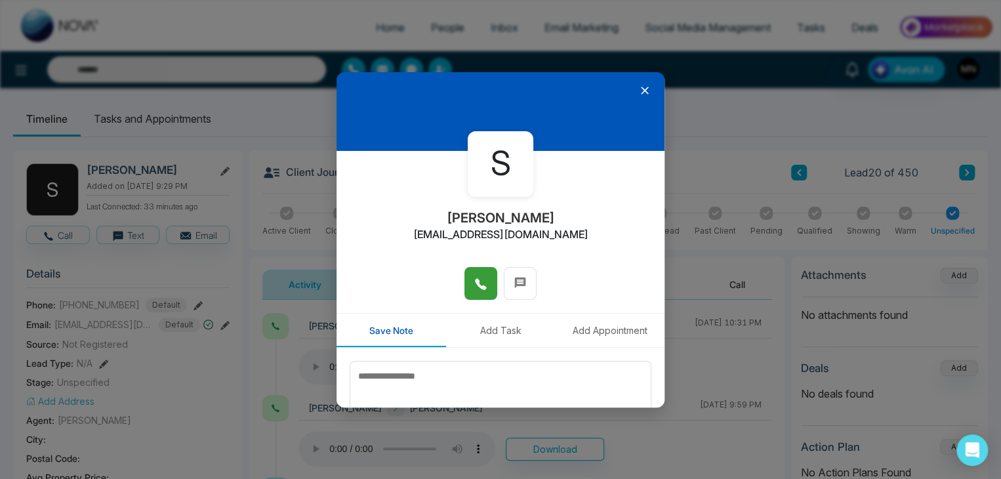
scroll to position [0, 0]
click at [638, 90] on icon at bounding box center [644, 90] width 13 height 13
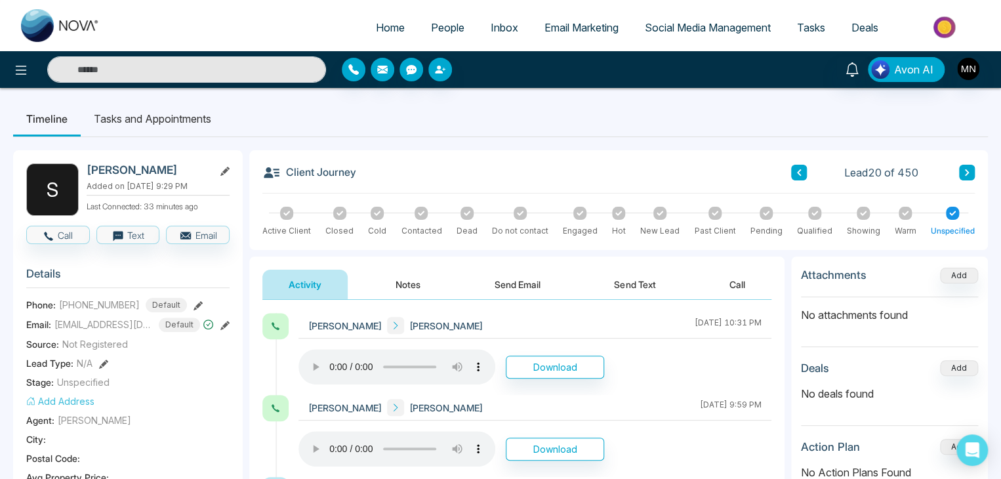
click at [631, 291] on button "Send Text" at bounding box center [635, 285] width 94 height 30
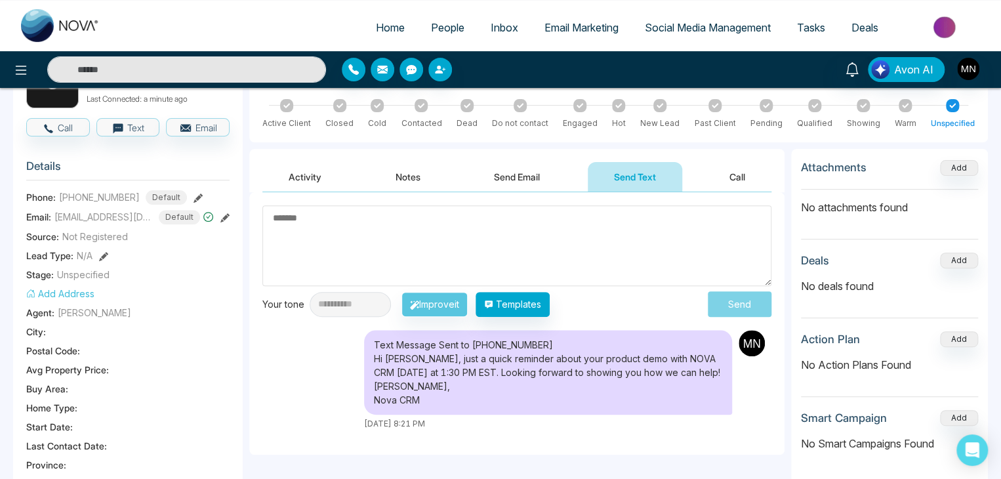
scroll to position [66, 0]
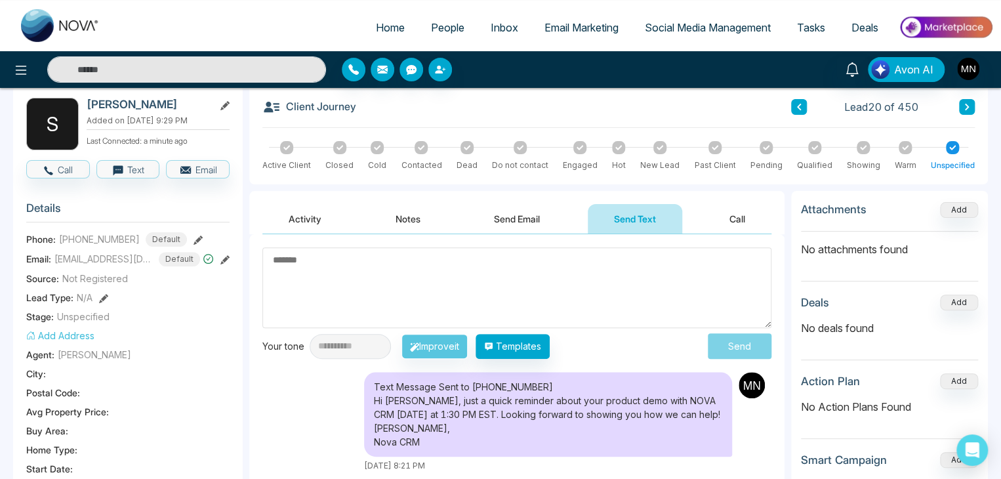
click at [480, 292] on textarea at bounding box center [516, 287] width 509 height 81
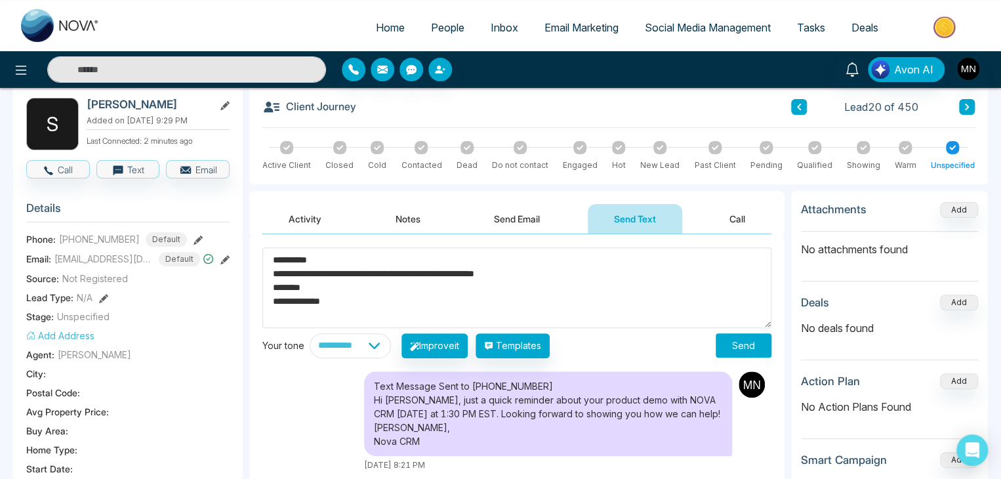
click at [294, 308] on textarea "**********" at bounding box center [516, 287] width 509 height 81
click at [346, 300] on textarea "**********" at bounding box center [516, 287] width 509 height 81
click at [308, 285] on textarea "**********" at bounding box center [516, 287] width 509 height 81
click at [534, 274] on textarea "**********" at bounding box center [516, 287] width 509 height 81
type textarea "**********"
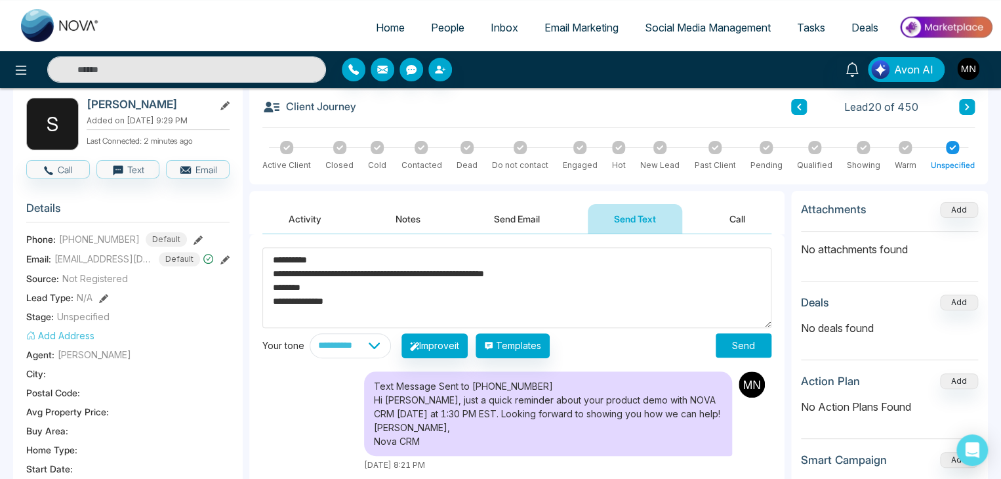
click at [755, 346] on button "Send" at bounding box center [744, 345] width 56 height 24
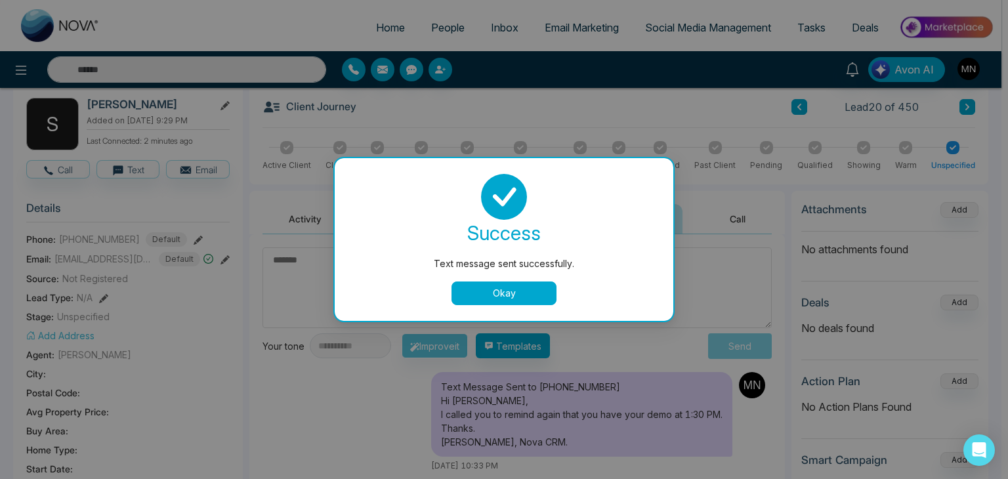
click at [536, 297] on button "Okay" at bounding box center [503, 293] width 105 height 24
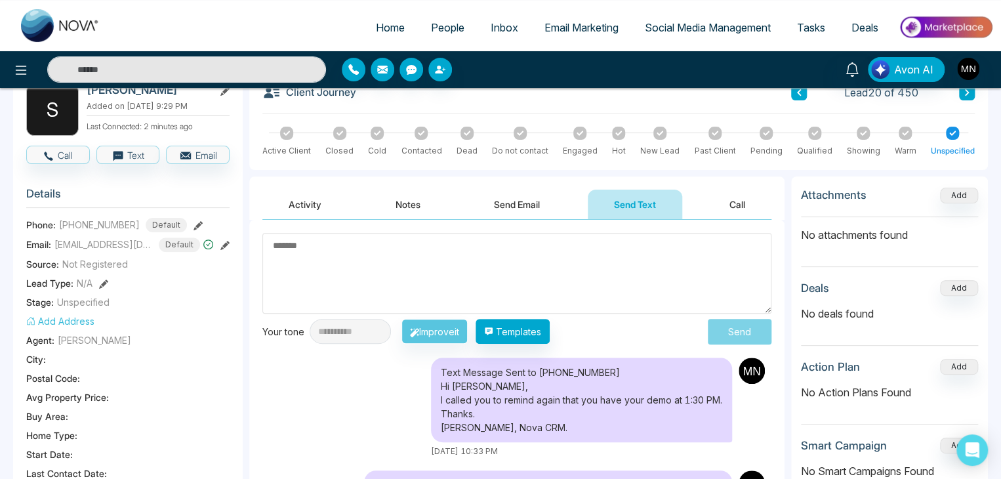
scroll to position [0, 0]
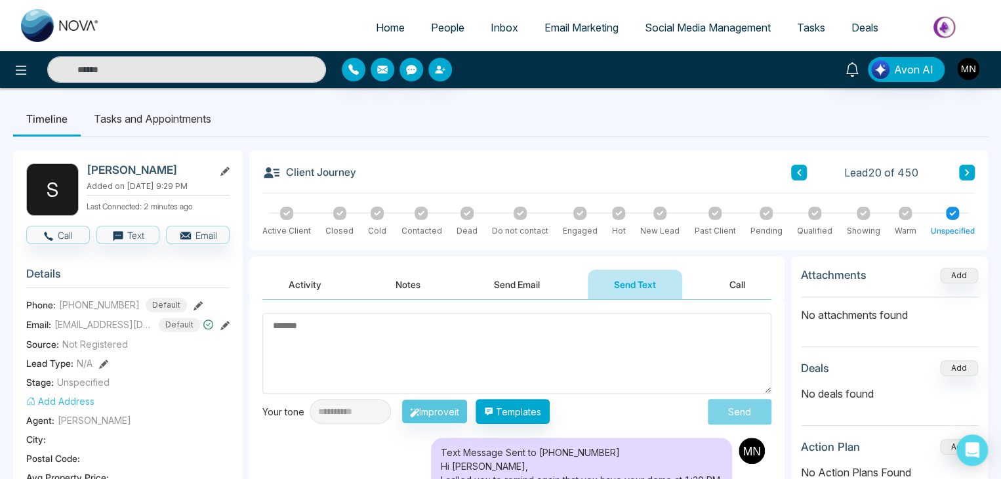
click at [292, 281] on button "Activity" at bounding box center [304, 285] width 85 height 30
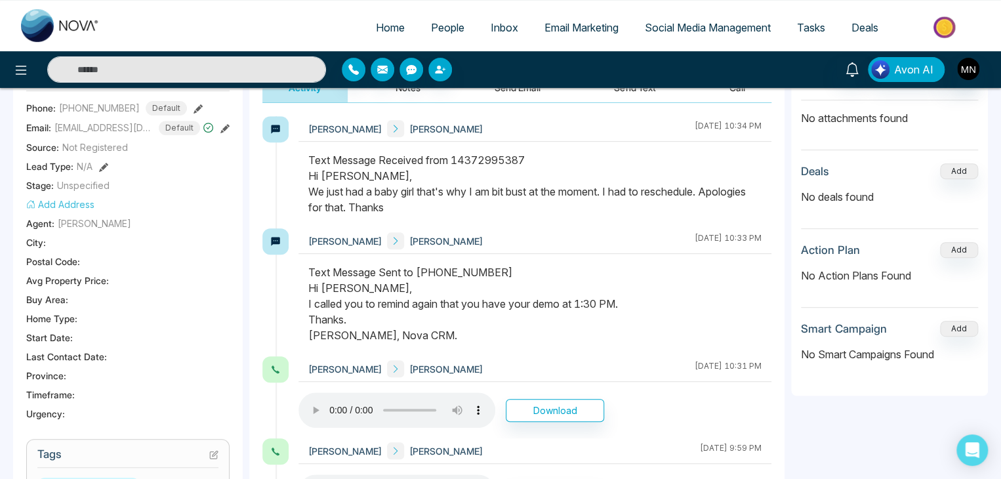
scroll to position [131, 0]
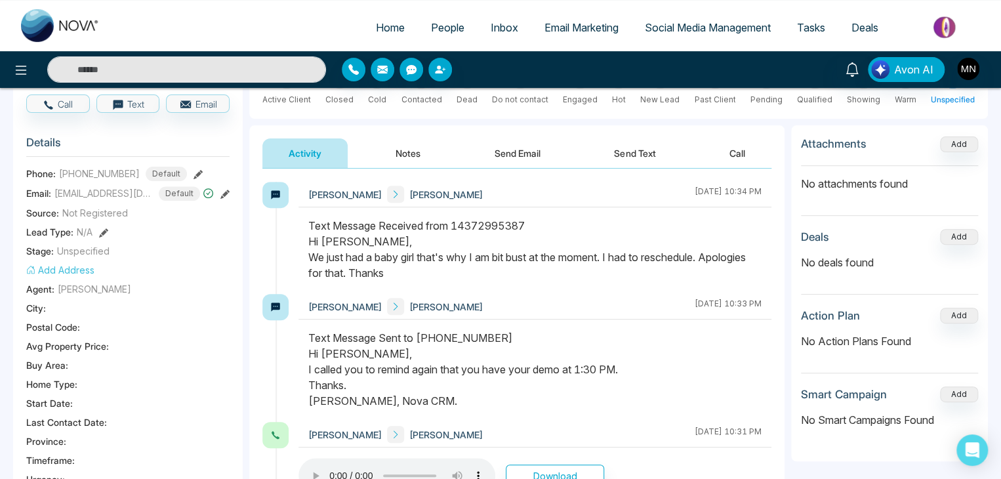
click at [629, 146] on button "Send Text" at bounding box center [635, 153] width 94 height 30
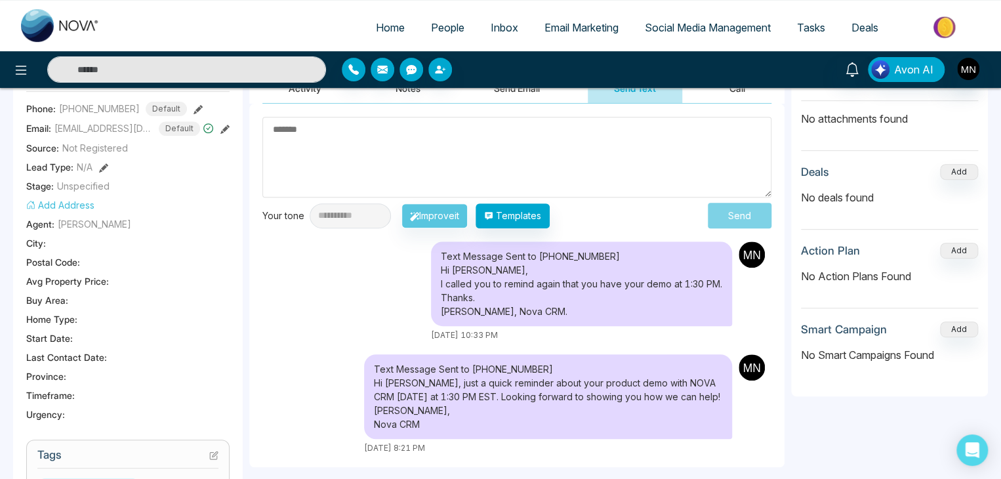
scroll to position [197, 0]
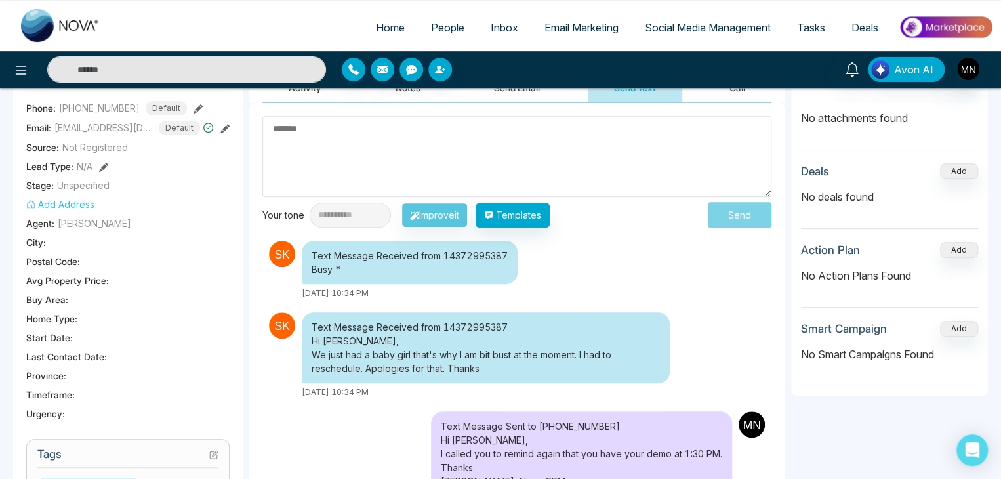
click at [378, 174] on textarea at bounding box center [516, 156] width 509 height 81
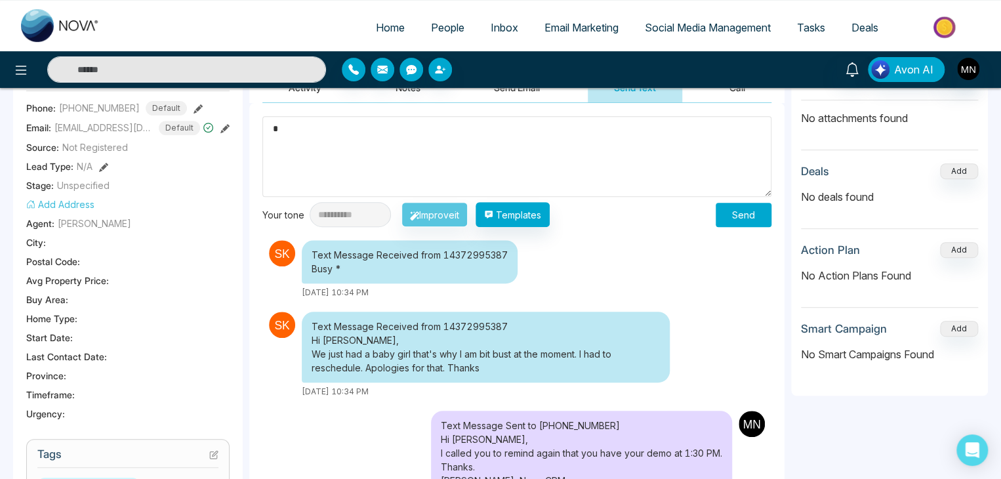
type textarea "*"
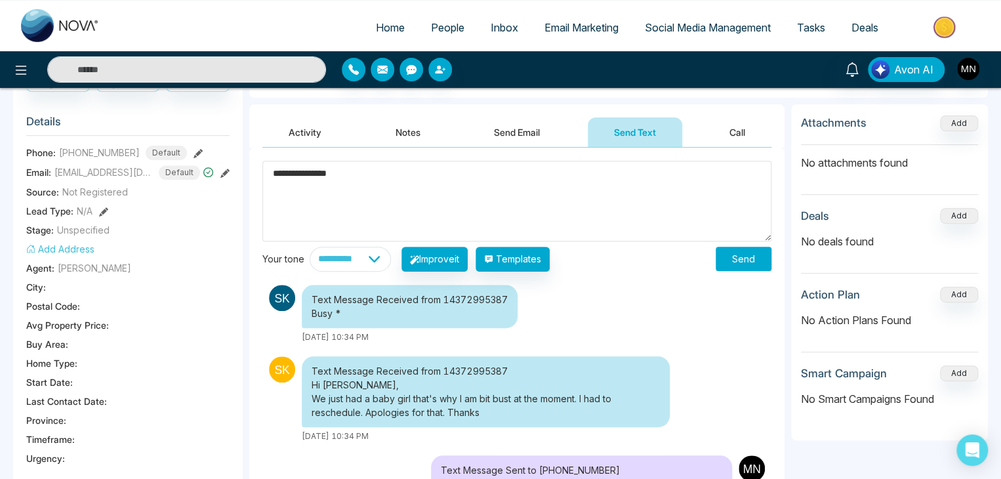
scroll to position [66, 0]
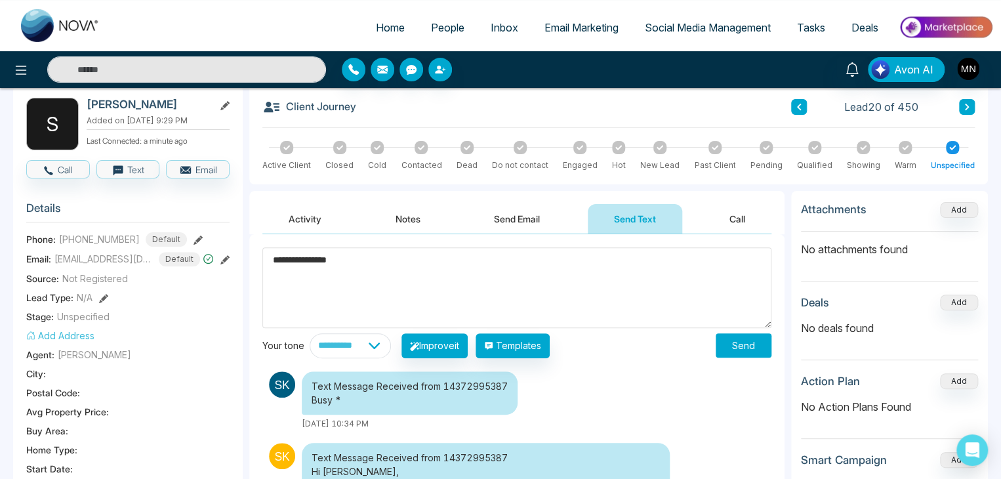
click at [294, 262] on textarea "**********" at bounding box center [516, 287] width 509 height 81
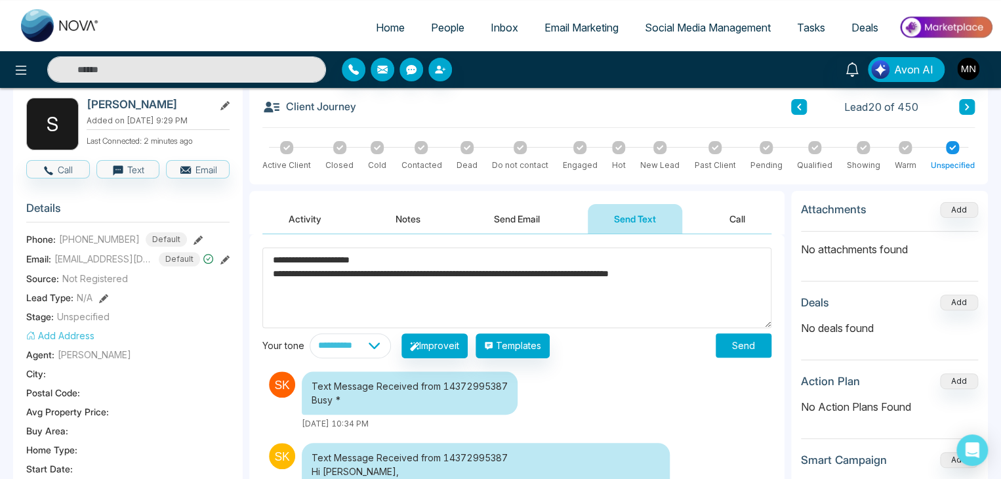
click at [423, 277] on textarea "**********" at bounding box center [516, 287] width 509 height 81
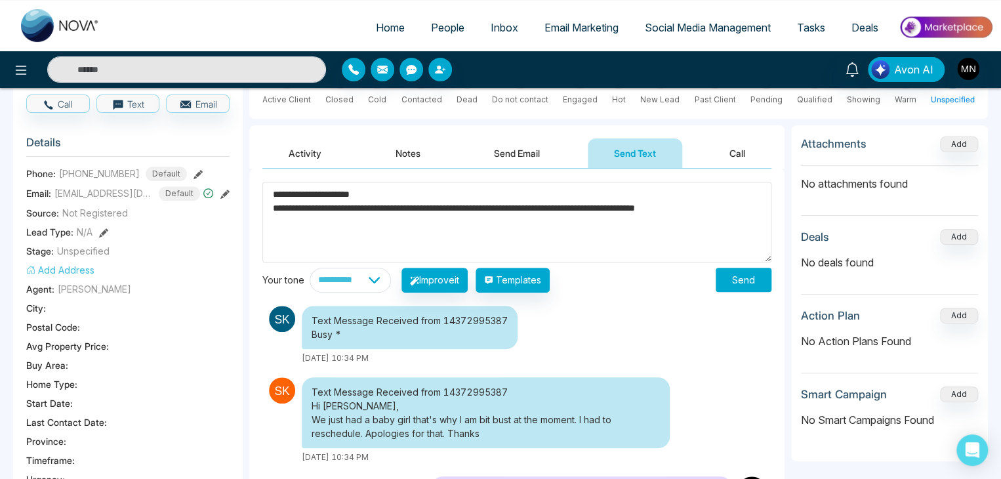
type textarea "**********"
click at [745, 280] on button "Send" at bounding box center [744, 280] width 56 height 24
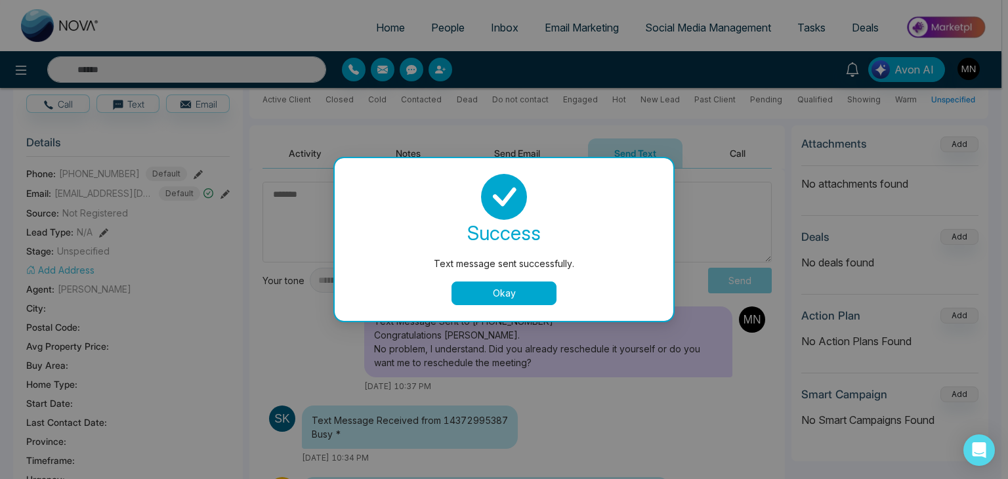
click at [488, 288] on button "Okay" at bounding box center [503, 293] width 105 height 24
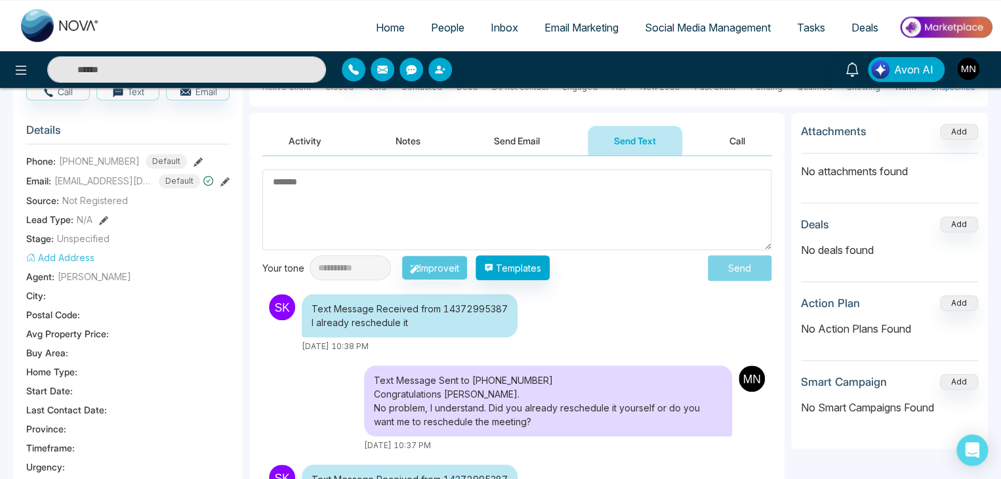
scroll to position [66, 0]
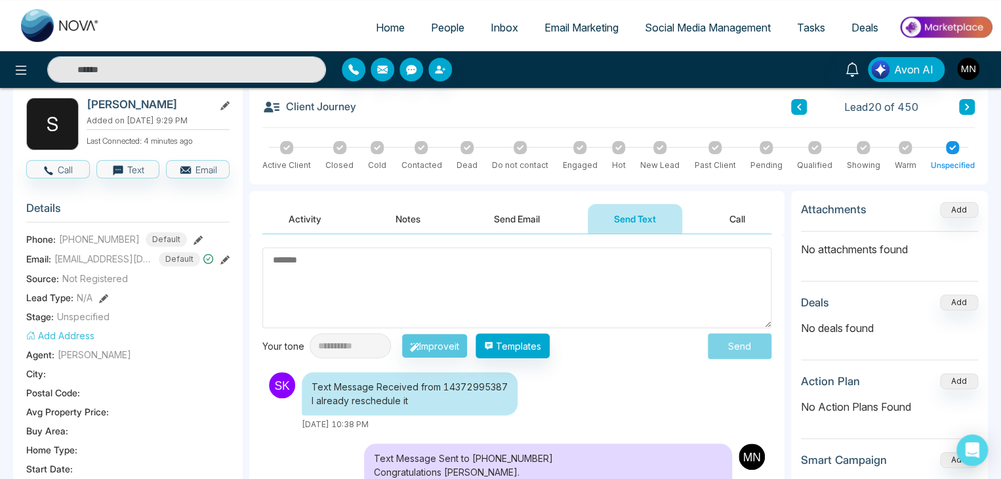
click at [444, 304] on textarea at bounding box center [516, 287] width 509 height 81
type textarea "*"
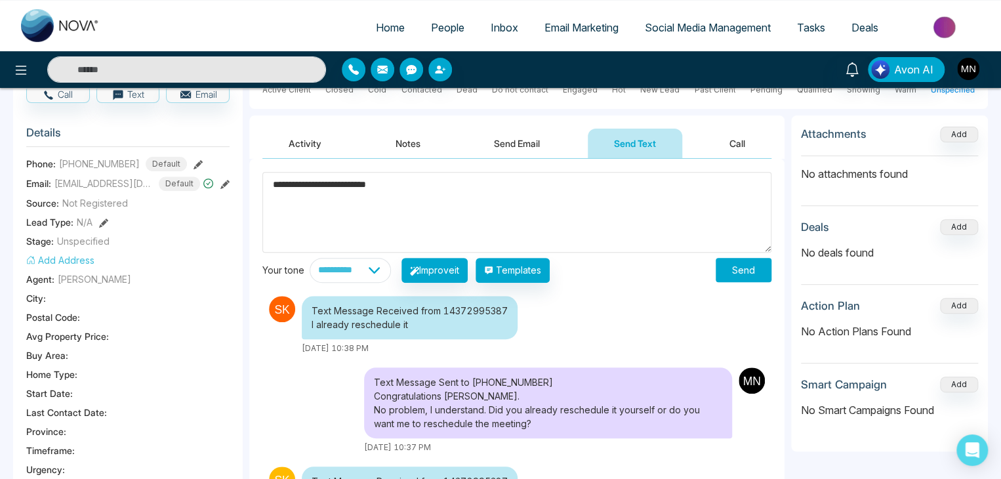
scroll to position [197, 0]
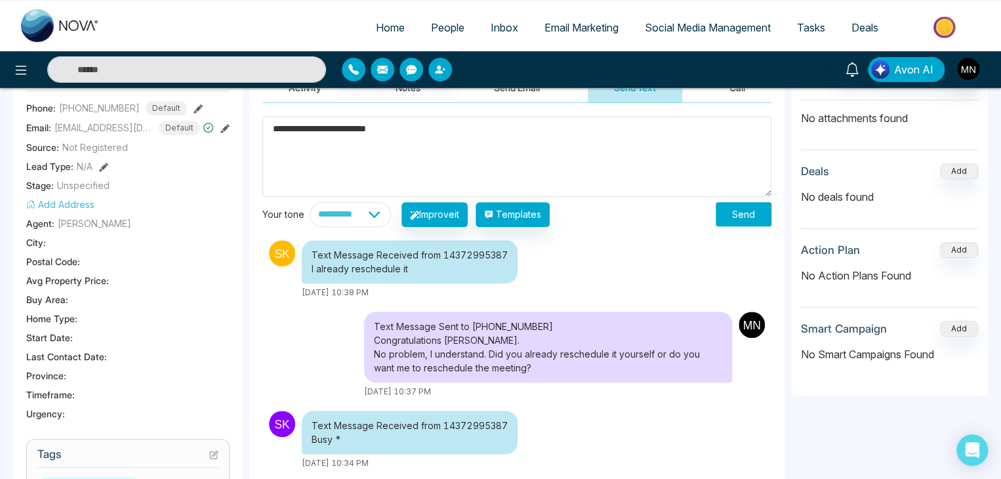
click at [282, 131] on textarea "**********" at bounding box center [516, 156] width 509 height 81
type textarea "**********"
click at [745, 213] on button "Send" at bounding box center [744, 214] width 56 height 24
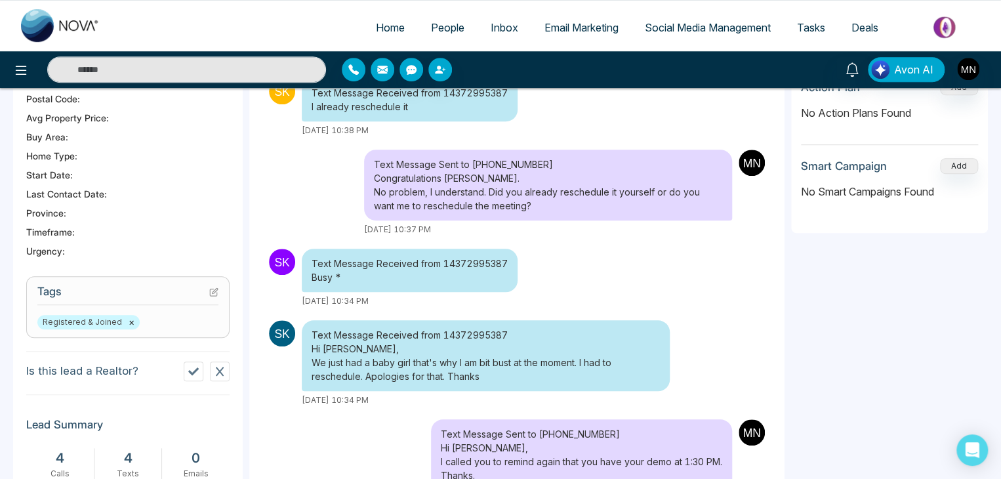
scroll to position [394, 0]
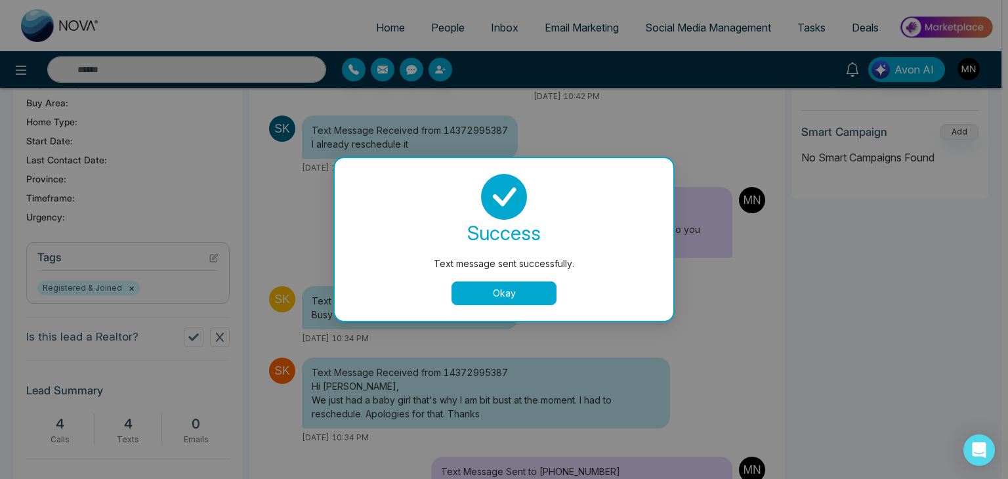
click at [516, 287] on button "Okay" at bounding box center [503, 293] width 105 height 24
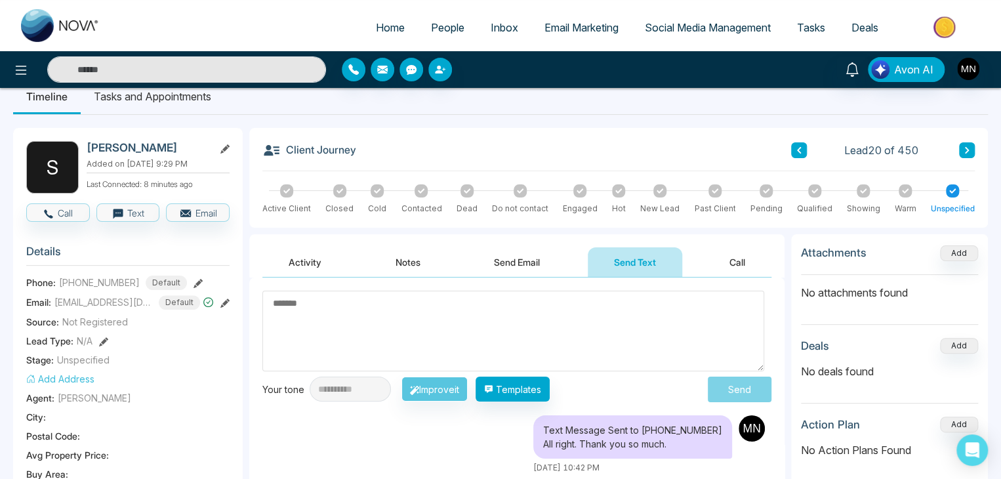
scroll to position [0, 0]
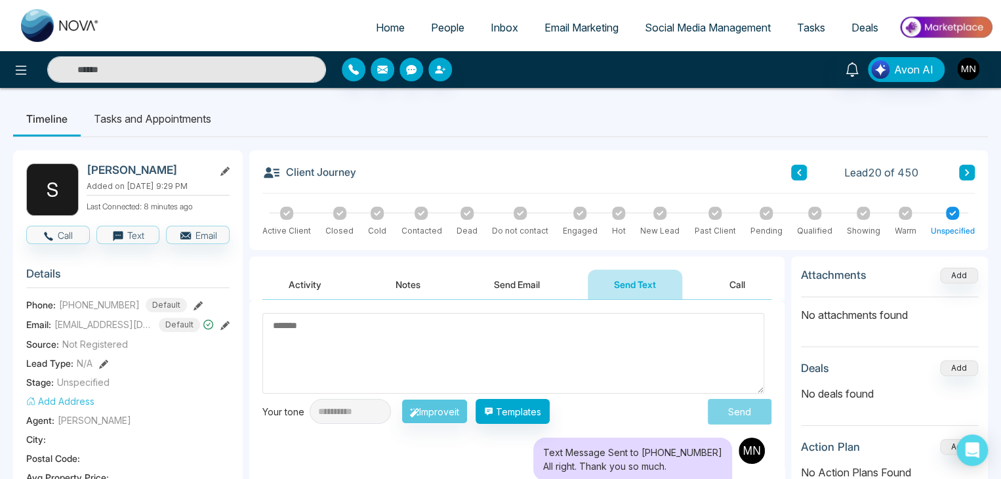
click at [206, 67] on input "text" at bounding box center [186, 69] width 279 height 26
type input "*******"
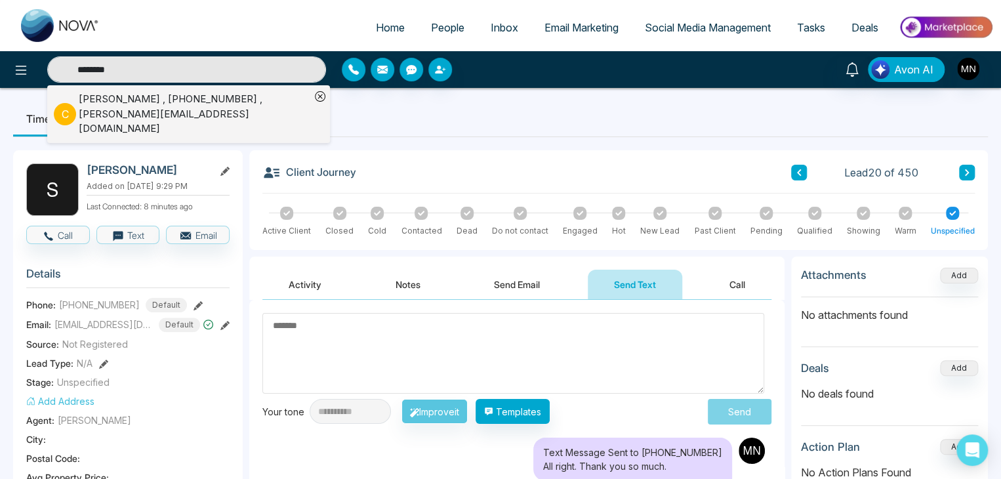
drag, startPoint x: 131, startPoint y: 71, endPoint x: 0, endPoint y: 70, distance: 131.2
click at [0, 70] on div "******* C Clement Tsang , +16047006870 , clement@clementtsang.ca" at bounding box center [167, 69] width 334 height 26
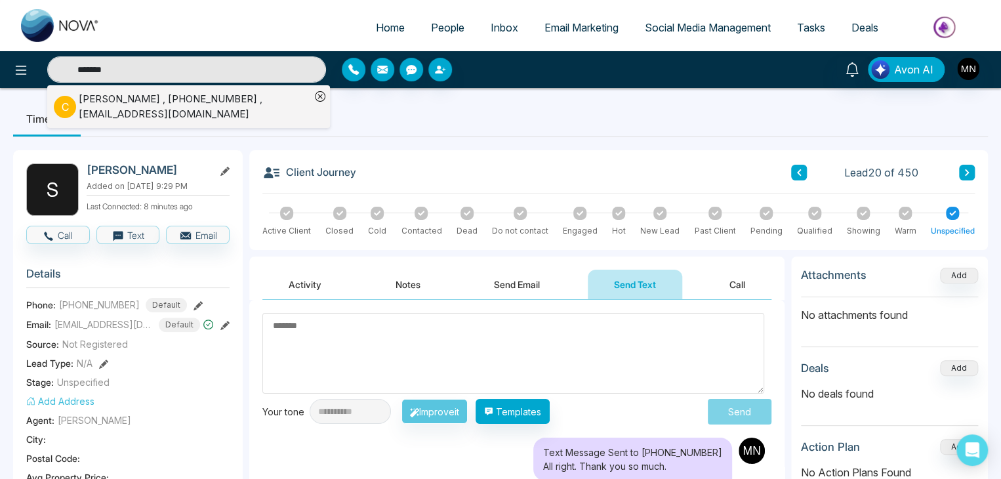
type input "*******"
click at [168, 94] on div "Chetwin Denny , +14167095527 , chetwindenny@gmail.com" at bounding box center [195, 107] width 232 height 30
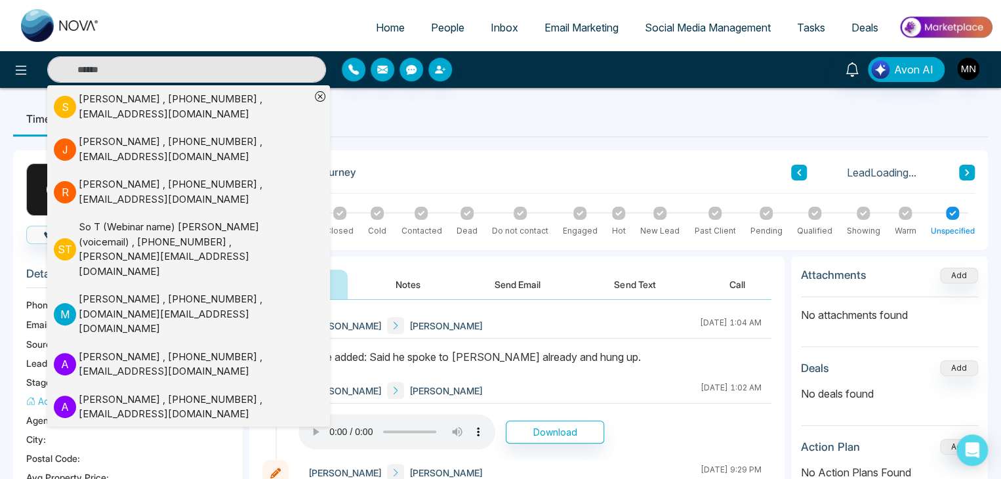
click at [523, 295] on button "Send Email" at bounding box center [517, 285] width 98 height 30
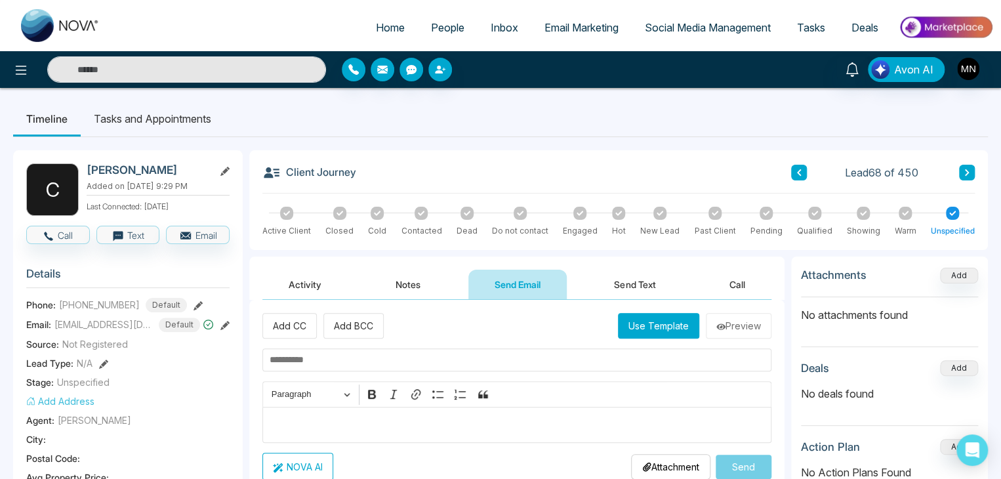
click at [304, 271] on button "Activity" at bounding box center [304, 285] width 85 height 30
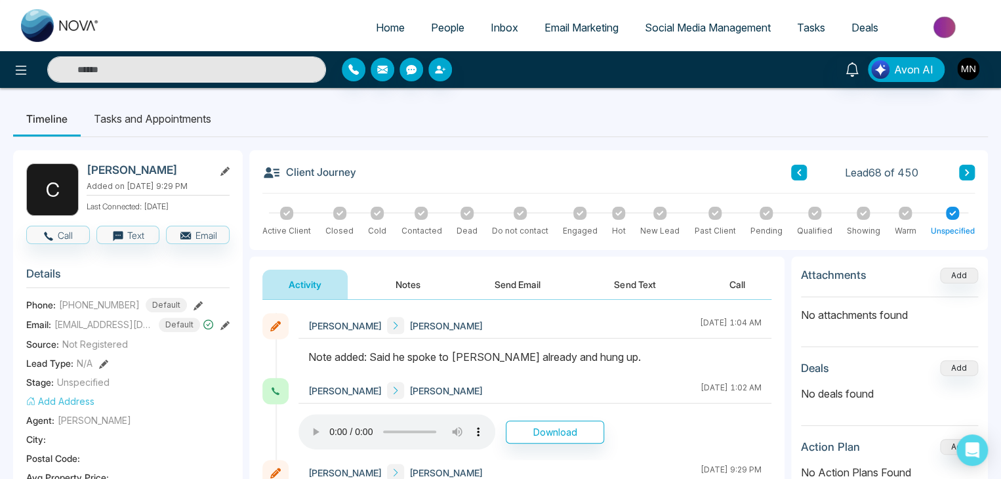
click at [199, 67] on input "text" at bounding box center [186, 69] width 279 height 26
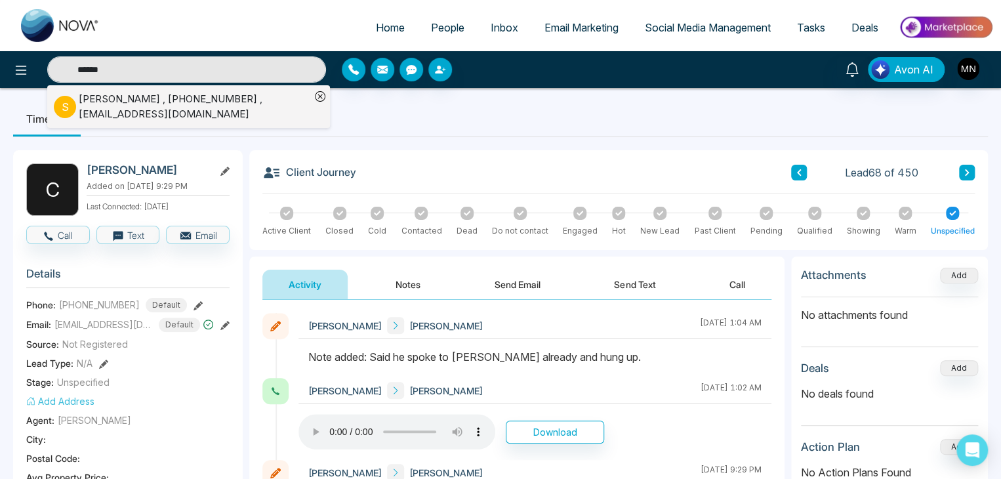
type input "*****"
click at [162, 85] on li "S Sahil Kamboj , +14372995387 , sahilkambojk47@gmail.com" at bounding box center [182, 106] width 257 height 43
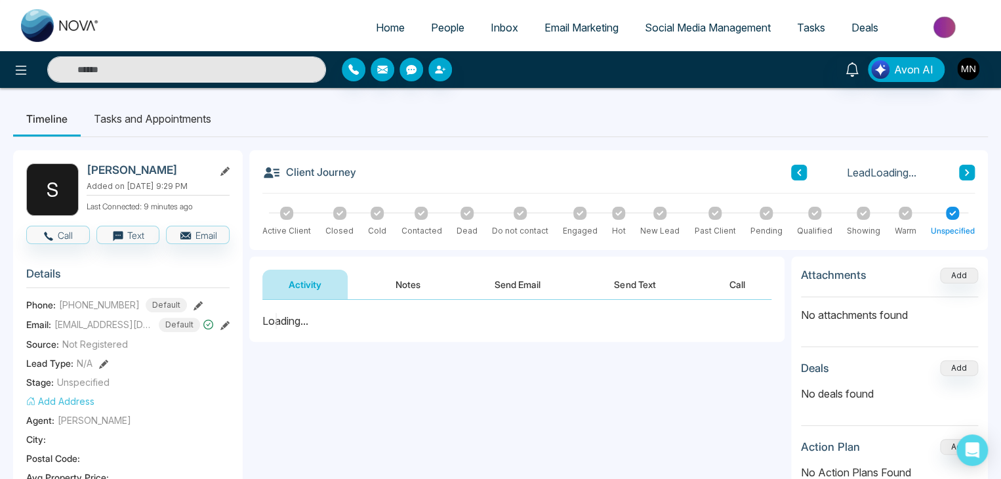
scroll to position [66, 0]
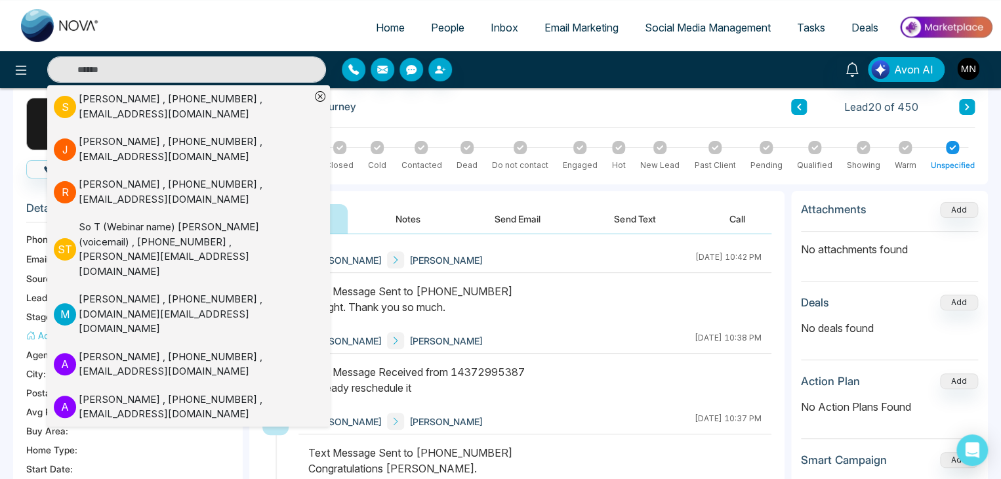
click at [627, 315] on div at bounding box center [535, 305] width 473 height 45
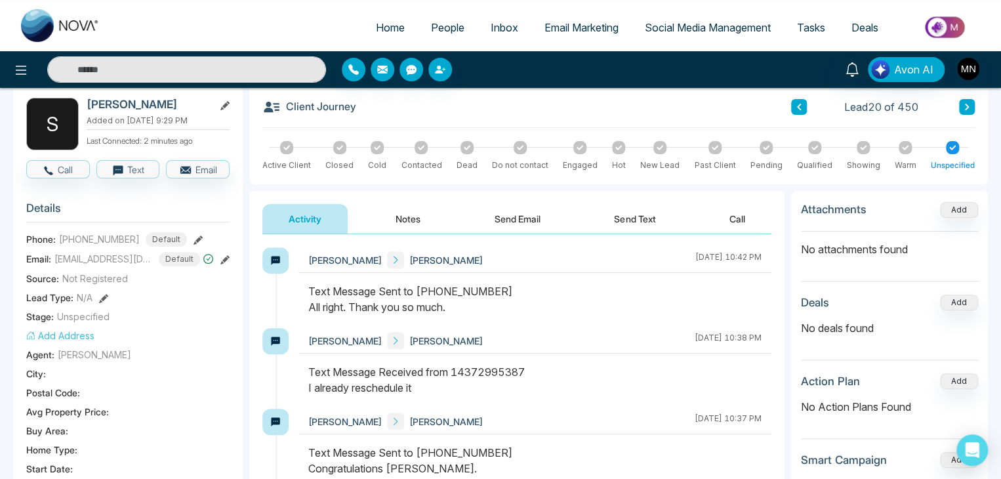
click at [446, 22] on span "People" at bounding box center [447, 27] width 33 height 13
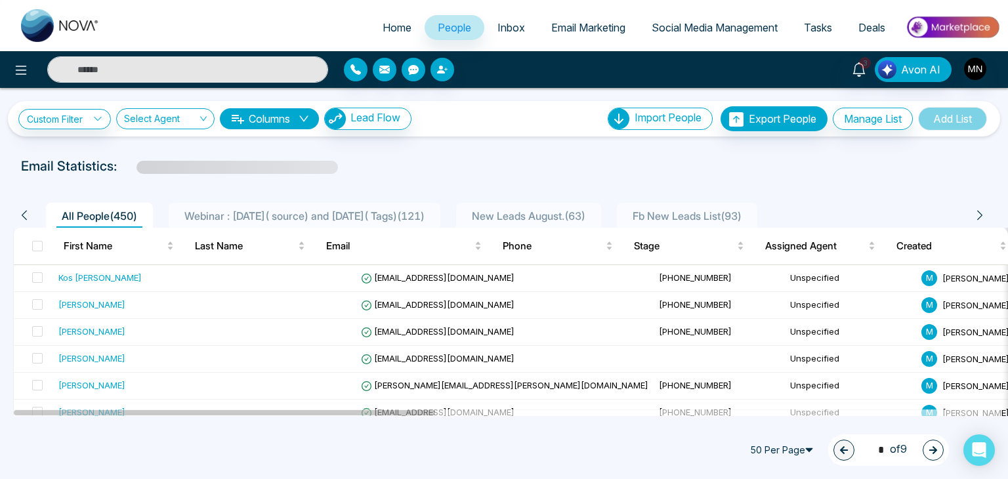
click at [304, 213] on span "Webinar : 17 July( source) and 6 August( Tags) ( 121 )" at bounding box center [304, 215] width 251 height 13
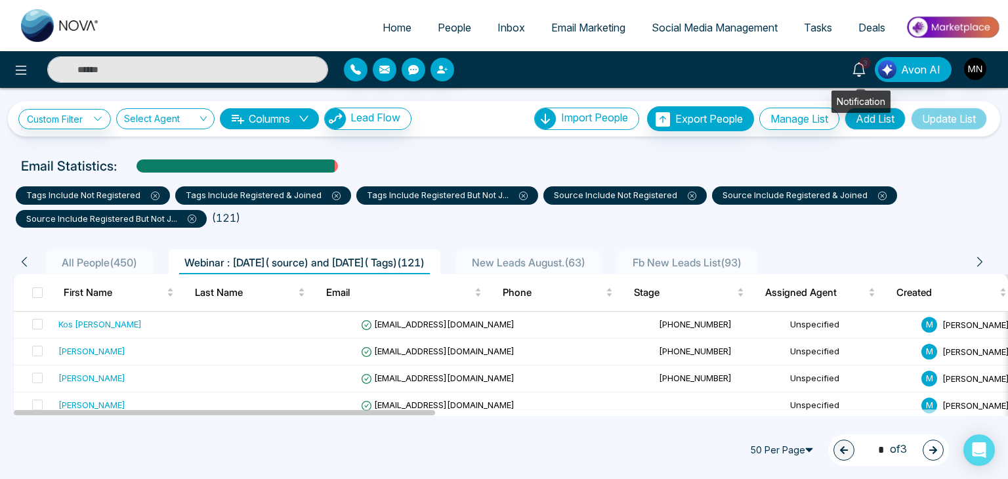
click at [855, 66] on icon at bounding box center [859, 69] width 14 height 14
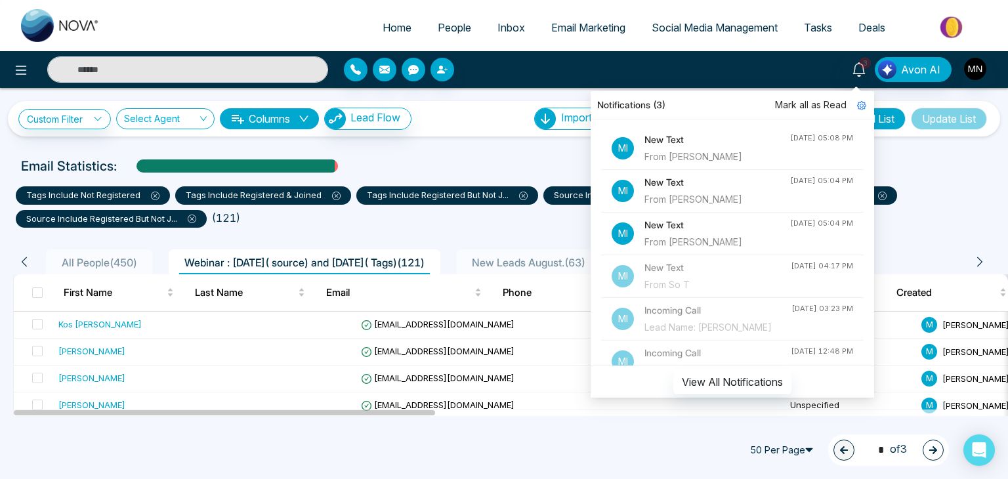
click at [823, 106] on span "Mark all as Read" at bounding box center [811, 105] width 72 height 14
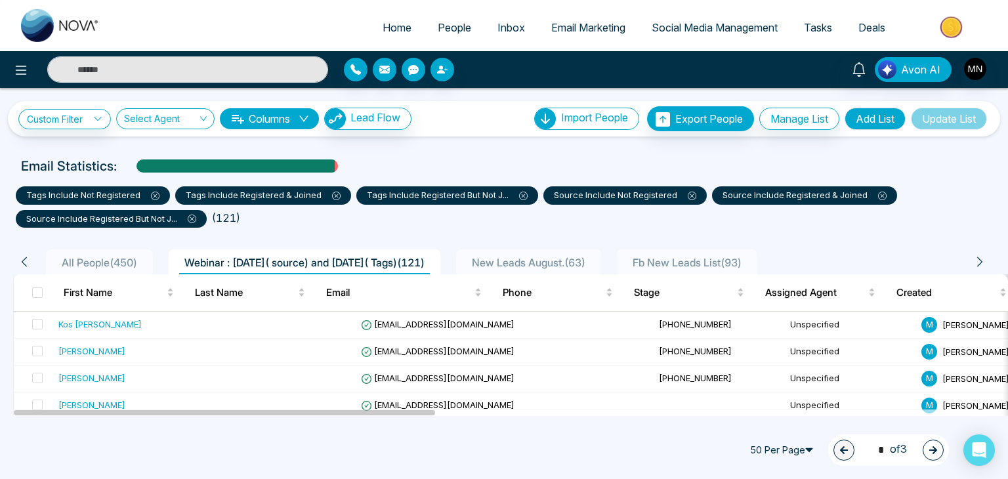
click at [425, 163] on div "Email Statistics:" at bounding box center [504, 166] width 966 height 20
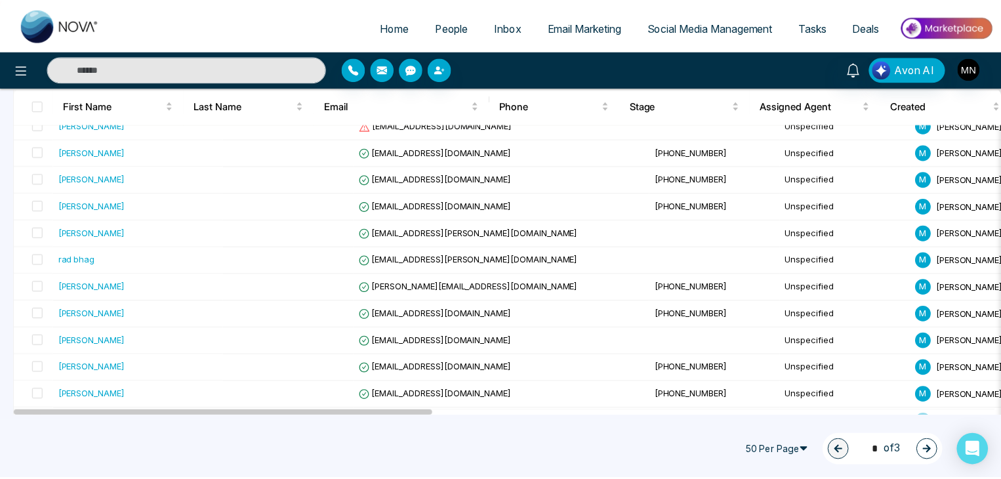
scroll to position [1115, 0]
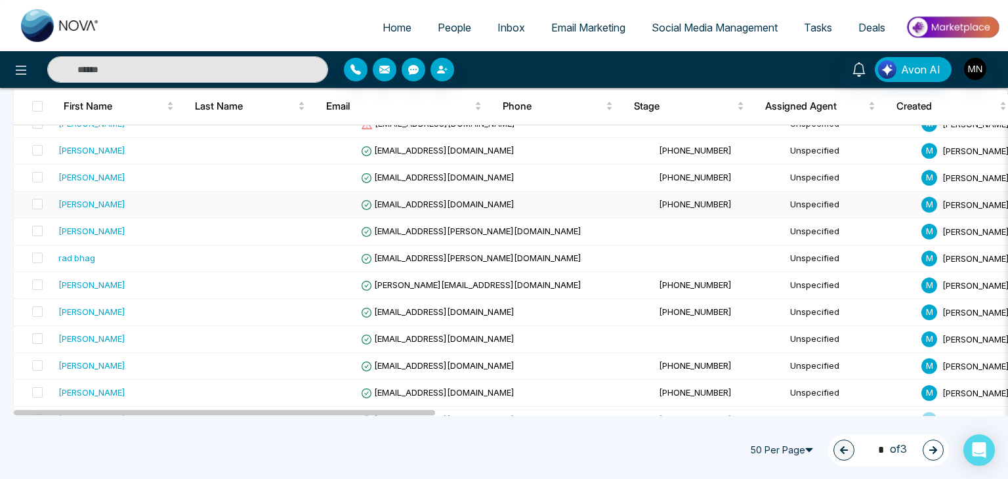
click at [87, 198] on div "Ravi R" at bounding box center [138, 203] width 161 height 13
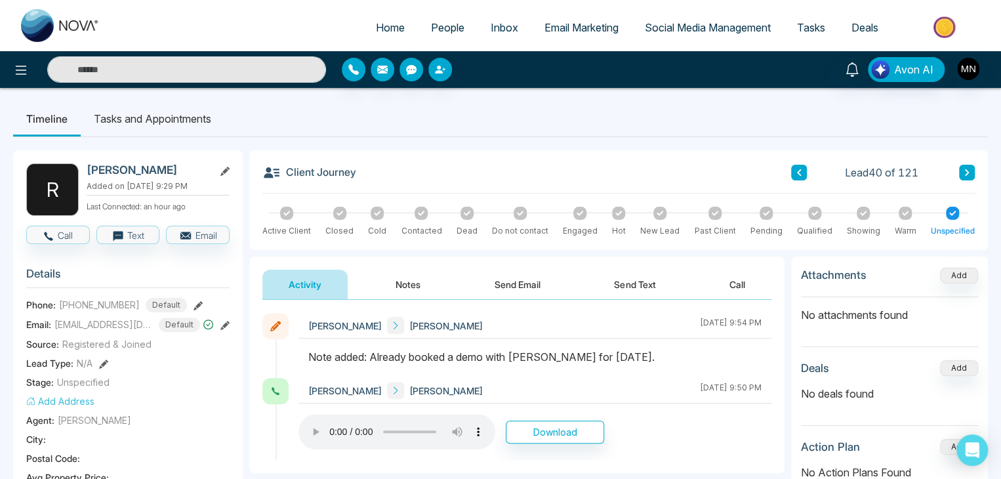
click at [961, 173] on button at bounding box center [967, 173] width 16 height 16
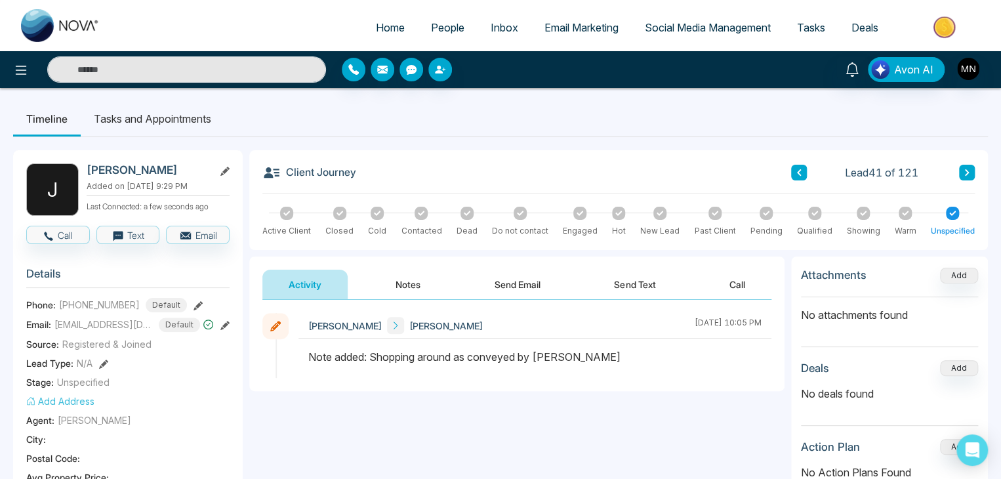
click at [969, 171] on icon at bounding box center [967, 173] width 7 height 8
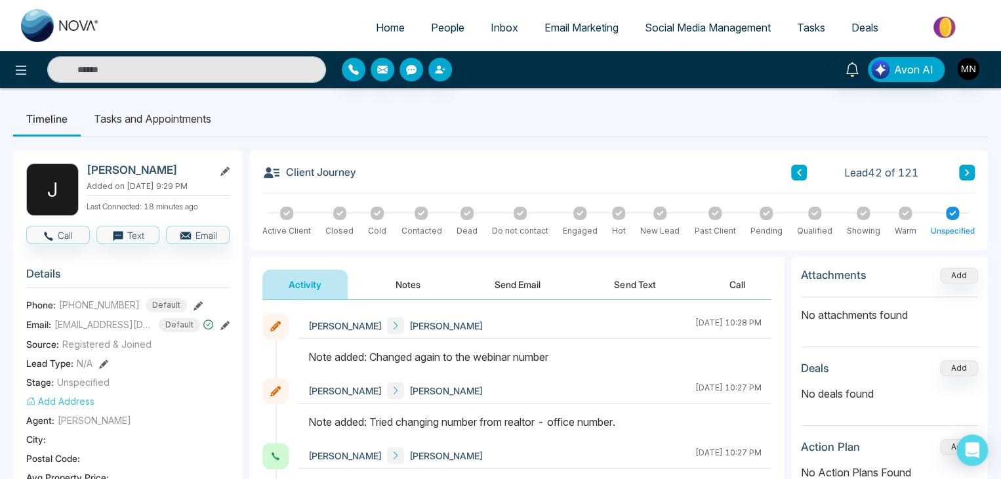
click at [969, 171] on icon at bounding box center [967, 173] width 7 height 8
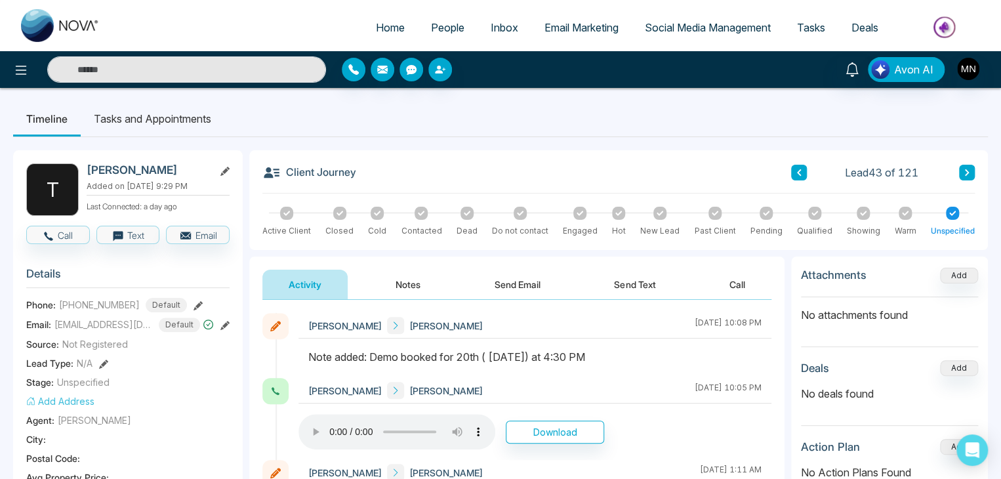
click at [969, 171] on icon at bounding box center [967, 173] width 7 height 8
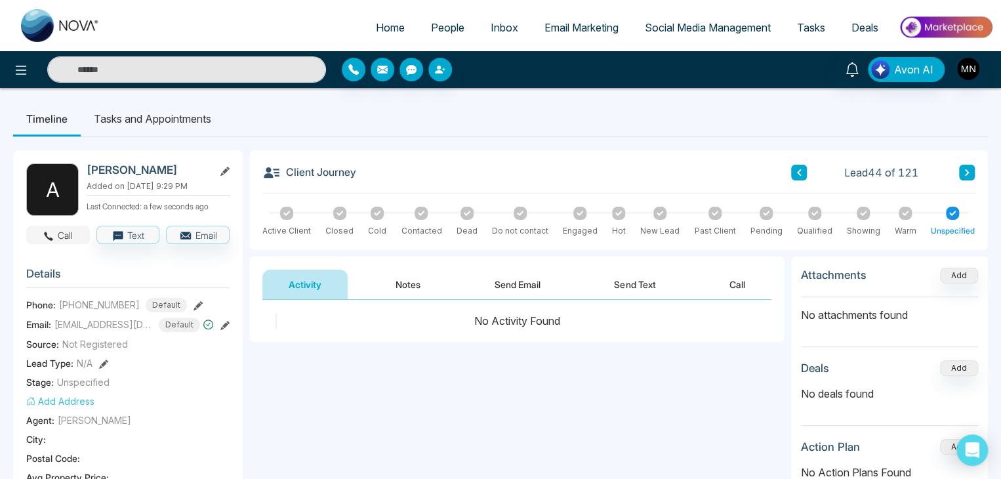
click at [55, 230] on button "Call" at bounding box center [58, 235] width 64 height 18
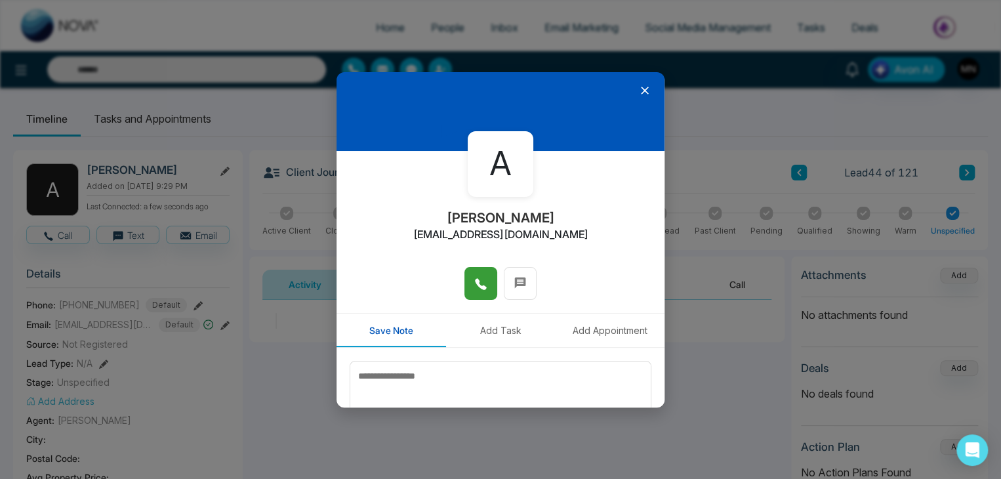
click at [470, 285] on button at bounding box center [481, 283] width 33 height 33
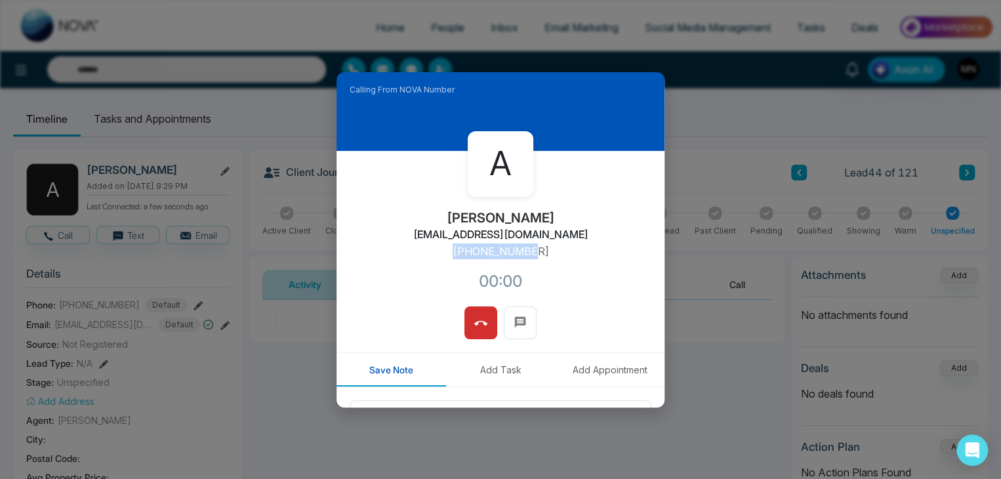
drag, startPoint x: 538, startPoint y: 247, endPoint x: 442, endPoint y: 258, distance: 96.4
click at [442, 258] on div "A Ali Sabzvari alisabzvari@yahoo.ca +14168351350 00:00" at bounding box center [501, 229] width 328 height 156
copy p "+14168351350"
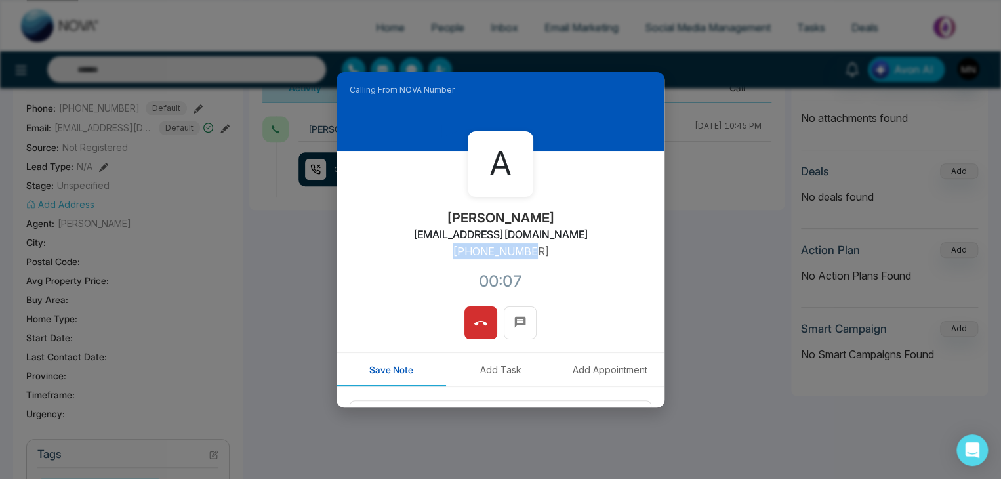
scroll to position [328, 0]
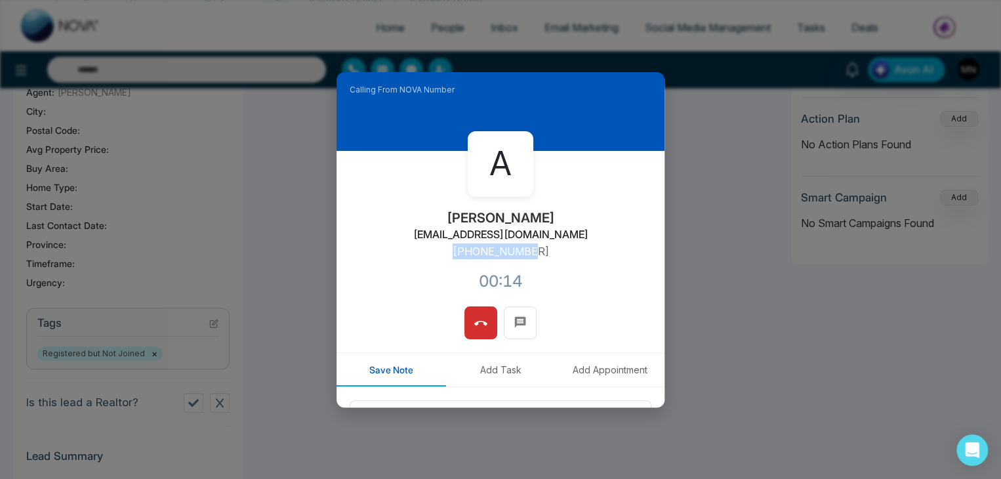
copy p "+14168351350"
click at [478, 318] on icon at bounding box center [480, 323] width 13 height 13
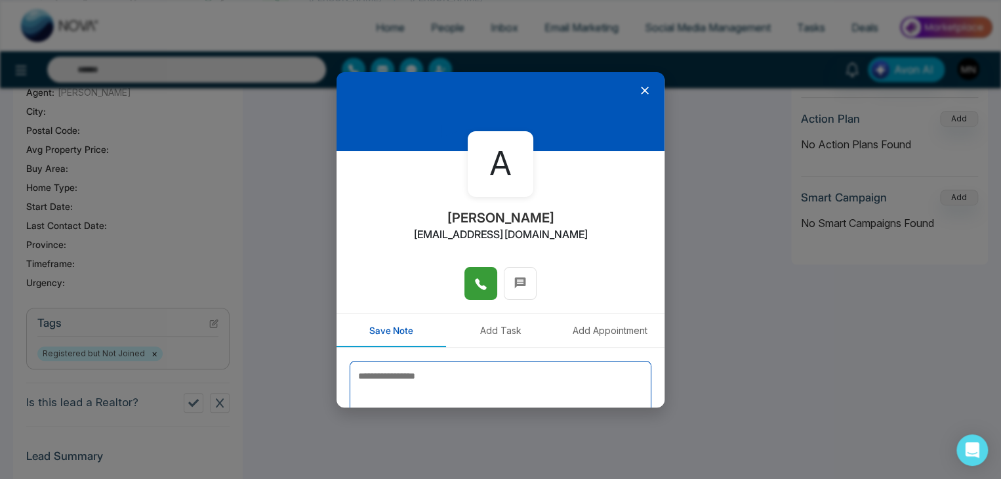
click at [355, 376] on textarea at bounding box center [501, 394] width 302 height 66
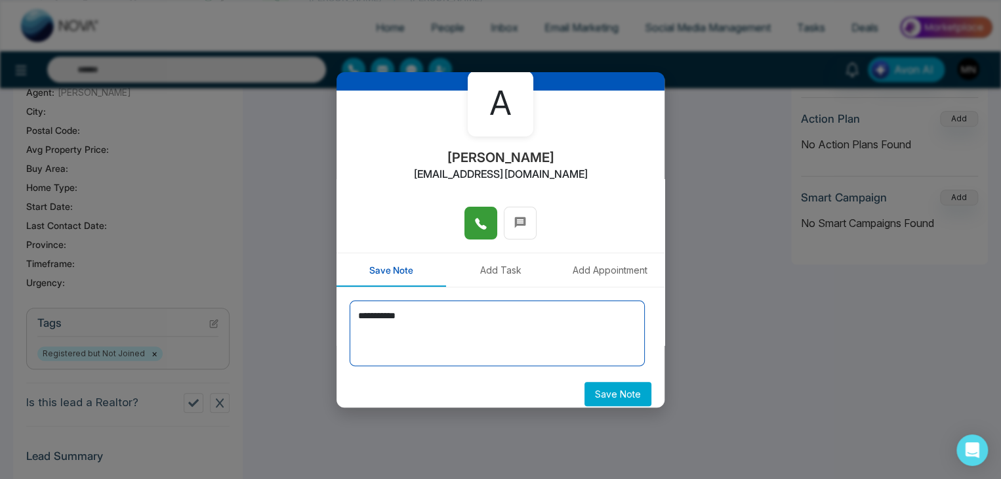
scroll to position [72, 0]
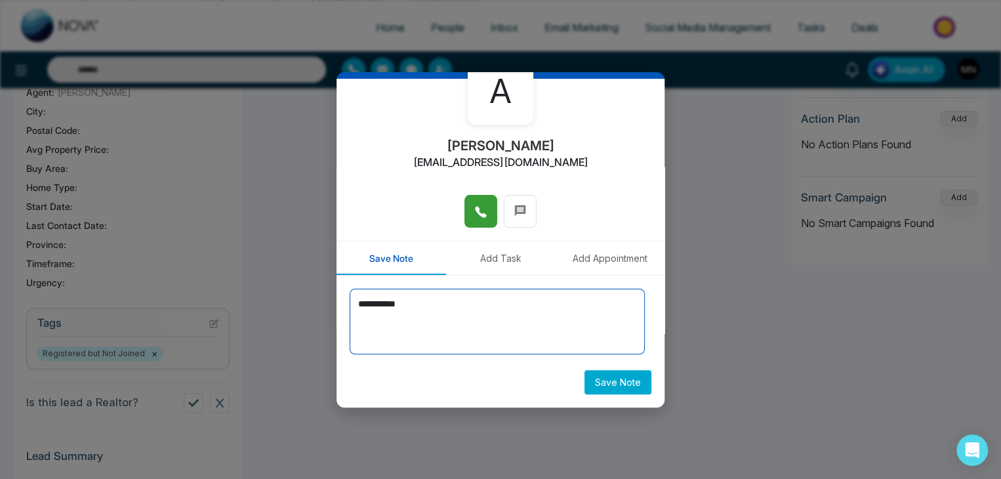
type textarea "**********"
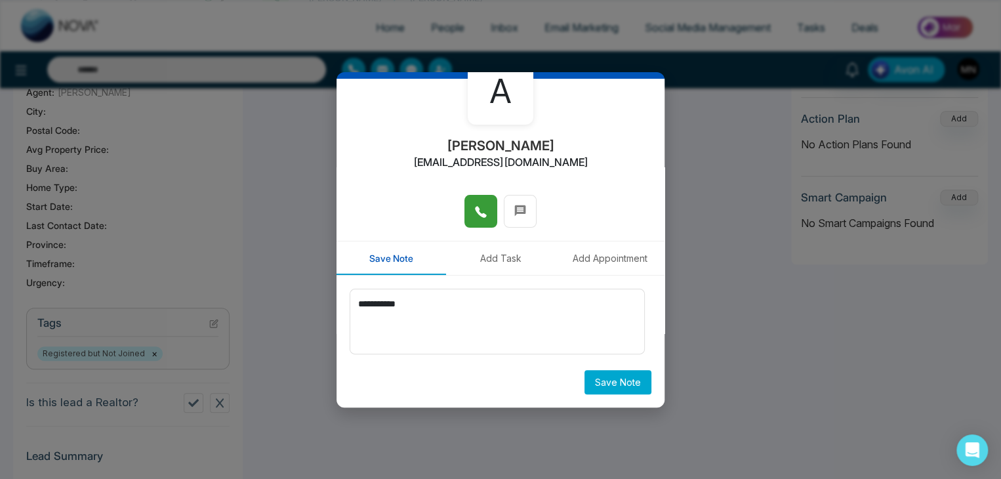
click at [601, 395] on div "**********" at bounding box center [501, 342] width 328 height 132
click at [613, 378] on button "Save Note" at bounding box center [618, 382] width 67 height 24
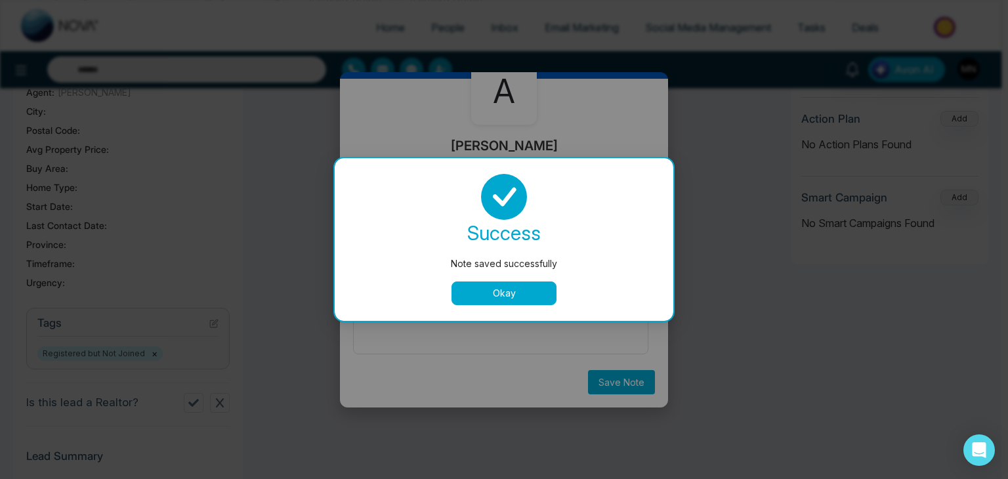
click at [512, 288] on button "Okay" at bounding box center [503, 293] width 105 height 24
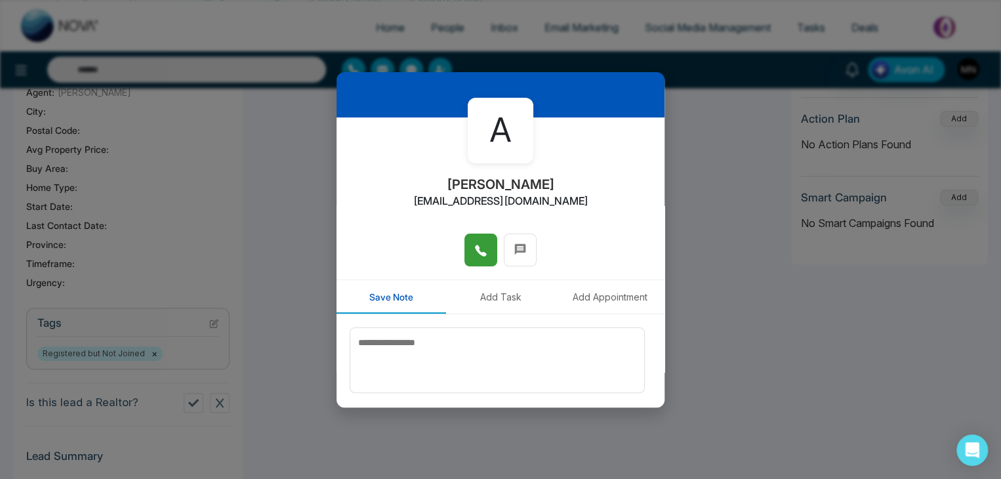
scroll to position [0, 0]
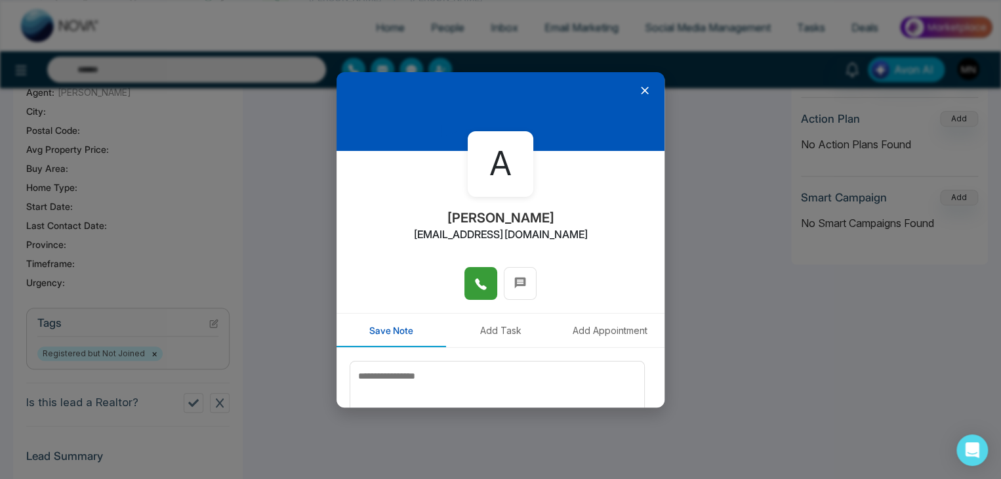
click at [641, 89] on icon at bounding box center [645, 91] width 8 height 8
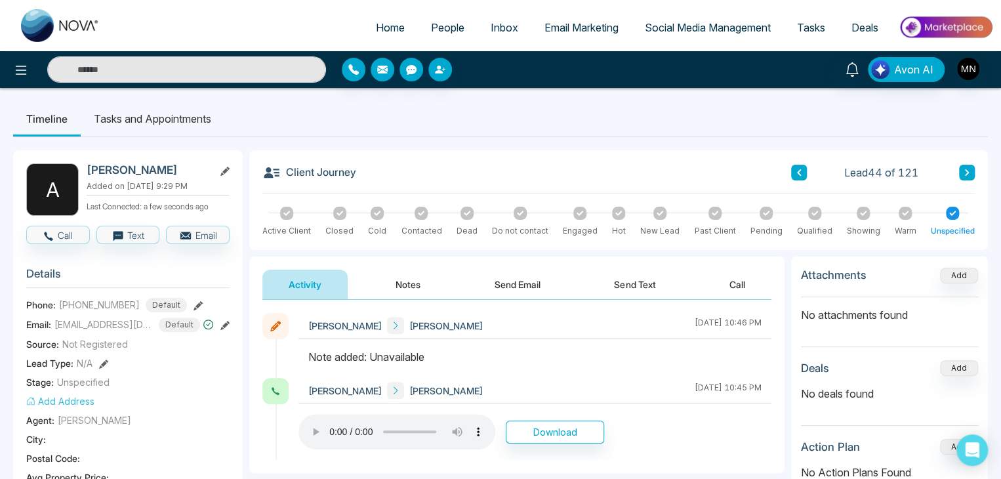
click at [966, 172] on icon at bounding box center [967, 173] width 7 height 8
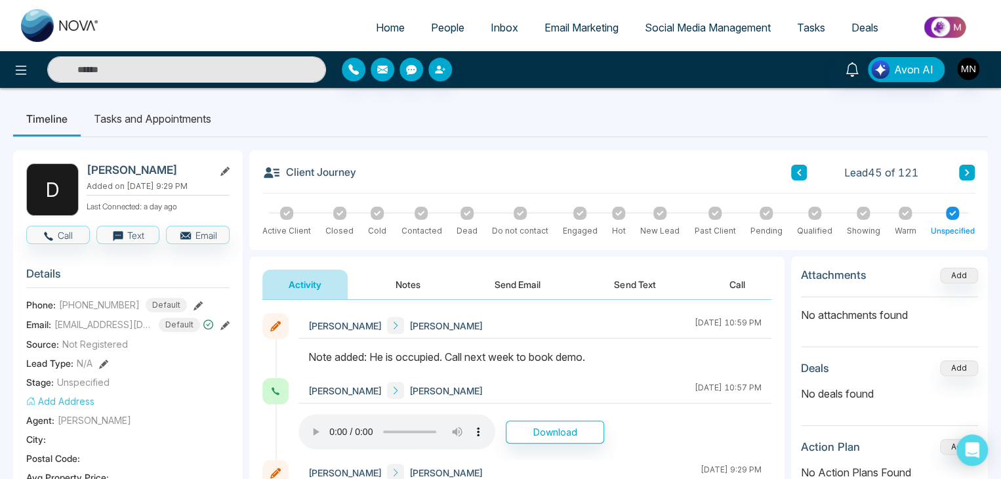
click at [962, 173] on button at bounding box center [967, 173] width 16 height 16
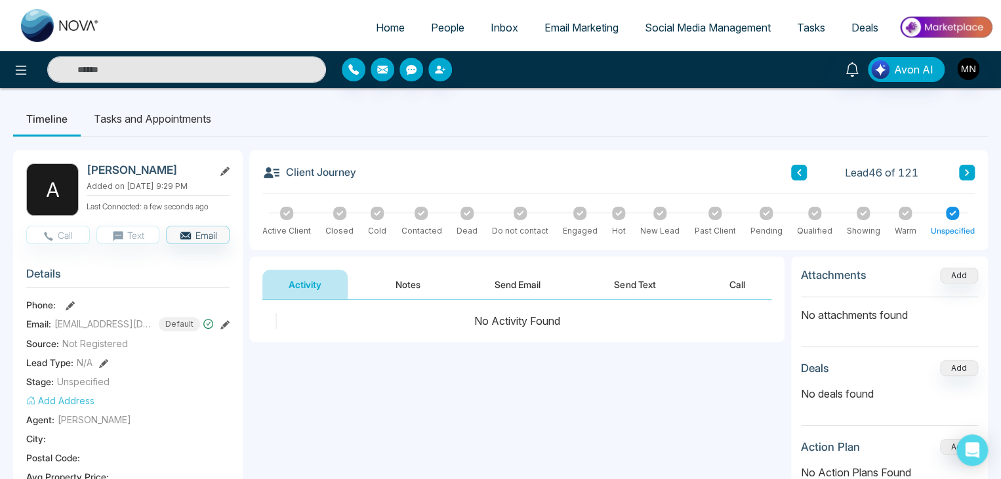
drag, startPoint x: 171, startPoint y: 170, endPoint x: 84, endPoint y: 174, distance: 87.4
click at [84, 174] on div "A Amarjeet Sengar Added on August 14 2025 | 9:29 PM Last Connected: a few secon…" at bounding box center [127, 189] width 203 height 52
copy h2 "Amarjeet Sengar"
click at [220, 369] on section "Details Phone: Email: asengar@gmail.com Default Source: Not Registered Lead Typ…" at bounding box center [127, 439] width 203 height 364
drag, startPoint x: 174, startPoint y: 171, endPoint x: 81, endPoint y: 177, distance: 92.7
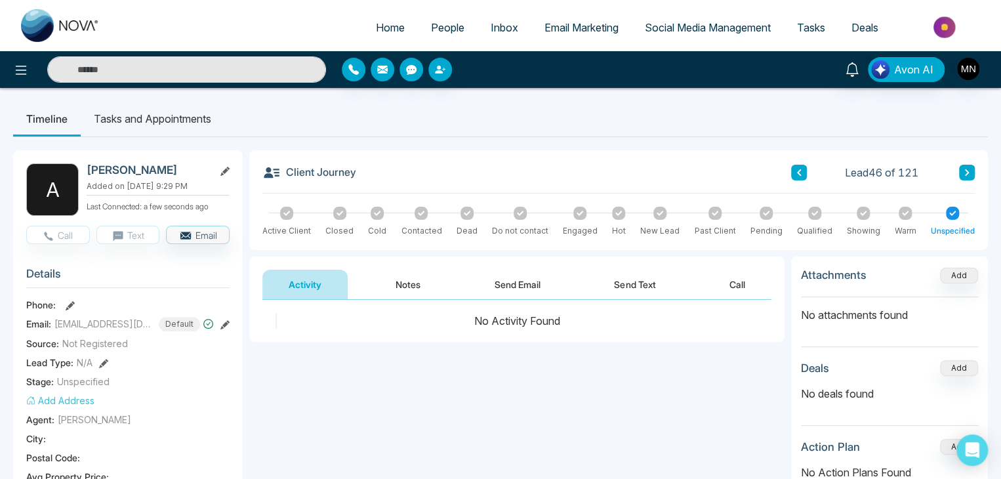
click at [81, 177] on div "A Amarjeet Sengar Added on August 14 2025 | 9:29 PM Last Connected: a few secon…" at bounding box center [127, 189] width 203 height 52
copy div "Amarjeet Sengar"
click at [410, 283] on button "Notes" at bounding box center [407, 285] width 77 height 30
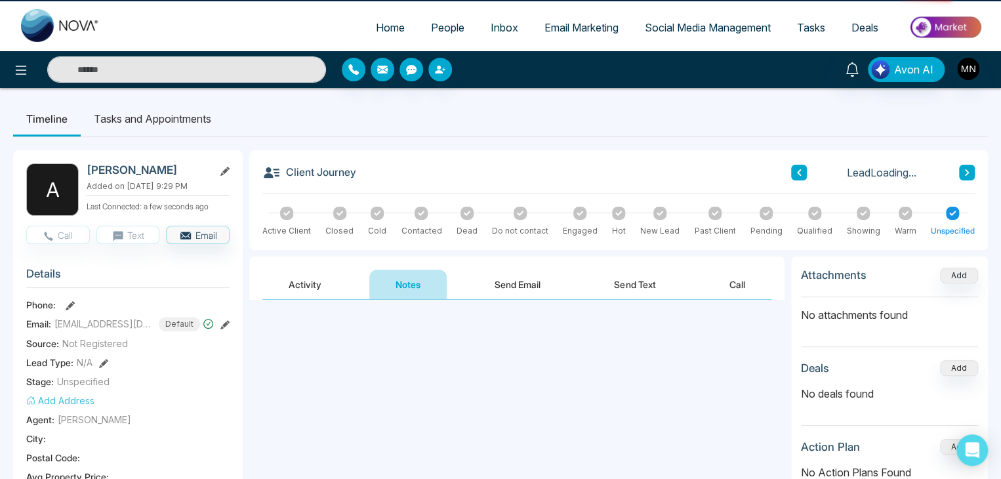
click at [425, 347] on textarea at bounding box center [516, 359] width 509 height 86
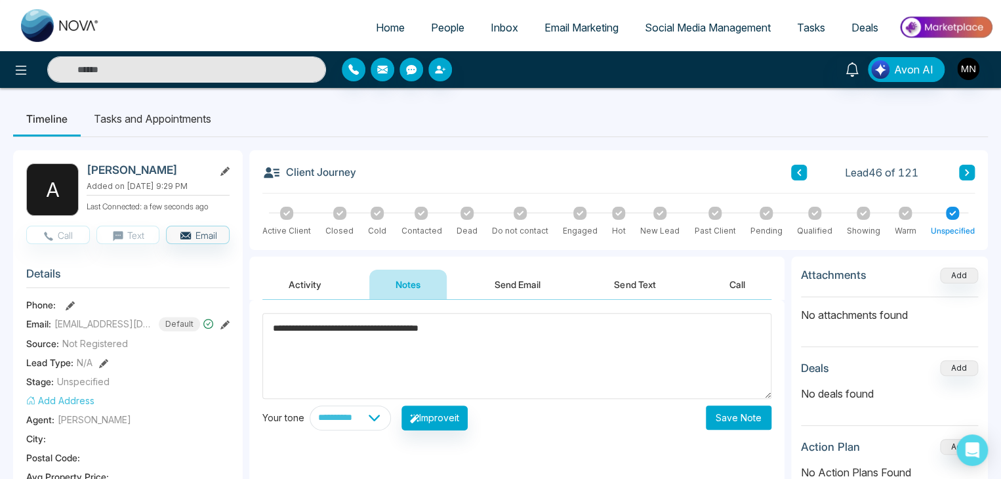
type textarea "**********"
click at [703, 413] on div "**********" at bounding box center [516, 417] width 509 height 25
click at [740, 413] on button "Save Note" at bounding box center [739, 417] width 66 height 24
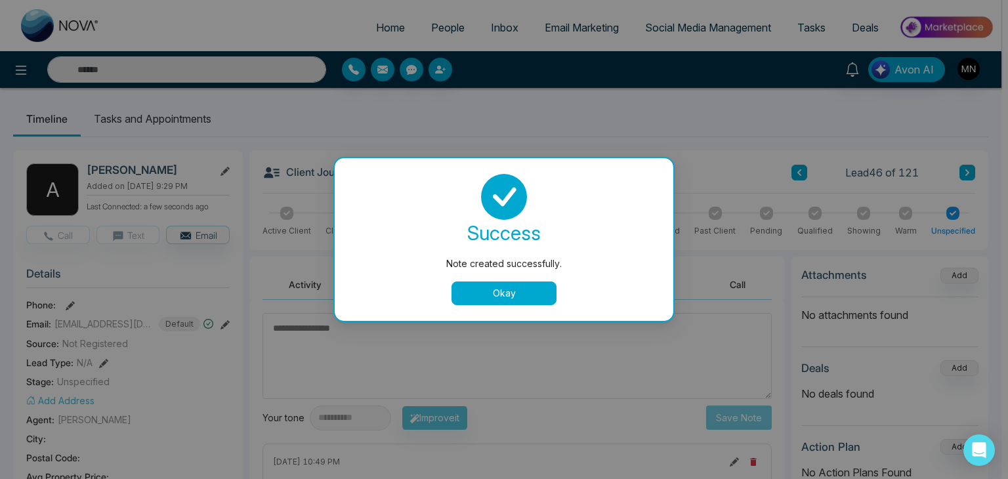
click at [534, 299] on button "Okay" at bounding box center [503, 293] width 105 height 24
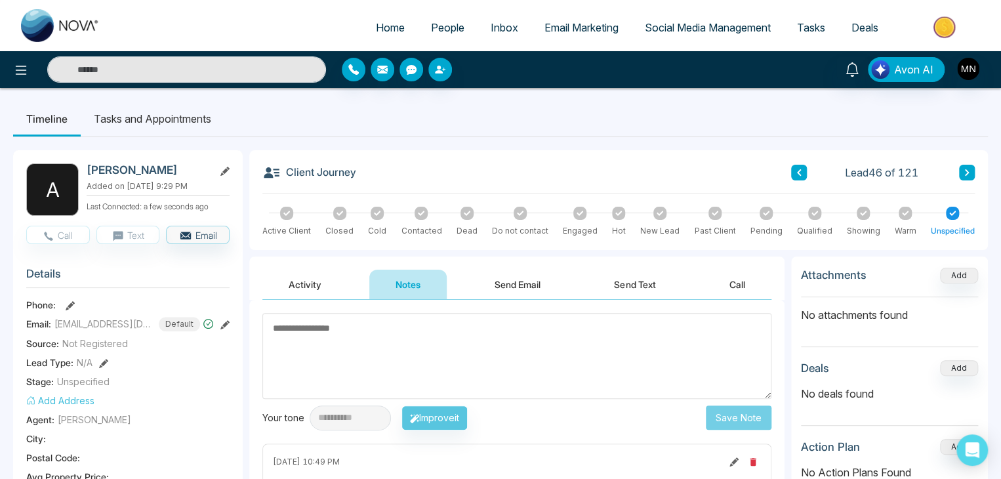
drag, startPoint x: 969, startPoint y: 172, endPoint x: 947, endPoint y: 173, distance: 22.3
click at [969, 171] on icon at bounding box center [967, 173] width 7 height 8
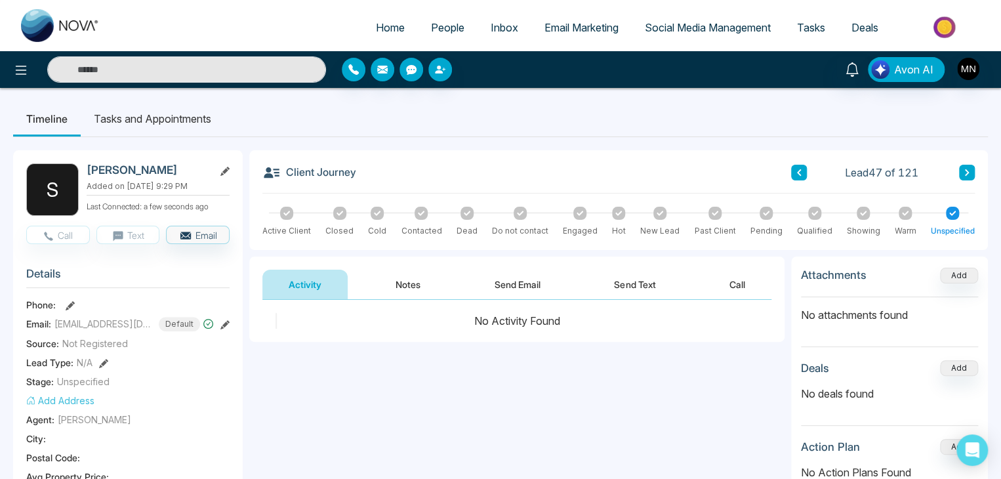
drag, startPoint x: 181, startPoint y: 171, endPoint x: 85, endPoint y: 171, distance: 95.8
click at [85, 171] on div "S Stephanie Pacheco Added on August 14 2025 | 9:29 PM Last Connected: a few sec…" at bounding box center [127, 189] width 203 height 52
copy h2 "Stephanie Pacheco"
click at [429, 278] on button "Notes" at bounding box center [407, 285] width 77 height 30
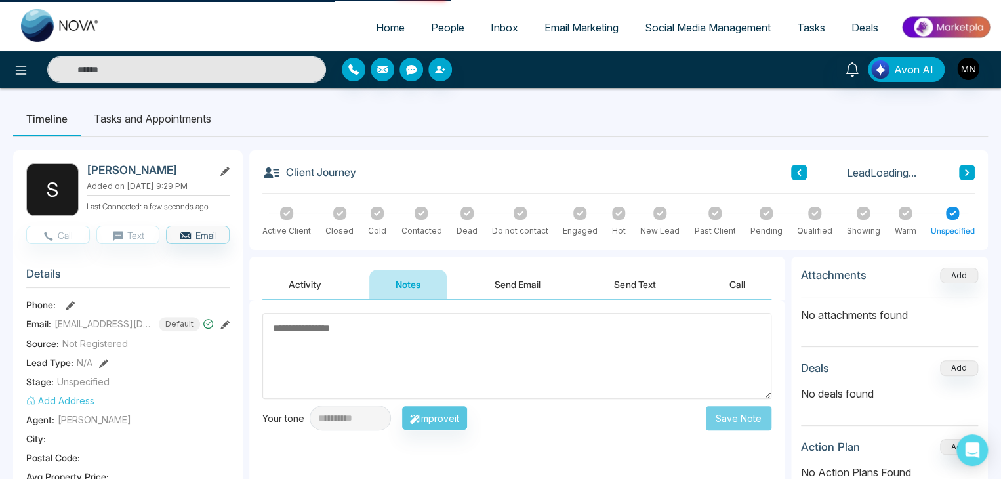
click at [440, 342] on textarea at bounding box center [516, 356] width 509 height 86
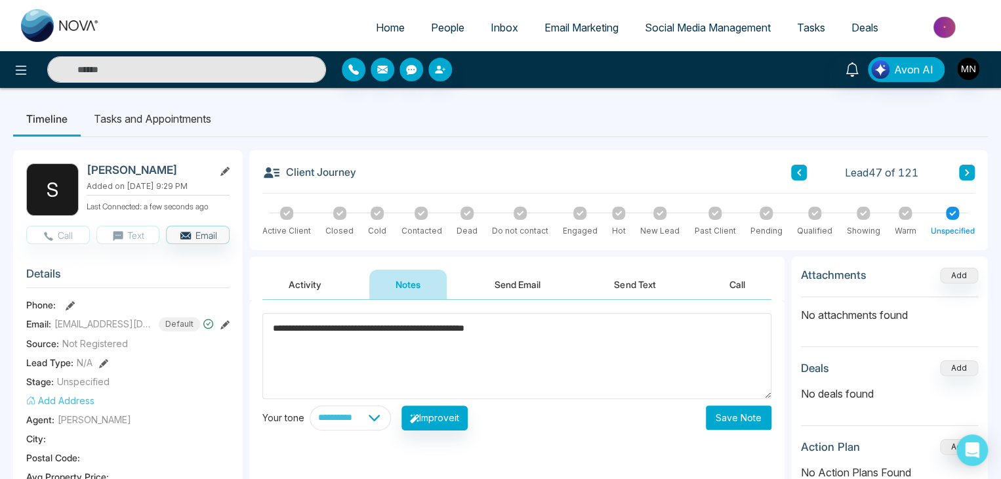
type textarea "**********"
click at [730, 413] on button "Save Note" at bounding box center [739, 417] width 66 height 24
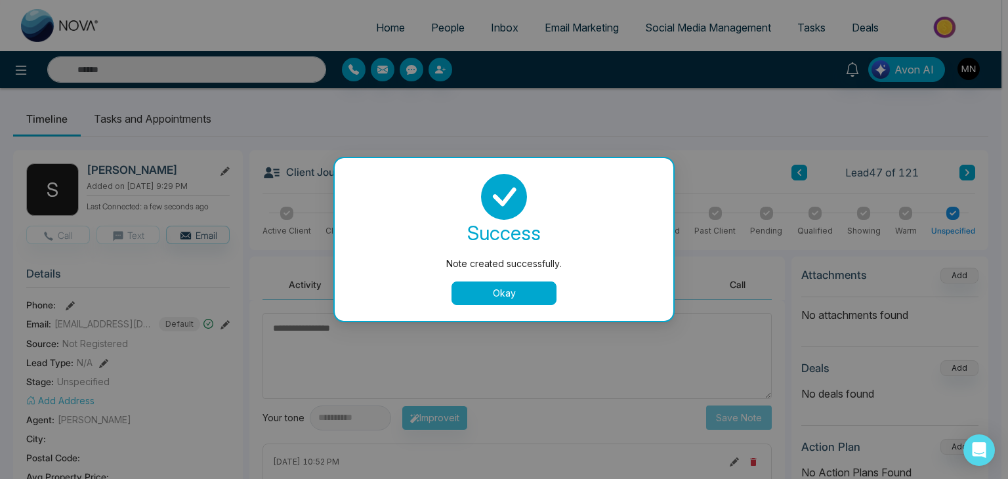
click at [522, 296] on button "Okay" at bounding box center [503, 293] width 105 height 24
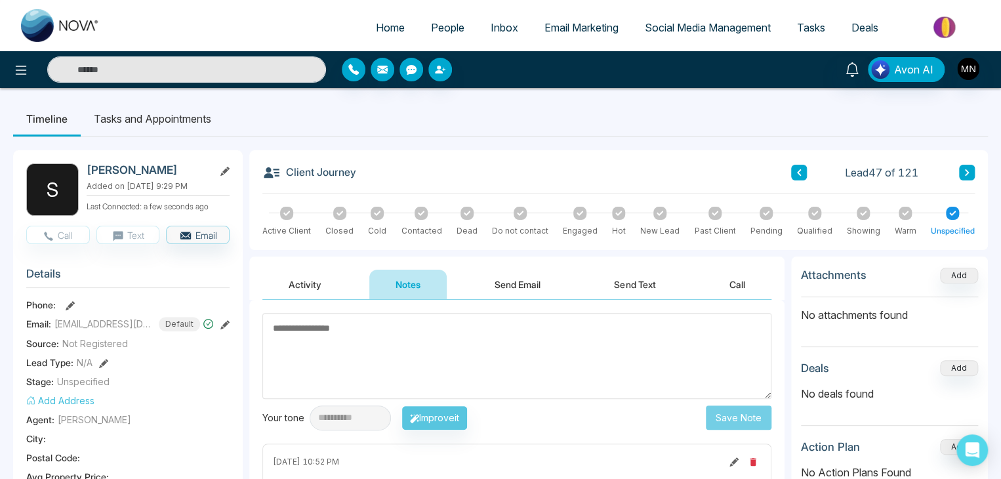
click at [961, 180] on button at bounding box center [967, 173] width 16 height 16
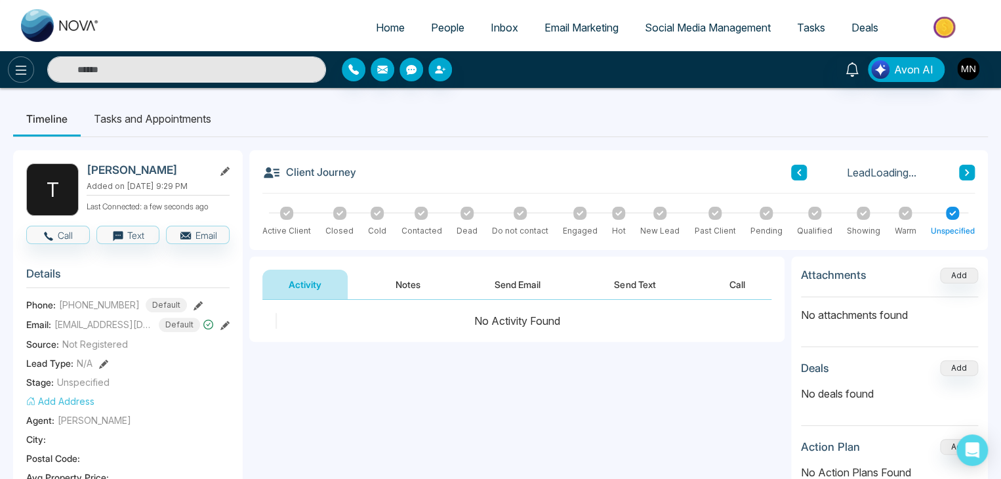
click at [14, 73] on icon at bounding box center [21, 70] width 16 height 16
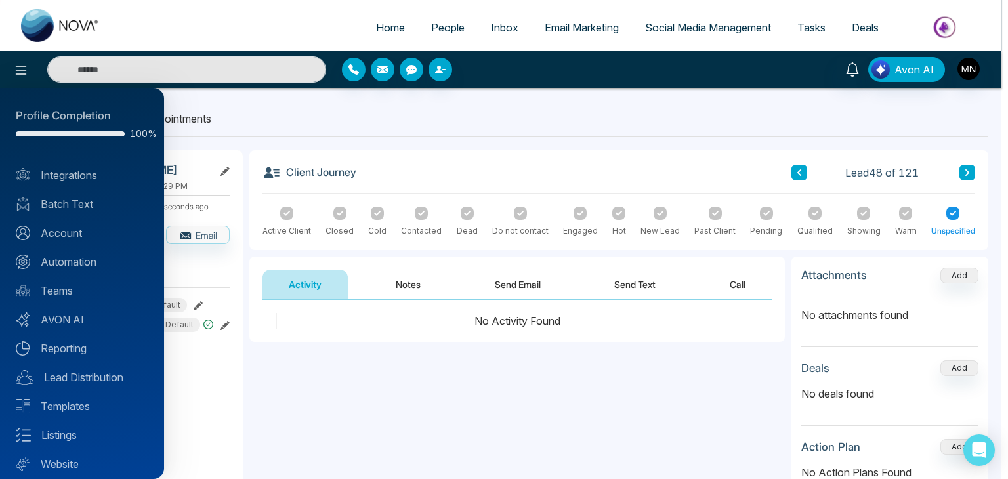
click at [381, 178] on div at bounding box center [504, 239] width 1008 height 479
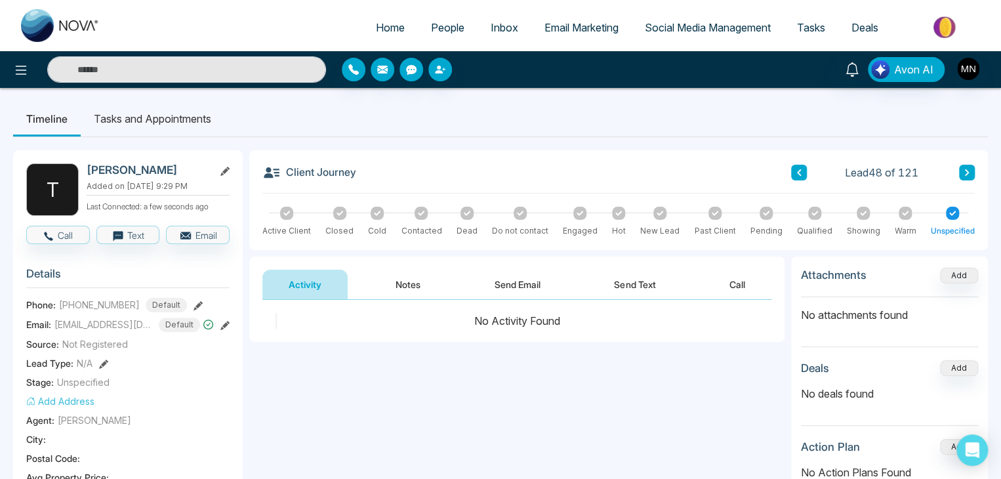
drag, startPoint x: 24, startPoint y: 74, endPoint x: 386, endPoint y: 146, distance: 370.0
click at [30, 72] on button at bounding box center [21, 69] width 26 height 26
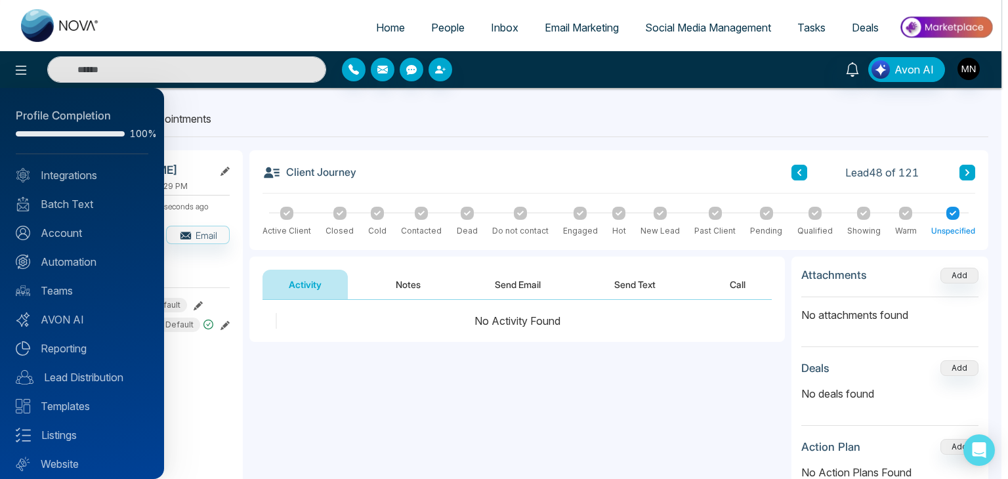
click at [460, 120] on div at bounding box center [504, 239] width 1008 height 479
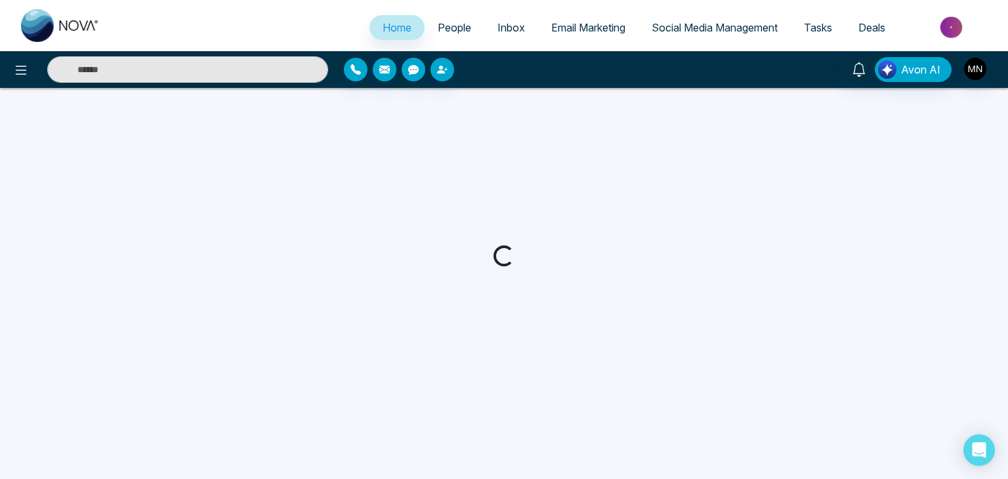
select select "*"
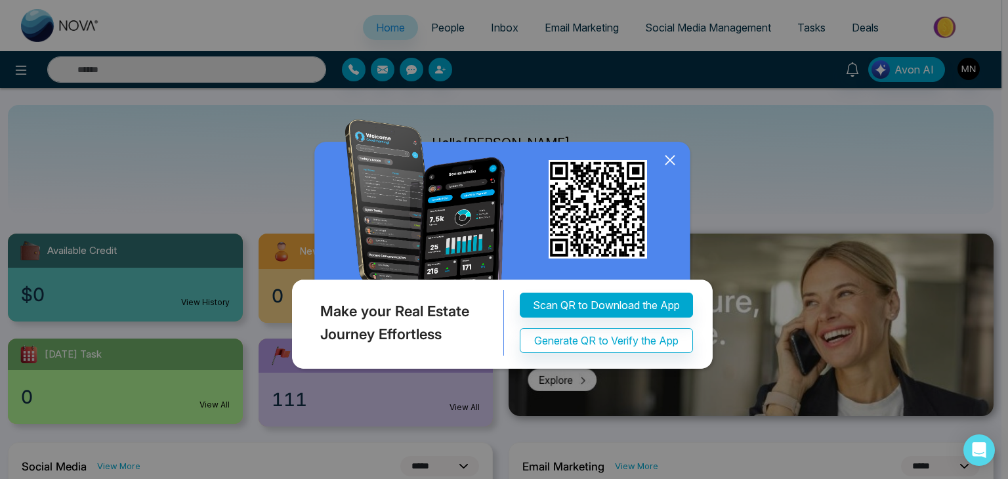
click at [669, 161] on icon at bounding box center [670, 160] width 20 height 20
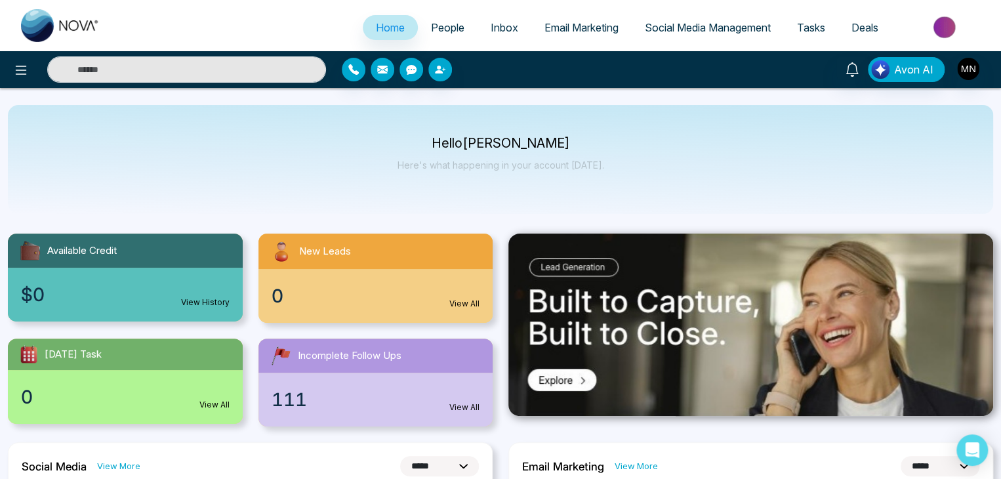
click at [0, 62] on div at bounding box center [167, 69] width 334 height 26
click at [9, 78] on div at bounding box center [167, 69] width 334 height 26
click at [22, 71] on icon at bounding box center [21, 70] width 16 height 16
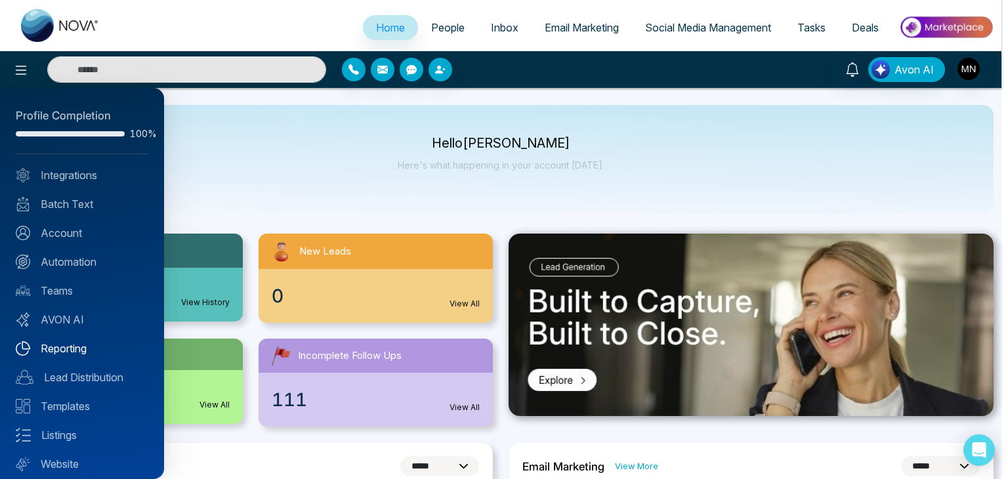
click at [66, 343] on link "Reporting" at bounding box center [82, 349] width 133 height 16
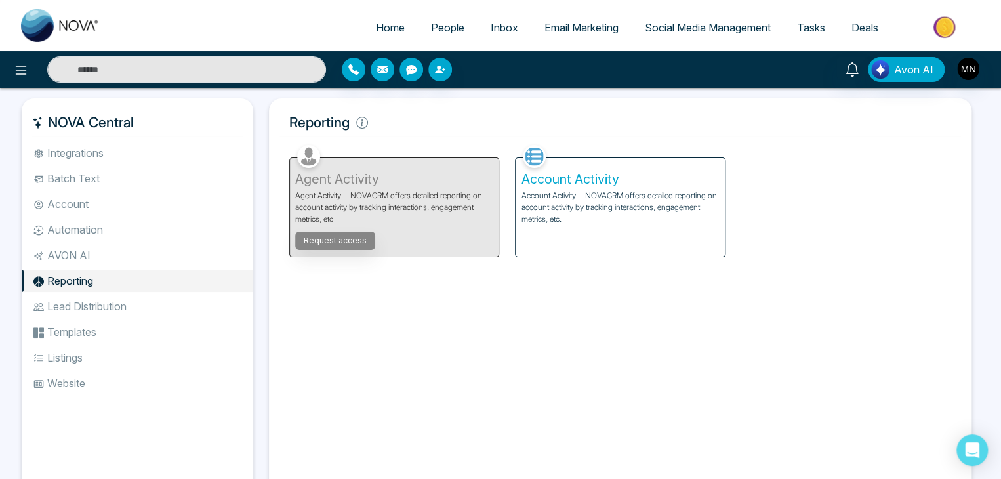
click at [568, 167] on div "Account Activity Account Activity - NOVACRM offers detailed reporting on accoun…" at bounding box center [620, 207] width 209 height 98
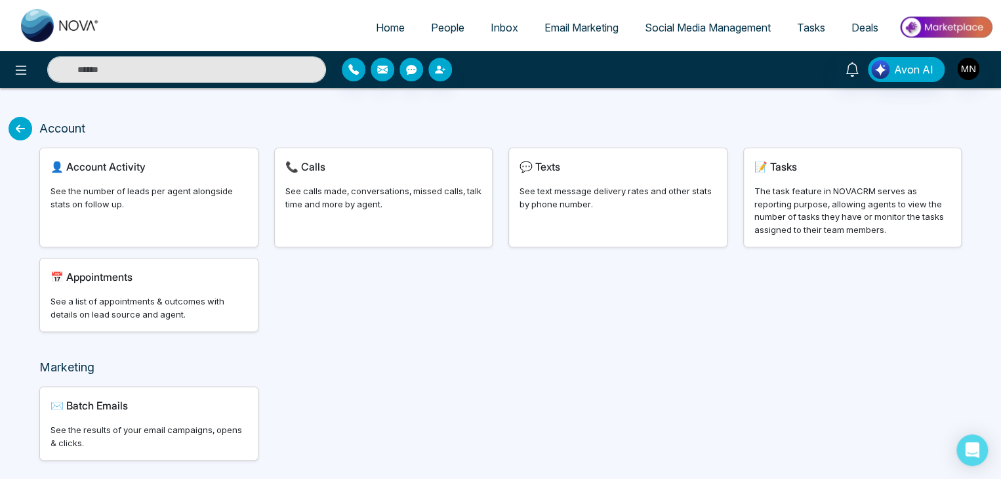
click at [476, 230] on div "📞 Calls See calls made, conversations, missed calls, talk time and more by agen…" at bounding box center [384, 197] width 218 height 98
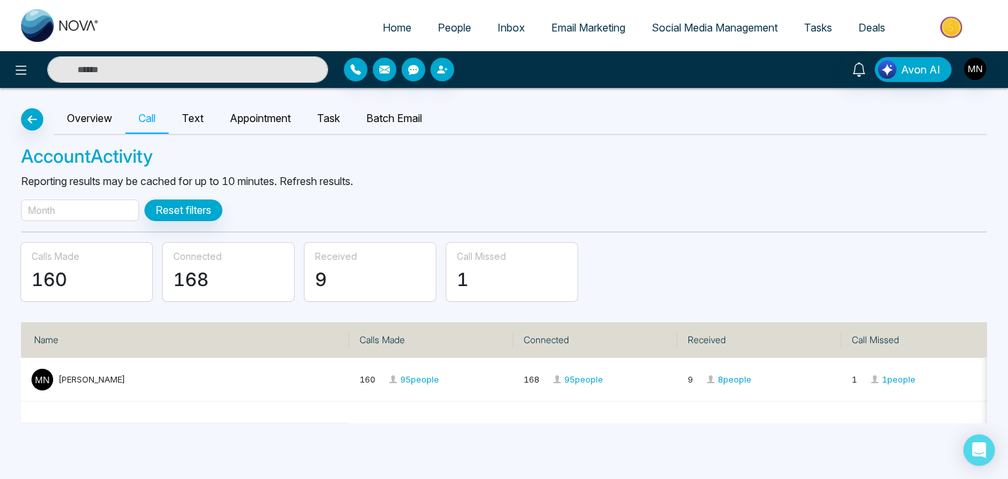
click at [118, 209] on div "Month" at bounding box center [80, 210] width 118 height 22
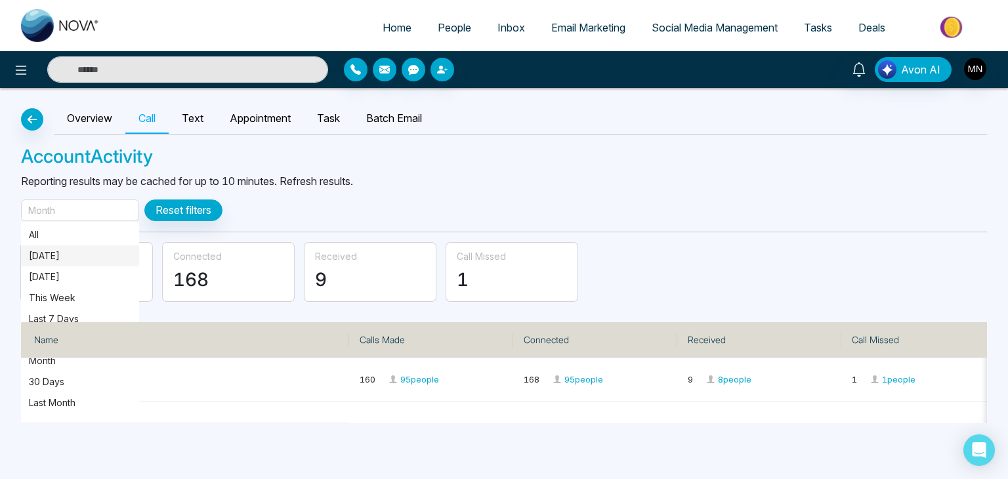
click at [81, 257] on p "[DATE]" at bounding box center [80, 256] width 102 height 14
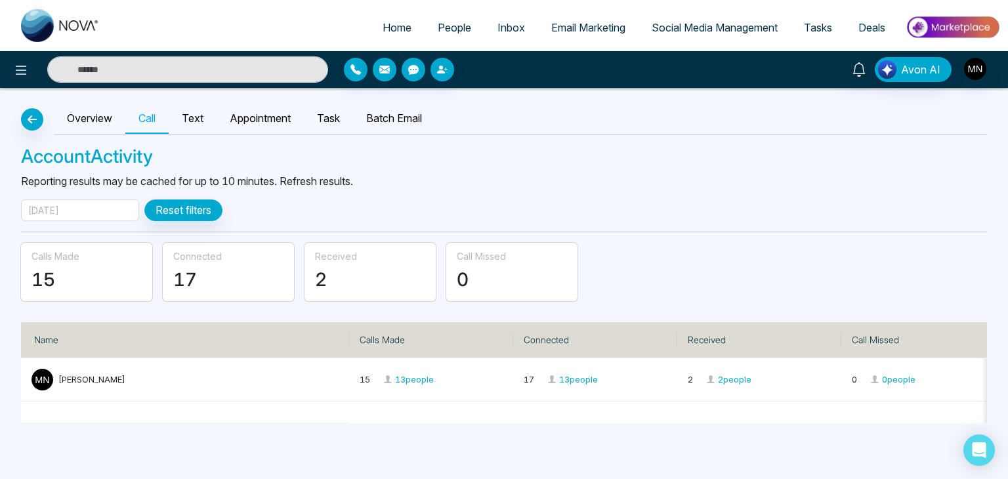
click at [115, 218] on div "[DATE]" at bounding box center [80, 210] width 118 height 22
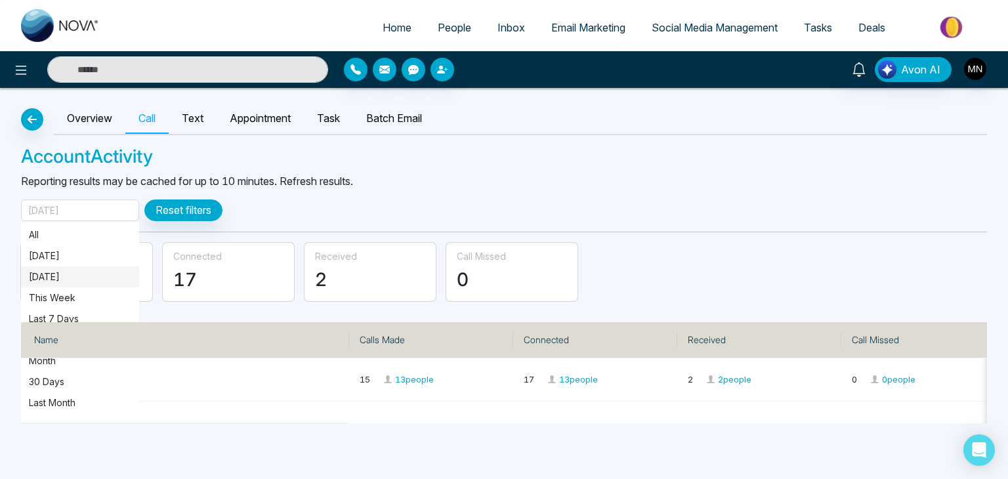
click at [88, 276] on p "[DATE]" at bounding box center [80, 277] width 102 height 14
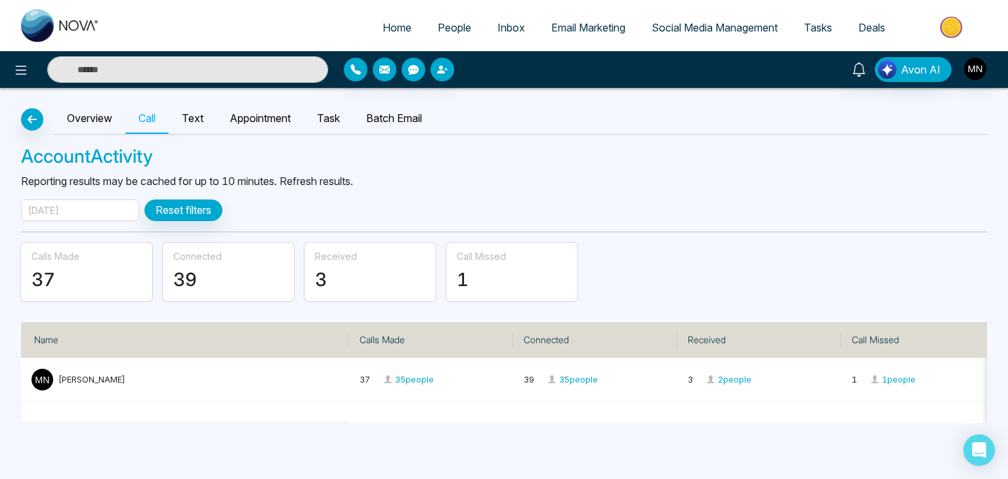
click at [106, 215] on div "[DATE]" at bounding box center [80, 210] width 118 height 22
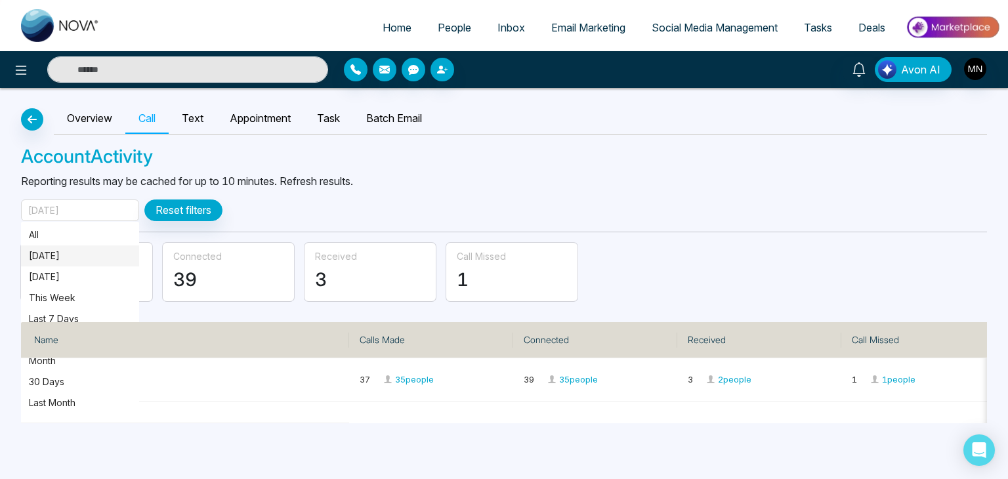
click at [69, 255] on p "[DATE]" at bounding box center [80, 256] width 102 height 14
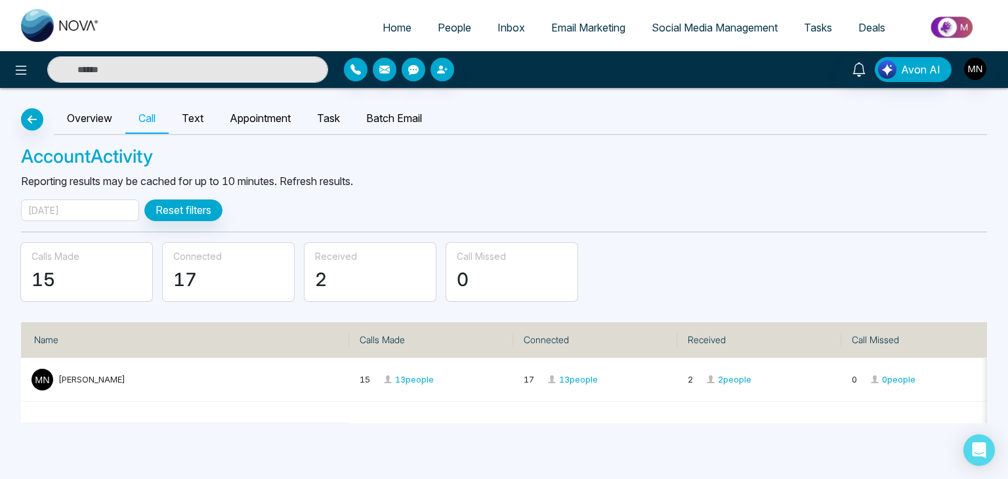
click at [92, 220] on div "Overview Call Text Appointment Task Batch Email Account Activity Reporting resu…" at bounding box center [504, 255] width 1008 height 335
click at [99, 204] on div "[DATE]" at bounding box center [80, 210] width 118 height 22
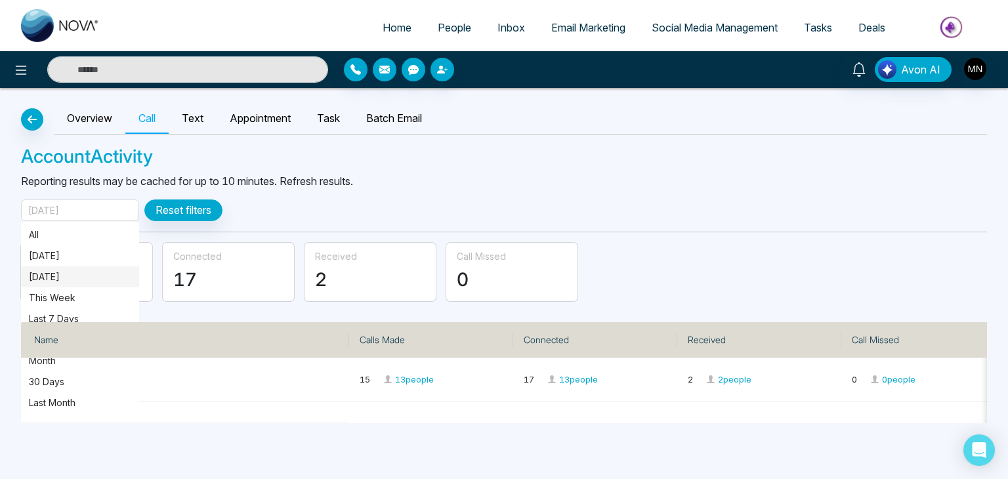
click at [66, 275] on p "[DATE]" at bounding box center [80, 277] width 102 height 14
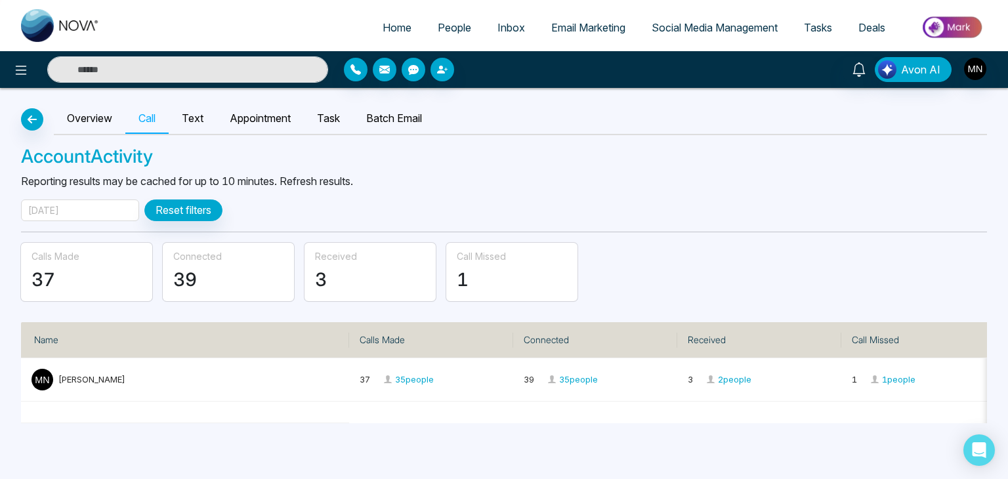
click at [81, 205] on div "[DATE]" at bounding box center [80, 210] width 118 height 22
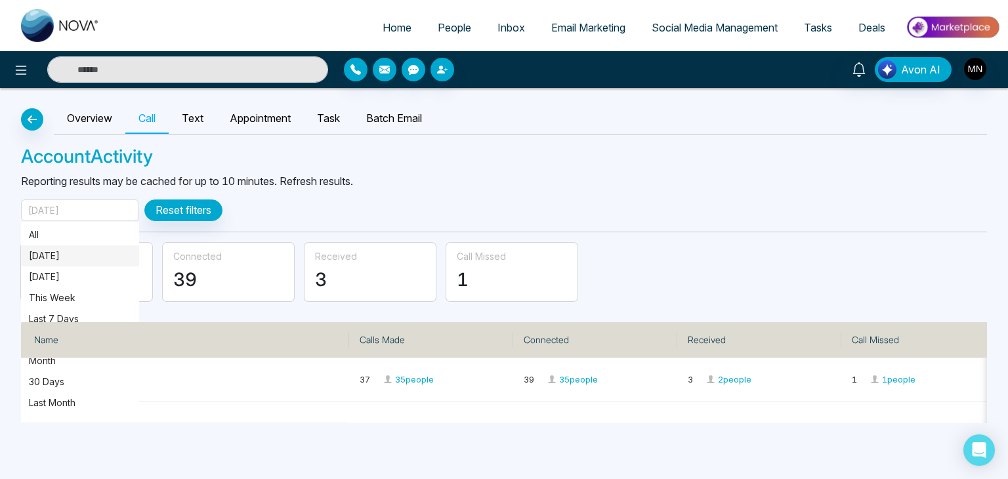
click at [58, 250] on p "[DATE]" at bounding box center [80, 256] width 102 height 14
